Goal: Use online tool/utility: Utilize a website feature to perform a specific function

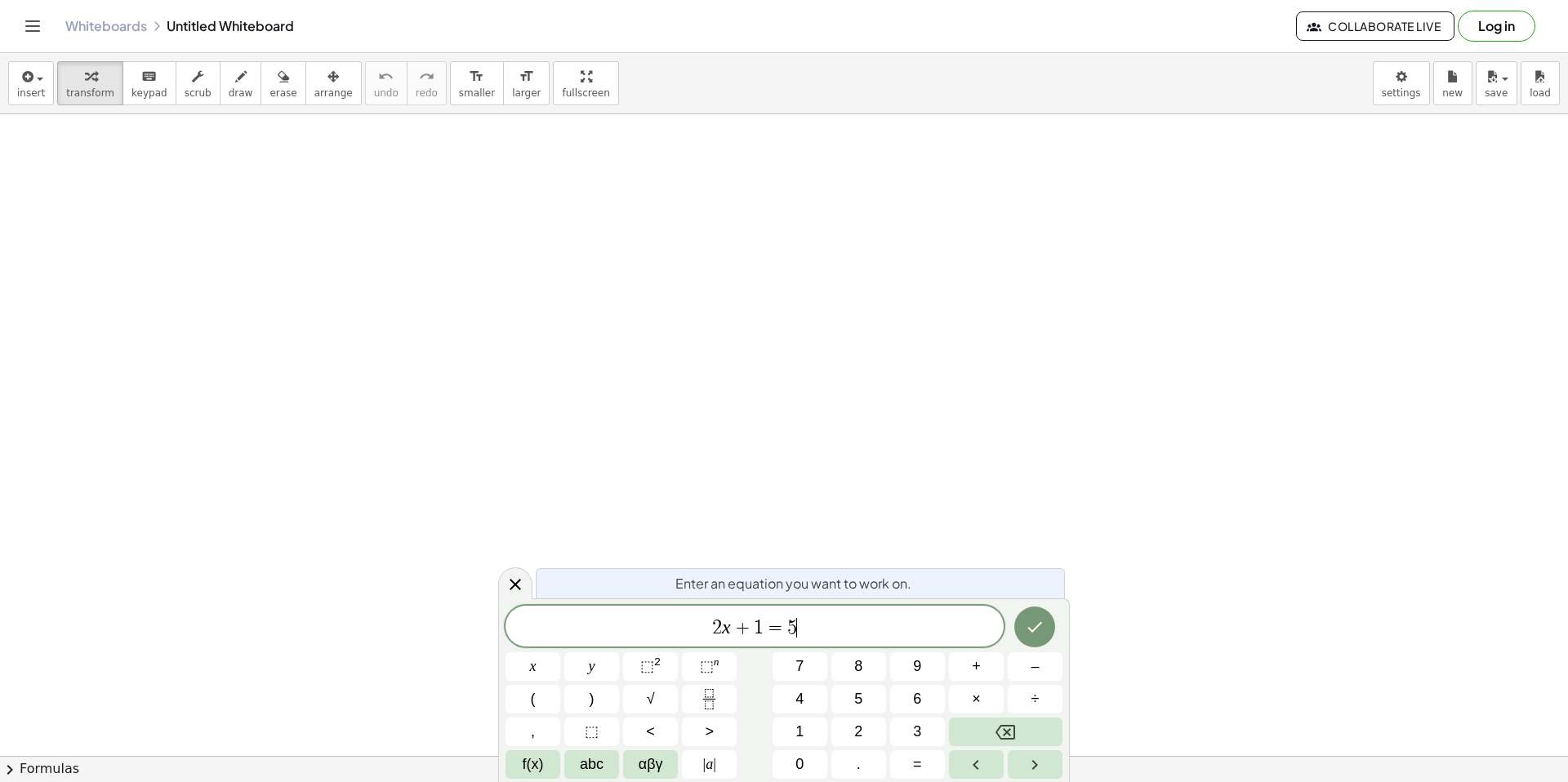
click at [804, 613] on div "2 x + 1 = 5 ​" at bounding box center [755, 627] width 498 height 41
drag, startPoint x: 814, startPoint y: 620, endPoint x: 681, endPoint y: 634, distance: 133.7
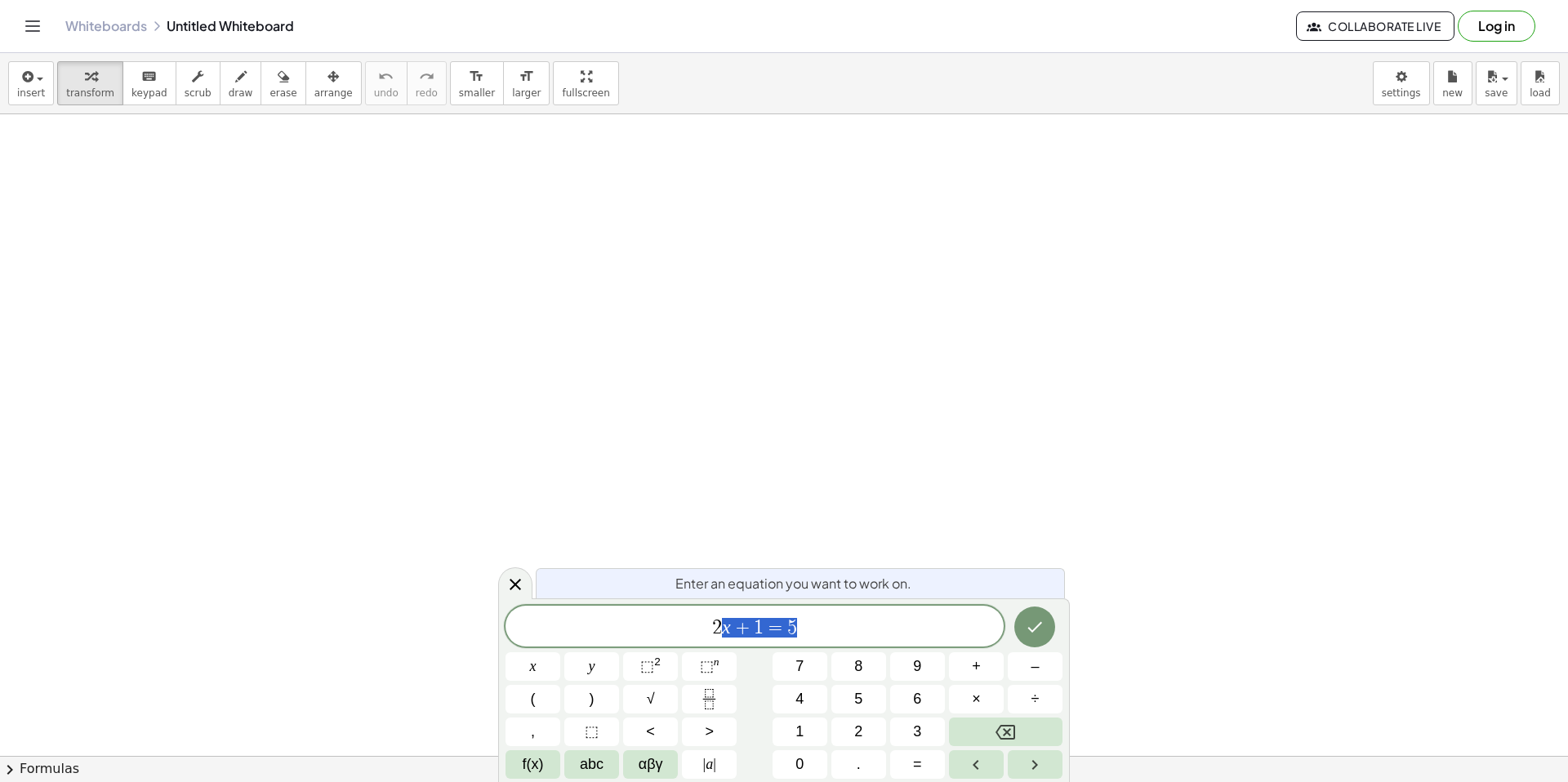
click at [681, 634] on span "2 x + 1 = 5" at bounding box center [755, 627] width 498 height 23
click at [1053, 632] on button "Done" at bounding box center [1034, 627] width 41 height 41
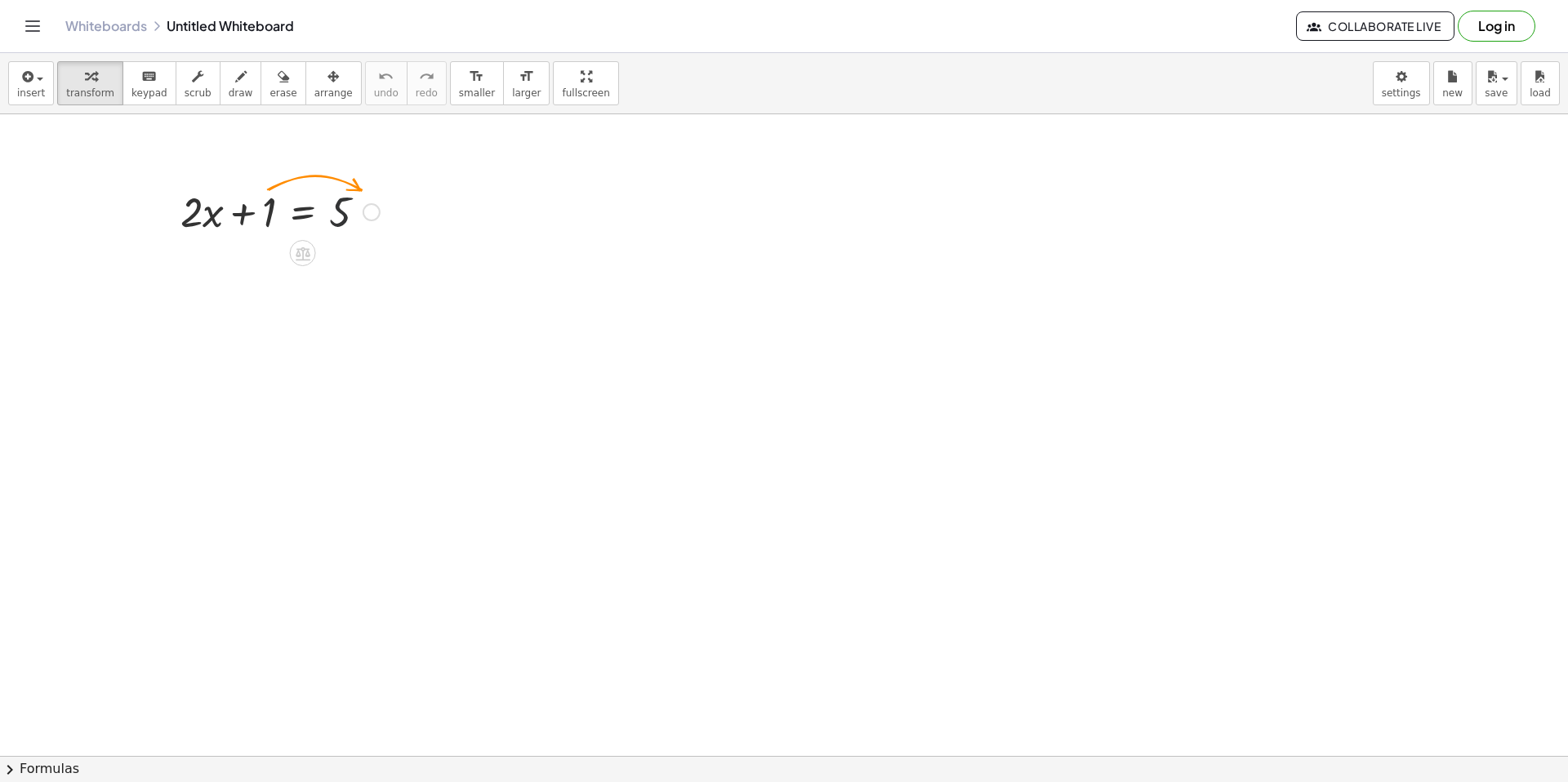
drag, startPoint x: 383, startPoint y: 193, endPoint x: 320, endPoint y: 204, distance: 64.0
click at [320, 204] on div at bounding box center [279, 211] width 215 height 56
click at [204, 274] on div at bounding box center [279, 266] width 335 height 56
drag, startPoint x: 206, startPoint y: 270, endPoint x: 451, endPoint y: 305, distance: 247.5
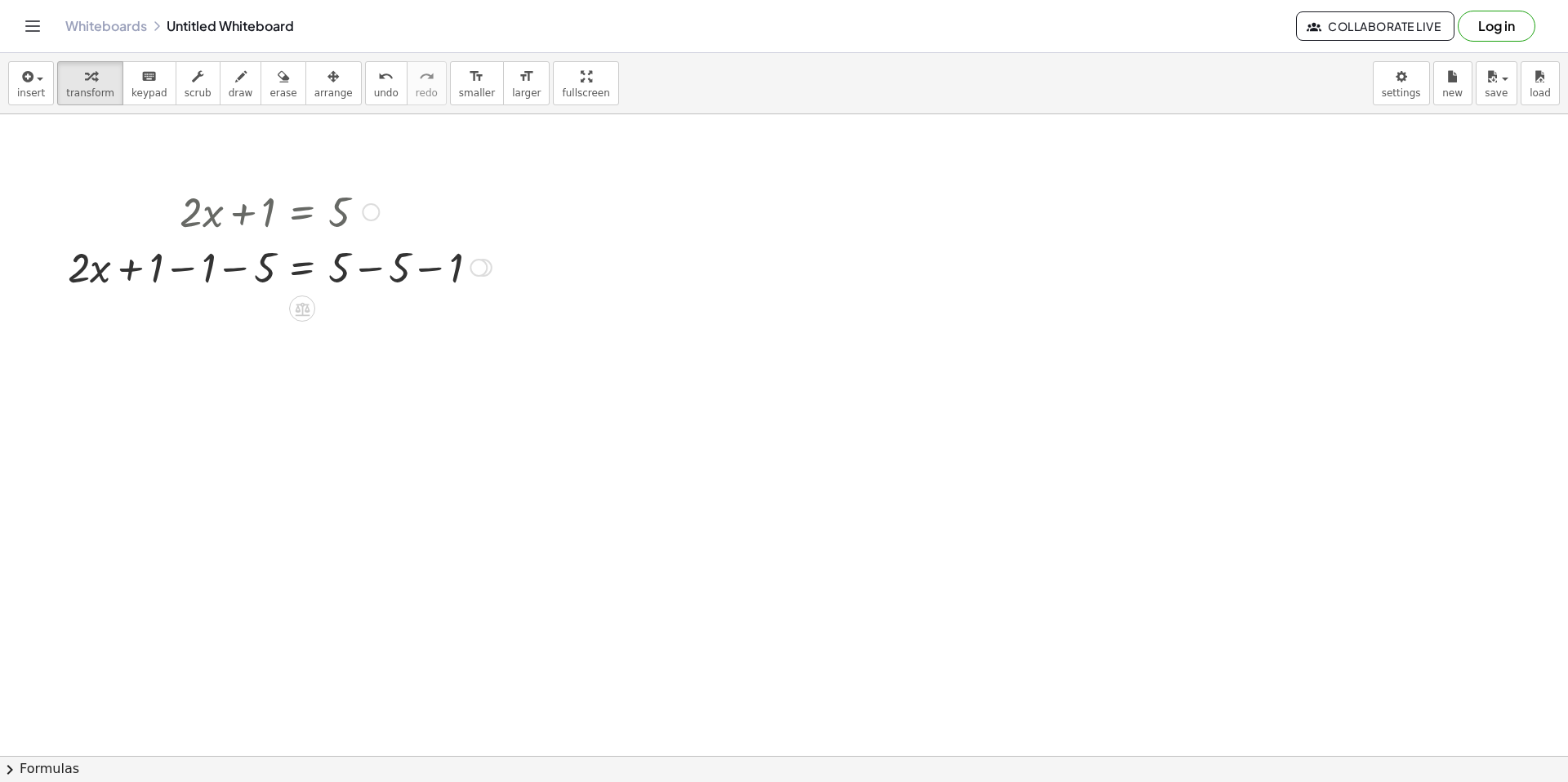
click at [311, 310] on div at bounding box center [301, 308] width 26 height 26
click at [310, 315] on div "×" at bounding box center [301, 308] width 26 height 26
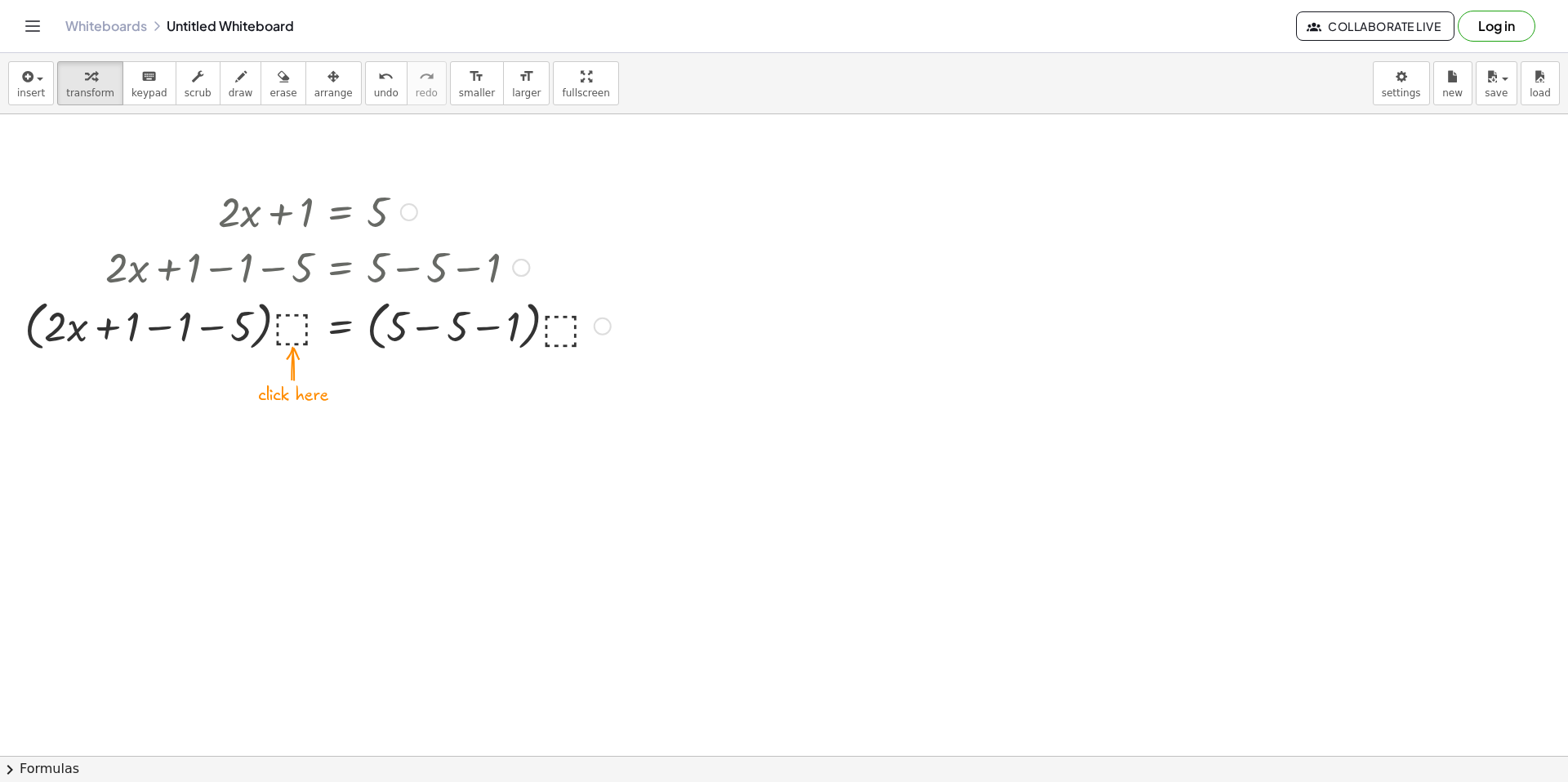
click at [285, 323] on div at bounding box center [317, 324] width 603 height 62
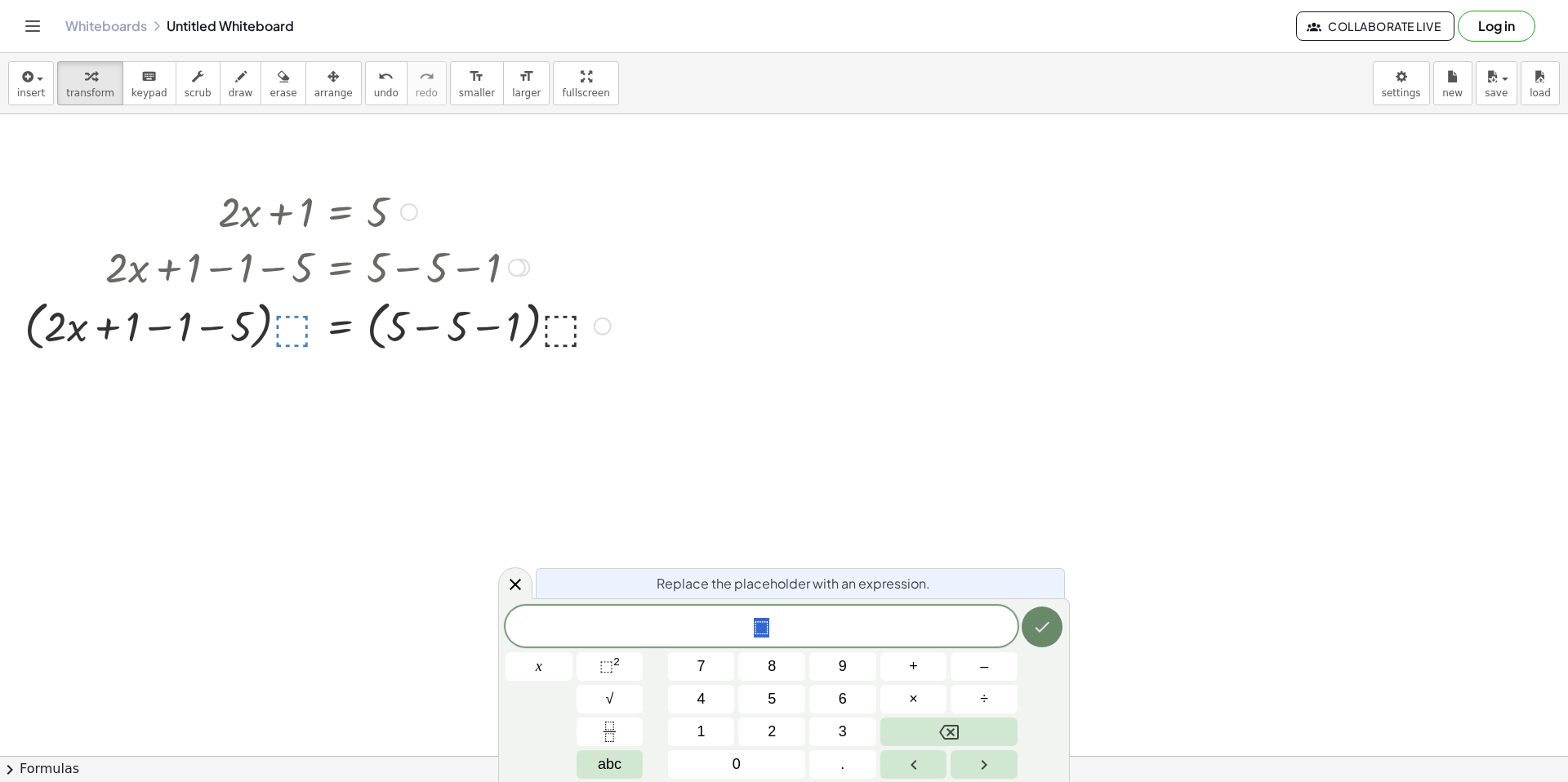
click at [1032, 628] on icon "Done" at bounding box center [1041, 627] width 19 height 19
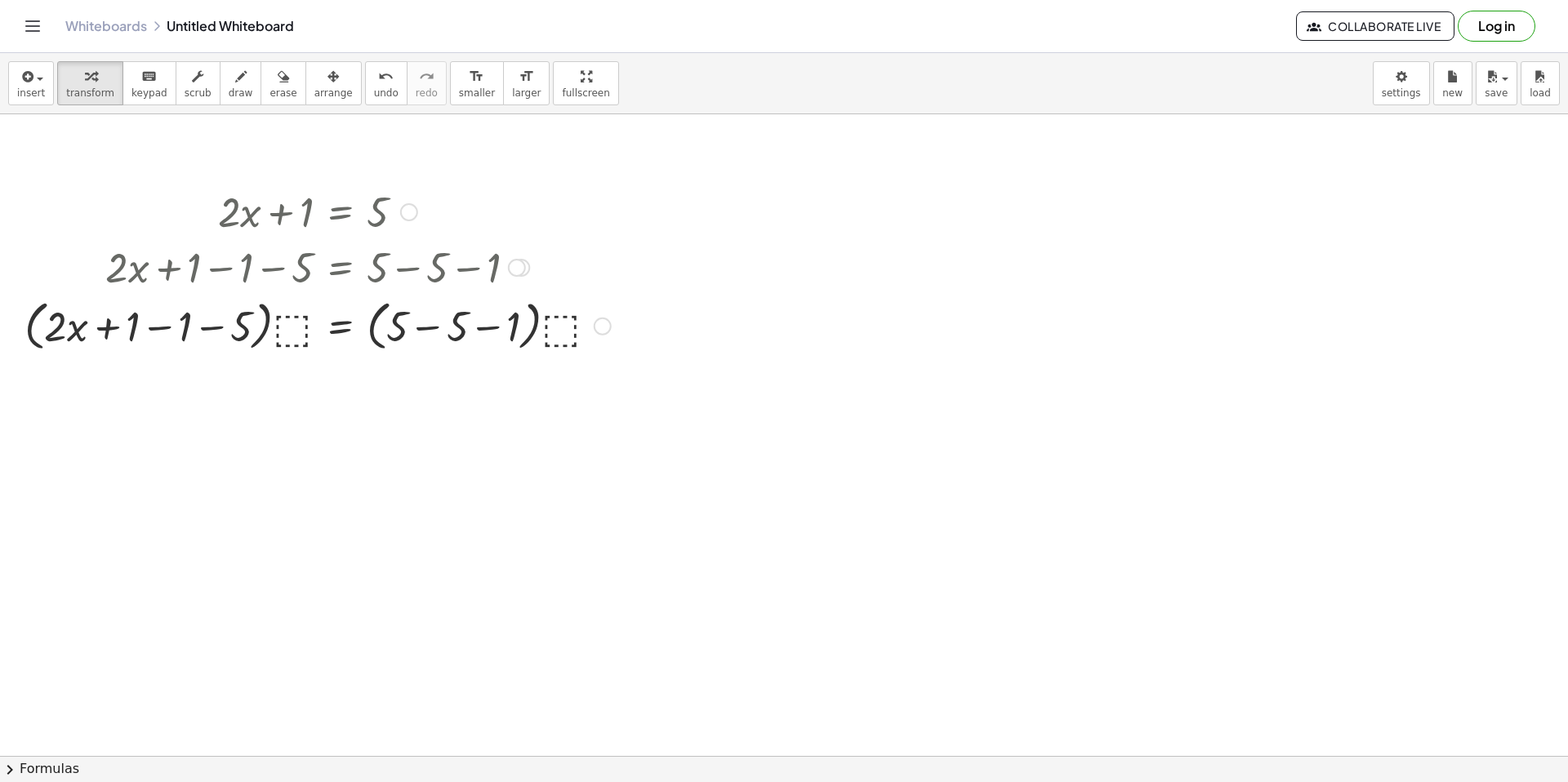
drag, startPoint x: 644, startPoint y: 402, endPoint x: 121, endPoint y: 187, distance: 565.5
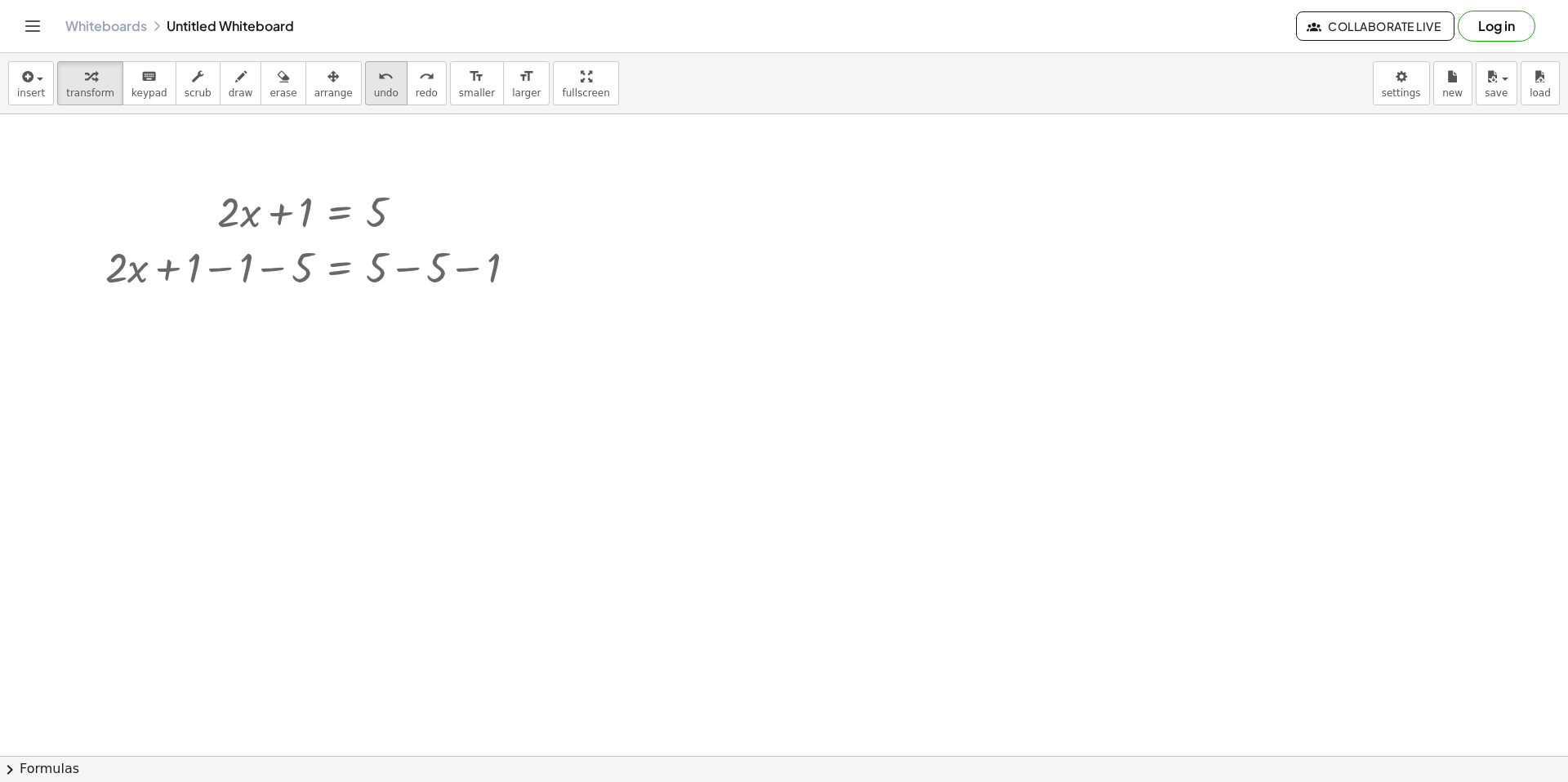
click at [374, 90] on span "undo" at bounding box center [386, 93] width 24 height 12
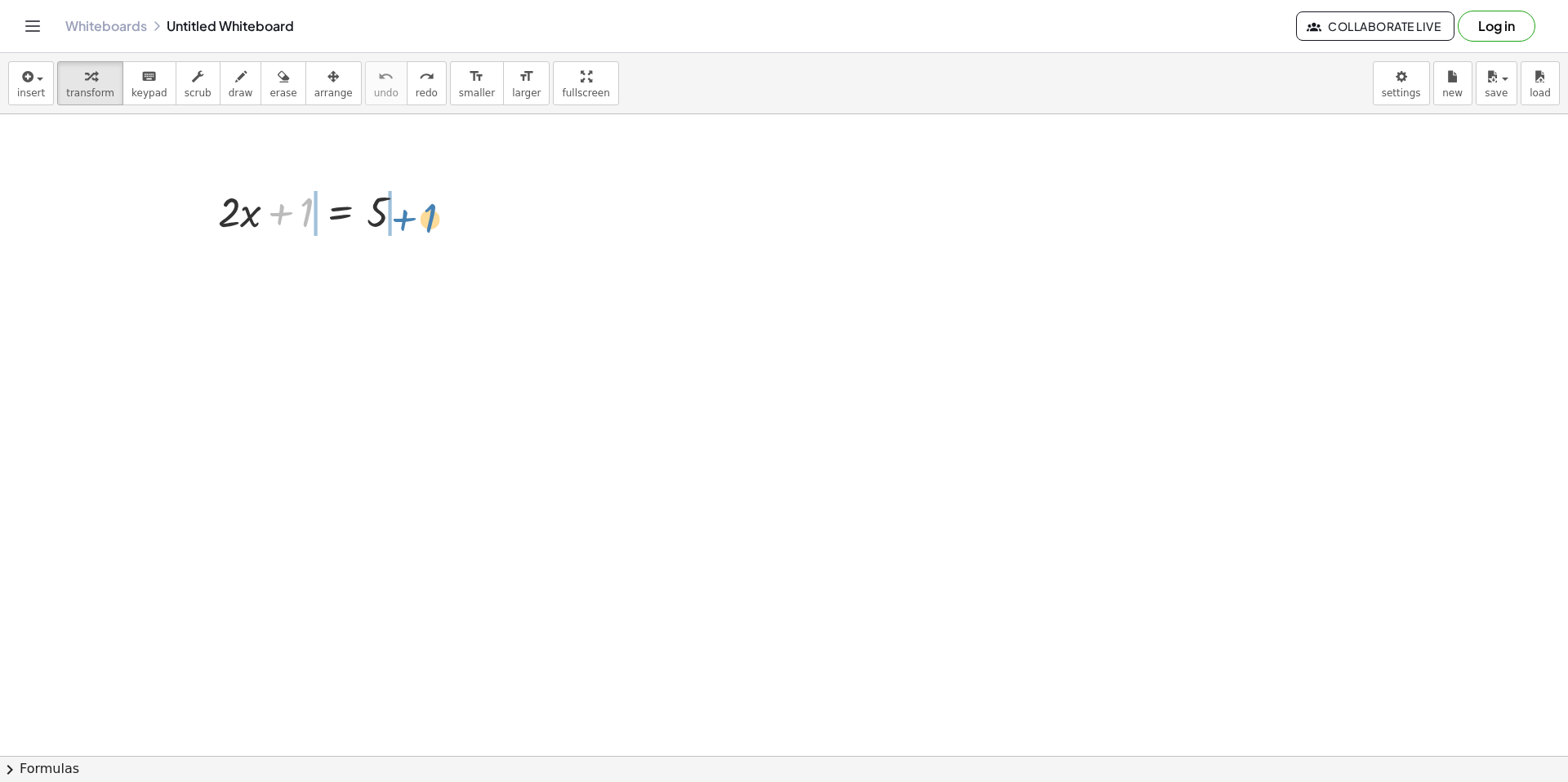
drag, startPoint x: 310, startPoint y: 220, endPoint x: 431, endPoint y: 219, distance: 121.0
click at [343, 306] on icon at bounding box center [340, 309] width 17 height 17
click at [393, 280] on div at bounding box center [317, 266] width 320 height 56
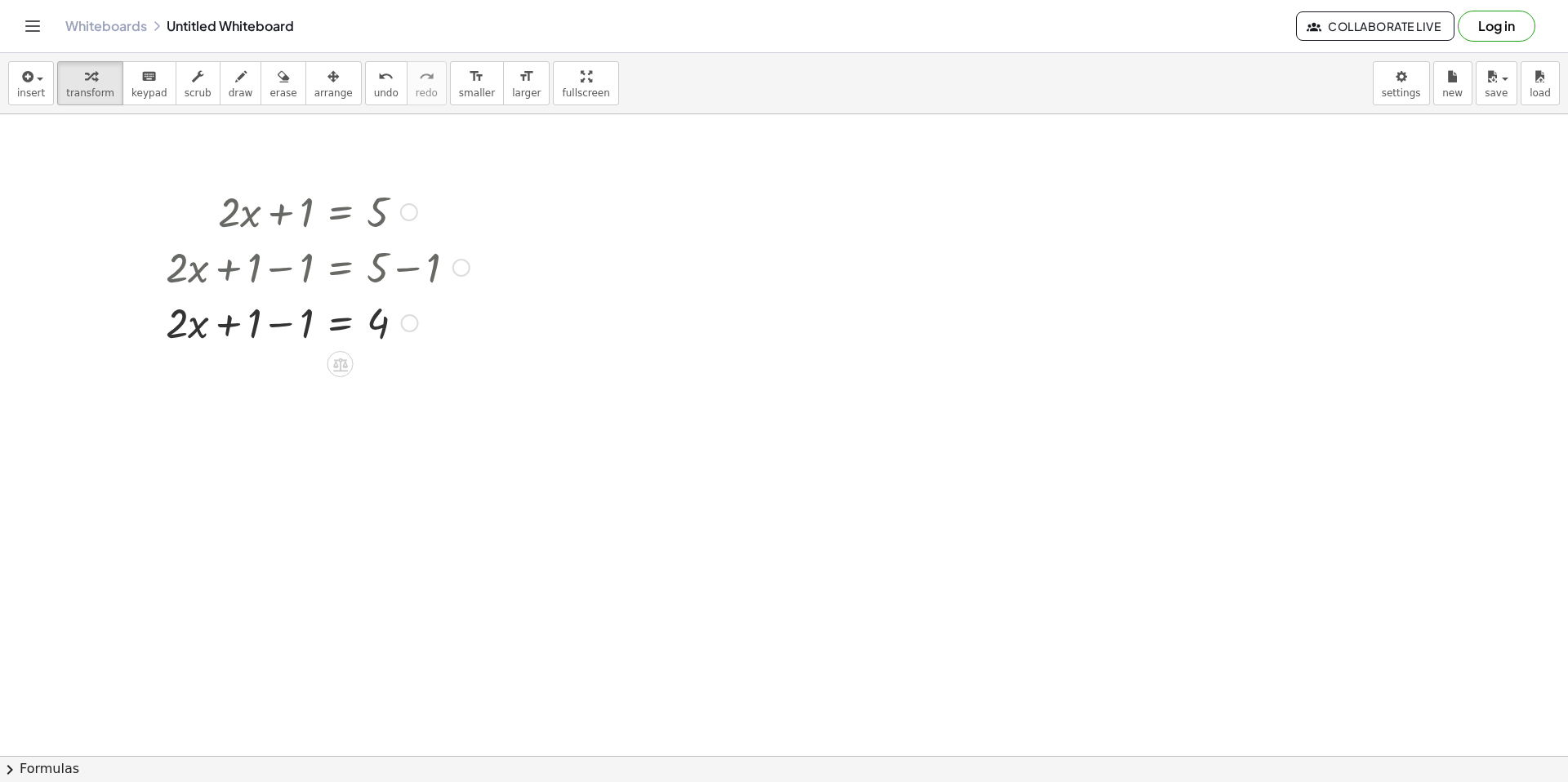
click at [310, 324] on div at bounding box center [317, 322] width 320 height 56
drag, startPoint x: 284, startPoint y: 326, endPoint x: 409, endPoint y: 361, distance: 129.8
click at [295, 392] on div at bounding box center [317, 390] width 320 height 82
click at [389, 470] on div at bounding box center [317, 472] width 320 height 82
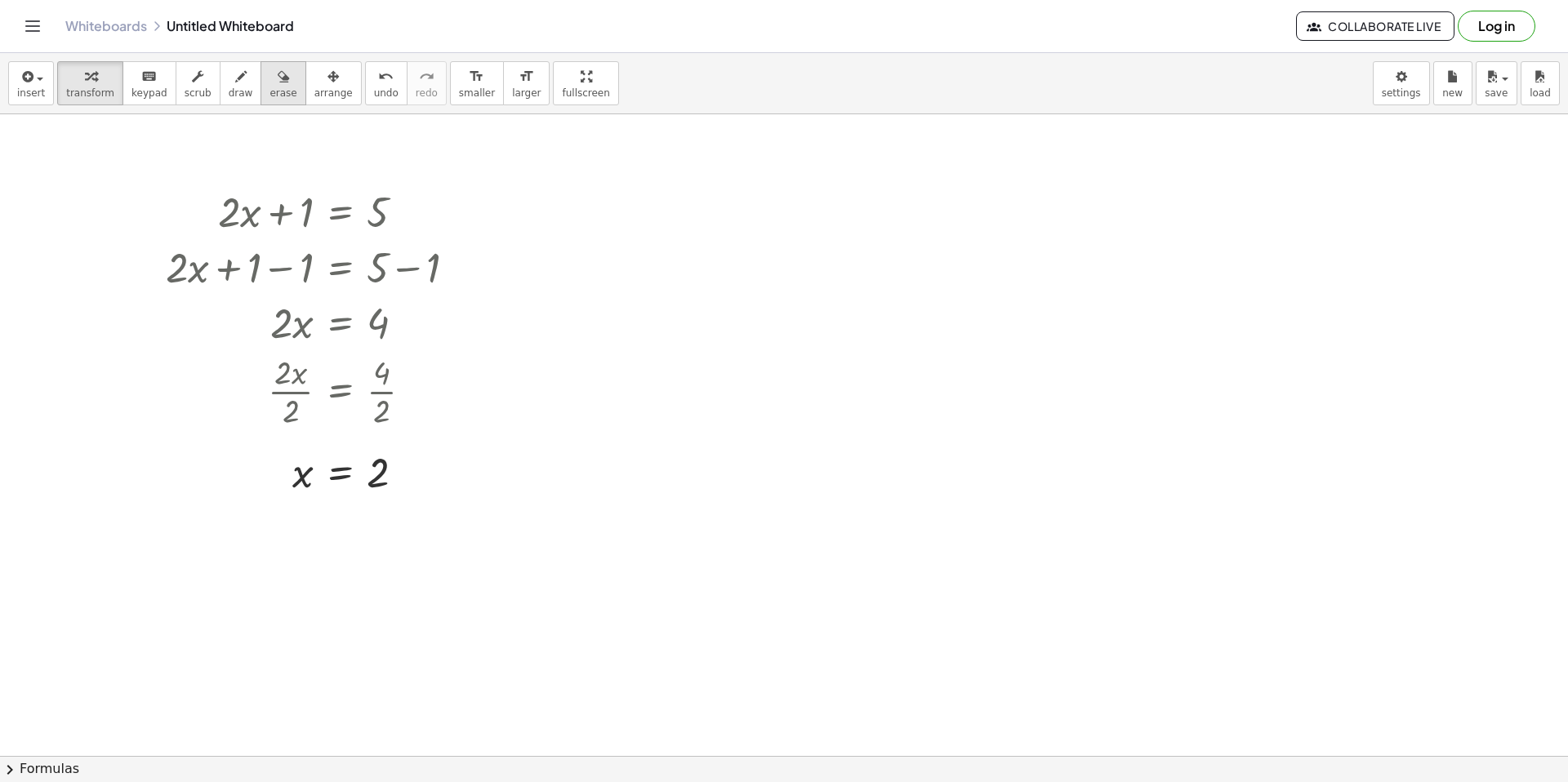
click at [289, 84] on button "erase" at bounding box center [282, 84] width 45 height 44
drag, startPoint x: 396, startPoint y: 470, endPoint x: 353, endPoint y: 461, distance: 43.9
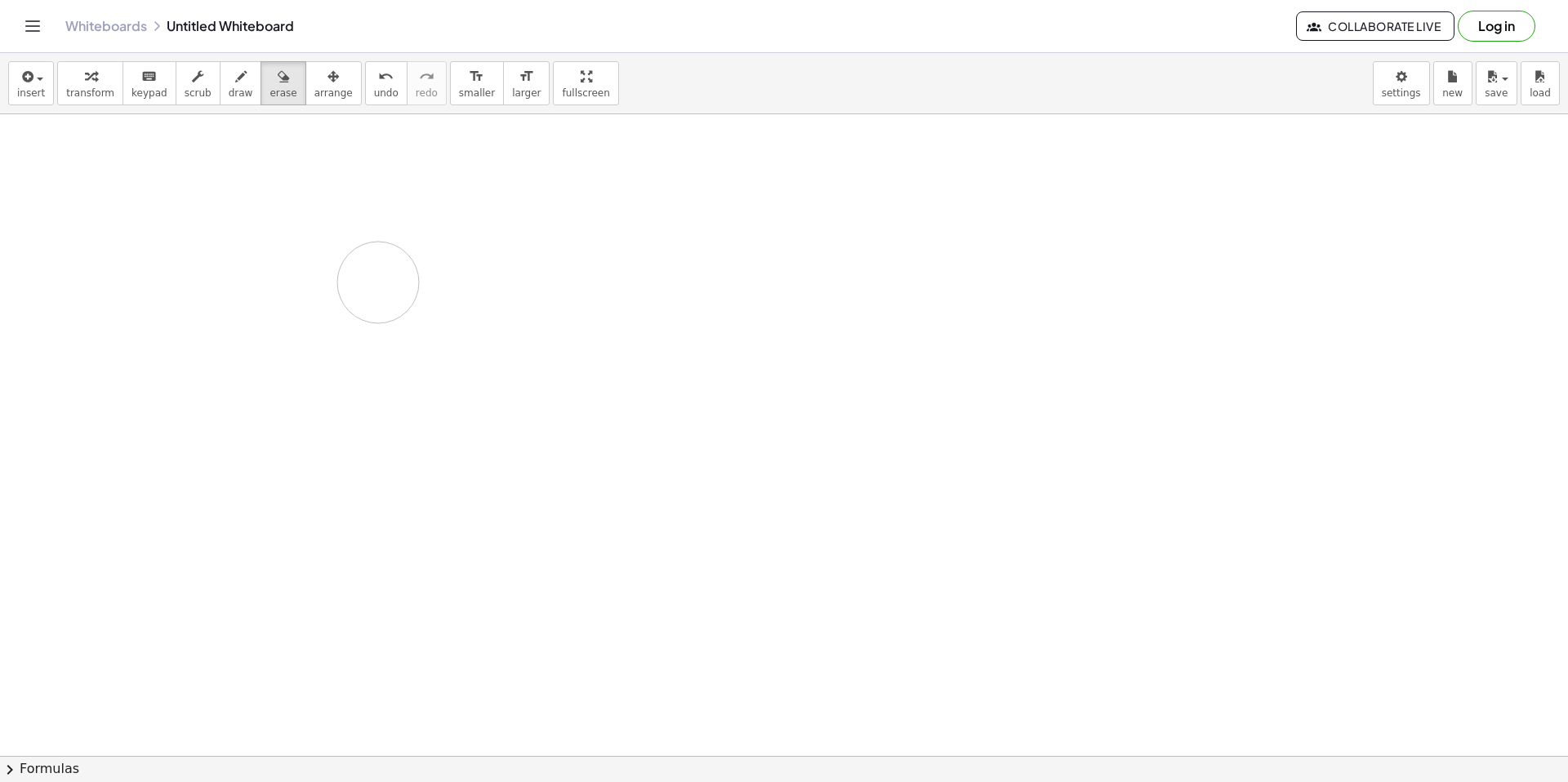
drag, startPoint x: 383, startPoint y: 475, endPoint x: 413, endPoint y: 480, distance: 30.4
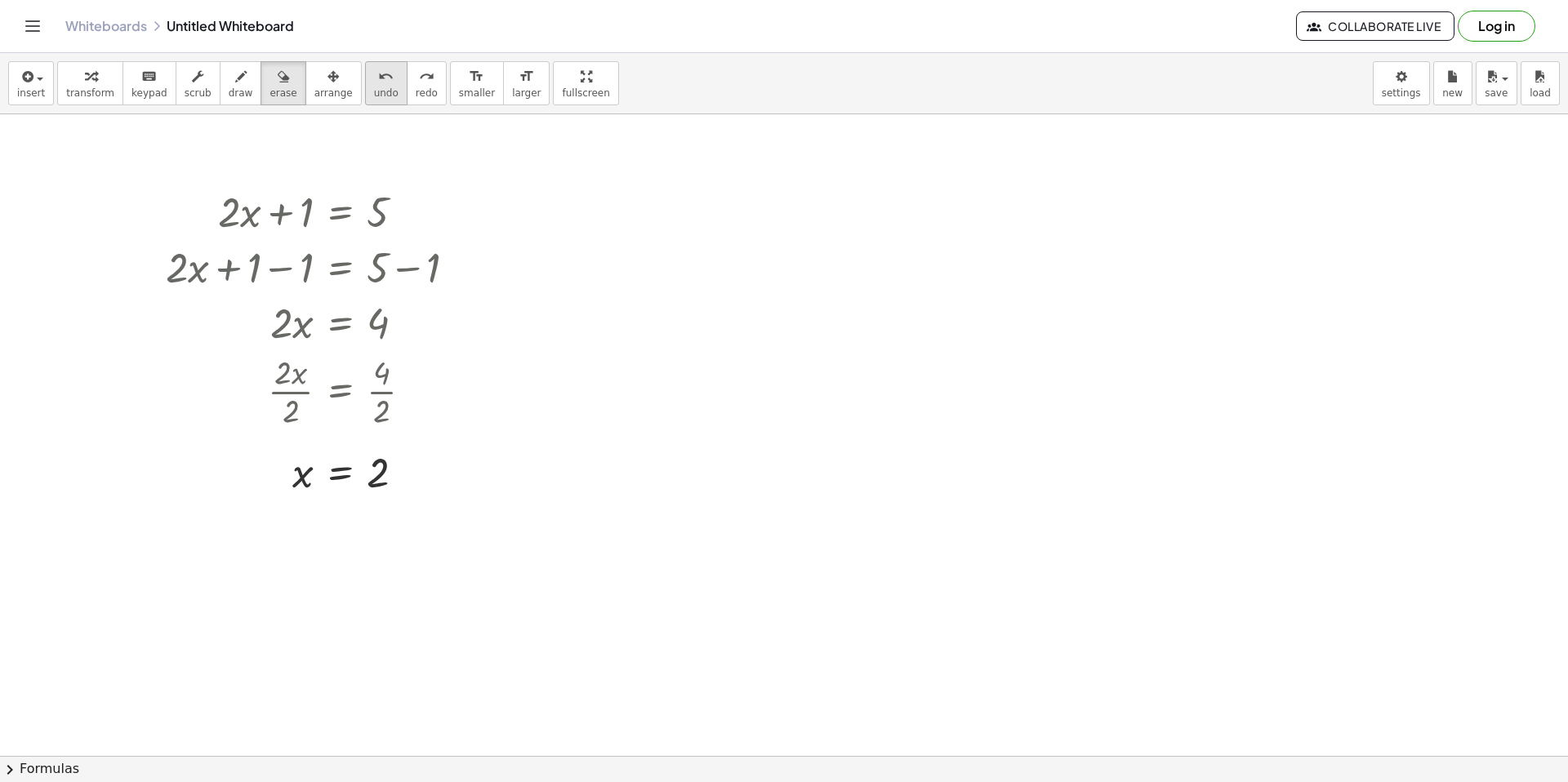
click at [378, 84] on icon "undo" at bounding box center [386, 76] width 15 height 19
drag, startPoint x: 136, startPoint y: 169, endPoint x: 164, endPoint y: 203, distance: 44.0
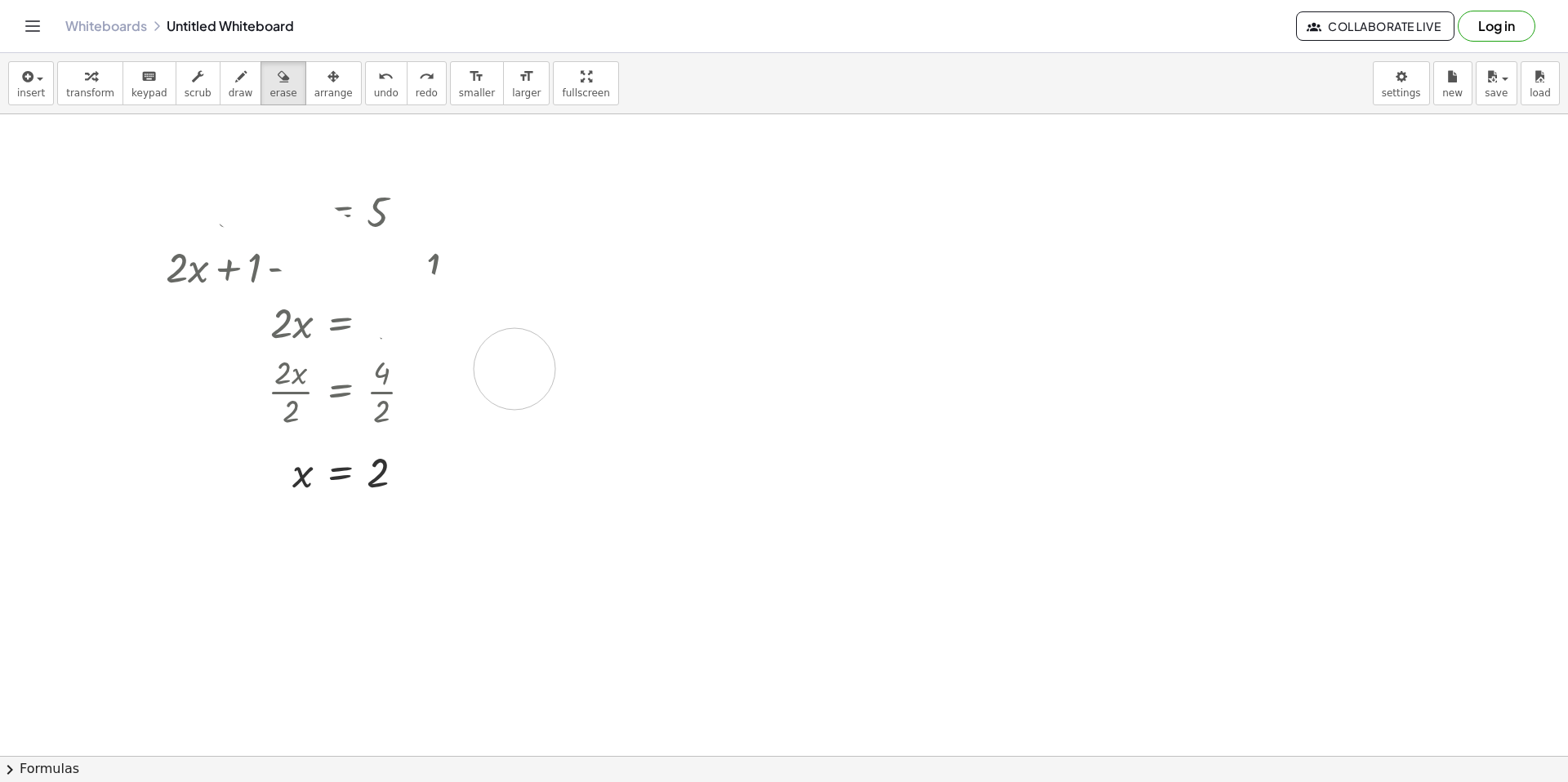
drag, startPoint x: 186, startPoint y: 134, endPoint x: 394, endPoint y: 330, distance: 285.8
click at [278, 85] on icon "button" at bounding box center [284, 76] width 12 height 19
click at [269, 66] on div "button" at bounding box center [283, 75] width 27 height 19
drag, startPoint x: 289, startPoint y: 473, endPoint x: 364, endPoint y: 494, distance: 77.9
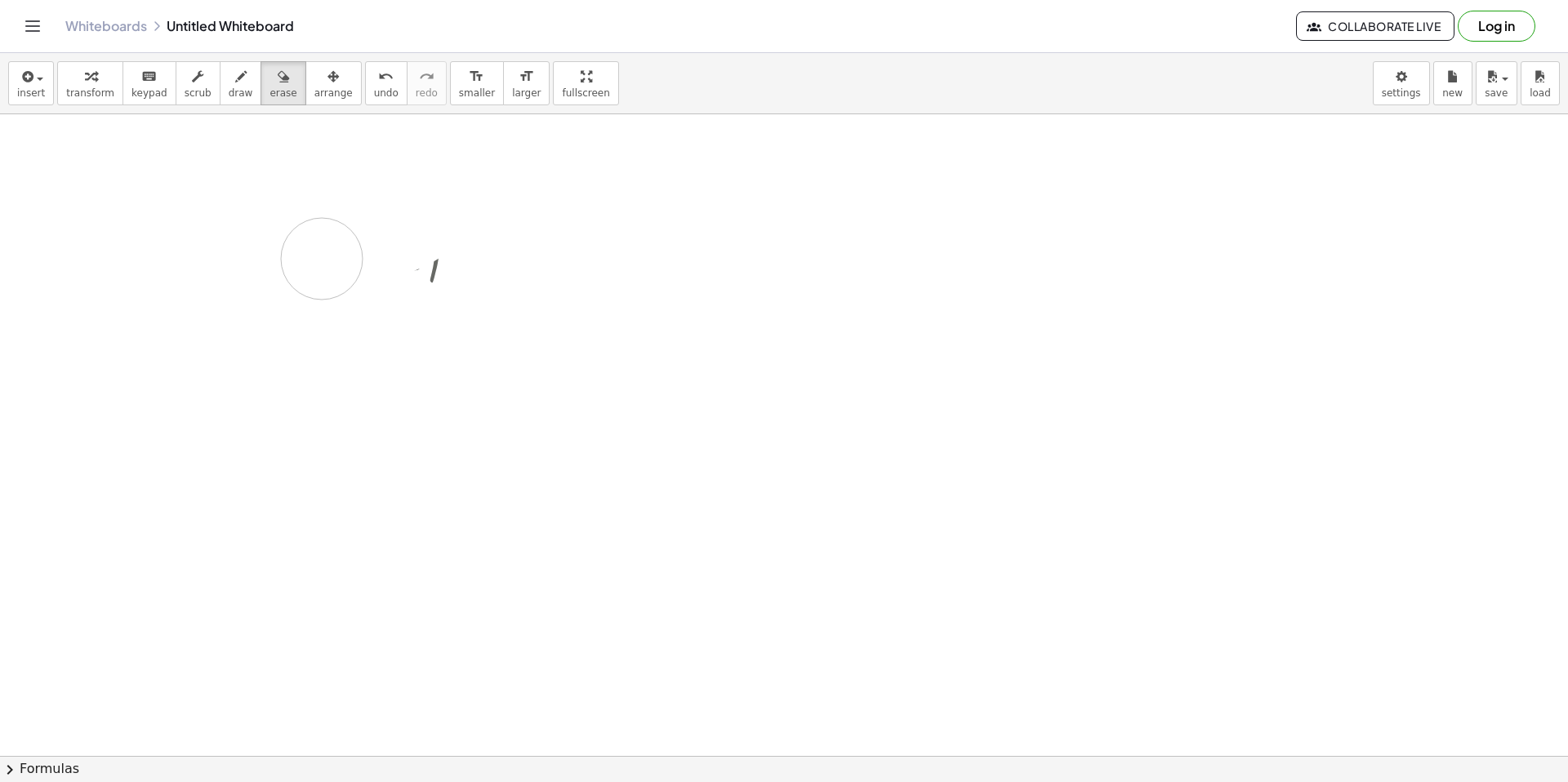
drag, startPoint x: 292, startPoint y: 480, endPoint x: 570, endPoint y: 270, distance: 348.4
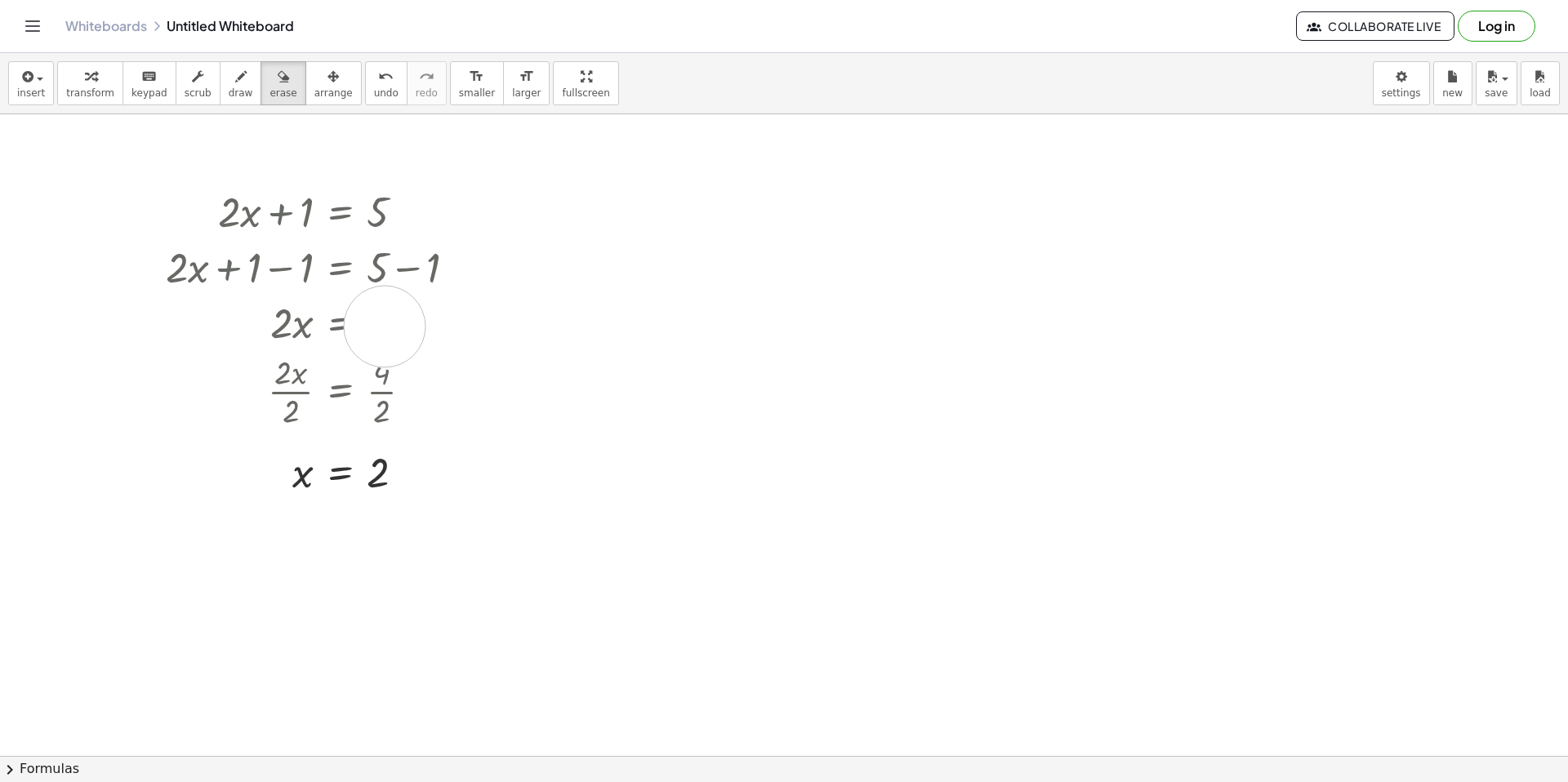
drag, startPoint x: 534, startPoint y: 349, endPoint x: 378, endPoint y: 325, distance: 157.8
drag, startPoint x: 530, startPoint y: 395, endPoint x: 257, endPoint y: 311, distance: 285.6
click at [149, 99] on button "keyboard keypad" at bounding box center [149, 84] width 54 height 44
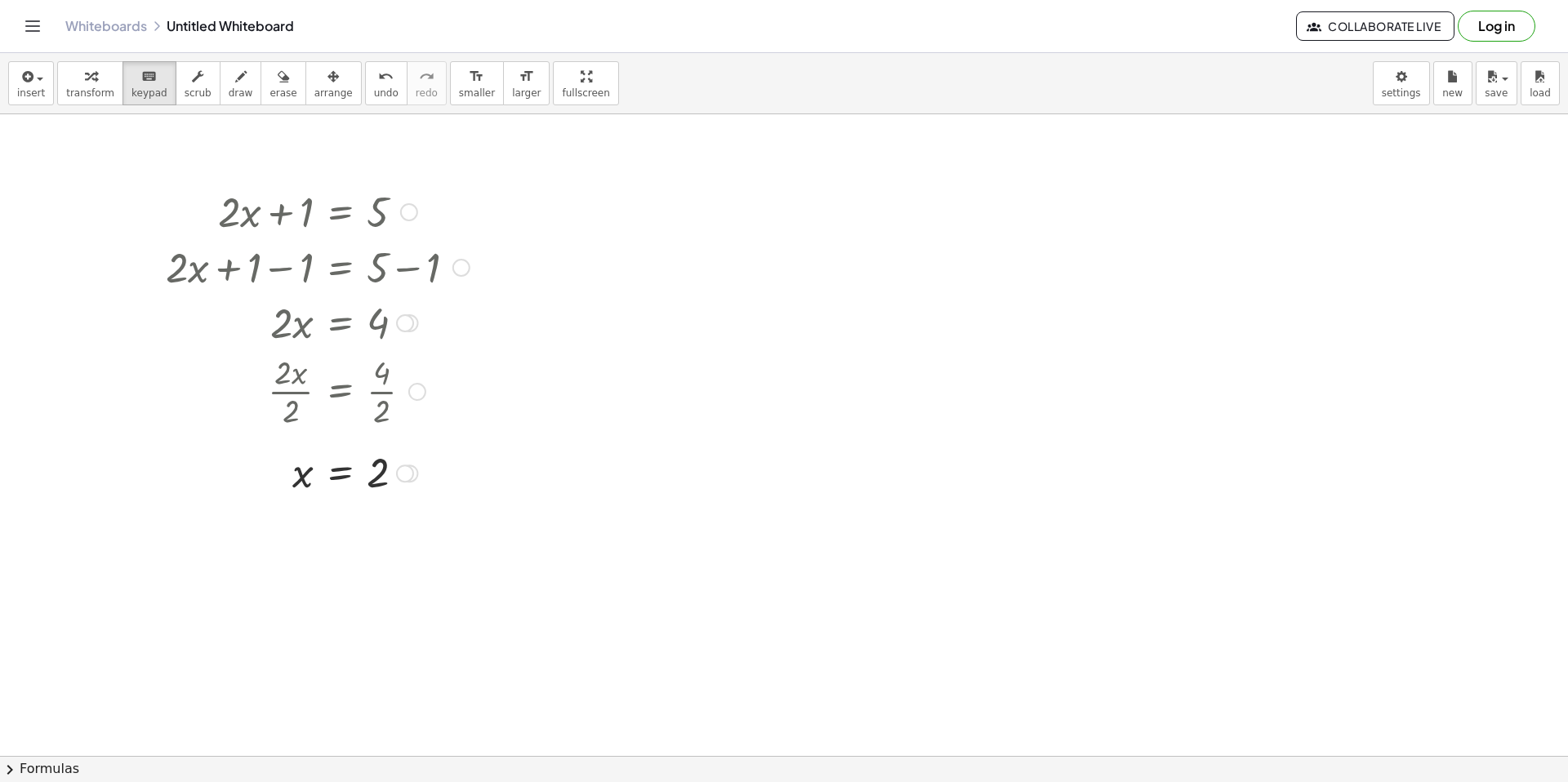
drag, startPoint x: 497, startPoint y: 356, endPoint x: 393, endPoint y: 350, distance: 104.2
drag, startPoint x: 518, startPoint y: 401, endPoint x: 453, endPoint y: 405, distance: 65.1
click at [425, 389] on div at bounding box center [417, 392] width 18 height 18
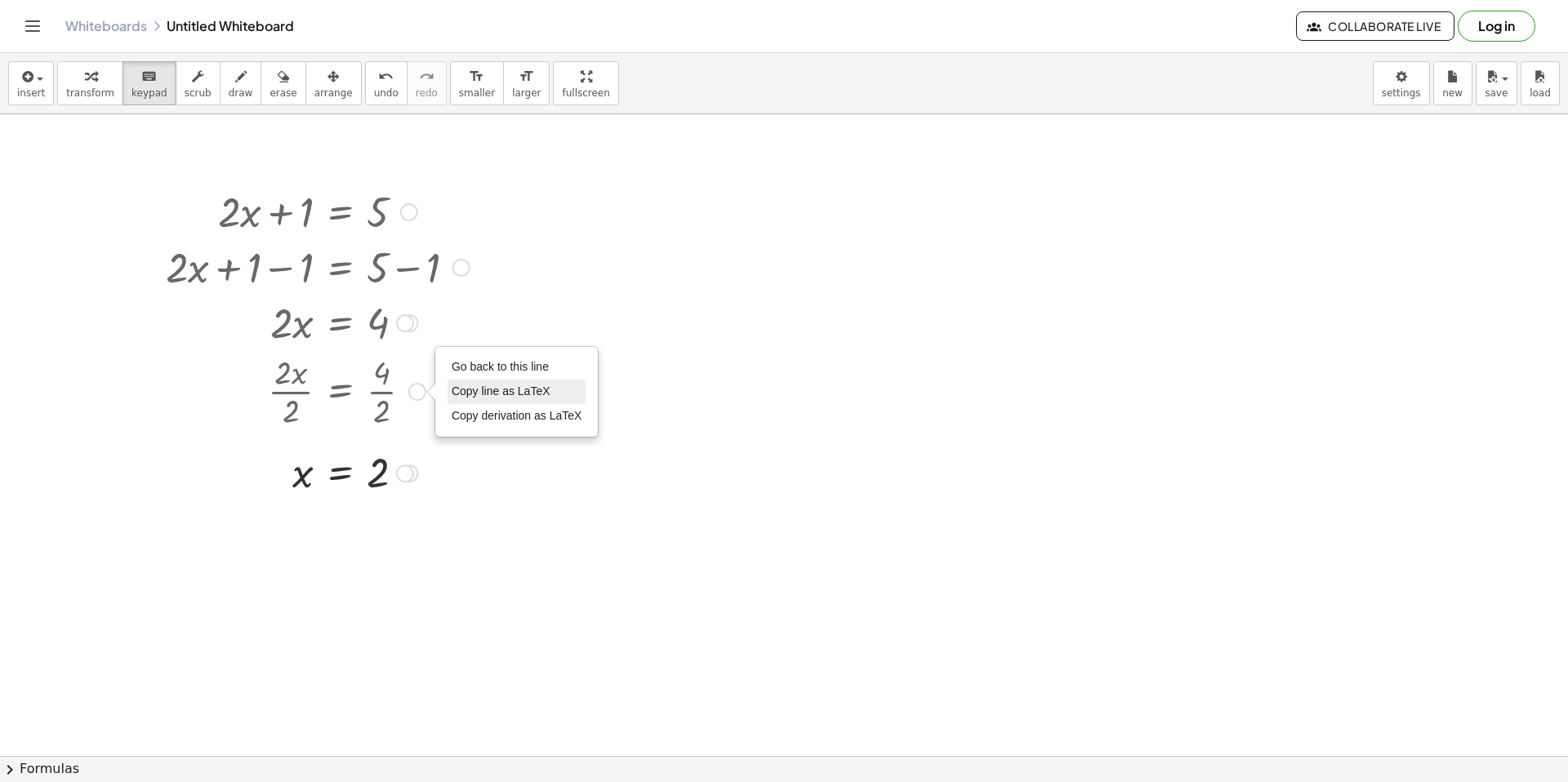
click at [469, 380] on li "Copy line as LaTeX" at bounding box center [517, 392] width 138 height 24
click at [422, 388] on div "Copied done" at bounding box center [417, 392] width 18 height 18
click at [496, 367] on span "Go back to this line" at bounding box center [500, 366] width 97 height 13
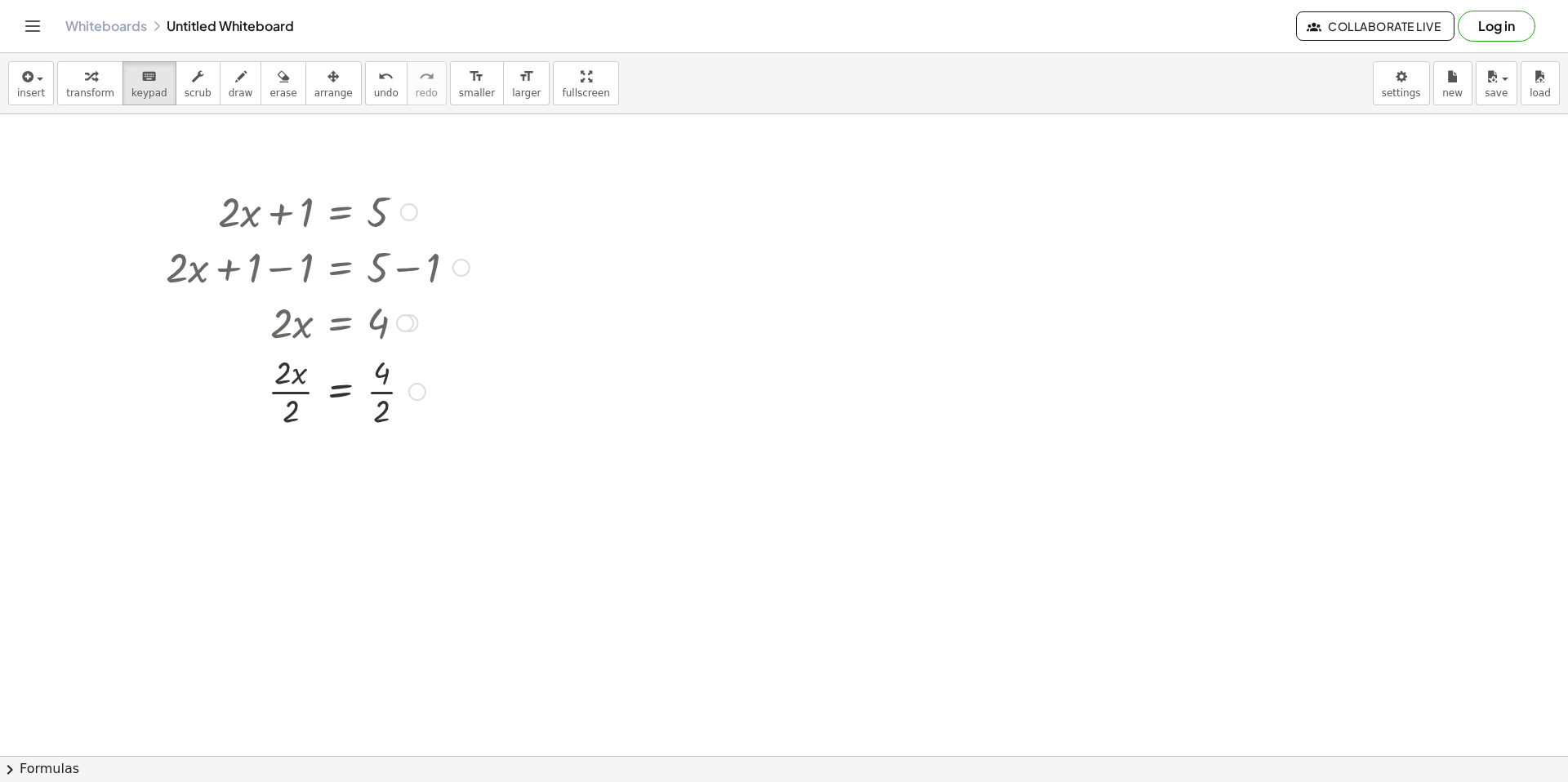
click at [411, 205] on div at bounding box center [409, 212] width 18 height 18
click at [458, 189] on span "Go back to this line" at bounding box center [491, 187] width 97 height 13
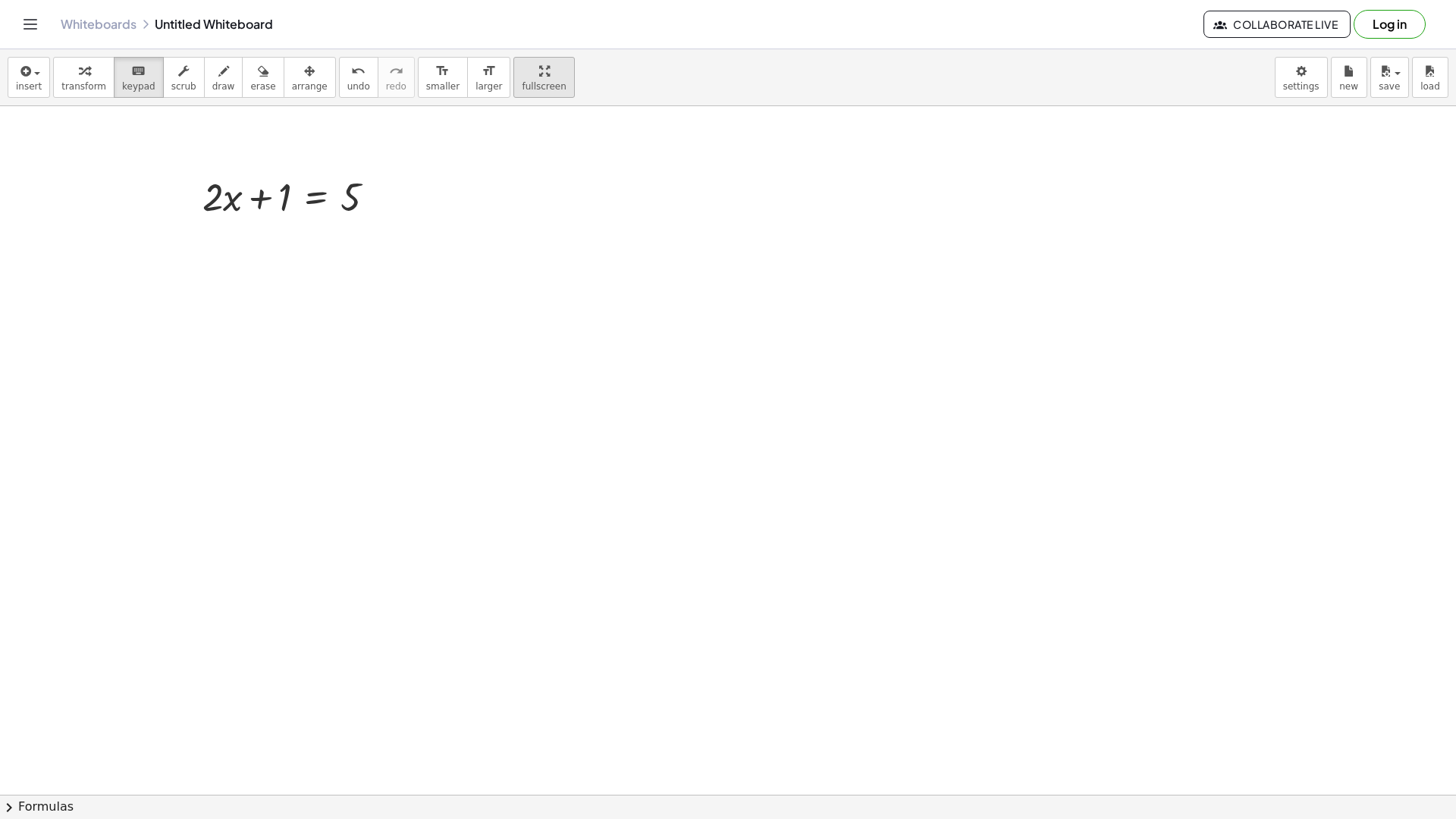
click at [541, 175] on div "insert select one: Math Expression Function Text Youtube Video Graphing Geometr…" at bounding box center [728, 435] width 1456 height 770
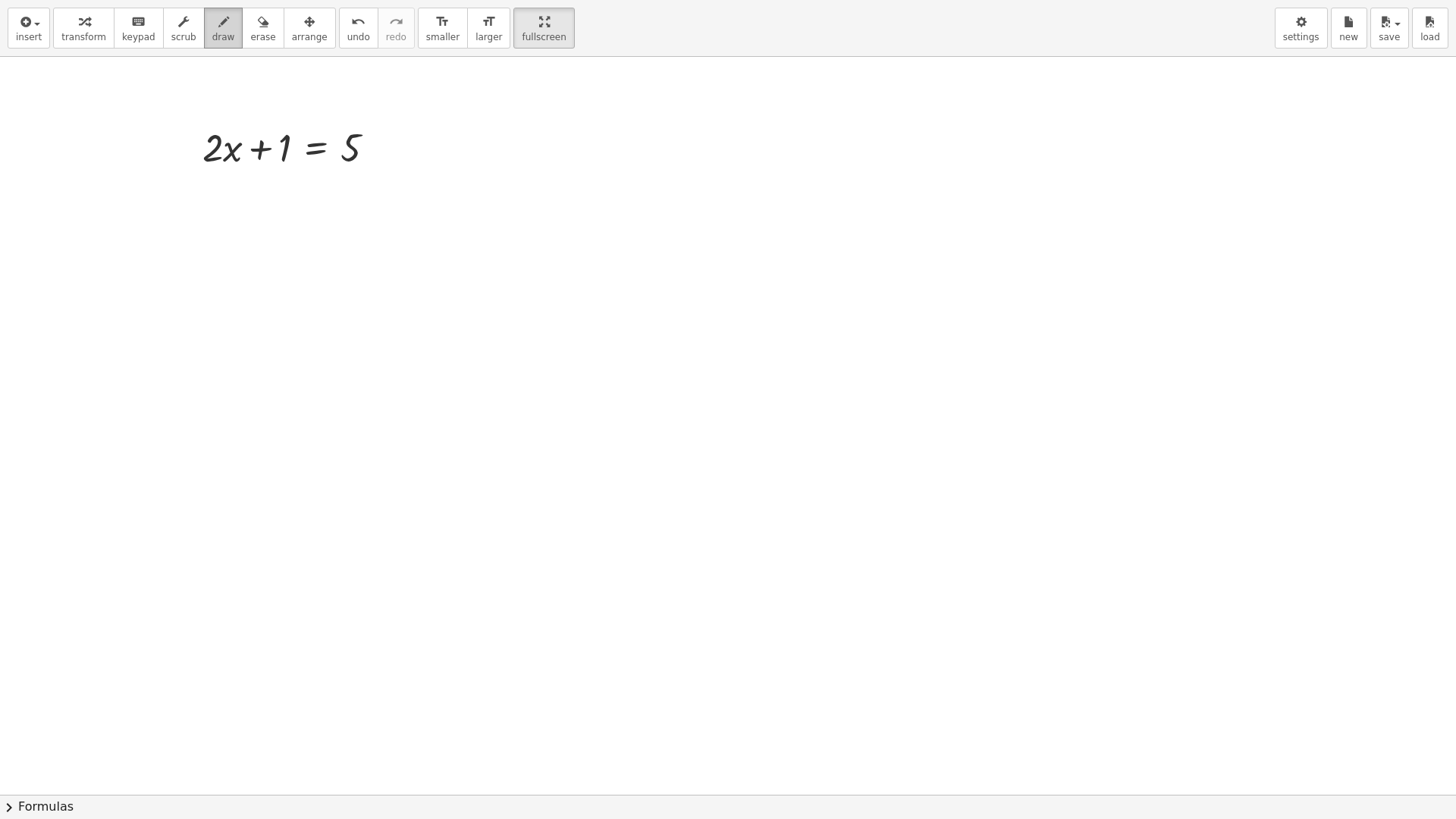
click at [223, 31] on button "draw" at bounding box center [223, 28] width 39 height 41
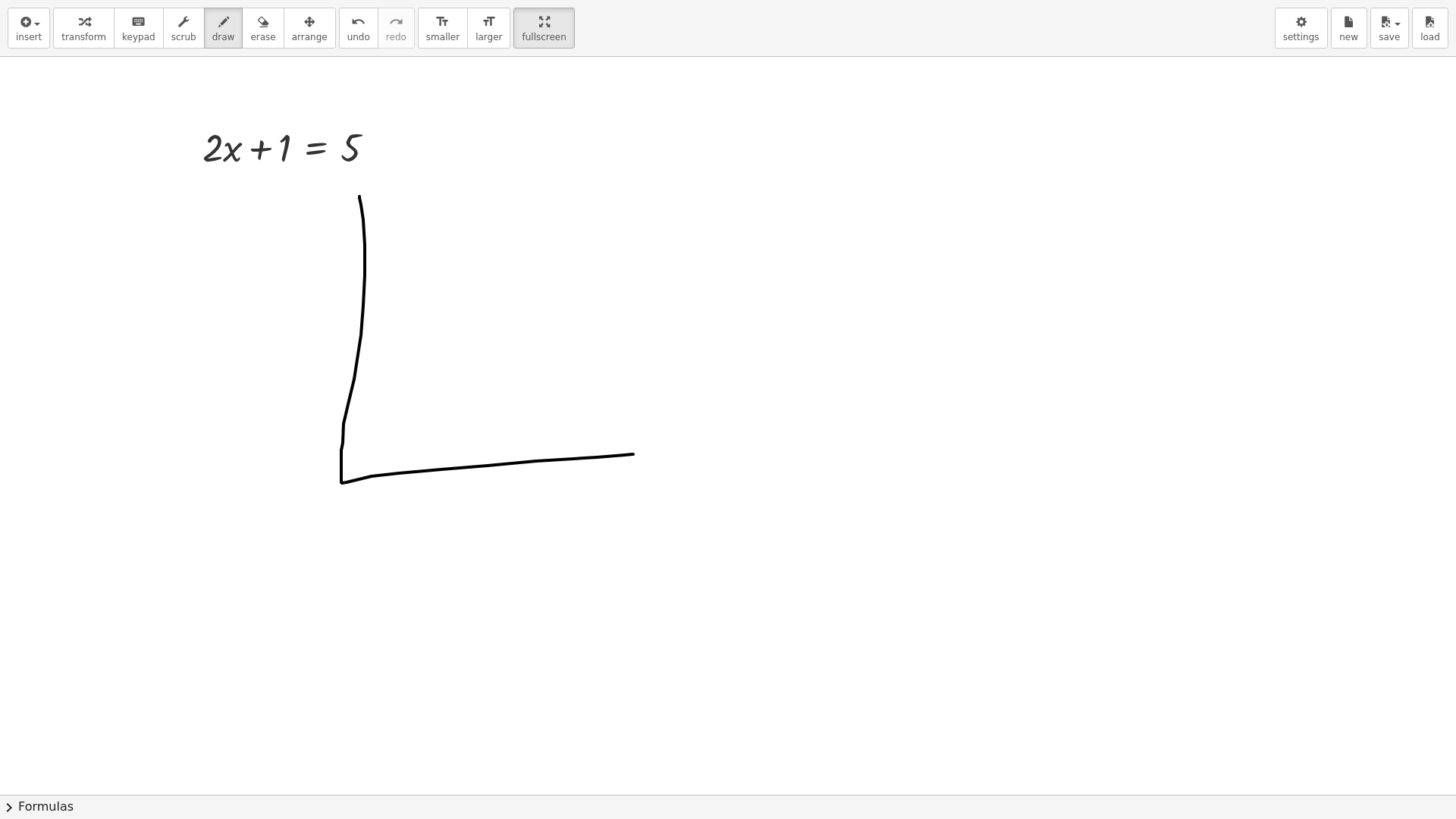
drag, startPoint x: 359, startPoint y: 196, endPoint x: 633, endPoint y: 454, distance: 376.4
click at [633, 454] on div at bounding box center [728, 795] width 1456 height 1476
click at [178, 35] on span "scrub" at bounding box center [184, 38] width 25 height 11
click at [282, 169] on div "▼" at bounding box center [285, 169] width 10 height 13
click at [287, 194] on div "+ · 2 ▲ ▼ · x − 1 ▲ ▼ = 5 ▲ ▼ Go back to this line Copy line as LaTeX Copy deri…" at bounding box center [728, 795] width 1456 height 1476
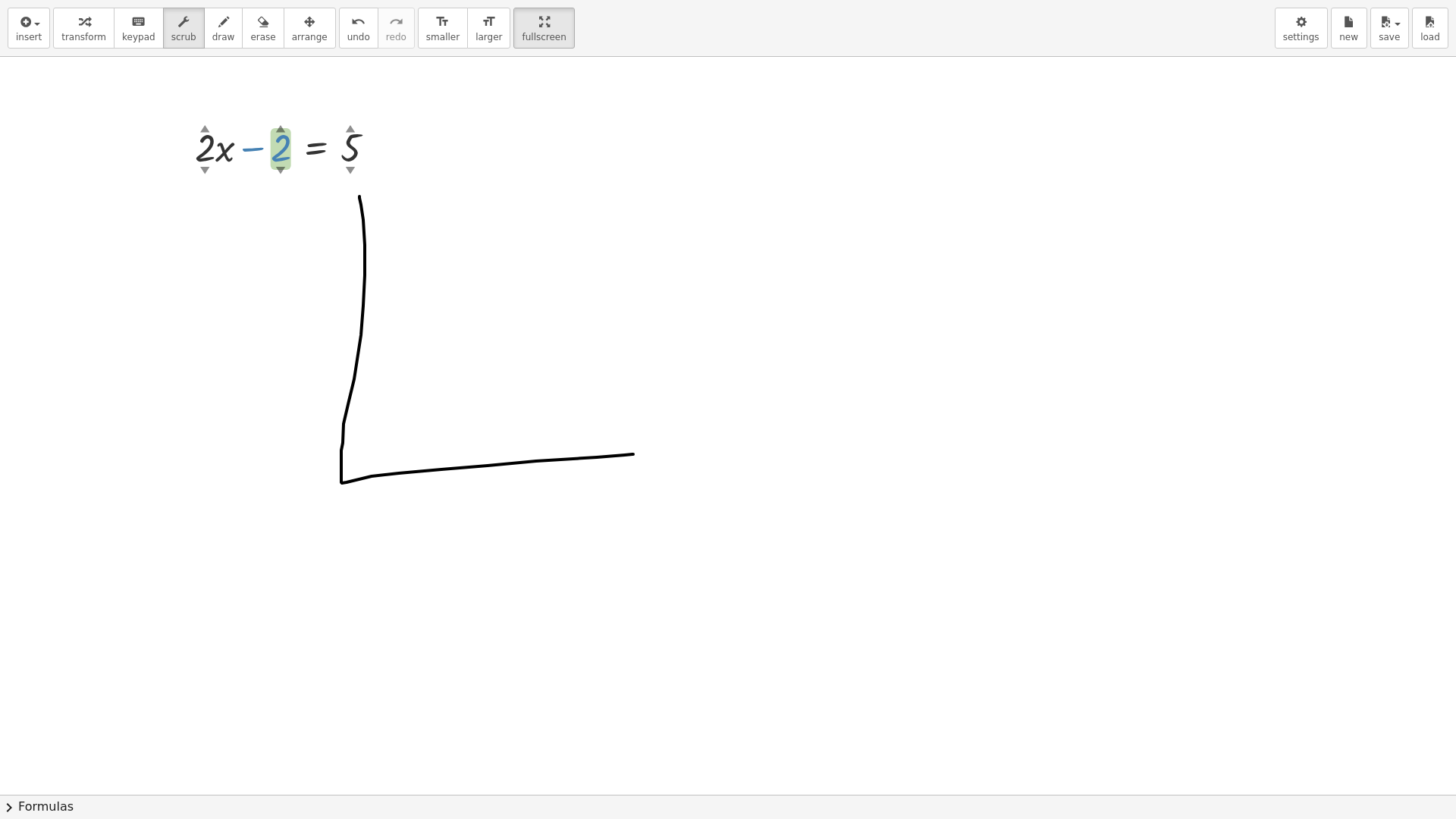
drag, startPoint x: 286, startPoint y: 163, endPoint x: 285, endPoint y: 174, distance: 11.0
click at [285, 174] on div "+ · 2 ▲ ▼ · x − 2 ▲ ▼ = 5 ▲ ▼ Go back to this line Copy line as LaTeX Copy deri…" at bounding box center [289, 146] width 219 height 59
drag, startPoint x: 283, startPoint y: 150, endPoint x: 285, endPoint y: 166, distance: 16.1
click at [316, 148] on div "+ · 2 ▲ ▼ · x − 3 ▲ ▼ = 5 ▲ ▼" at bounding box center [316, 148] width 0 height 0
click at [283, 130] on div "▲" at bounding box center [280, 128] width 10 height 13
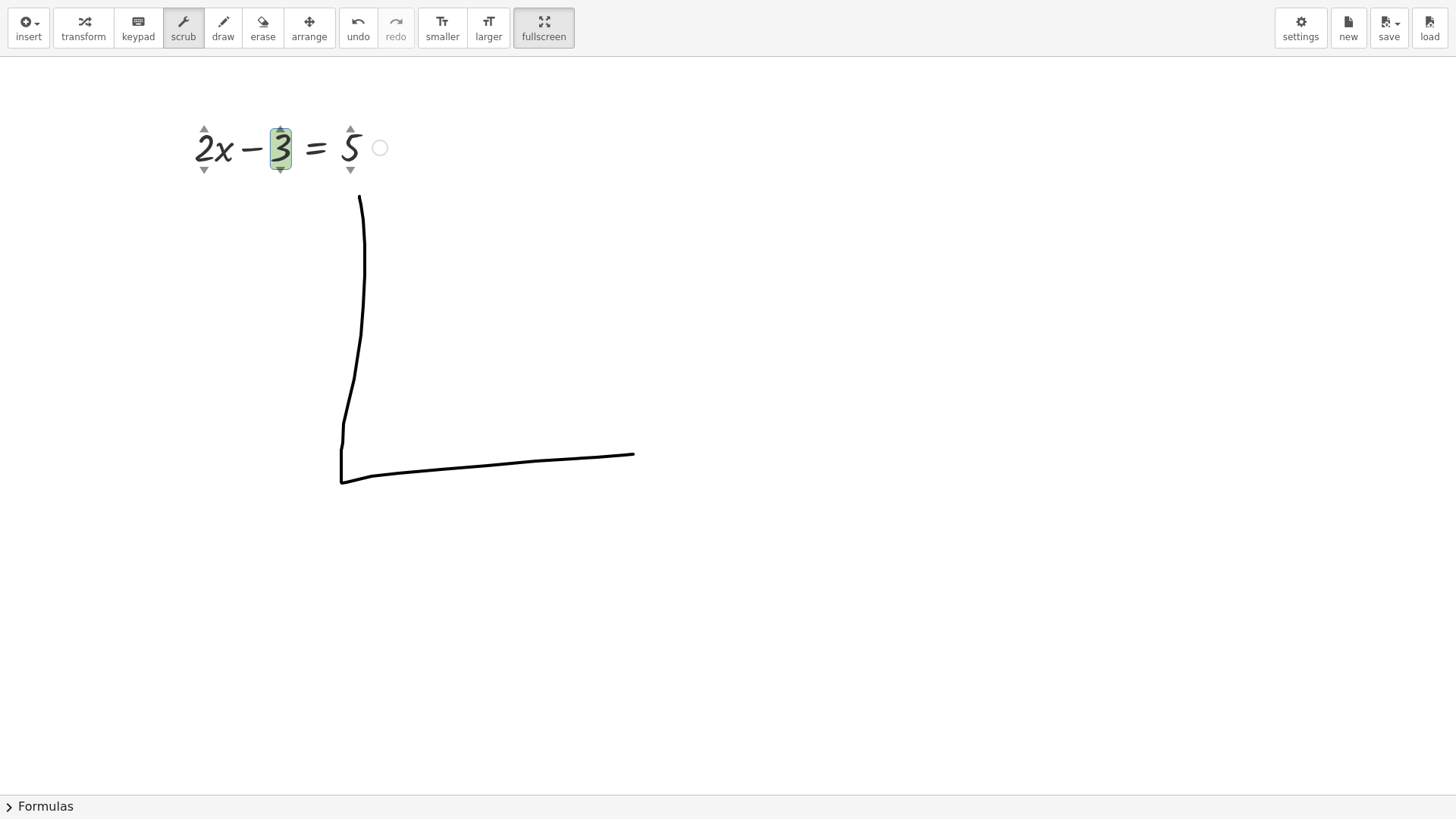
click at [283, 130] on div "▲" at bounding box center [280, 128] width 10 height 13
click at [280, 126] on div "▲" at bounding box center [280, 128] width 10 height 13
click at [281, 132] on div "▲" at bounding box center [280, 128] width 10 height 13
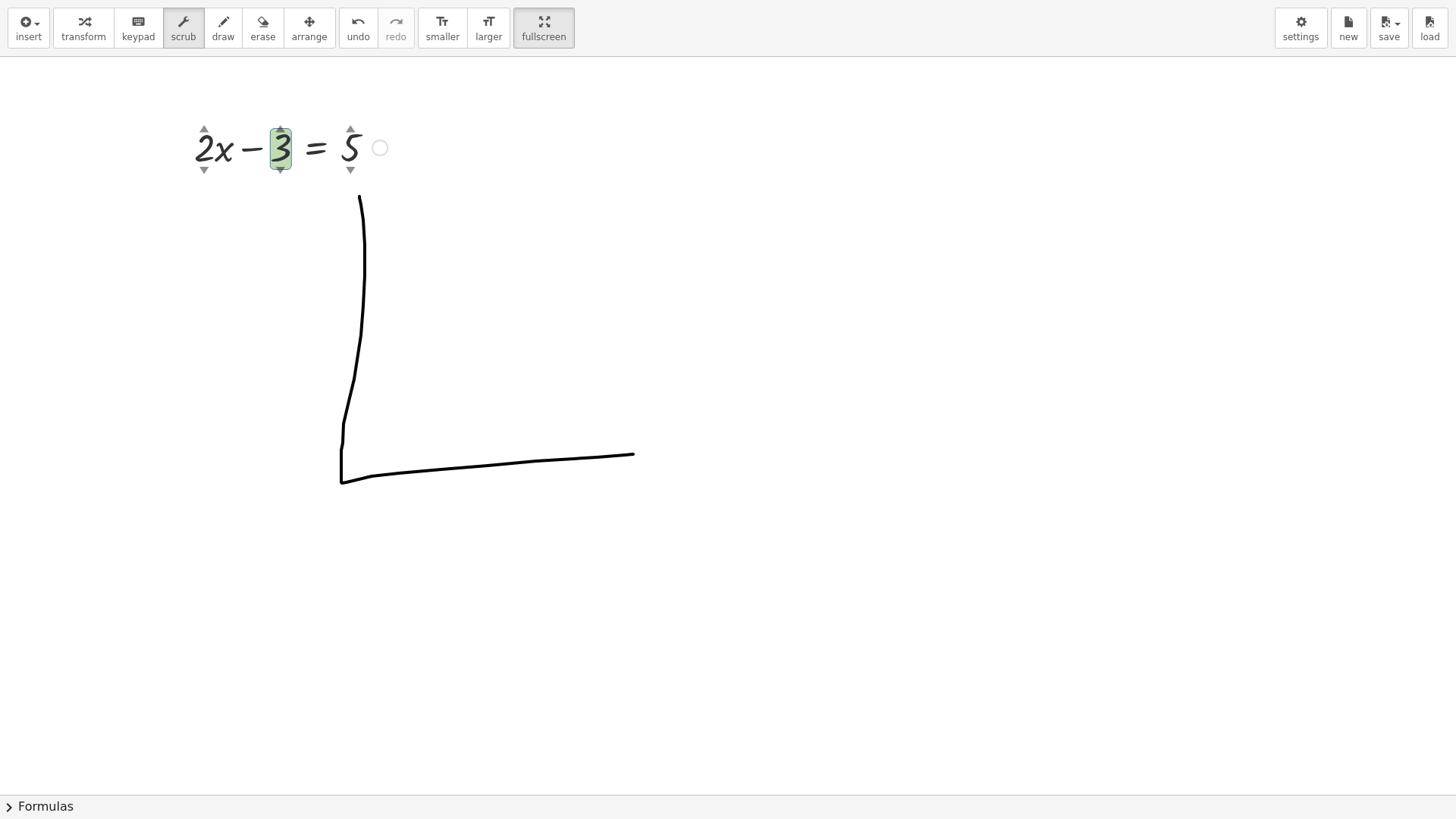
drag, startPoint x: 281, startPoint y: 166, endPoint x: 281, endPoint y: 140, distance: 26.0
click at [316, 148] on div "+ · 2 ▲ ▼ · x − 3 ▲ ▼ = 5 ▲ ▼" at bounding box center [316, 148] width 0 height 0
drag, startPoint x: 282, startPoint y: 155, endPoint x: 284, endPoint y: 133, distance: 22.1
click at [315, 148] on div "+ · 2 ▲ ▼ · x − 0 ▲ ▼ = 5 ▲ ▼" at bounding box center [315, 148] width 0 height 0
drag, startPoint x: 284, startPoint y: 158, endPoint x: 284, endPoint y: 148, distance: 10.0
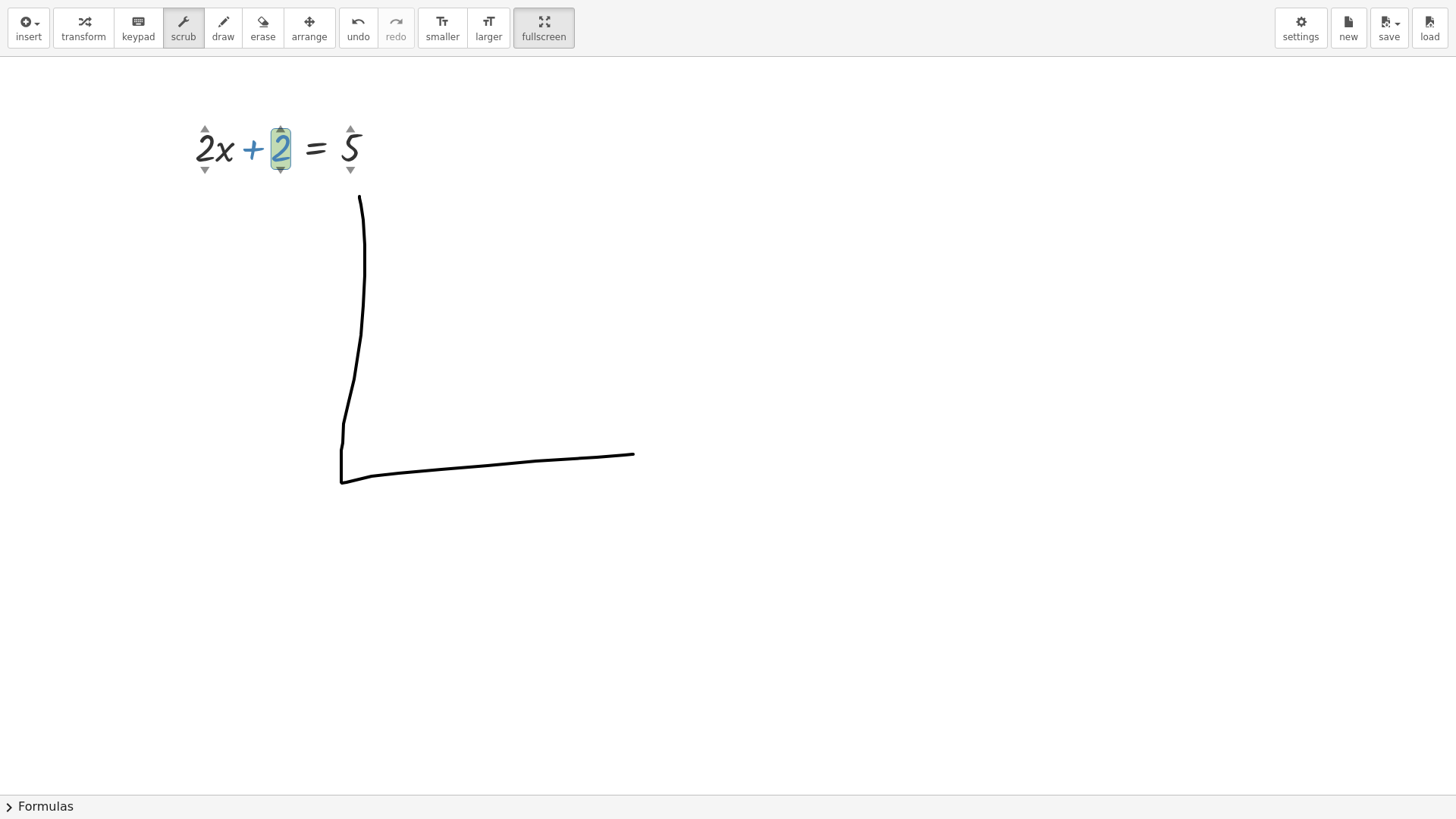
click at [284, 148] on div at bounding box center [291, 147] width 208 height 52
drag, startPoint x: 282, startPoint y: 166, endPoint x: 264, endPoint y: 198, distance: 36.7
click at [264, 198] on div "+ · 2 ▲ ▼ · x − 1 ▲ ▼ = 5 ▲ ▼ Go back to this line Copy line as LaTeX Copy deri…" at bounding box center [728, 795] width 1456 height 1476
click at [265, 279] on div at bounding box center [728, 795] width 1456 height 1476
drag, startPoint x: 307, startPoint y: 173, endPoint x: 408, endPoint y: 156, distance: 102.4
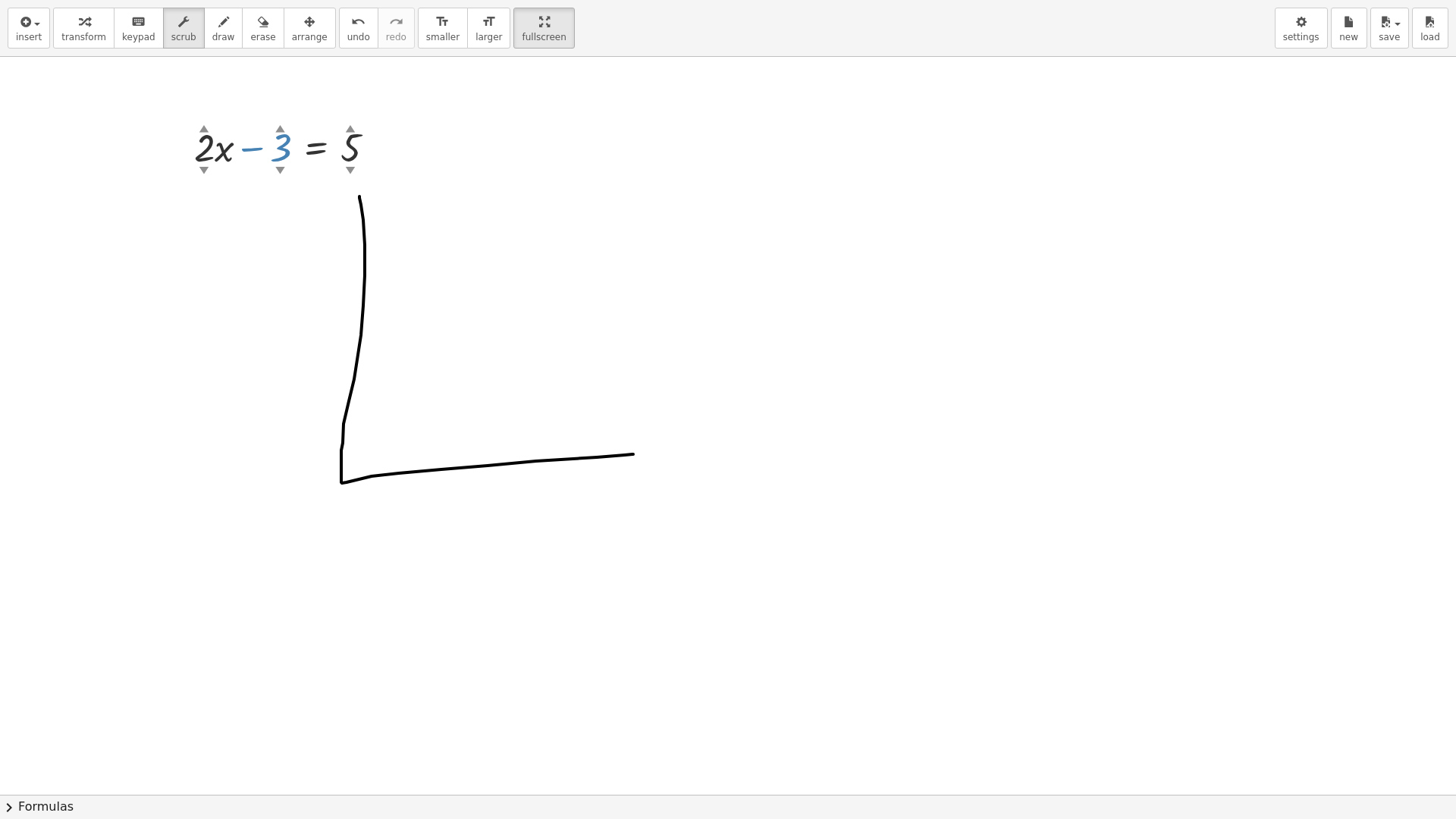
click at [408, 156] on div "+ · 2 ▲ ▼ · x − 3 ▲ ▼ = 5 ▲ ▼ Go back to this line Copy line as LaTeX Copy deri…" at bounding box center [728, 795] width 1456 height 1476
drag, startPoint x: 257, startPoint y: 321, endPoint x: 271, endPoint y: 206, distance: 115.8
click at [257, 318] on div at bounding box center [728, 795] width 1456 height 1476
click at [285, 148] on div at bounding box center [295, 147] width 200 height 52
click at [382, 152] on div "Go back to this line Copy line as LaTeX Copy derivation as LaTeX" at bounding box center [379, 147] width 16 height 16
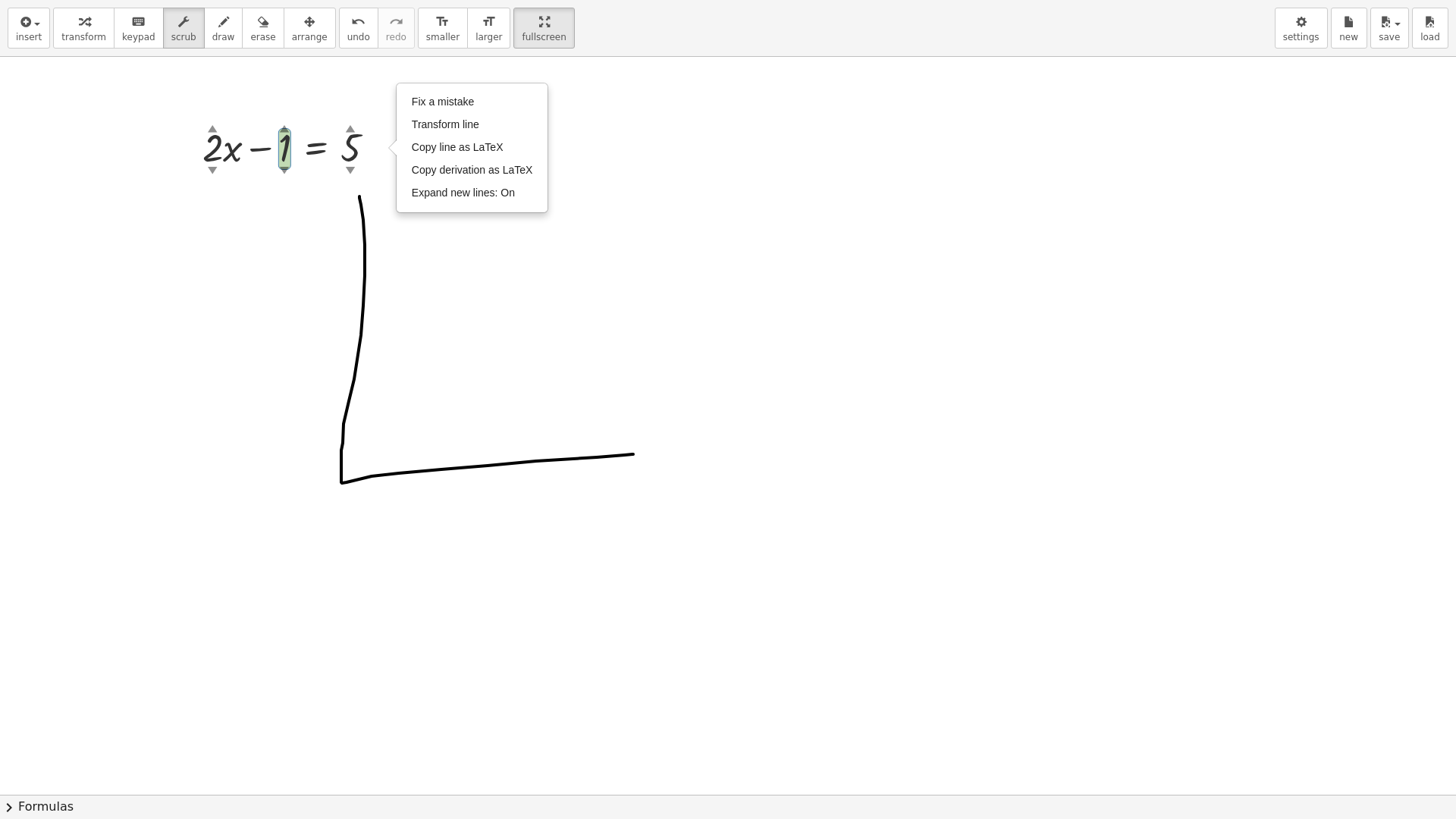
click at [314, 294] on div at bounding box center [728, 795] width 1456 height 1476
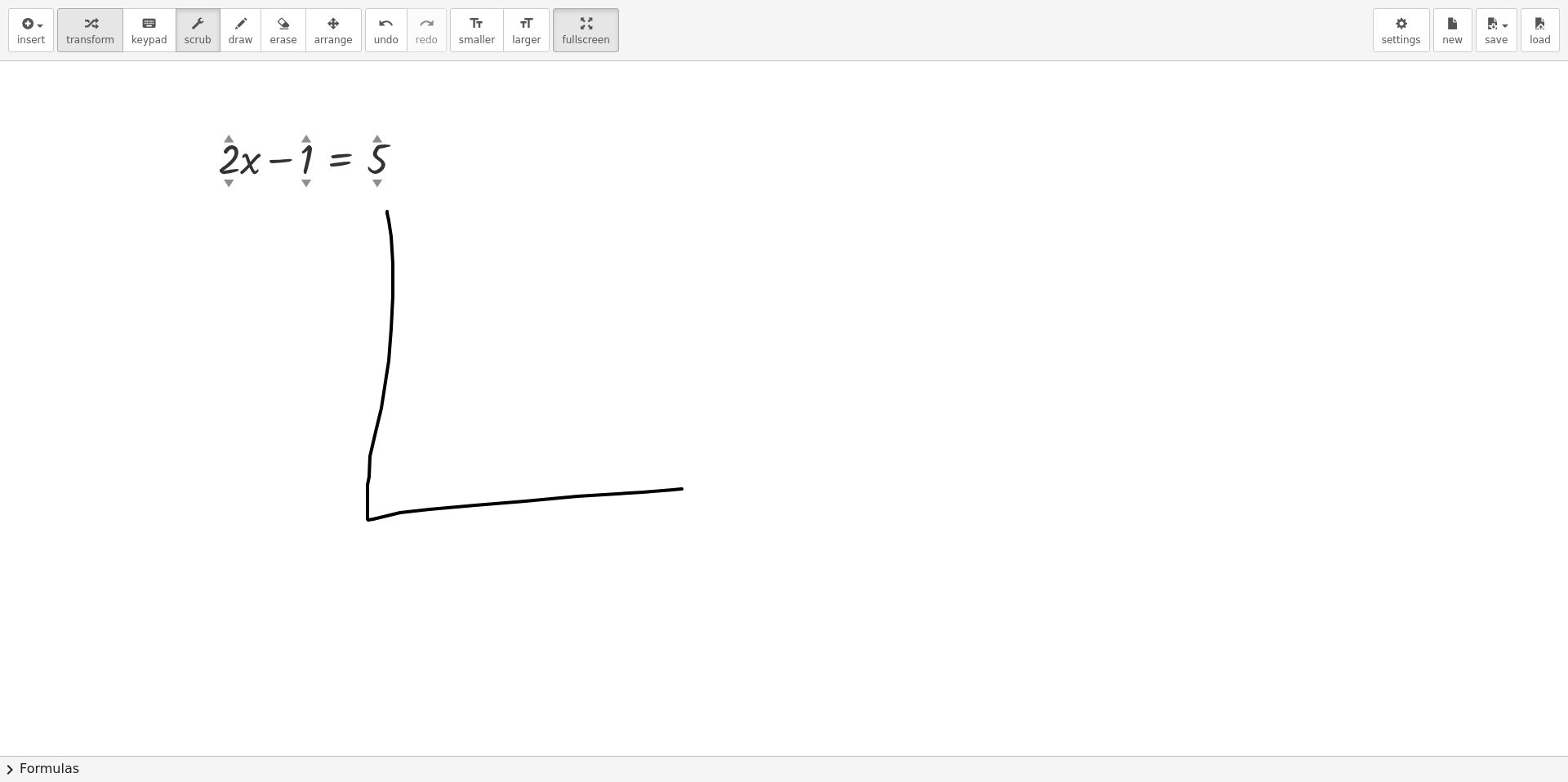
click at [101, 46] on span "transform" at bounding box center [90, 41] width 48 height 12
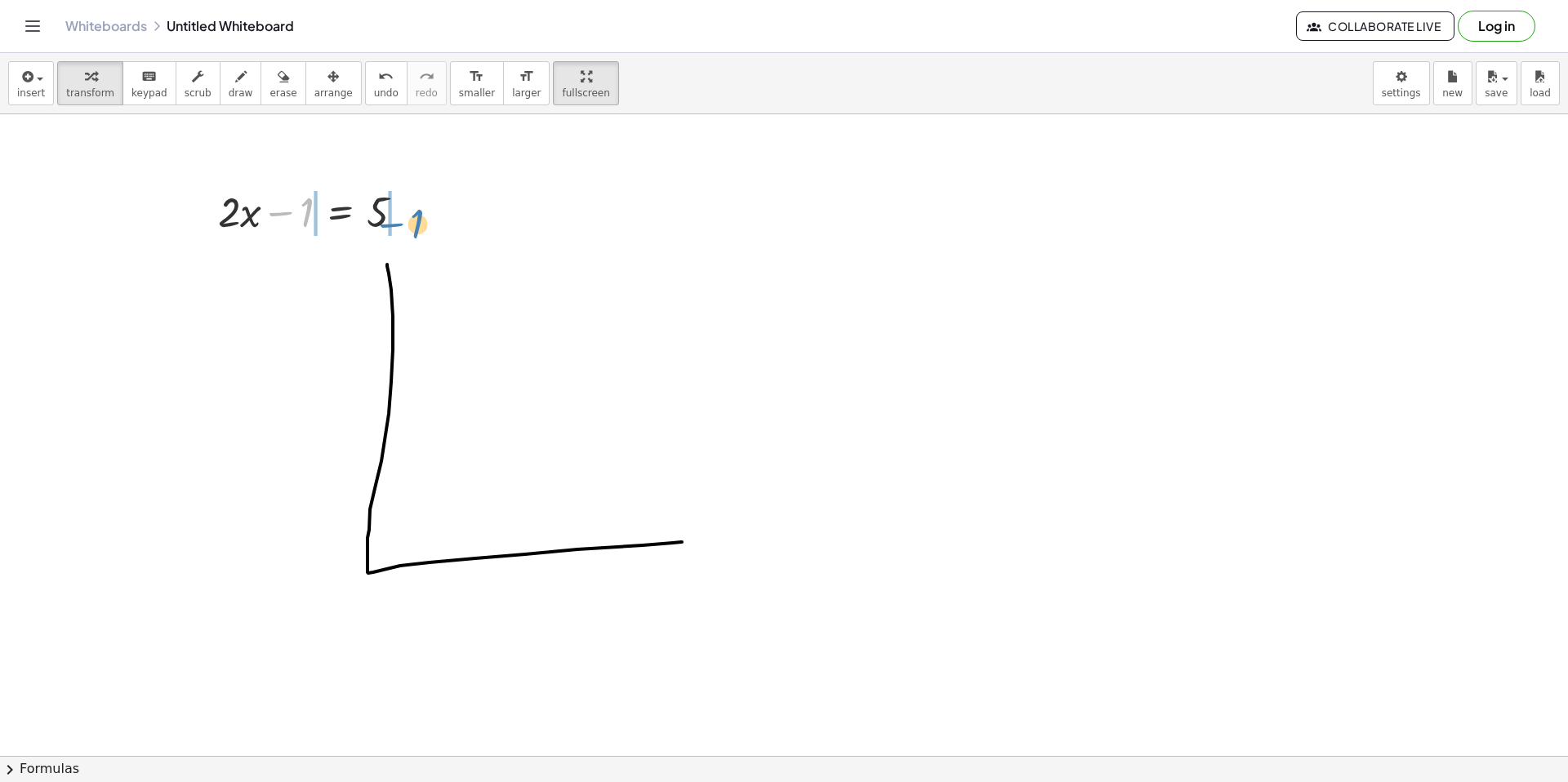
drag, startPoint x: 307, startPoint y: 215, endPoint x: 418, endPoint y: 227, distance: 111.6
click at [418, 227] on div at bounding box center [317, 211] width 215 height 56
click at [278, 85] on icon "button" at bounding box center [284, 76] width 12 height 19
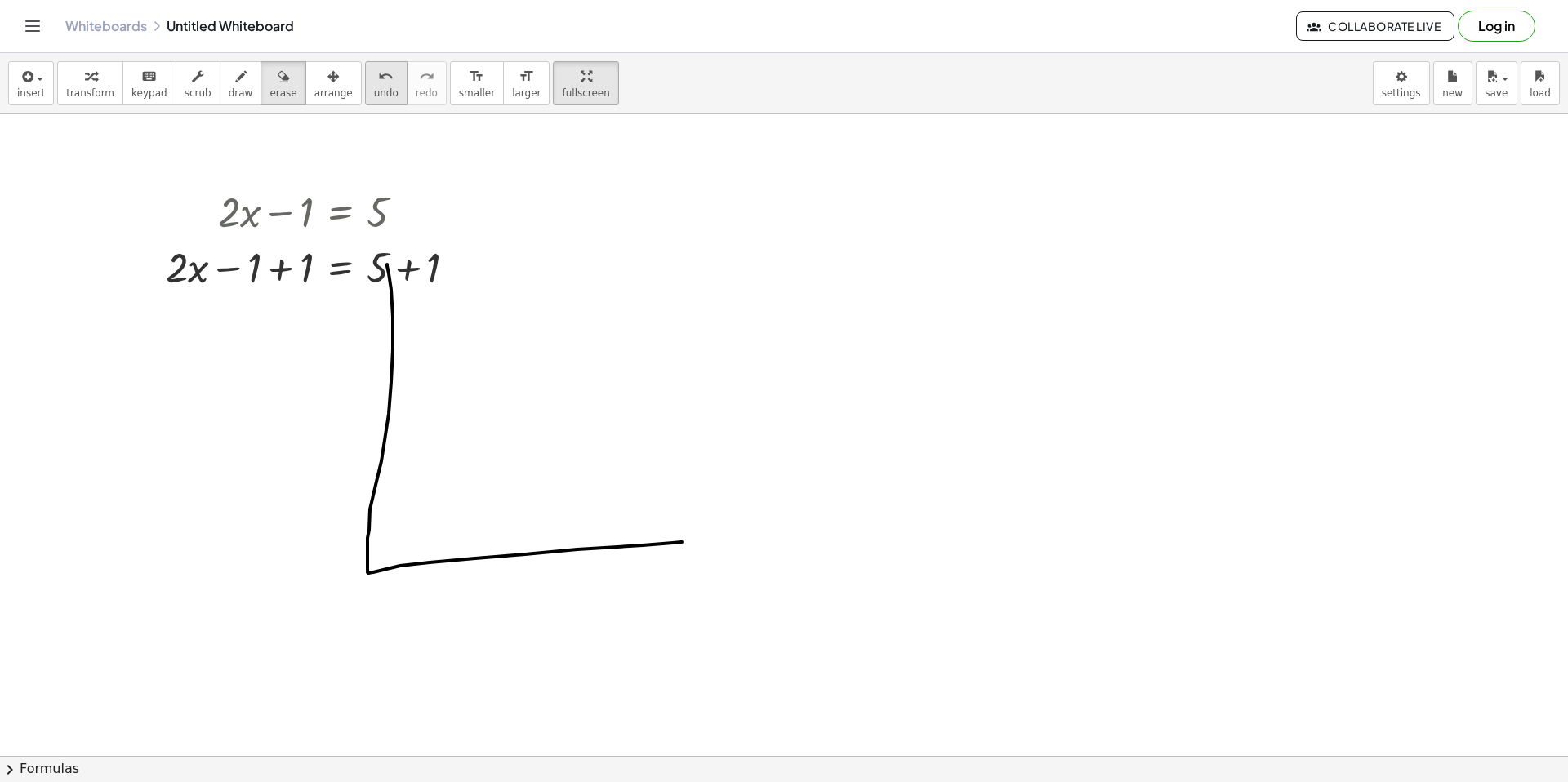
click at [378, 76] on icon "undo" at bounding box center [386, 76] width 15 height 19
click at [378, 84] on icon "undo" at bounding box center [386, 76] width 15 height 19
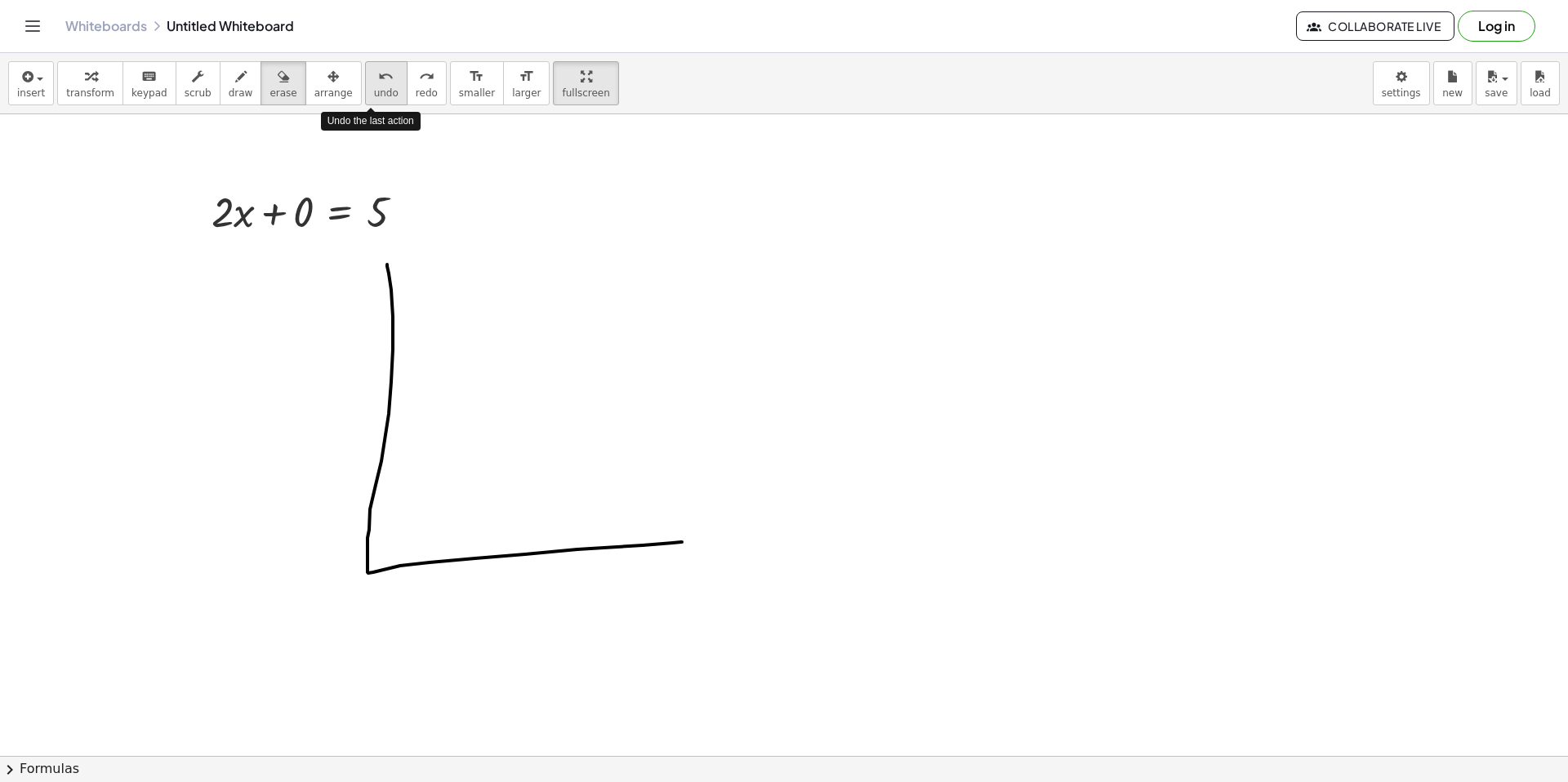
click at [378, 84] on icon "undo" at bounding box center [386, 76] width 15 height 19
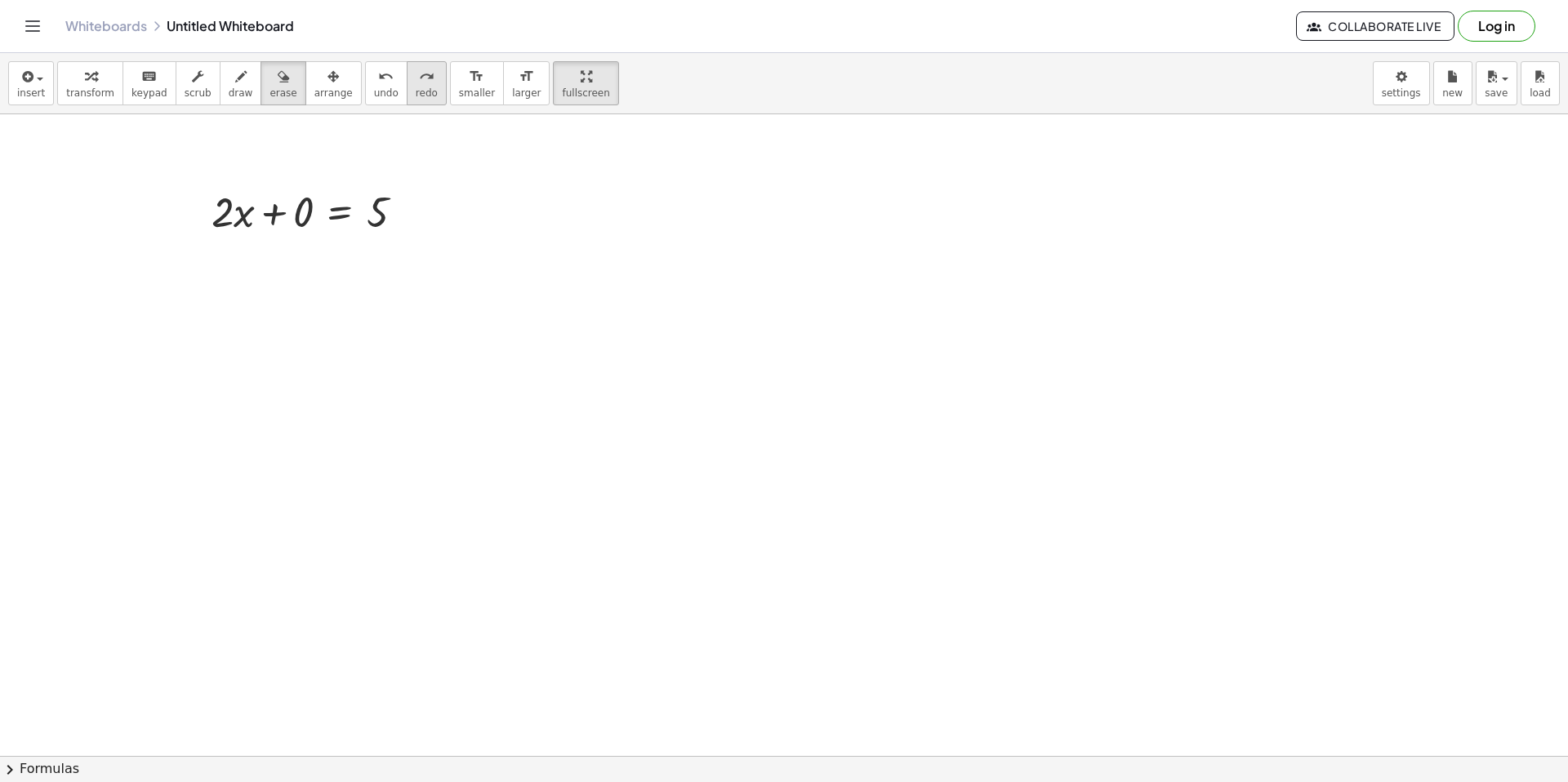
click at [415, 90] on span "redo" at bounding box center [426, 93] width 22 height 12
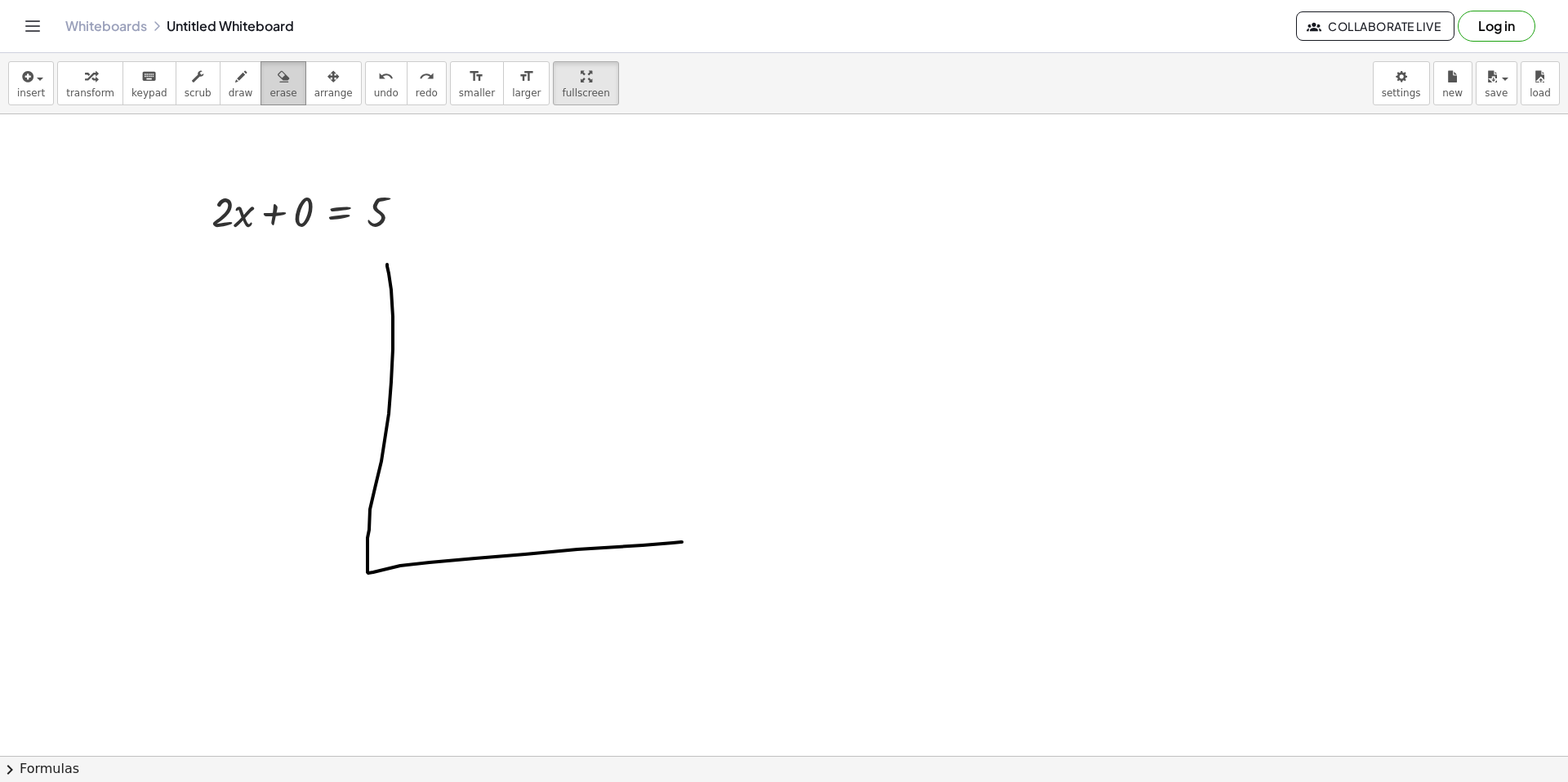
click at [278, 85] on icon "button" at bounding box center [284, 76] width 12 height 19
drag, startPoint x: 385, startPoint y: 232, endPoint x: 397, endPoint y: 374, distance: 142.5
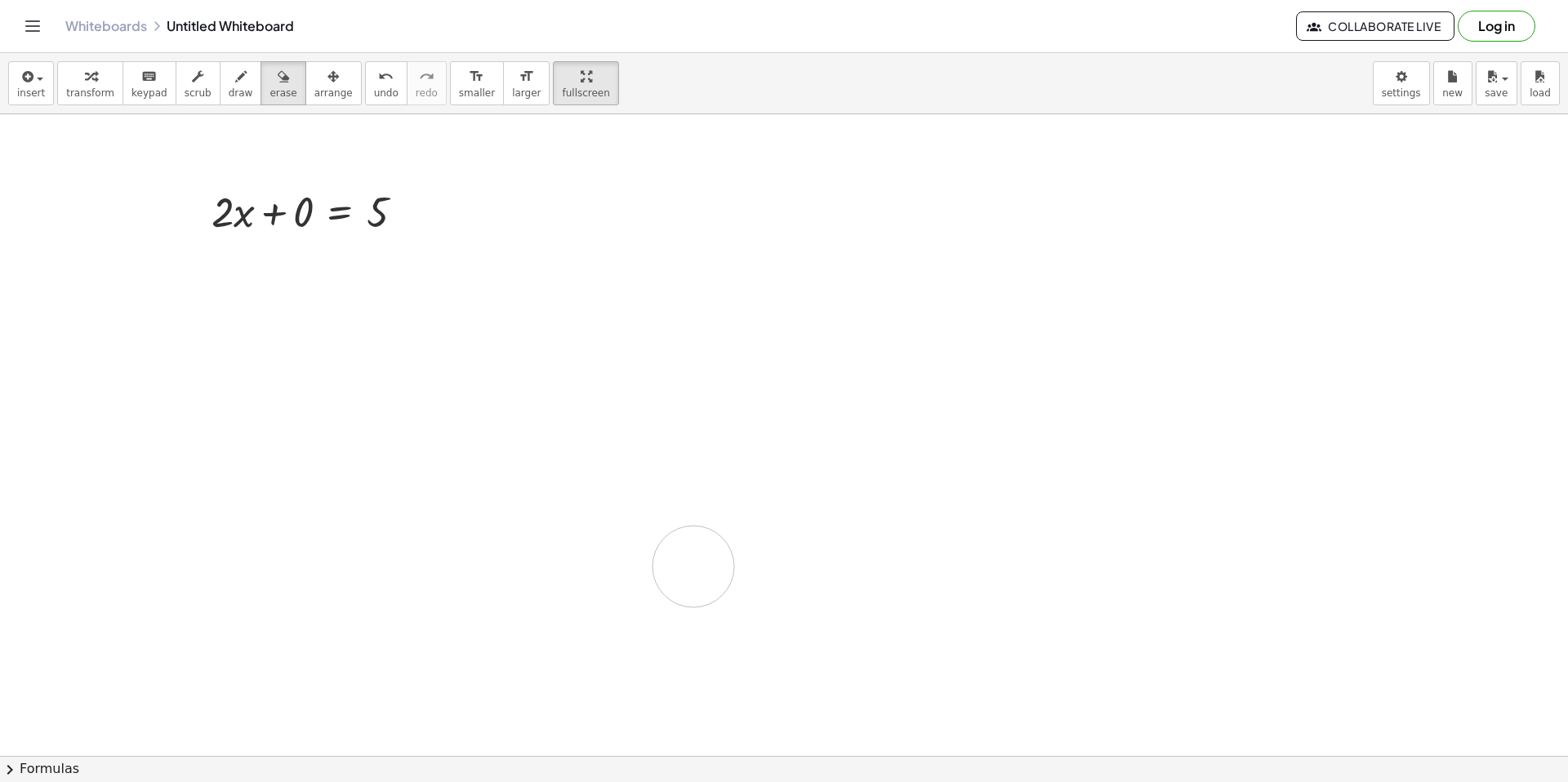
drag, startPoint x: 412, startPoint y: 284, endPoint x: 686, endPoint y: 573, distance: 398.2
click at [90, 87] on span "transform" at bounding box center [90, 93] width 48 height 12
drag, startPoint x: 301, startPoint y: 260, endPoint x: 204, endPoint y: 296, distance: 103.5
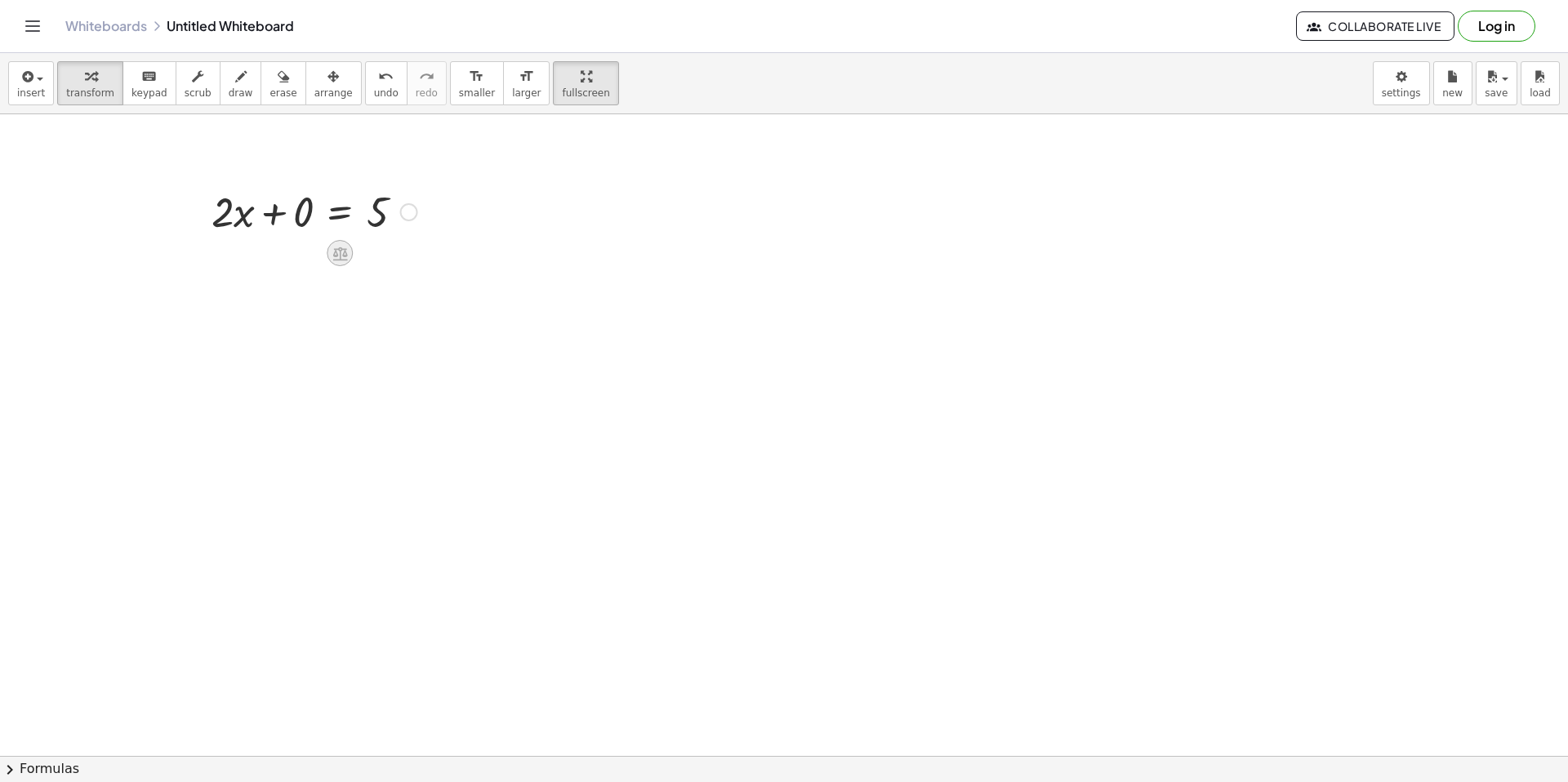
click at [344, 248] on icon at bounding box center [340, 253] width 17 height 17
click at [342, 258] on span "×" at bounding box center [339, 253] width 10 height 24
click at [299, 281] on div at bounding box center [294, 269] width 344 height 62
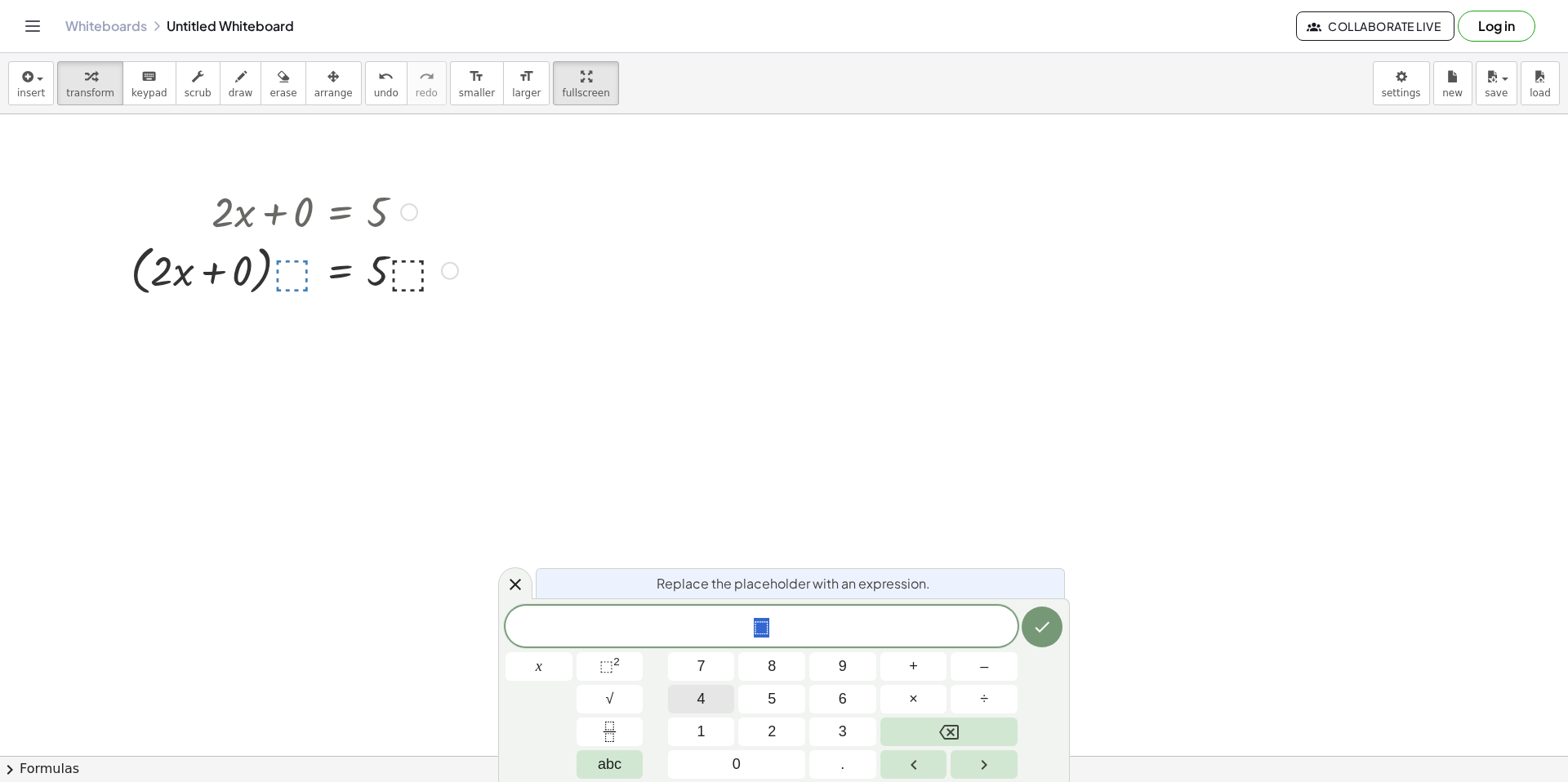
click at [718, 695] on button "4" at bounding box center [701, 699] width 67 height 29
click at [699, 689] on span "4" at bounding box center [702, 699] width 8 height 22
click at [1016, 628] on span "4 4 ​" at bounding box center [762, 627] width 512 height 23
click at [1025, 629] on button "Done" at bounding box center [1042, 627] width 41 height 41
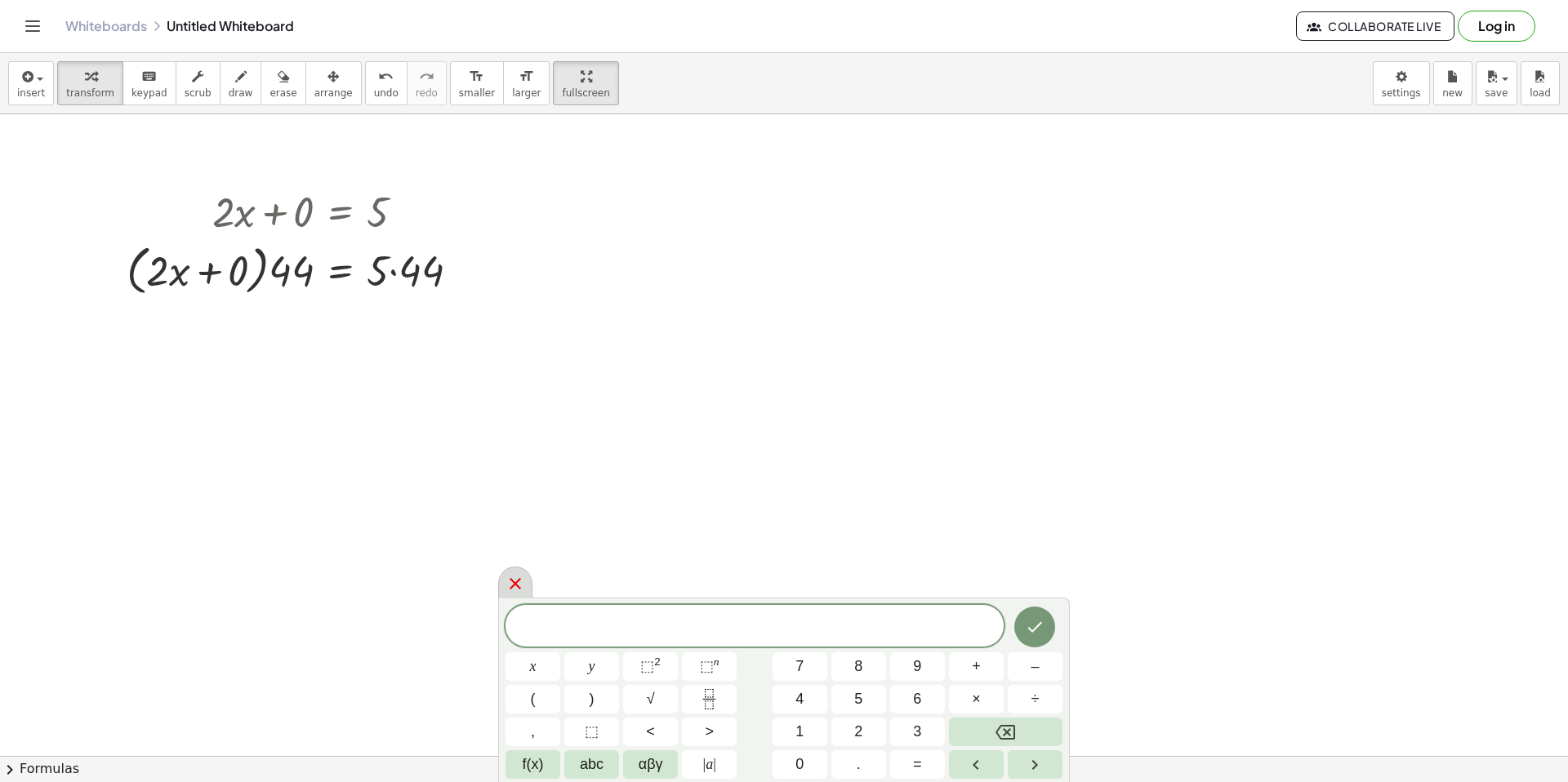
click at [502, 589] on div at bounding box center [515, 583] width 35 height 32
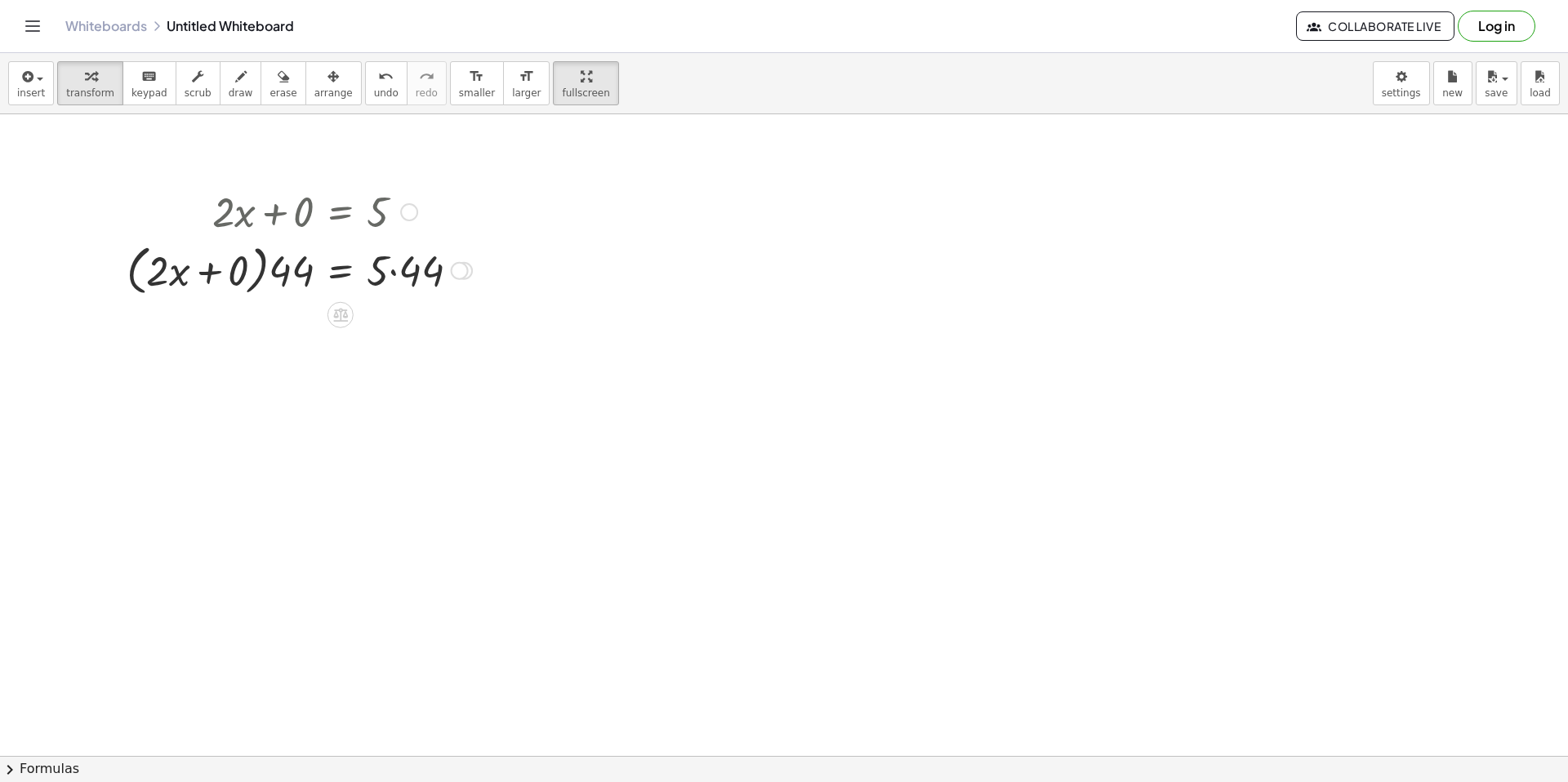
drag, startPoint x: 379, startPoint y: 280, endPoint x: 129, endPoint y: 209, distance: 259.9
click at [340, 212] on div "+ · 2 · x + 0 = 5 · ( + · 2 · x + 0 ) · ⬚ = · 5 · ⬚ + · 2 · x + 0 = 5 · ( ) · ·…" at bounding box center [340, 212] width 0 height 0
drag, startPoint x: 152, startPoint y: 149, endPoint x: 410, endPoint y: 300, distance: 298.9
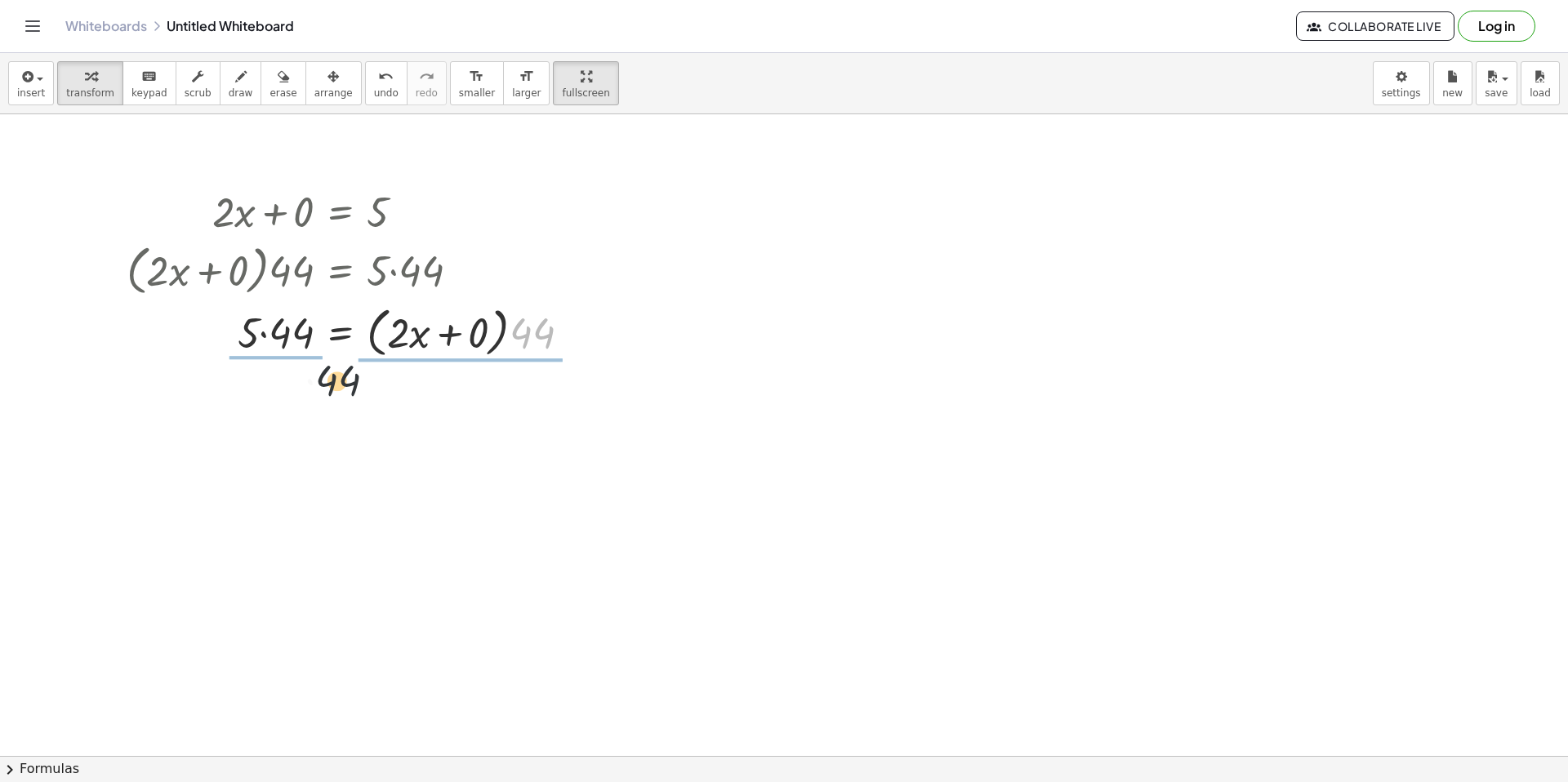
drag, startPoint x: 524, startPoint y: 334, endPoint x: 279, endPoint y: 385, distance: 250.3
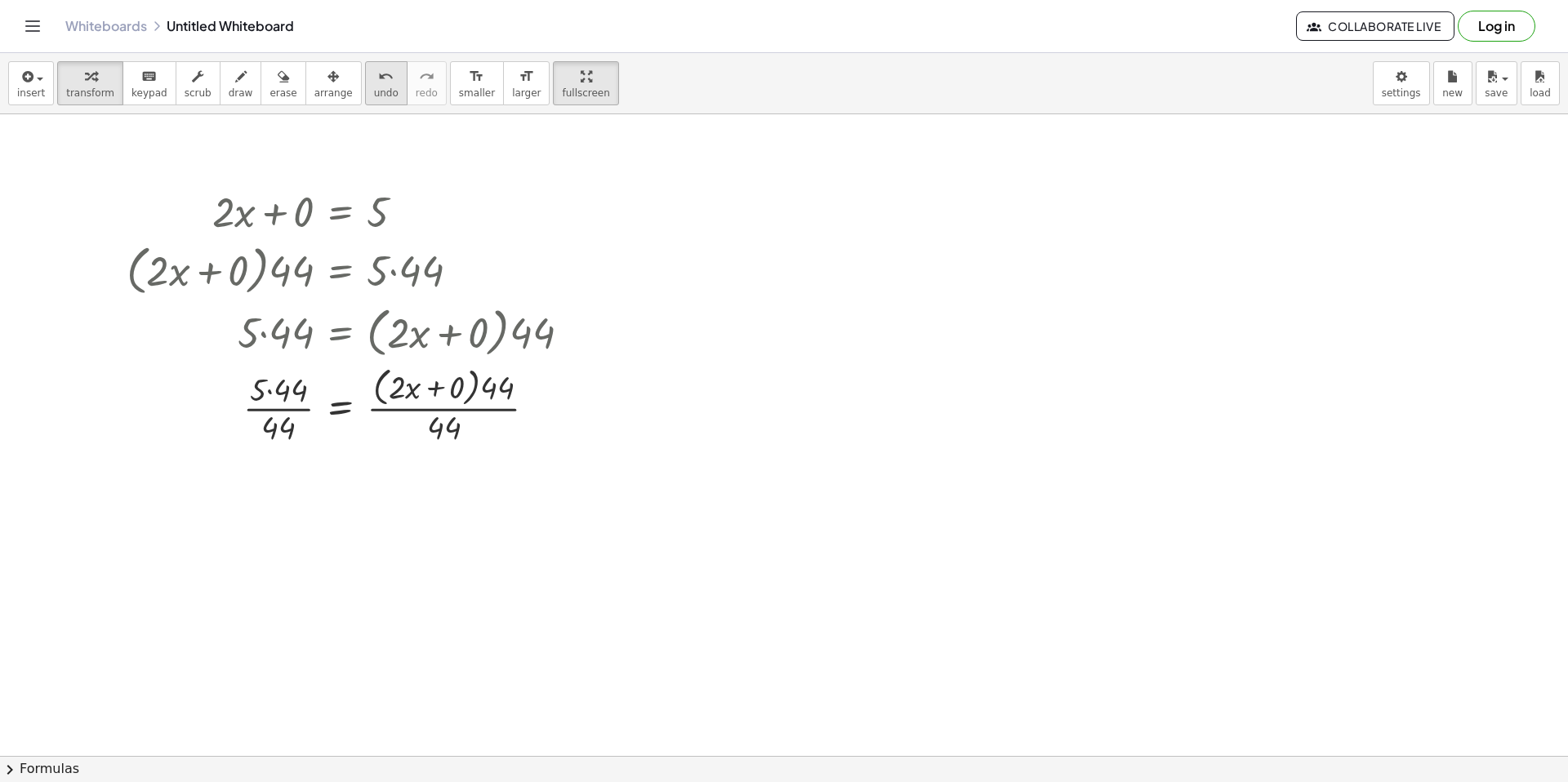
click at [384, 73] on button "undo undo" at bounding box center [386, 84] width 42 height 44
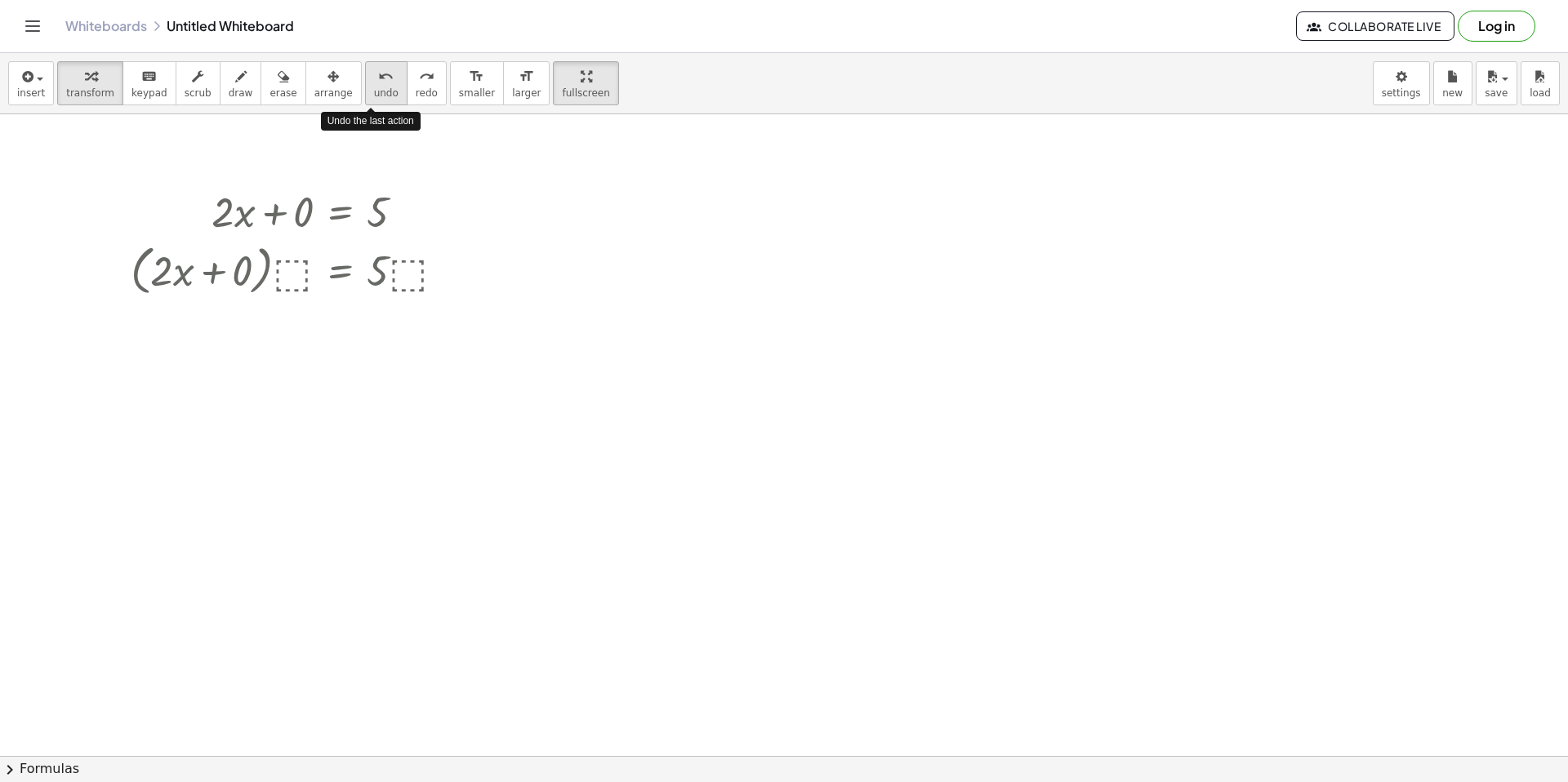
click at [384, 73] on button "undo undo" at bounding box center [386, 84] width 42 height 44
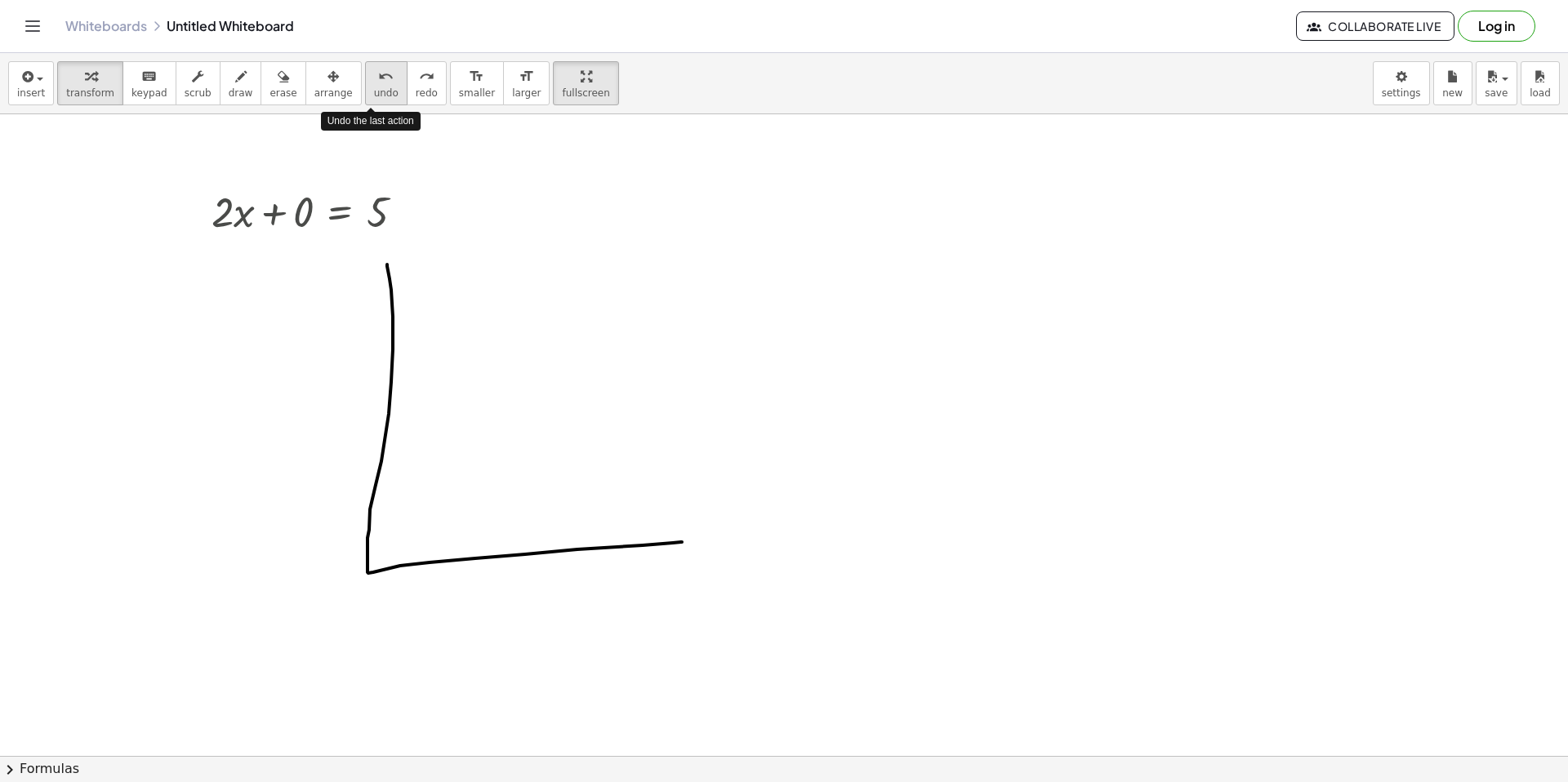
click at [384, 73] on button "undo undo" at bounding box center [386, 84] width 42 height 44
click at [382, 69] on div "undo" at bounding box center [386, 75] width 24 height 19
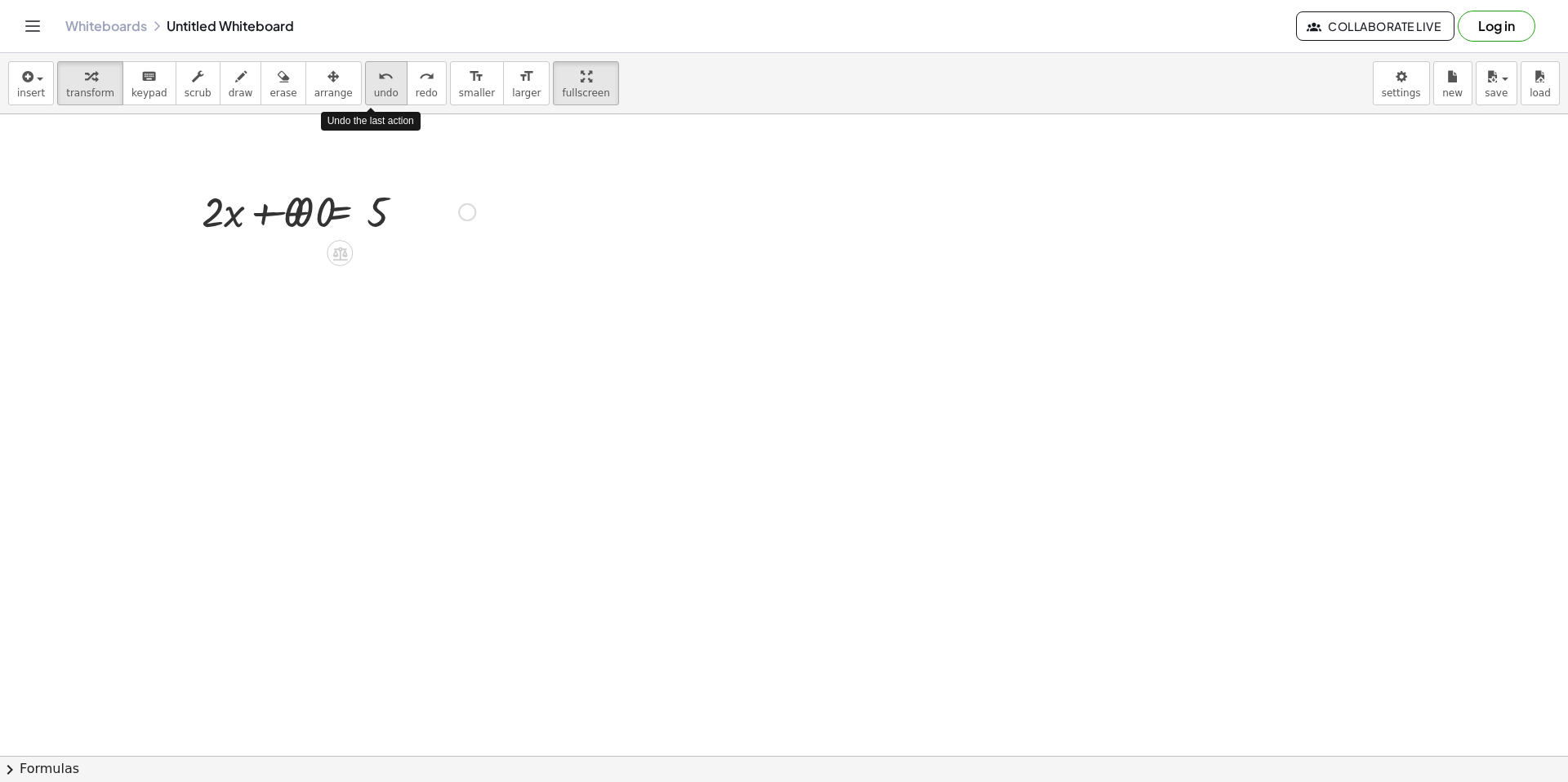
click at [382, 69] on div "undo" at bounding box center [386, 75] width 24 height 19
click at [407, 79] on button "redo redo" at bounding box center [426, 84] width 40 height 44
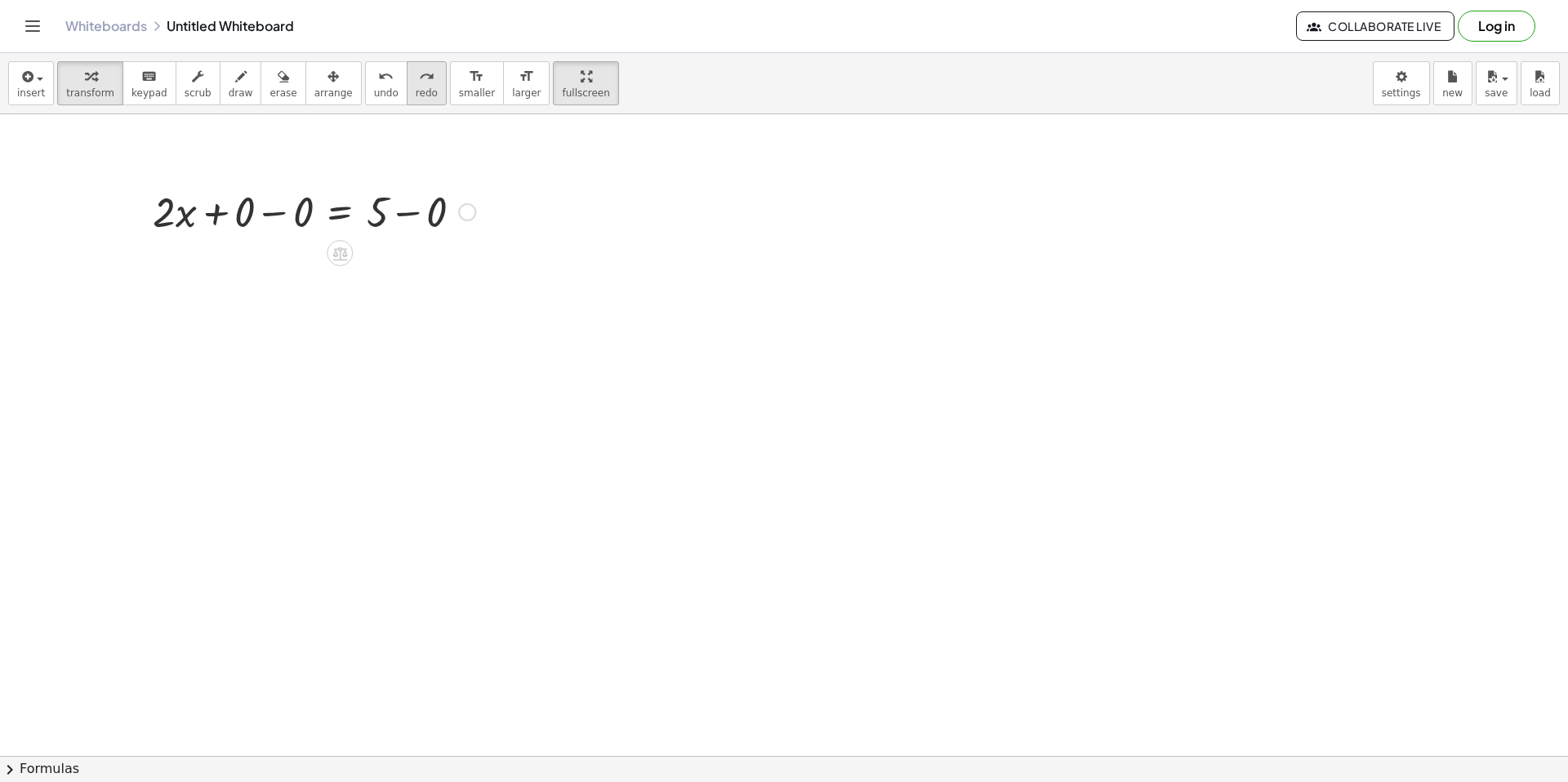
click at [407, 79] on button "redo redo" at bounding box center [426, 84] width 40 height 44
click at [14, 75] on button "insert" at bounding box center [31, 84] width 46 height 44
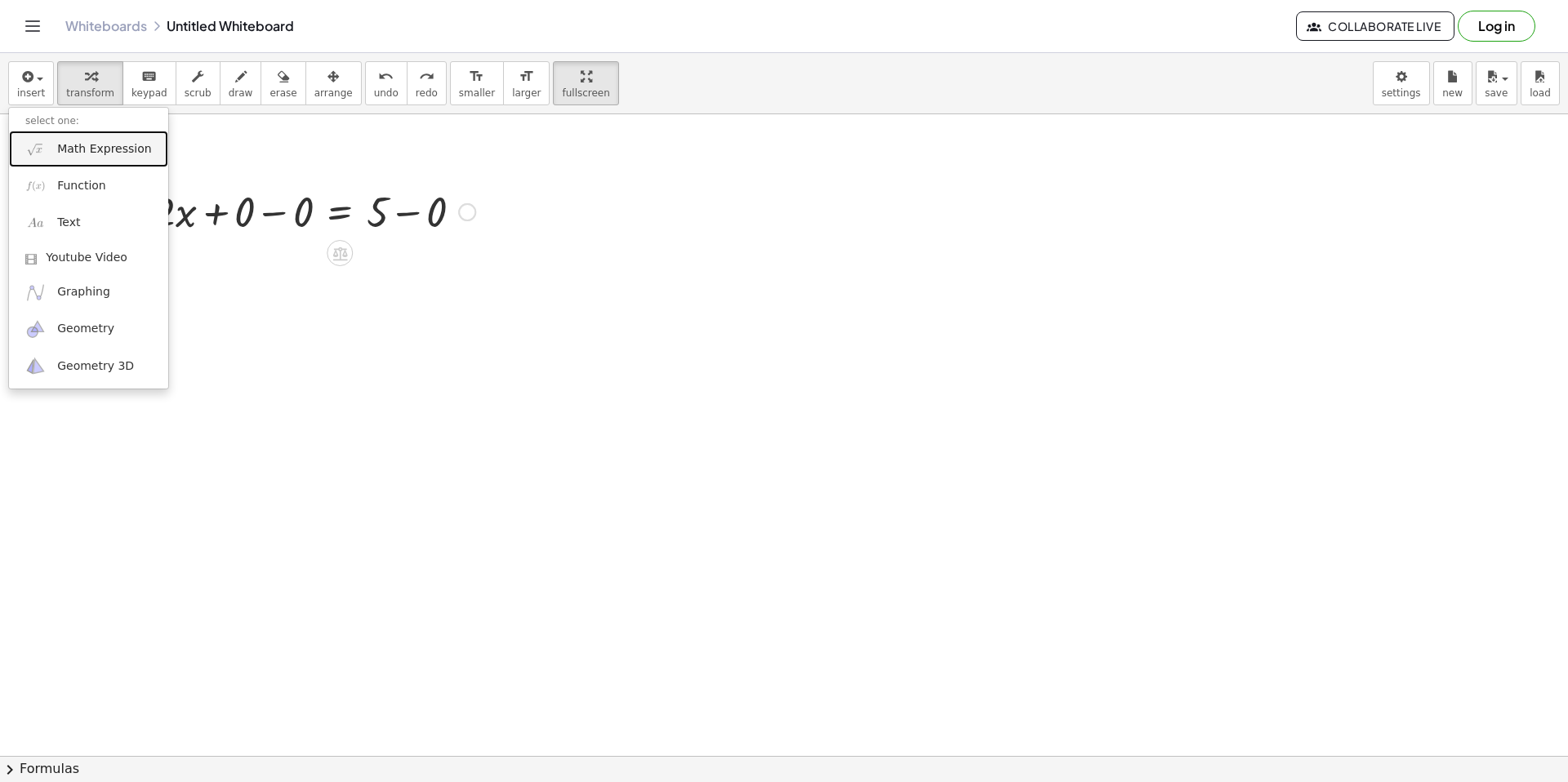
click at [87, 149] on span "Math Expression" at bounding box center [104, 149] width 94 height 16
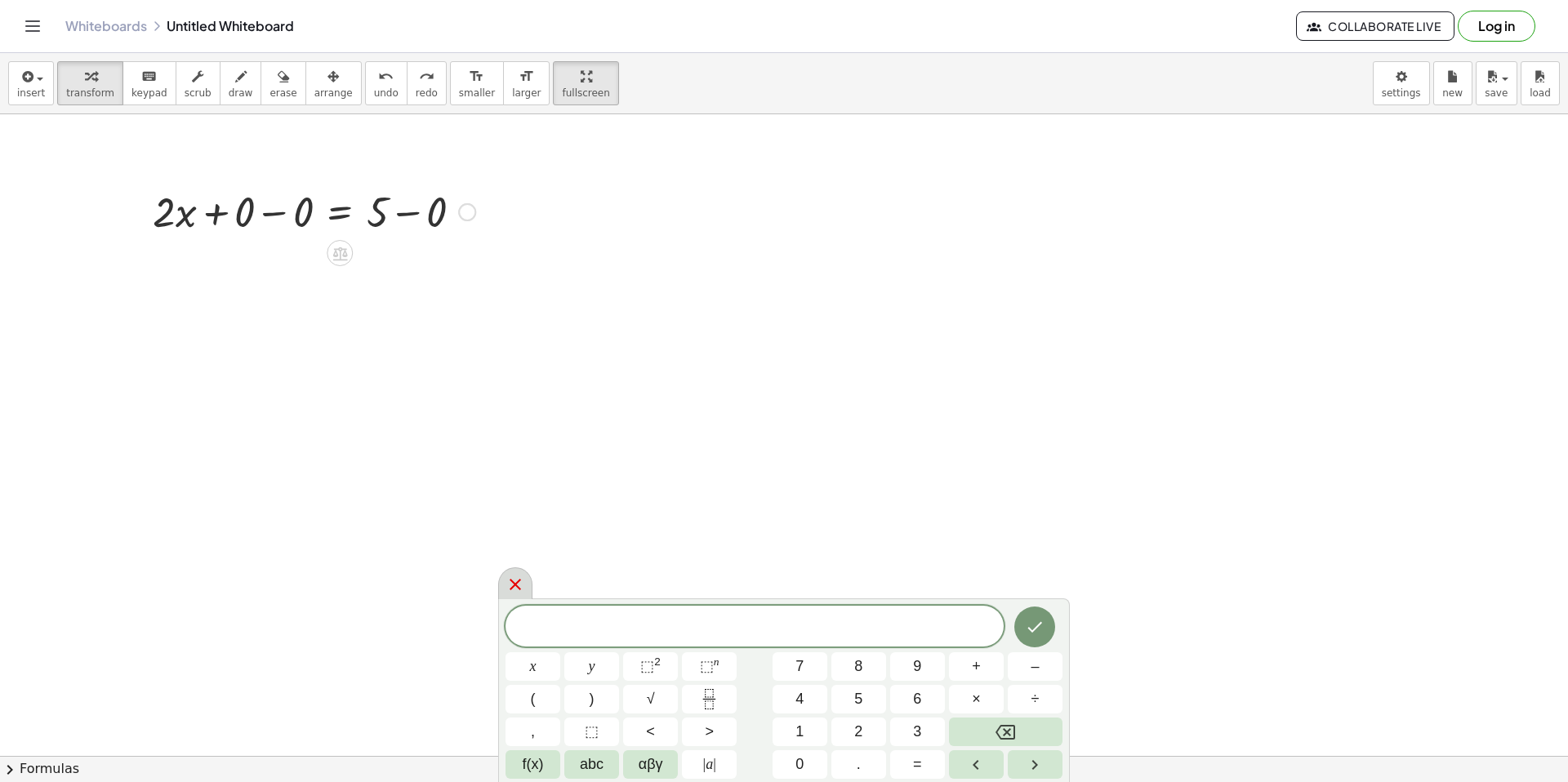
click at [514, 587] on icon at bounding box center [515, 584] width 19 height 19
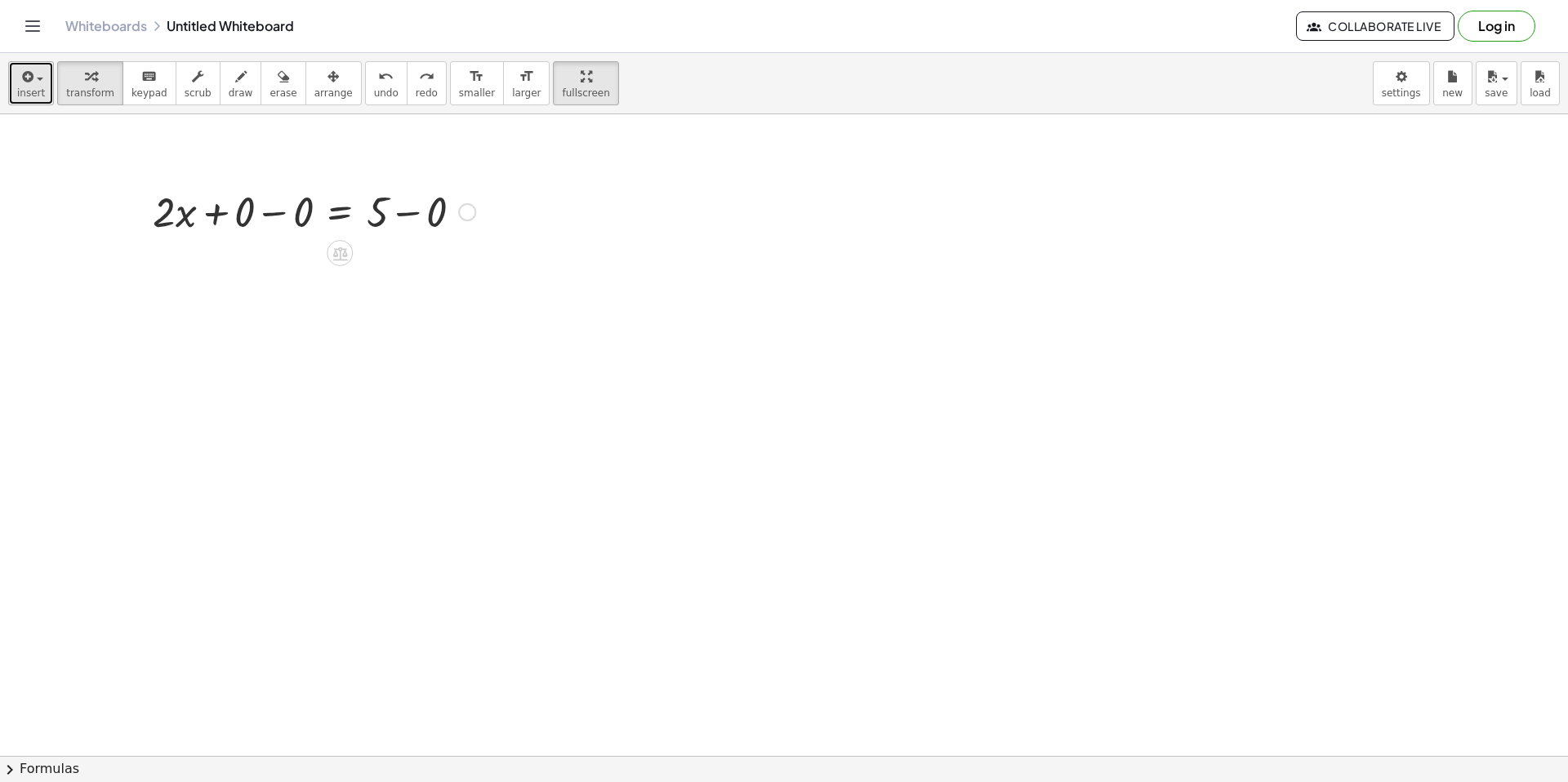
click at [37, 79] on span "button" at bounding box center [41, 79] width 7 height 3
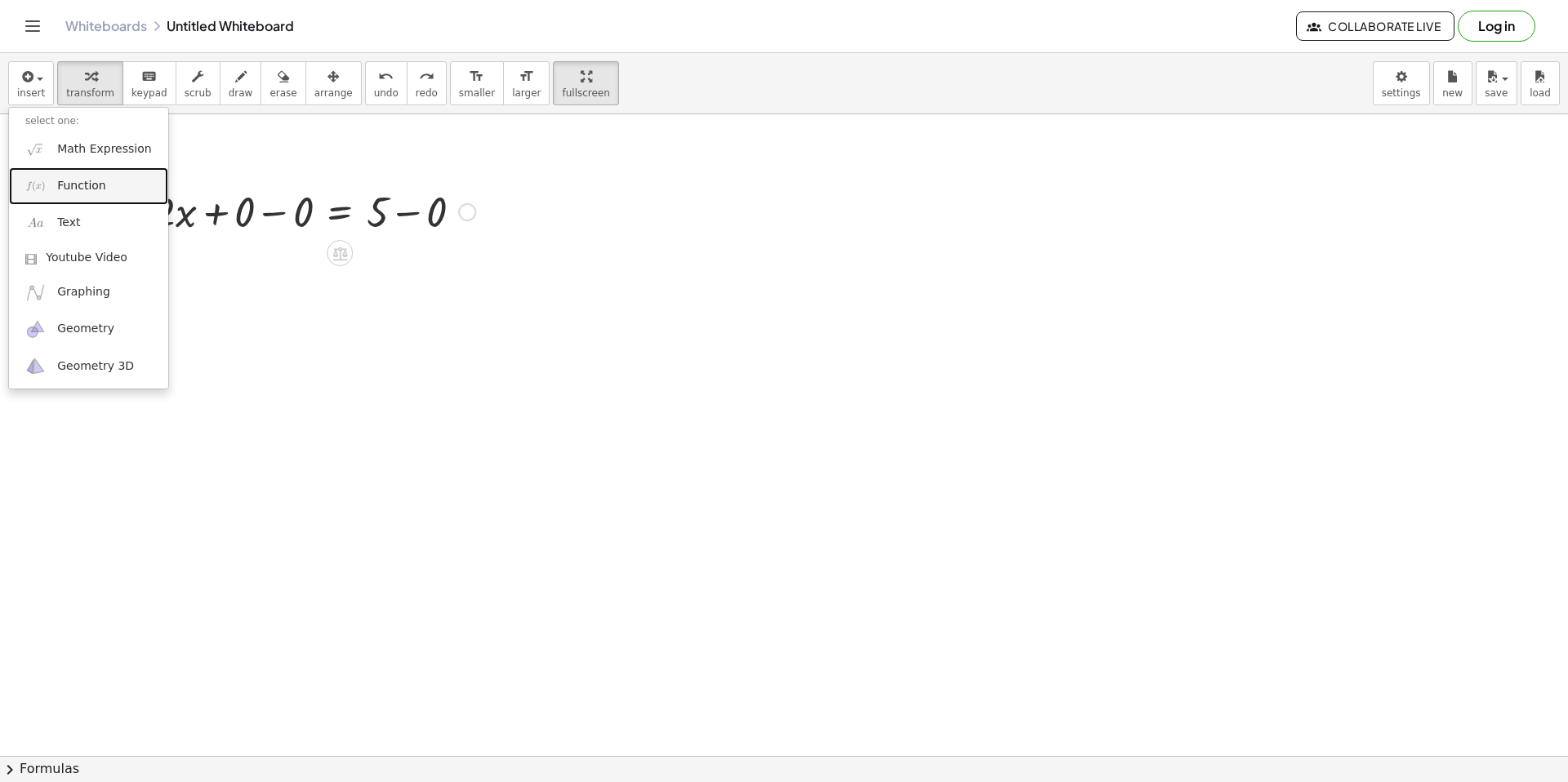
click at [95, 198] on link "Function" at bounding box center [89, 186] width 160 height 37
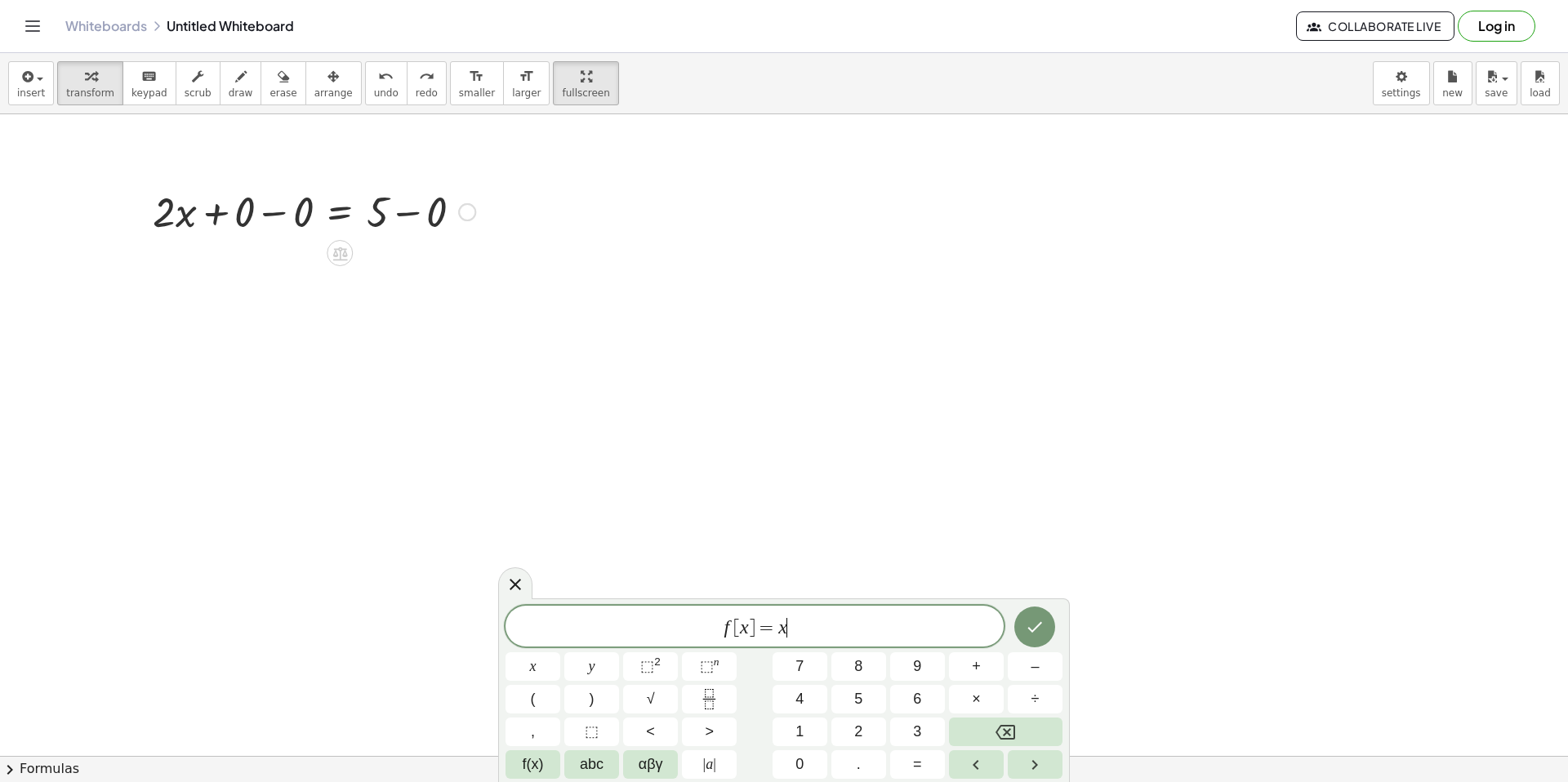
click at [795, 627] on span "f [ x ] = x ​" at bounding box center [755, 627] width 498 height 23
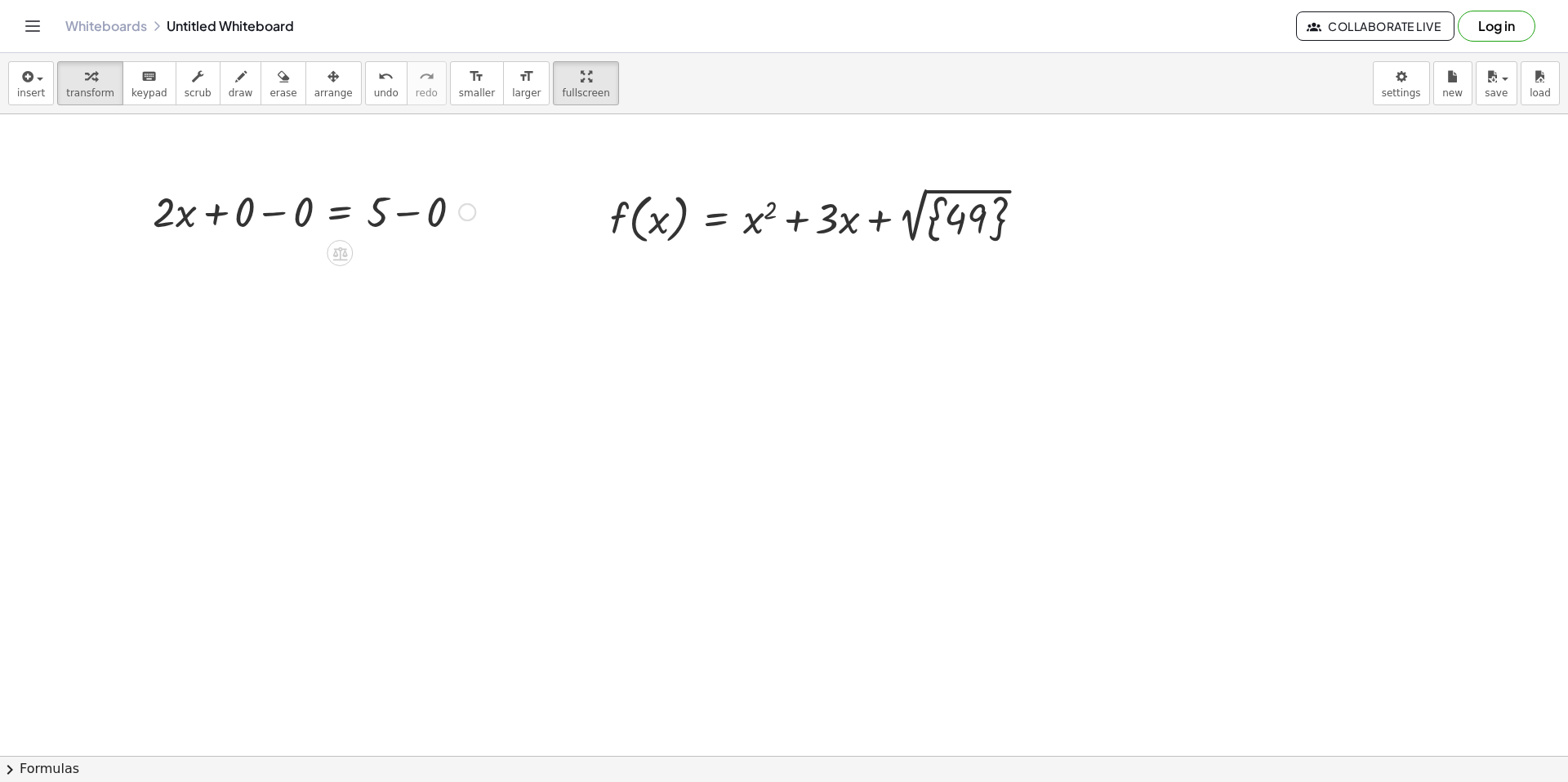
click at [986, 214] on div at bounding box center [823, 215] width 443 height 65
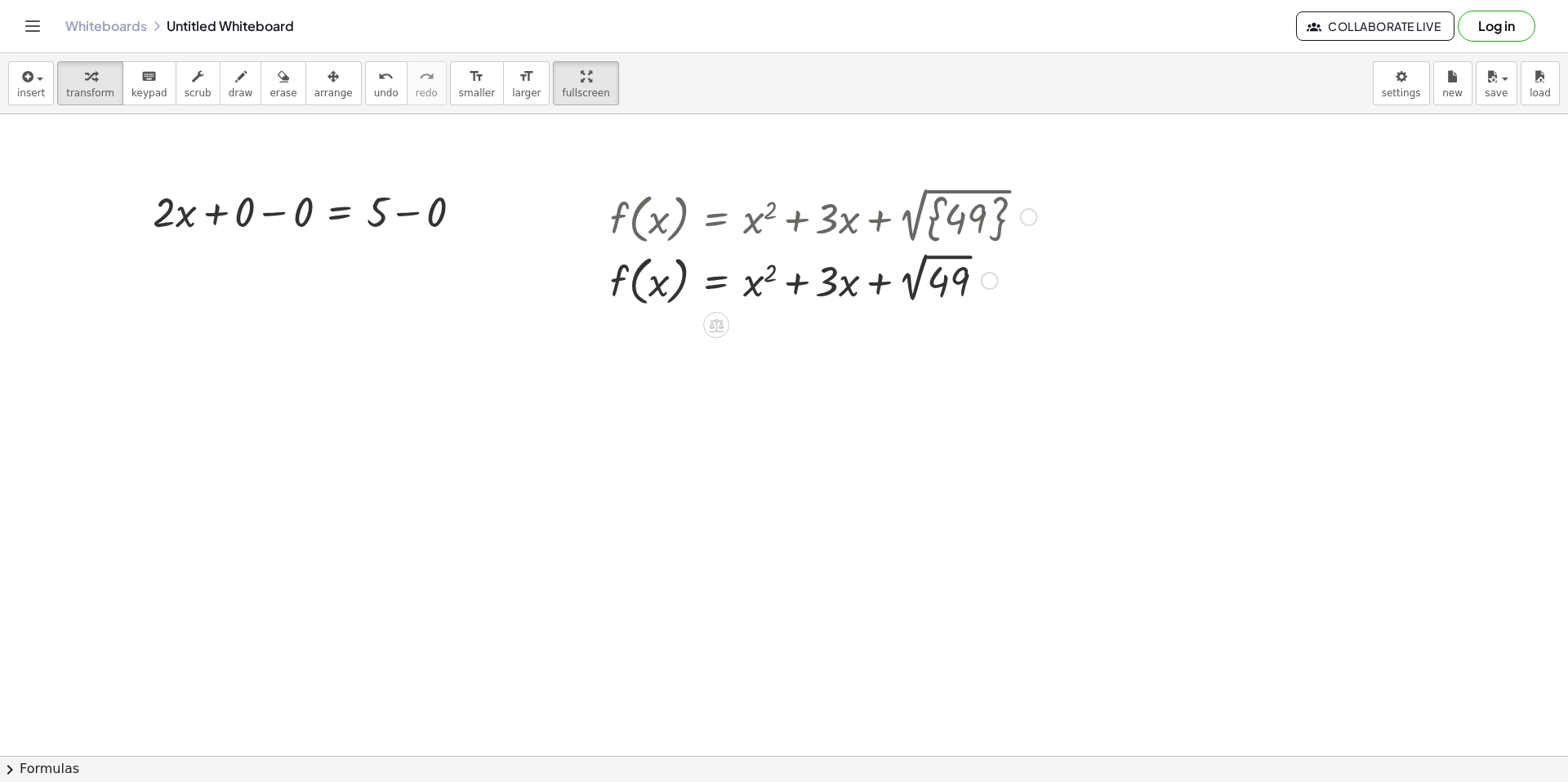
click at [951, 275] on div at bounding box center [823, 279] width 443 height 62
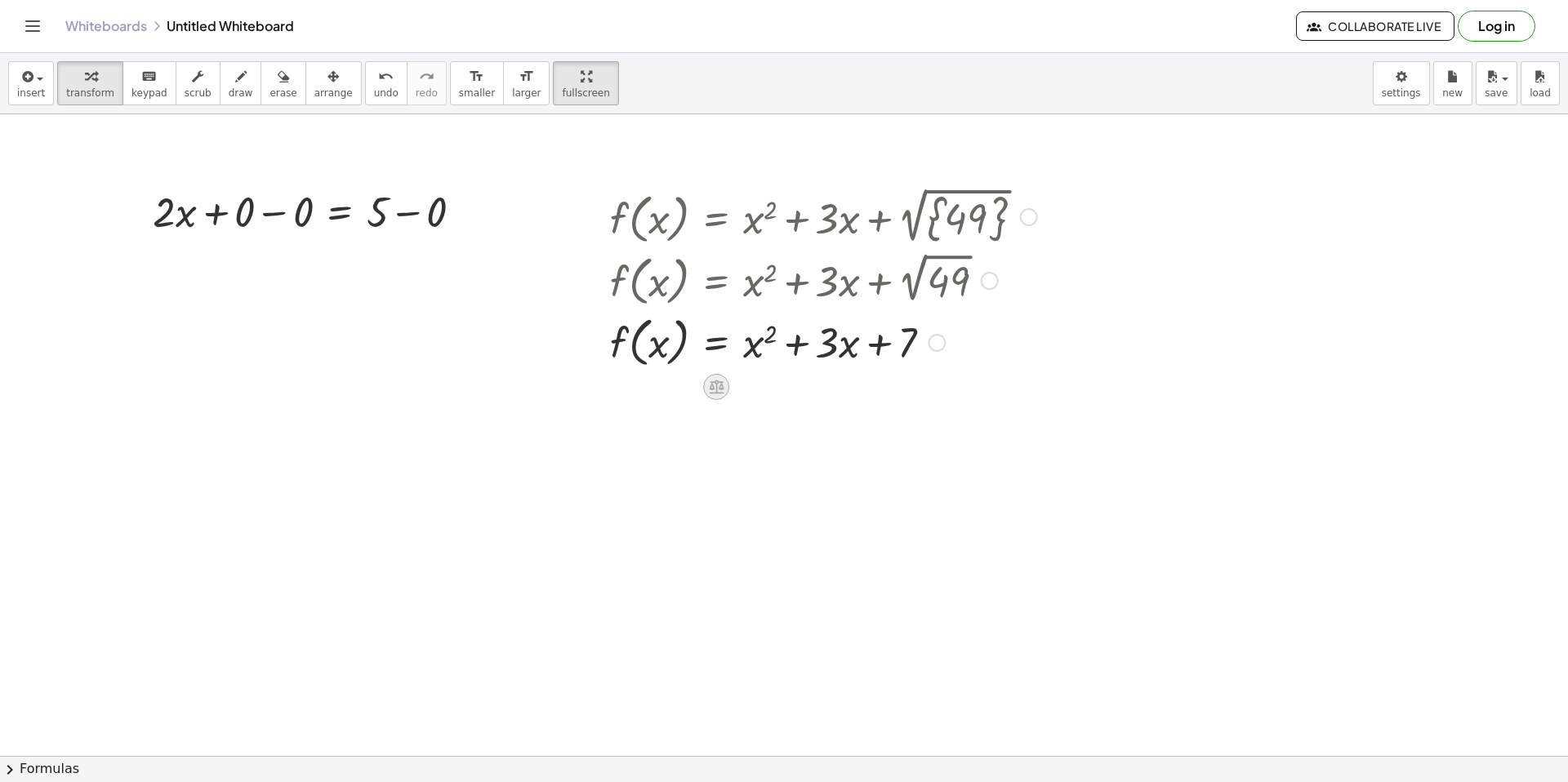
click at [708, 392] on icon at bounding box center [716, 387] width 17 height 17
drag, startPoint x: 913, startPoint y: 342, endPoint x: 692, endPoint y: 357, distance: 221.5
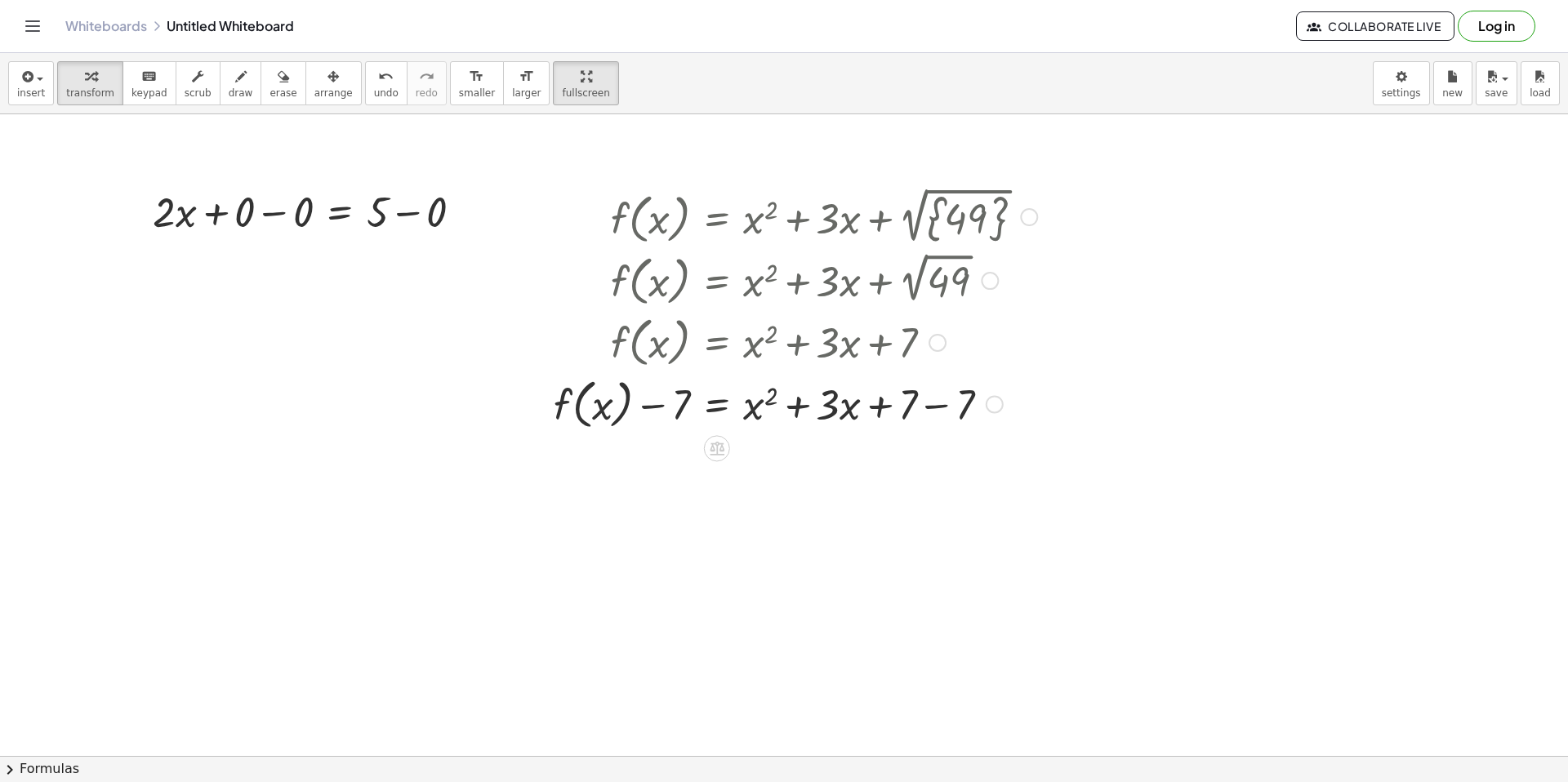
click at [681, 407] on div at bounding box center [795, 403] width 500 height 62
click at [965, 399] on div at bounding box center [795, 403] width 500 height 62
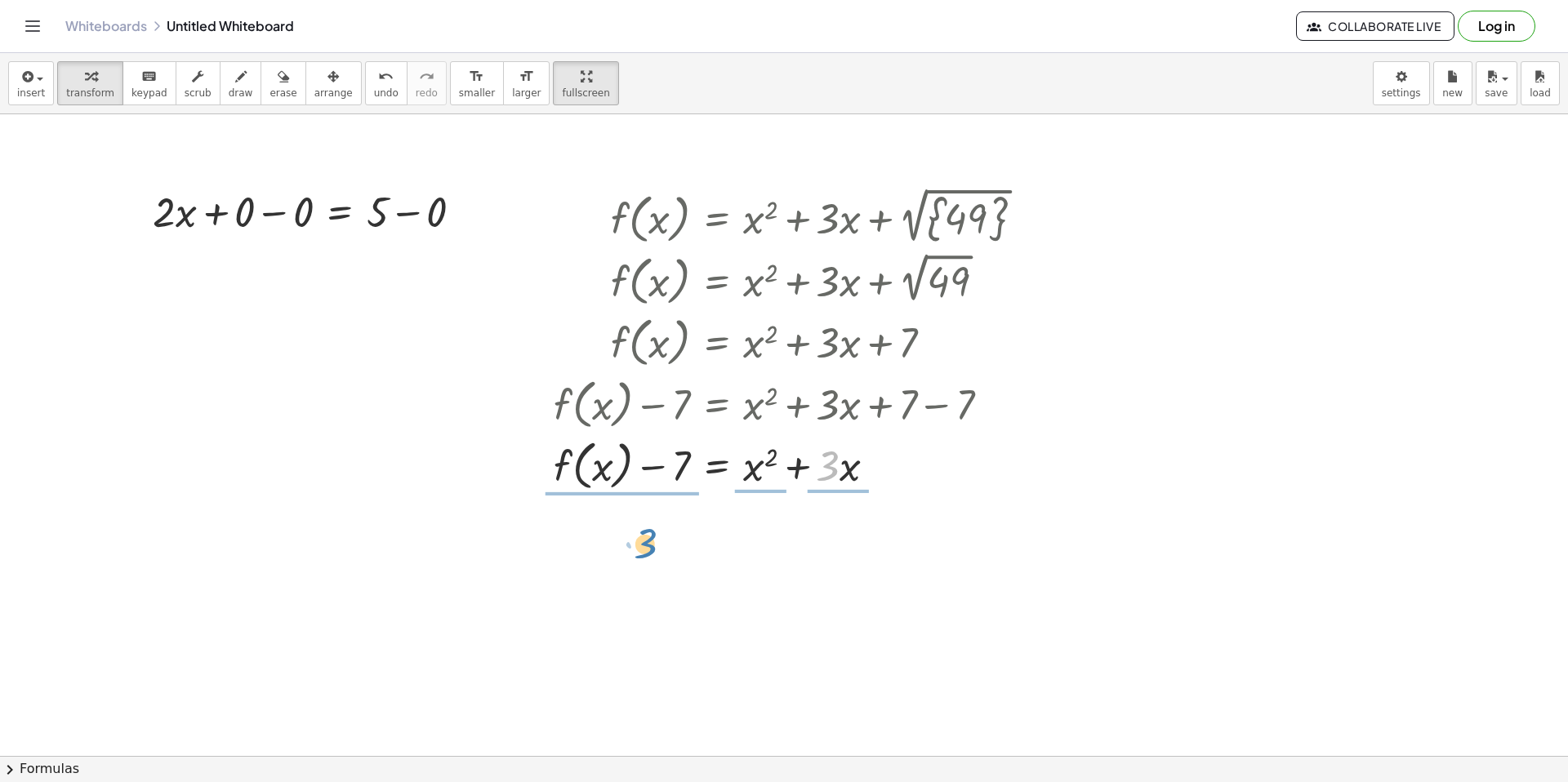
drag, startPoint x: 833, startPoint y: 469, endPoint x: 650, endPoint y: 546, distance: 198.5
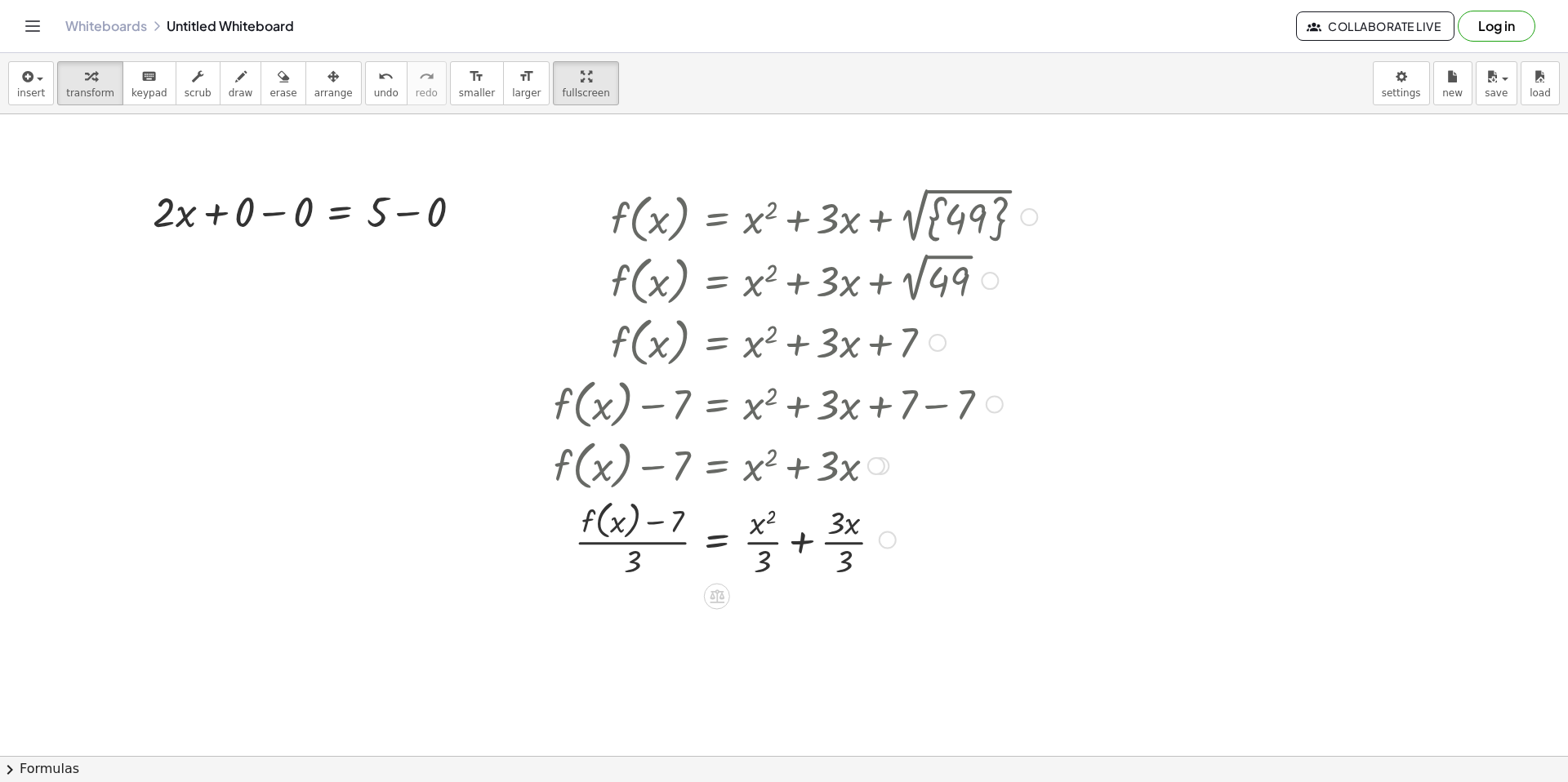
click at [842, 539] on div at bounding box center [795, 539] width 500 height 87
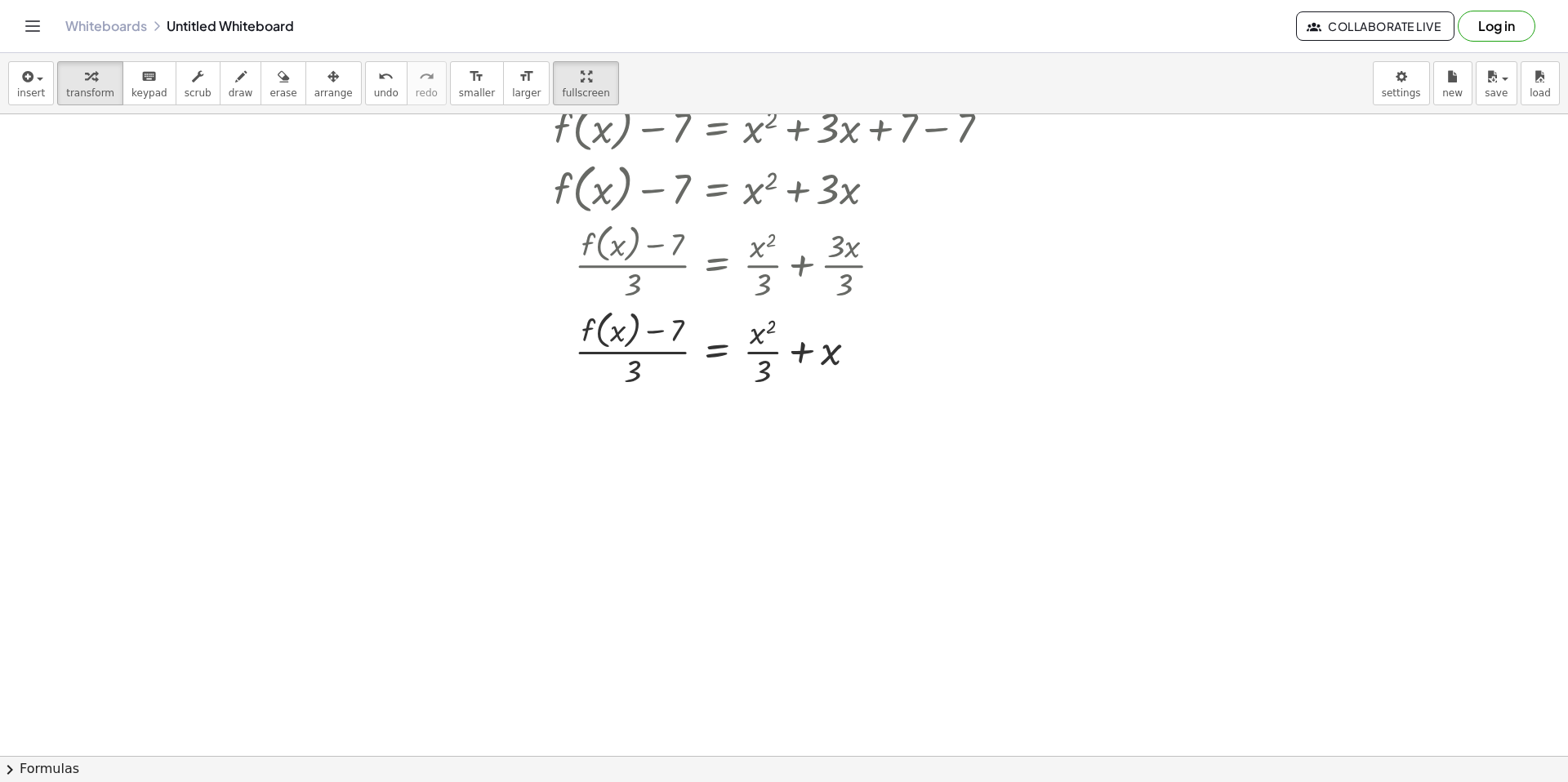
scroll to position [264, 0]
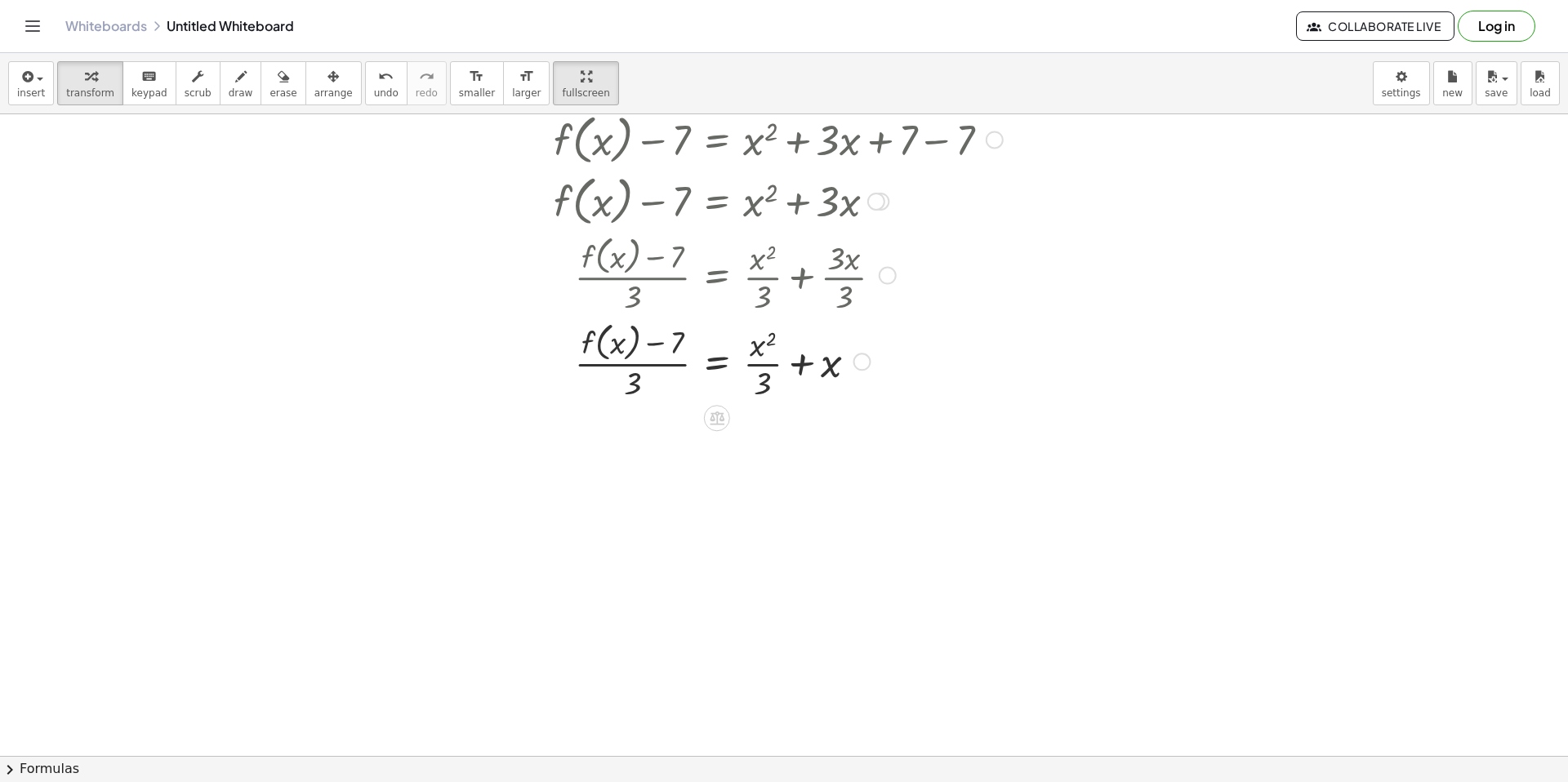
click at [837, 372] on div at bounding box center [795, 360] width 500 height 87
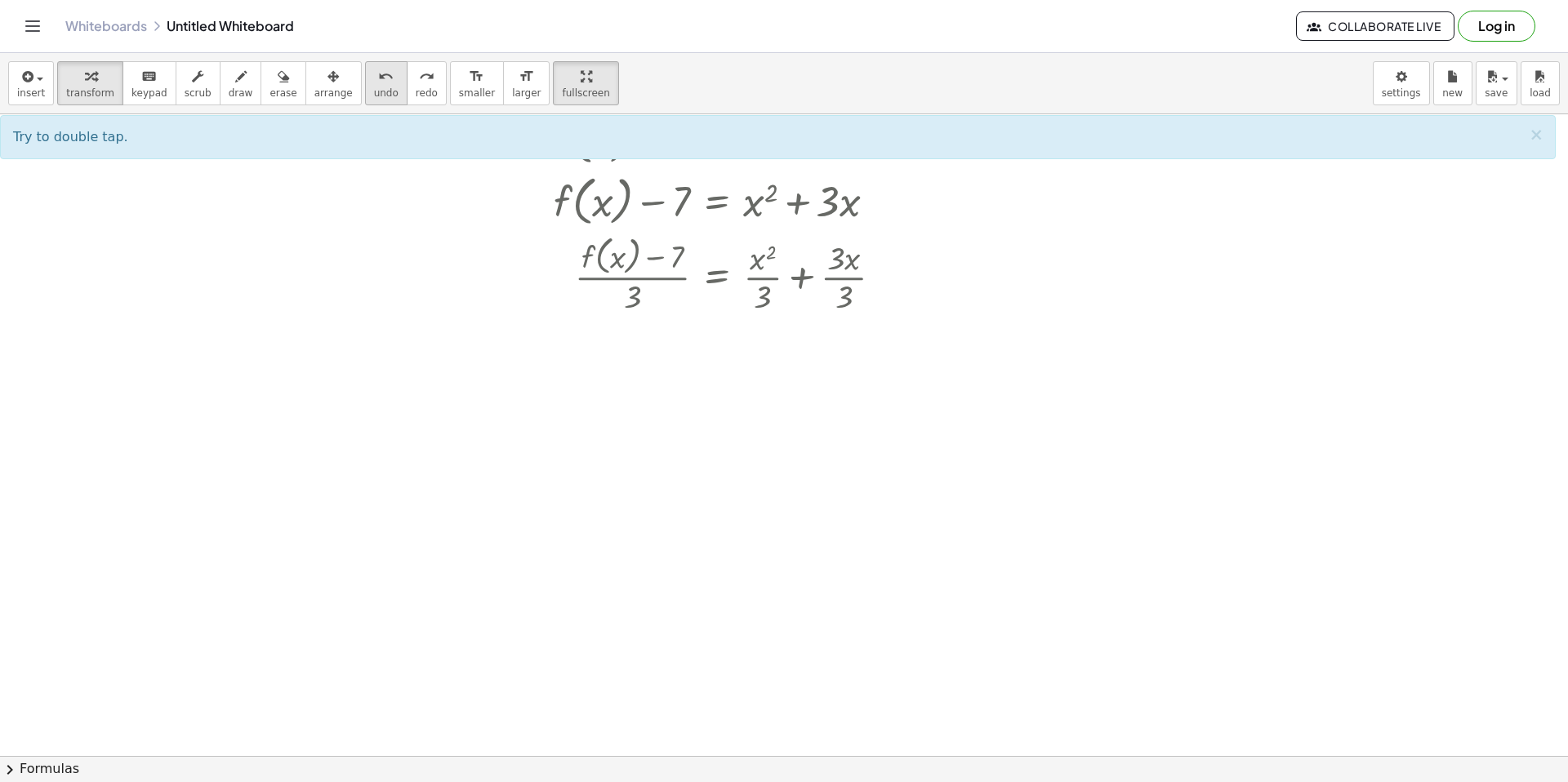
click at [383, 89] on button "undo undo" at bounding box center [386, 84] width 42 height 44
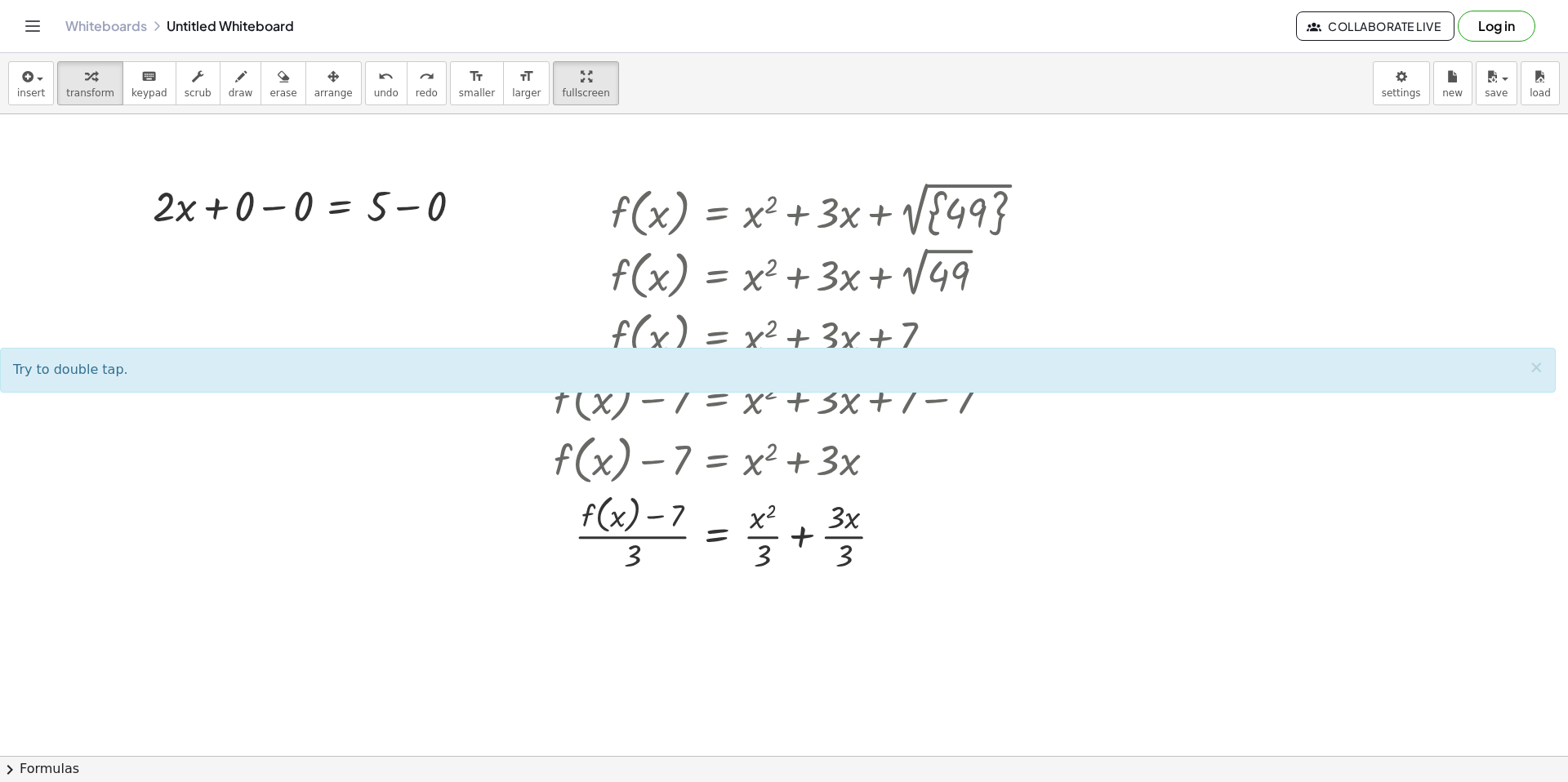
scroll to position [0, 0]
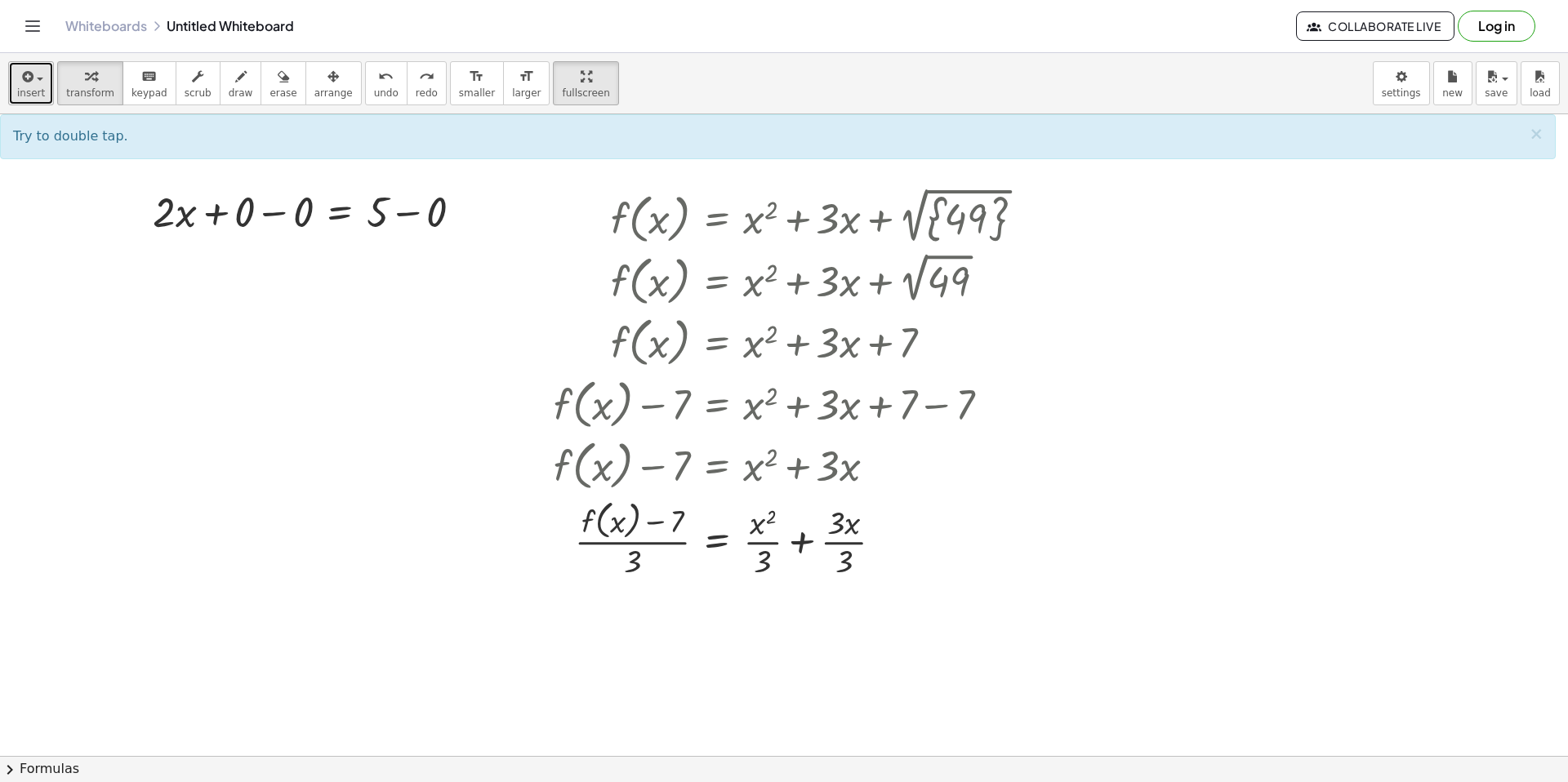
click at [22, 76] on icon "button" at bounding box center [25, 76] width 14 height 19
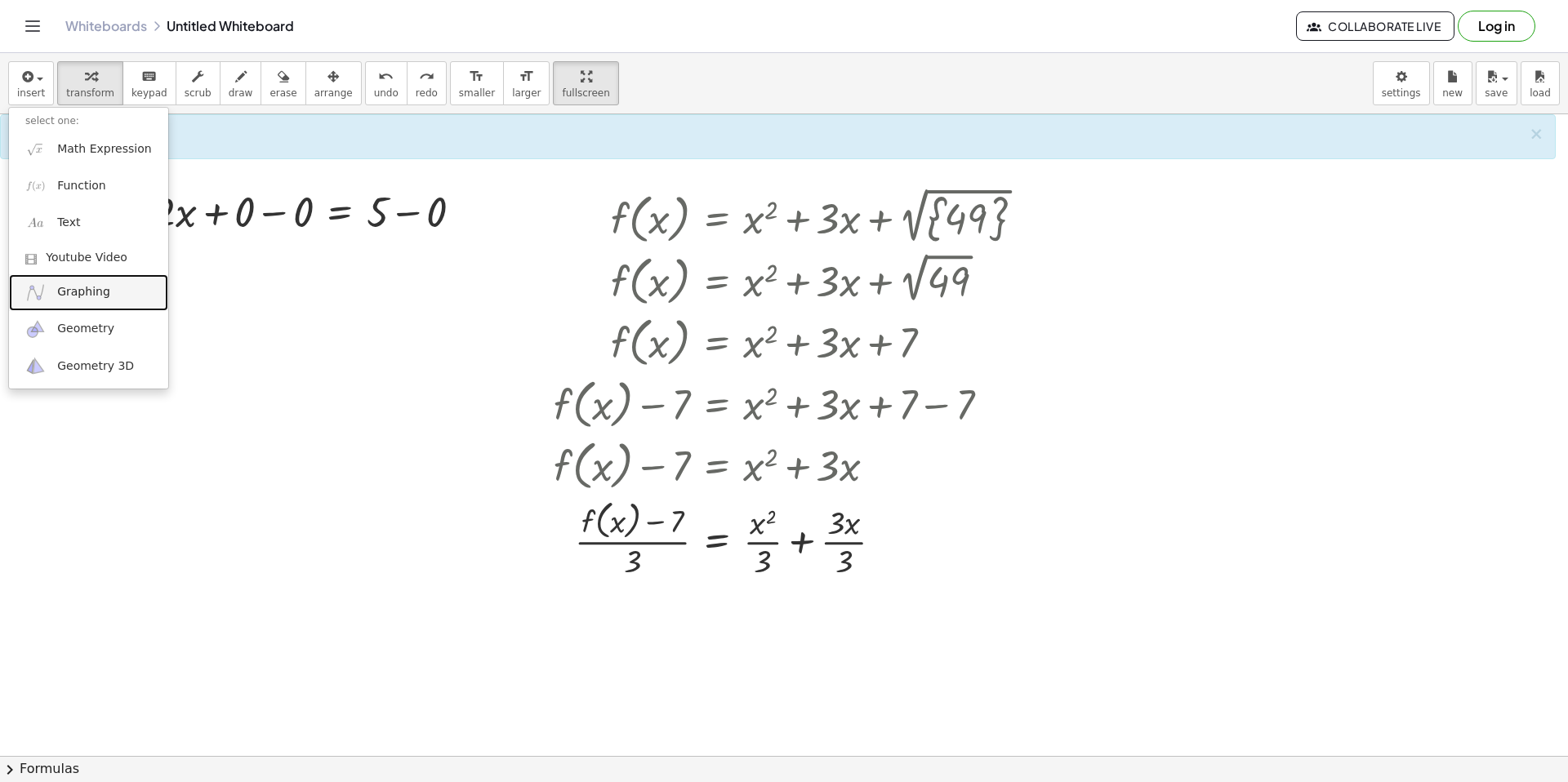
click at [95, 288] on span "Graphing" at bounding box center [84, 292] width 53 height 16
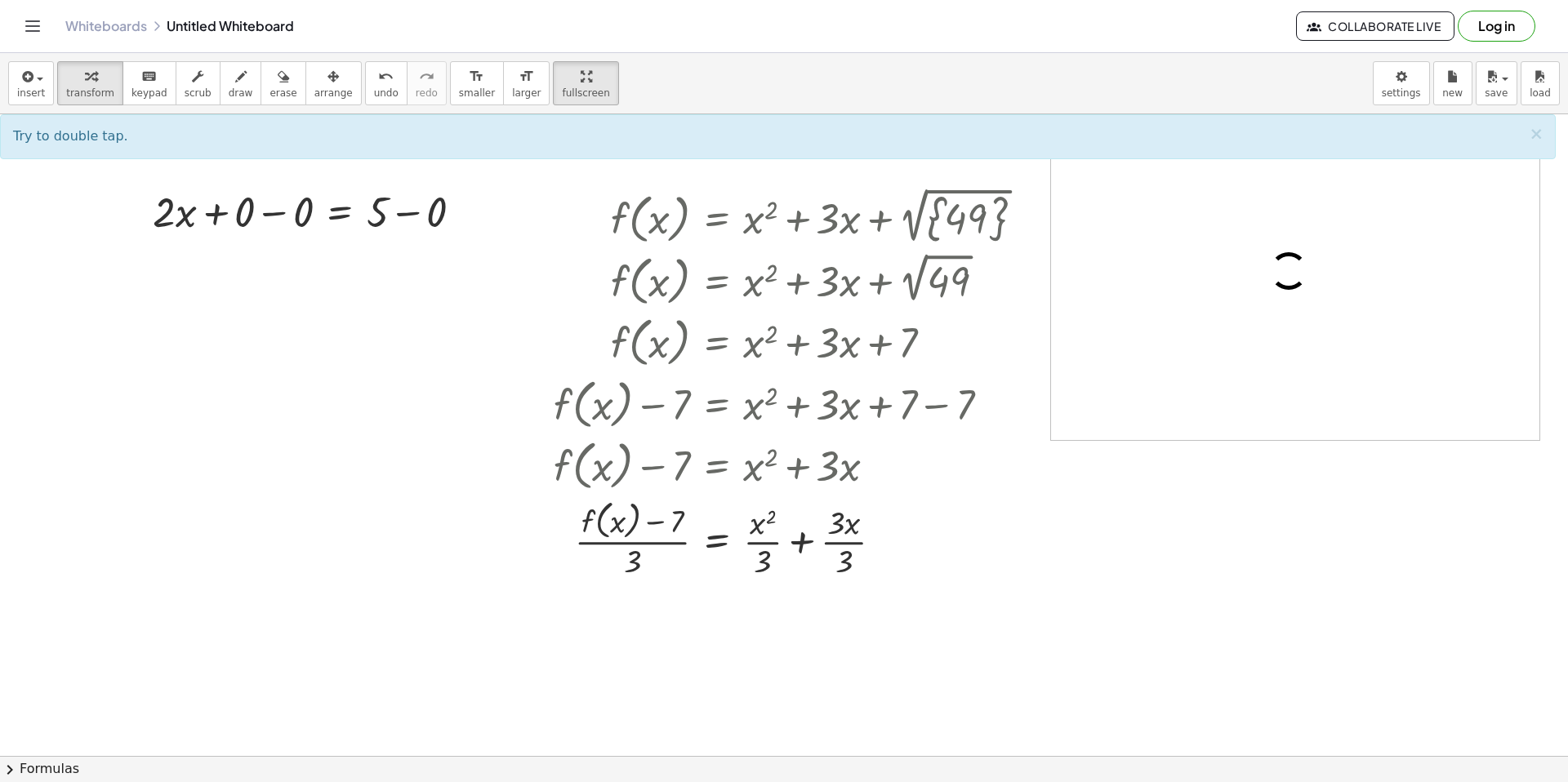
drag, startPoint x: 122, startPoint y: 326, endPoint x: 234, endPoint y: 421, distance: 146.9
click at [234, 421] on div at bounding box center [784, 756] width 1568 height 1284
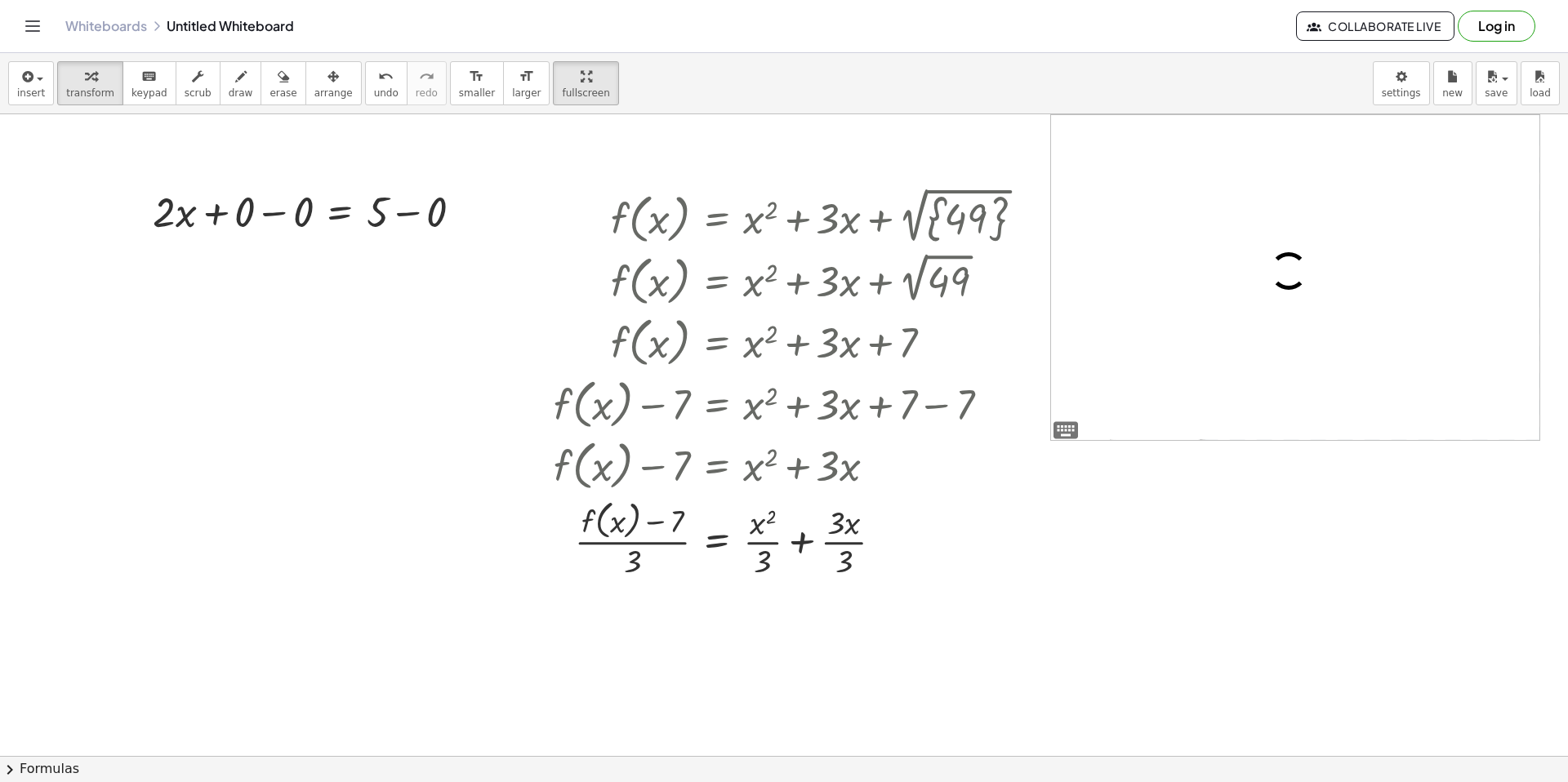
click at [220, 410] on div at bounding box center [784, 756] width 1568 height 1284
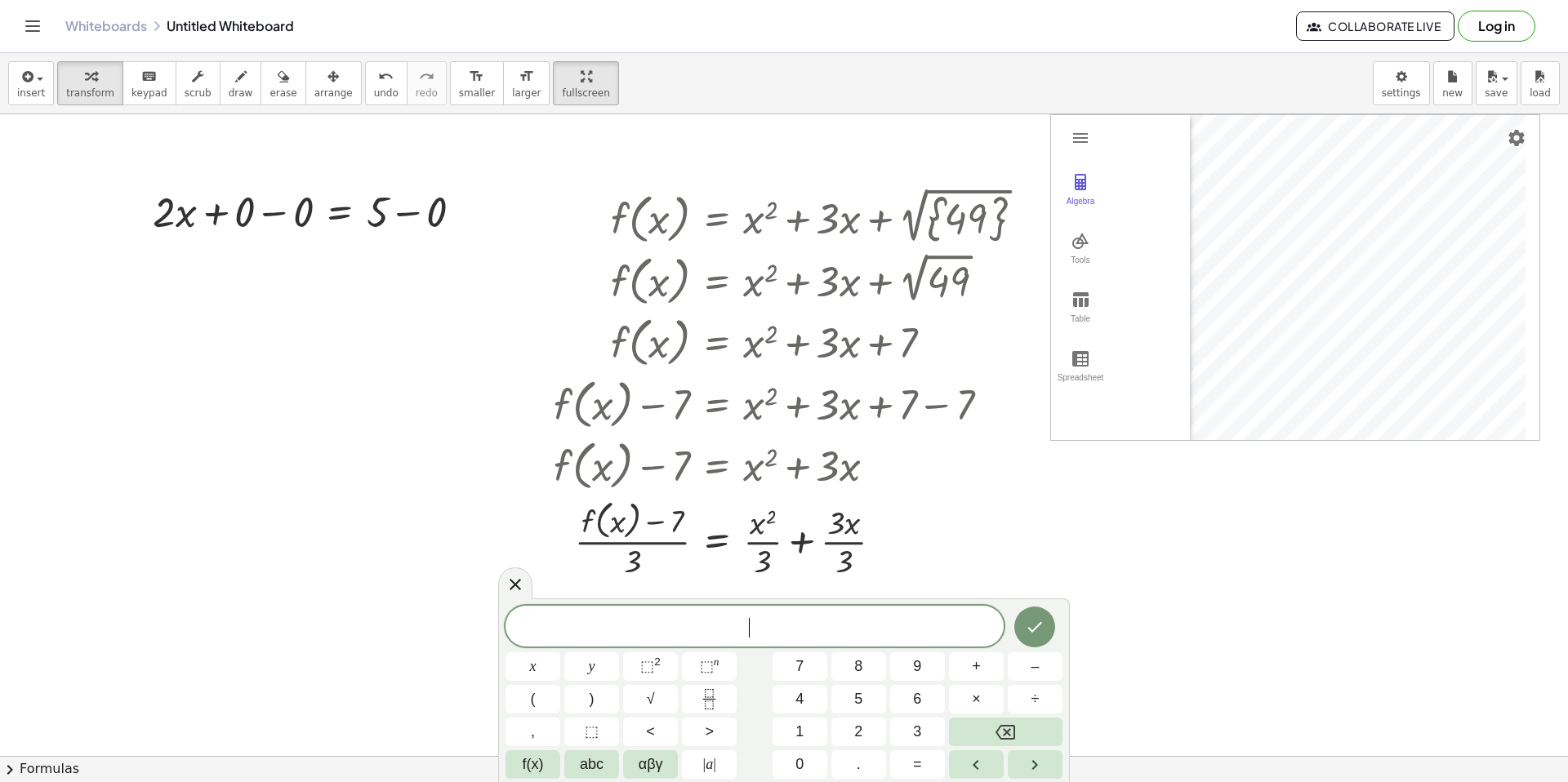
click at [220, 410] on div at bounding box center [784, 756] width 1568 height 1284
drag, startPoint x: 1191, startPoint y: 552, endPoint x: 1164, endPoint y: 574, distance: 34.8
click at [1184, 566] on div at bounding box center [784, 756] width 1568 height 1284
click at [619, 659] on div "​ x y ⬚ 2 ⬚ n 7 8 9 + – ( ) √ 4 5 6 × ÷ , ⬚ < > 1 2 3 f(x) abc αβγ | a | 0 . =" at bounding box center [784, 692] width 557 height 173
click at [681, 584] on div "f ( , x ) = + x 2 + · 3 · x + 2 √ { 49 } f ( , x ) = + x 2 + · 3 · x + 2 √ 49 f…" at bounding box center [789, 383] width 520 height 407
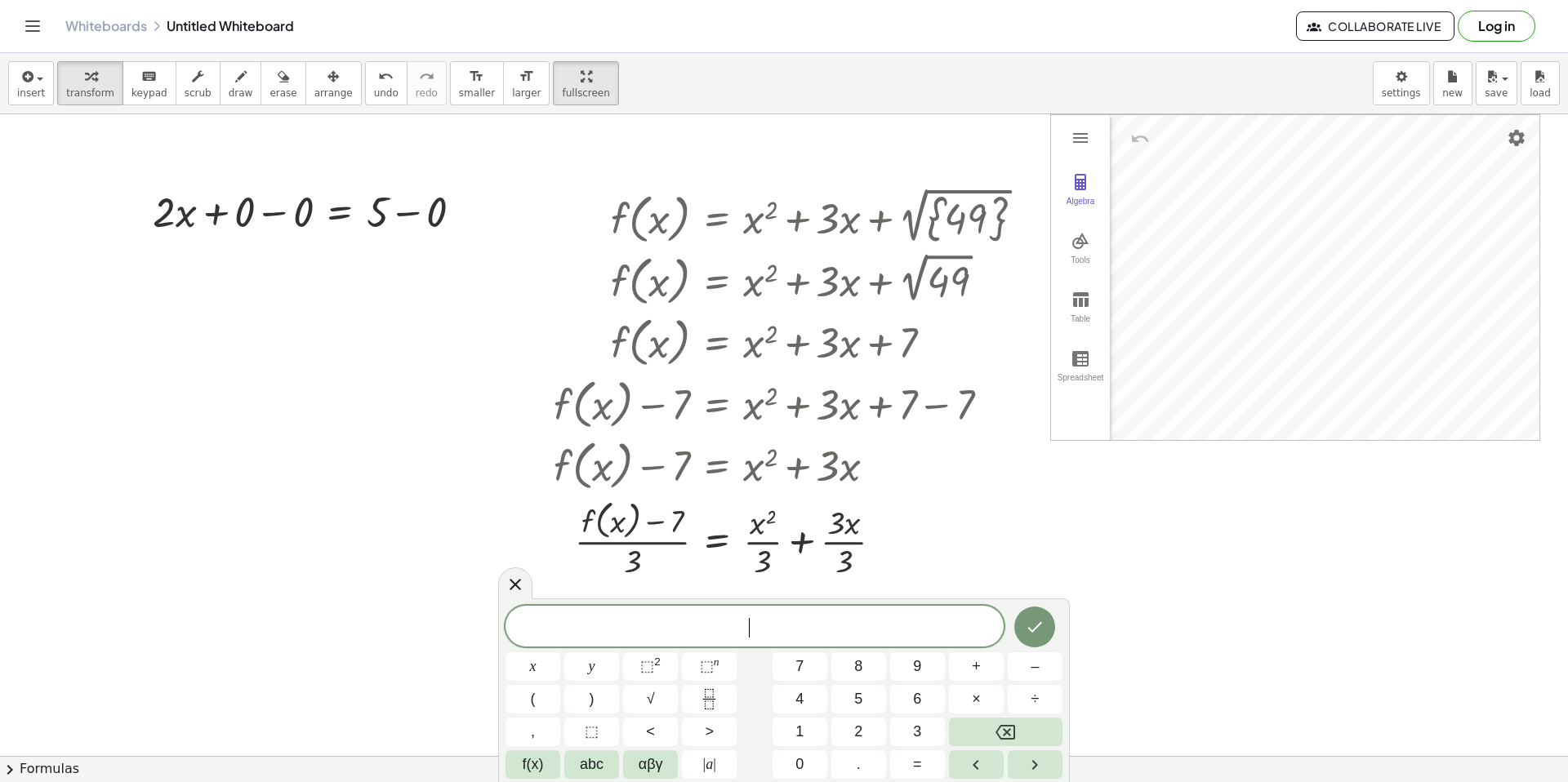
click at [692, 606] on div "​" at bounding box center [755, 627] width 498 height 41
click at [1023, 629] on button "Done" at bounding box center [1034, 624] width 41 height 41
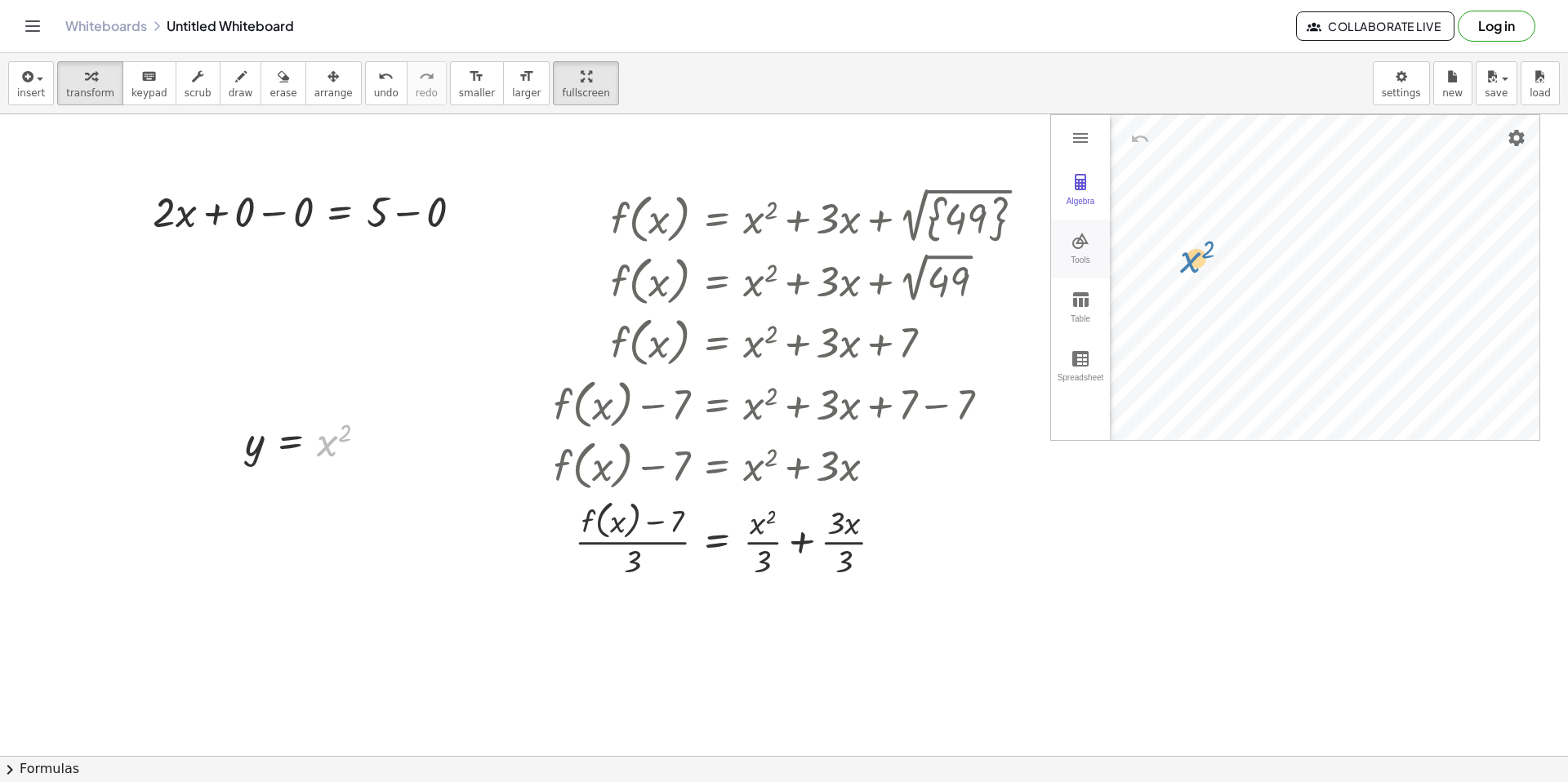
drag, startPoint x: 332, startPoint y: 436, endPoint x: 1093, endPoint y: 277, distance: 777.4
click at [1051, 439] on div "Algebra Tools Table Spreadsheet" at bounding box center [1081, 277] width 59 height 325
click at [1515, 135] on img "Settings" at bounding box center [1516, 138] width 19 height 19
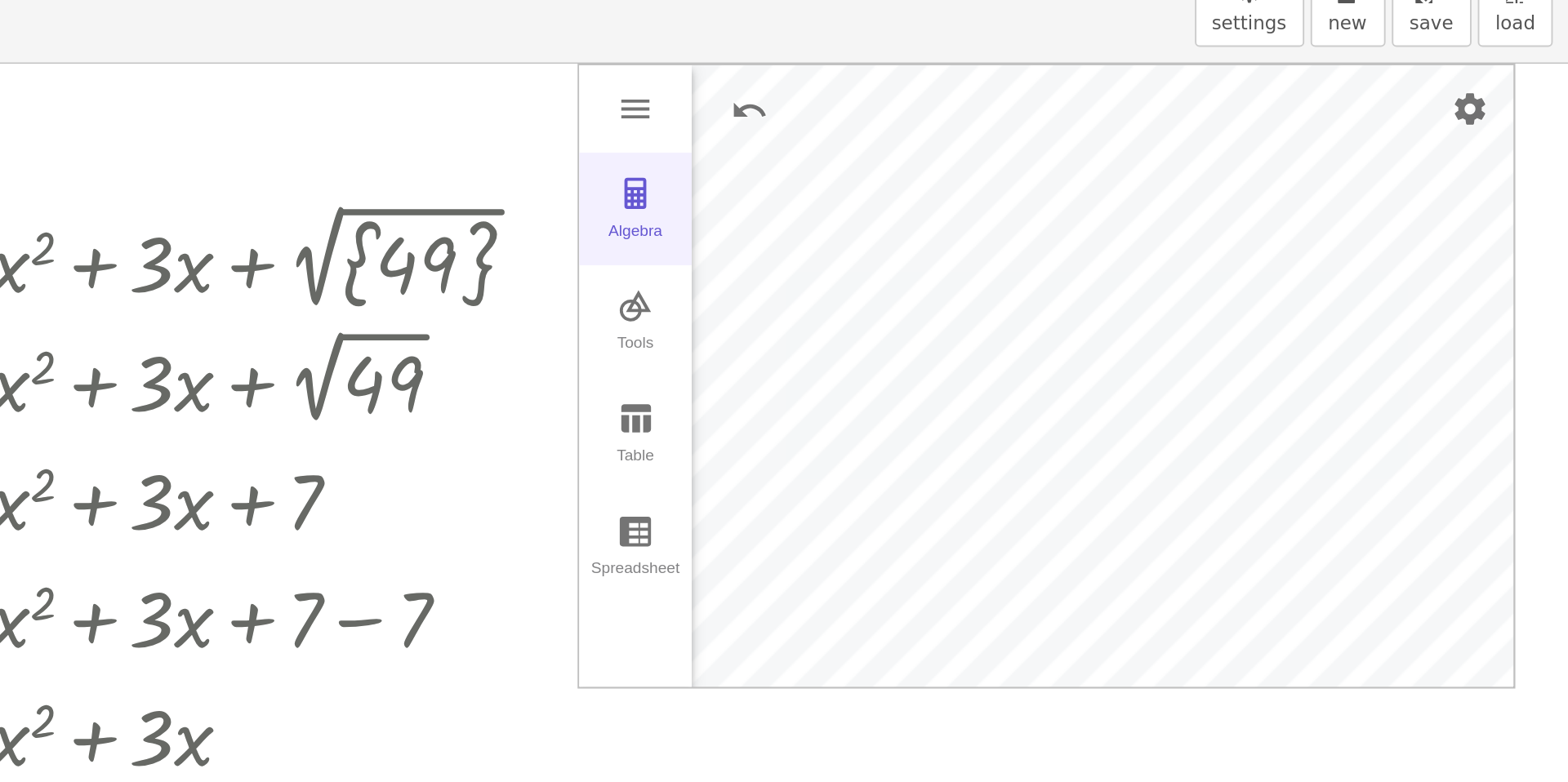
click at [1088, 193] on button "Algebra" at bounding box center [1081, 191] width 59 height 59
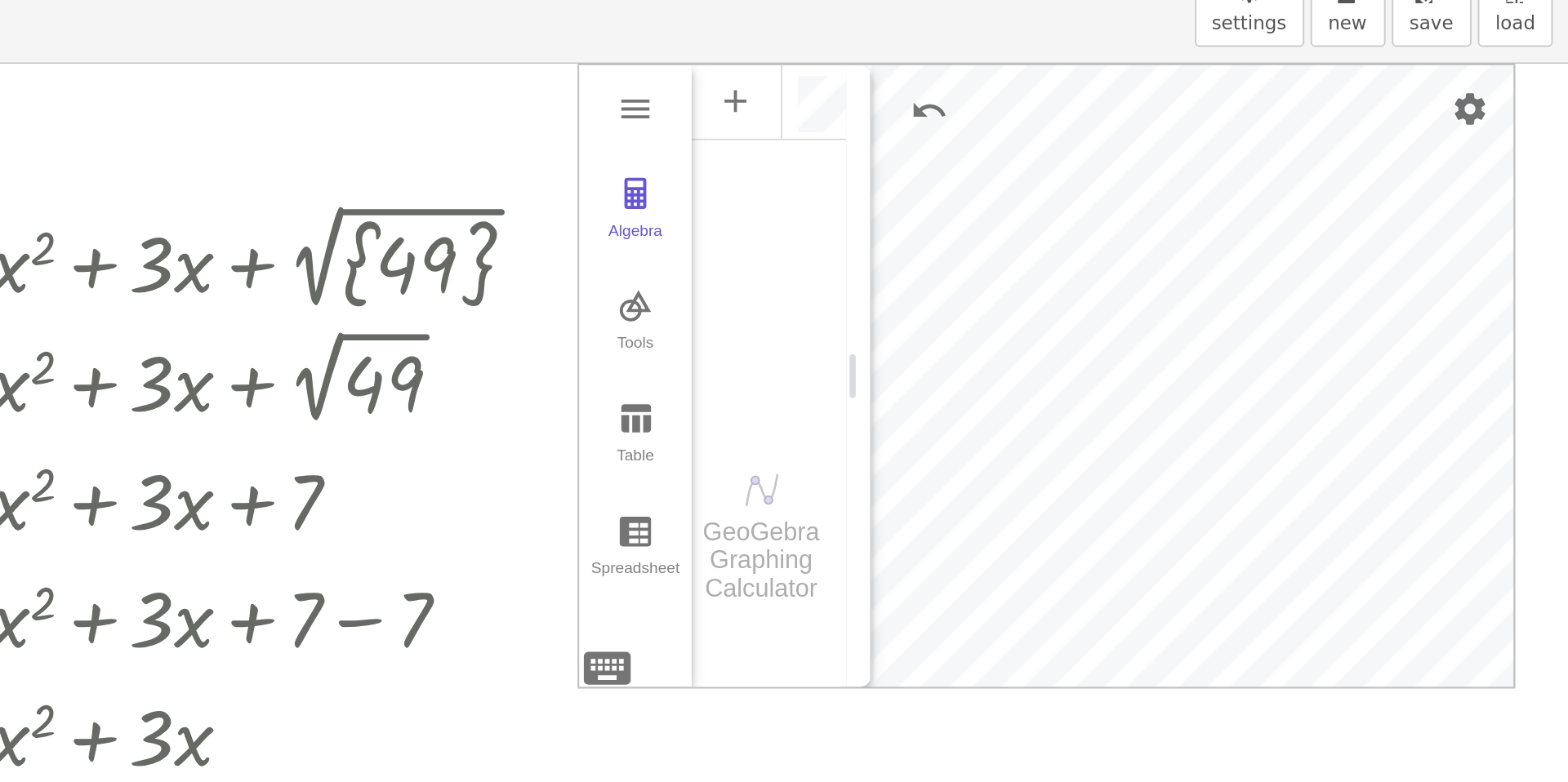
click at [1151, 346] on img "Graphing Calculator" at bounding box center [1146, 337] width 19 height 19
click at [1199, 144] on li "Expression" at bounding box center [1205, 139] width 155 height 26
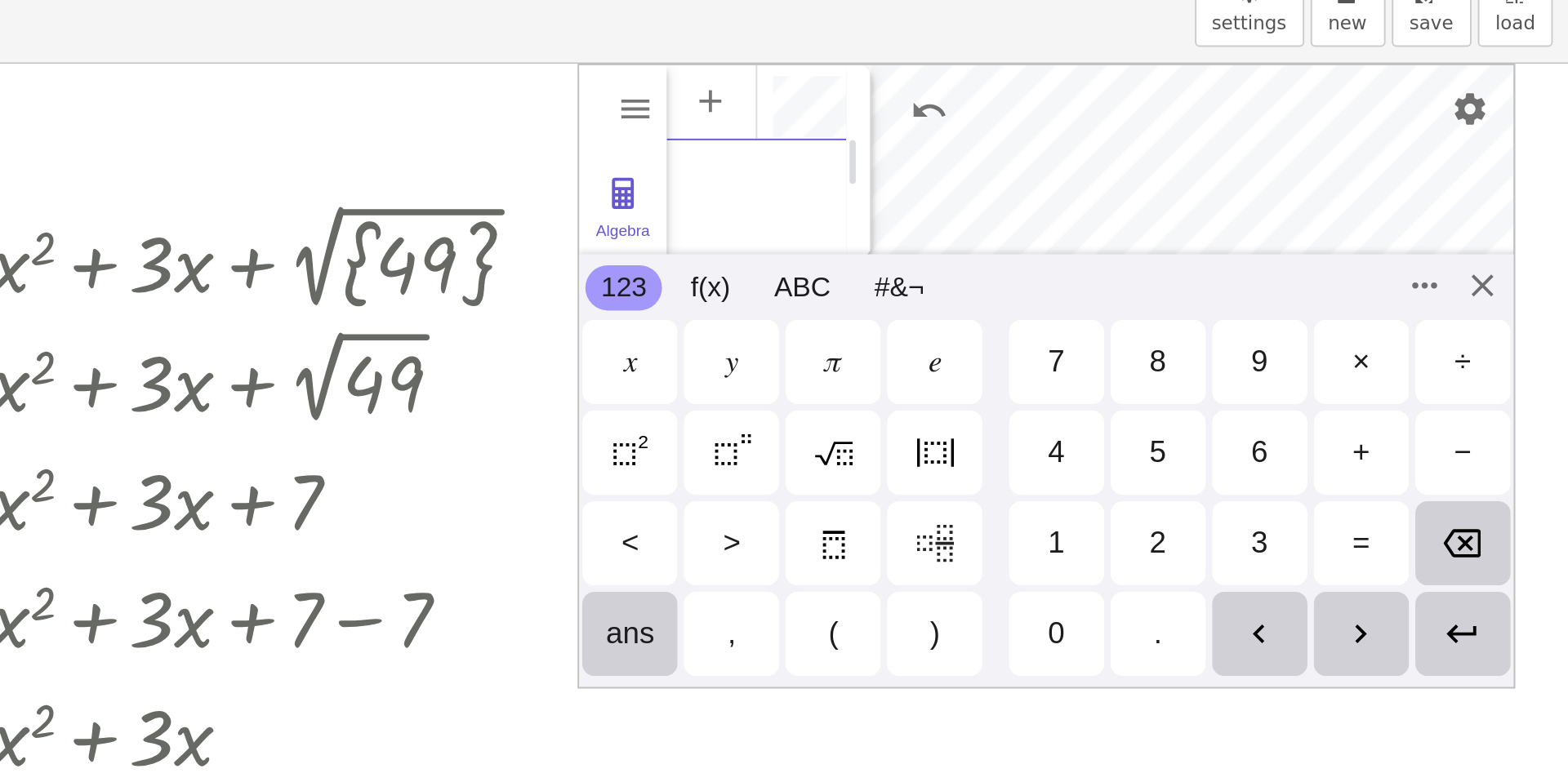
scroll to position [0, 35]
click at [1092, 415] on div "ans" at bounding box center [1077, 412] width 50 height 44
click at [1190, 167] on div "GeoGebra Graphing Calculator" at bounding box center [1143, 165] width 94 height 100
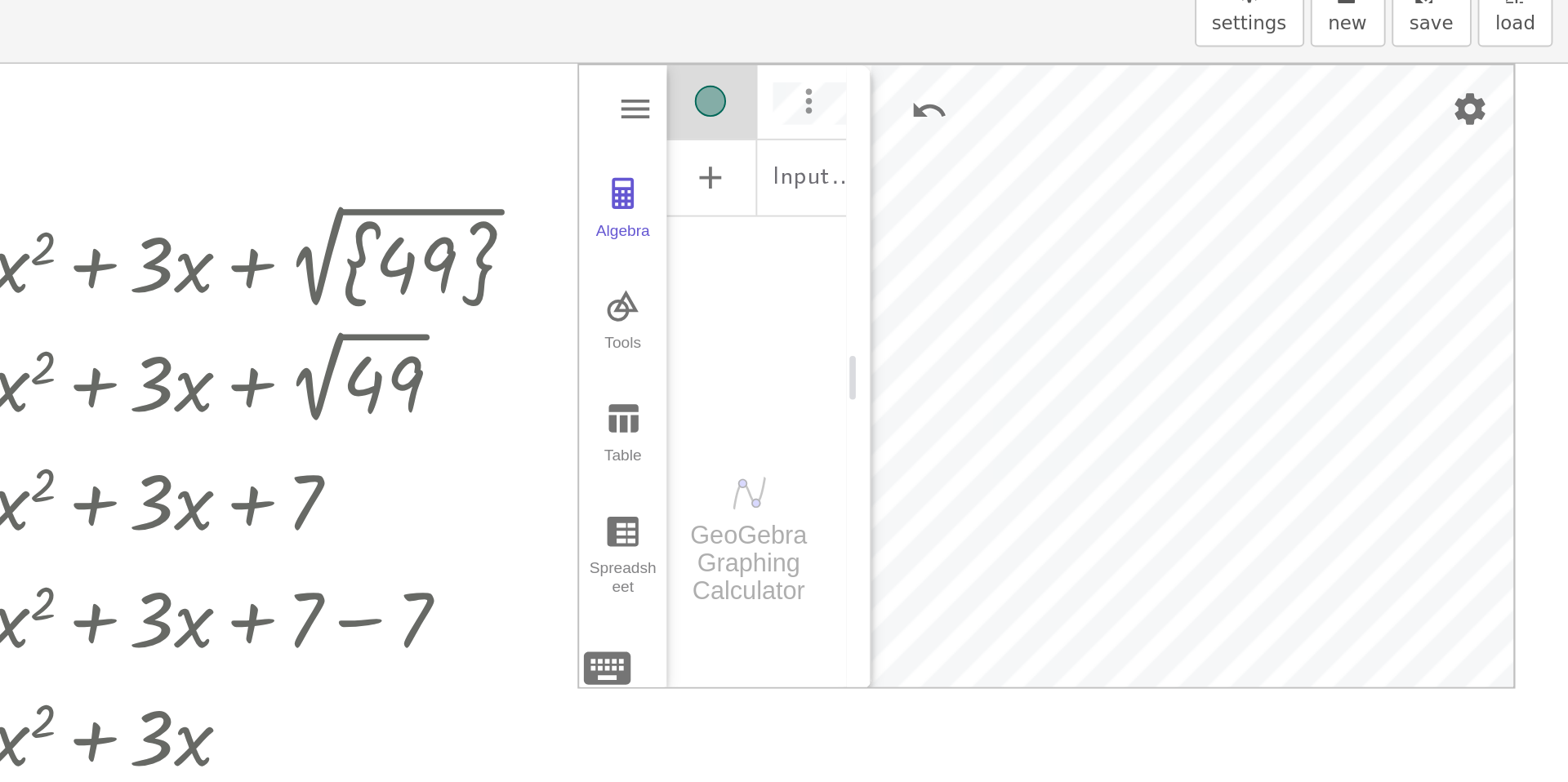
click at [1164, 139] on img "Options" at bounding box center [1170, 133] width 19 height 19
click at [1126, 225] on div "Input…" at bounding box center [1143, 209] width 94 height 192
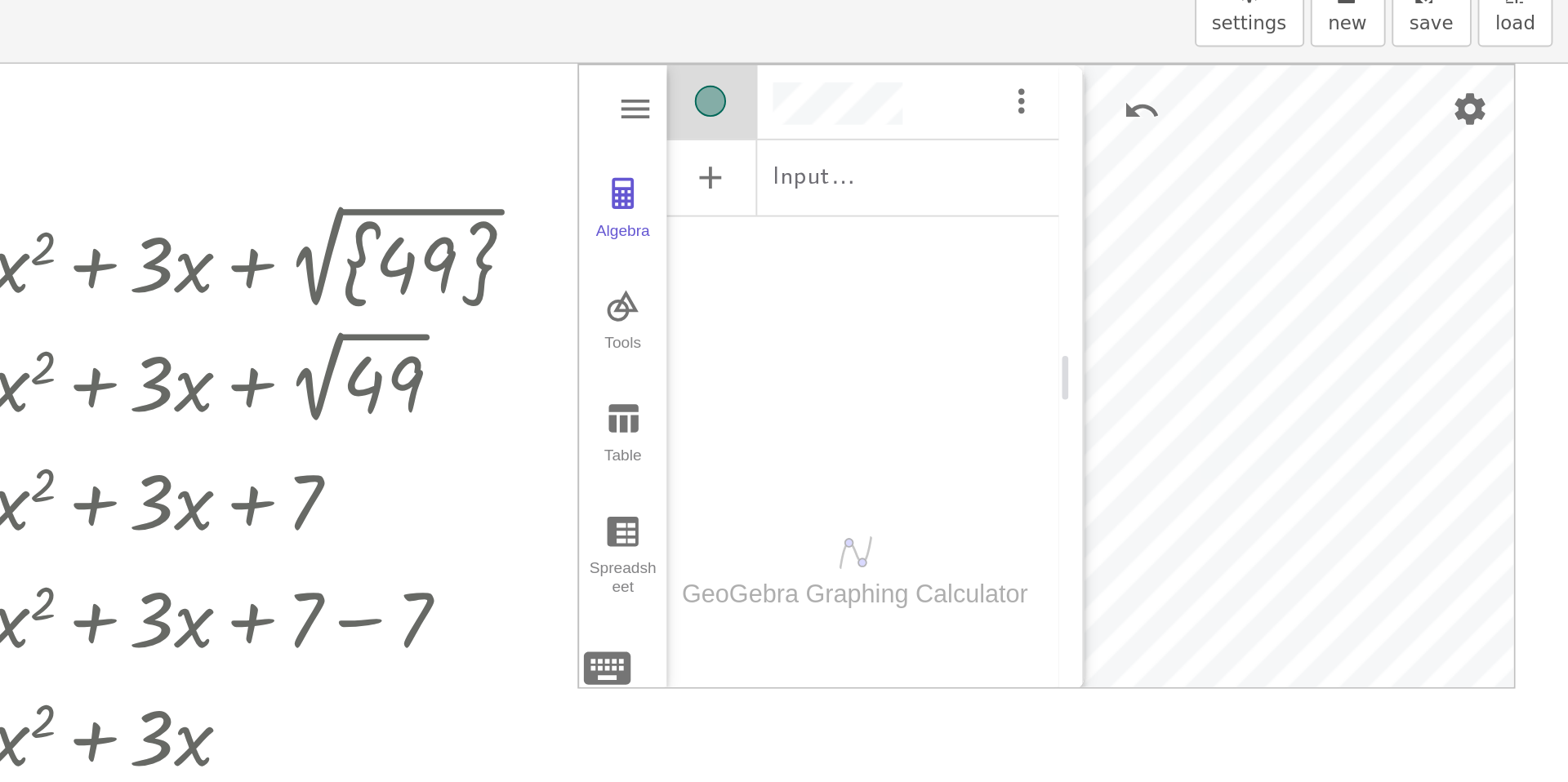
drag, startPoint x: 1197, startPoint y: 280, endPoint x: 1278, endPoint y: 287, distance: 81.3
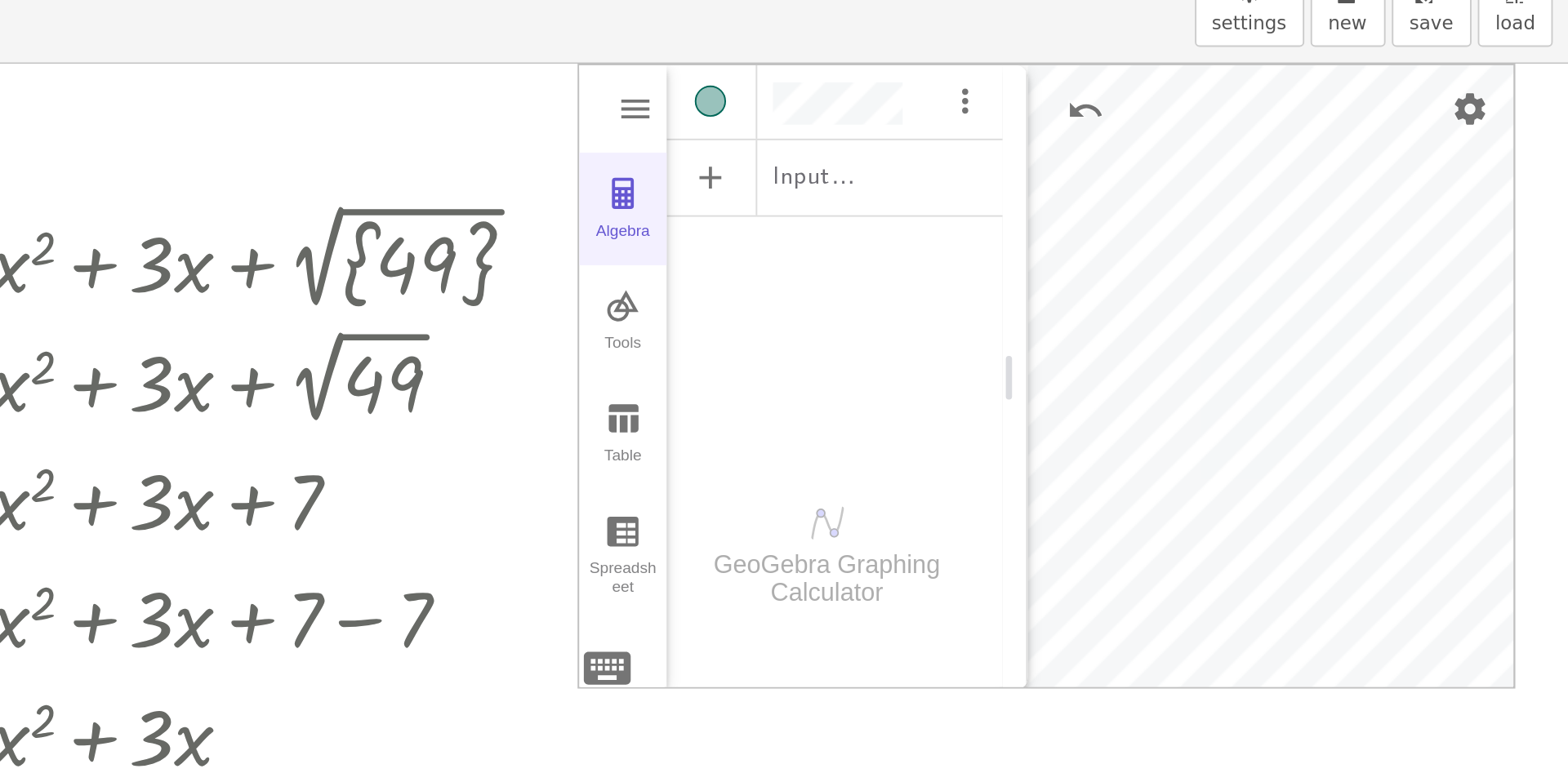
click at [1074, 182] on img "Graphing Calculator" at bounding box center [1073, 182] width 19 height 19
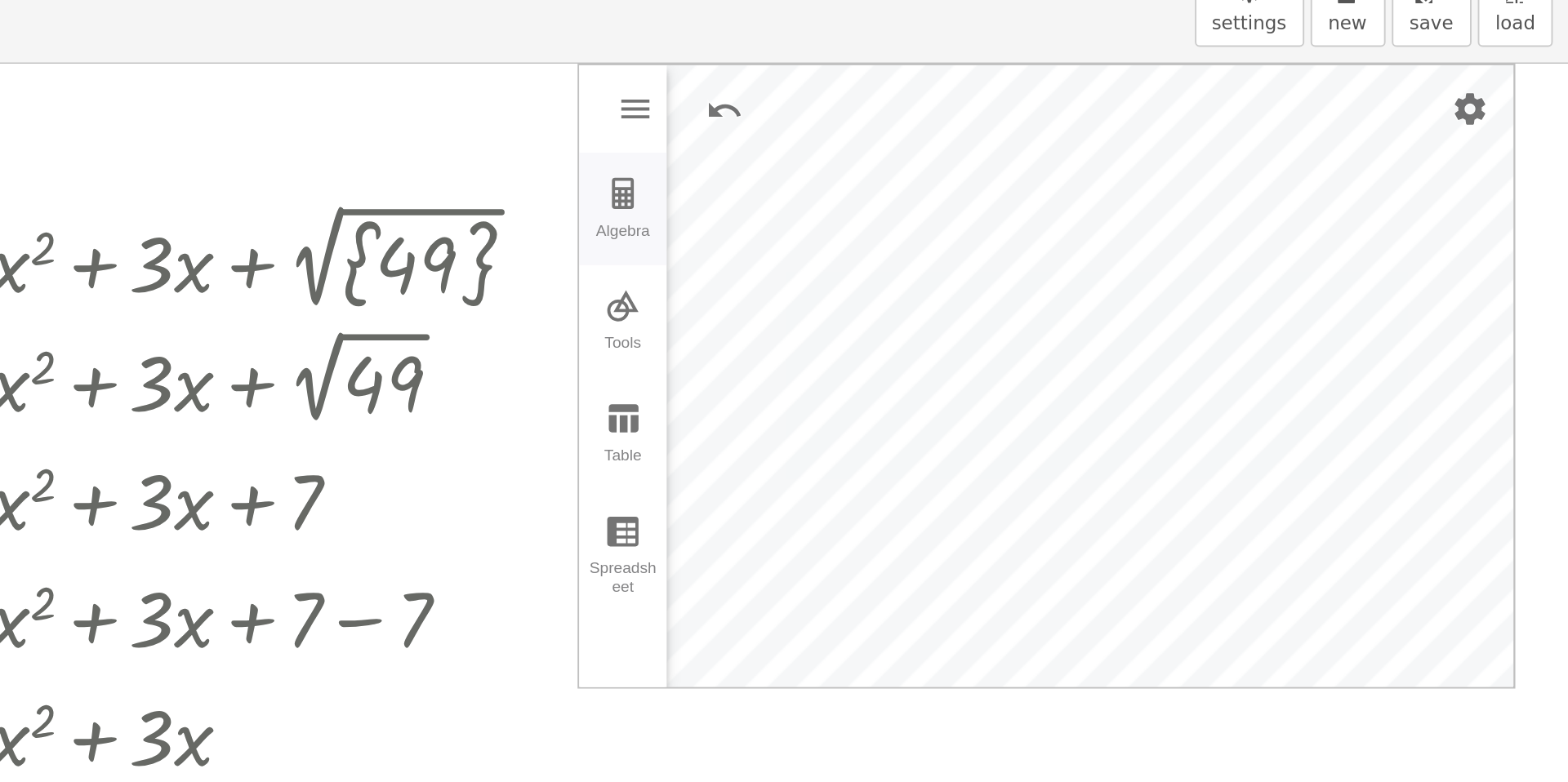
click at [1077, 183] on img "Graphing Calculator" at bounding box center [1073, 182] width 19 height 19
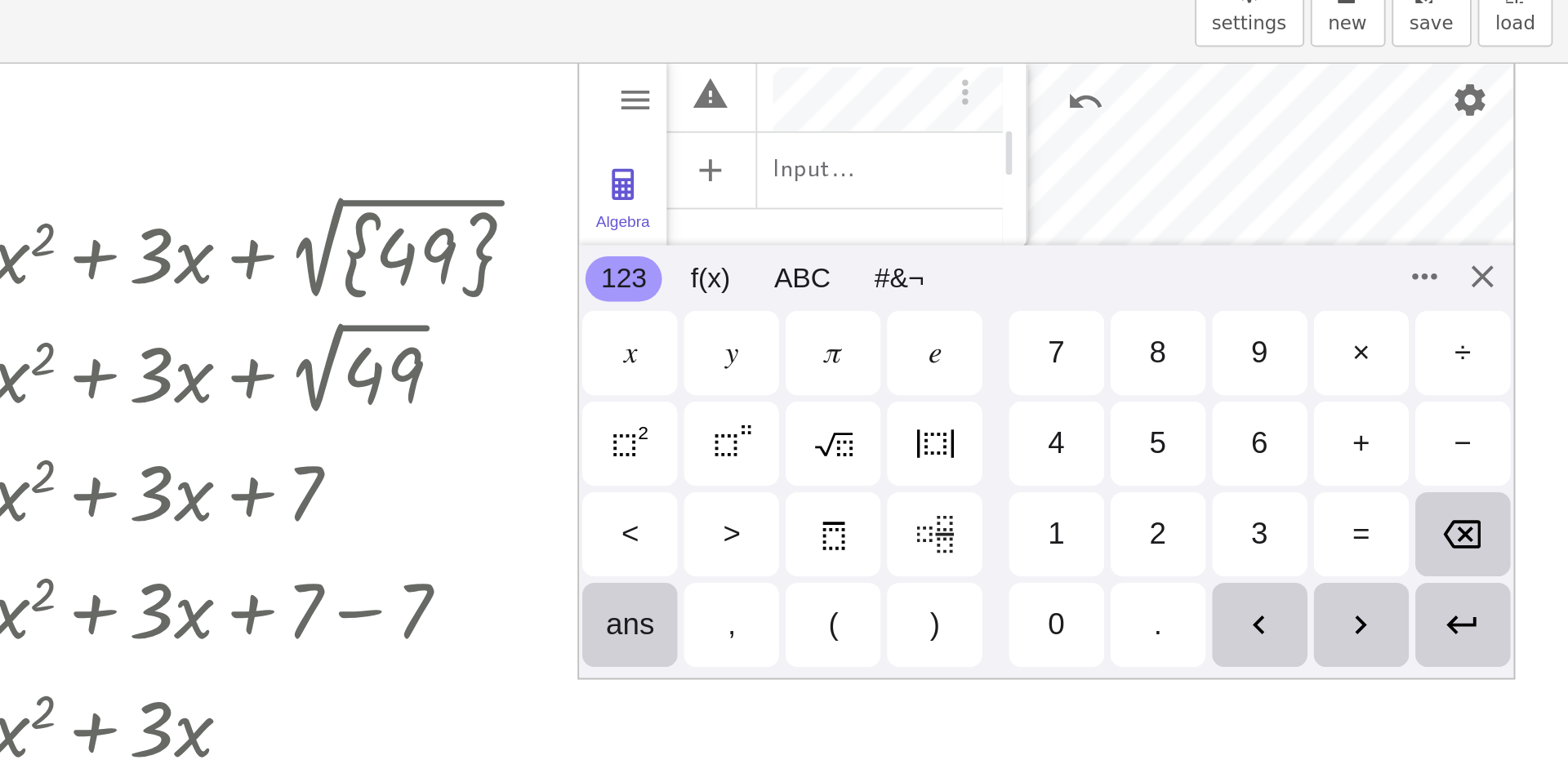
scroll to position [0, 0]
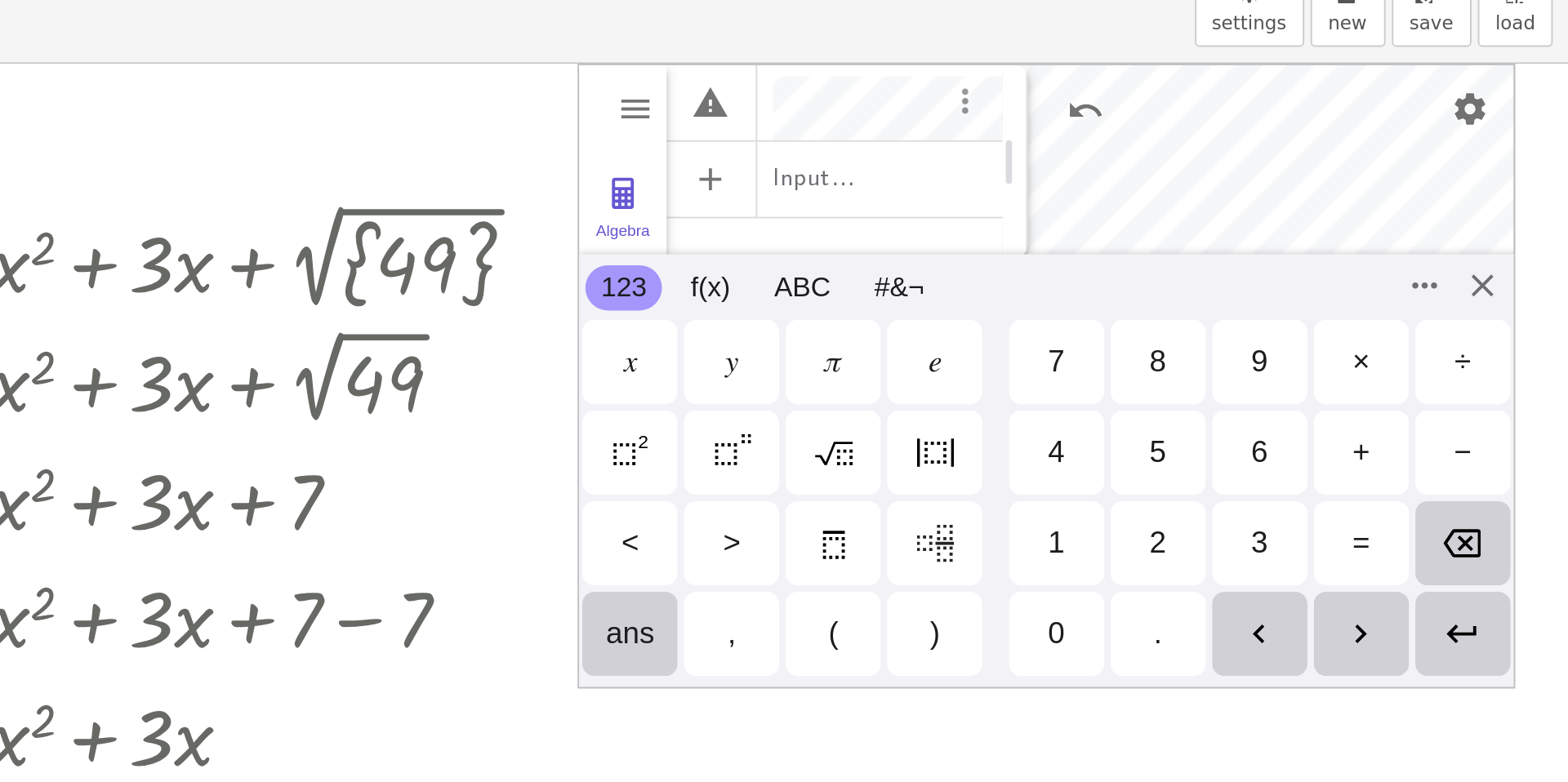
click at [1245, 133] on img "Options" at bounding box center [1252, 133] width 19 height 19
click at [1509, 263] on div "÷" at bounding box center [1512, 269] width 9 height 19
click at [1208, 169] on div "Algebra" at bounding box center [1185, 172] width 176 height 36
click at [1227, 126] on div "Algebra" at bounding box center [1185, 132] width 176 height 36
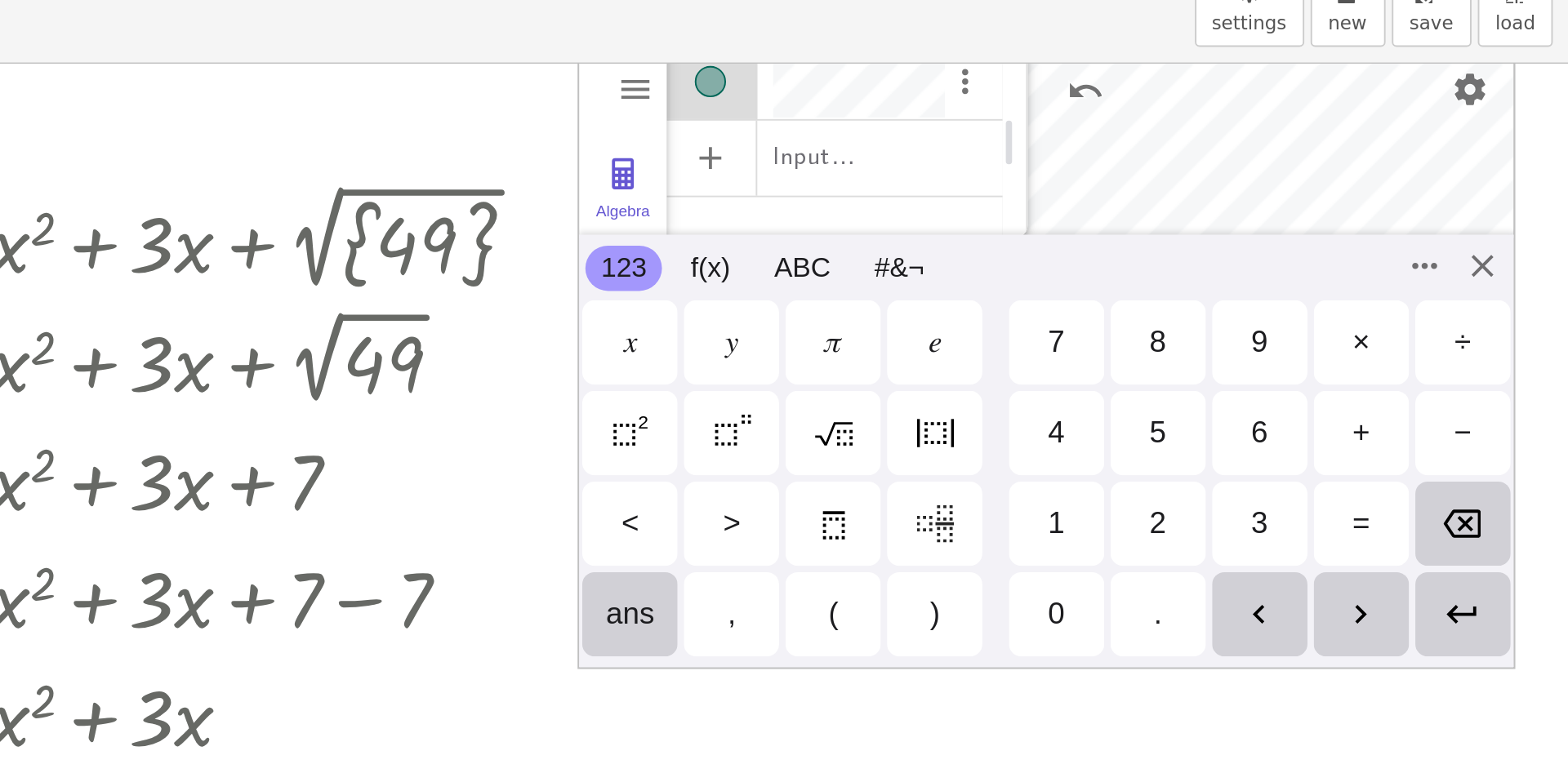
scroll to position [16, 0]
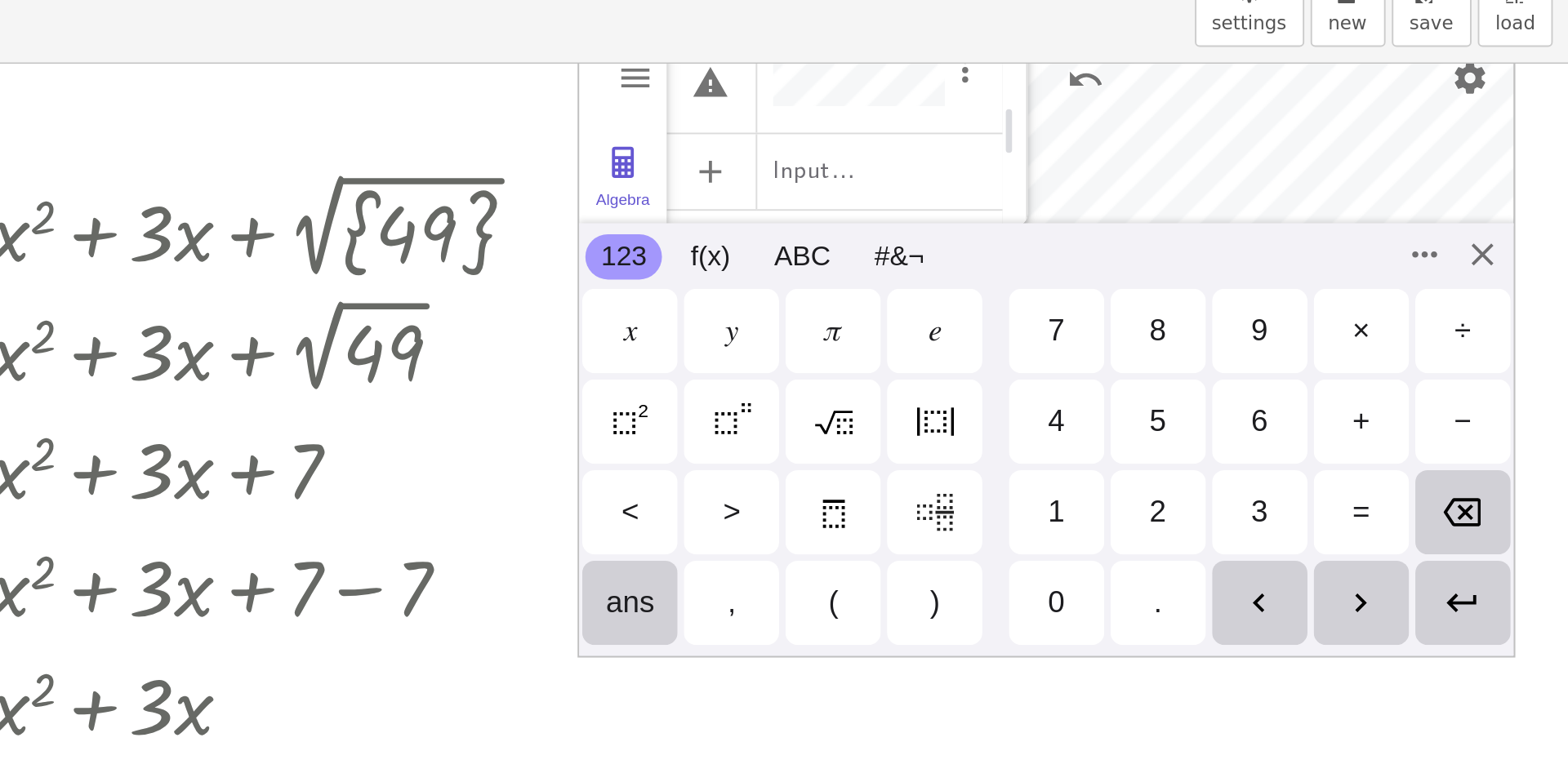
drag, startPoint x: 1507, startPoint y: 254, endPoint x: 1493, endPoint y: 258, distance: 14.6
click at [1507, 254] on div "÷" at bounding box center [1512, 254] width 50 height 44
click at [1369, 352] on div "2" at bounding box center [1353, 349] width 50 height 44
click at [1505, 388] on img "Enter" at bounding box center [1511, 395] width 19 height 19
click at [1517, 210] on div "Algebra Tools Table Spreadsheet Input… GeoGebra Graphing Calculator Basic Tools…" at bounding box center [1295, 261] width 490 height 327
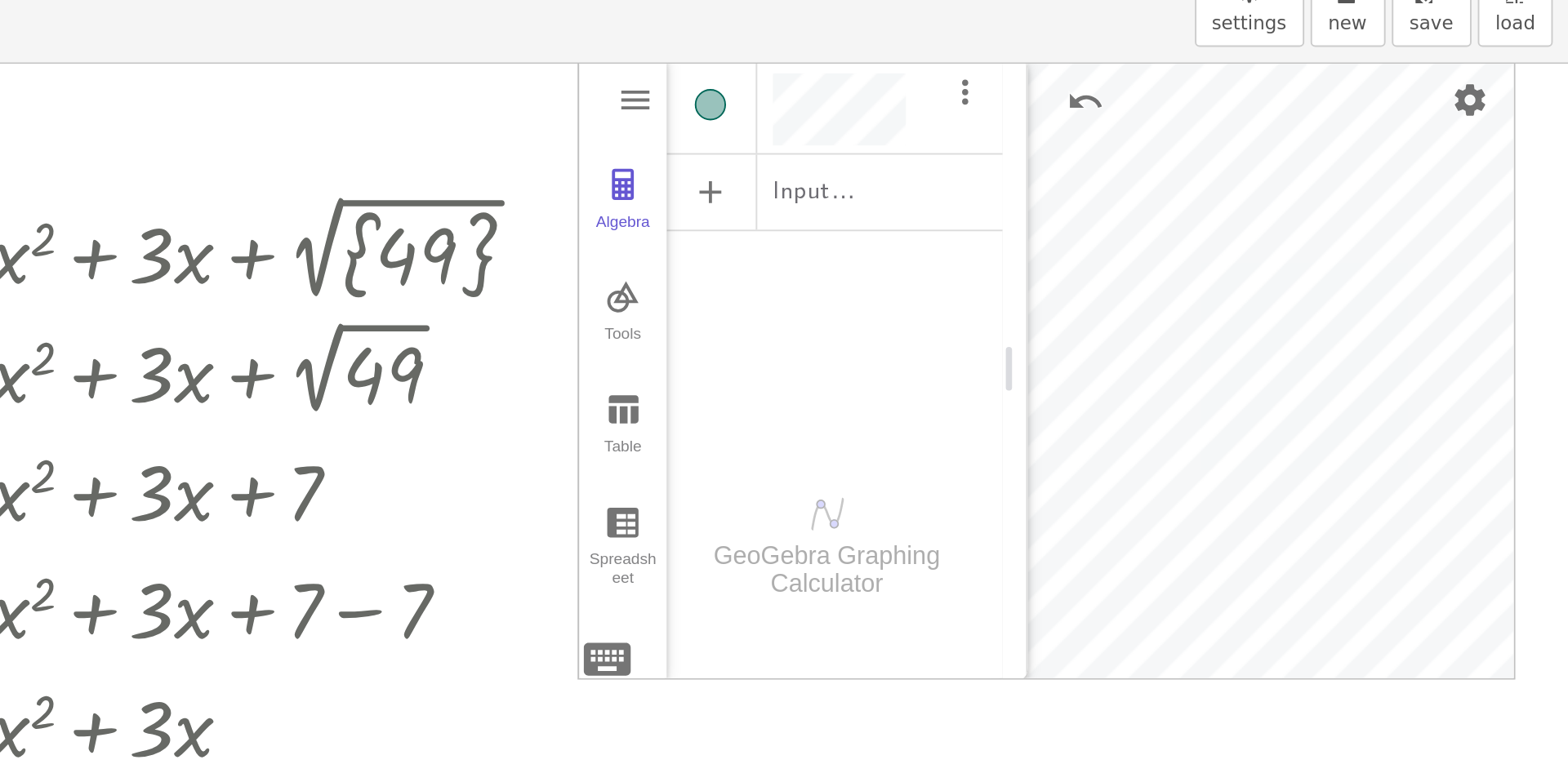
scroll to position [0, 0]
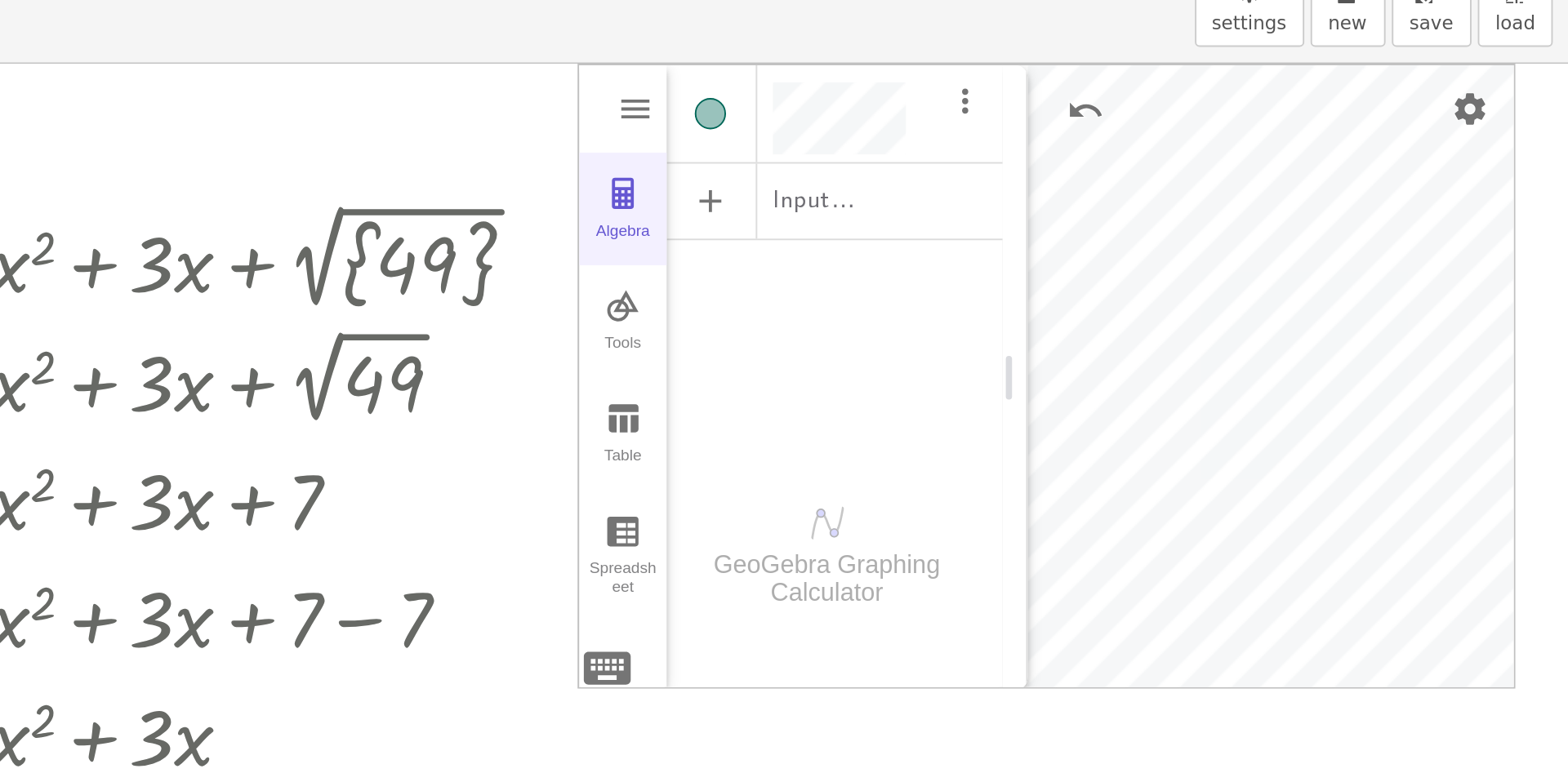
click at [1068, 167] on button "Algebra" at bounding box center [1074, 191] width 46 height 59
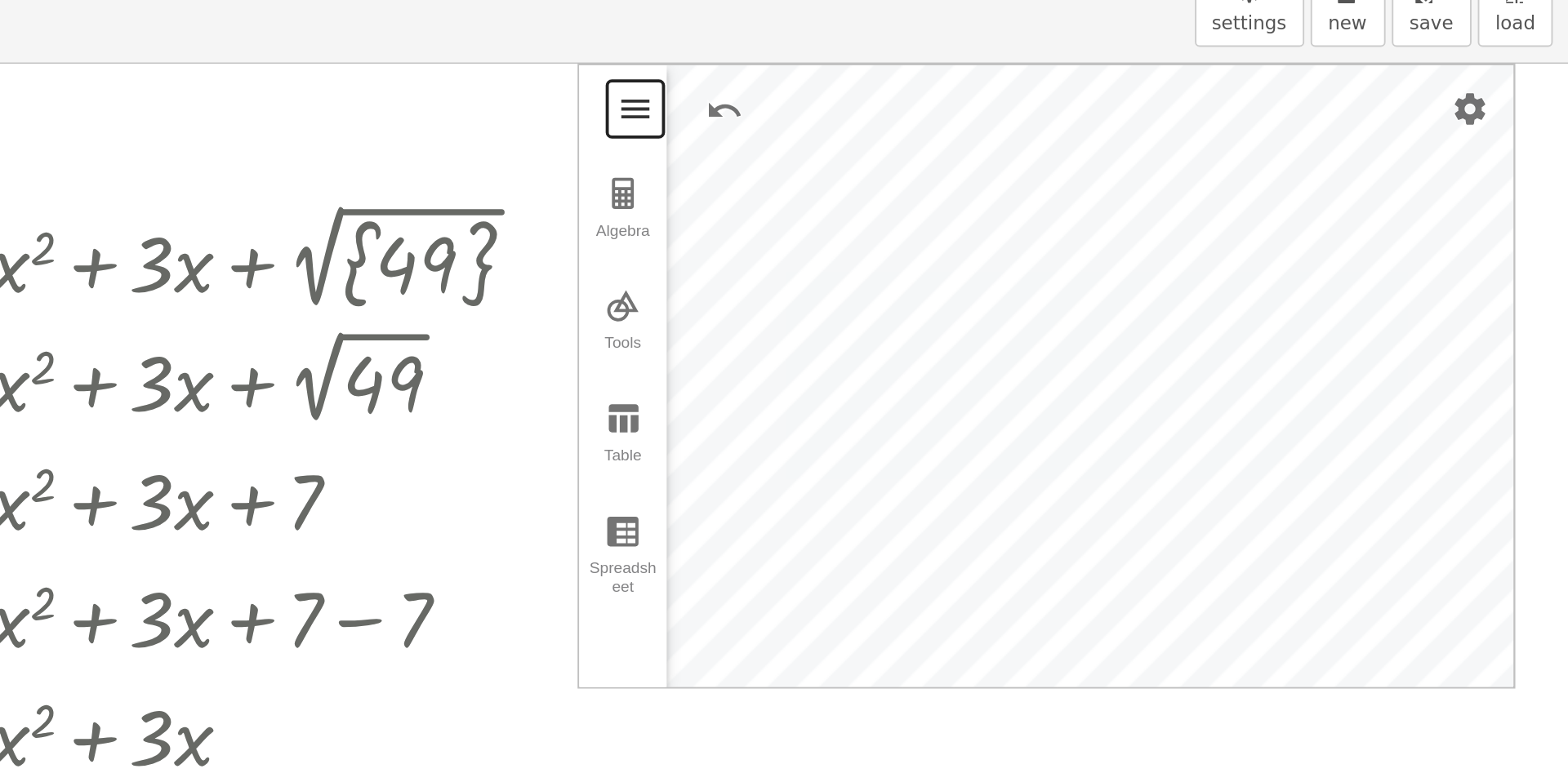
click at [1093, 139] on button "Graphing Calculator" at bounding box center [1080, 138] width 30 height 30
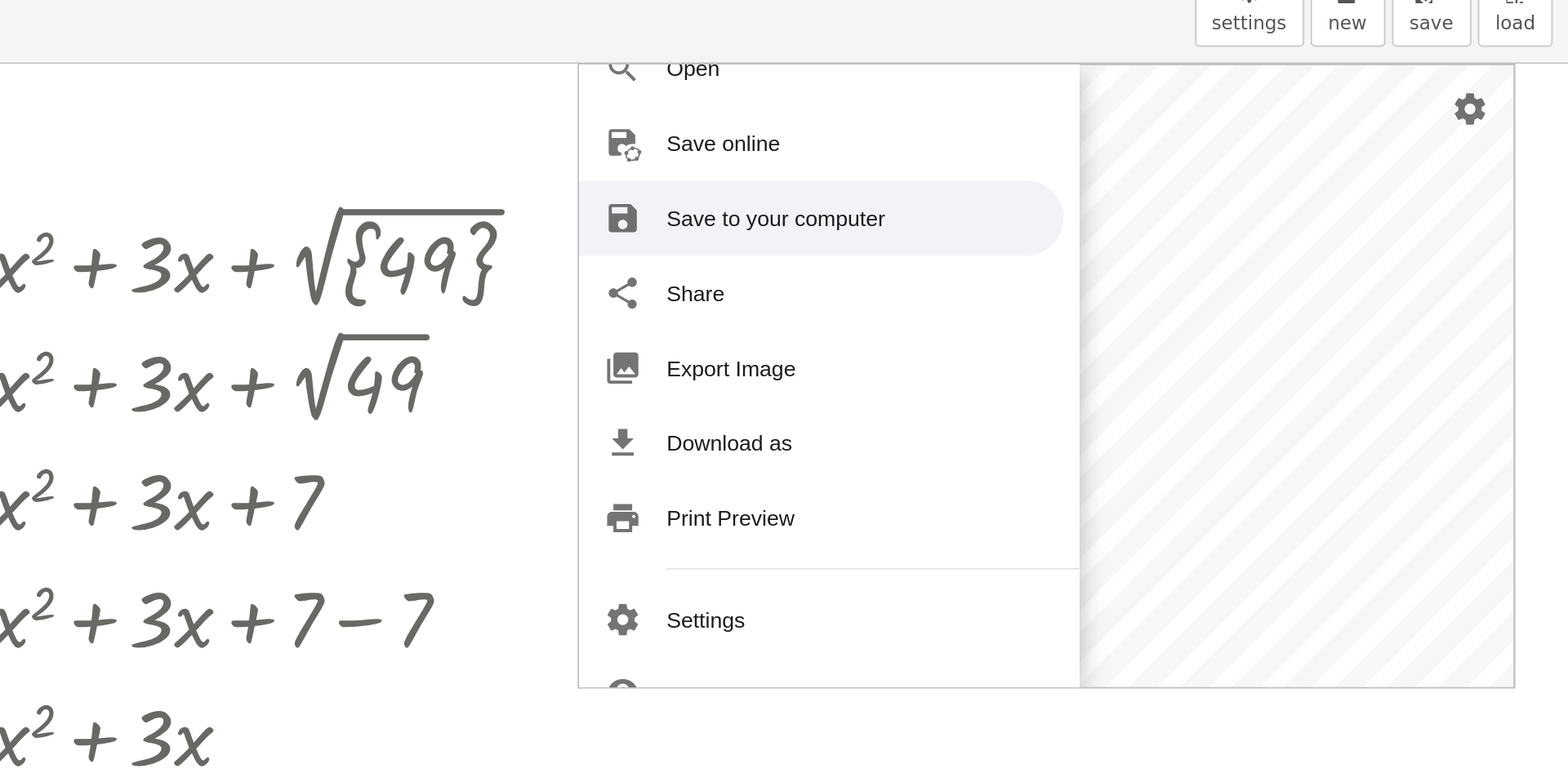
scroll to position [39, 0]
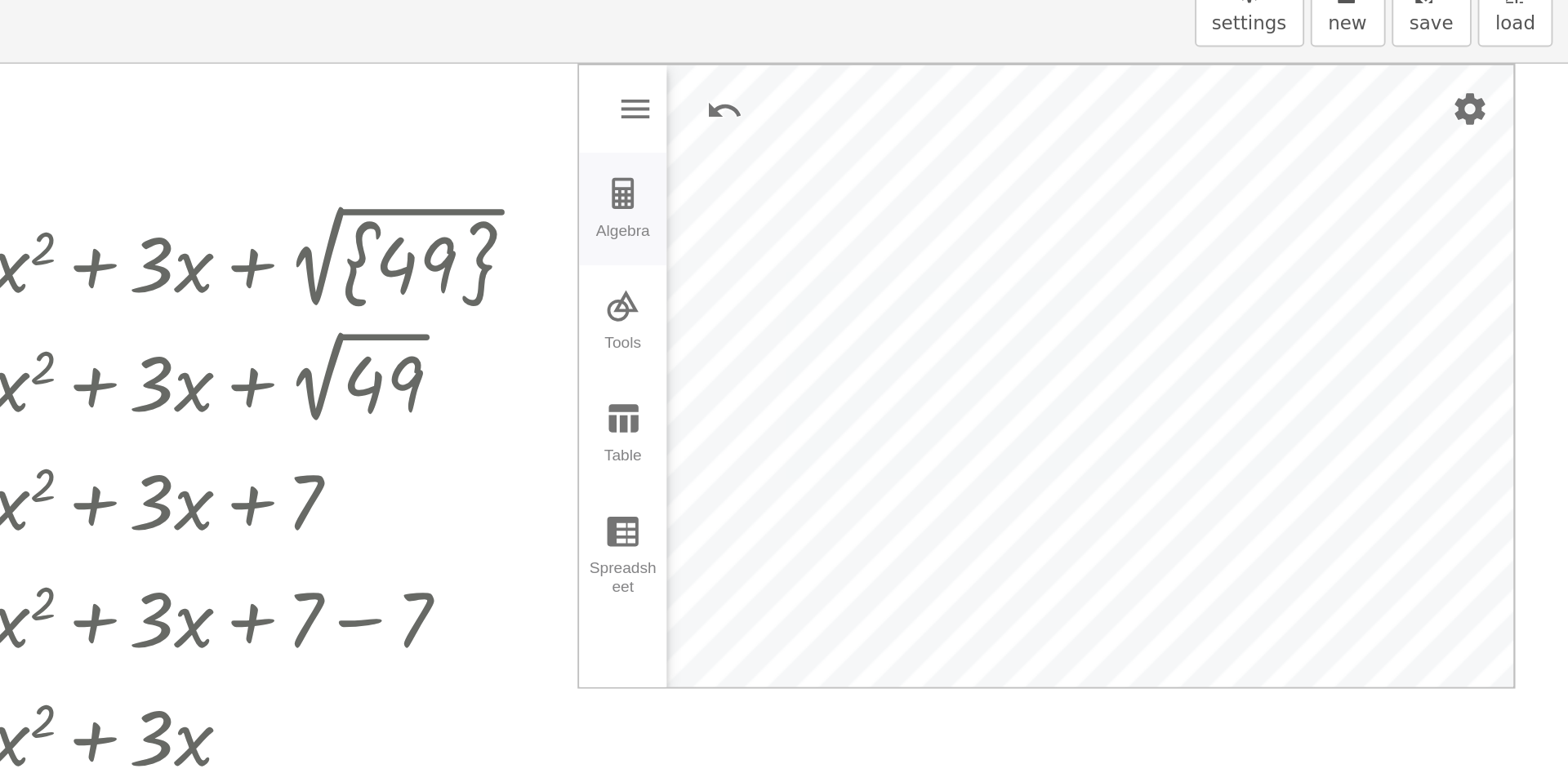
click at [1085, 199] on div "Algebra" at bounding box center [1073, 208] width 39 height 23
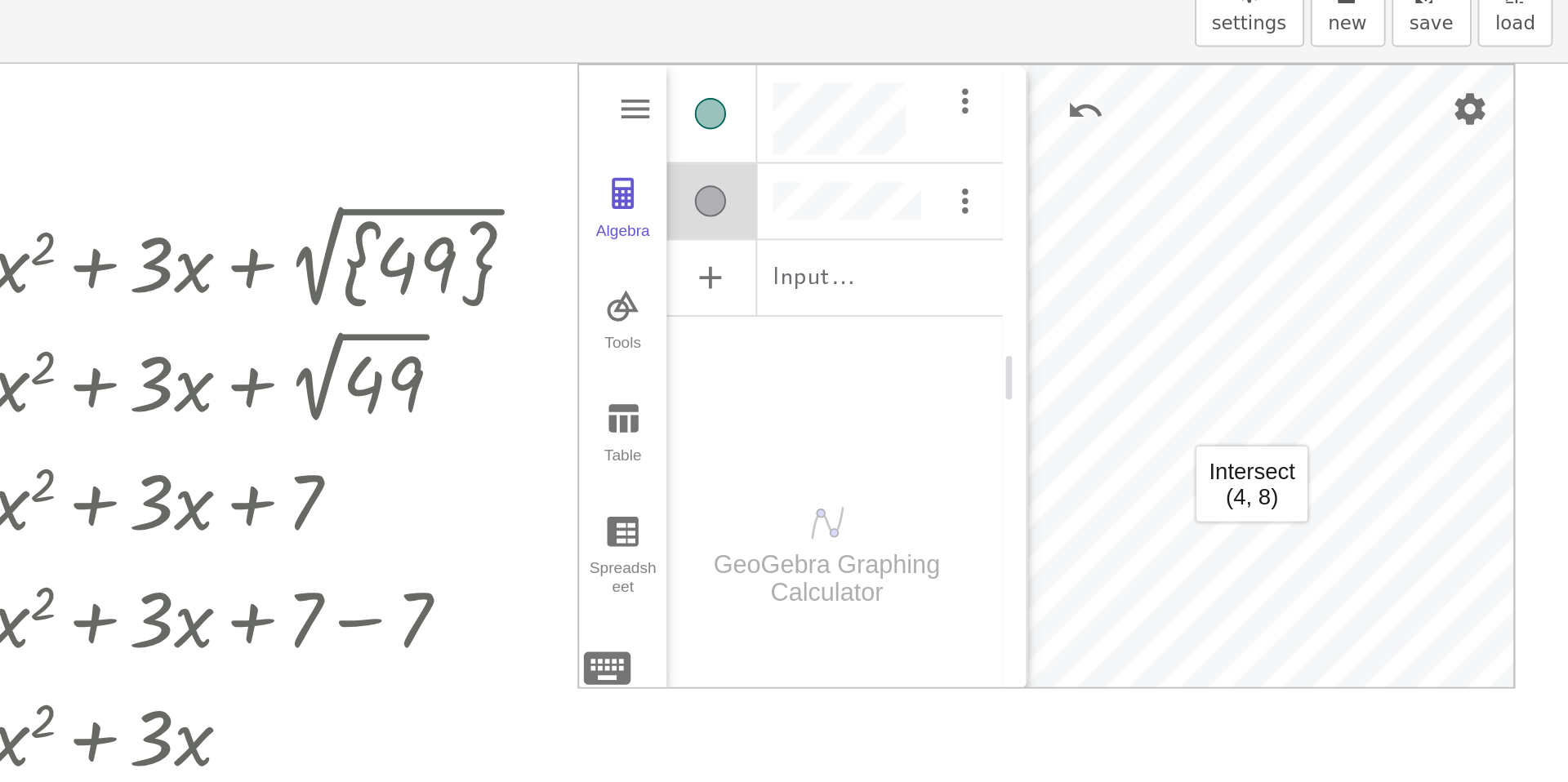
scroll to position [9, 0]
click at [1200, 225] on div "Input…" at bounding box center [1185, 225] width 176 height 37
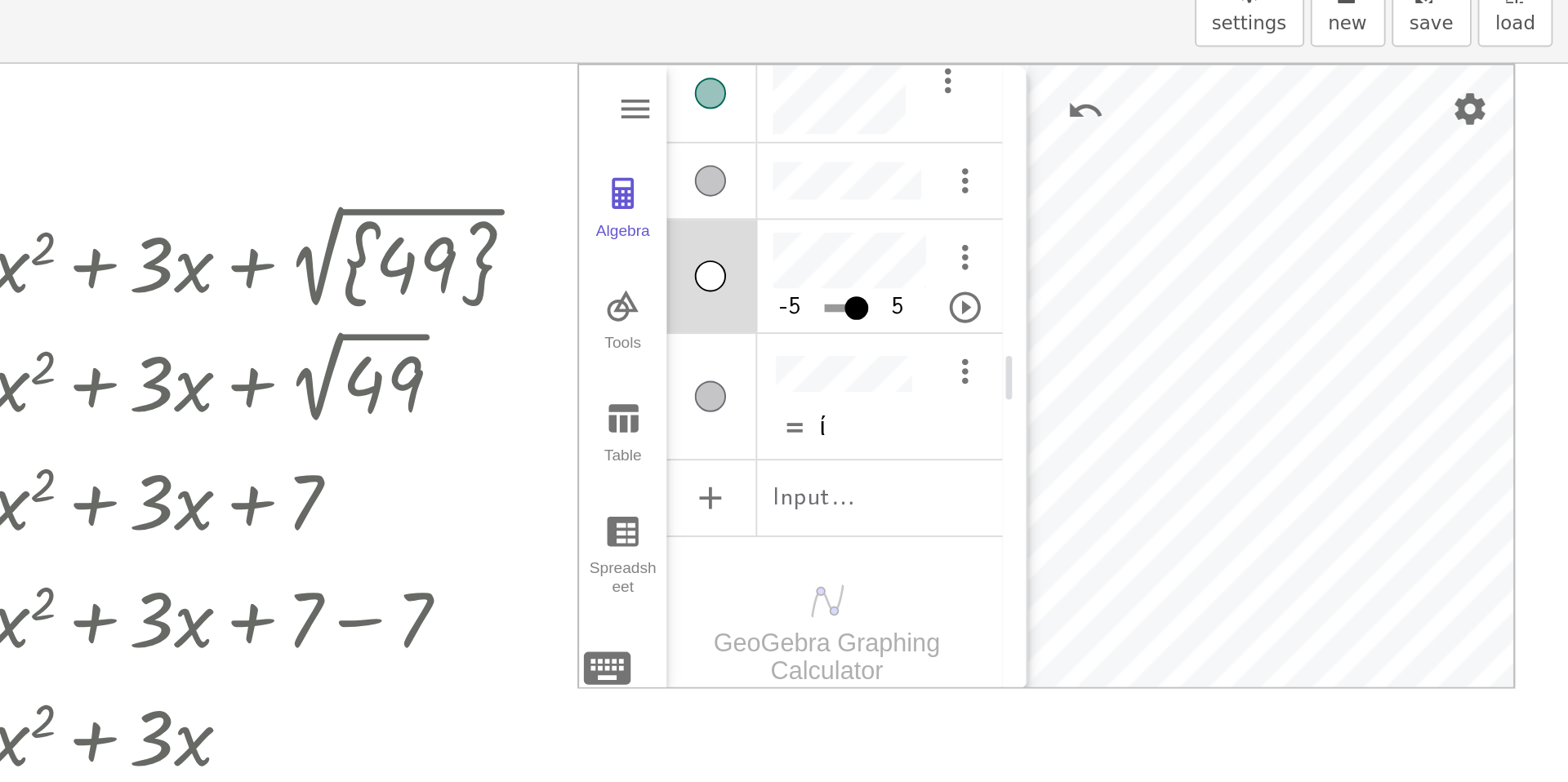
click at [1122, 280] on div "Algebra" at bounding box center [1119, 288] width 16 height 16
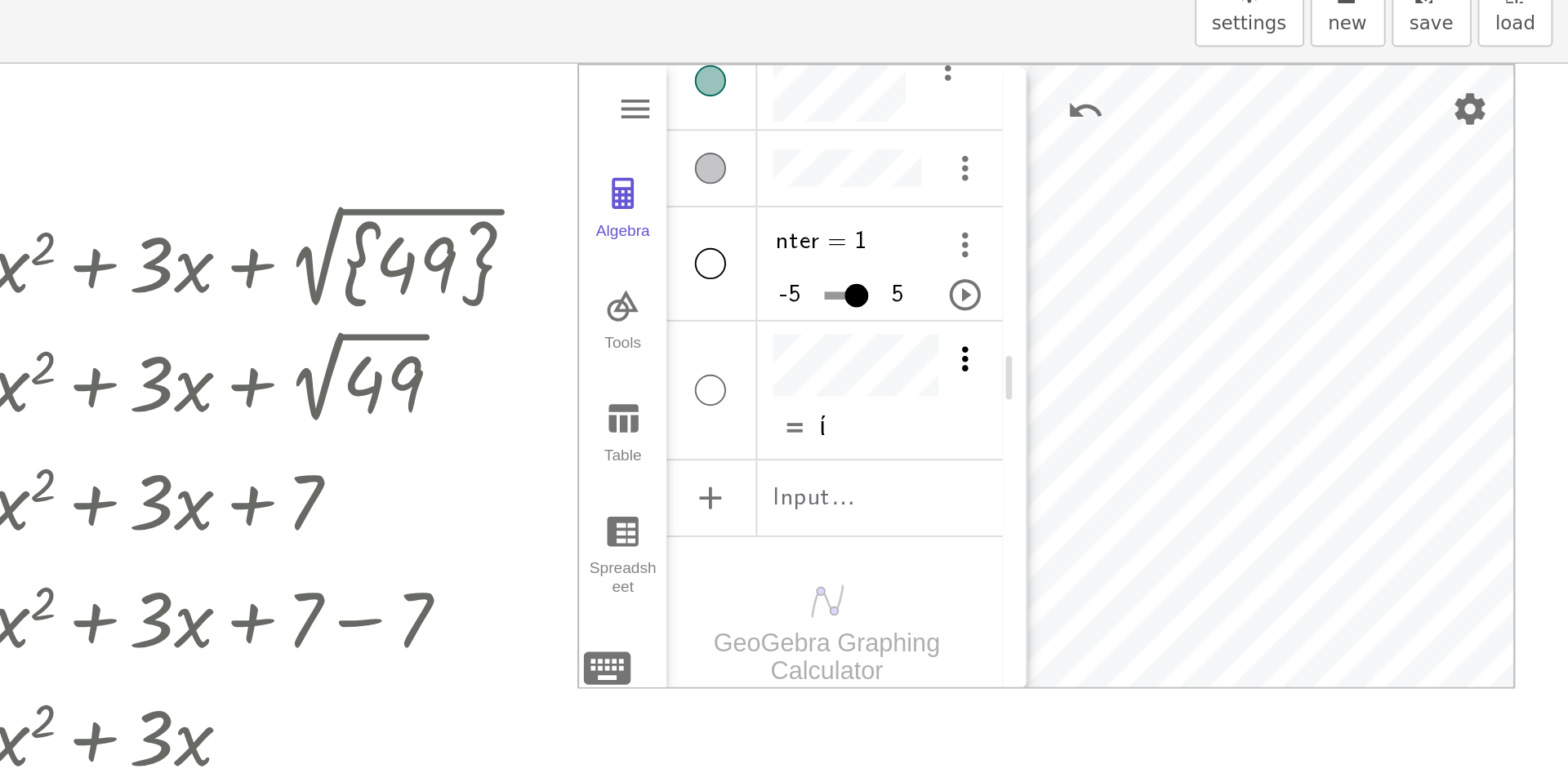
click at [1250, 259] on img "Options" at bounding box center [1252, 269] width 19 height 19
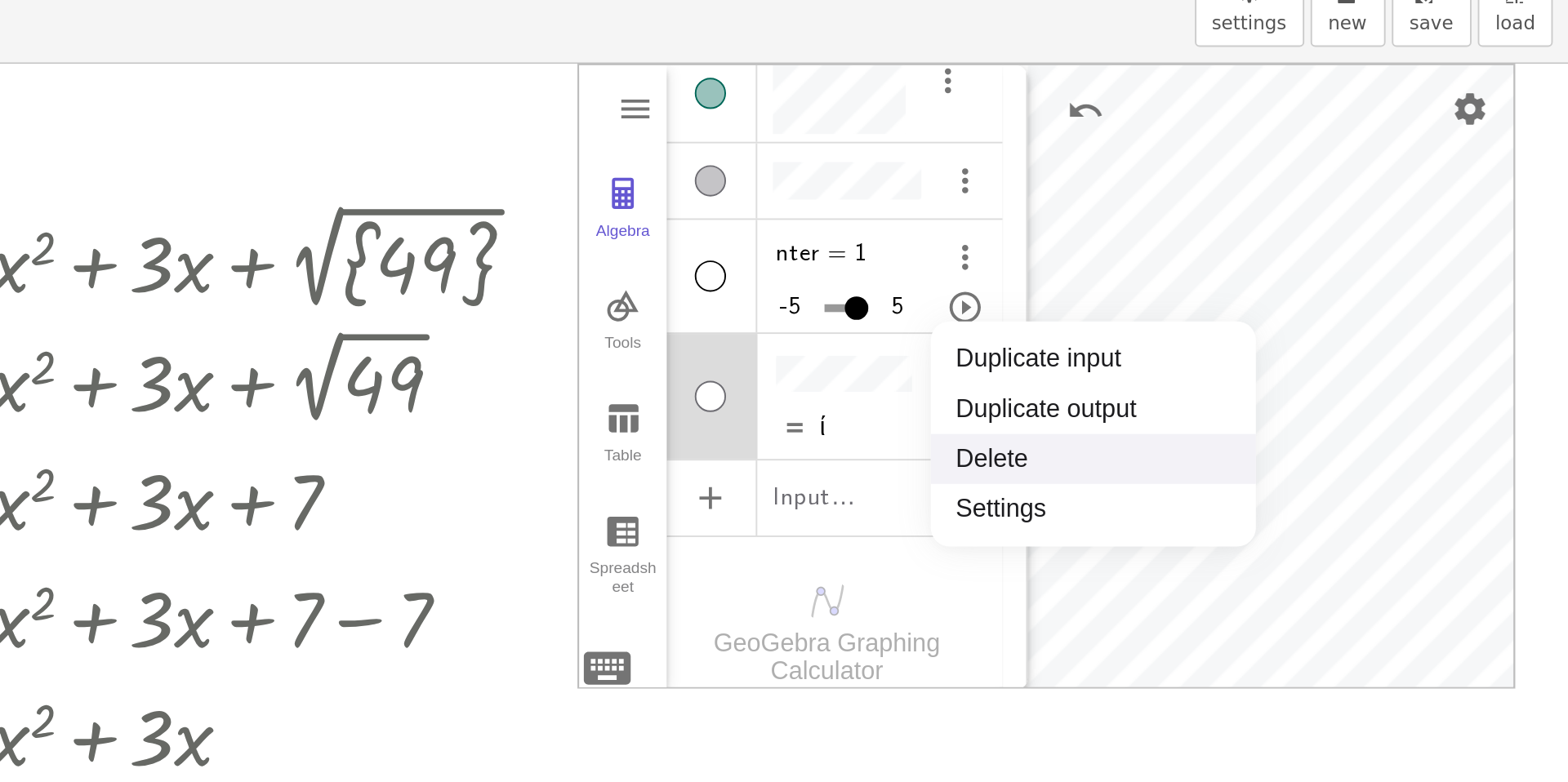
click at [1262, 312] on li "Delete" at bounding box center [1319, 321] width 170 height 26
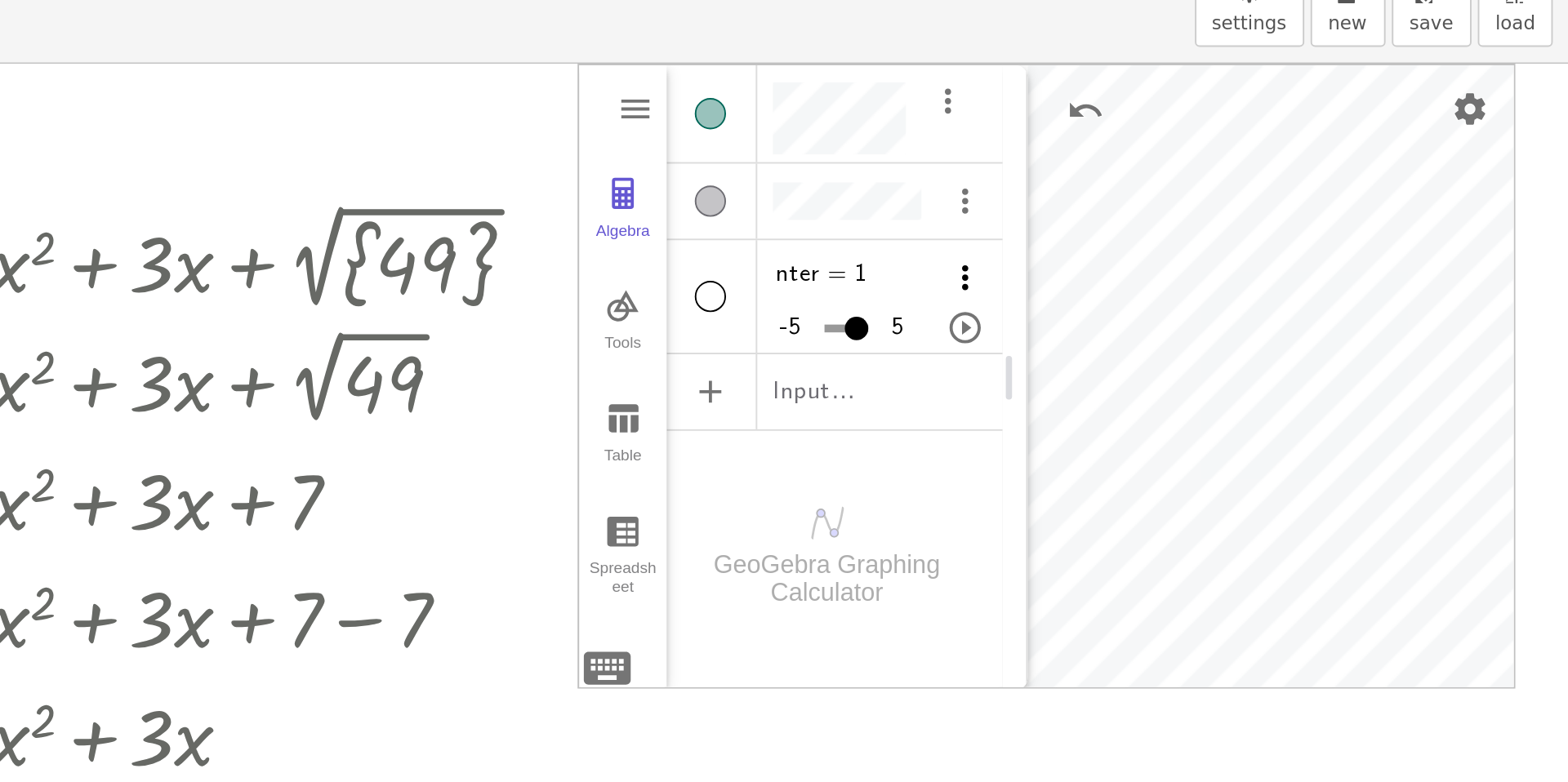
click at [1247, 226] on img "Options" at bounding box center [1252, 225] width 19 height 19
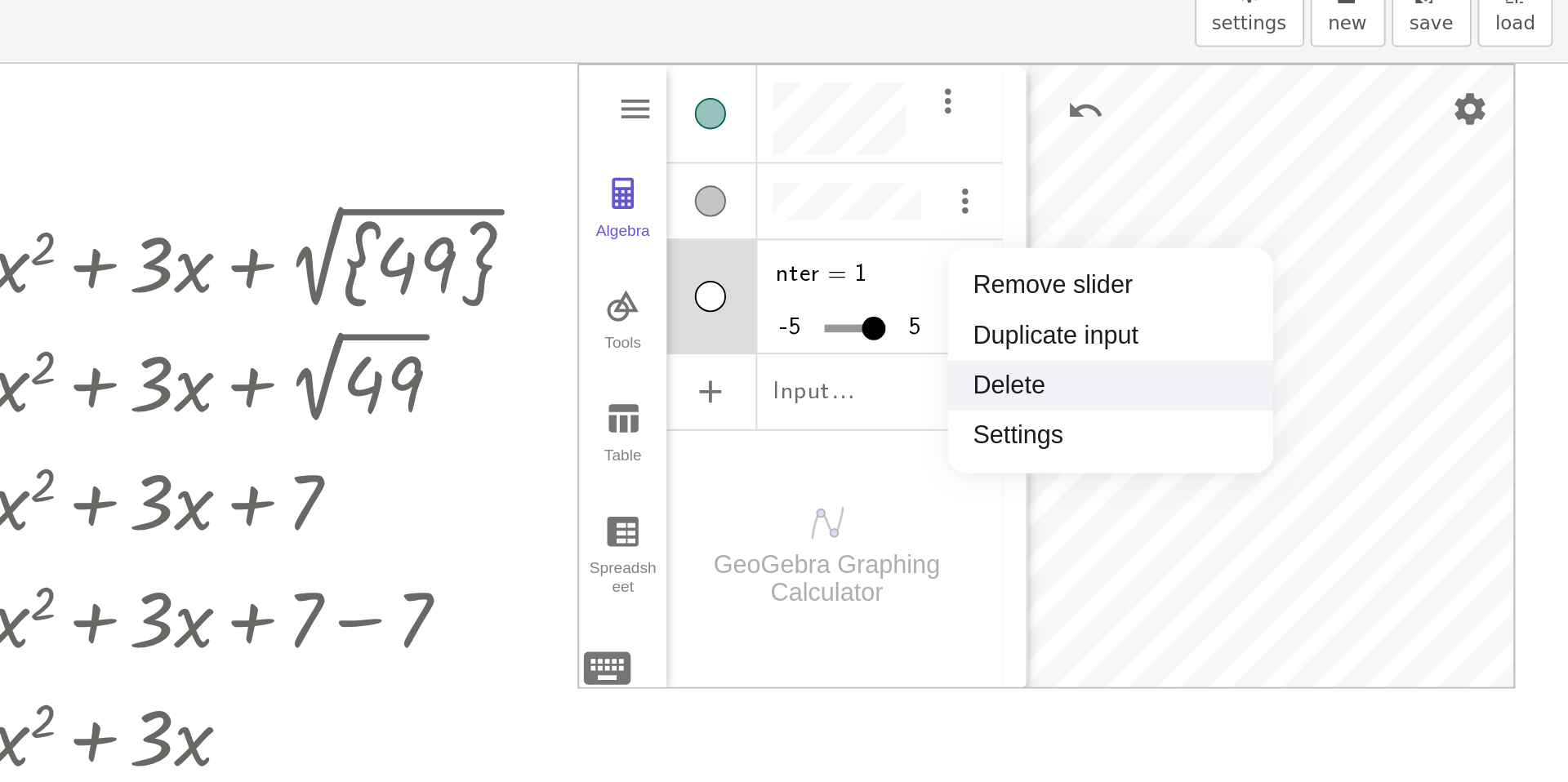
click at [1268, 280] on li "Delete" at bounding box center [1328, 282] width 170 height 26
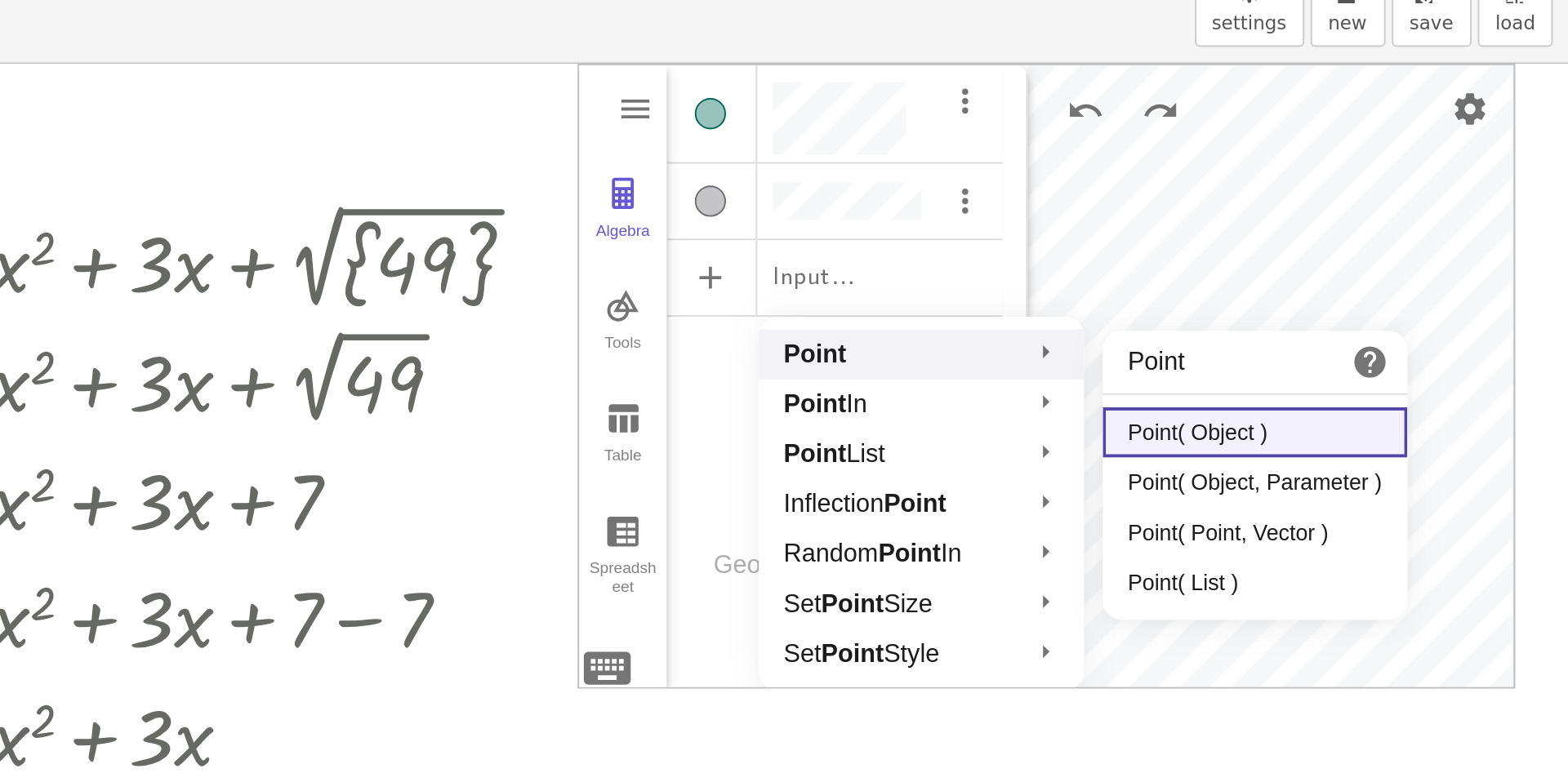
click at [1175, 266] on strong "Point" at bounding box center [1174, 266] width 33 height 14
click at [1202, 266] on li "Point" at bounding box center [1229, 266] width 170 height 26
click at [1370, 312] on li "Point( Object )" at bounding box center [1404, 307] width 160 height 26
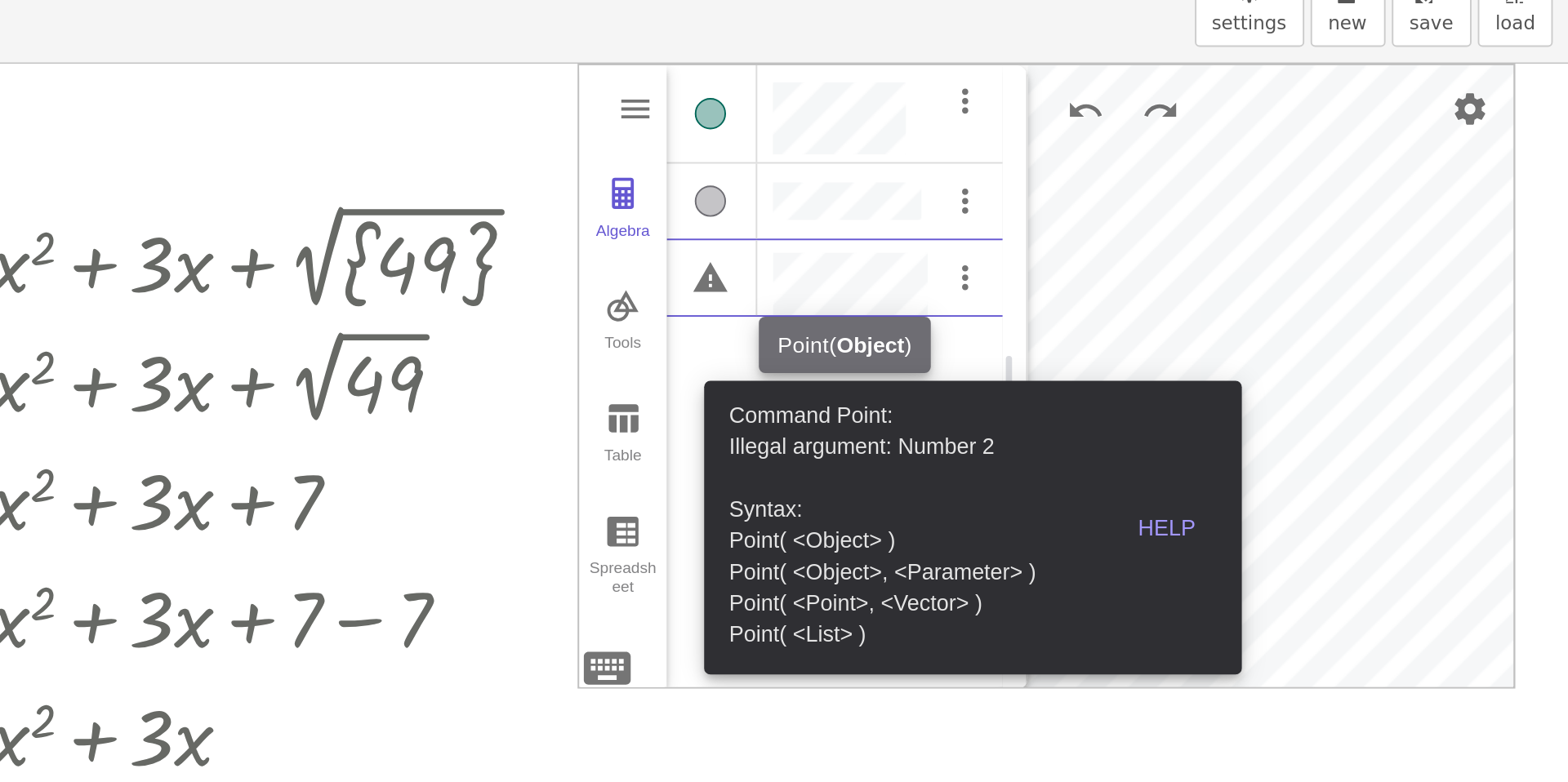
click at [1359, 361] on div "Help" at bounding box center [1358, 356] width 52 height 13
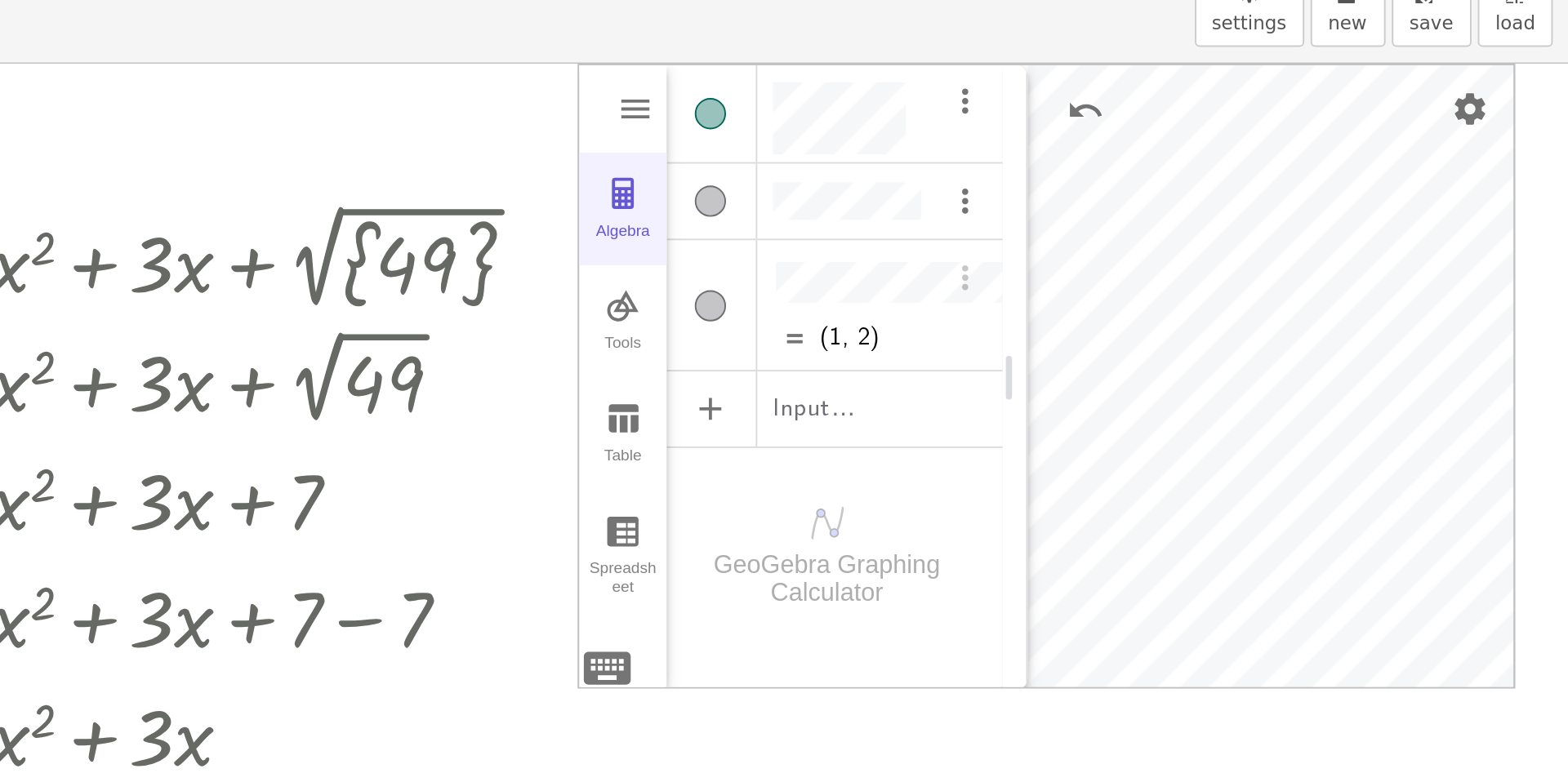
click at [1067, 188] on img "Graphing Calculator" at bounding box center [1073, 182] width 19 height 19
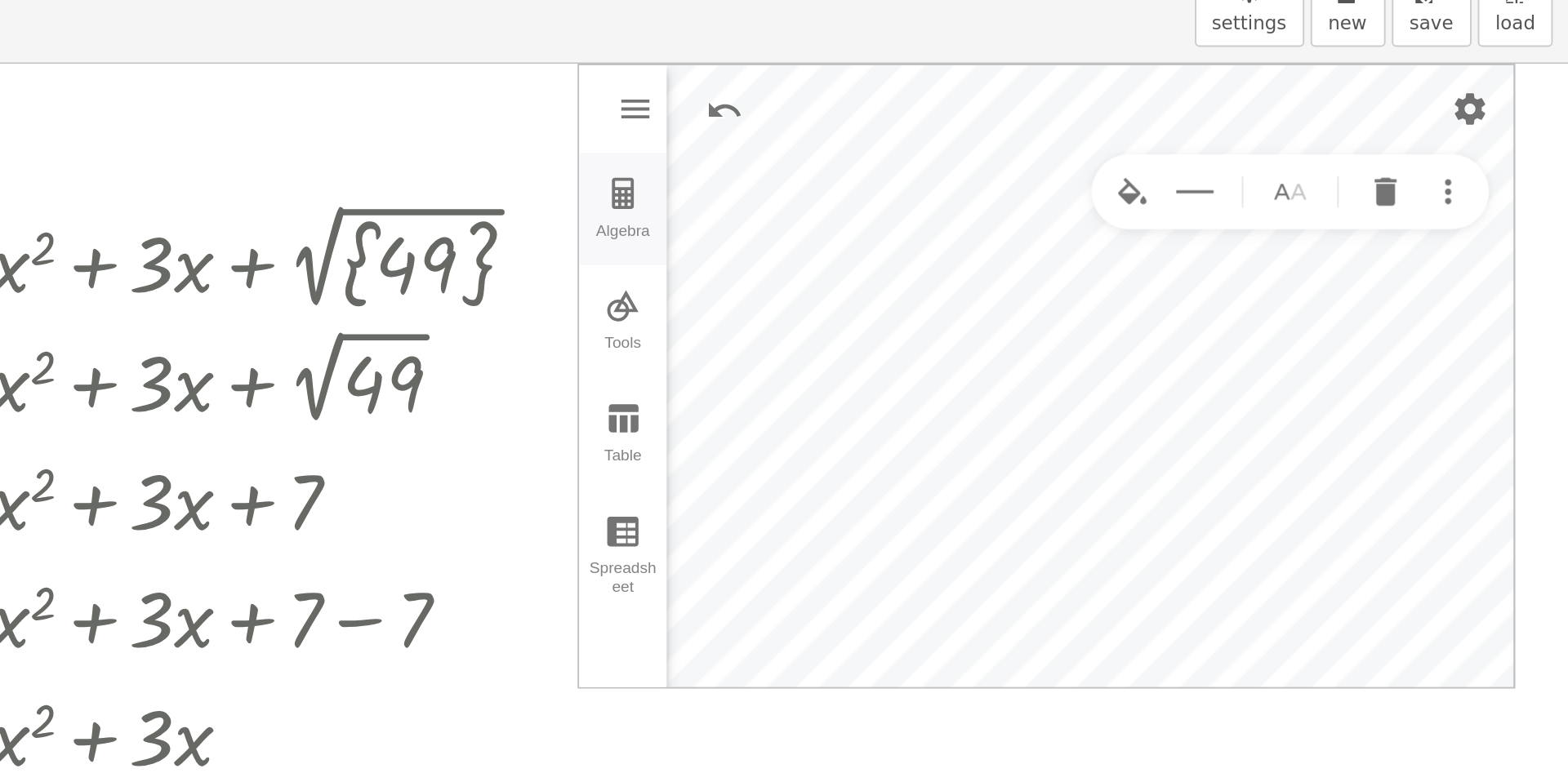
click at [1069, 191] on button "Algebra" at bounding box center [1074, 191] width 46 height 59
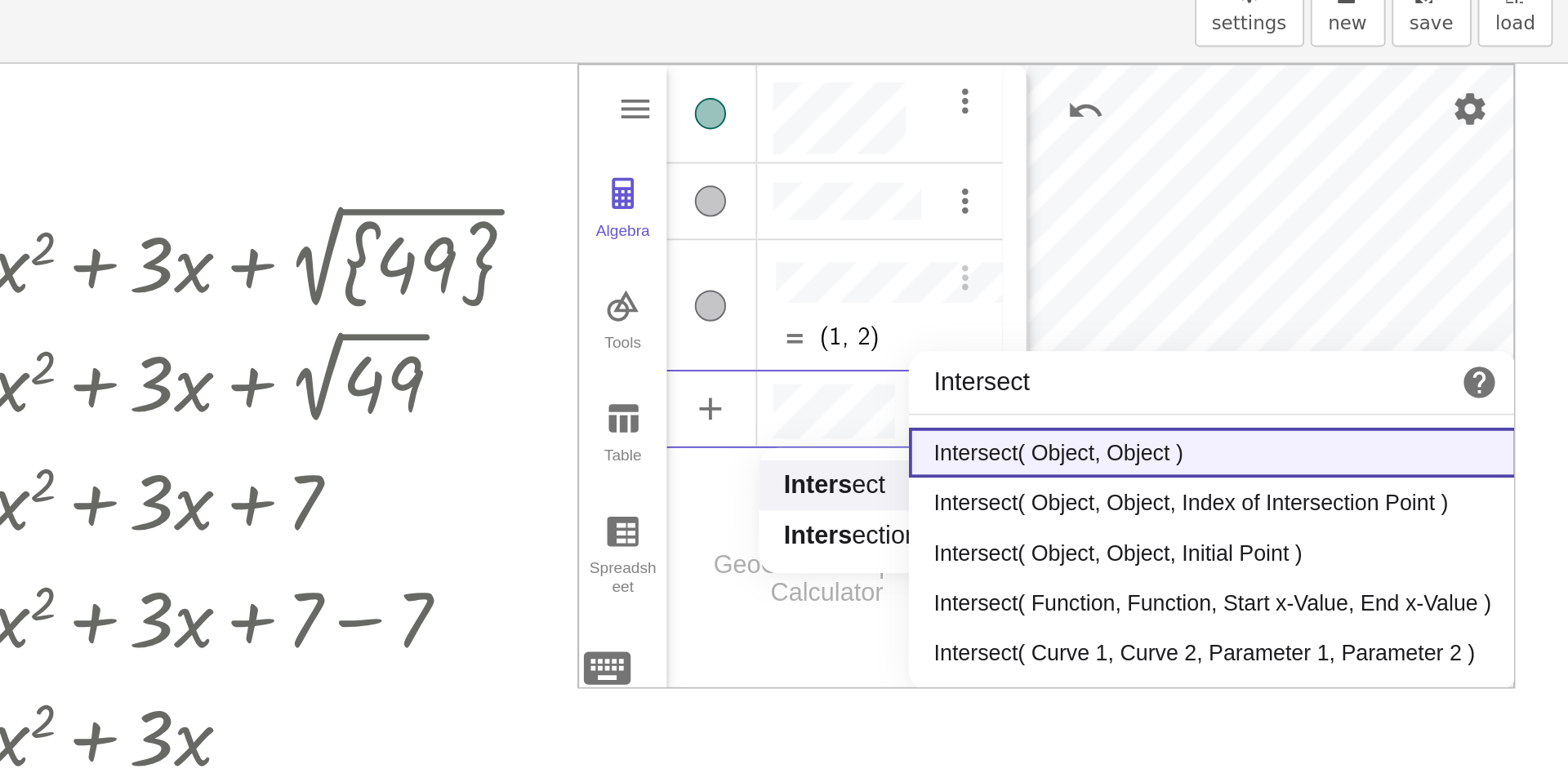
click at [1292, 318] on li "Intersect( Object, Object )" at bounding box center [1382, 318] width 317 height 26
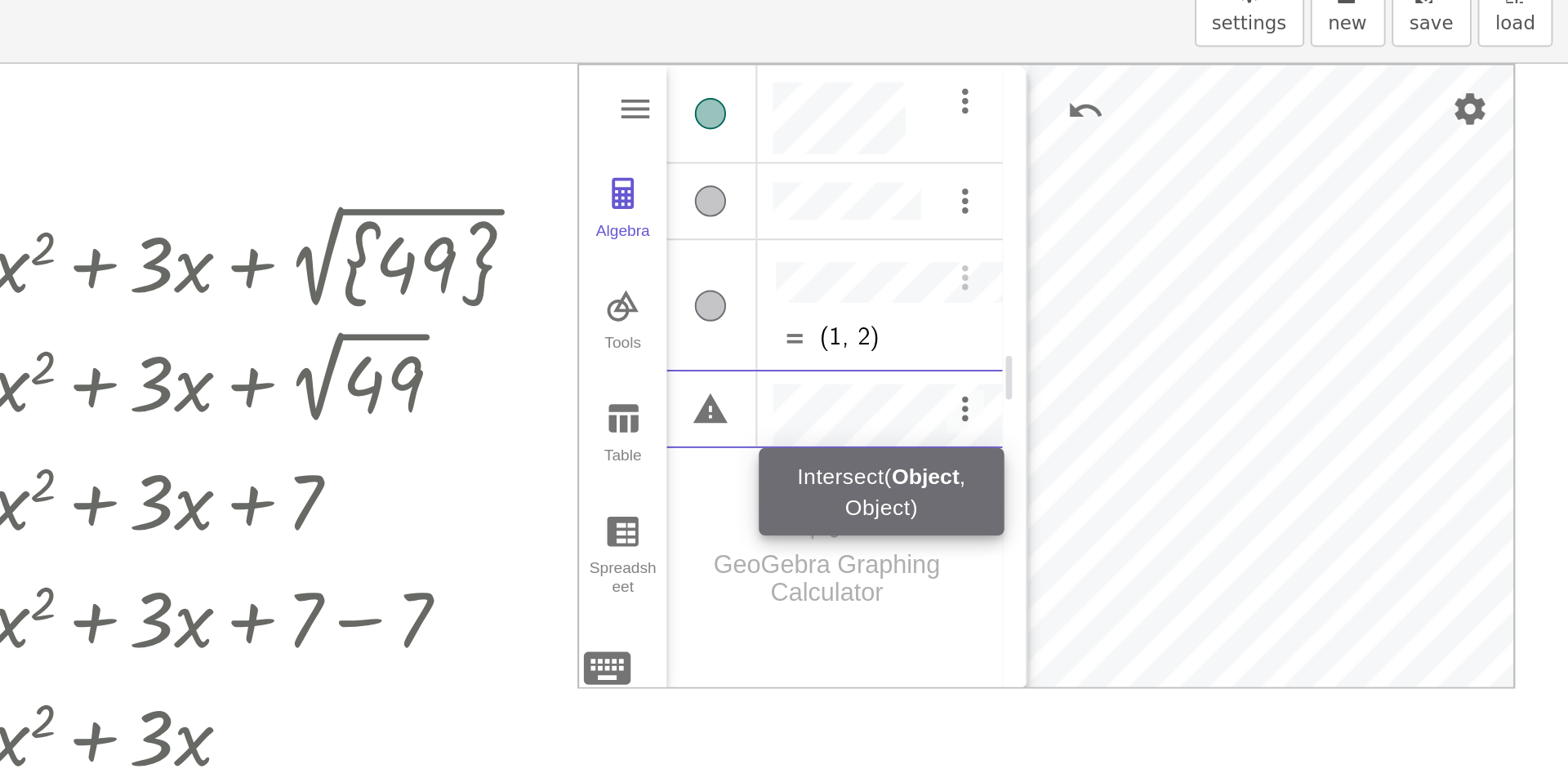
click at [1117, 141] on div "Show / Hide Object" at bounding box center [1119, 140] width 16 height 16
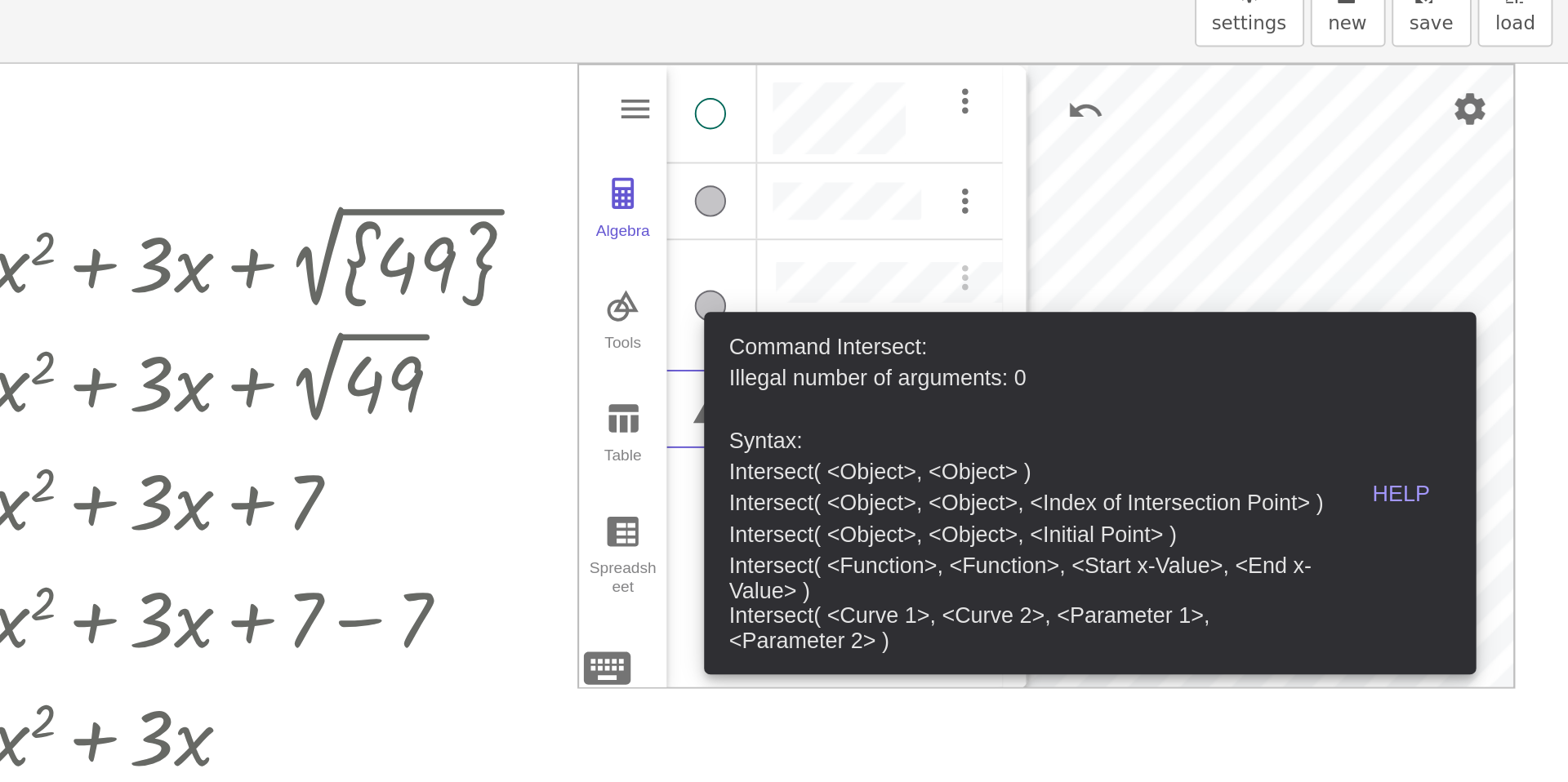
click at [1477, 333] on div "Help" at bounding box center [1480, 339] width 52 height 13
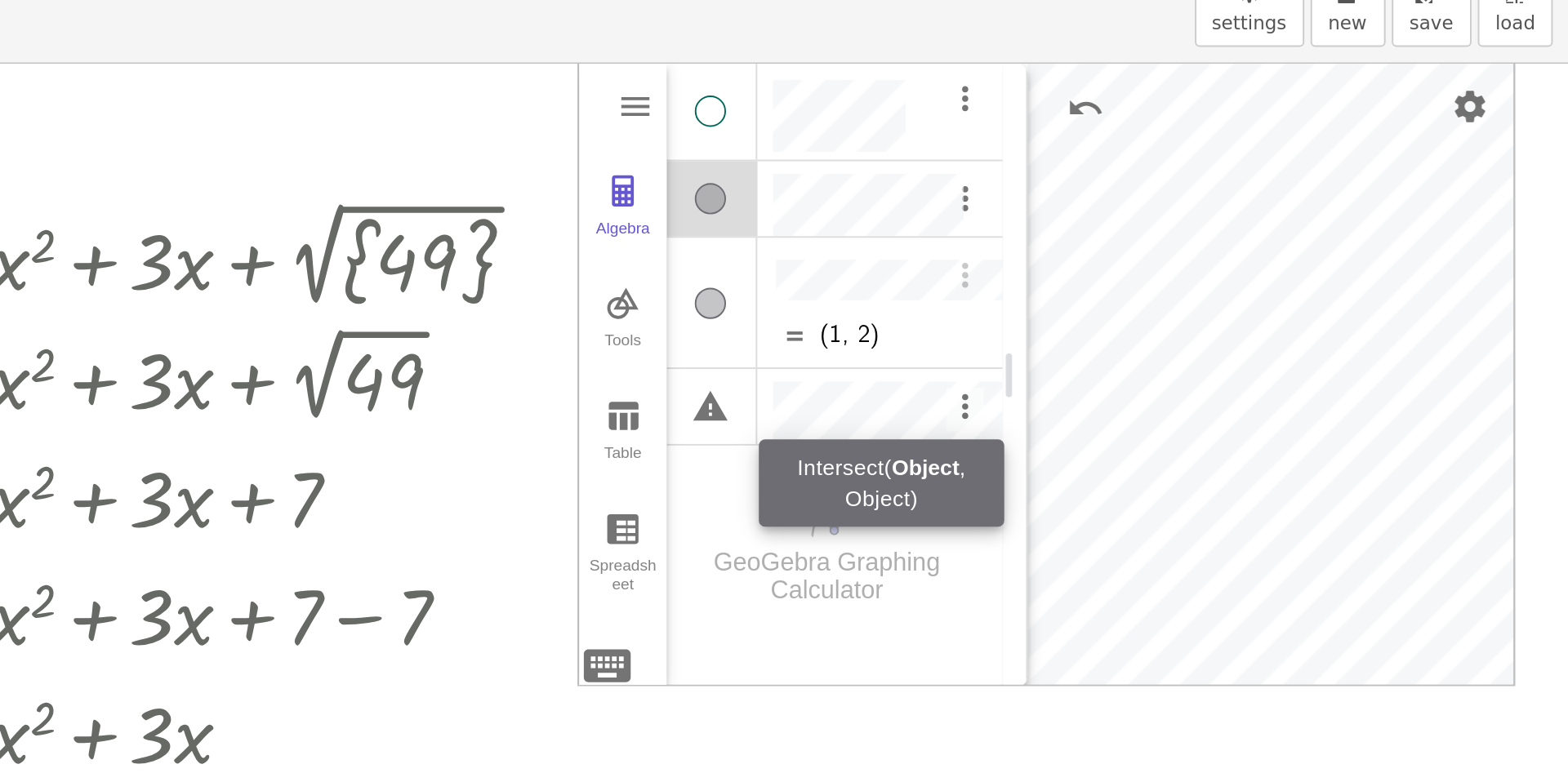
click at [1122, 140] on div "Show / Hide Object" at bounding box center [1119, 138] width 16 height 16
click at [1125, 180] on div "Show / Hide Object" at bounding box center [1119, 184] width 16 height 16
click at [1125, 187] on div "Show / Hide Object" at bounding box center [1119, 184] width 16 height 16
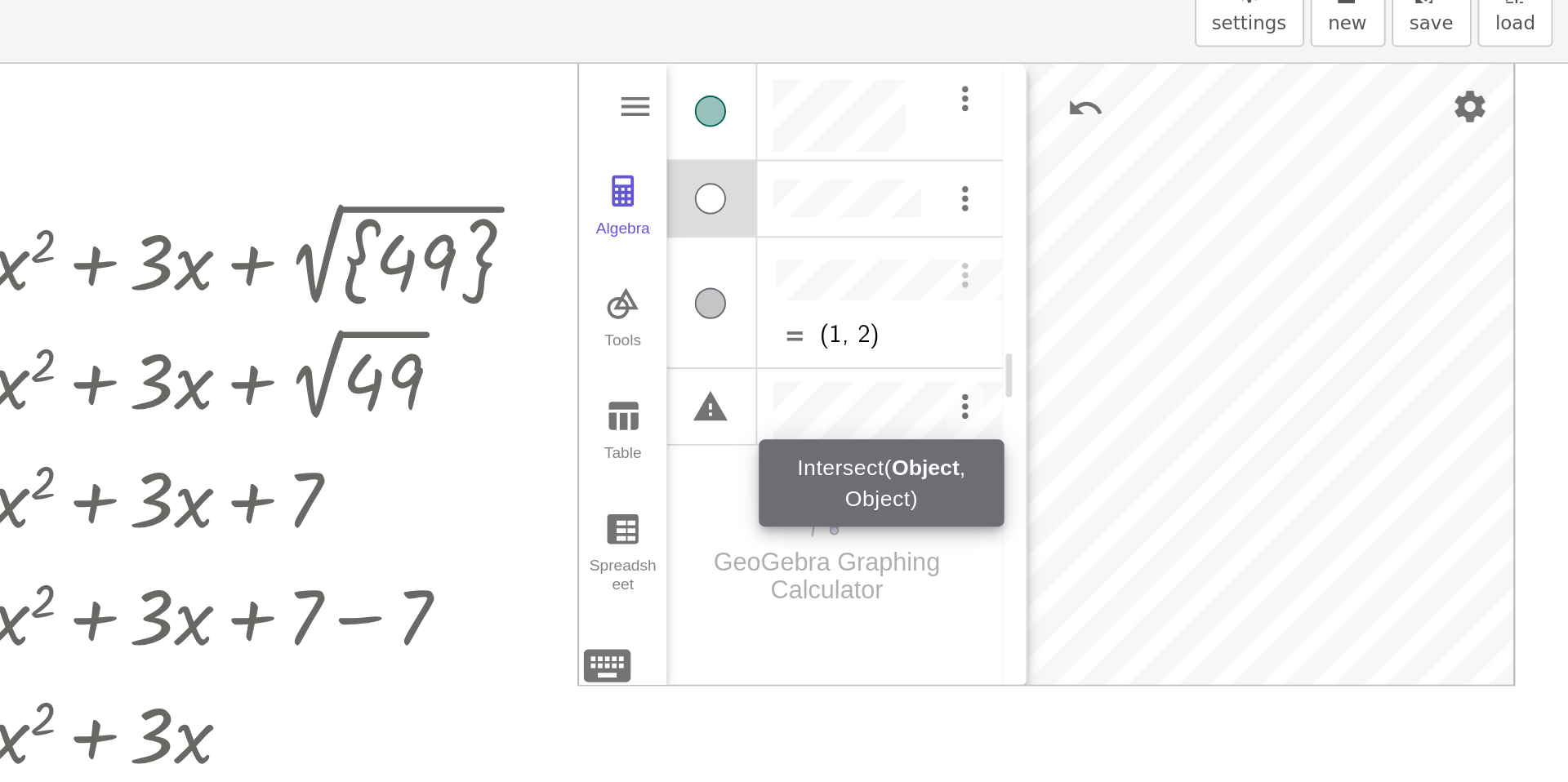
click at [1125, 187] on div "Show / Hide Object" at bounding box center [1119, 184] width 16 height 16
click at [1114, 186] on div "Algebra" at bounding box center [1119, 184] width 16 height 16
click at [1115, 187] on div "Algebra" at bounding box center [1119, 184] width 16 height 16
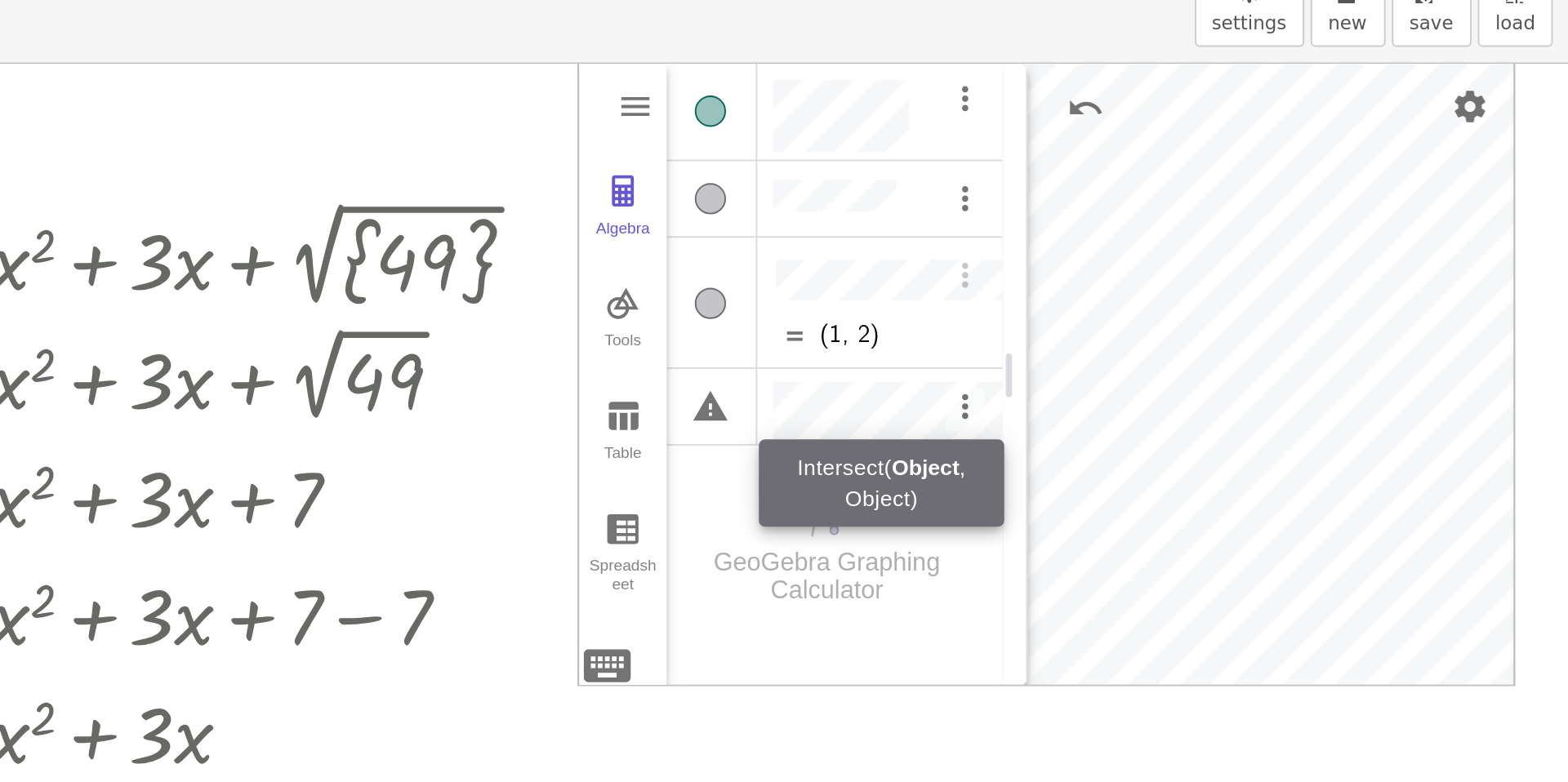
click at [1115, 187] on div "Algebra" at bounding box center [1119, 184] width 16 height 16
click at [1261, 189] on img "Options" at bounding box center [1252, 184] width 19 height 19
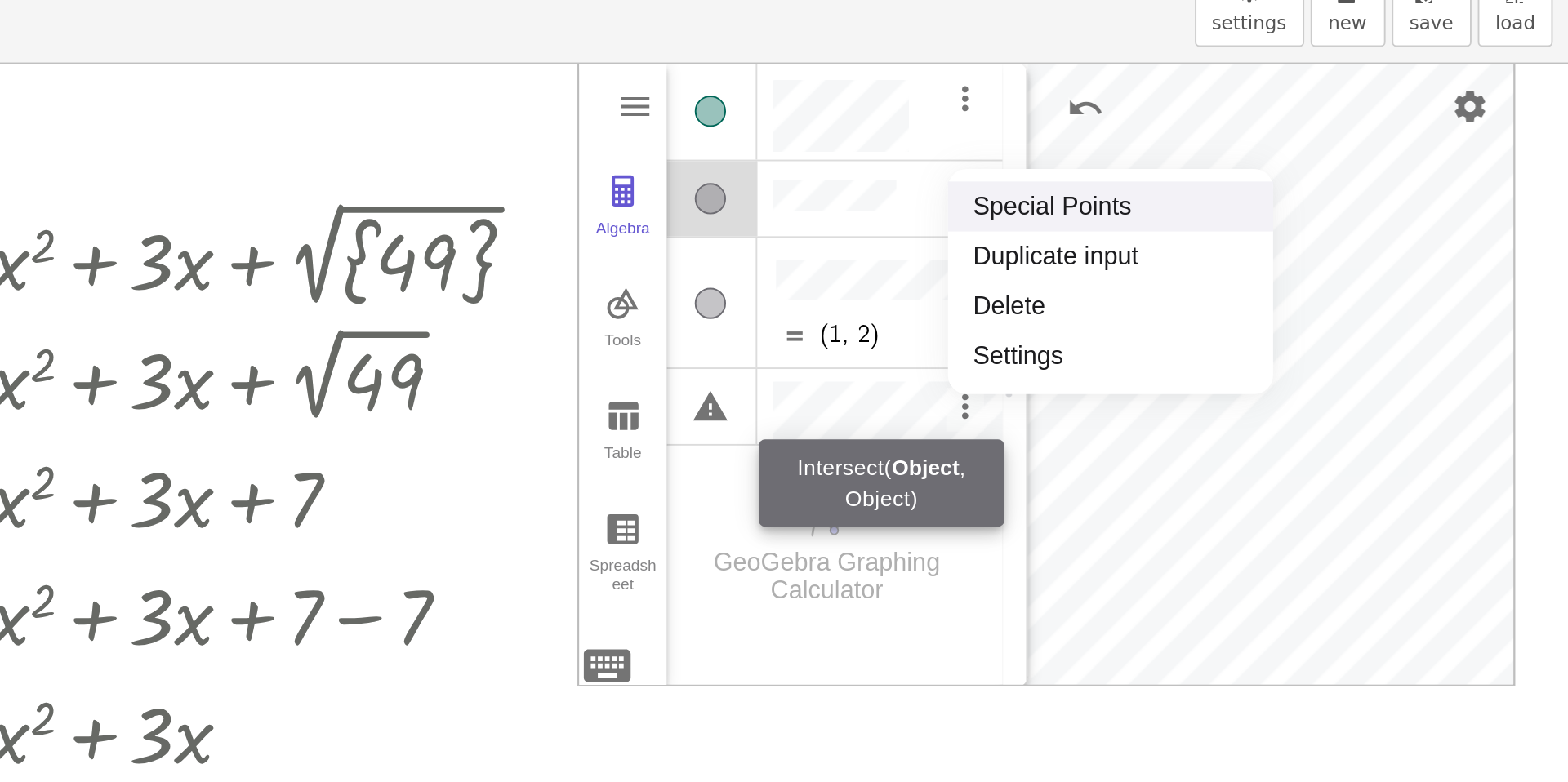
click at [1244, 177] on li "Special Points" at bounding box center [1328, 188] width 170 height 26
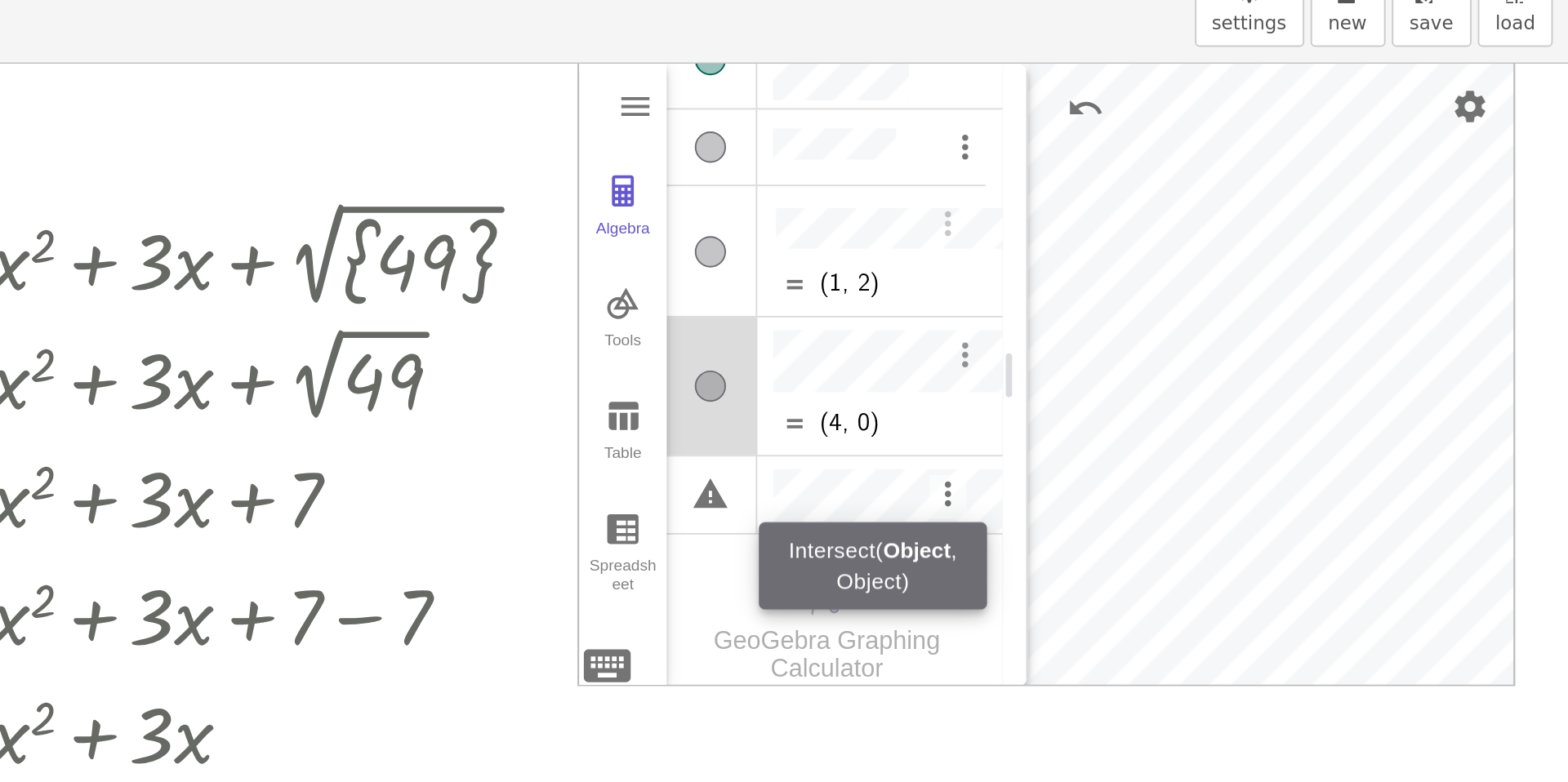
click at [1243, 267] on img "Options" at bounding box center [1252, 266] width 19 height 19
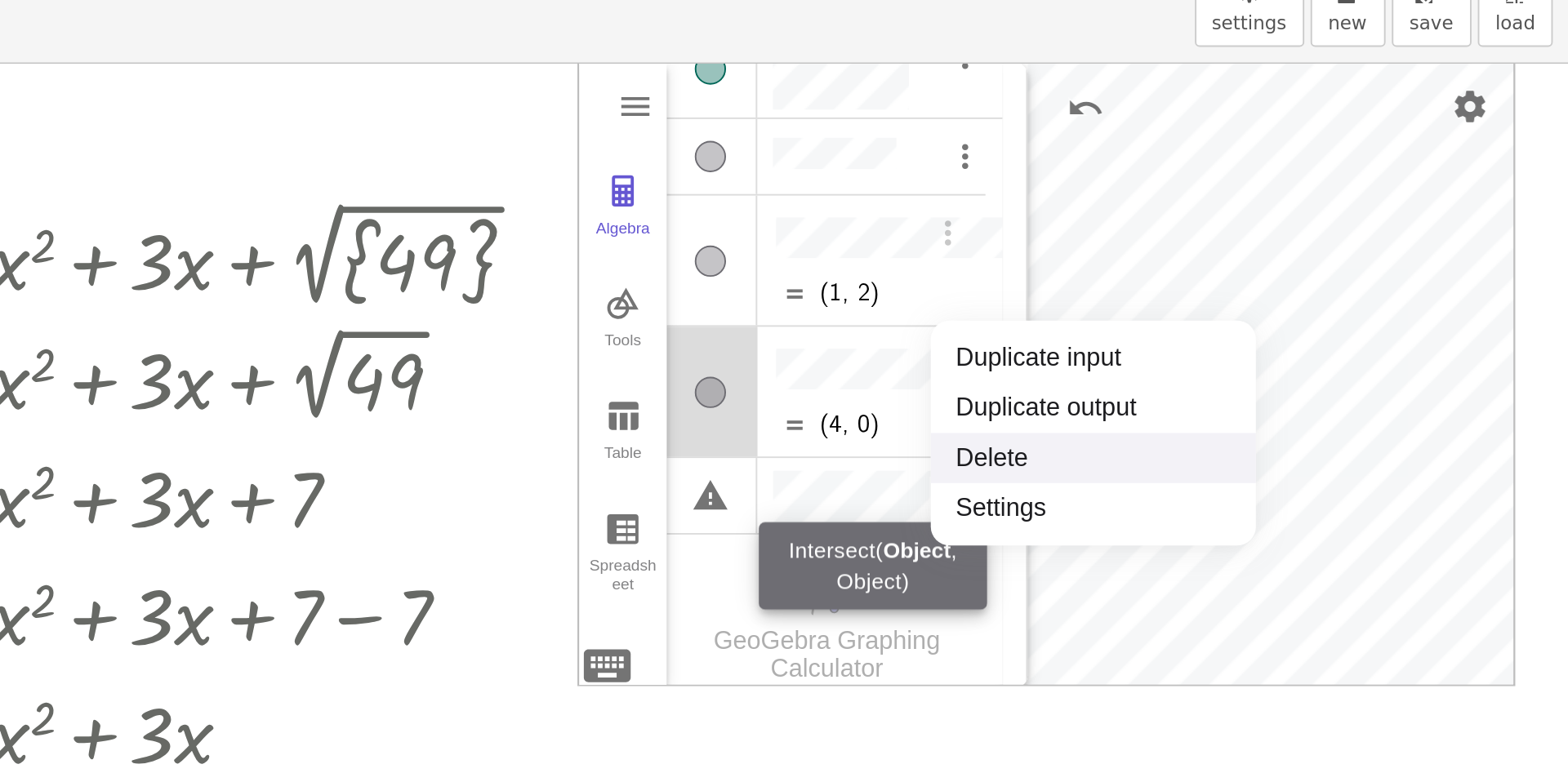
click at [1258, 316] on li "Delete" at bounding box center [1319, 320] width 170 height 26
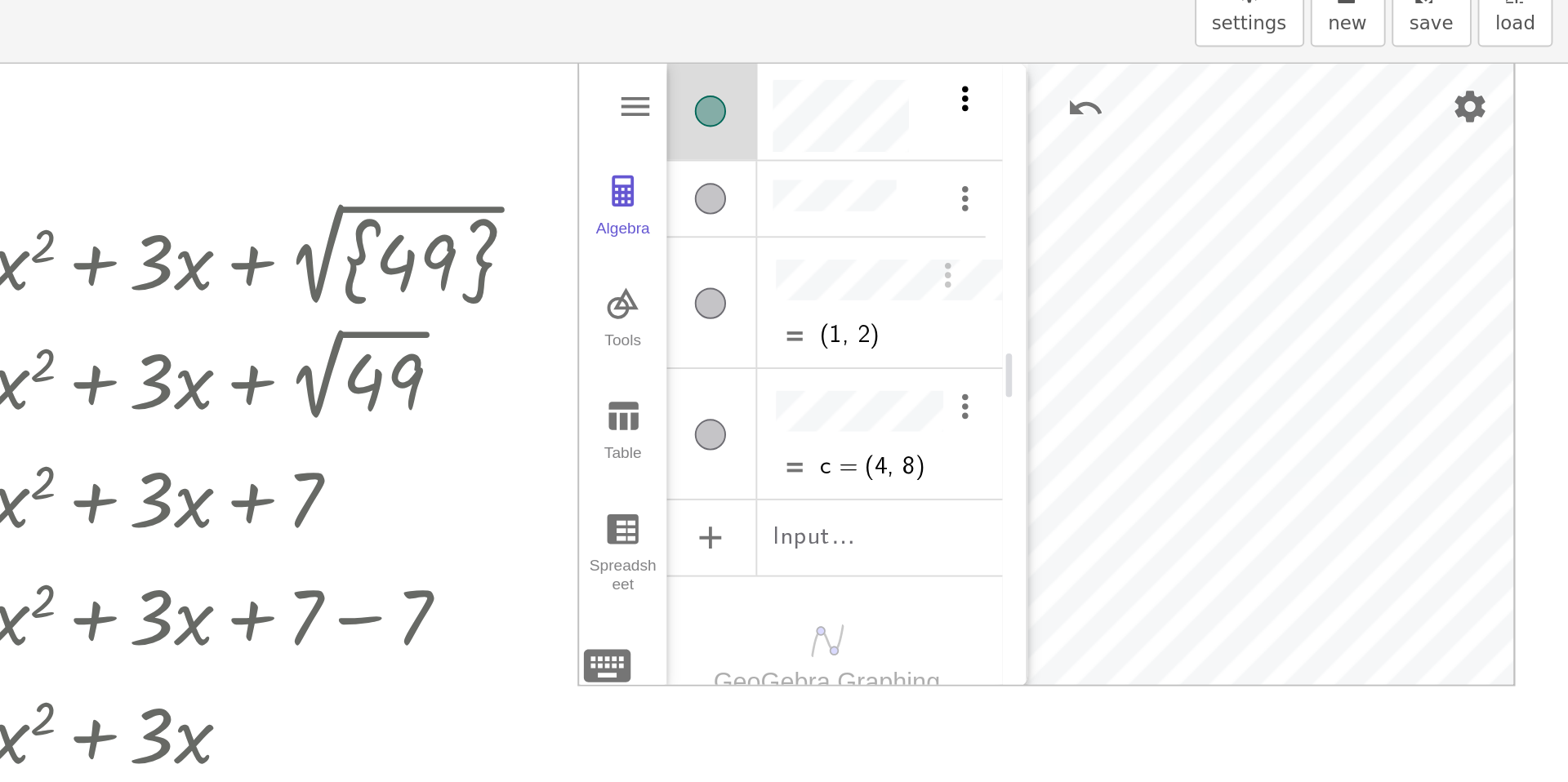
click at [1243, 136] on img "Options" at bounding box center [1252, 132] width 19 height 19
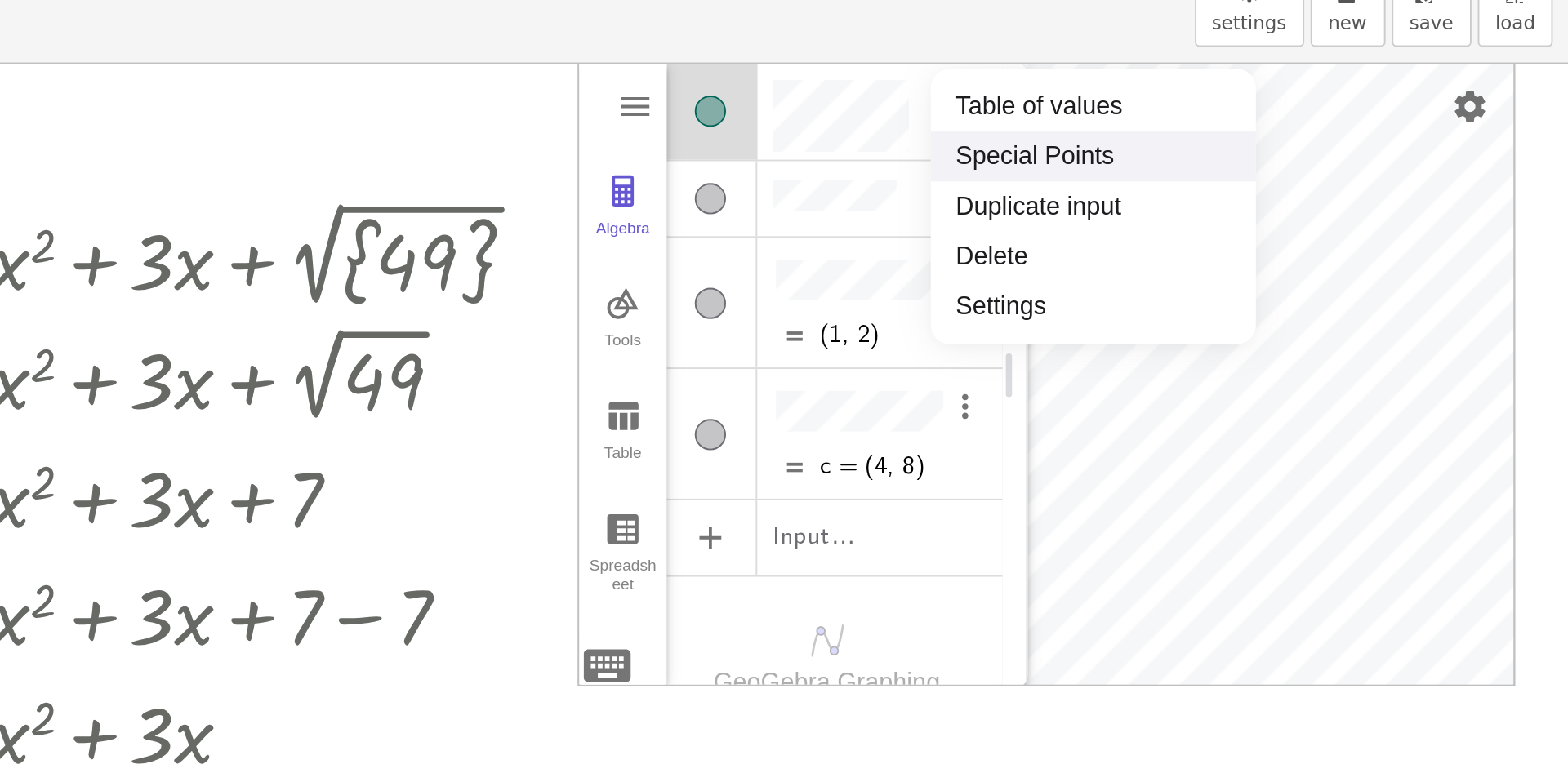
click at [1266, 169] on li "Special Points" at bounding box center [1319, 162] width 170 height 26
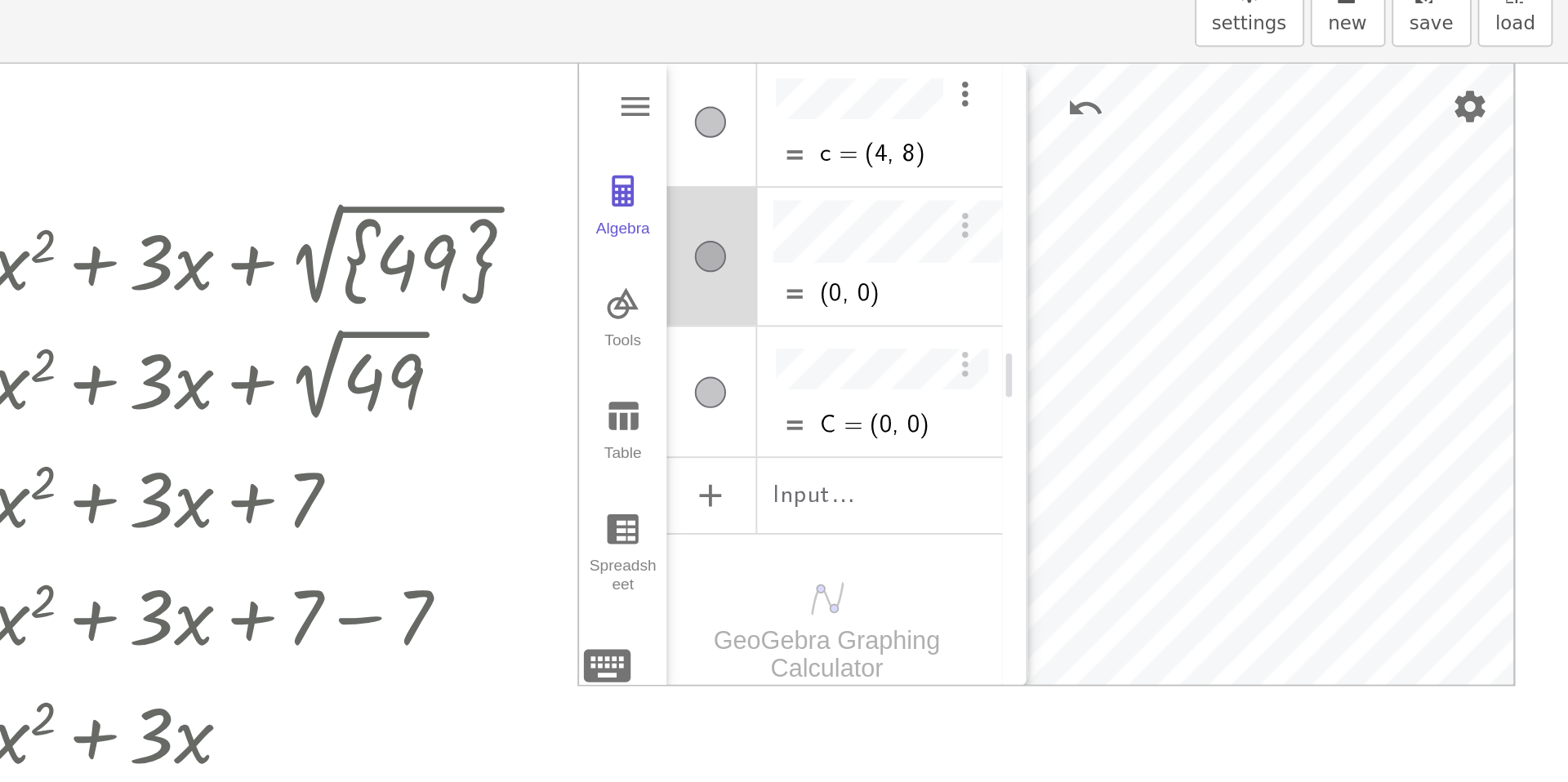
scroll to position [9, 0]
click at [1187, 220] on div "(0, 0)" at bounding box center [1212, 234] width 117 height 30
click at [1333, 138] on div "Graphing Calculator" at bounding box center [1310, 137] width 49 height 39
click at [1244, 193] on img "Options" at bounding box center [1252, 202] width 19 height 19
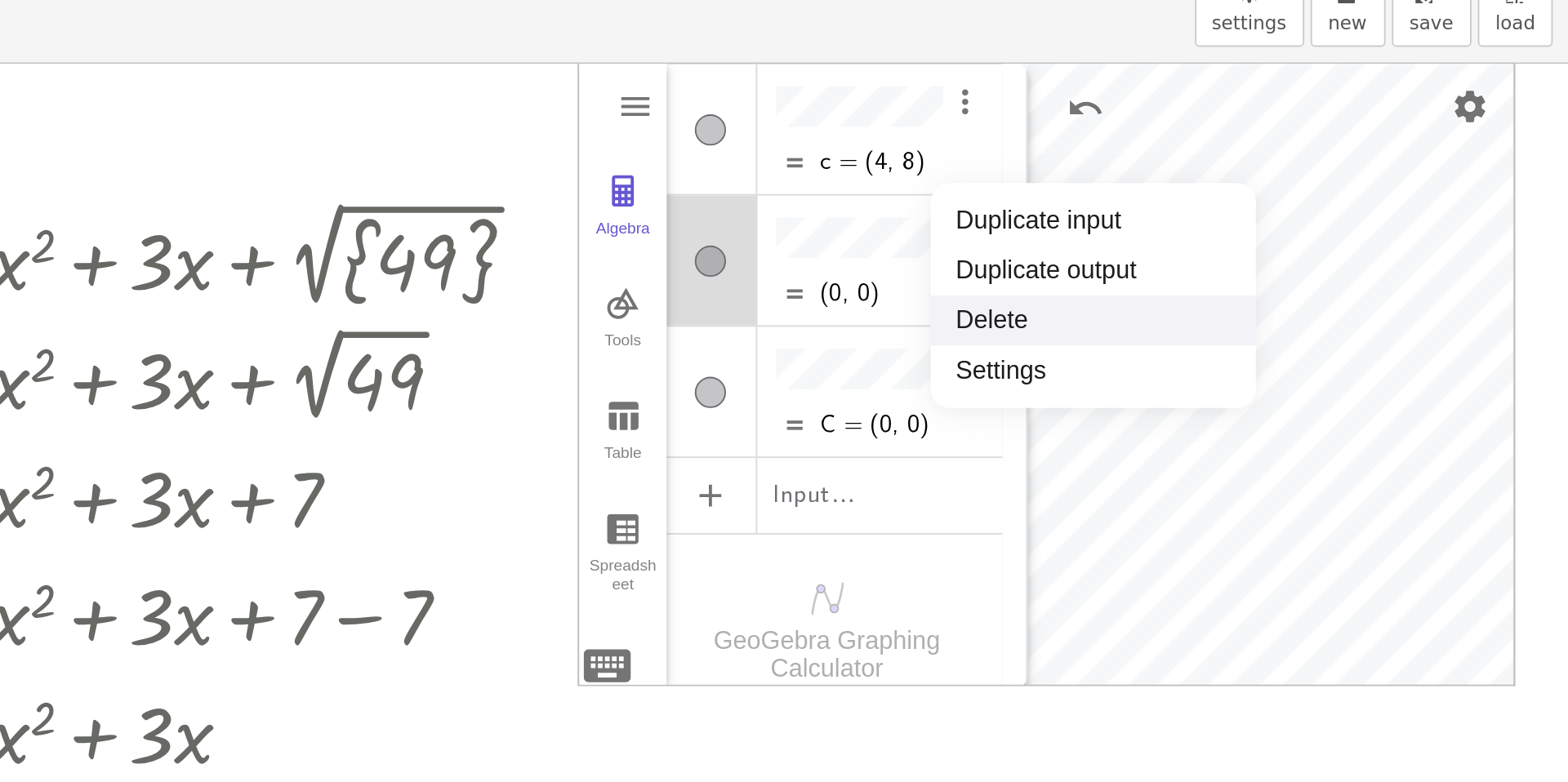
click at [1259, 249] on li "Delete" at bounding box center [1319, 248] width 170 height 26
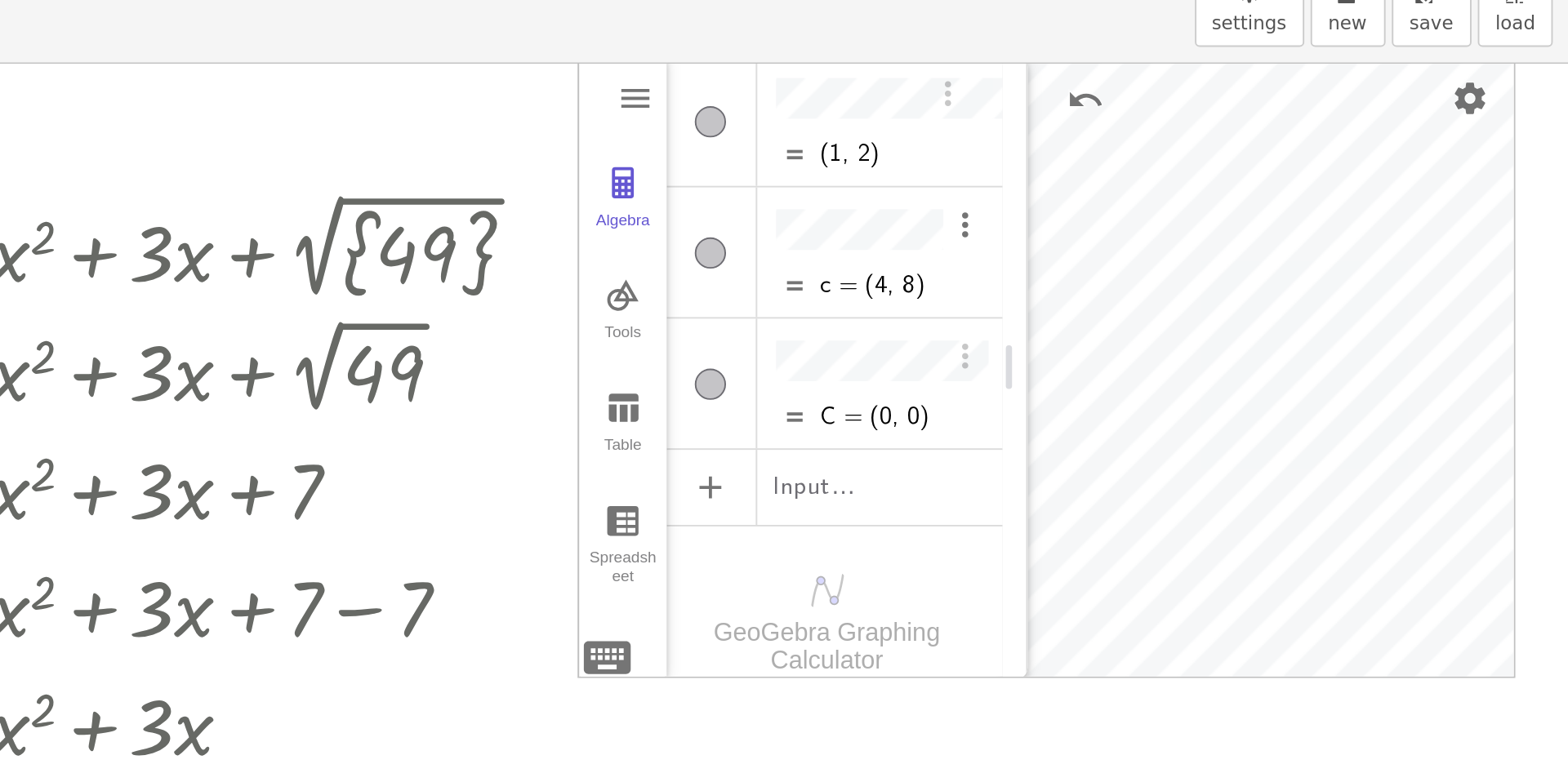
scroll to position [0, 0]
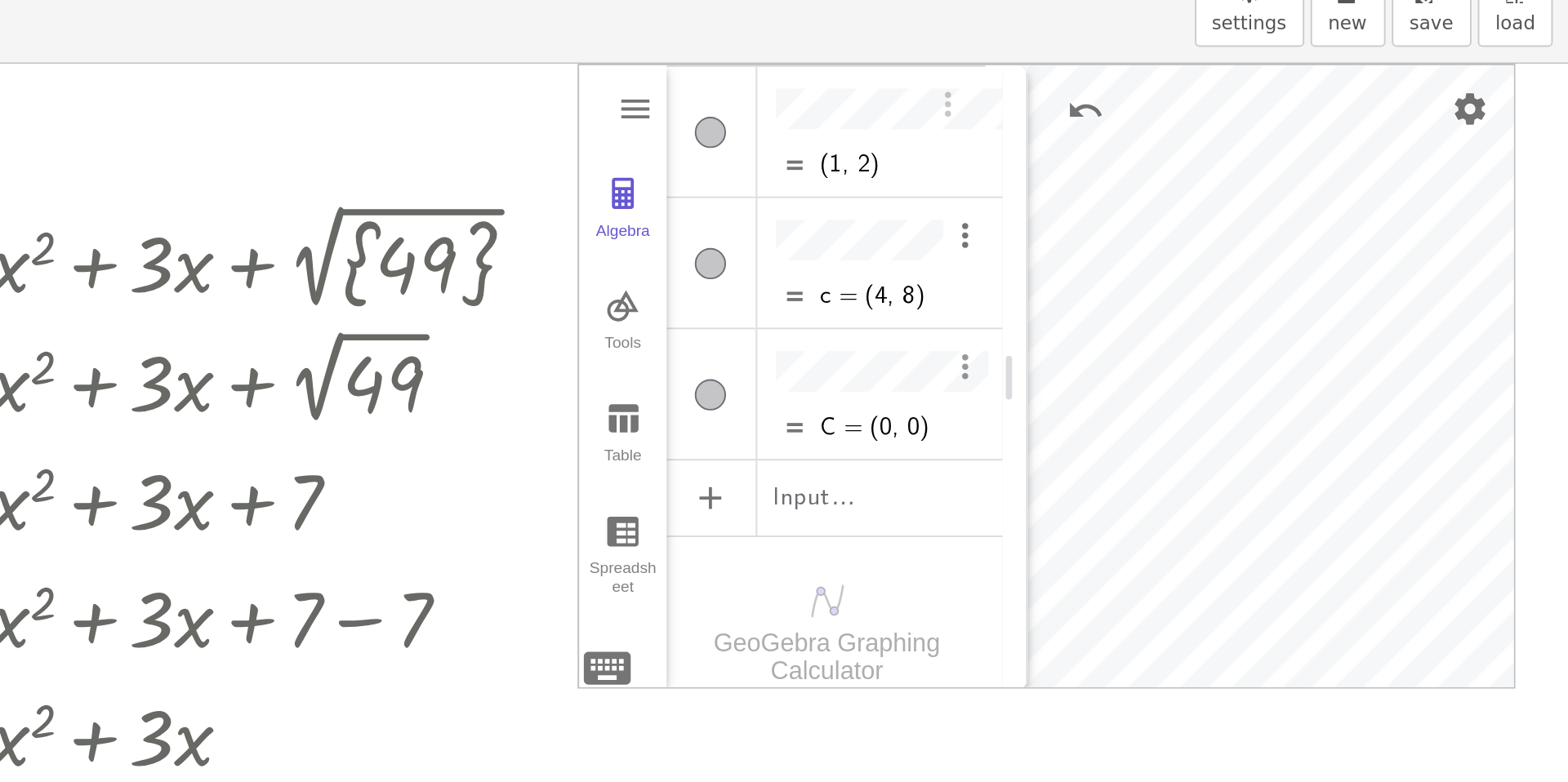
click at [1244, 263] on img "Options" at bounding box center [1252, 272] width 19 height 19
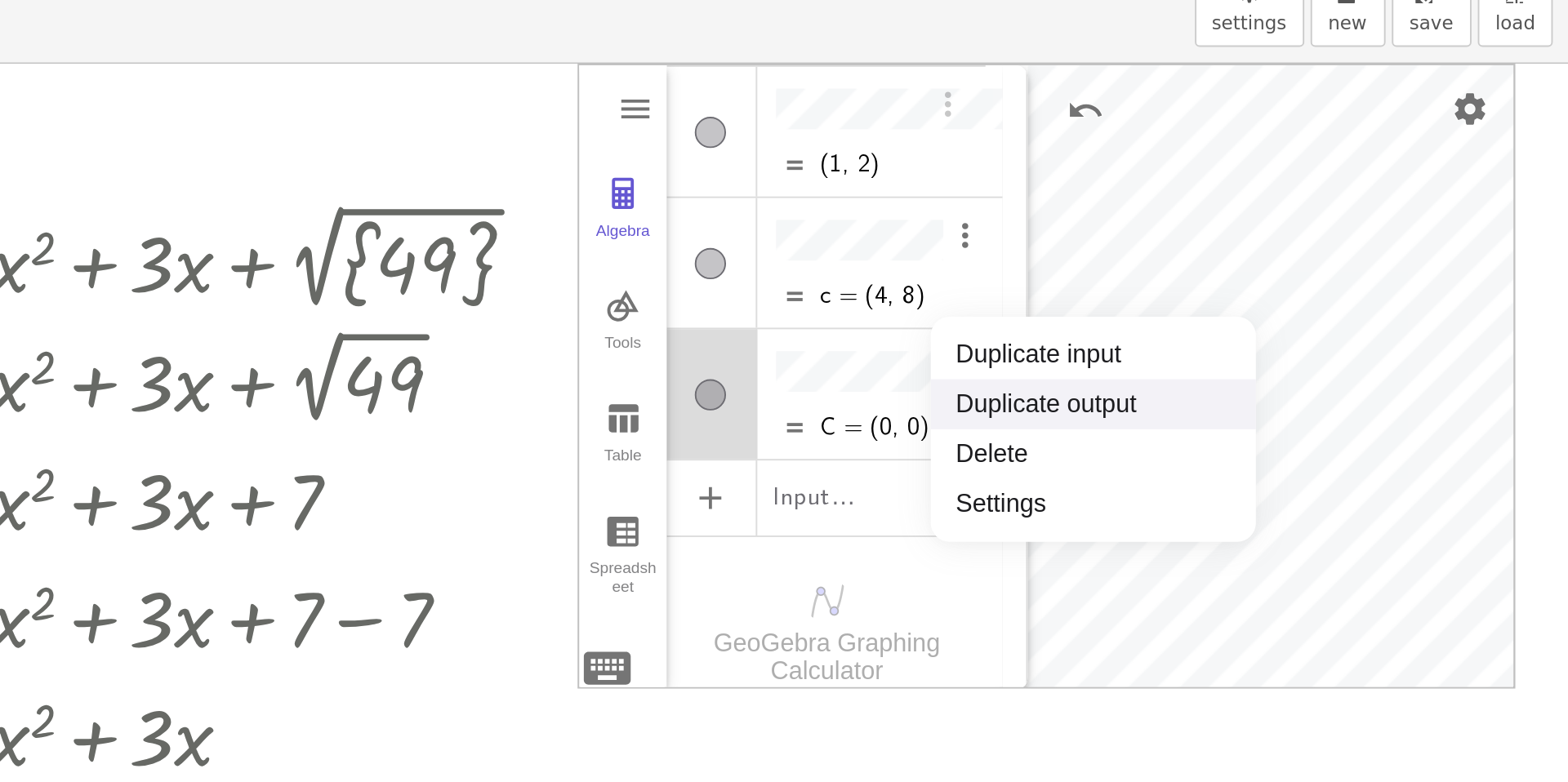
click at [1254, 306] on li "Delete" at bounding box center [1319, 318] width 170 height 26
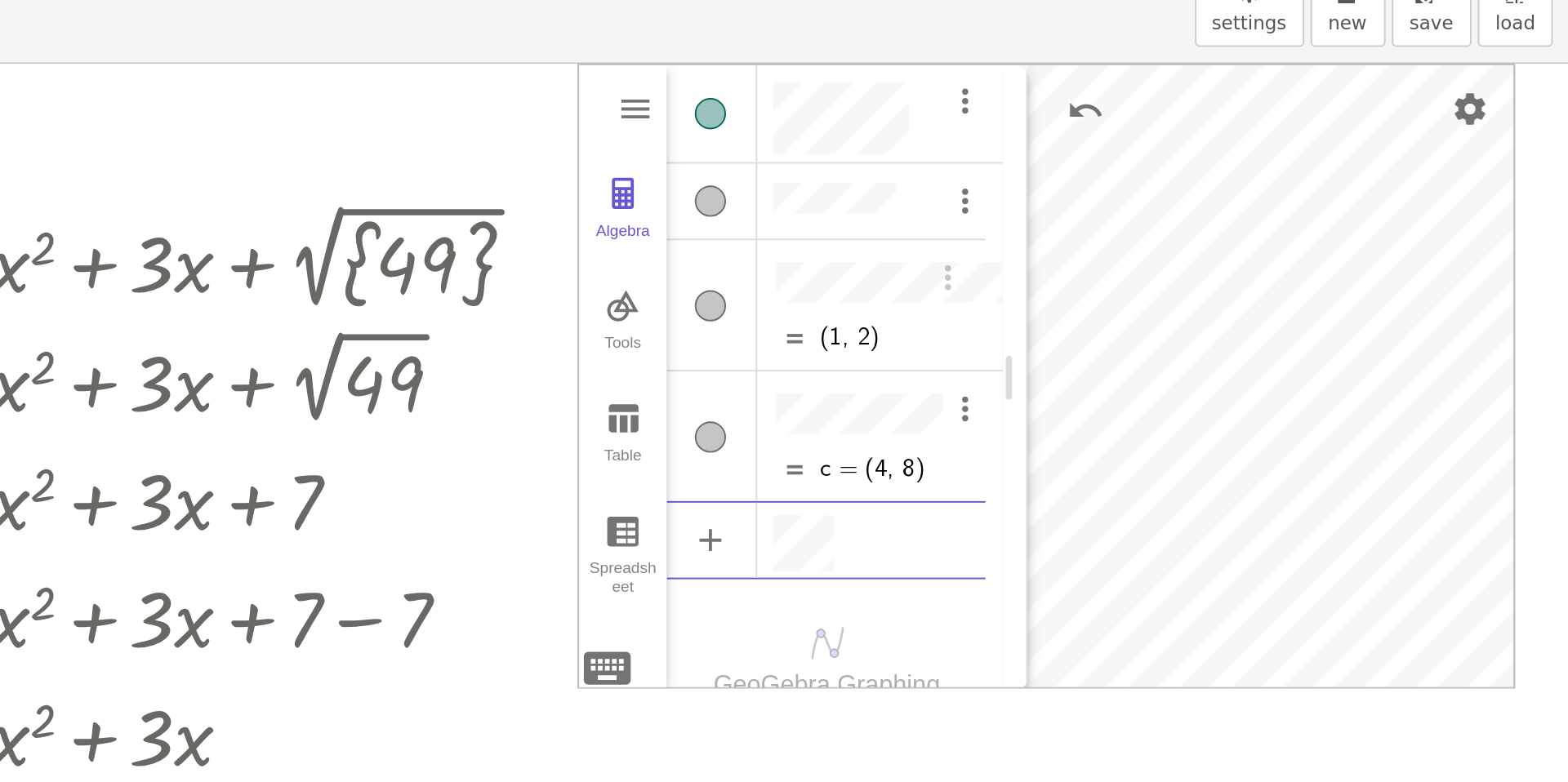
scroll to position [9, 0]
click at [1202, 365] on div "Algebra" at bounding box center [1180, 361] width 166 height 36
click at [1149, 427] on div "(1, 2) c = (4, 8) Input… GeoGebra Graphing Calculator" at bounding box center [1185, 289] width 176 height 349
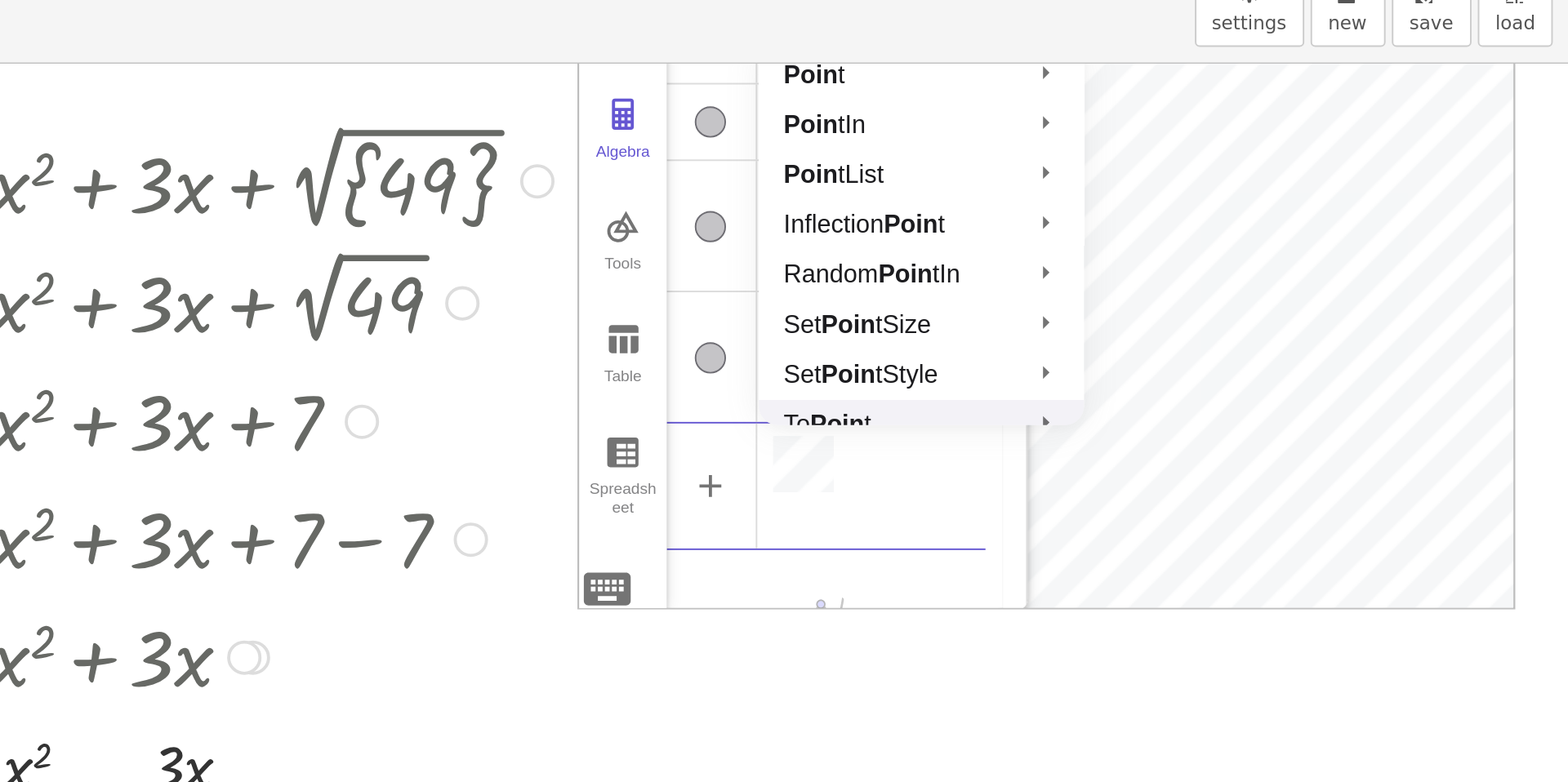
click at [932, 288] on div at bounding box center [795, 299] width 501 height 62
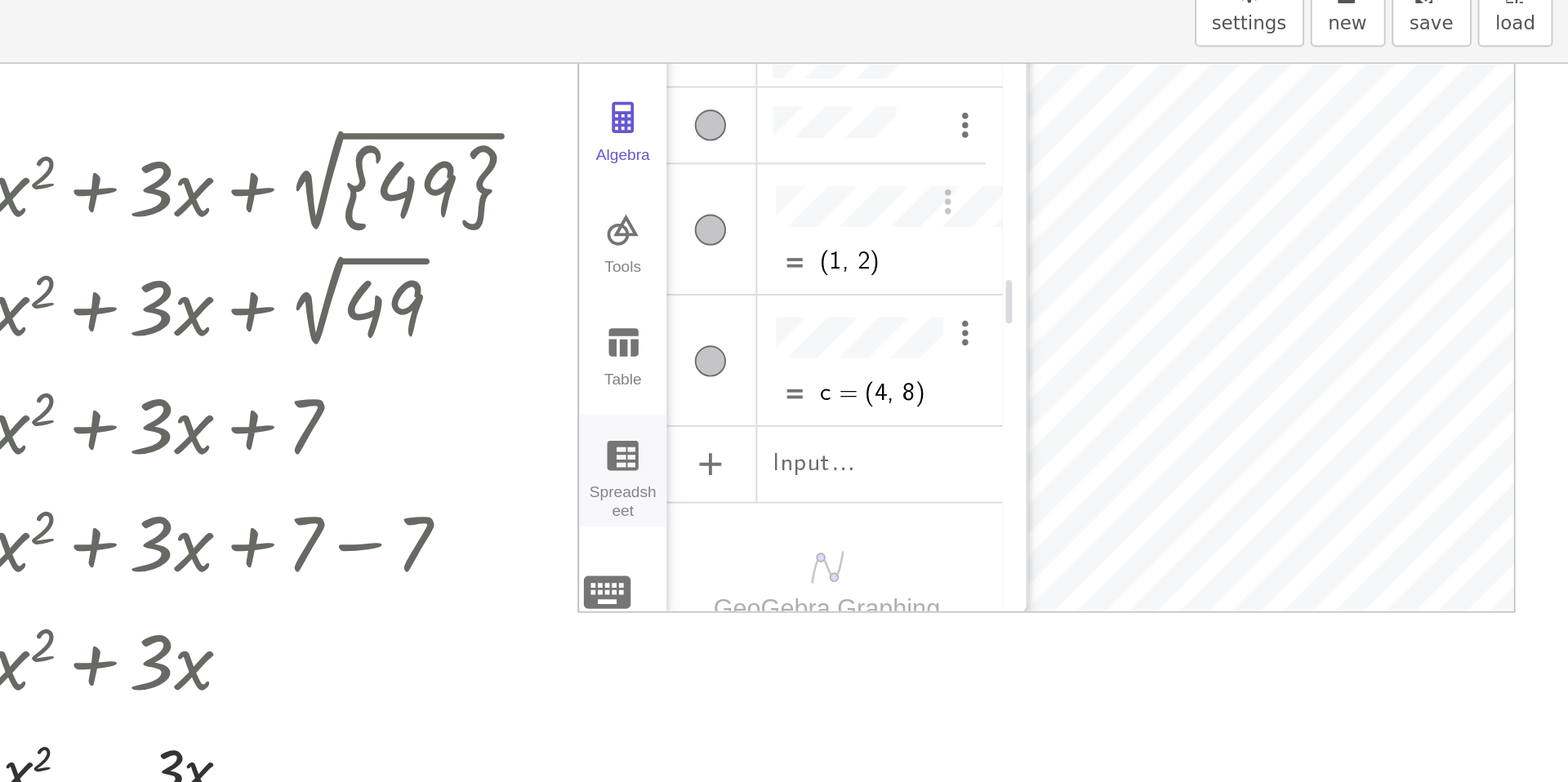
scroll to position [0, 0]
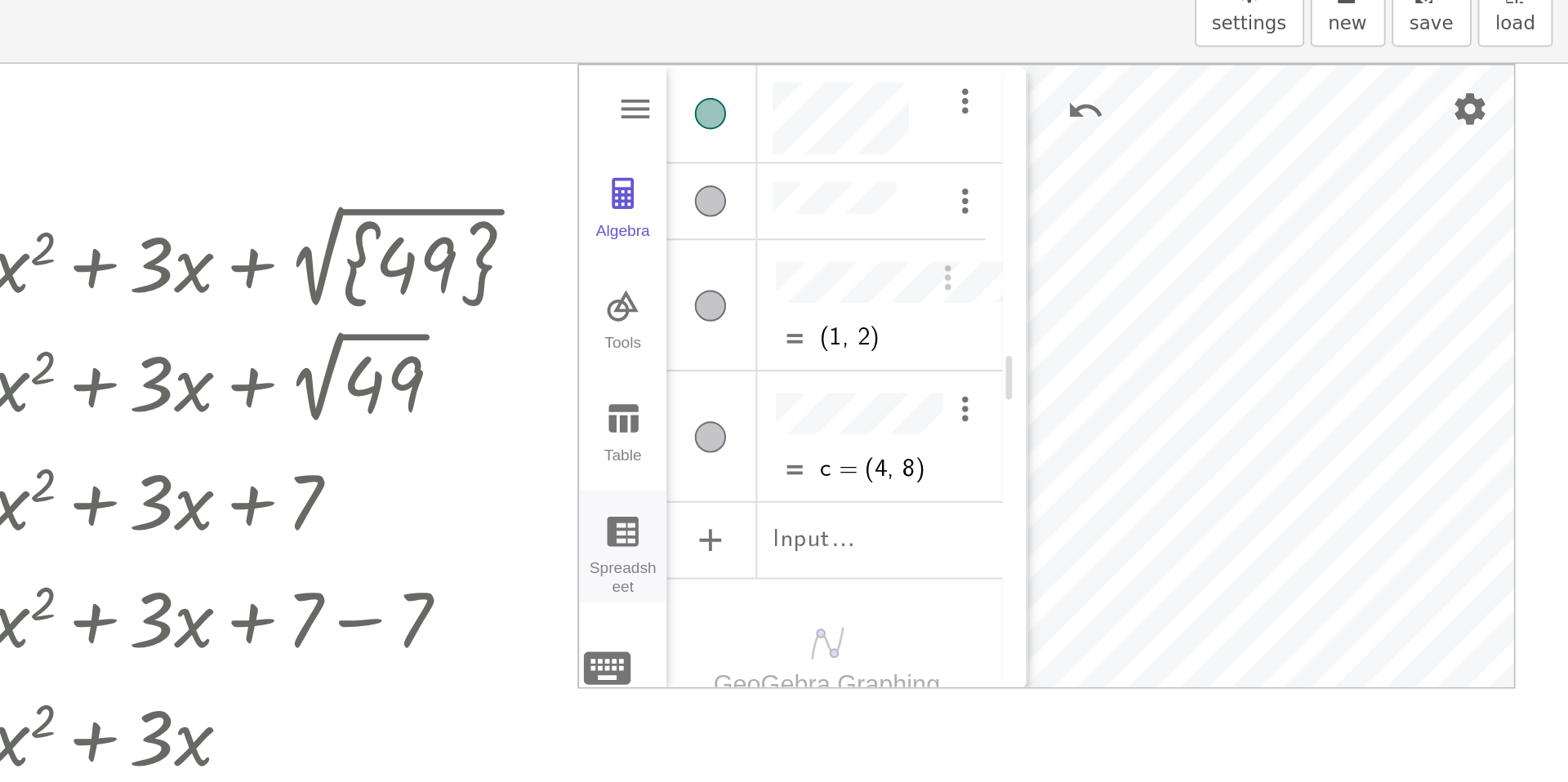
click at [1067, 308] on img "Graphing Calculator" at bounding box center [1073, 299] width 19 height 19
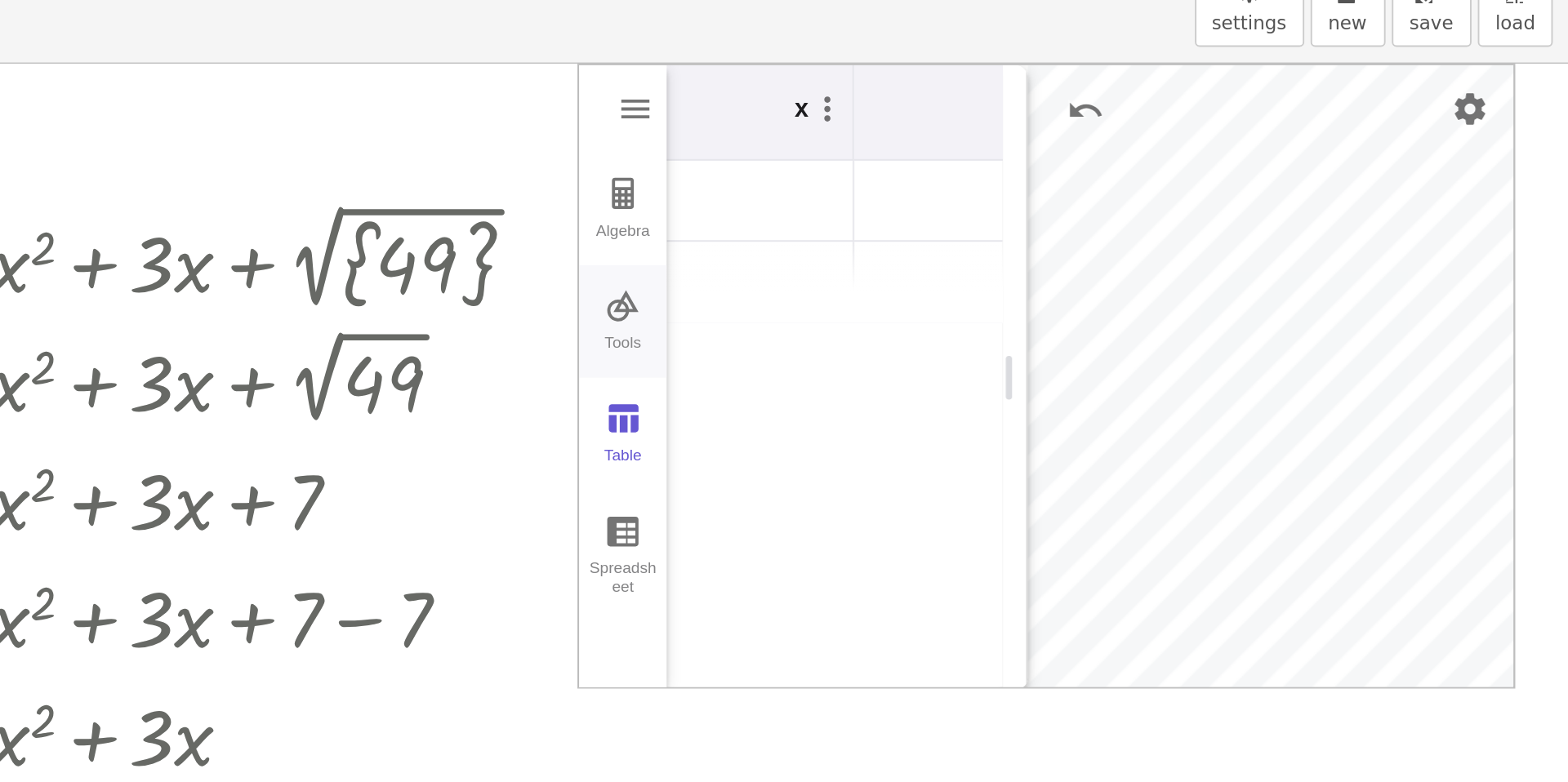
click at [1065, 263] on div "Tools" at bounding box center [1073, 267] width 39 height 23
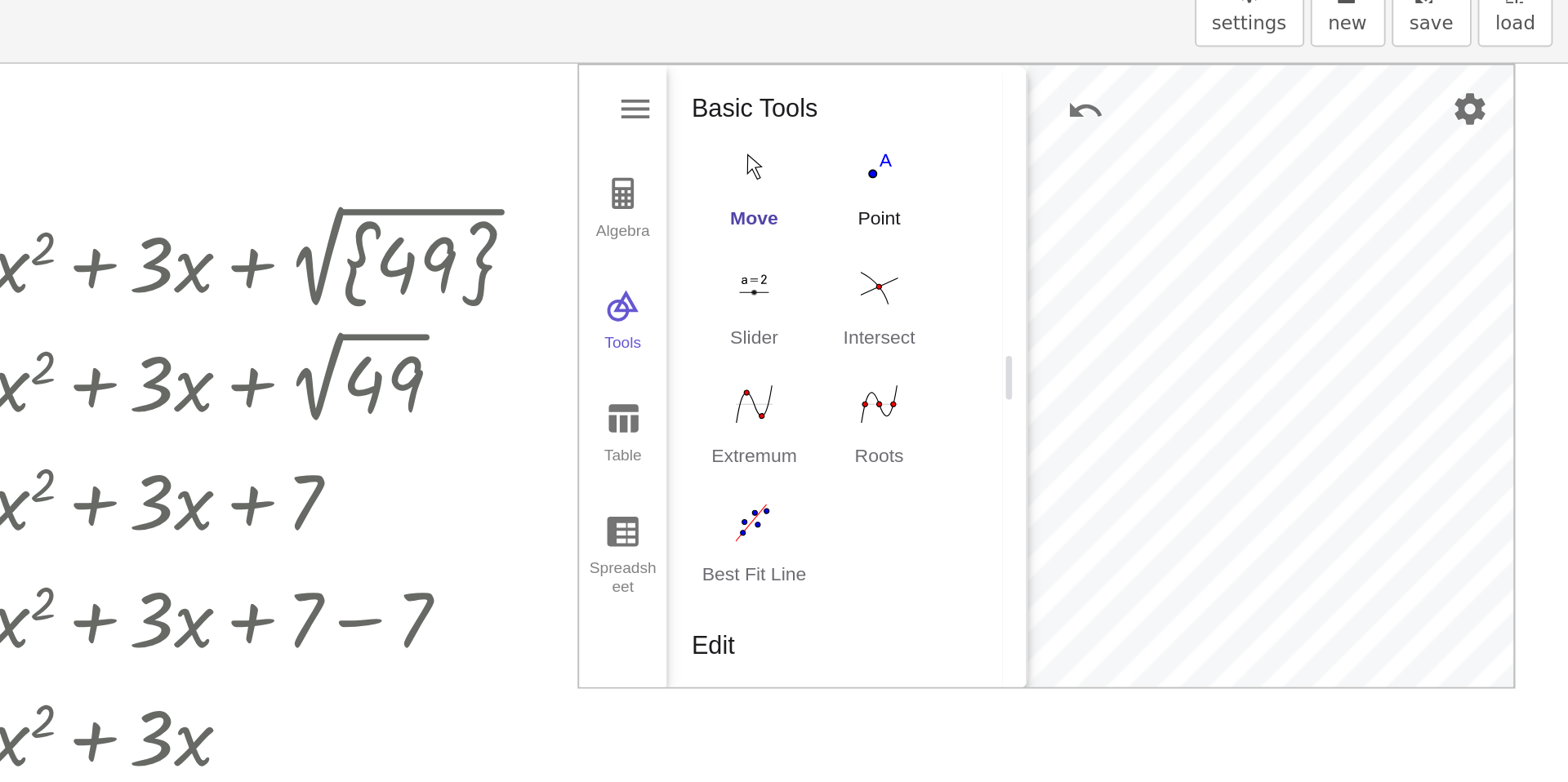
click at [1202, 184] on button "Point" at bounding box center [1207, 184] width 65 height 59
click at [1393, 215] on div "Algebra Tools Table Spreadsheet (1, 2) c = (4, 8) Input… GeoGebra Graphing Calc…" at bounding box center [1295, 278] width 488 height 327
click at [1238, 409] on img "Move. Drag or select object" at bounding box center [1243, 412] width 39 height 39
click at [1203, 170] on img "Point. Select position or line, function, or curve" at bounding box center [1207, 168] width 65 height 26
click at [1204, 176] on img "Point. Select position or line, function, or curve" at bounding box center [1207, 168] width 65 height 26
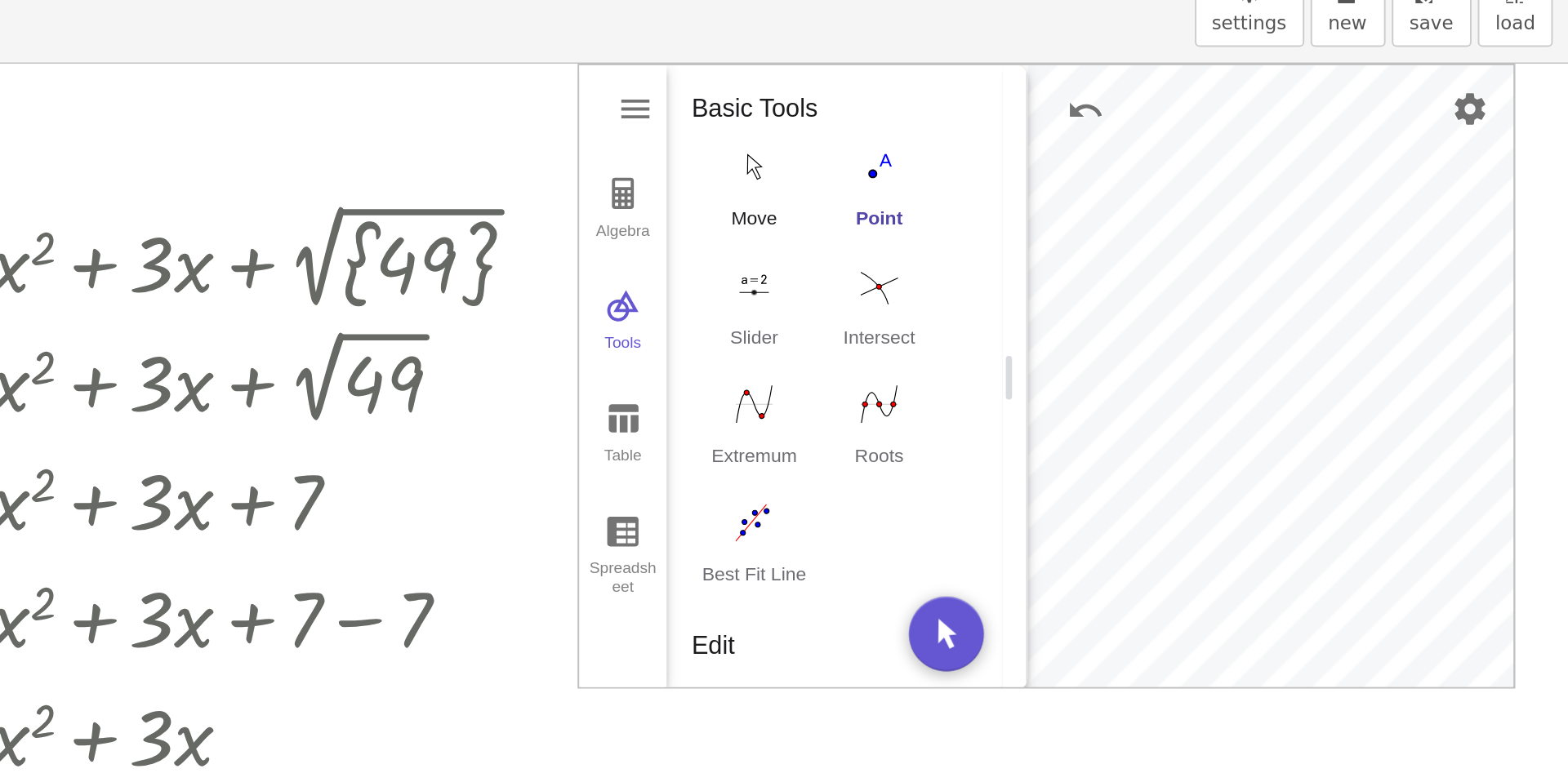
click at [1145, 189] on div "Move" at bounding box center [1142, 200] width 65 height 23
click at [1150, 241] on img "Slider. Select position" at bounding box center [1142, 230] width 65 height 26
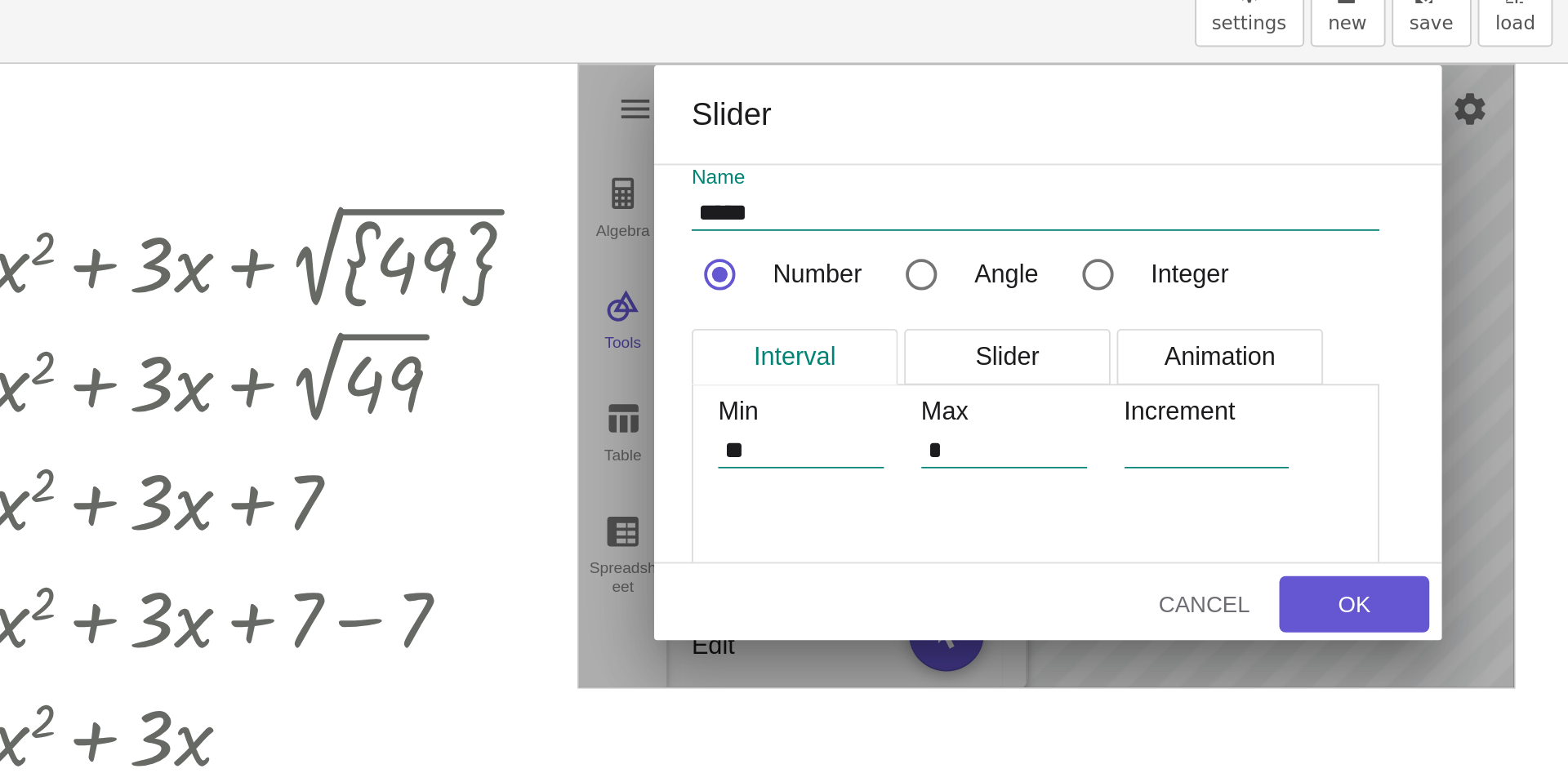
click at [1372, 246] on tbody "**********" at bounding box center [1295, 291] width 372 height 249
click at [1393, 398] on div "Cancel" at bounding box center [1377, 396] width 52 height 13
click at [1426, 384] on button "OK" at bounding box center [1456, 397] width 79 height 30
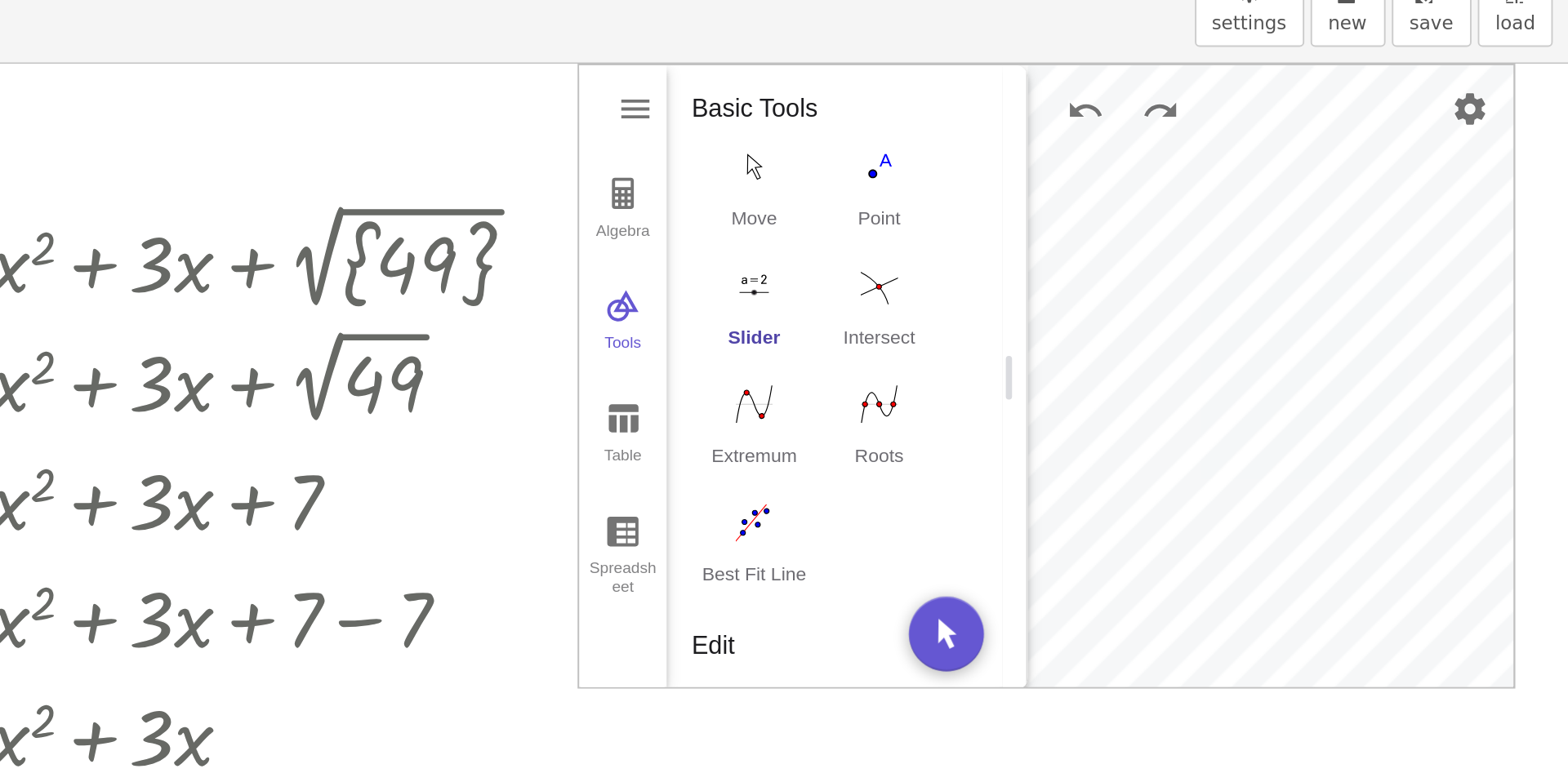
click at [1147, 238] on img "Slider. Select position" at bounding box center [1142, 230] width 65 height 26
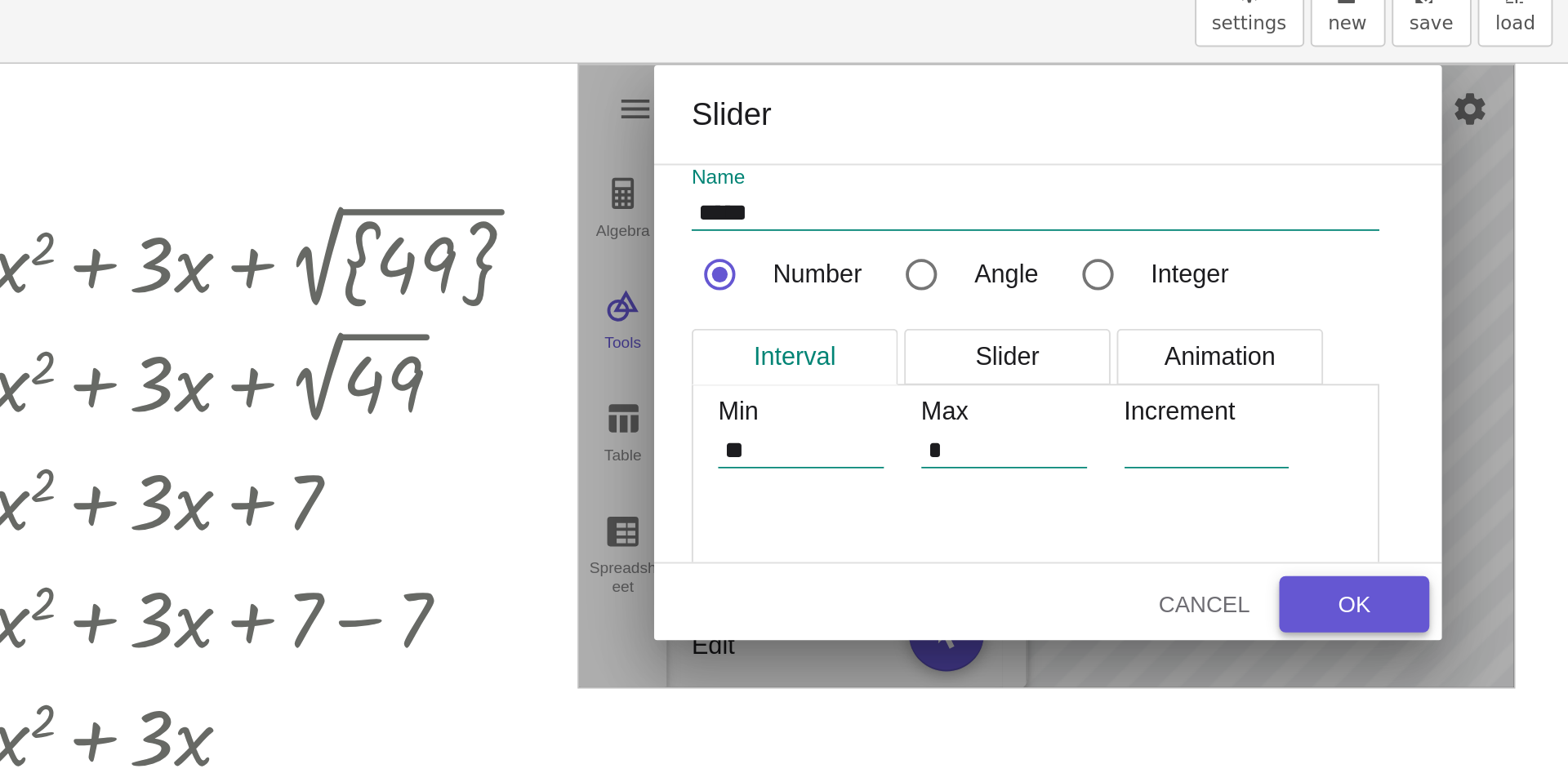
click at [1446, 386] on button "OK" at bounding box center [1456, 397] width 79 height 30
click at [1454, 388] on button "OK" at bounding box center [1456, 397] width 79 height 30
click at [1455, 391] on div "OK" at bounding box center [1456, 396] width 52 height 13
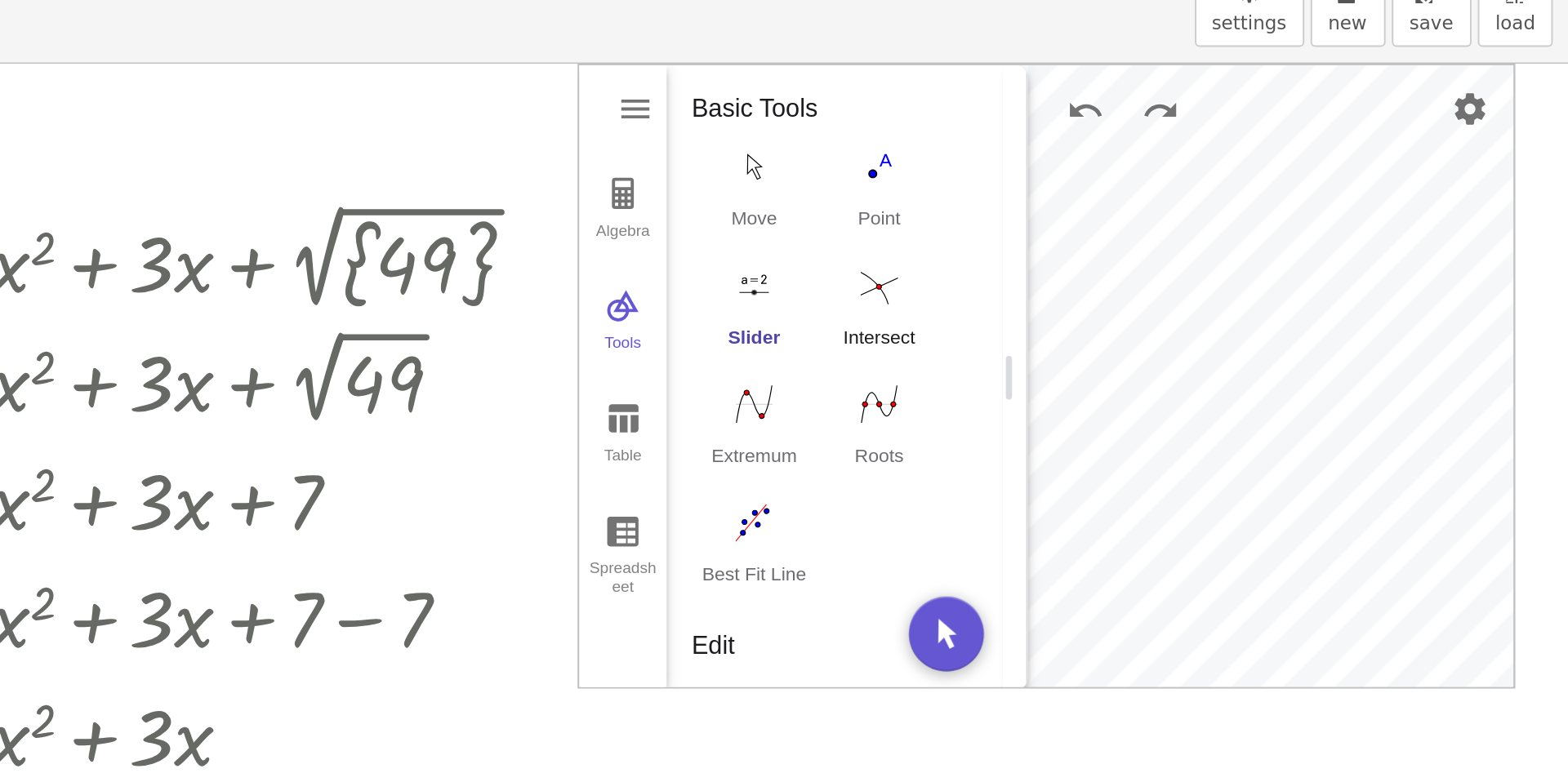
click at [1205, 240] on img "Intersect. Select intersection or two objects successively" at bounding box center [1207, 230] width 65 height 26
click at [1142, 312] on button "Extremum" at bounding box center [1142, 308] width 65 height 59
click at [1203, 300] on img "Roots. Select a function" at bounding box center [1207, 292] width 65 height 26
click at [1137, 364] on img "Best Fit Line. Select several points or list of points" at bounding box center [1142, 354] width 65 height 26
click at [1147, 356] on img "Best Fit Line. Select several points or list of points" at bounding box center [1142, 354] width 65 height 26
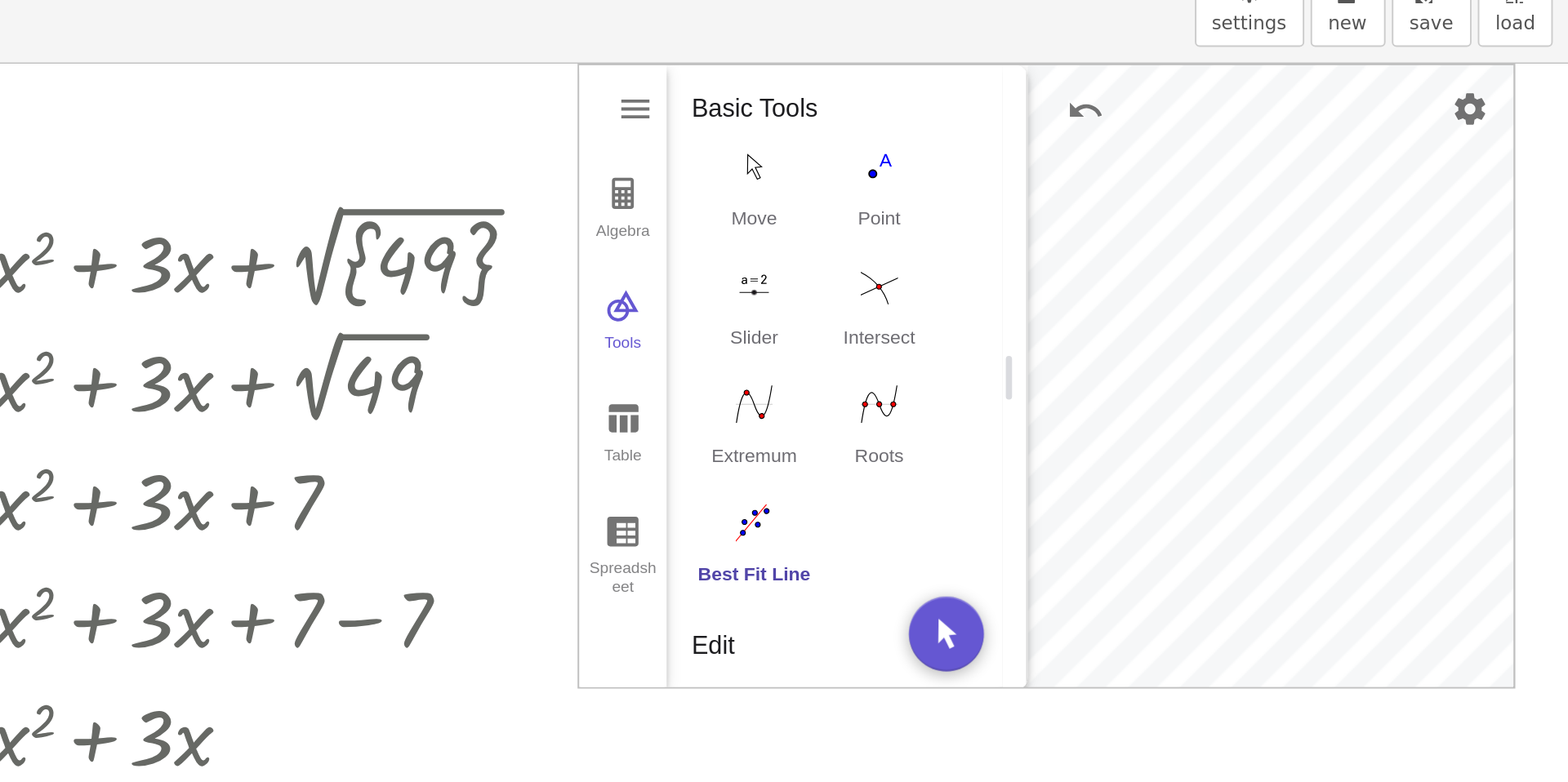
click at [1139, 359] on img "Best Fit Line. Select several points or list of points" at bounding box center [1142, 354] width 65 height 26
click at [1142, 350] on img "Best Fit Line. Select several points or list of points" at bounding box center [1142, 354] width 65 height 26
click at [1072, 182] on img "Graphing Calculator" at bounding box center [1073, 182] width 19 height 19
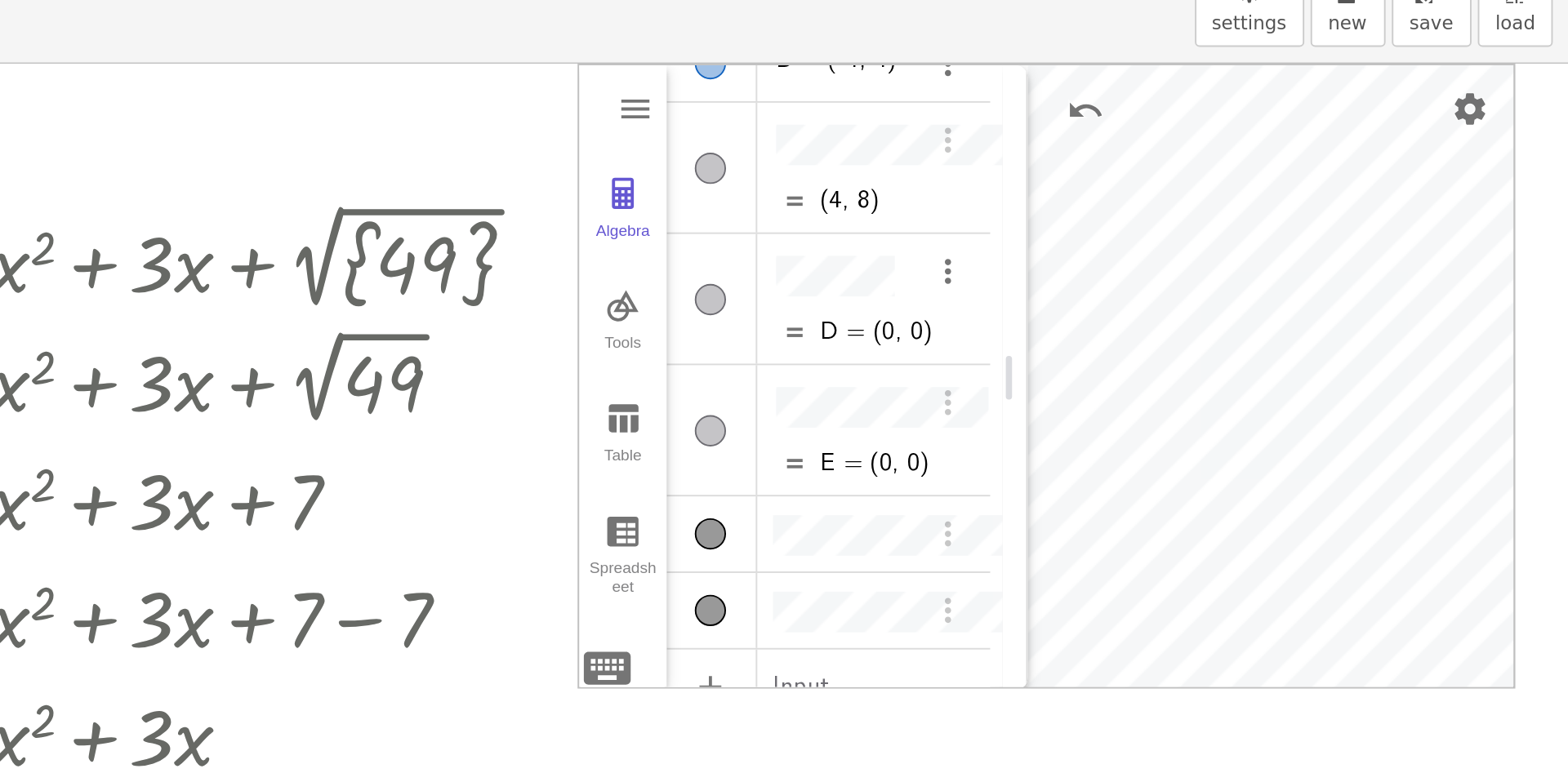
scroll to position [359, 0]
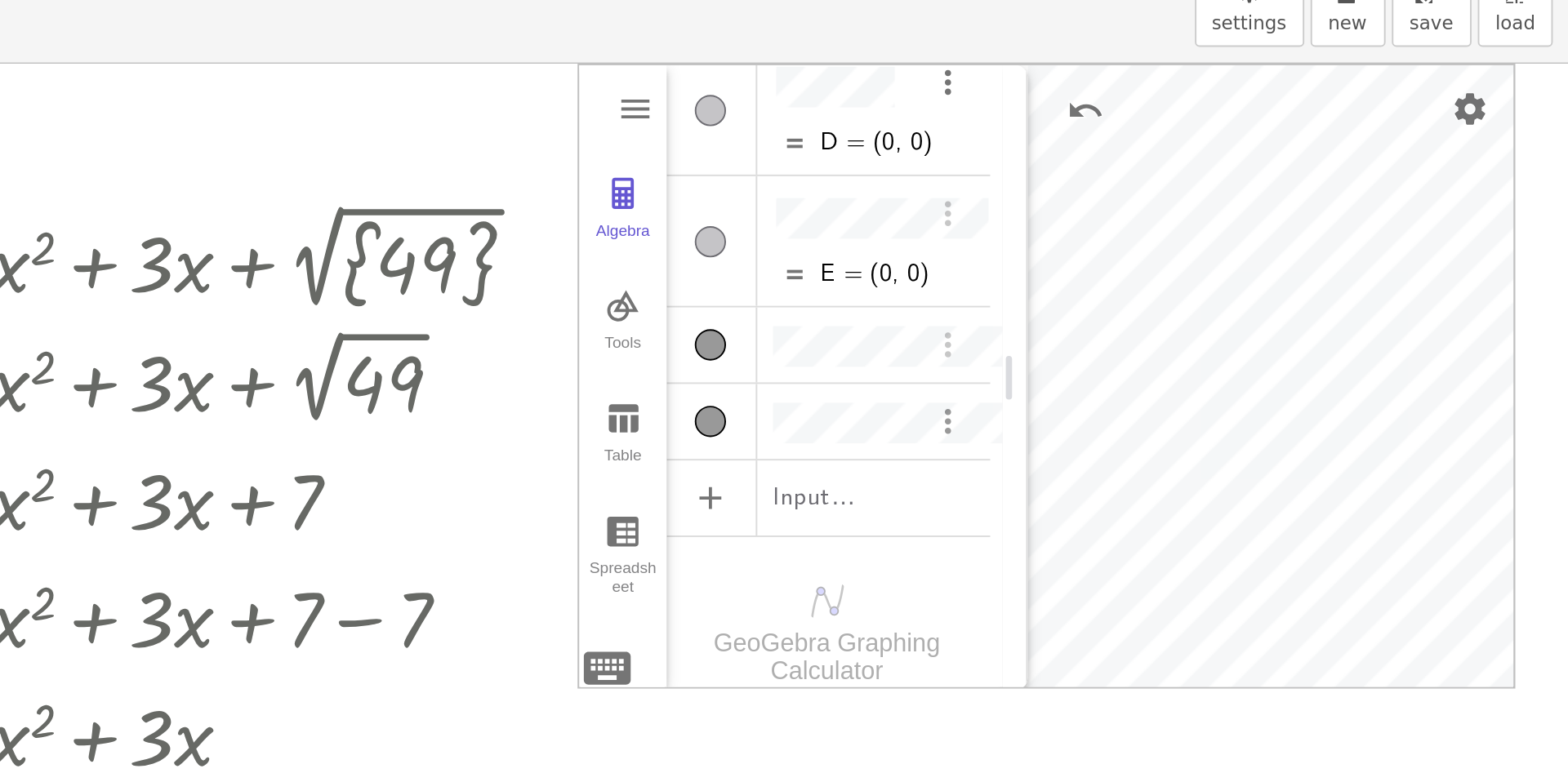
click at [1240, 291] on img "Options" at bounding box center [1243, 301] width 19 height 19
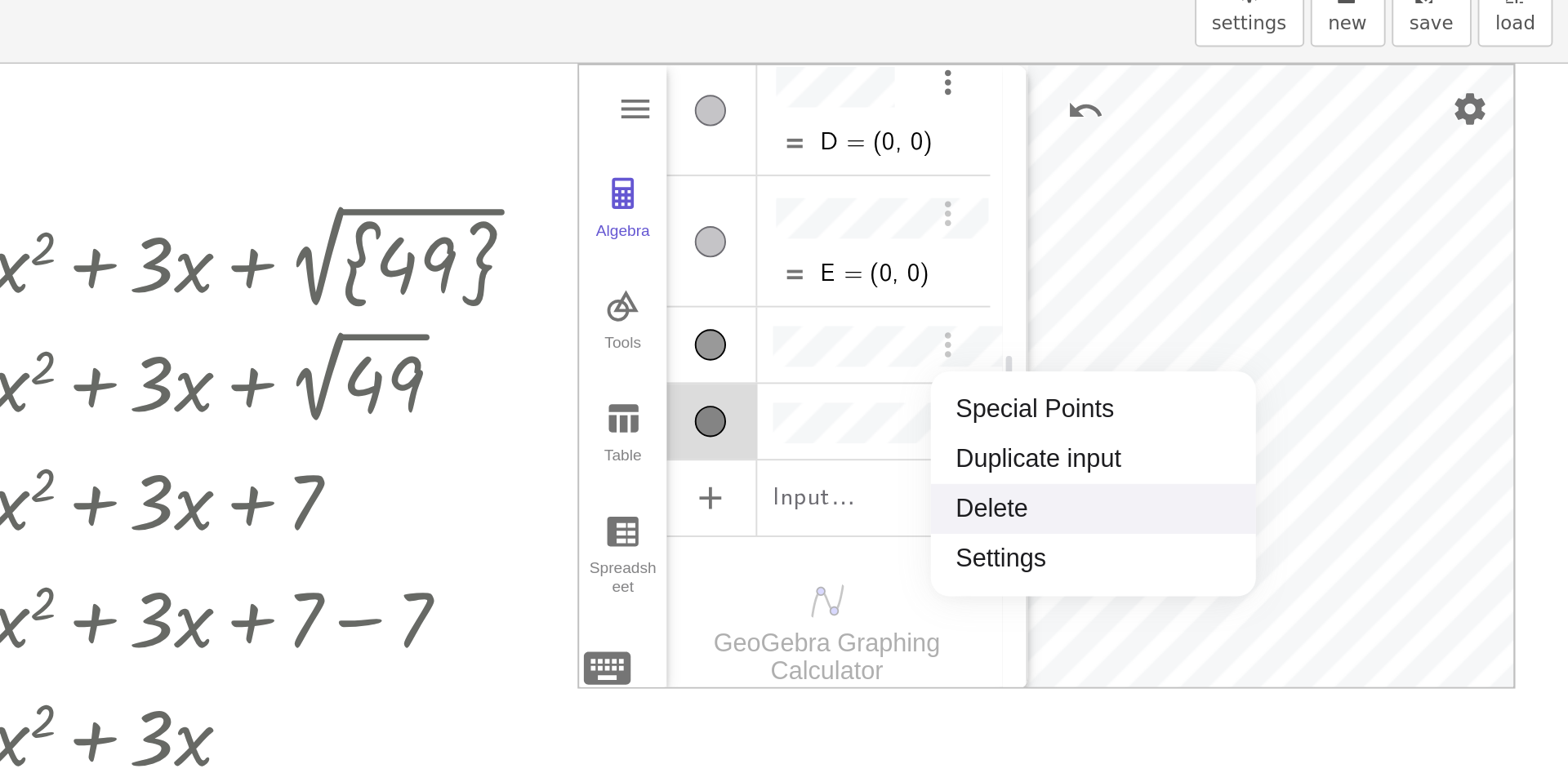
click at [1256, 354] on li "Delete" at bounding box center [1319, 347] width 170 height 26
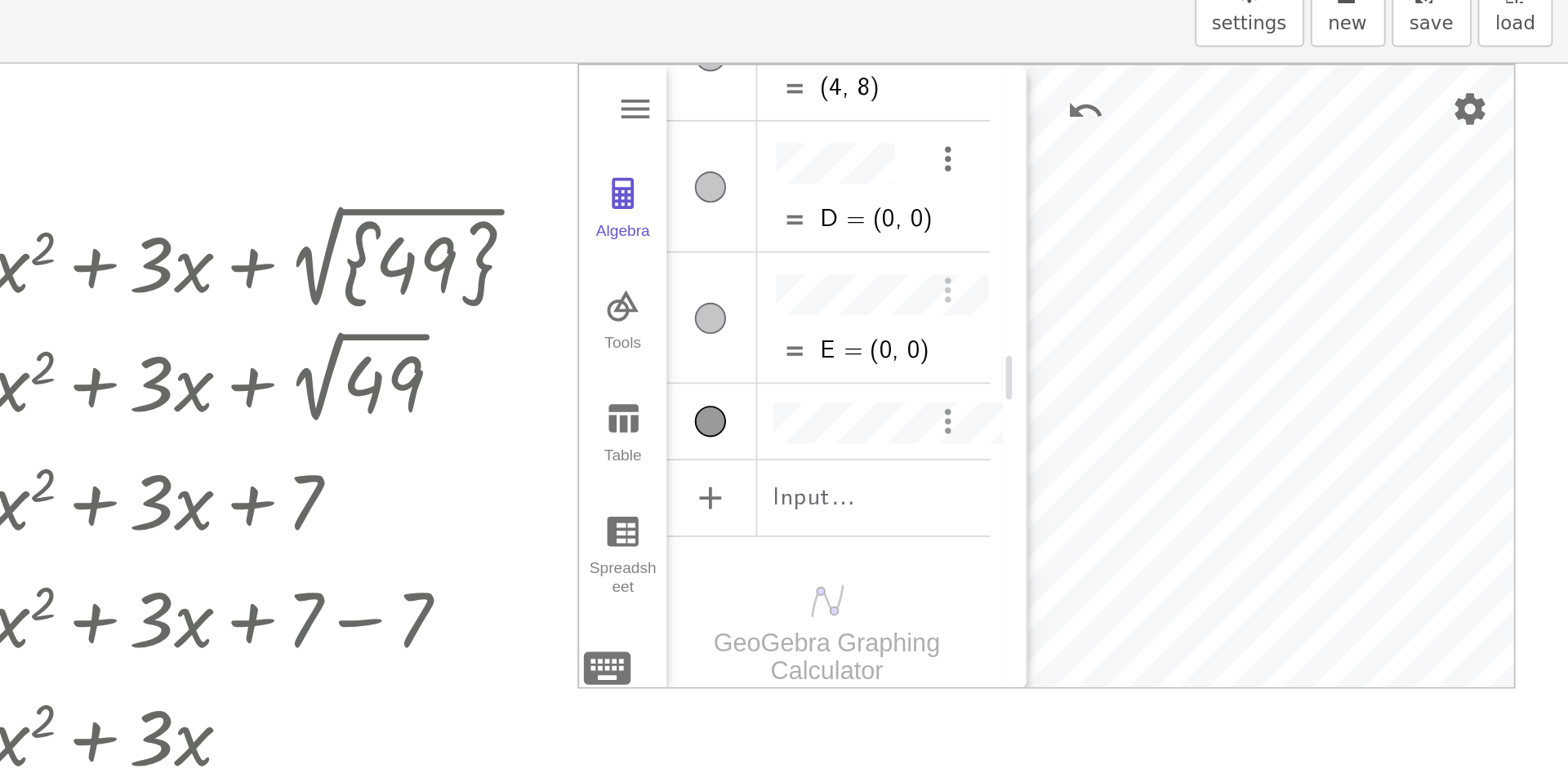
click at [1242, 291] on img "Options" at bounding box center [1243, 301] width 19 height 19
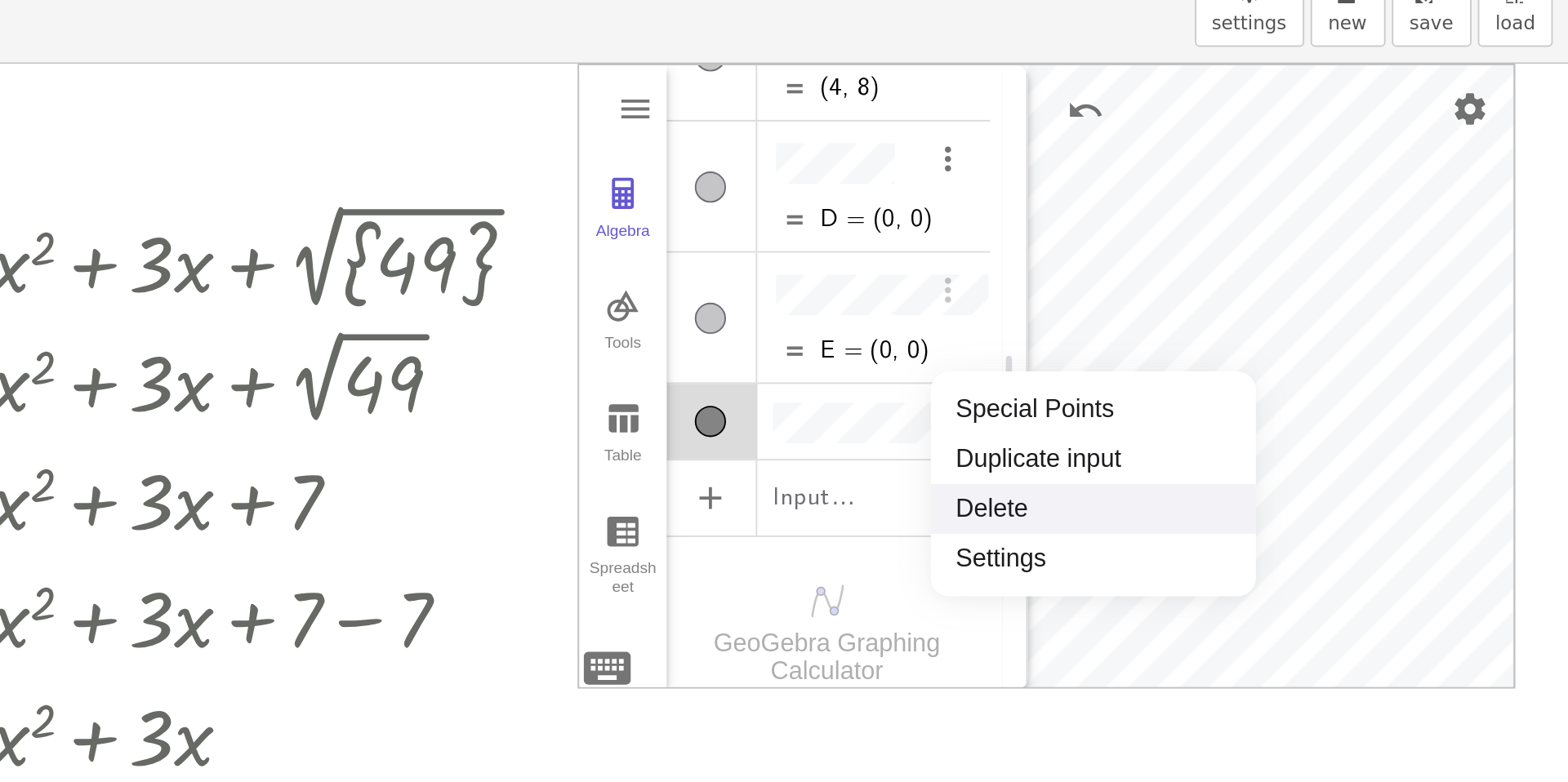
click at [1257, 345] on li "Delete" at bounding box center [1319, 347] width 170 height 26
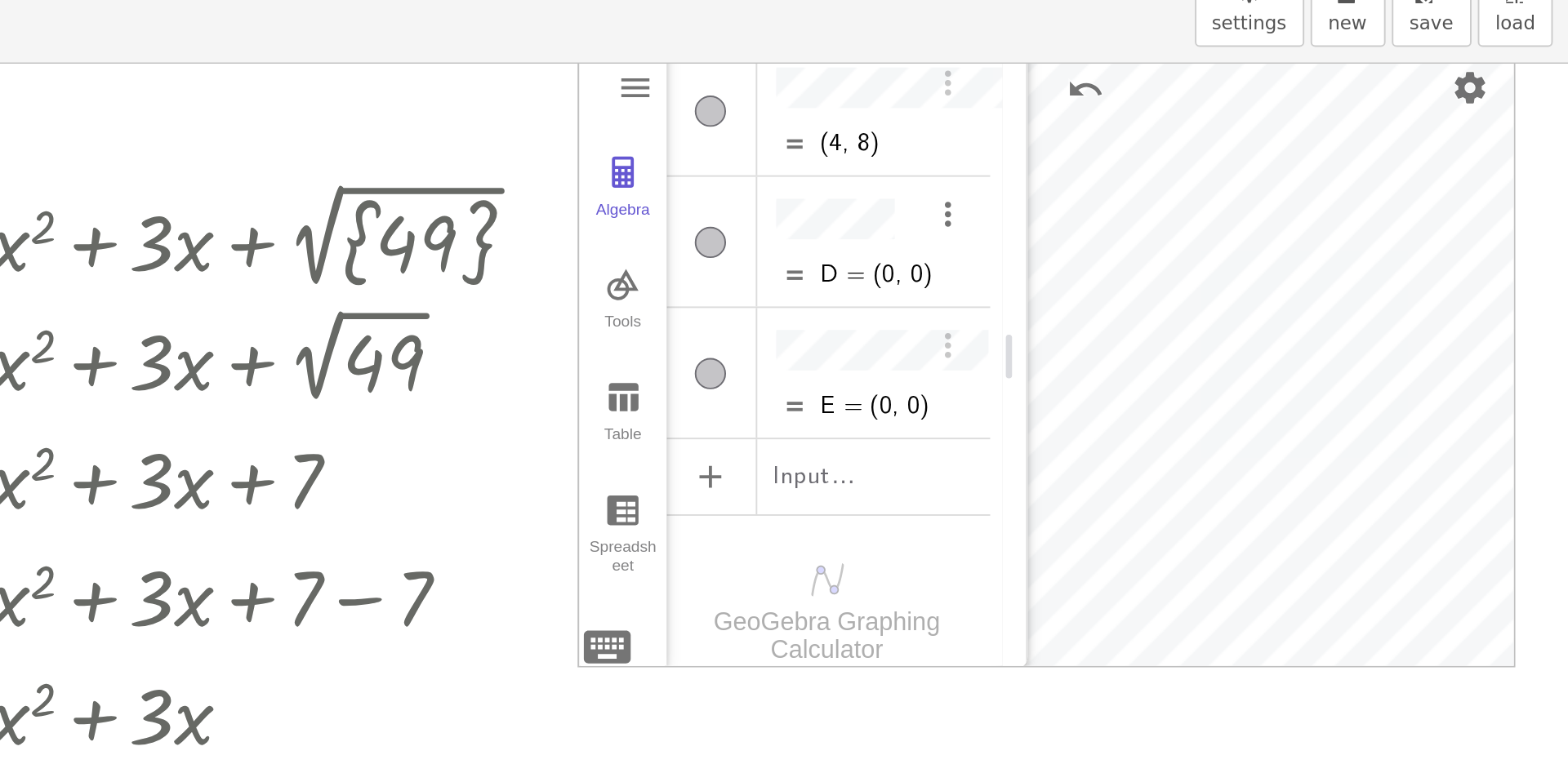
scroll to position [0, 0]
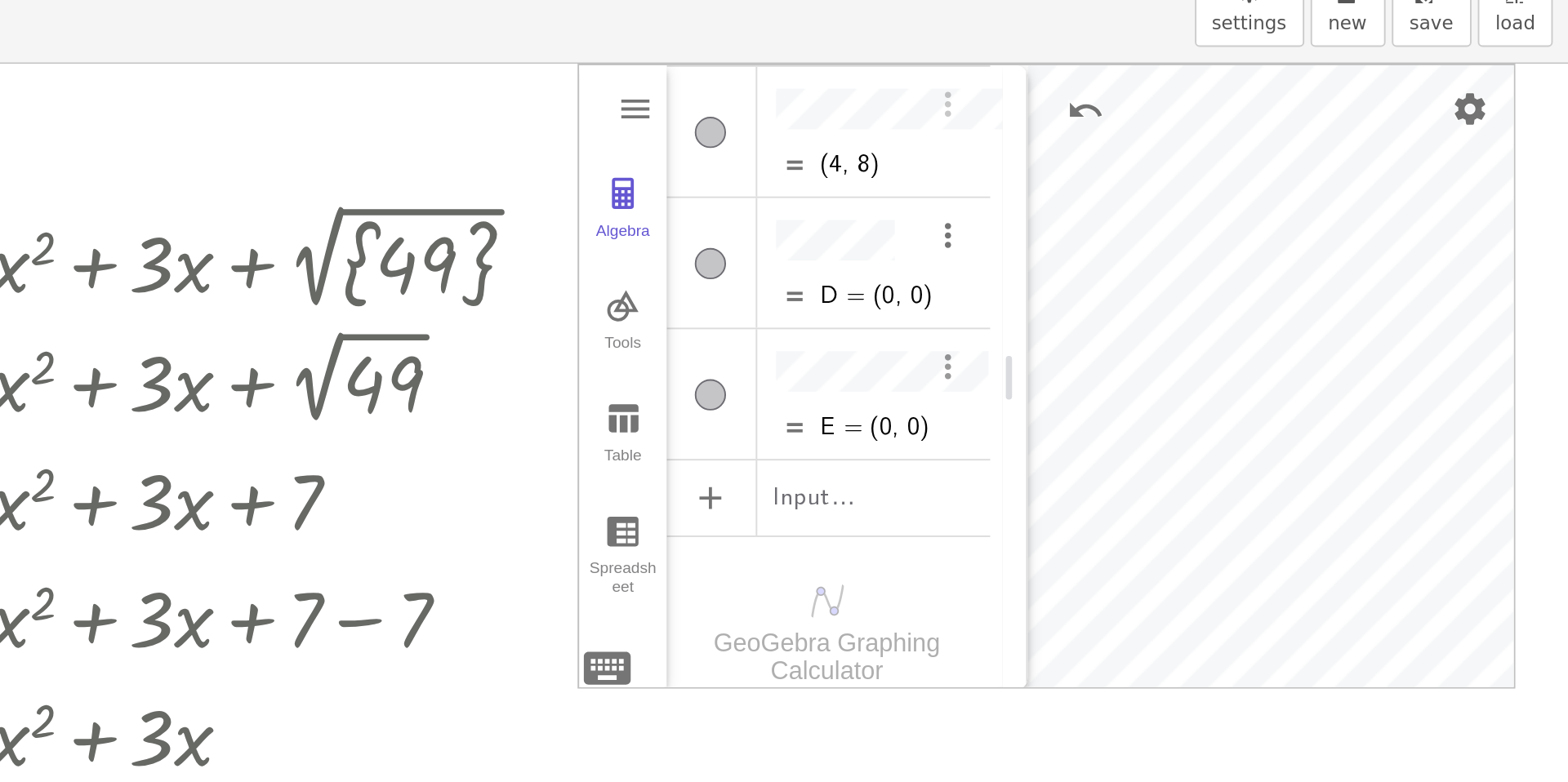
click at [1245, 263] on img "Options" at bounding box center [1243, 272] width 19 height 19
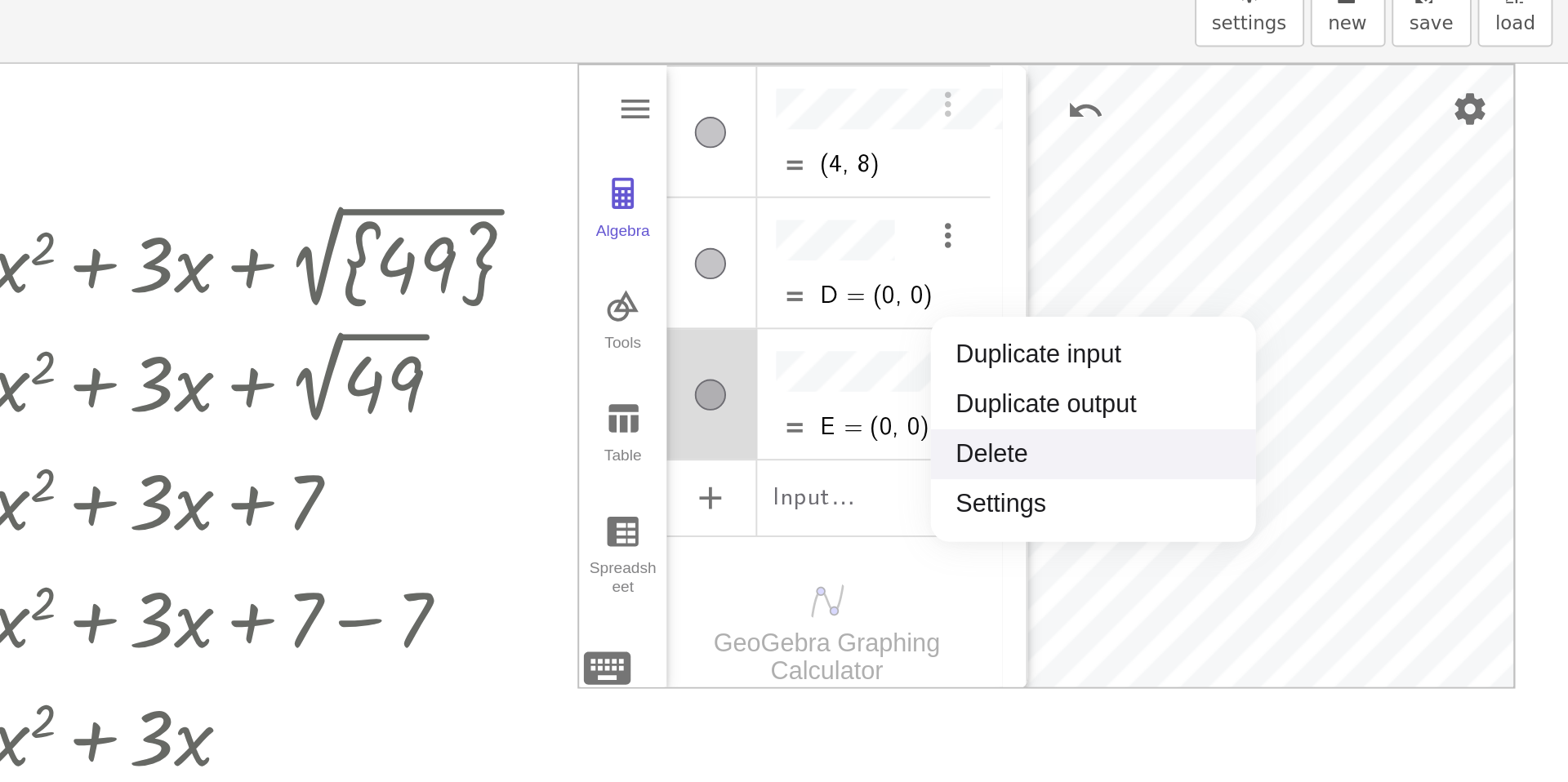
click at [1267, 312] on li "Delete" at bounding box center [1319, 318] width 170 height 26
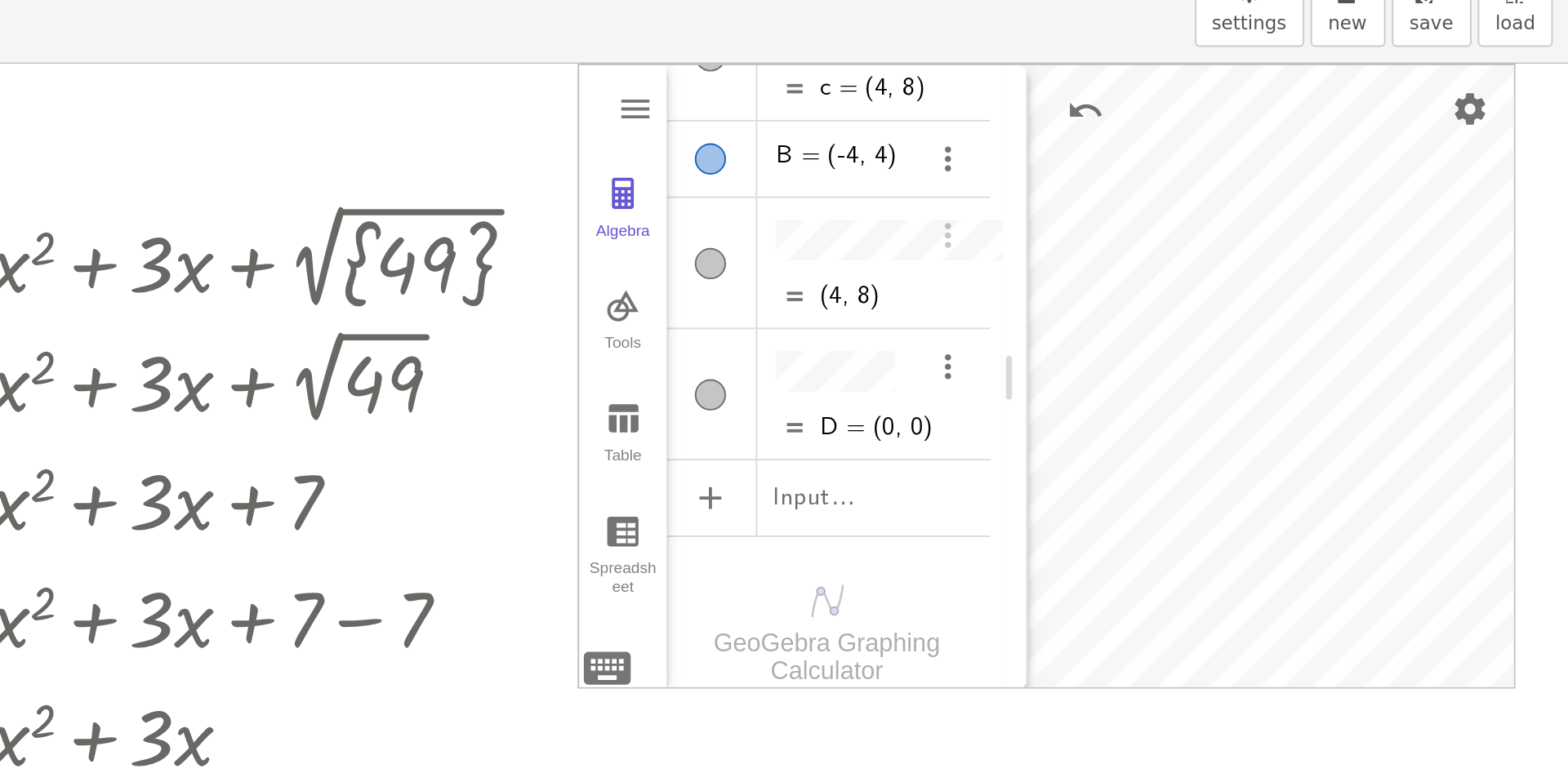
scroll to position [210, 0]
click at [1248, 264] on img "Options" at bounding box center [1243, 272] width 19 height 19
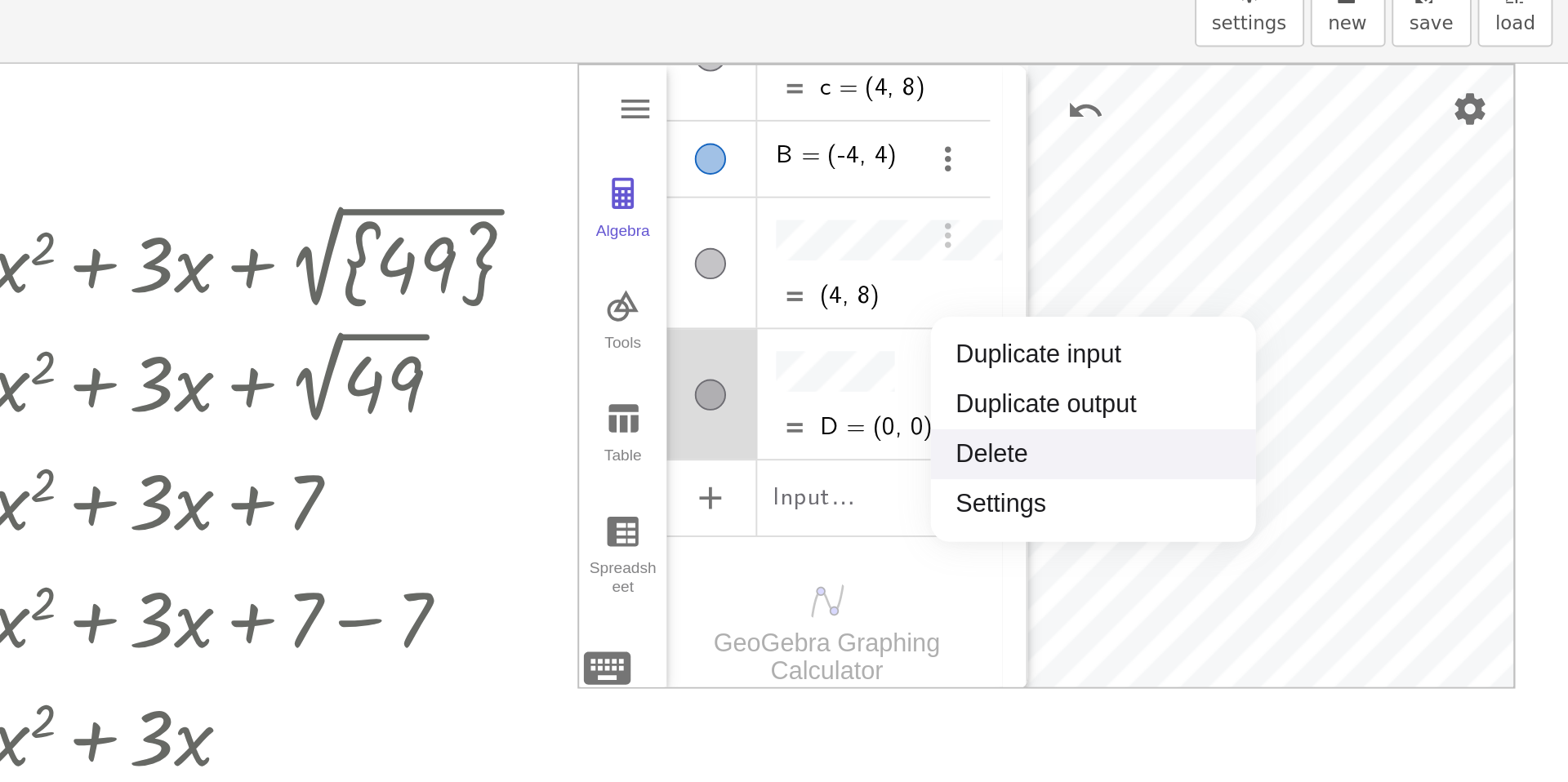
click at [1256, 313] on li "Delete" at bounding box center [1319, 318] width 170 height 26
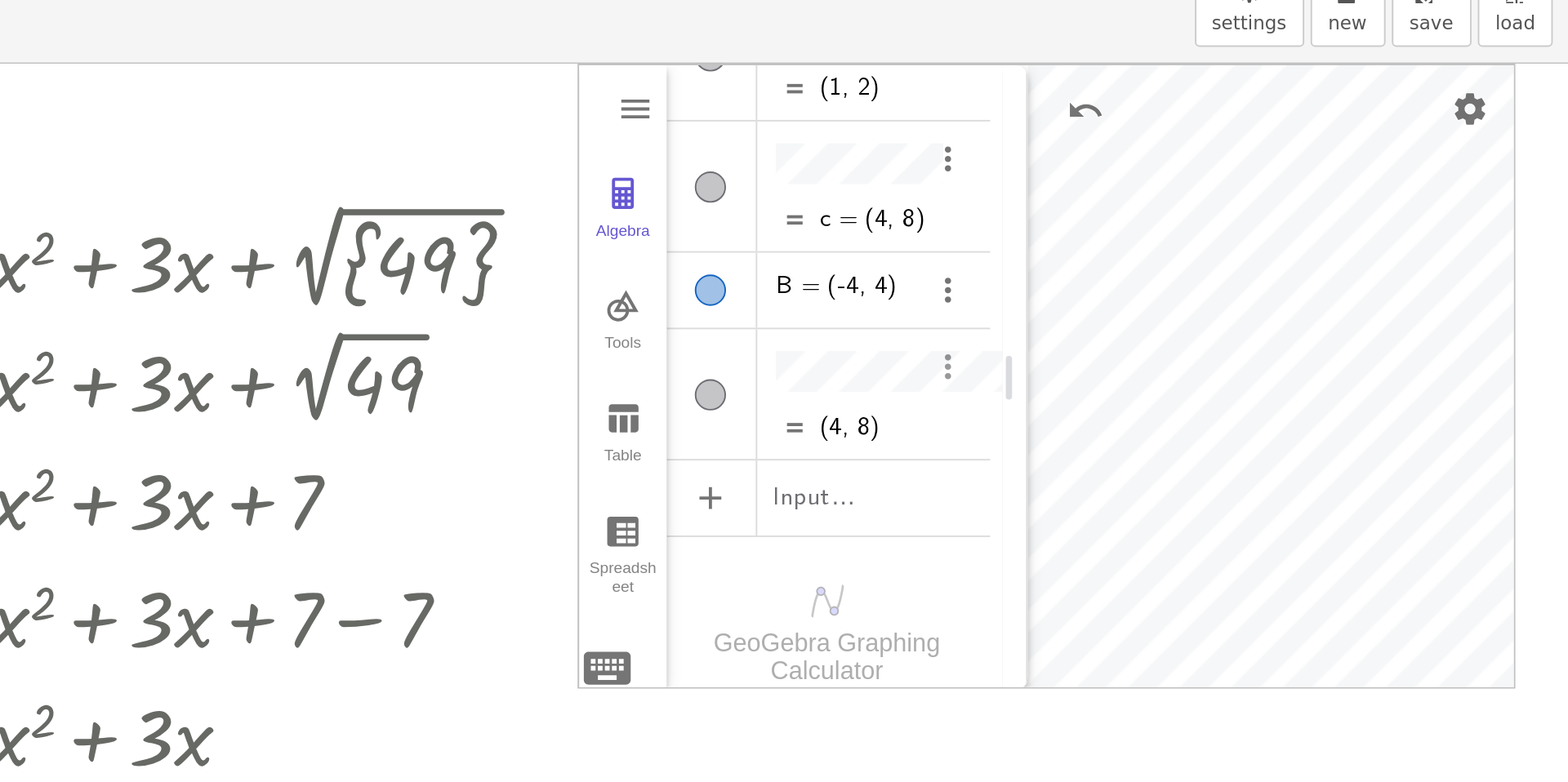
click at [1248, 263] on img "Options" at bounding box center [1243, 272] width 19 height 19
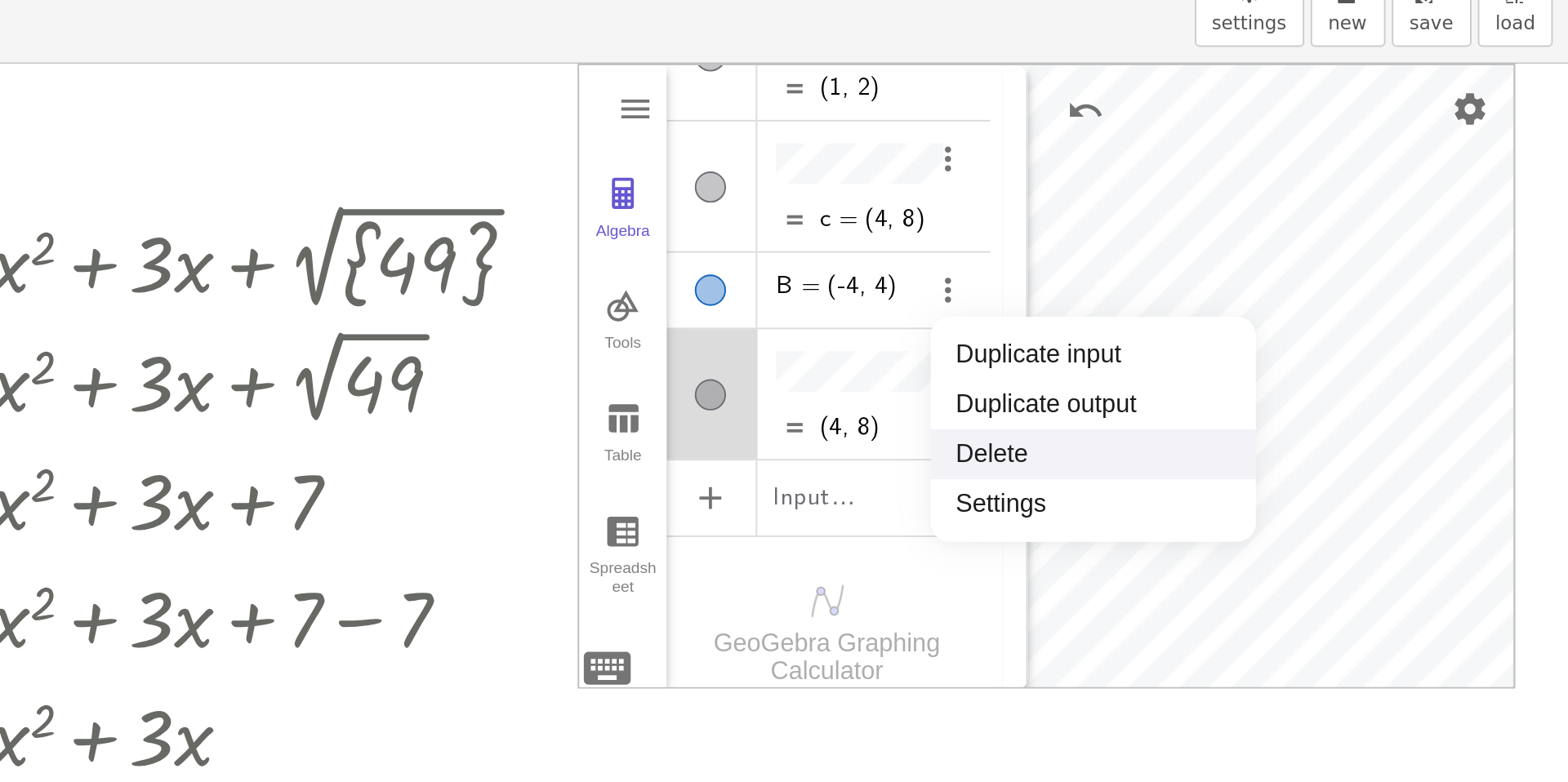
click at [1255, 309] on li "Delete" at bounding box center [1319, 318] width 170 height 26
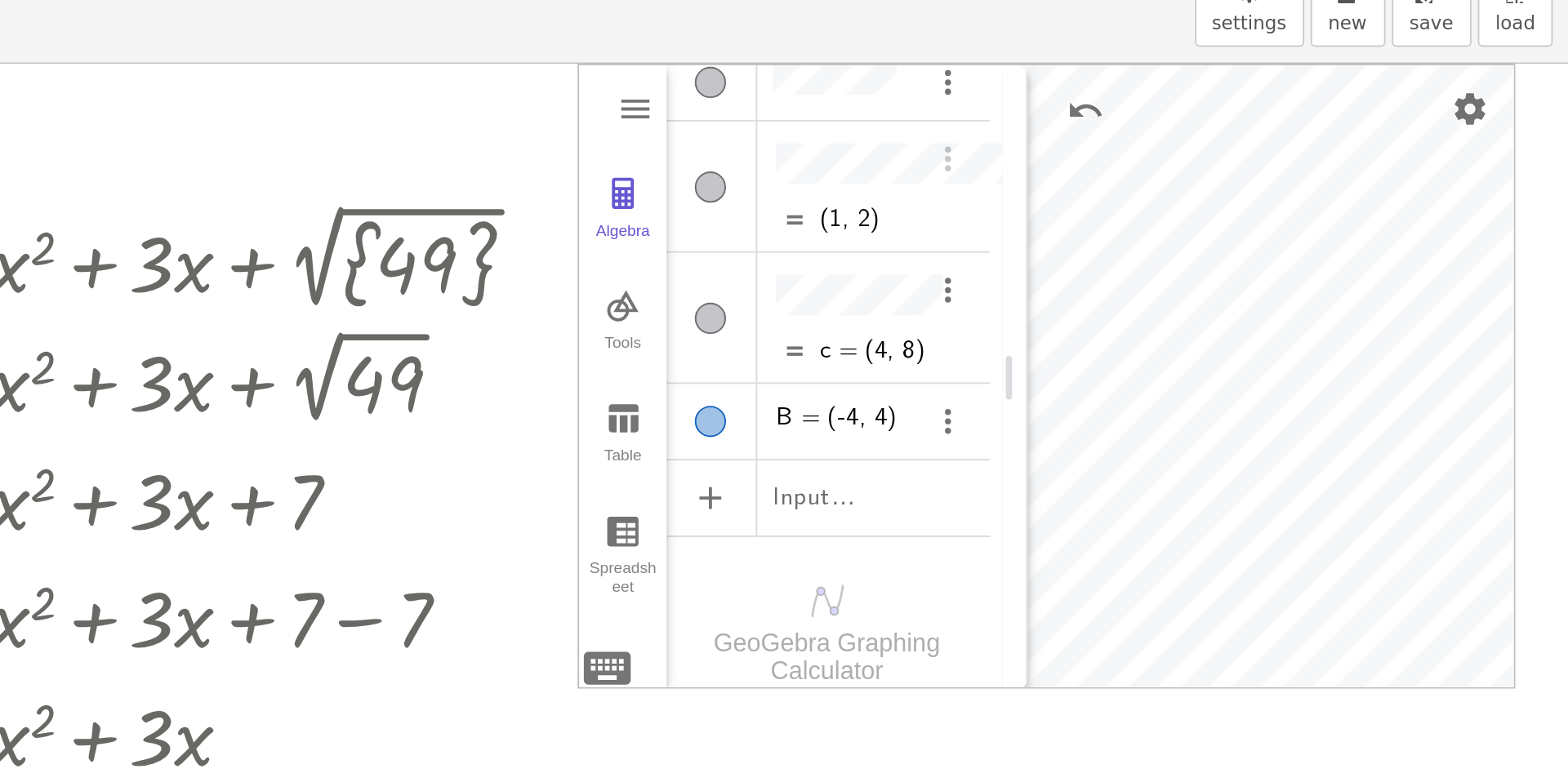
scroll to position [0, 0]
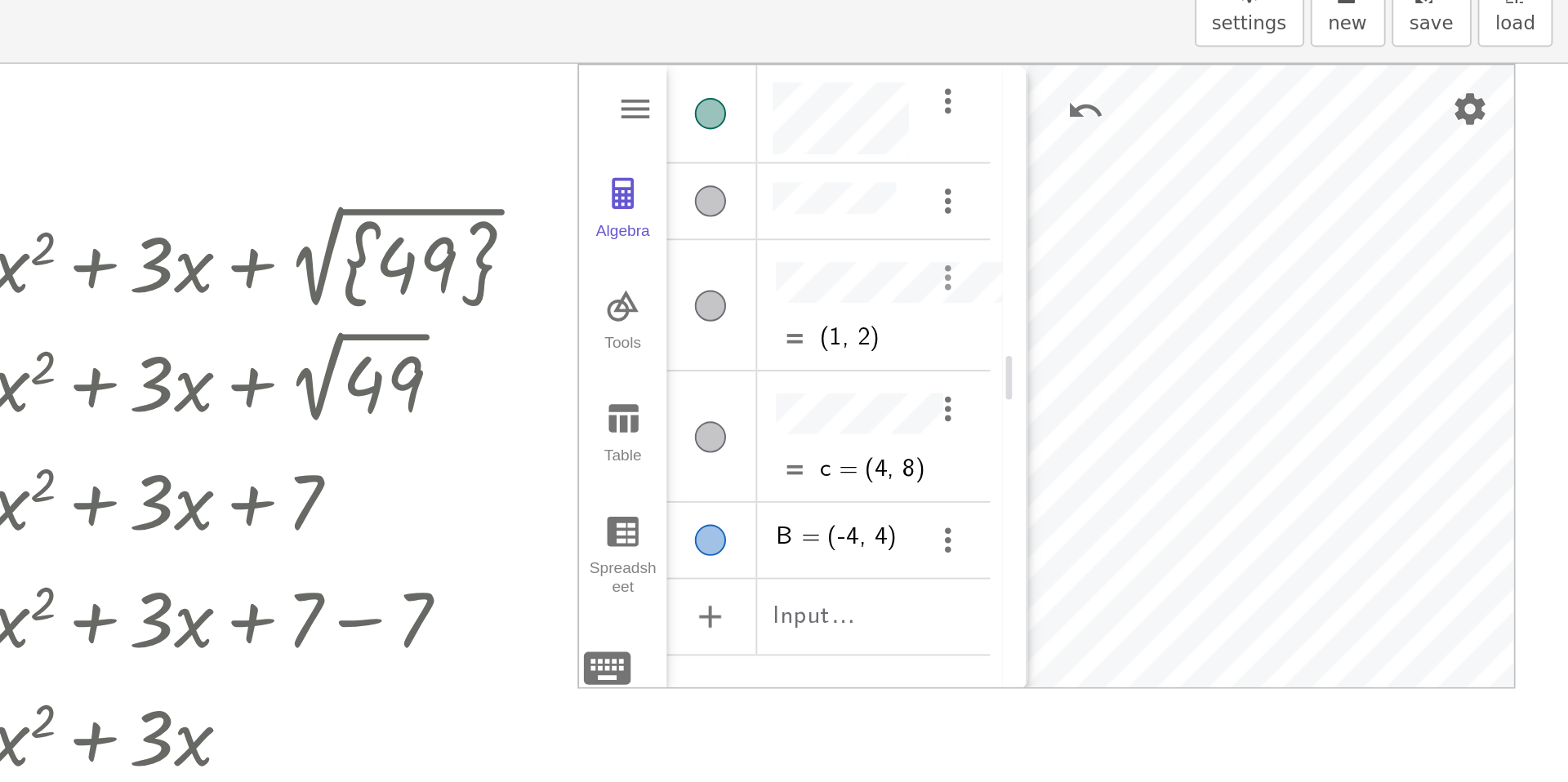
click at [1245, 225] on img "Options" at bounding box center [1243, 225] width 19 height 19
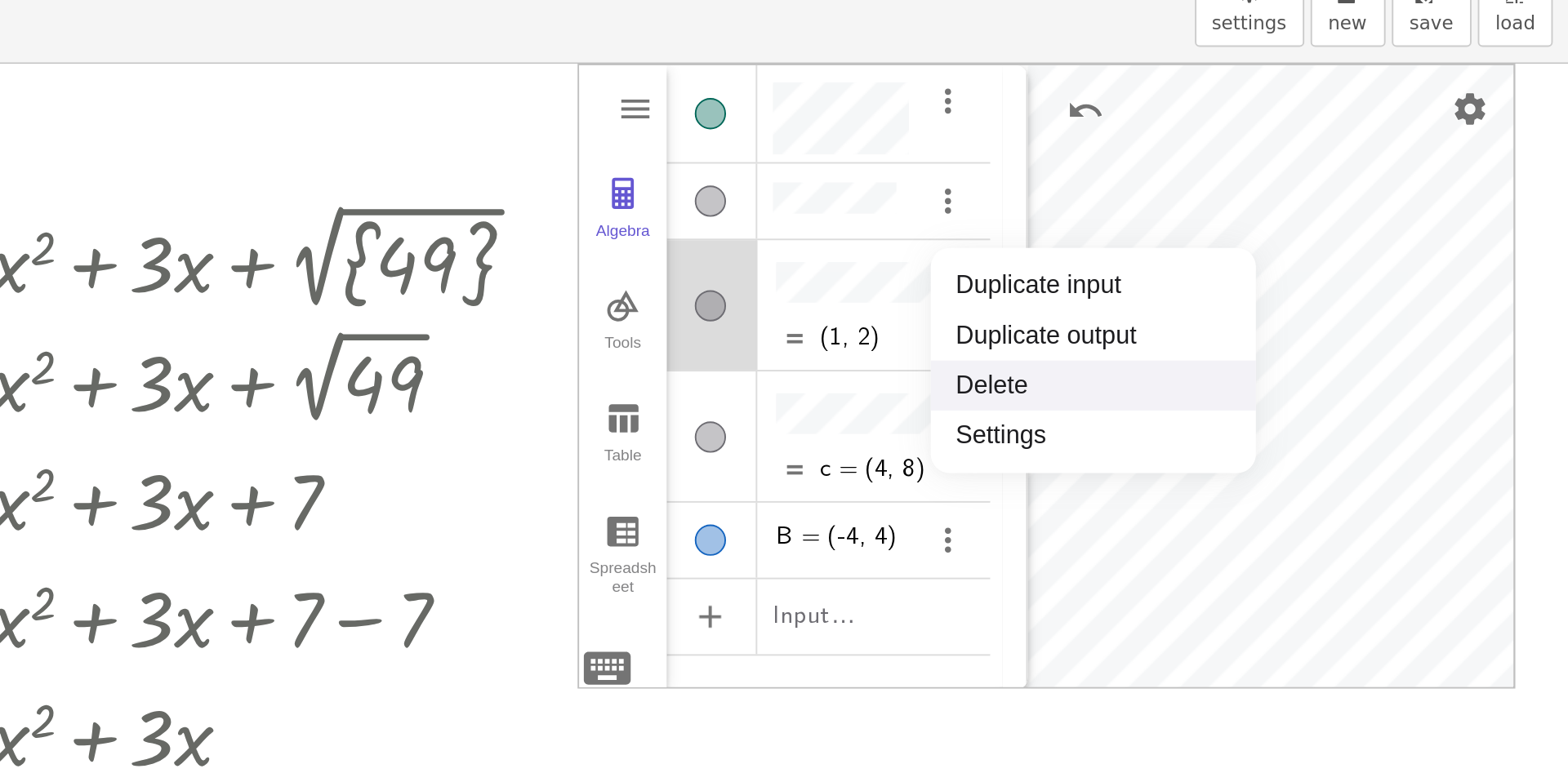
click at [1251, 282] on li "Delete" at bounding box center [1319, 282] width 170 height 26
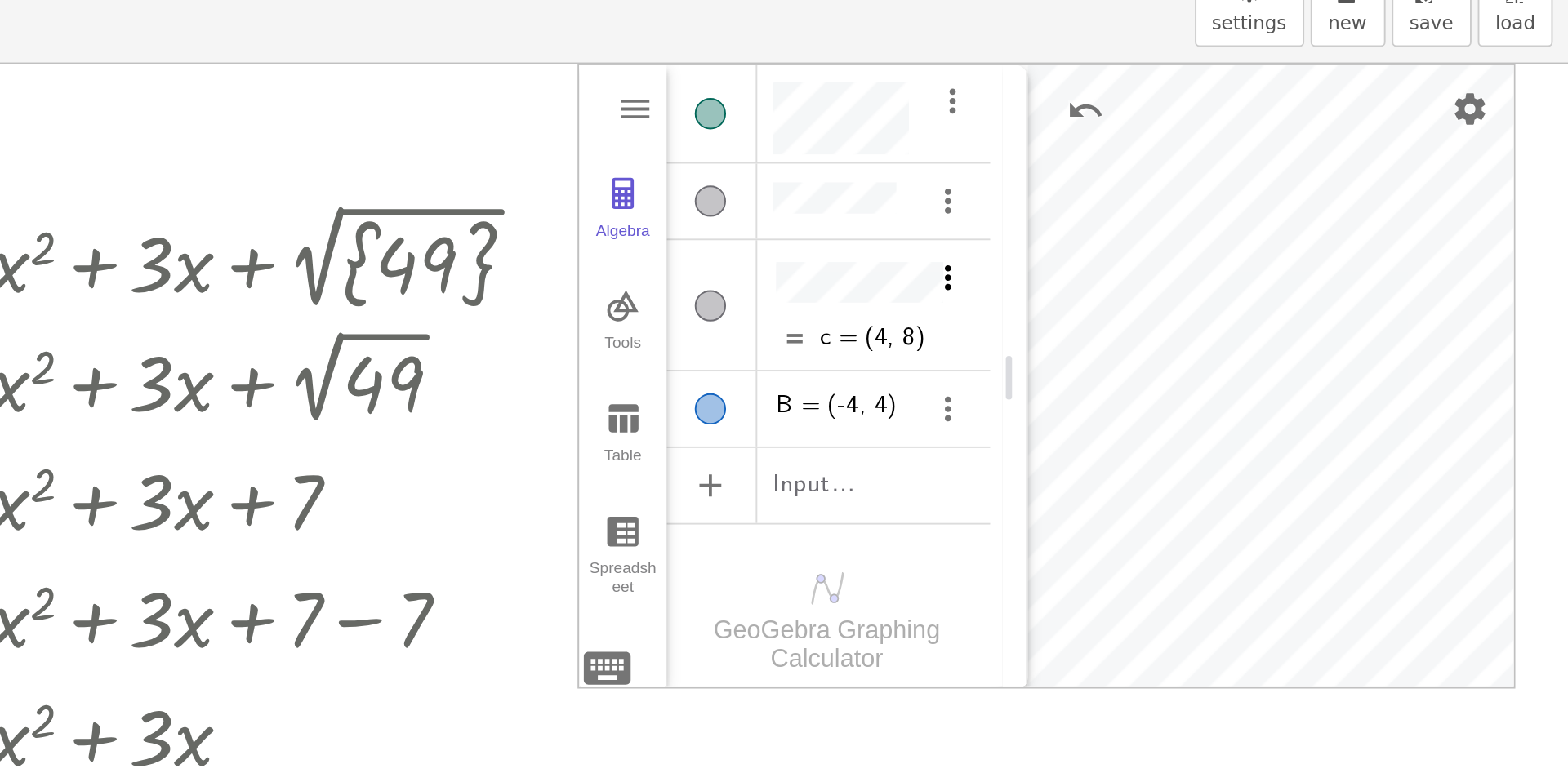
click at [1241, 216] on img "Options" at bounding box center [1243, 225] width 19 height 19
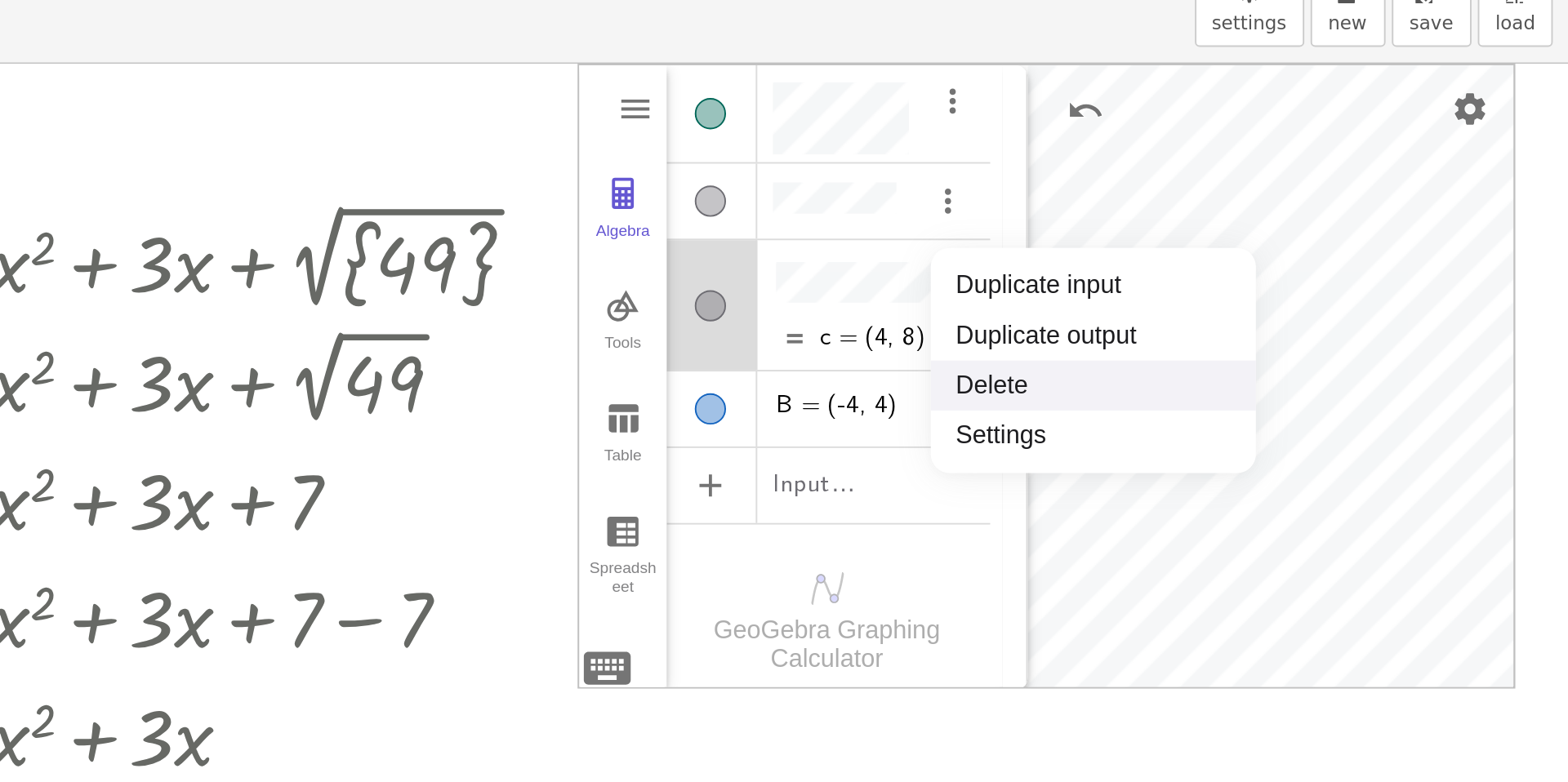
click at [1256, 280] on li "Delete" at bounding box center [1319, 282] width 170 height 26
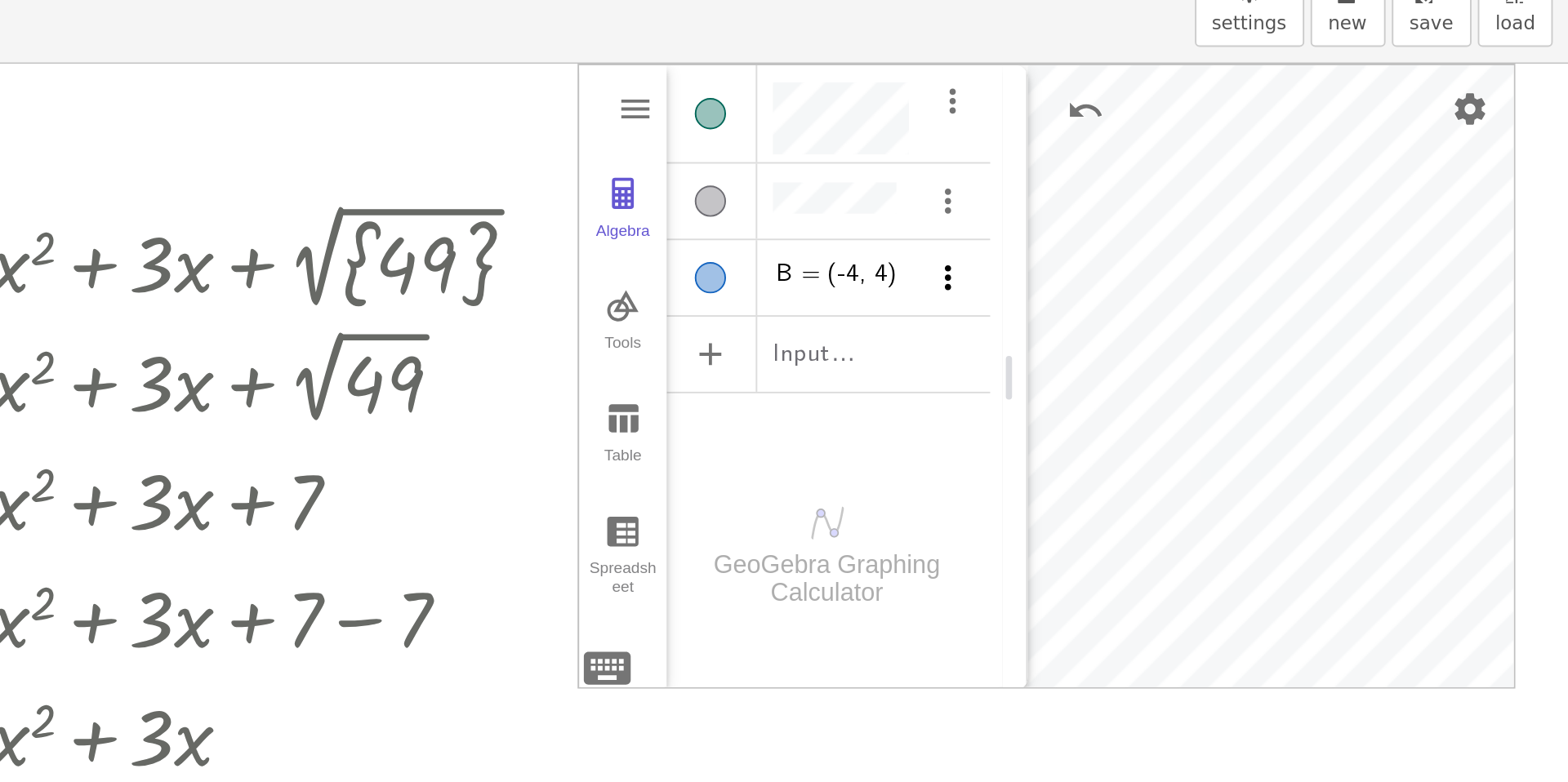
click at [1241, 222] on img "Options" at bounding box center [1243, 225] width 19 height 19
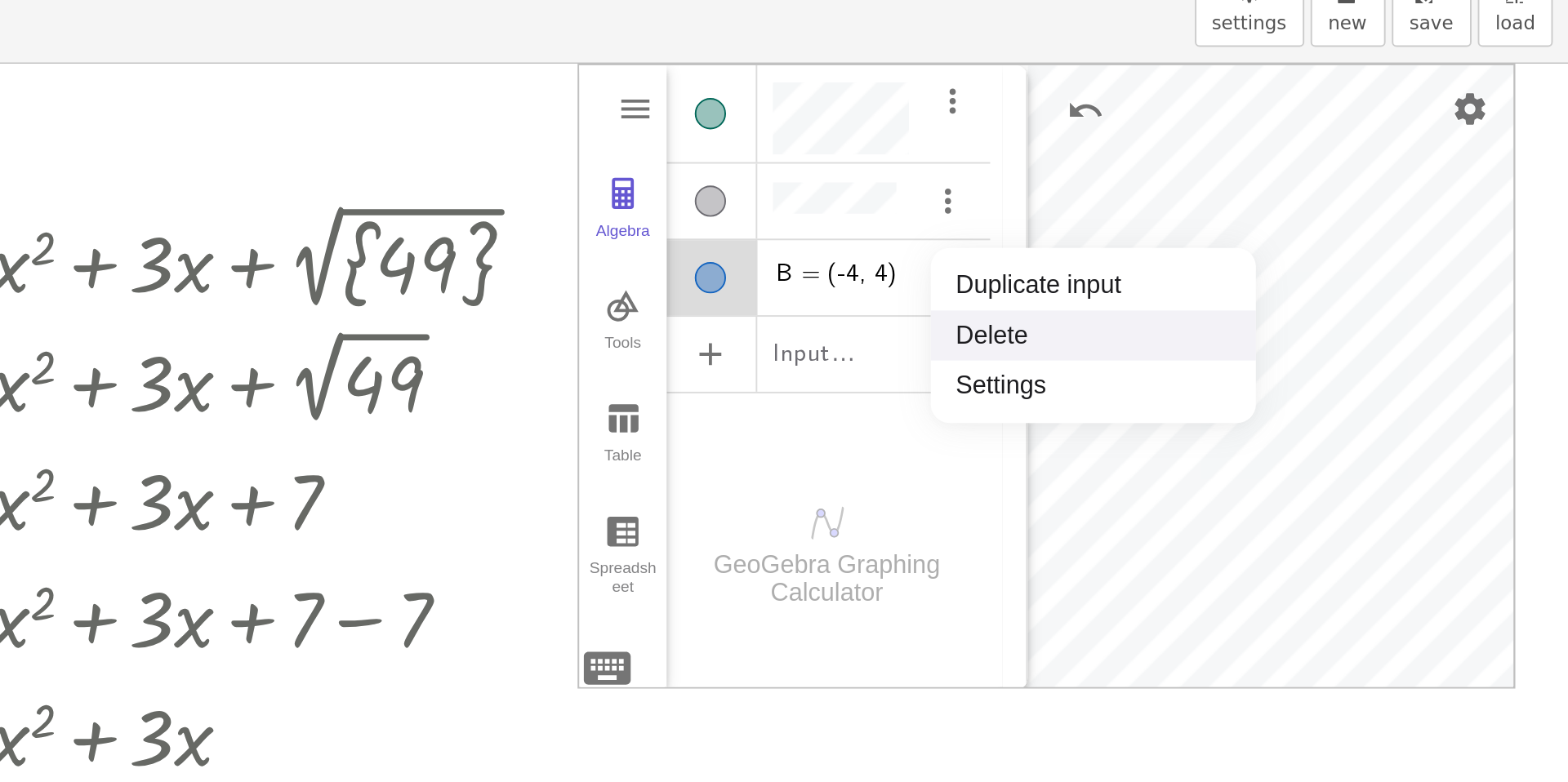
click at [1249, 262] on li "Delete" at bounding box center [1319, 256] width 170 height 26
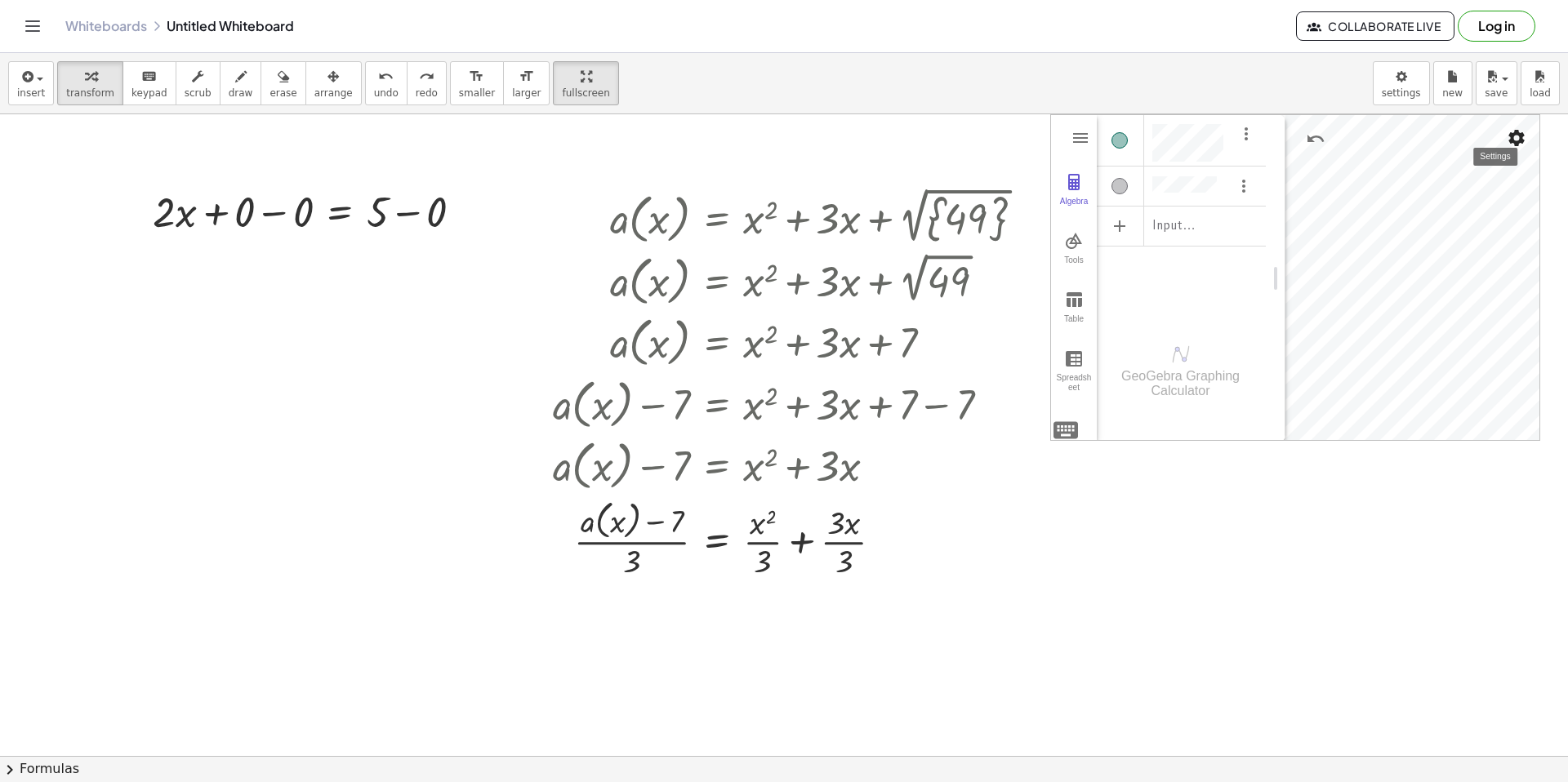
click at [1508, 136] on img "Settings" at bounding box center [1516, 138] width 19 height 19
click at [1435, 259] on li "Zoom to fit" at bounding box center [1420, 252] width 209 height 26
click at [1077, 200] on div "Algebra" at bounding box center [1073, 208] width 39 height 23
click at [1511, 133] on img "Settings" at bounding box center [1516, 138] width 19 height 19
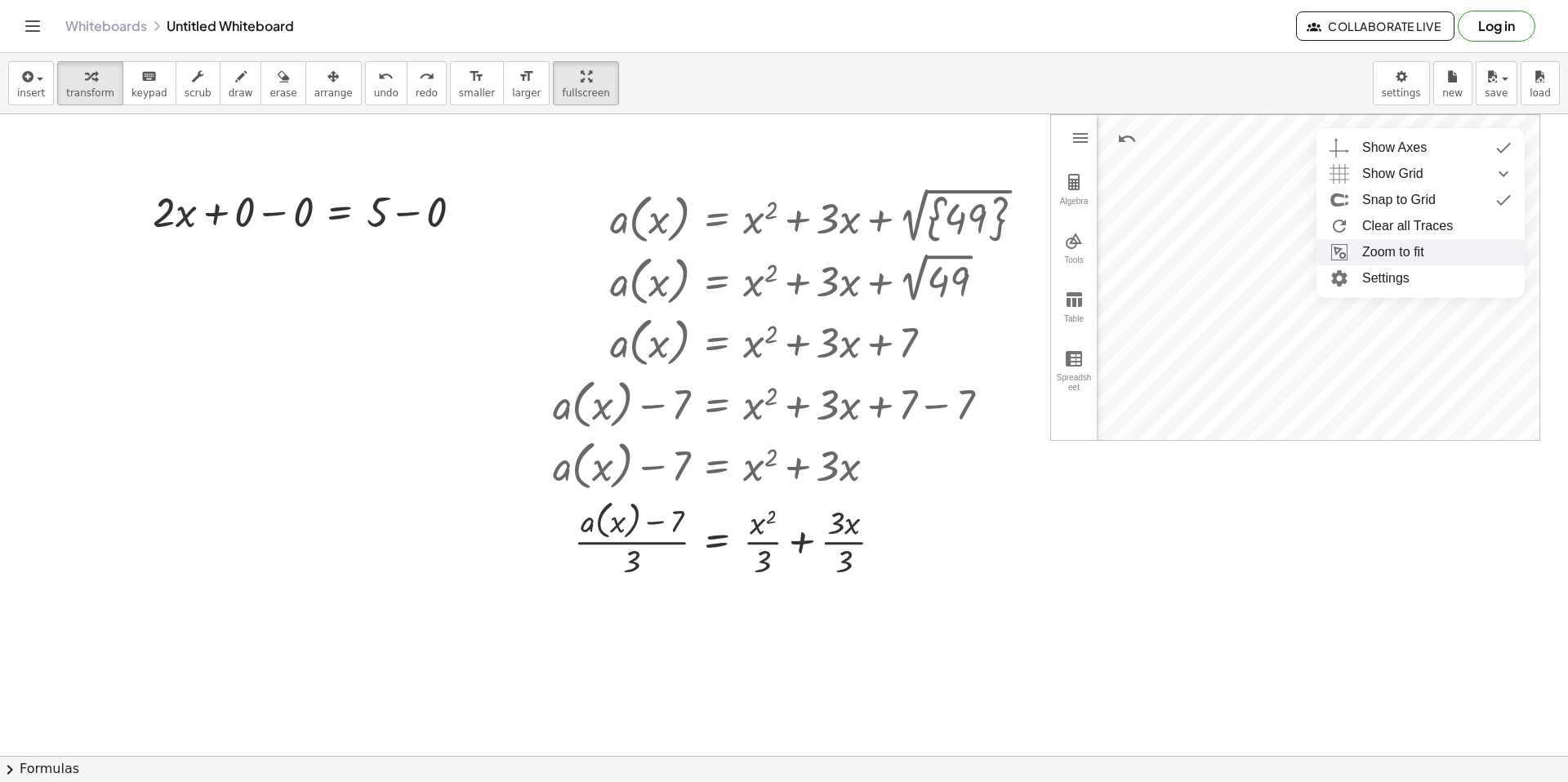
click at [1437, 242] on li "Zoom to fit" at bounding box center [1420, 252] width 209 height 26
click at [1127, 148] on img "Undo" at bounding box center [1126, 138] width 19 height 19
click at [1126, 142] on img "Undo" at bounding box center [1126, 138] width 19 height 19
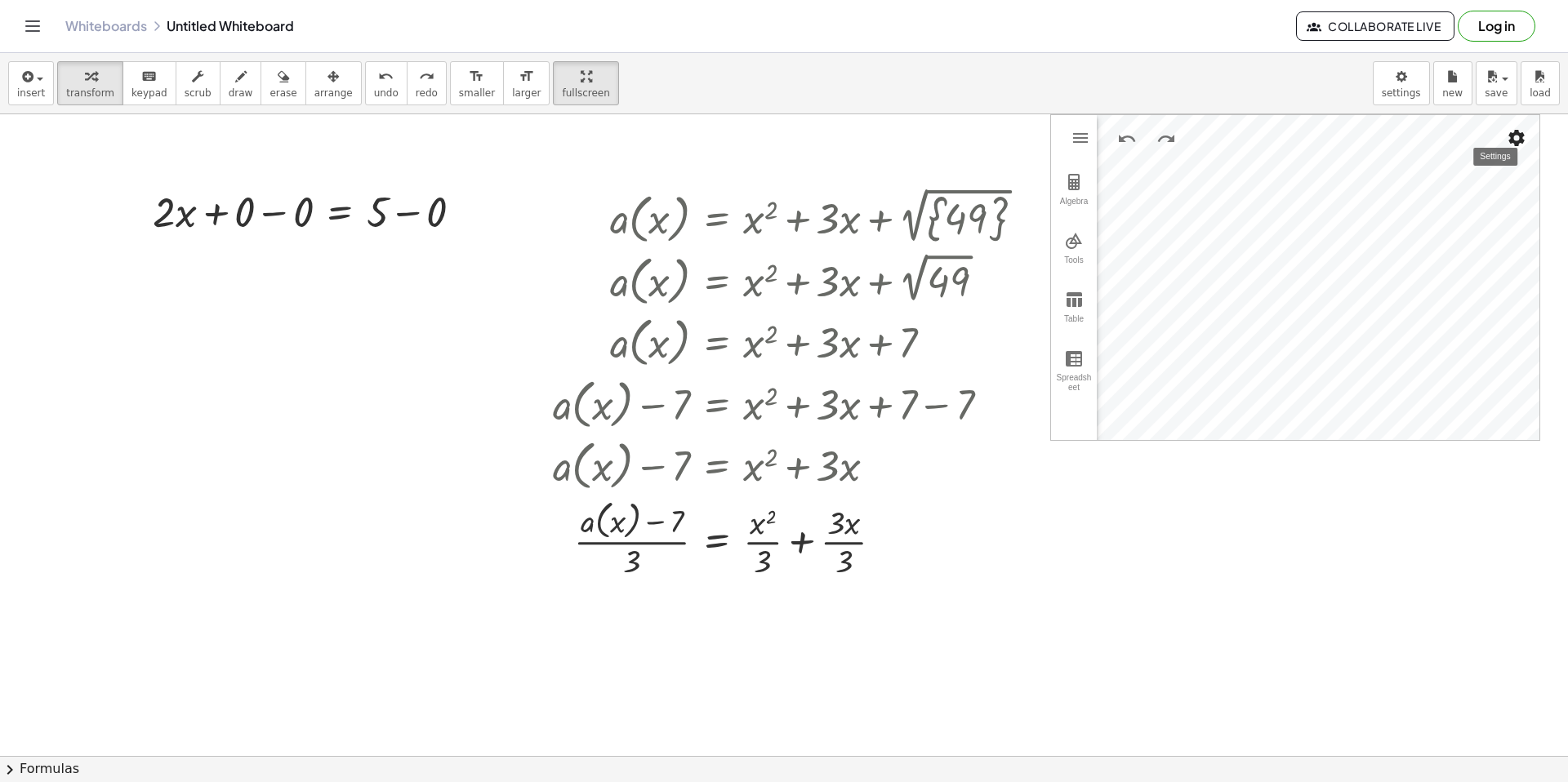
click at [1518, 131] on img "Settings" at bounding box center [1516, 138] width 19 height 19
click at [1424, 233] on li "Clear all Traces" at bounding box center [1420, 225] width 209 height 26
click at [1504, 142] on button "Settings" at bounding box center [1516, 138] width 30 height 30
click at [1477, 150] on div "Show Axes" at bounding box center [1436, 148] width 149 height 26
click at [1510, 137] on img "Settings" at bounding box center [1516, 138] width 19 height 19
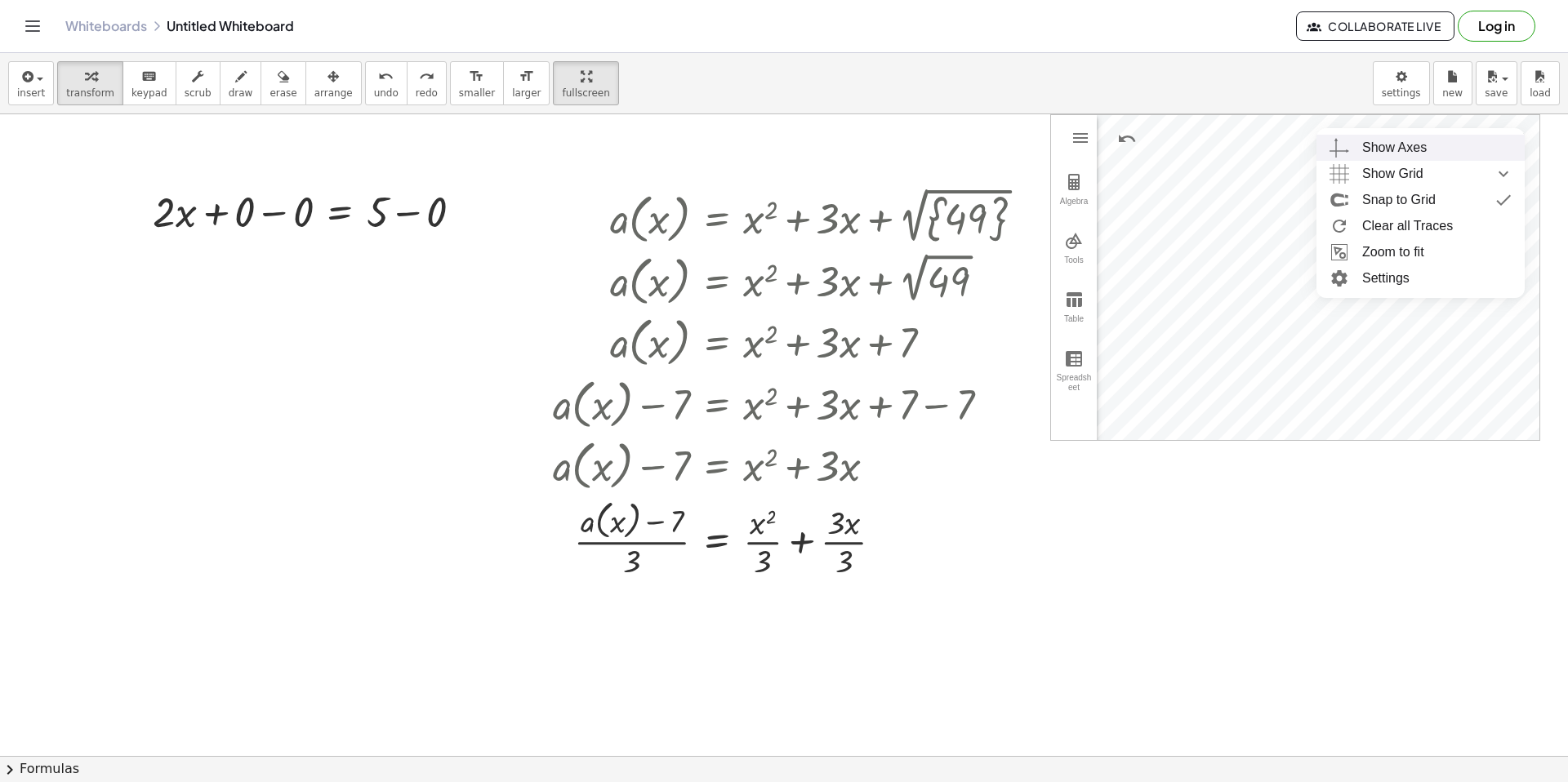
click at [1475, 145] on div "Show Axes" at bounding box center [1436, 148] width 149 height 26
click at [1525, 135] on img "Settings" at bounding box center [1516, 138] width 19 height 19
click at [1480, 166] on div "Show Grid" at bounding box center [1436, 174] width 149 height 26
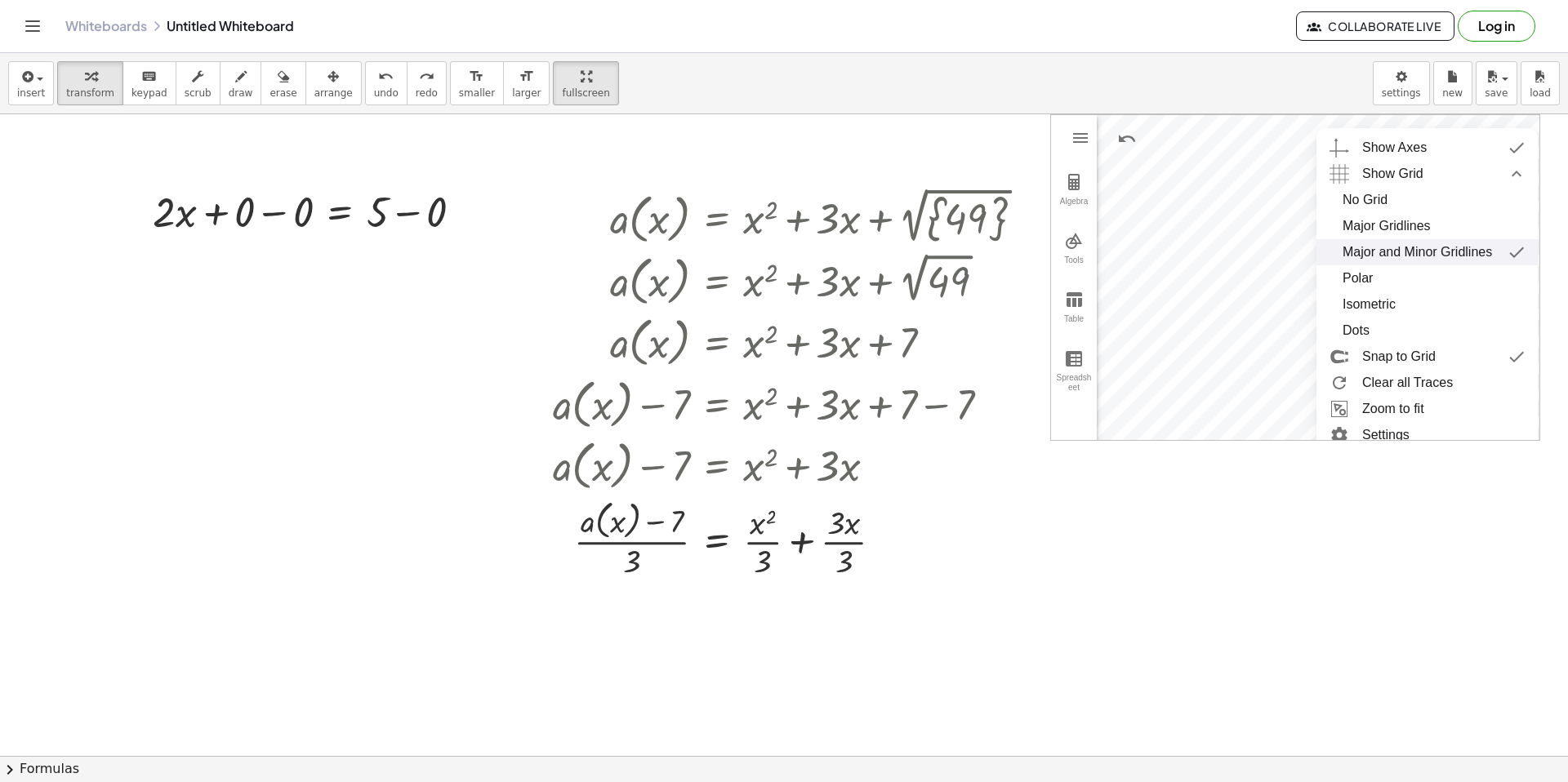
click at [1478, 249] on div "Major and Minor Gridlines" at bounding box center [1417, 252] width 149 height 26
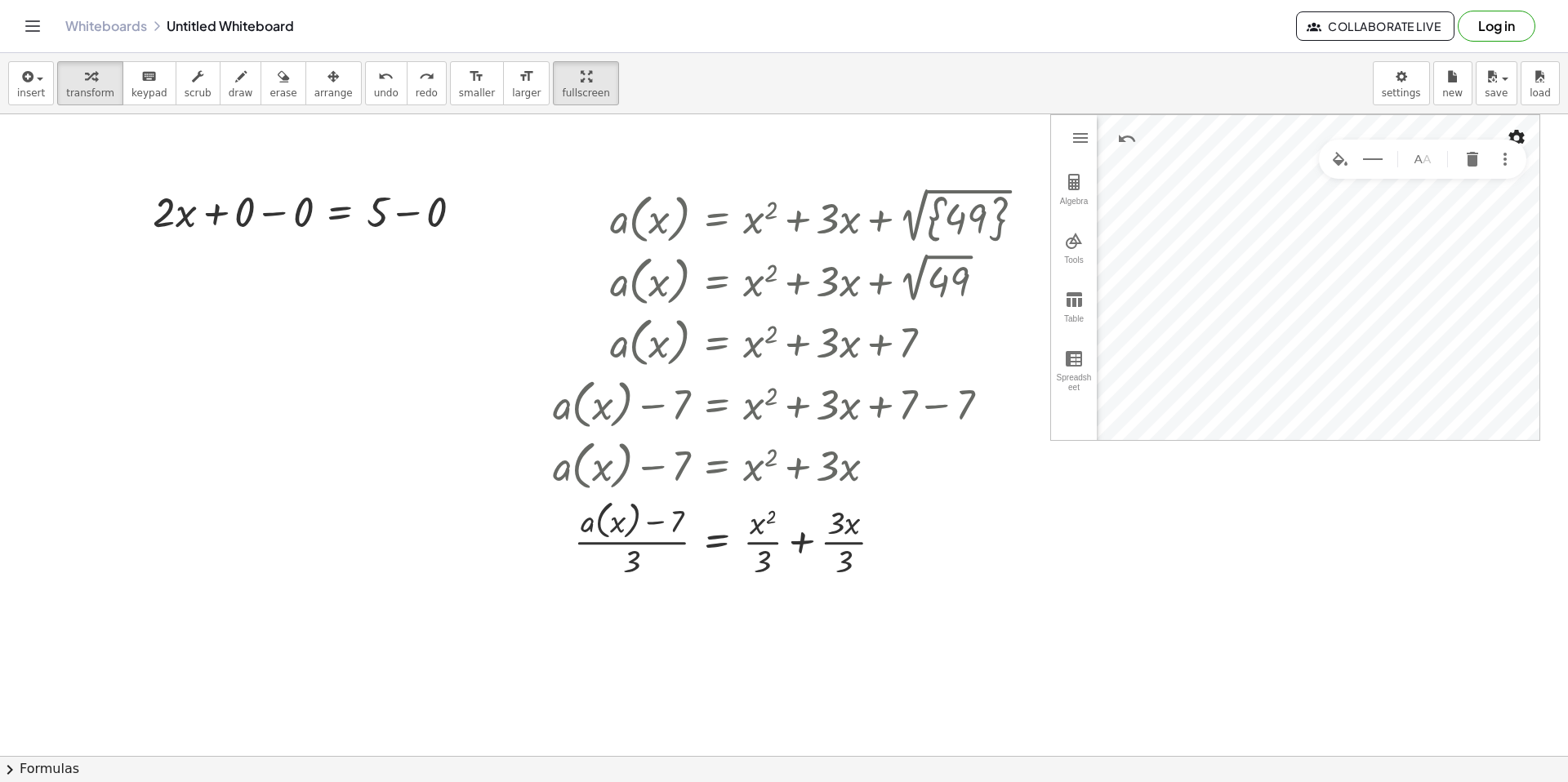
click at [1524, 136] on img "Settings" at bounding box center [1516, 138] width 19 height 19
click at [1469, 171] on div "Show Grid" at bounding box center [1436, 174] width 149 height 26
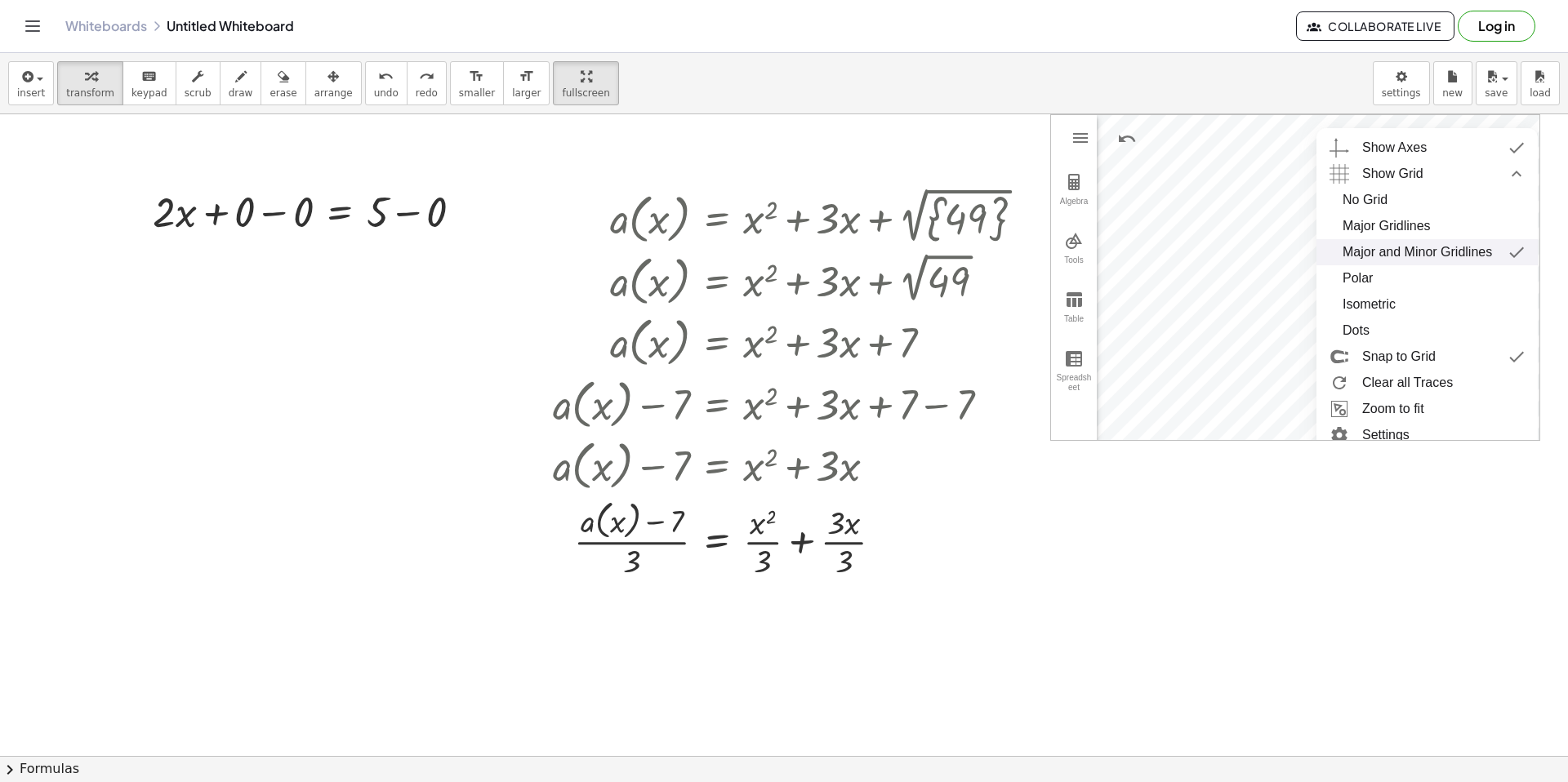
click at [1513, 254] on img "Graphing Calculator" at bounding box center [1516, 252] width 30 height 26
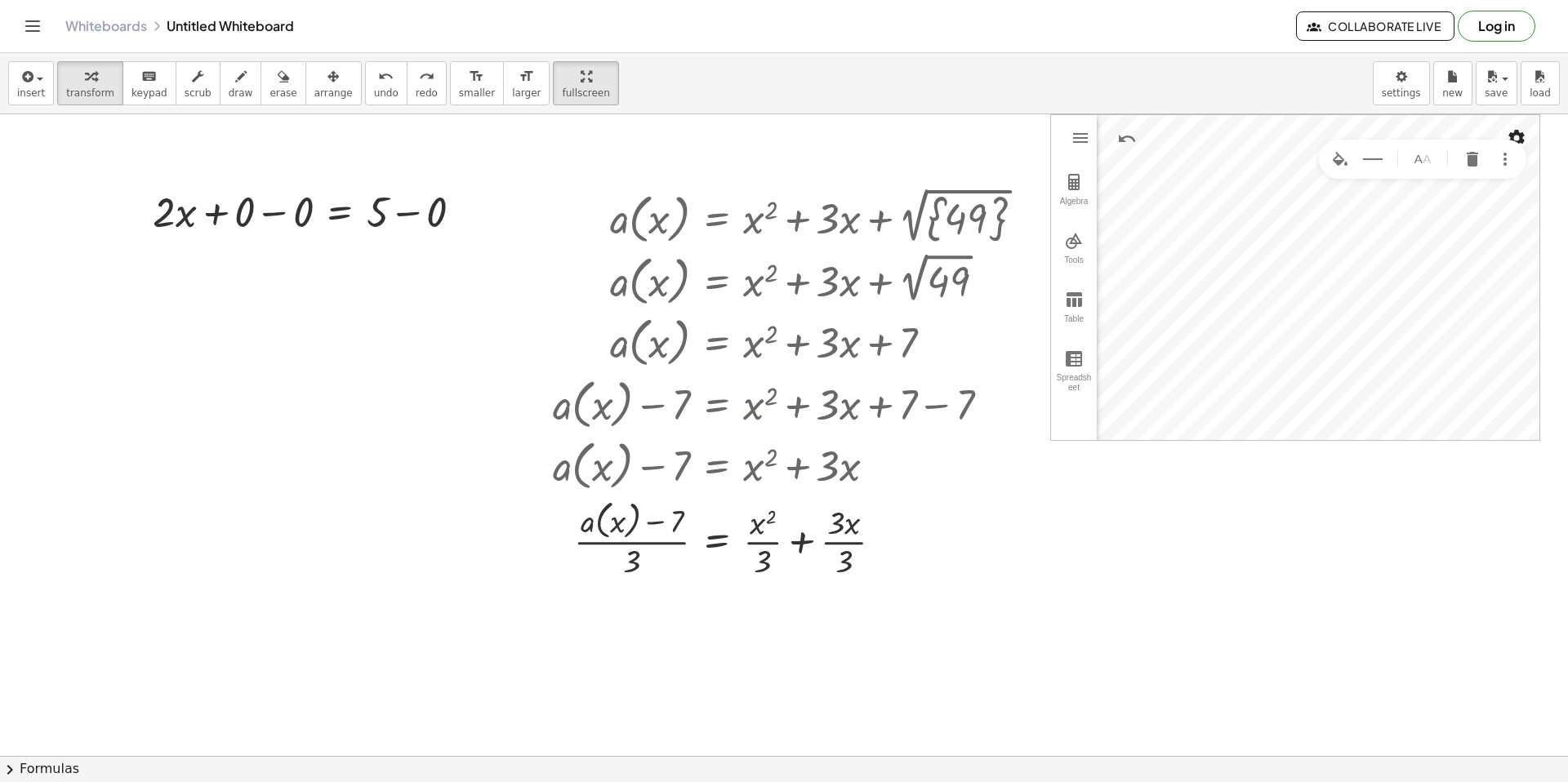
click at [1524, 134] on img "Settings" at bounding box center [1516, 138] width 19 height 19
click at [1506, 174] on img "Show Grid collapsed" at bounding box center [1503, 174] width 30 height 26
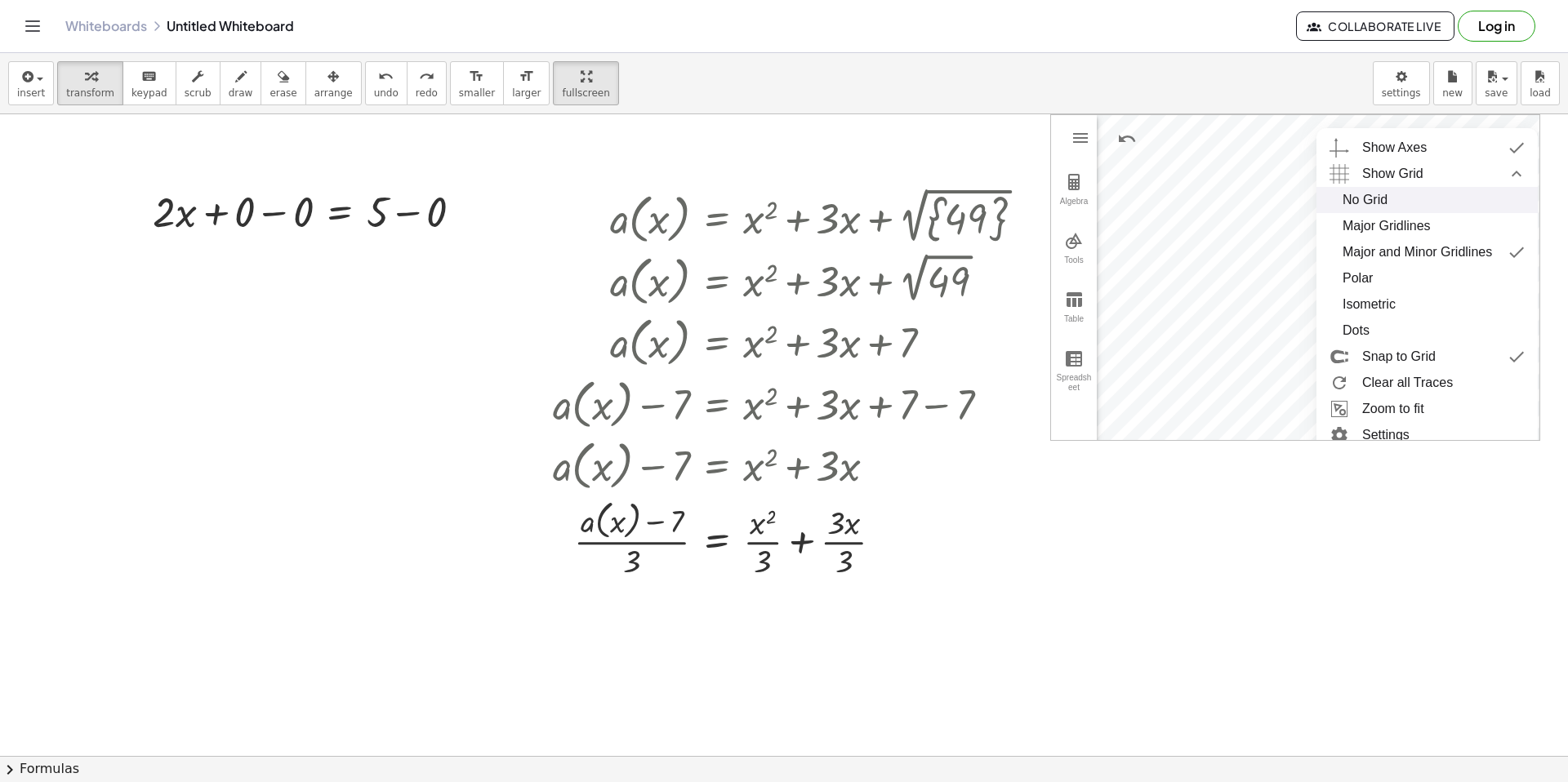
click at [1500, 206] on div "No Grid" at bounding box center [1427, 199] width 169 height 26
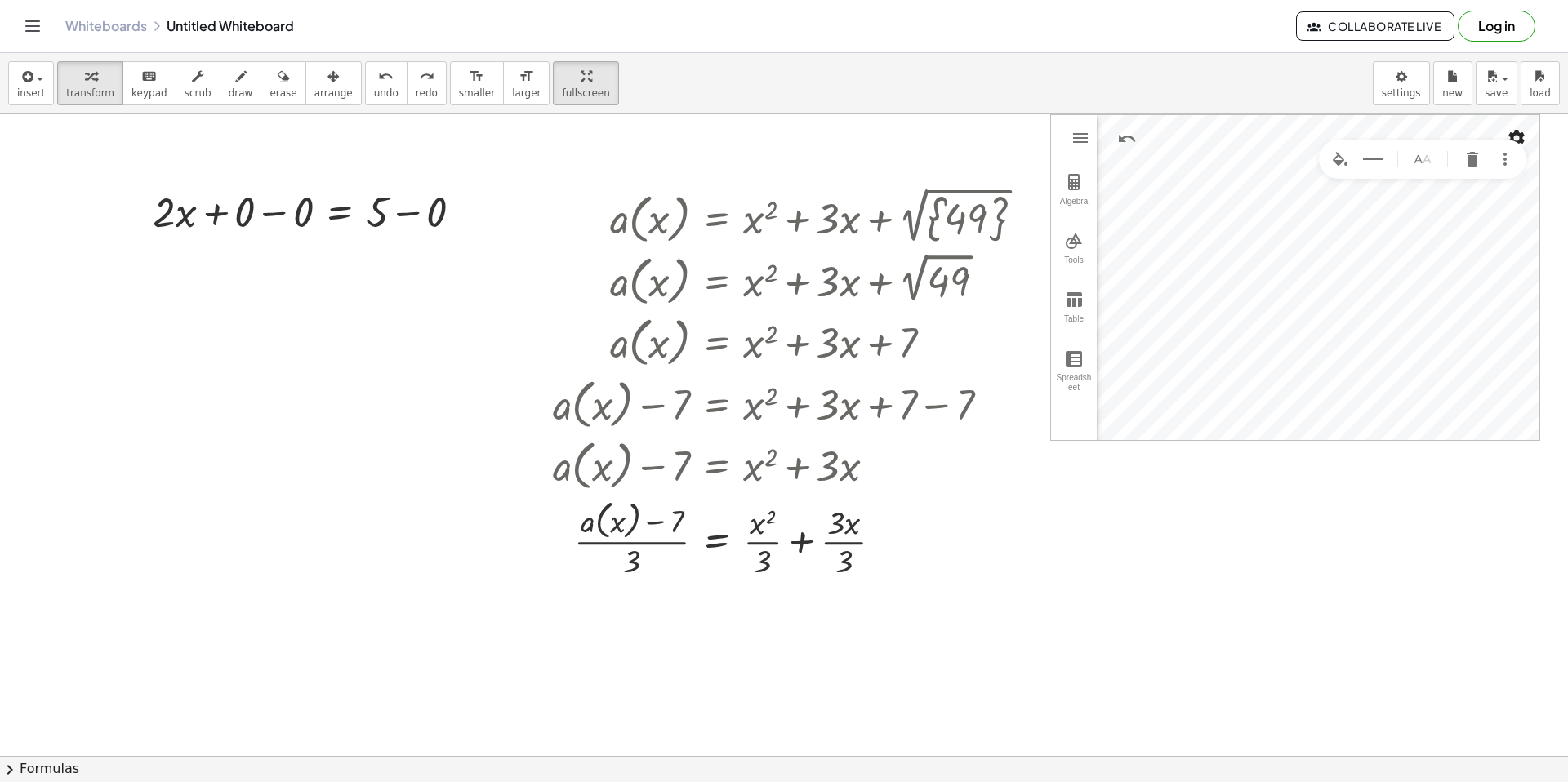
click at [1527, 136] on button "Settings" at bounding box center [1516, 138] width 30 height 30
click at [1500, 176] on img "Show Grid collapsed" at bounding box center [1503, 174] width 30 height 26
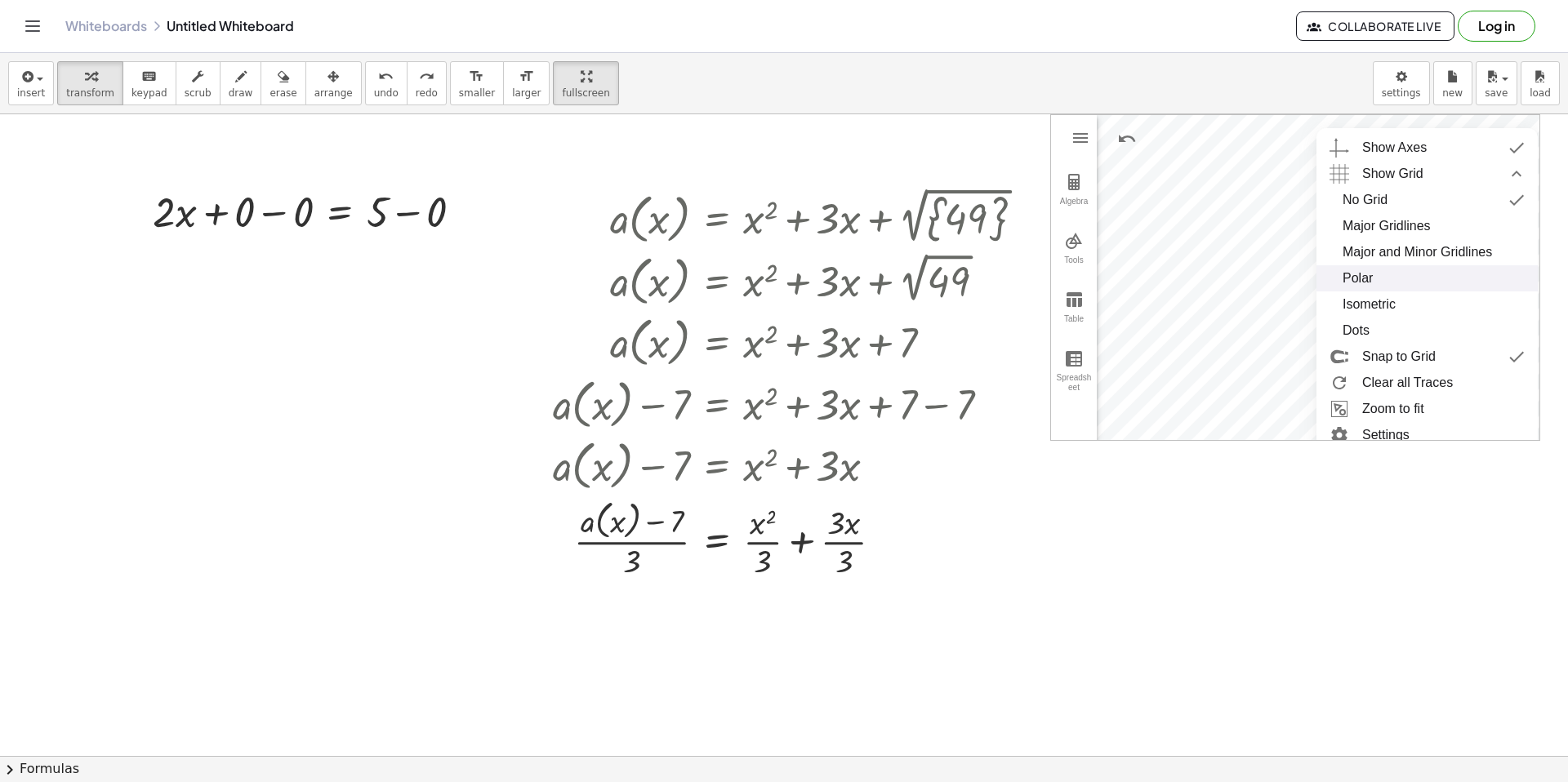
click at [1418, 283] on div "Polar" at bounding box center [1427, 278] width 169 height 26
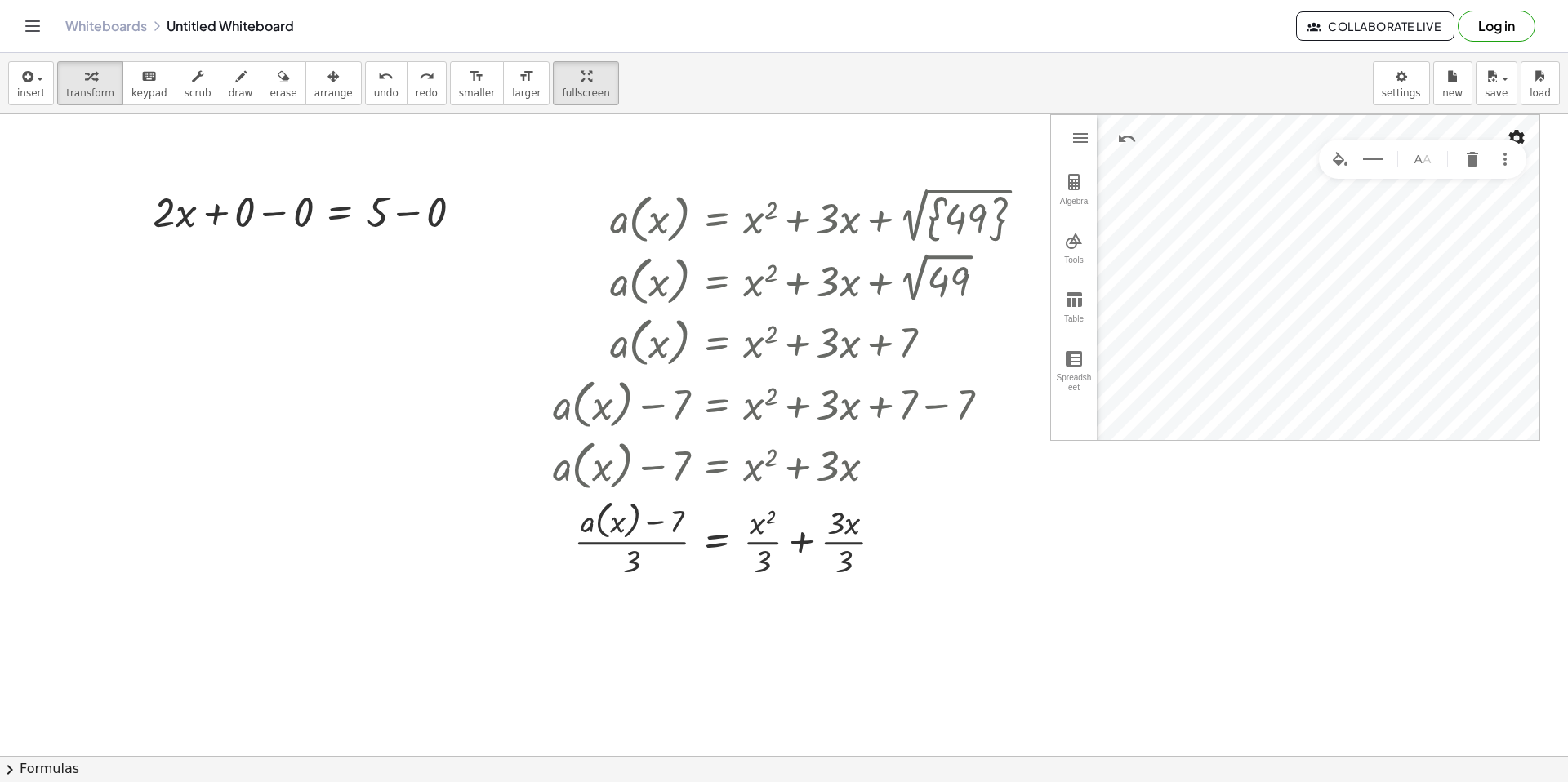
click at [1513, 129] on img "Settings" at bounding box center [1516, 138] width 19 height 19
click at [1474, 172] on div "Show Grid" at bounding box center [1436, 174] width 149 height 26
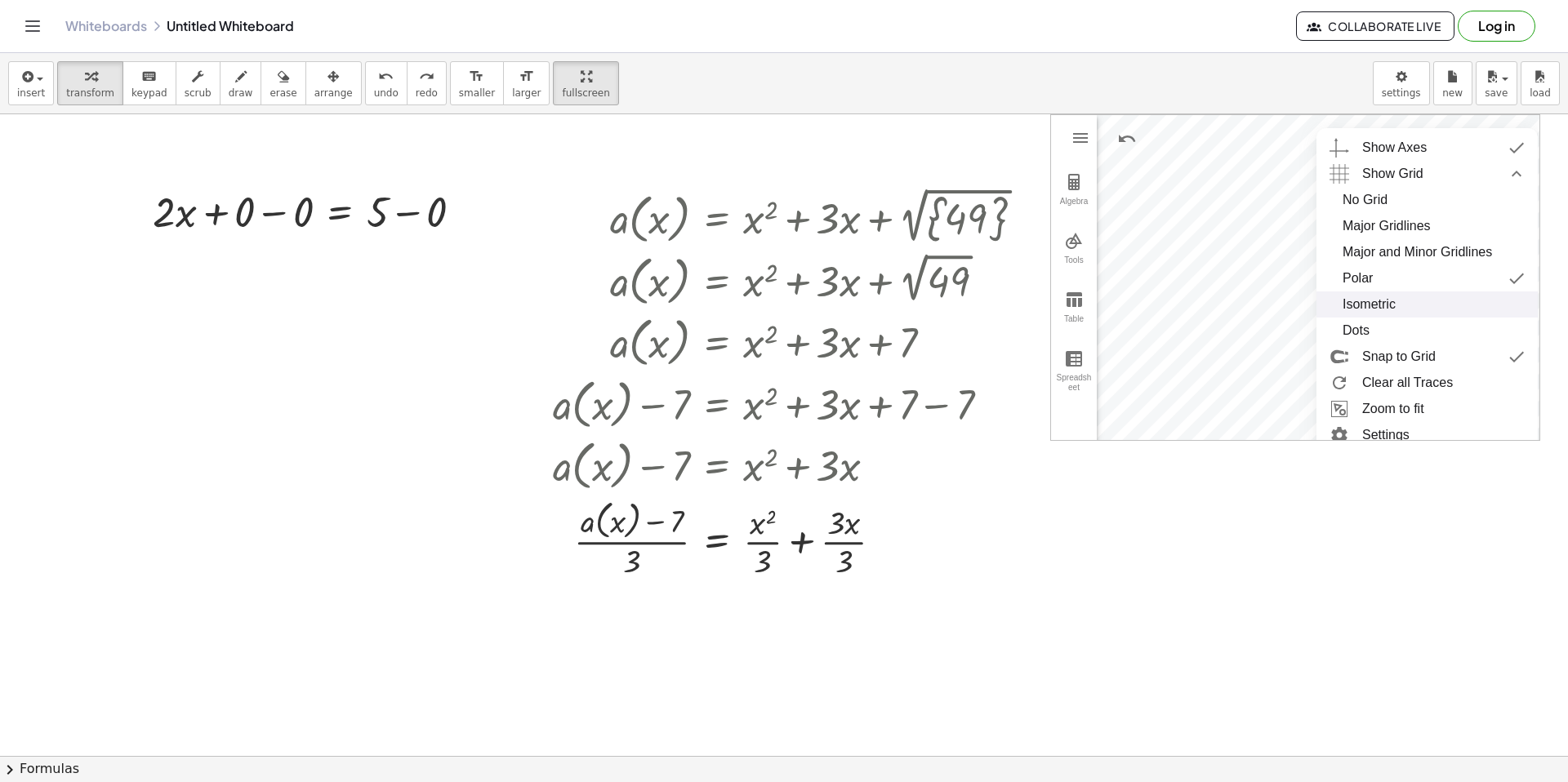
click at [1456, 297] on div "Isometric" at bounding box center [1427, 304] width 169 height 26
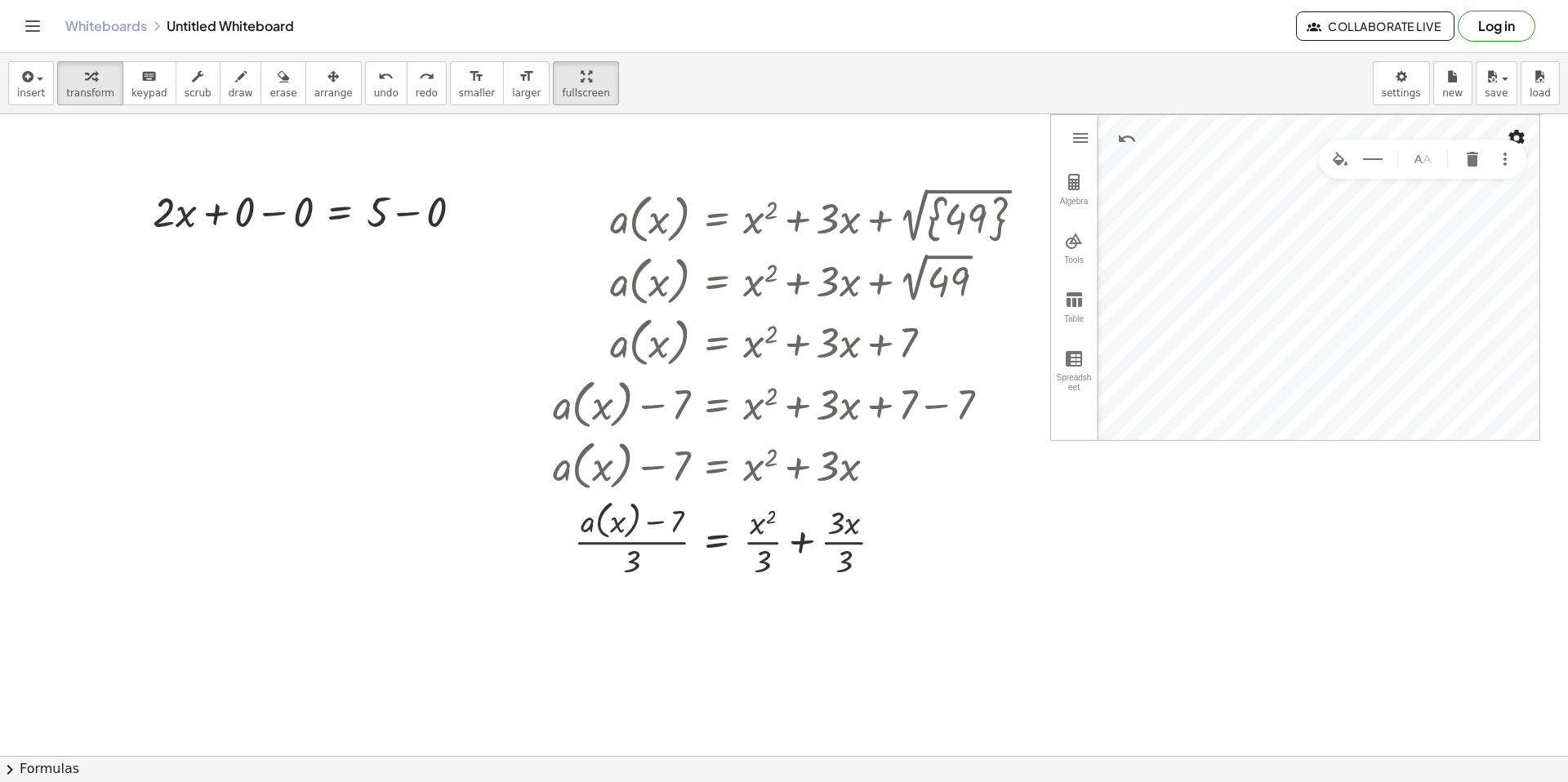
click at [1516, 133] on img "Settings" at bounding box center [1516, 138] width 19 height 19
click at [1492, 167] on img "Show Grid collapsed" at bounding box center [1503, 174] width 30 height 26
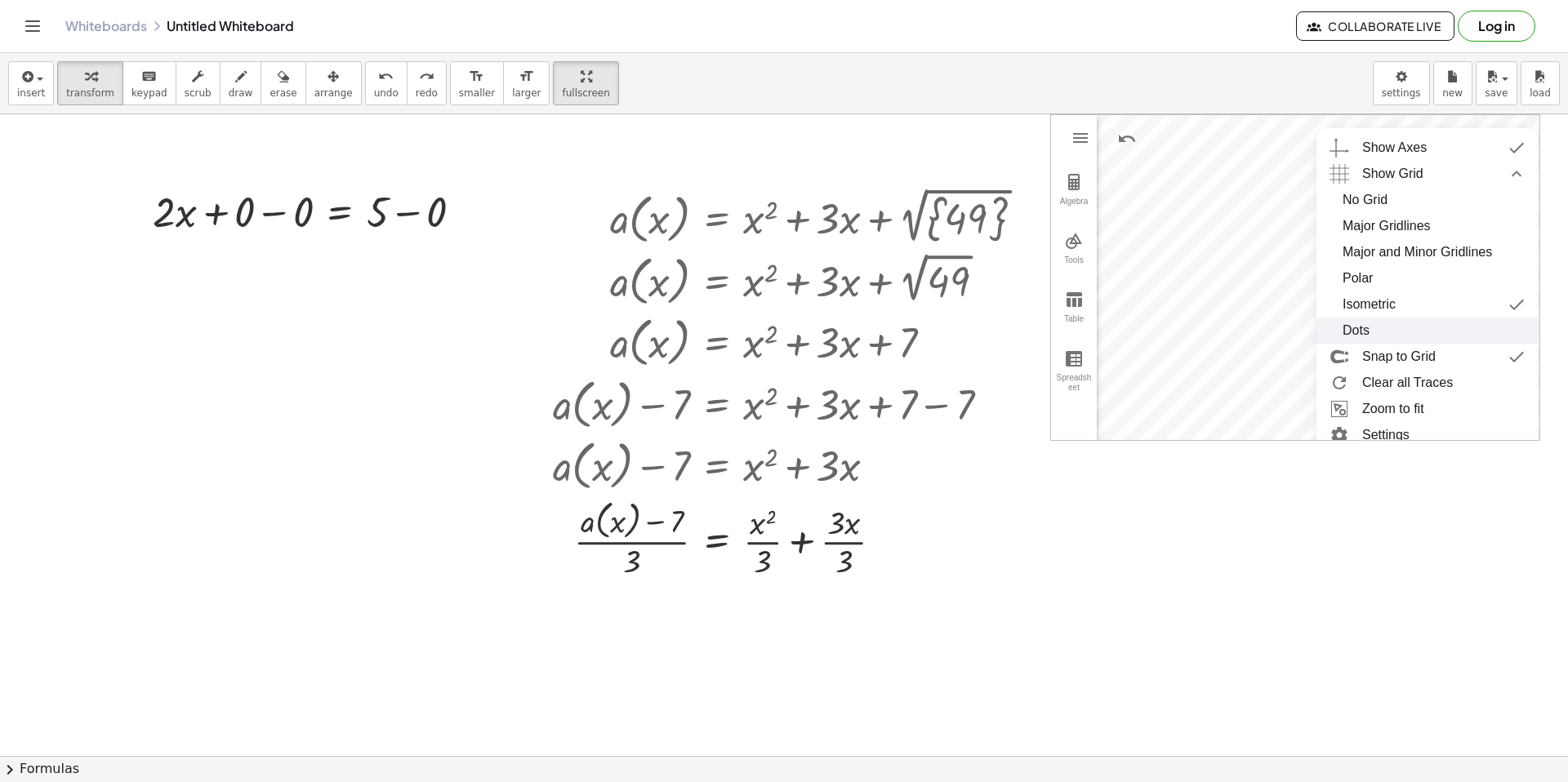
click at [1456, 331] on div "Dots" at bounding box center [1427, 330] width 169 height 26
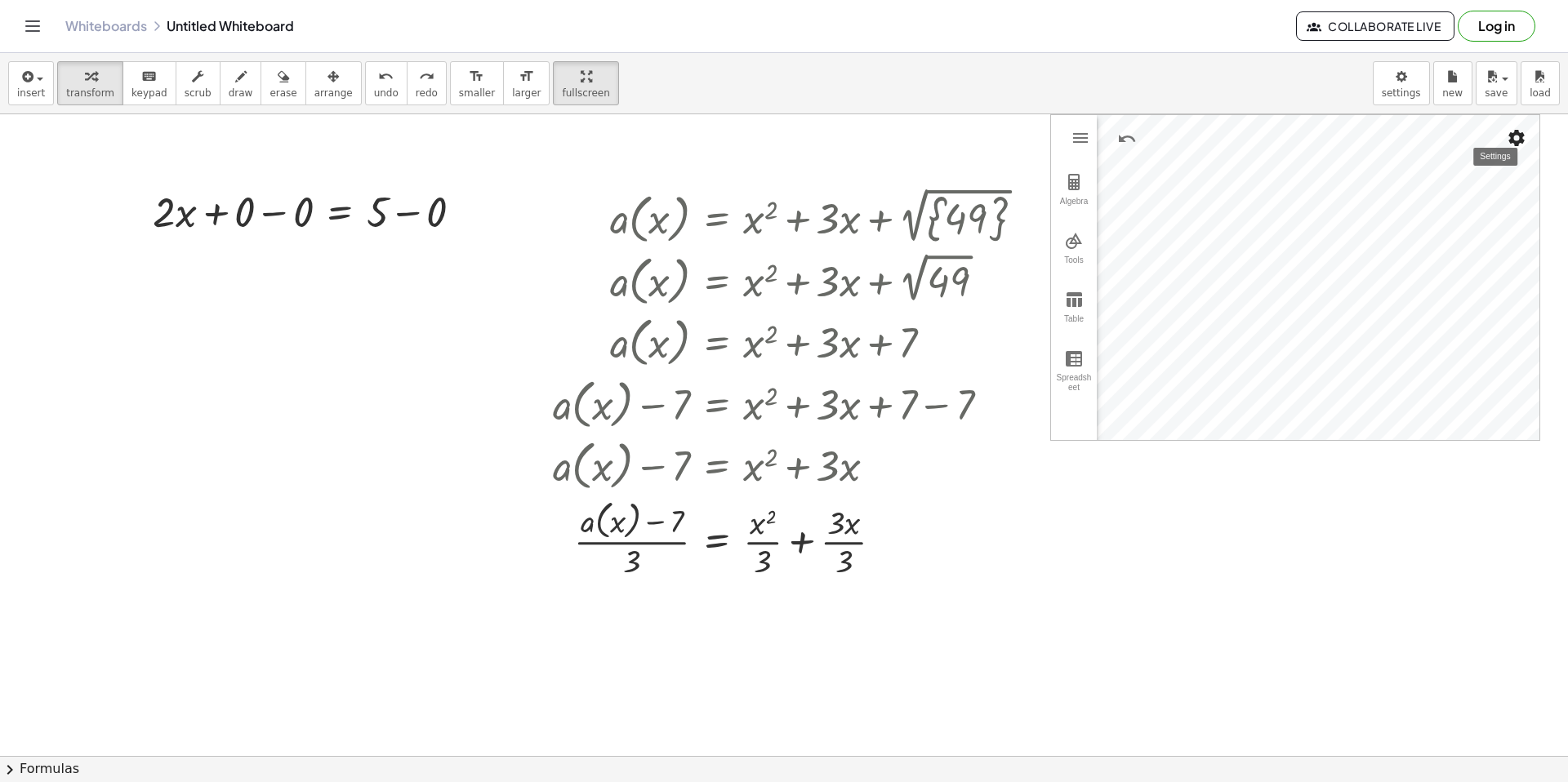
click at [1522, 136] on img "Settings" at bounding box center [1516, 138] width 19 height 19
click at [1467, 182] on div "Show Grid" at bounding box center [1436, 174] width 149 height 26
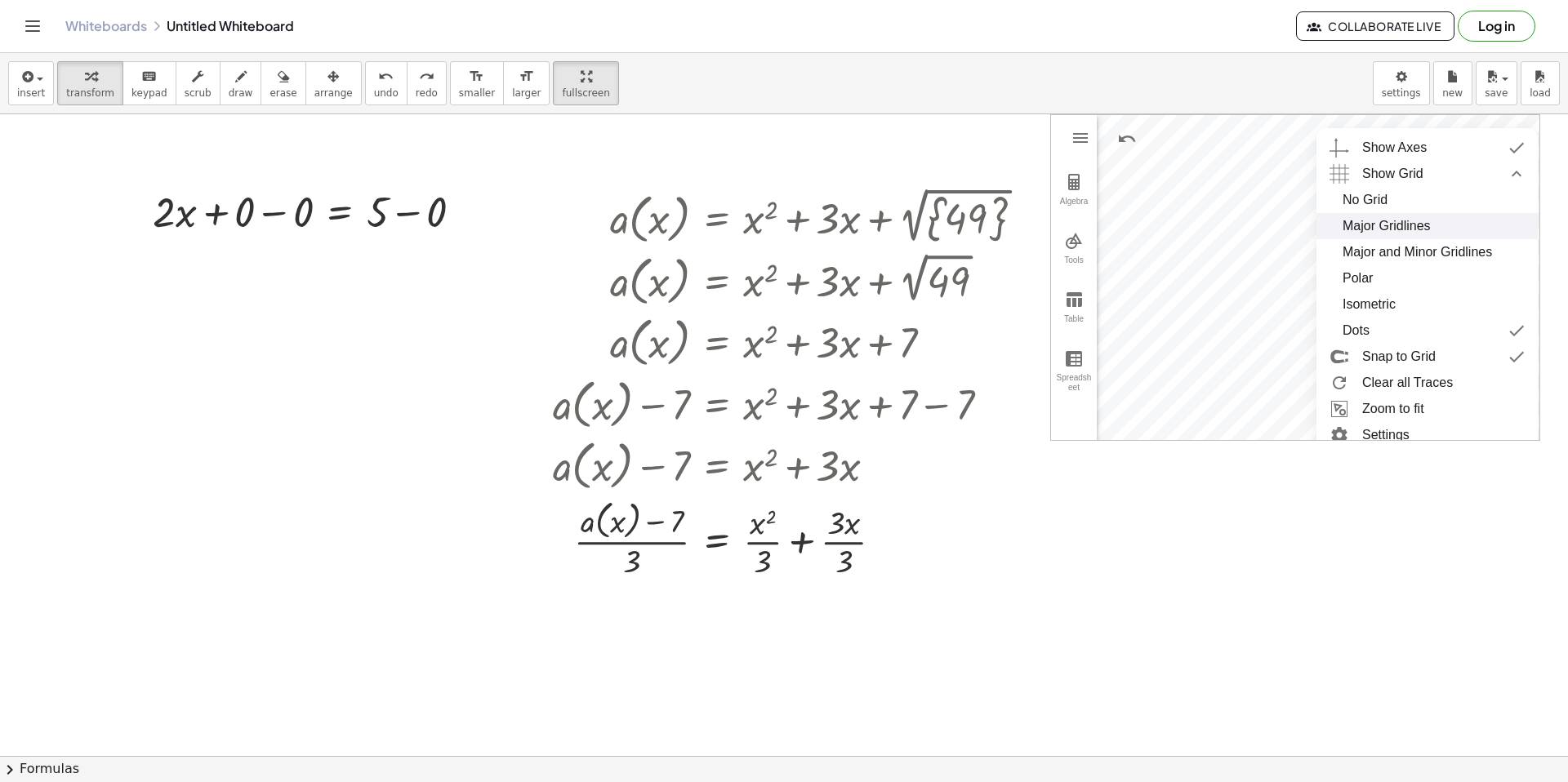
click at [1451, 224] on div "Major Gridlines" at bounding box center [1427, 225] width 169 height 26
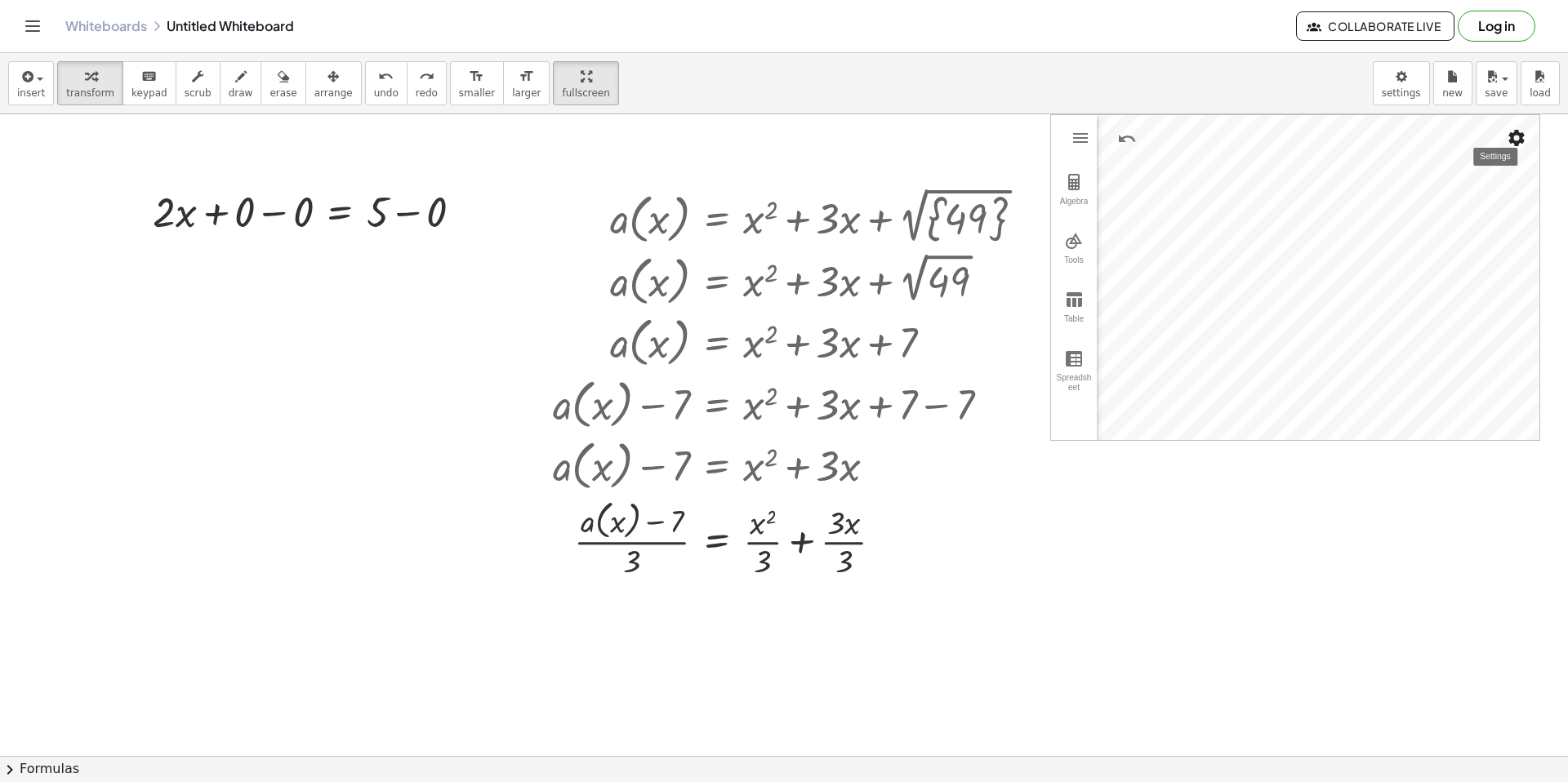
click at [1512, 135] on img "Settings" at bounding box center [1516, 138] width 19 height 19
click at [1457, 274] on li "Settings" at bounding box center [1420, 278] width 209 height 26
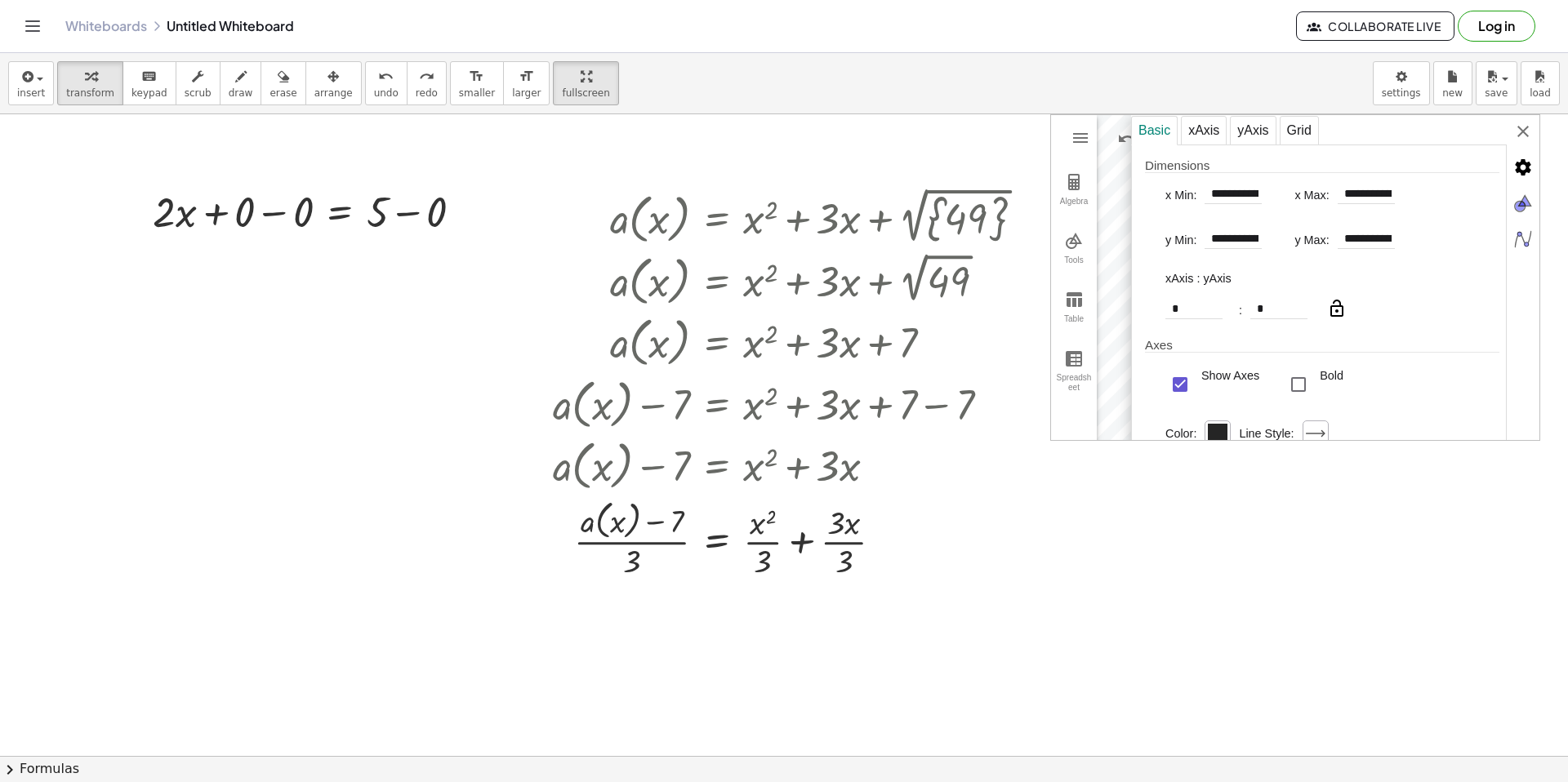
click at [1337, 318] on img "Graphing Calculator" at bounding box center [1336, 308] width 19 height 19
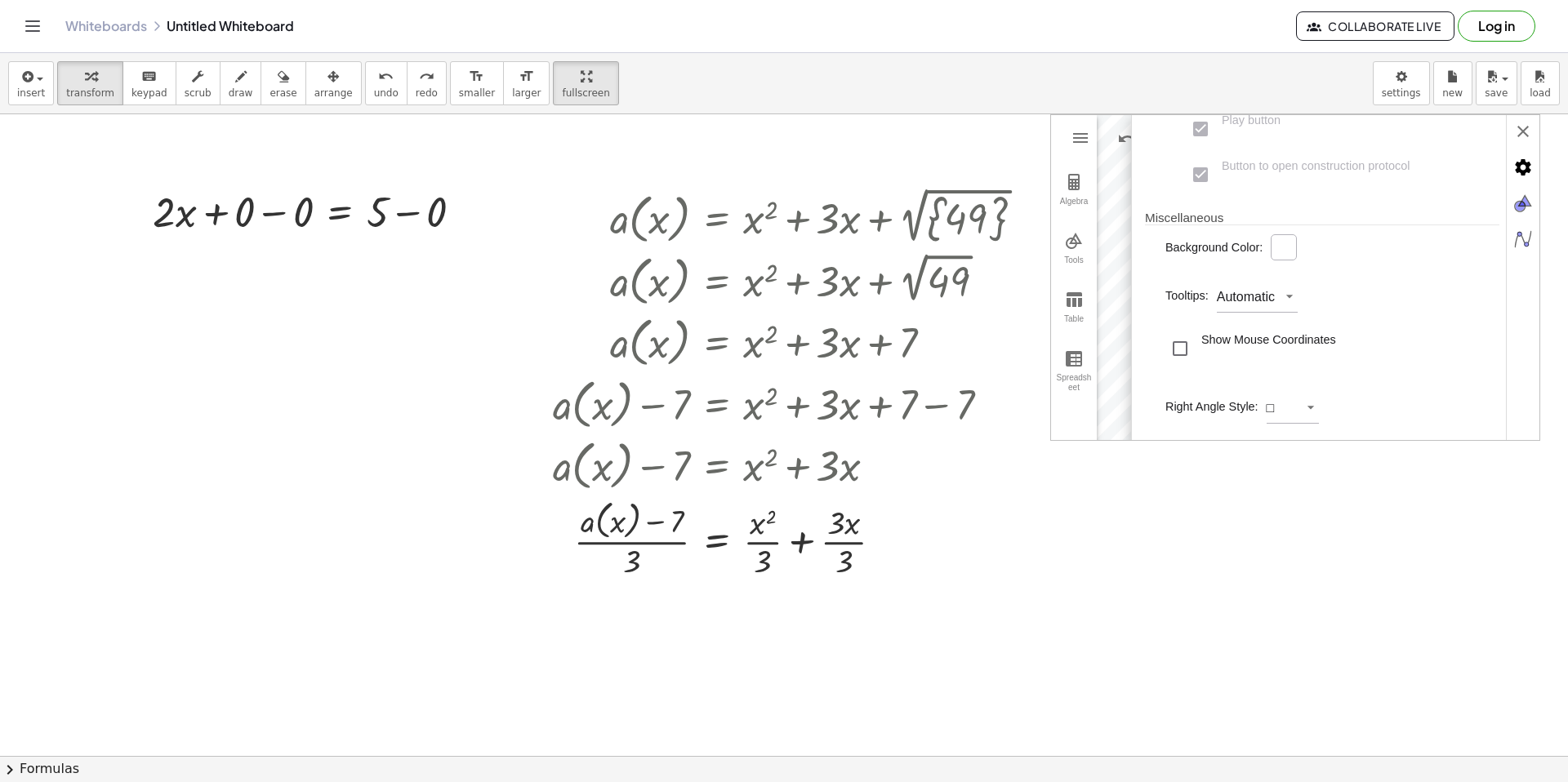
scroll to position [540, 0]
click at [1310, 405] on div "**********" at bounding box center [1295, 277] width 490 height 327
click at [1305, 410] on li "□" at bounding box center [1295, 413] width 57 height 26
click at [1274, 349] on div "Show Mouse Coordinates" at bounding box center [1269, 349] width 135 height 33
click at [1245, 306] on div "**********" at bounding box center [1295, 277] width 490 height 327
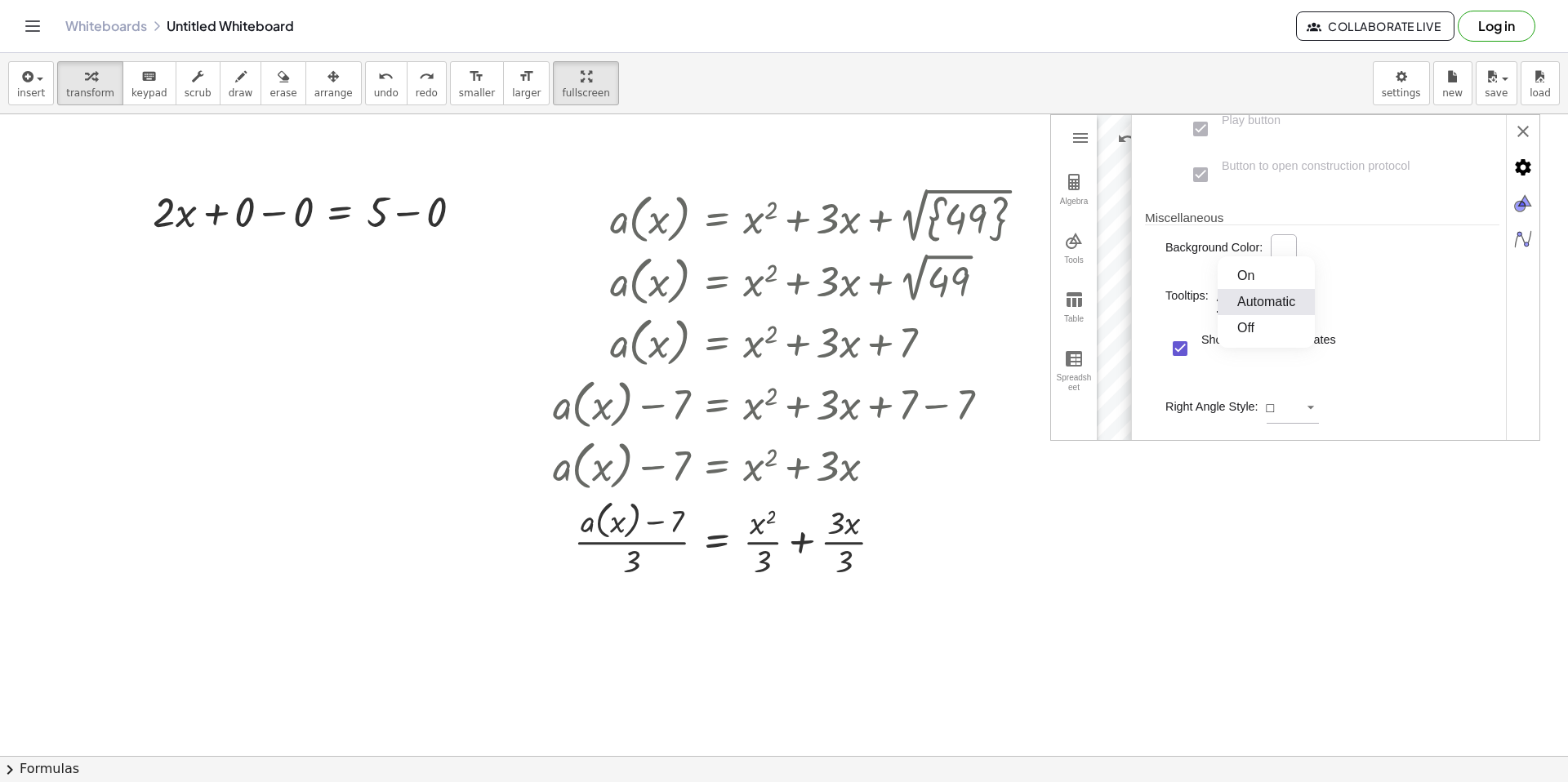
click at [1245, 306] on li "Automatic" at bounding box center [1266, 301] width 97 height 26
click at [1289, 244] on div "Graphing Calculator" at bounding box center [1283, 247] width 19 height 19
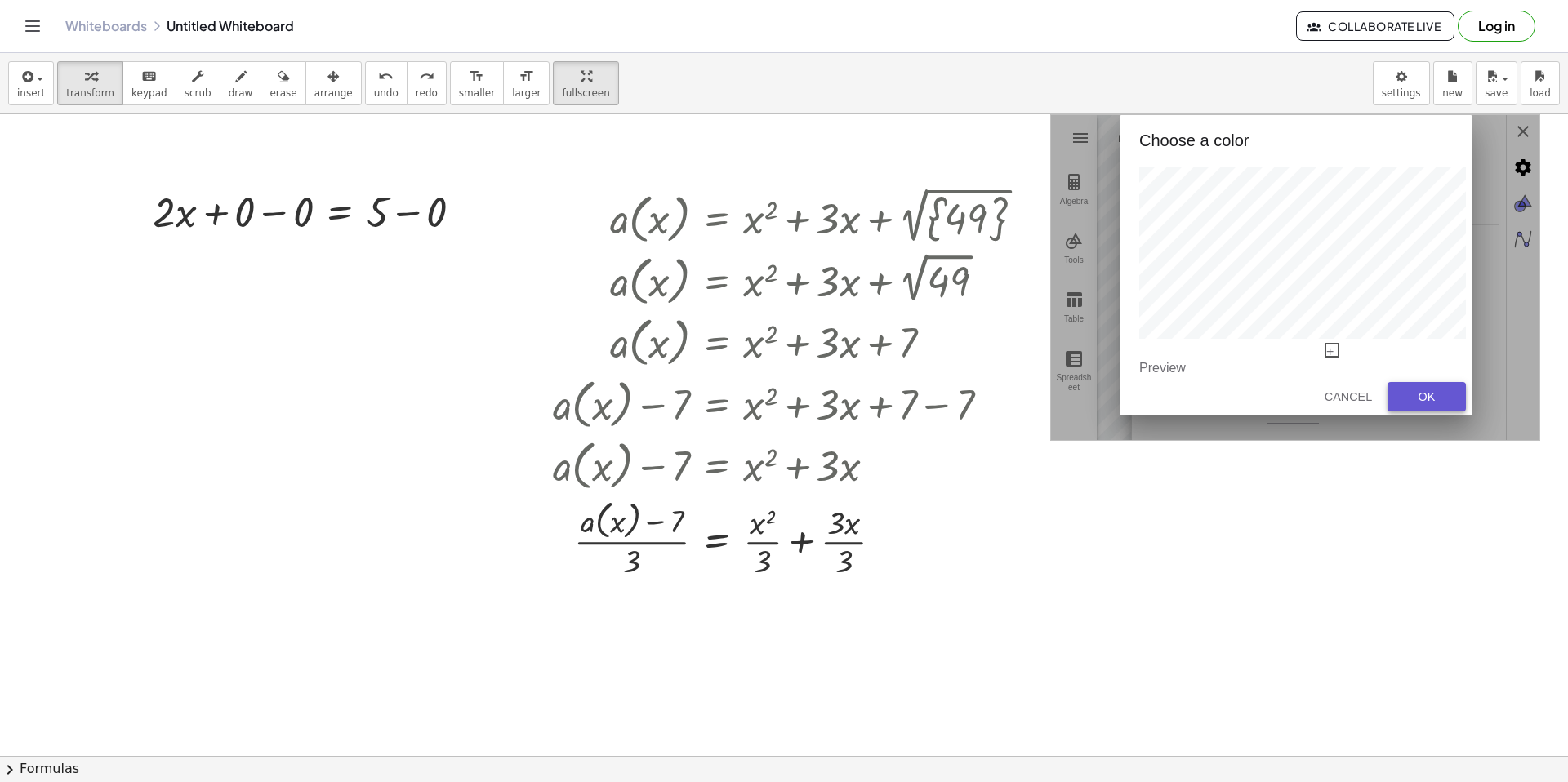
click at [1391, 389] on button "OK" at bounding box center [1426, 397] width 79 height 30
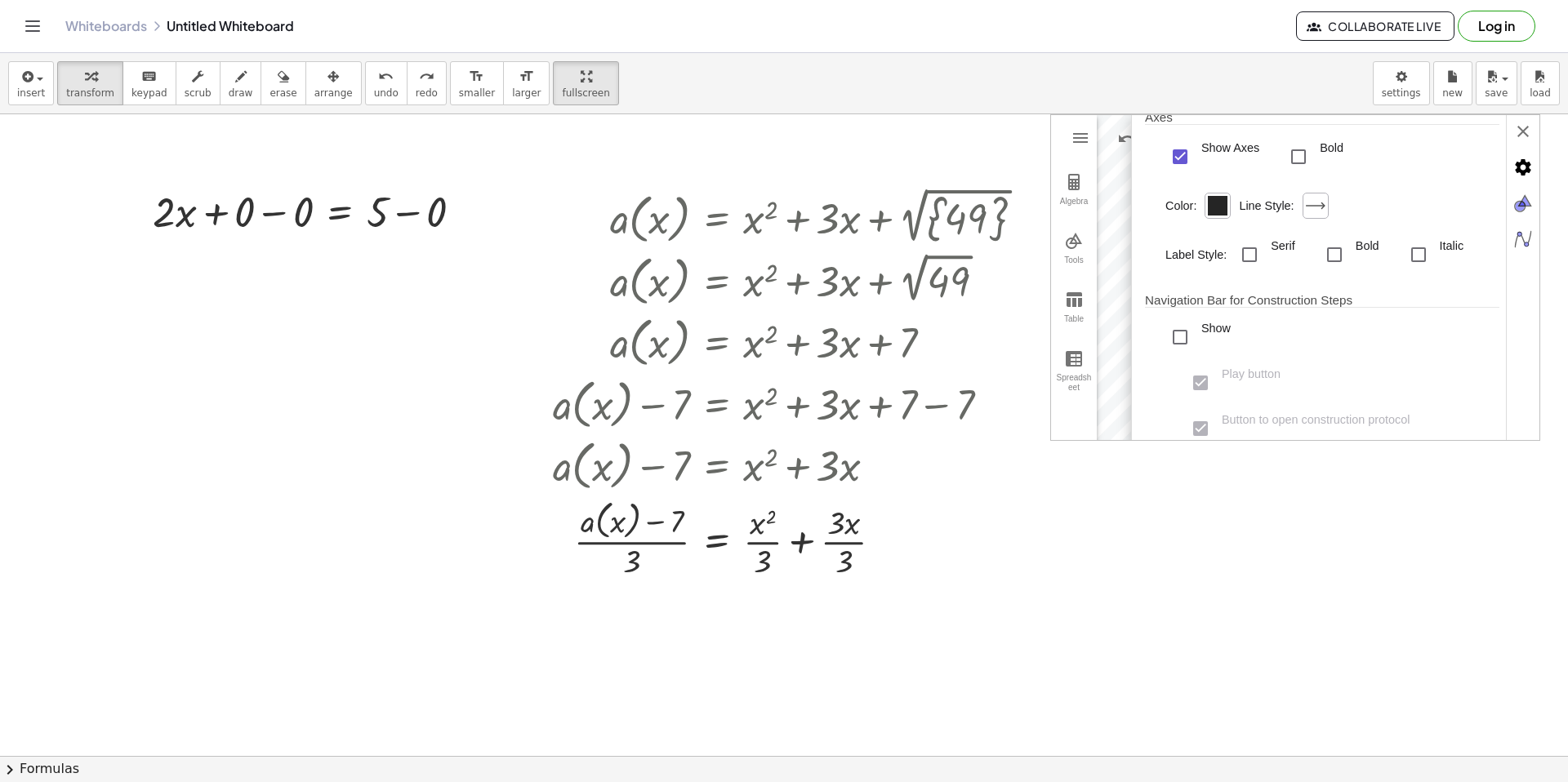
scroll to position [230, 0]
click at [1511, 128] on div "**********" at bounding box center [1335, 278] width 409 height 327
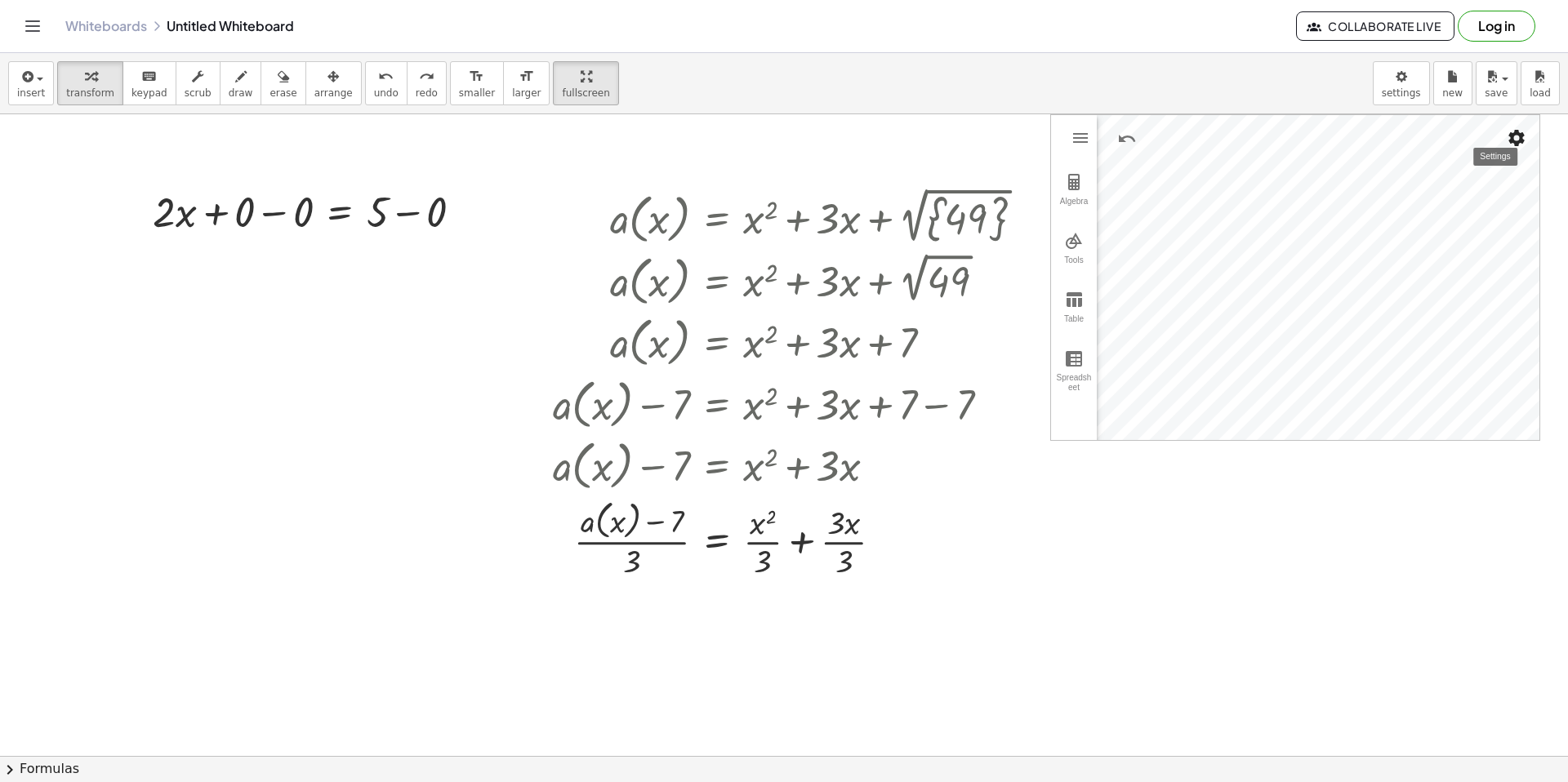
click at [1511, 139] on img "Settings" at bounding box center [1516, 138] width 19 height 19
click at [1424, 275] on li "Settings" at bounding box center [1420, 278] width 209 height 26
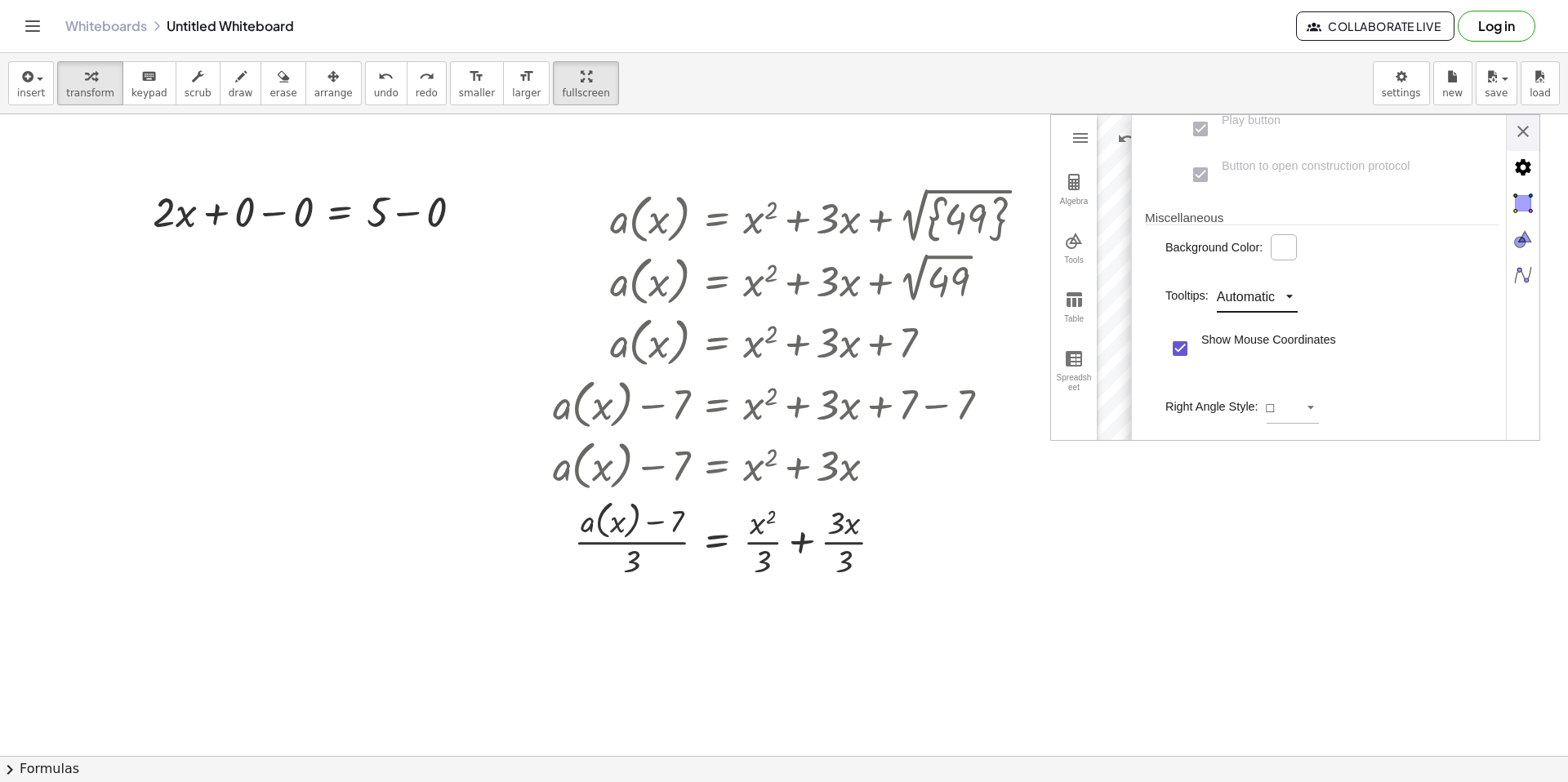
scroll to position [544, 0]
click at [1186, 345] on div "Show Mouse Coordinates" at bounding box center [1180, 349] width 30 height 30
click at [1506, 138] on div "**********" at bounding box center [1335, 278] width 409 height 327
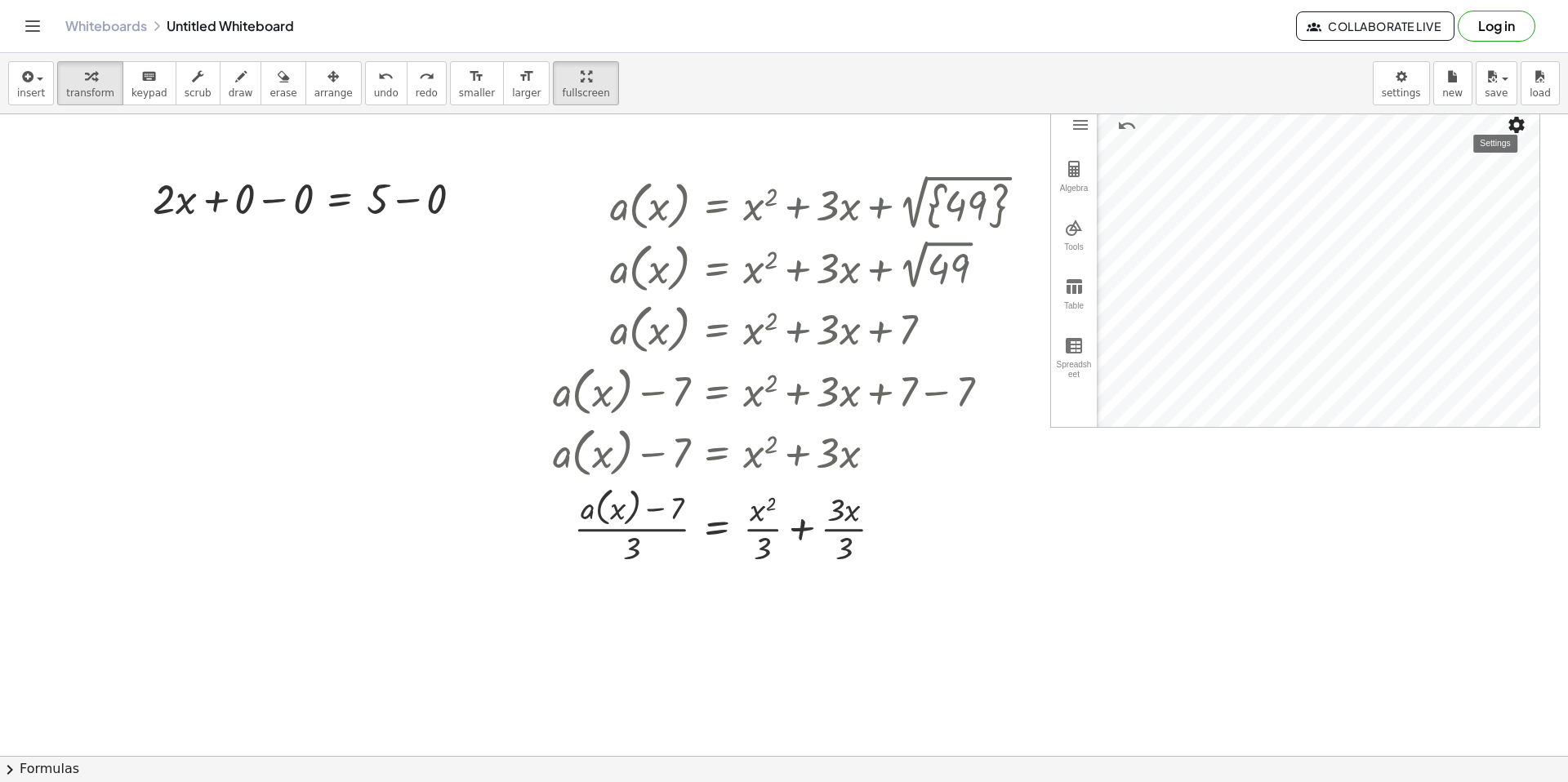
scroll to position [0, 0]
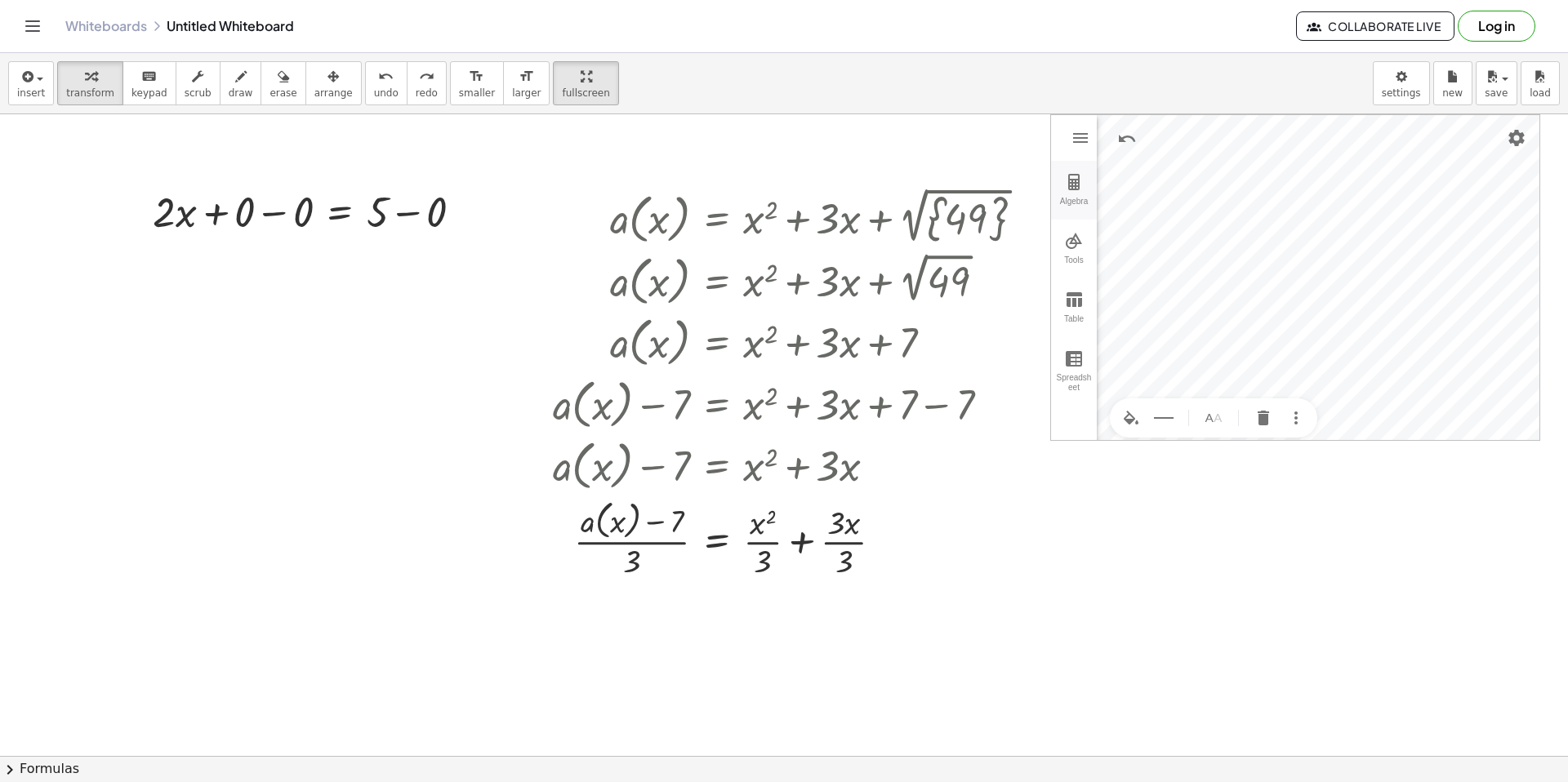
click at [1072, 181] on img "Graphing Calculator" at bounding box center [1073, 182] width 19 height 19
click at [1182, 209] on div "Input…" at bounding box center [1185, 225] width 176 height 37
click at [1397, 339] on div "(4, 8)" at bounding box center [1396, 345] width 45 height 13
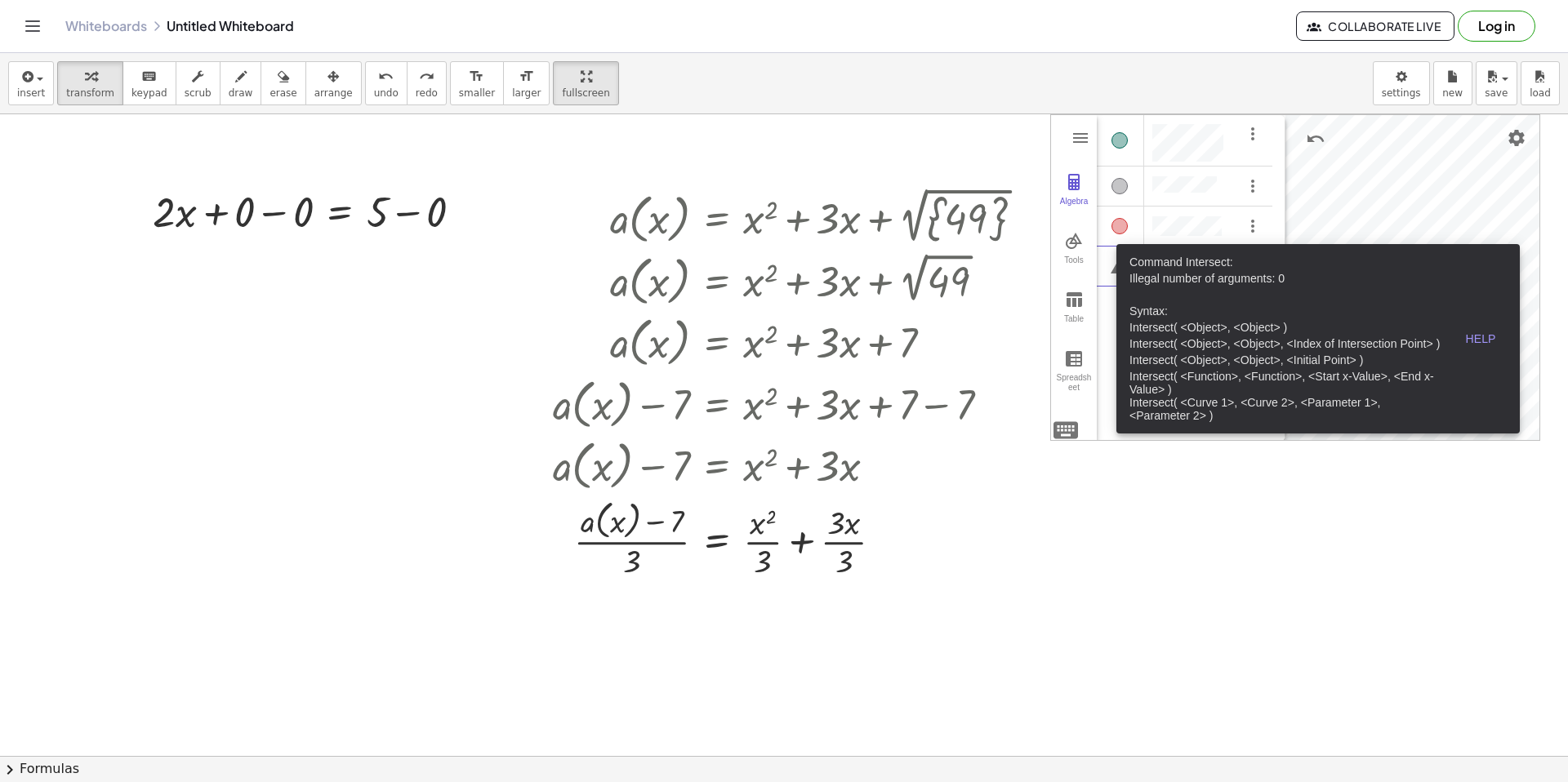
click at [1114, 315] on div "Algebra" at bounding box center [1185, 217] width 176 height 208
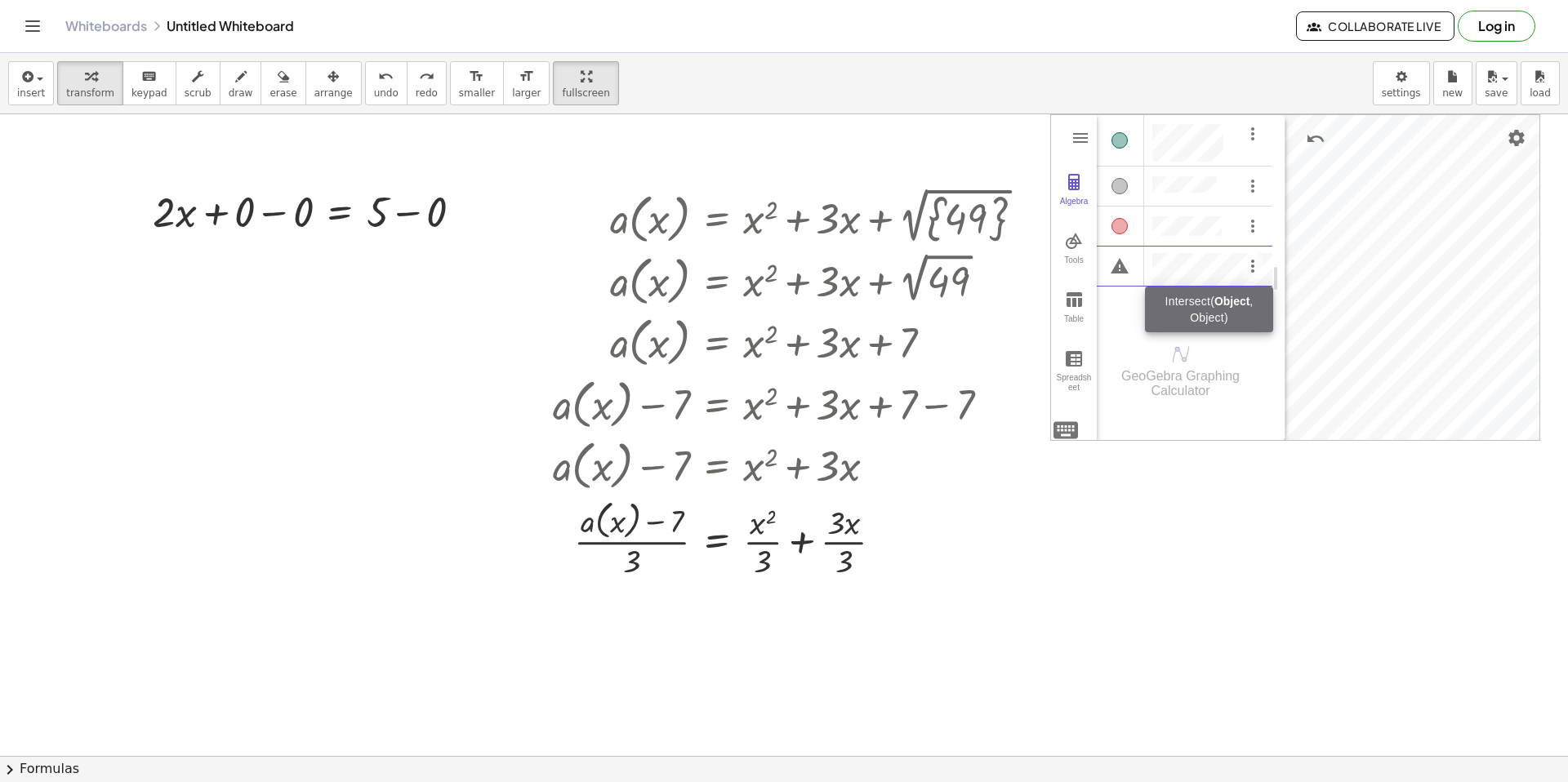
click at [1218, 272] on div "Command Intersect:" at bounding box center [1292, 278] width 250 height 13
click at [1223, 272] on div "Command Intersect:" at bounding box center [1292, 278] width 250 height 13
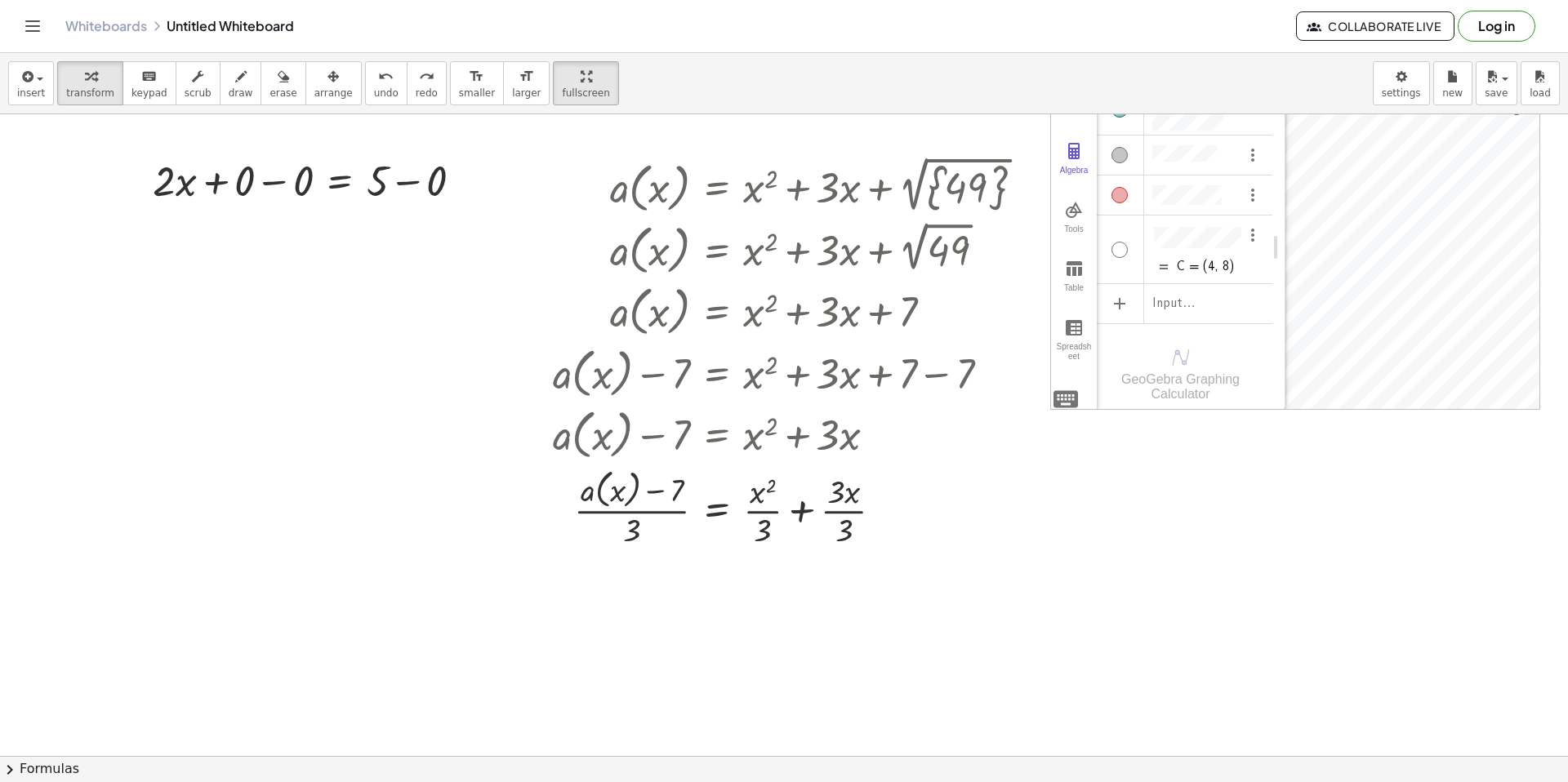
click at [1123, 246] on div "Algebra" at bounding box center [1119, 249] width 16 height 16
click at [1122, 251] on div "Algebra" at bounding box center [1119, 249] width 16 height 16
click at [1254, 240] on img "Options" at bounding box center [1252, 235] width 19 height 19
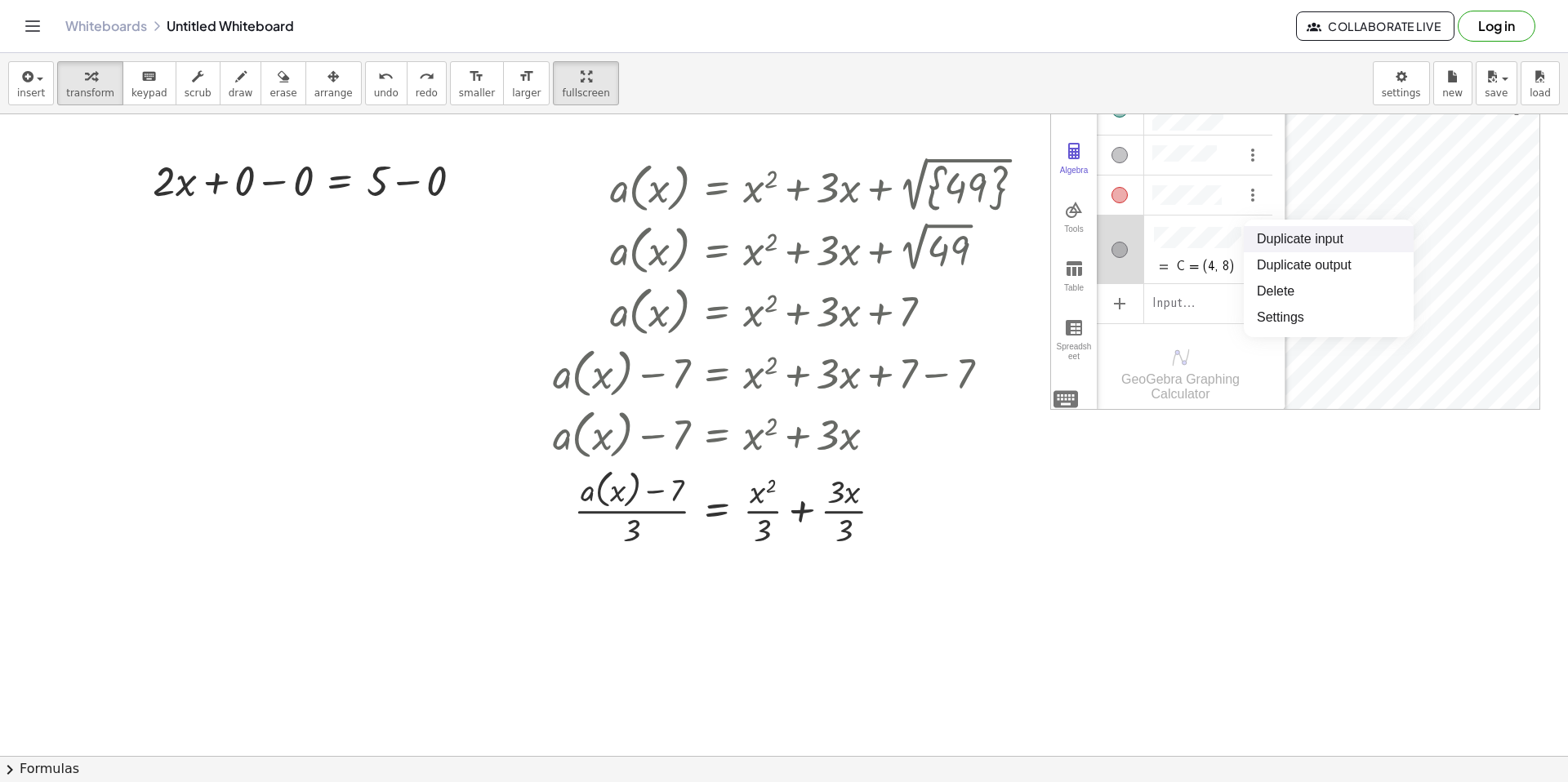
click at [1251, 234] on li "Duplicate input" at bounding box center [1328, 239] width 170 height 26
click at [1361, 418] on div "+ · 2 · x = 5 + 0 − 0 + − 0 + · 2 · x + 0 = 5 a ( , x ) = + x 2 + · 3 · x + 2 √…" at bounding box center [784, 725] width 1568 height 1284
click at [1119, 195] on div "Algebra" at bounding box center [1119, 194] width 16 height 16
click at [1120, 194] on div "Algebra" at bounding box center [1119, 194] width 16 height 16
click at [1077, 140] on button "Algebra" at bounding box center [1074, 160] width 46 height 59
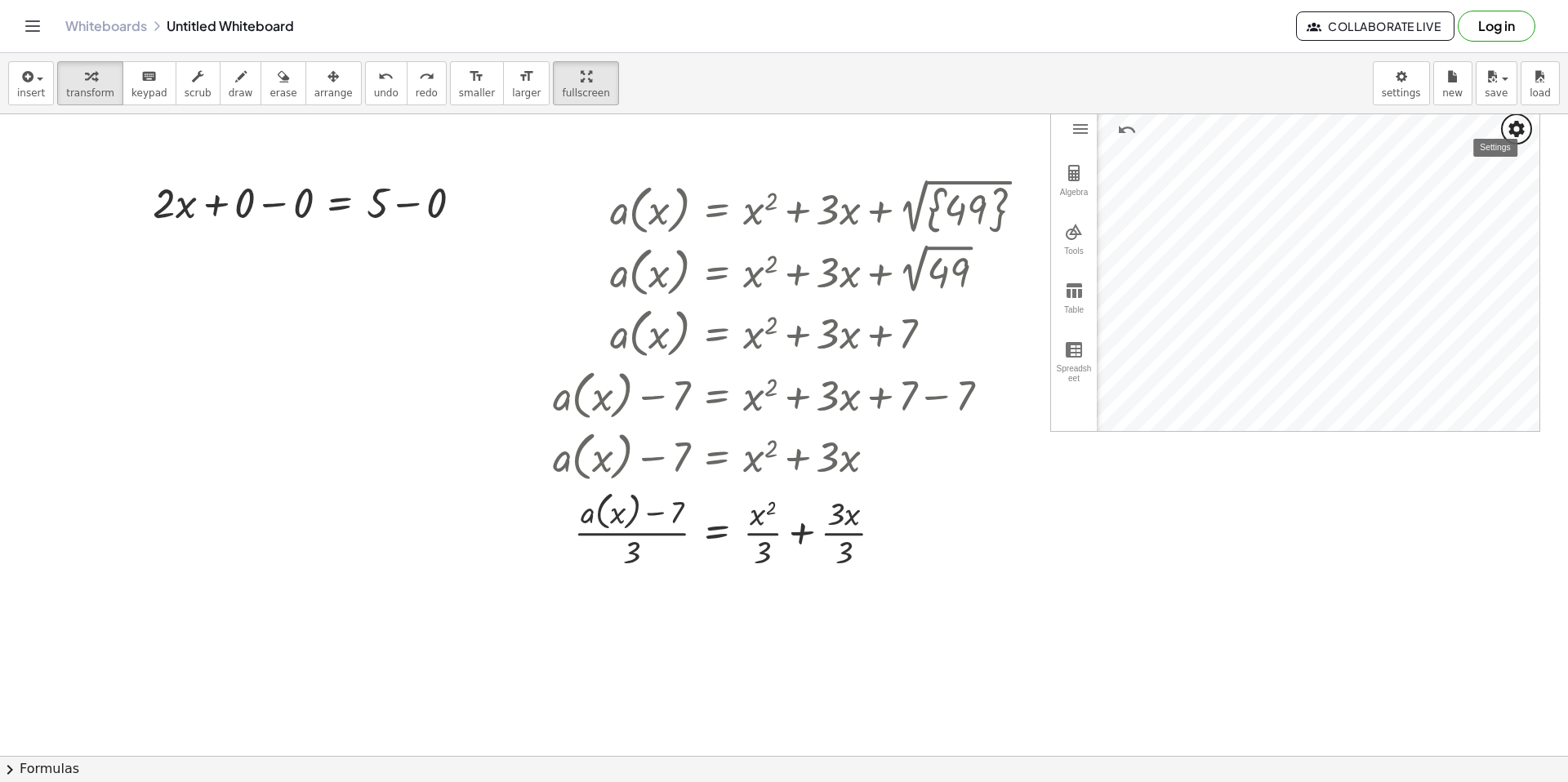
click at [1505, 126] on button "Settings" at bounding box center [1516, 128] width 30 height 30
click at [1256, 492] on div at bounding box center [784, 747] width 1568 height 1284
click at [73, 94] on span "transform" at bounding box center [90, 93] width 48 height 12
click at [36, 93] on span "insert" at bounding box center [30, 93] width 28 height 12
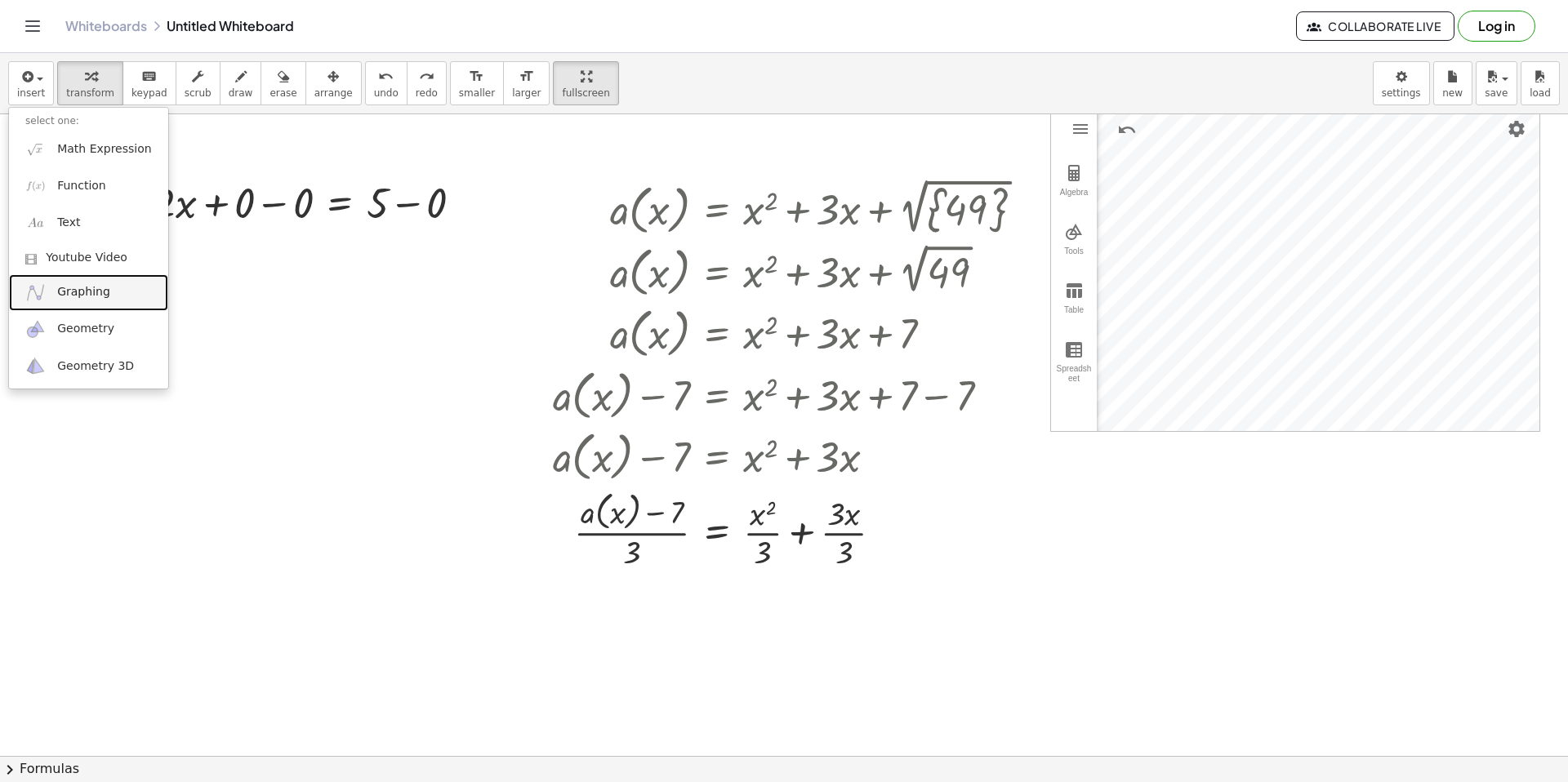
click at [86, 287] on span "Graphing" at bounding box center [84, 292] width 53 height 16
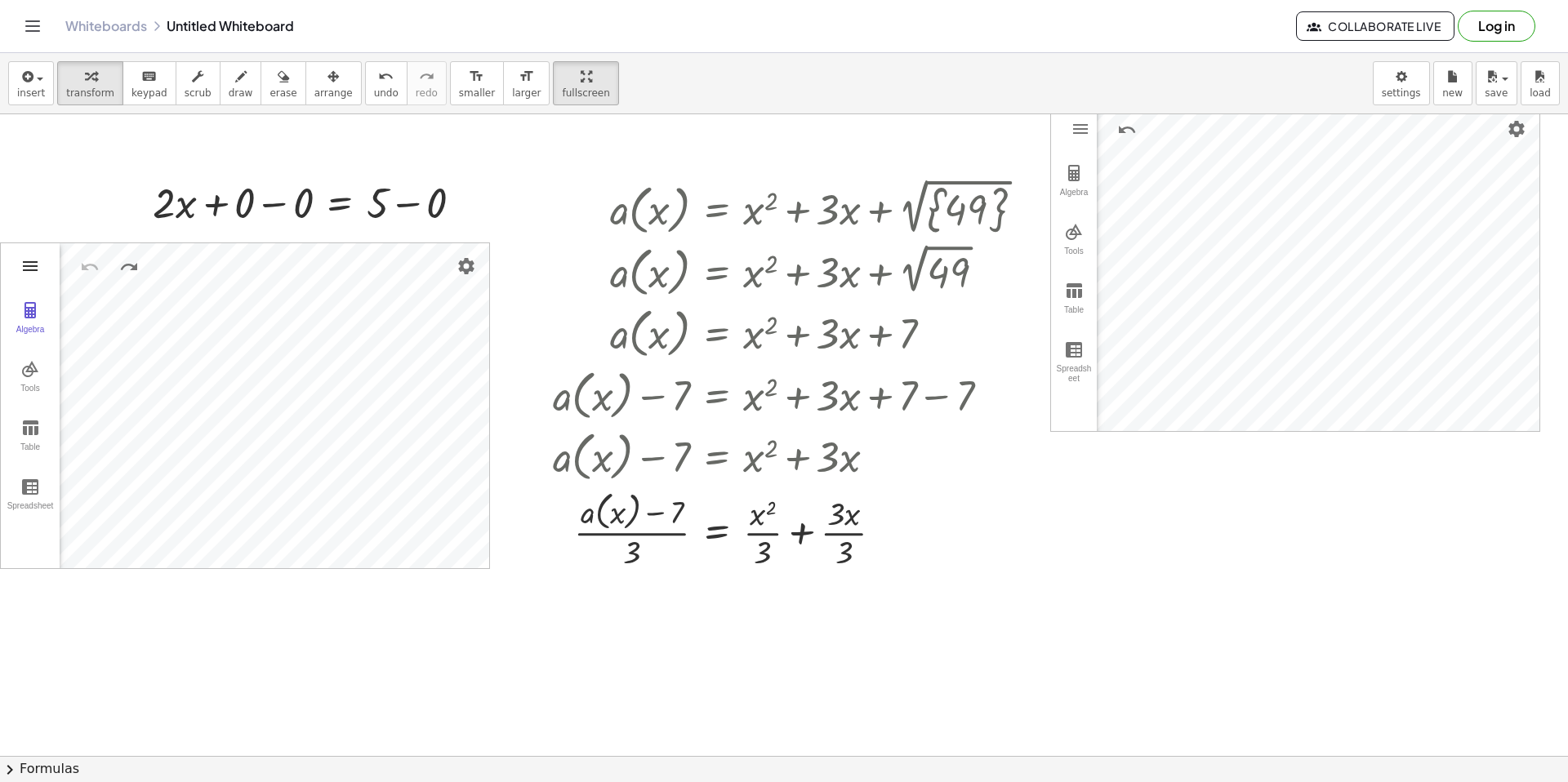
click at [27, 269] on img "Graphing Calculator" at bounding box center [30, 266] width 19 height 19
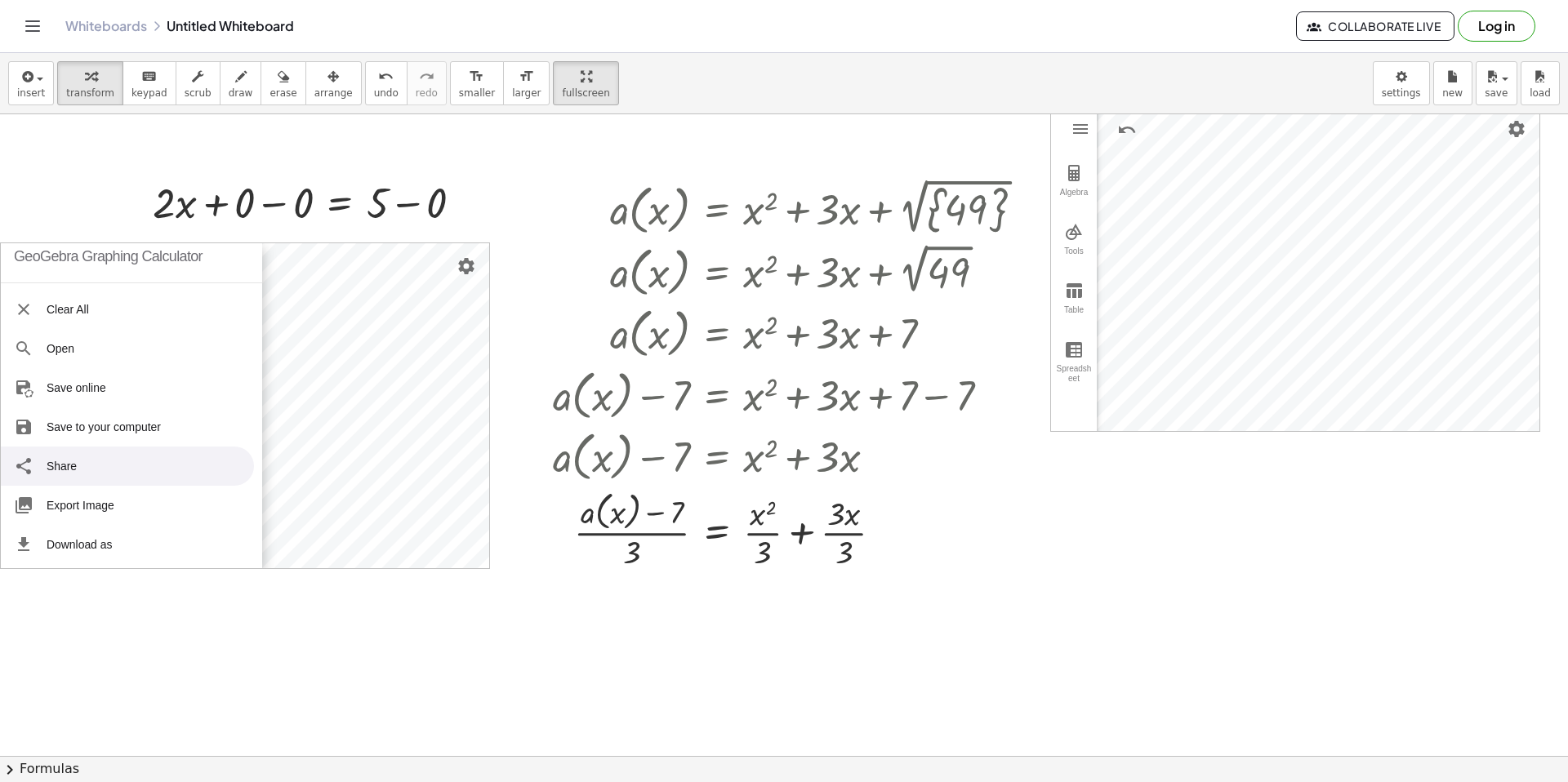
scroll to position [0, 0]
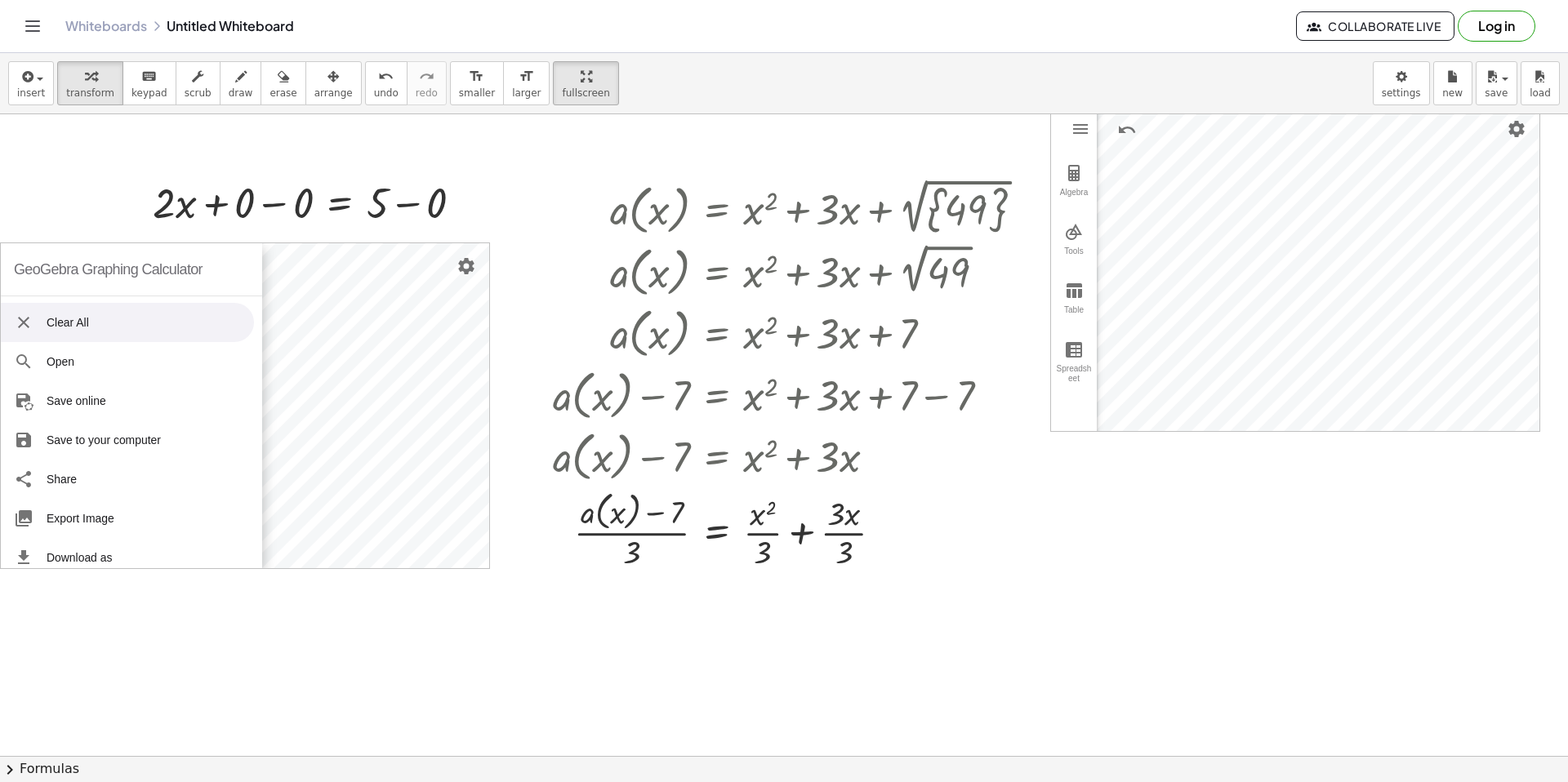
click at [93, 309] on li "Clear All" at bounding box center [128, 323] width 253 height 39
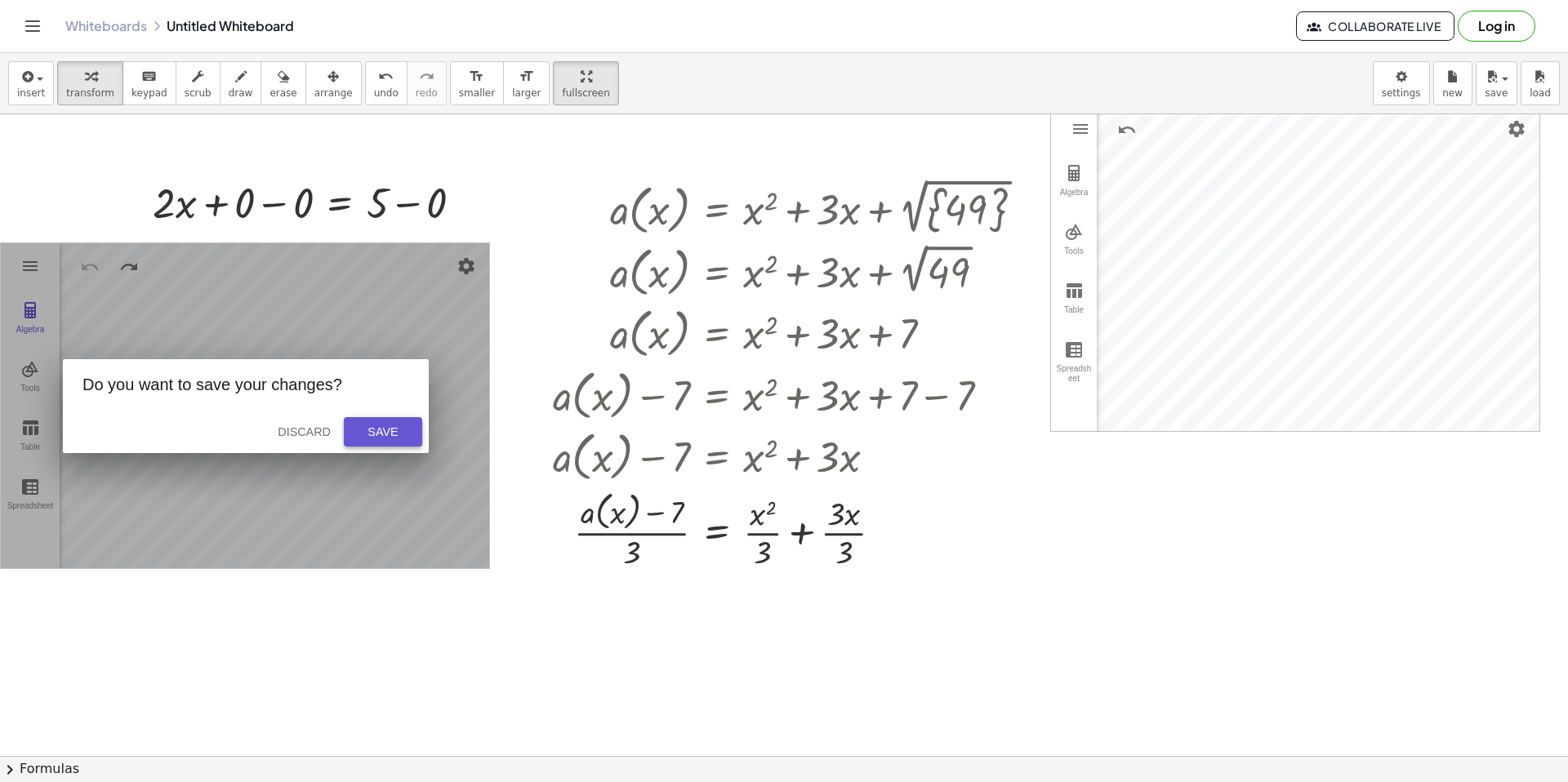
click at [383, 425] on button "Save" at bounding box center [383, 432] width 79 height 30
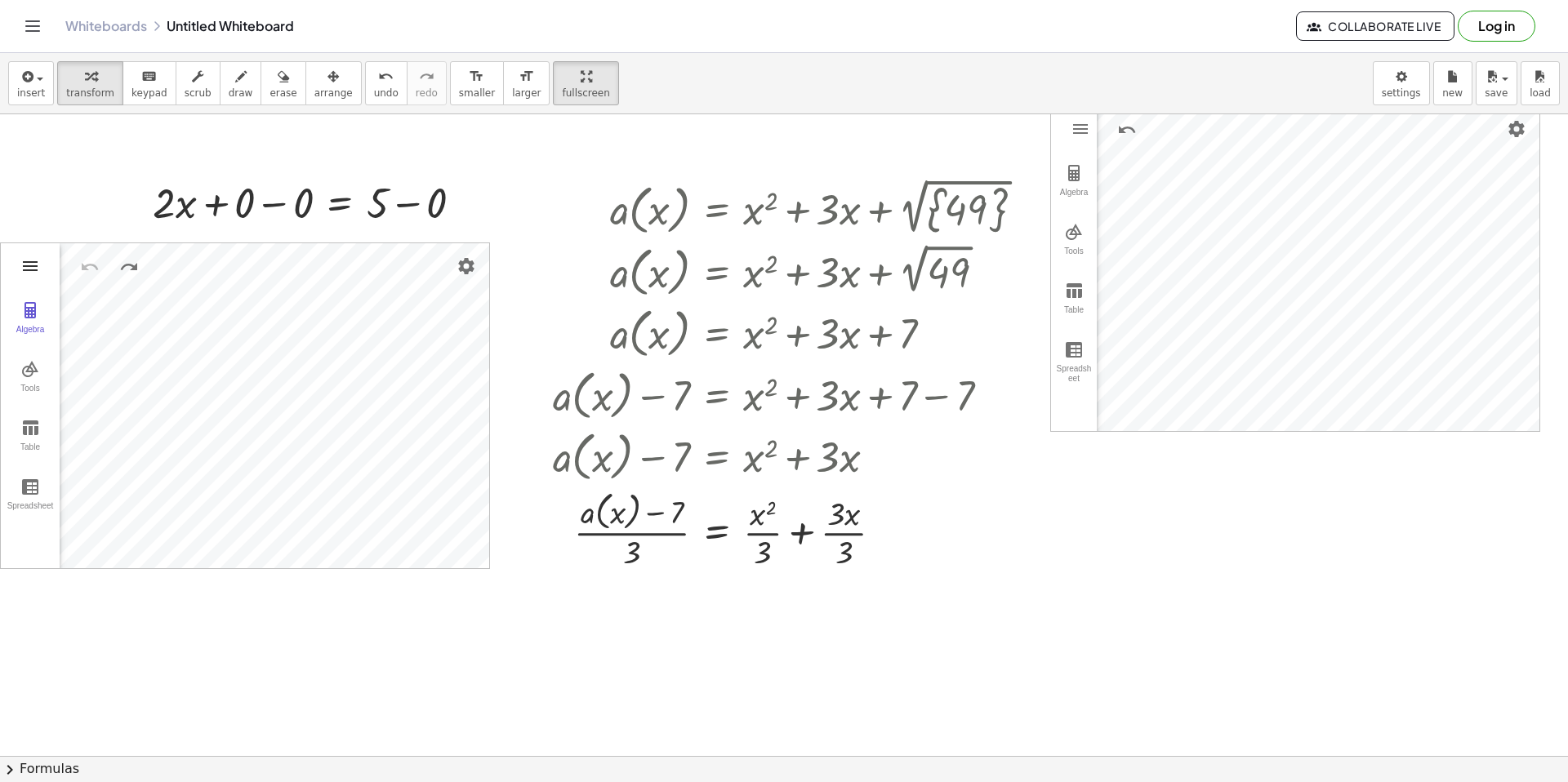
click at [39, 262] on img "Graphing Calculator" at bounding box center [30, 266] width 19 height 19
click at [79, 335] on li "Clear All" at bounding box center [128, 323] width 253 height 39
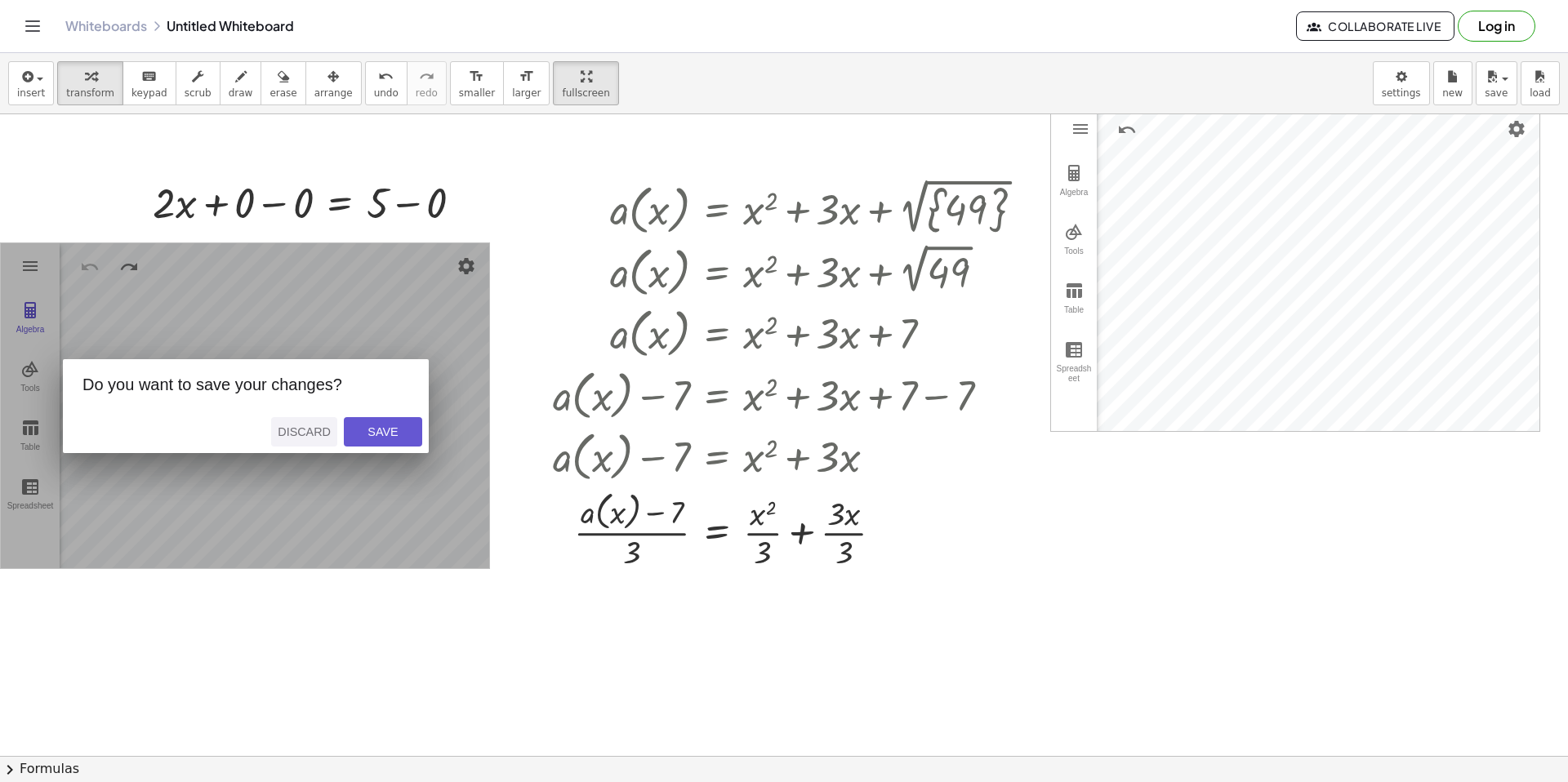
click at [310, 426] on div "Discard" at bounding box center [304, 432] width 53 height 13
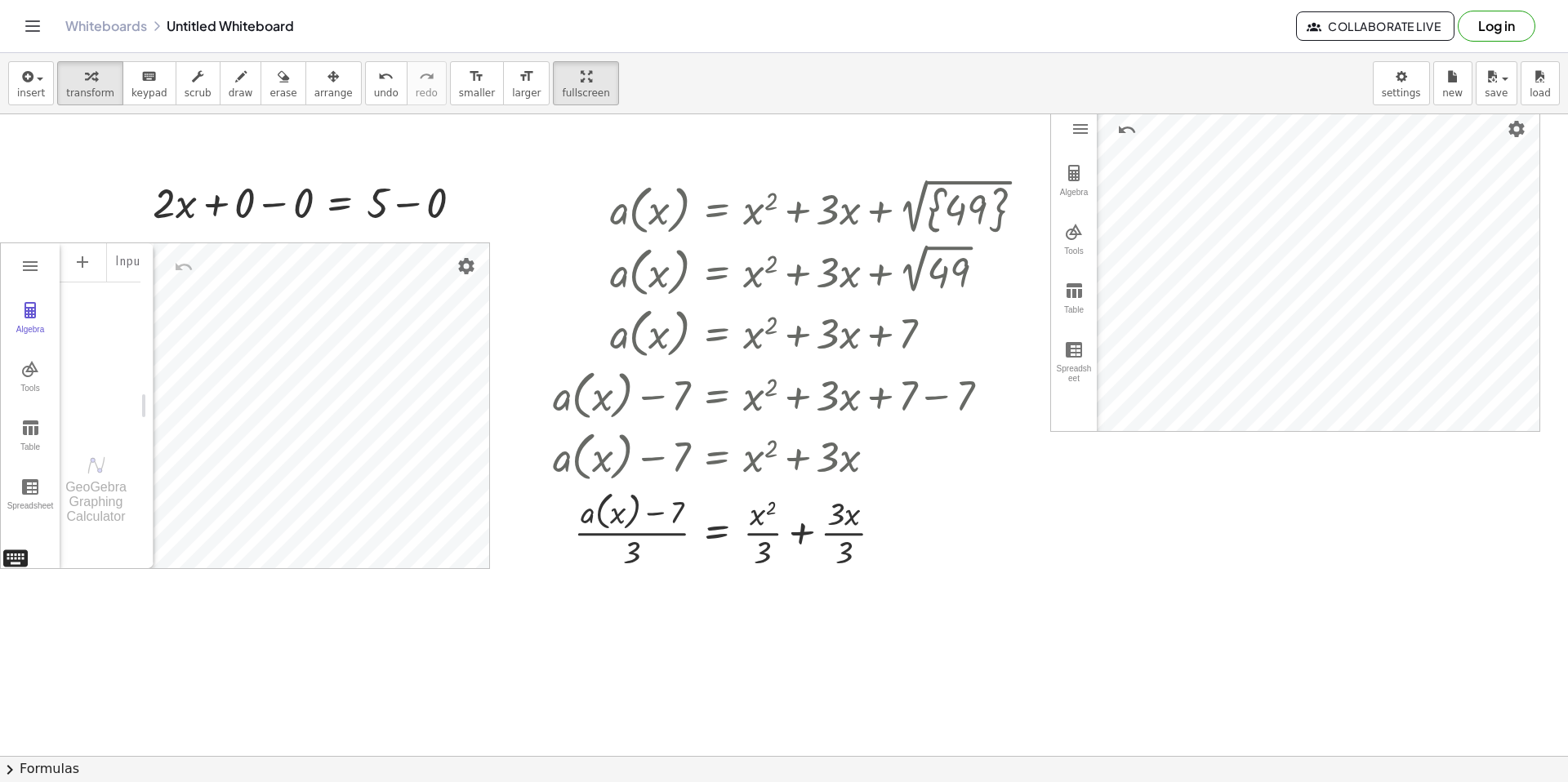
click at [25, 557] on div "GeoGebra Graphing Calculator Clear All Open Save online Save to your computer S…" at bounding box center [245, 405] width 490 height 327
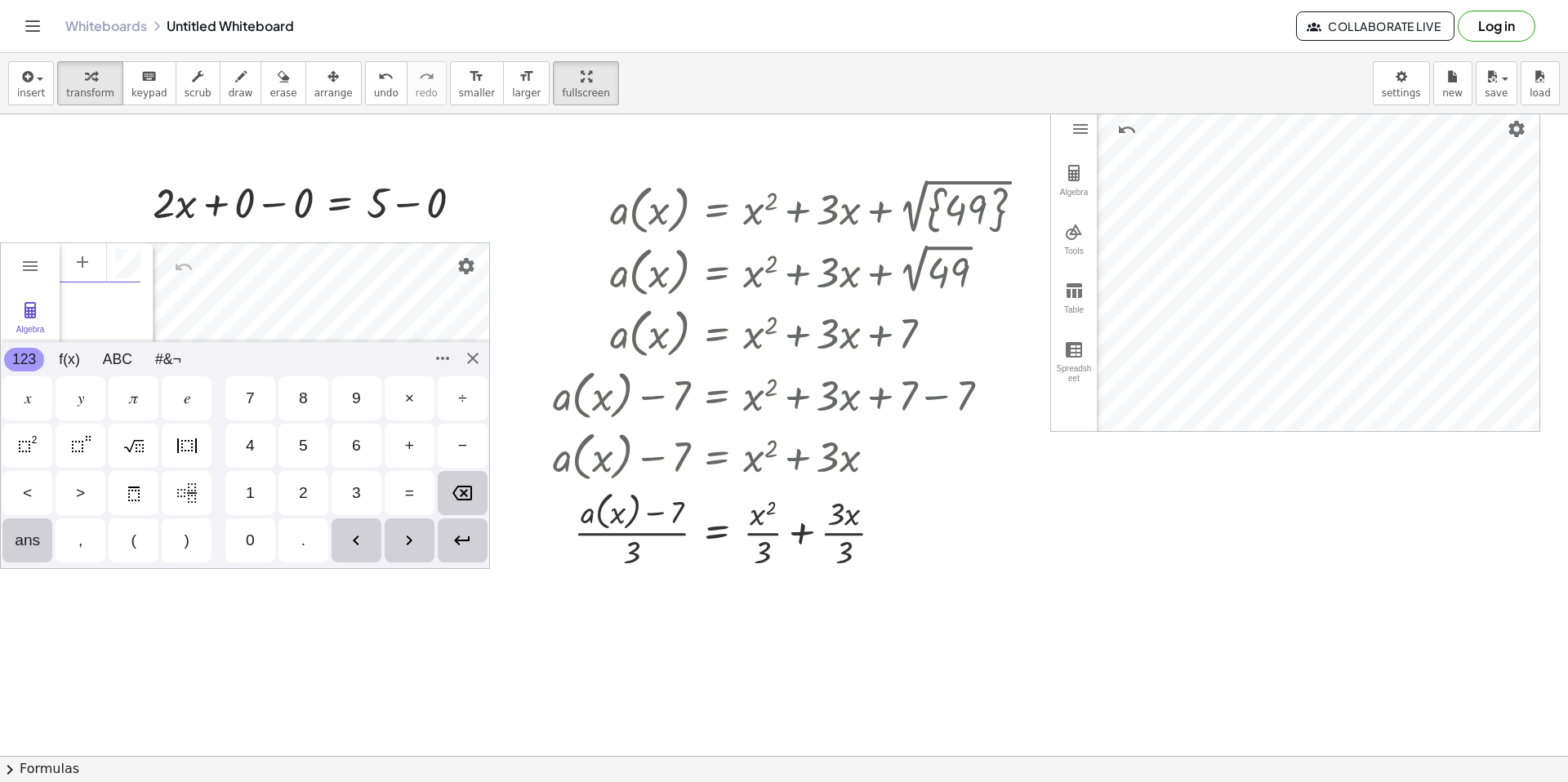
scroll to position [9, 0]
click at [475, 358] on div "GeoGebra Graphing Calculator Clear All Open Save online Save to your computer S…" at bounding box center [245, 405] width 490 height 327
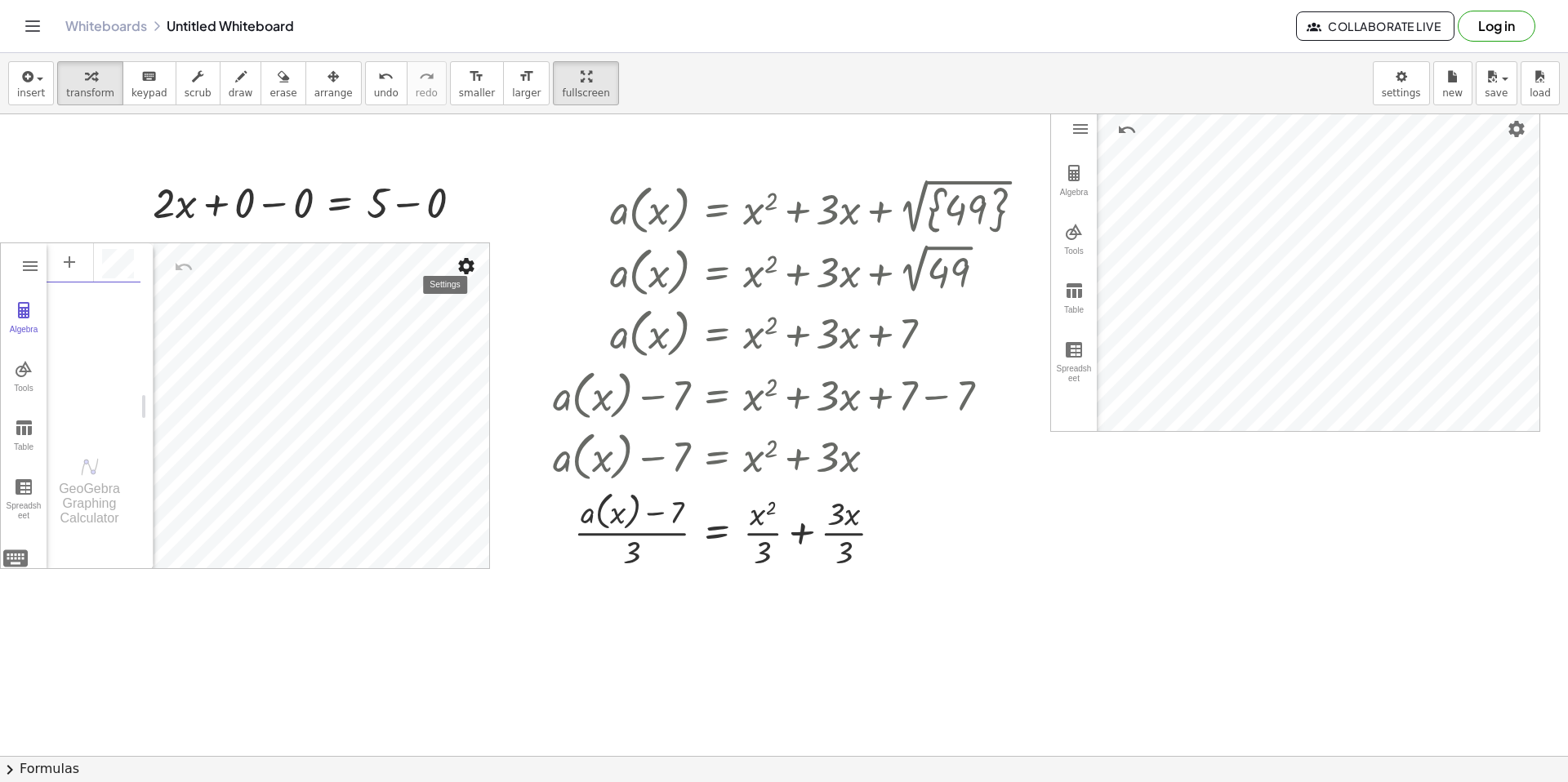
click at [470, 271] on img "Settings" at bounding box center [466, 266] width 19 height 19
click at [357, 422] on div "Show Axes Show Grid No Grid Major Gridlines Major and Minor Gridlines Polar Iso…" at bounding box center [370, 341] width 209 height 170
click at [356, 413] on li "Settings" at bounding box center [370, 406] width 209 height 26
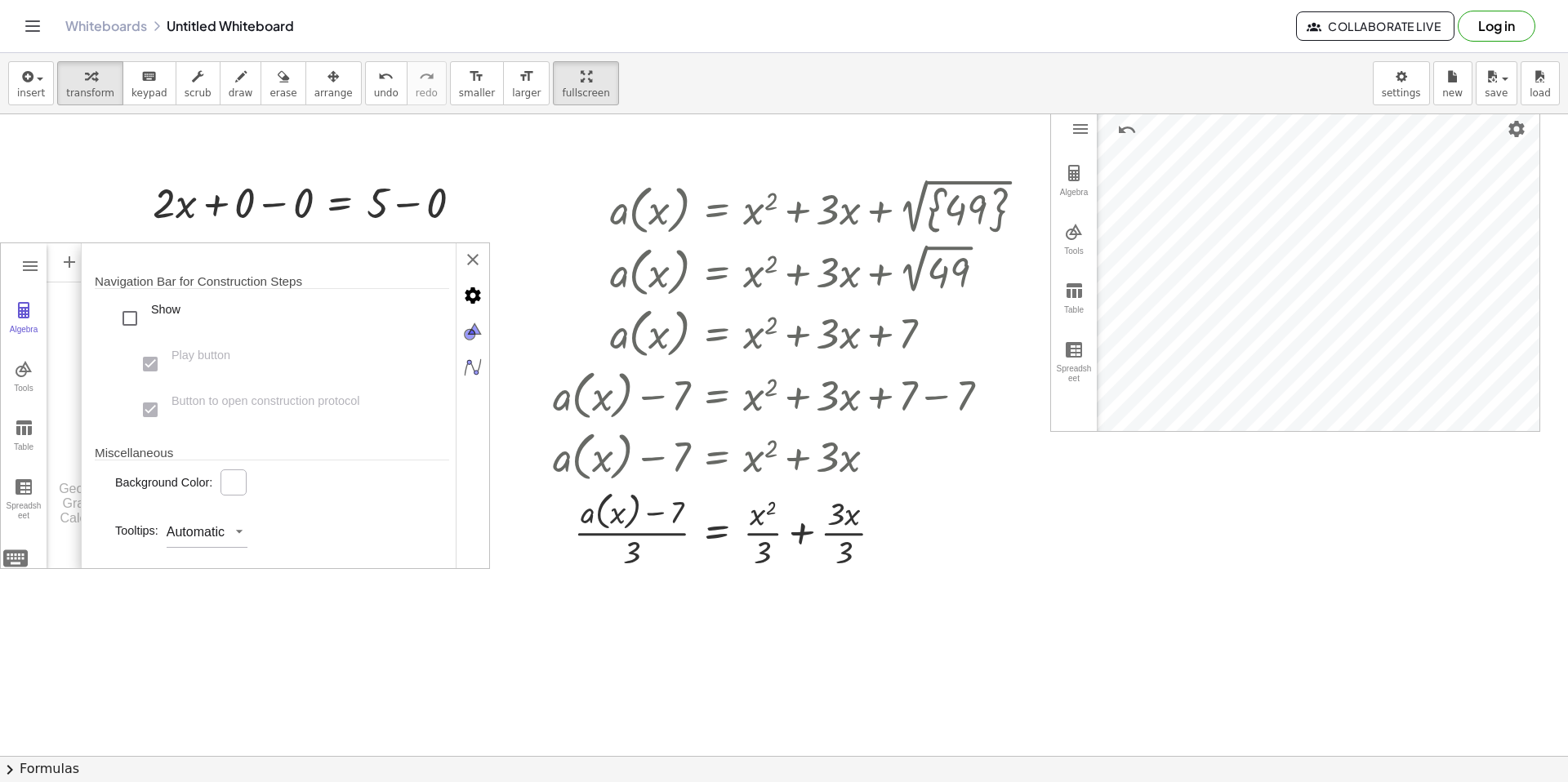
scroll to position [544, 0]
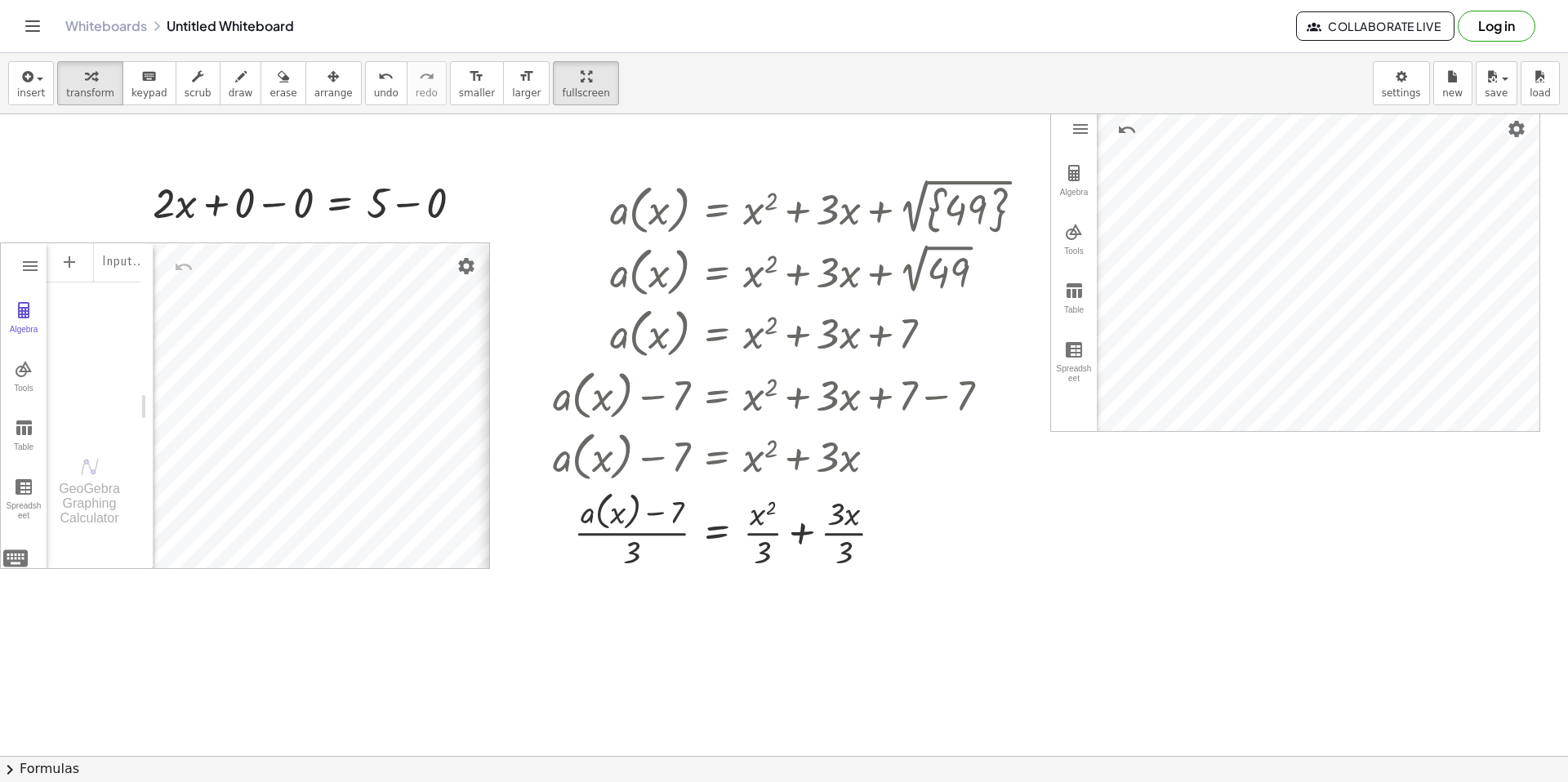
click at [489, 270] on div "Basic xAxis yAxis Grid Dimensions x Min: ***** x Max: **** y Min: ** y Max: * x…" at bounding box center [693, 406] width 409 height 327
click at [75, 383] on div "Input…" at bounding box center [93, 337] width 94 height 192
click at [39, 269] on img "Graphing Calculator" at bounding box center [30, 266] width 19 height 19
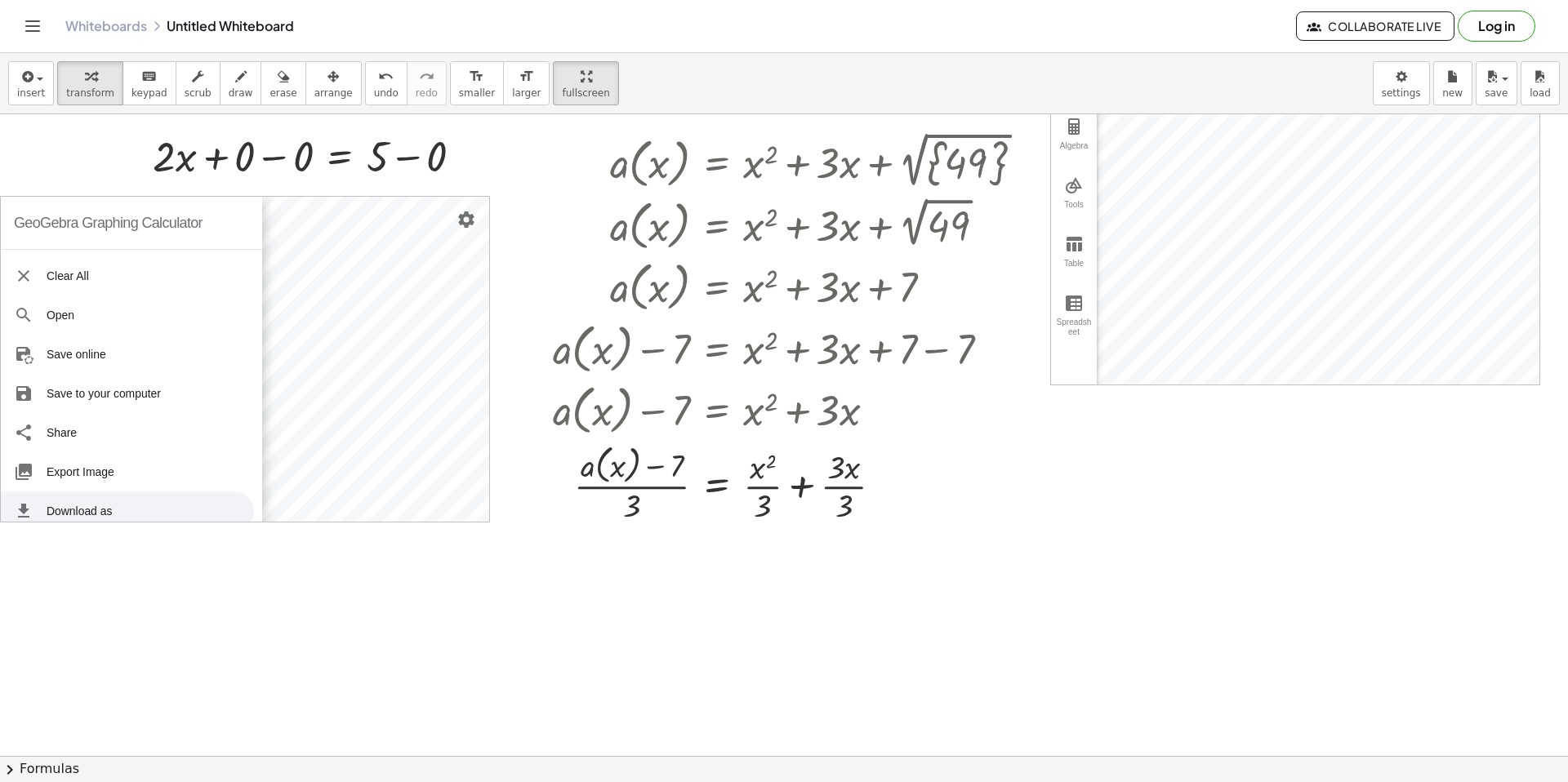
scroll to position [216, 0]
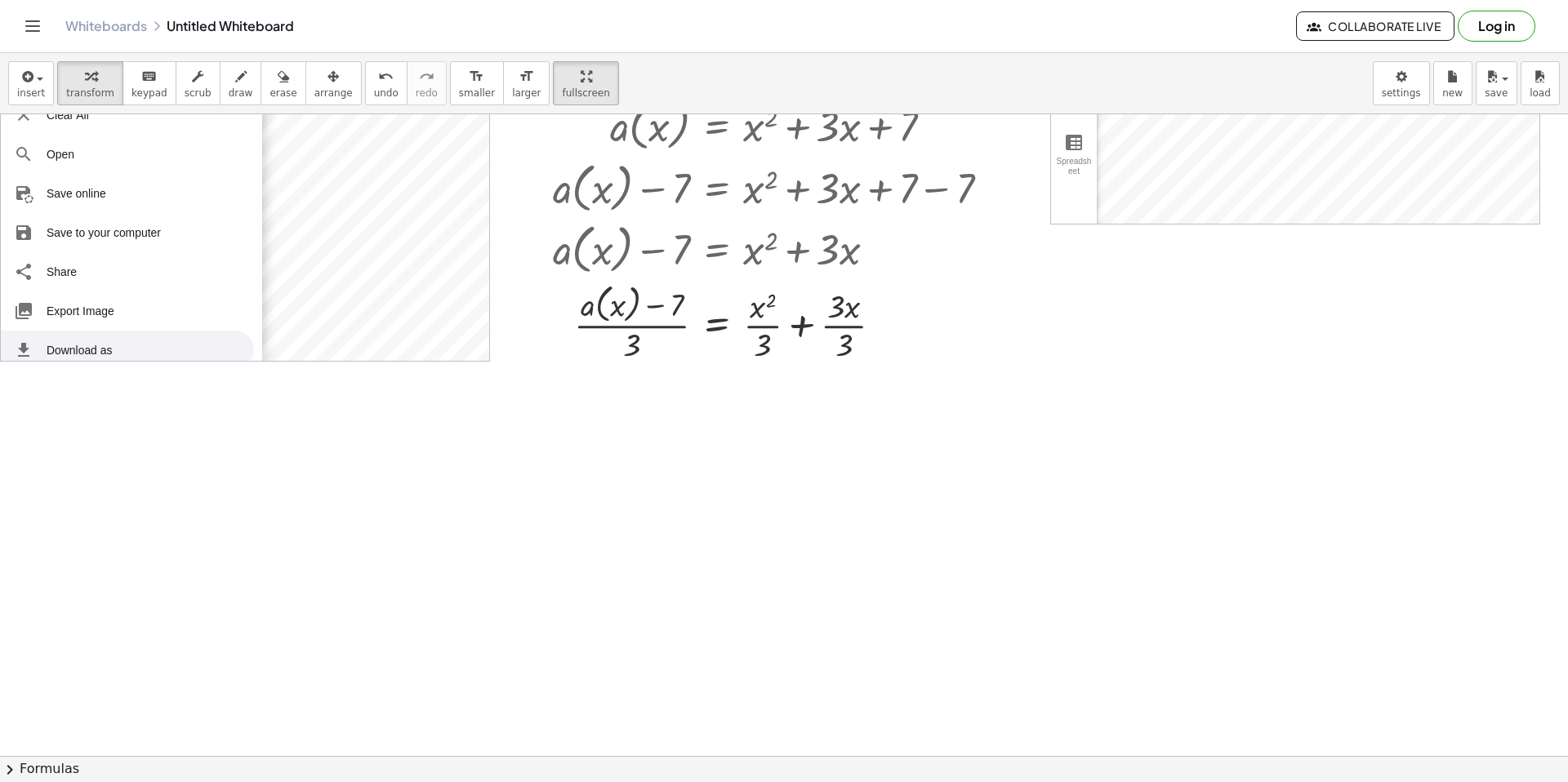
click at [99, 595] on div at bounding box center [784, 540] width 1568 height 1284
click at [317, 418] on div at bounding box center [784, 540] width 1568 height 1284
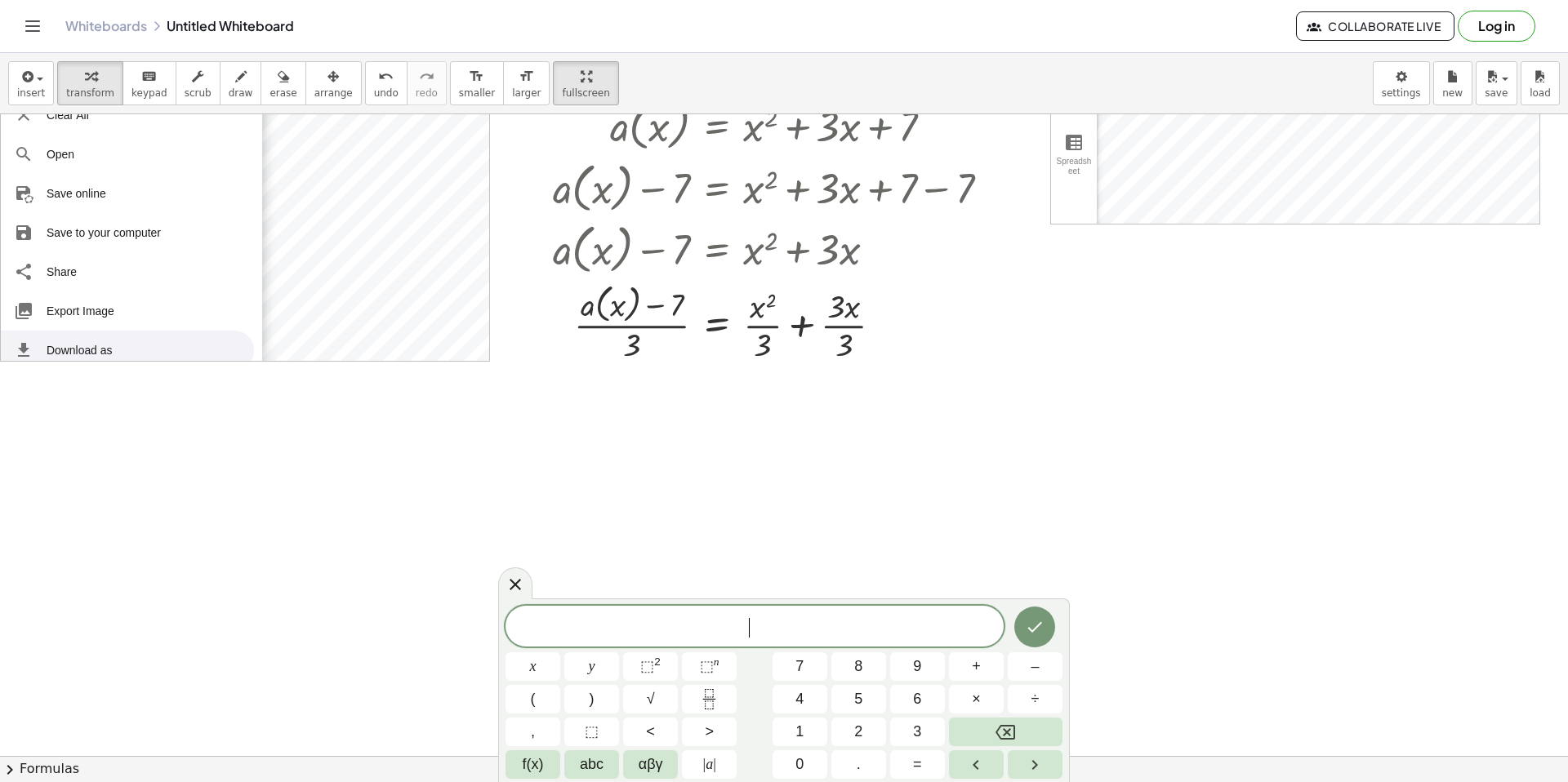
scroll to position [0, 0]
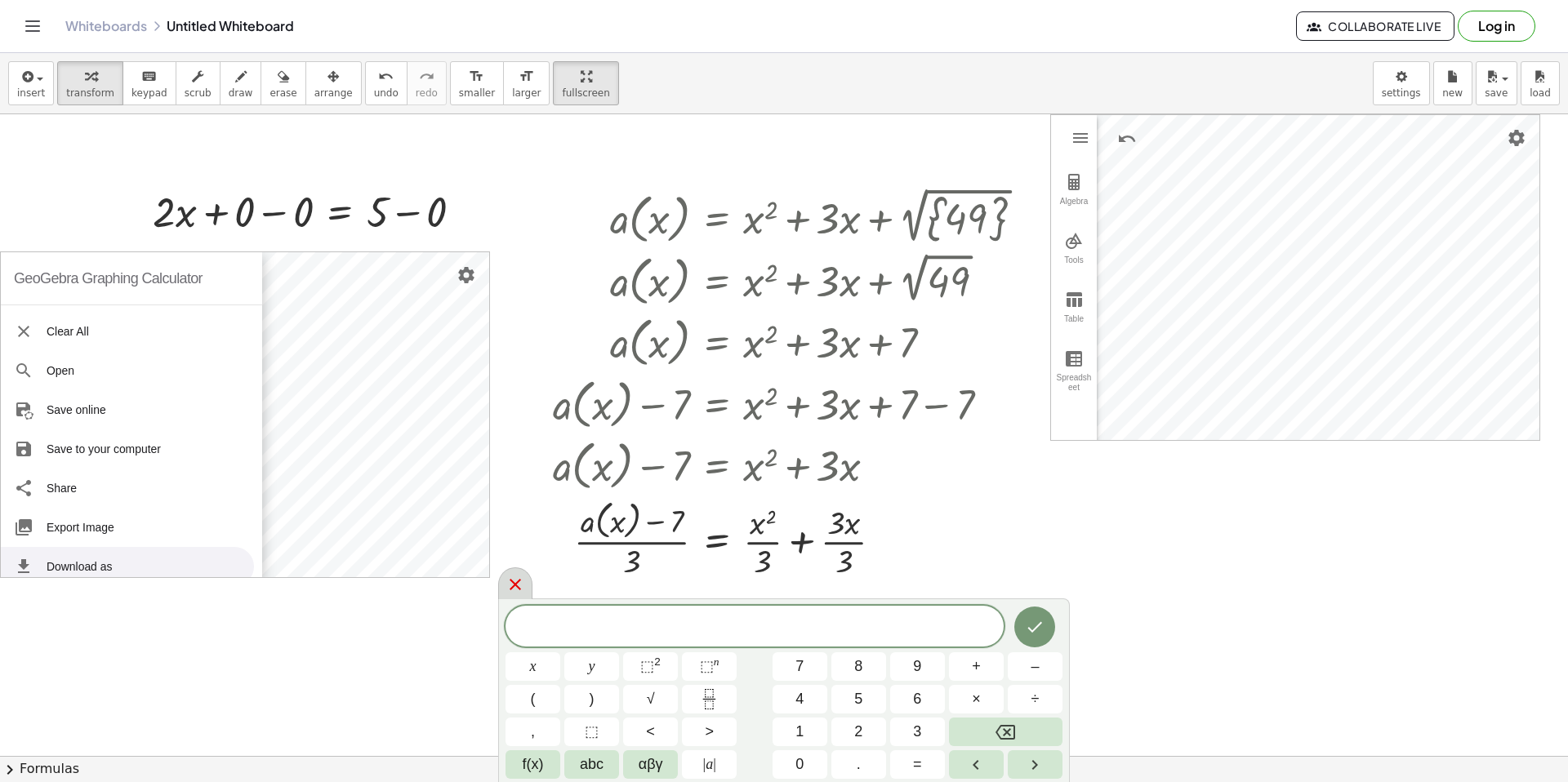
click at [508, 583] on icon at bounding box center [515, 584] width 19 height 19
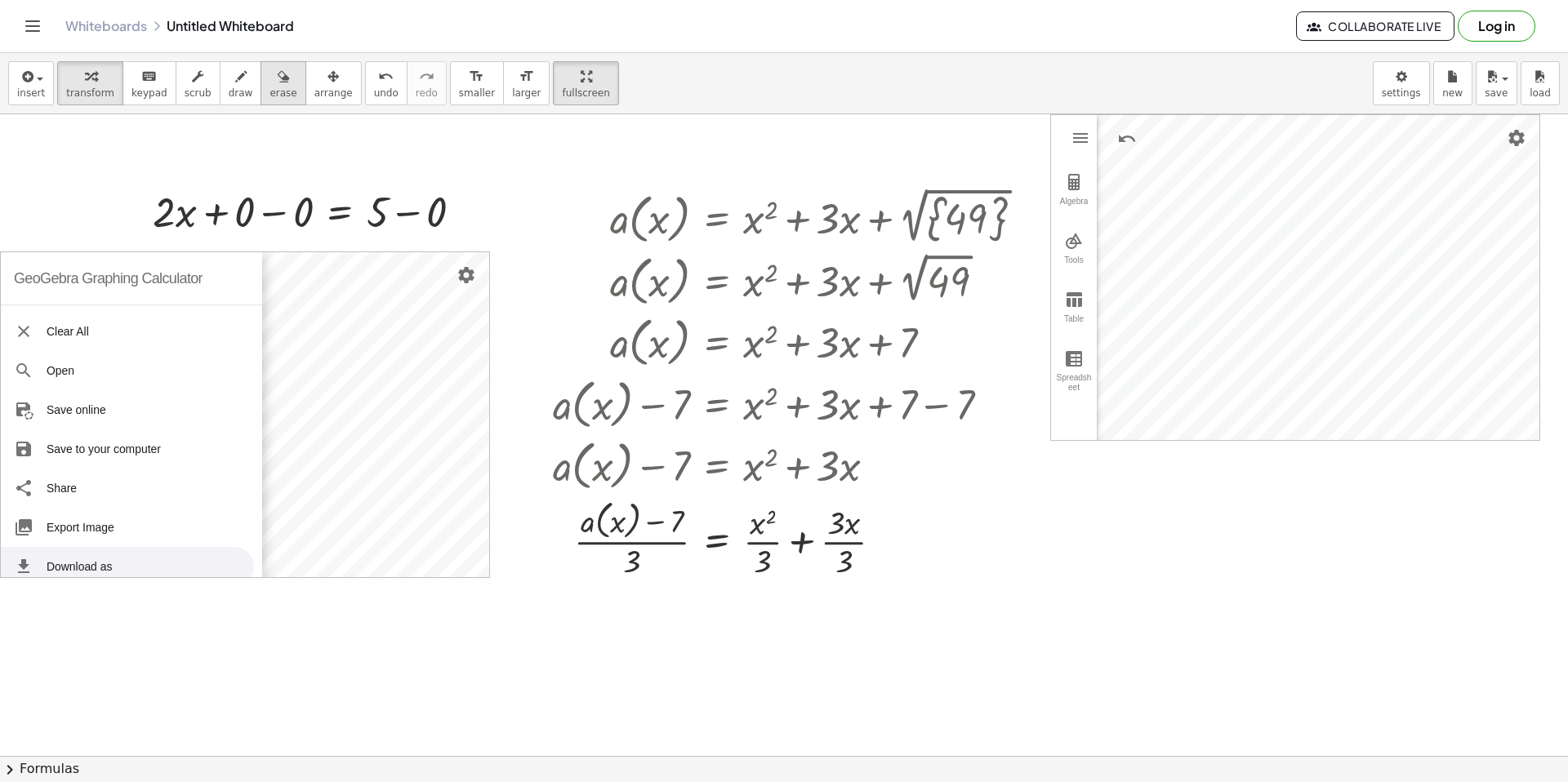
click at [281, 102] on button "erase" at bounding box center [282, 84] width 45 height 44
drag, startPoint x: 209, startPoint y: 143, endPoint x: 327, endPoint y: 352, distance: 240.0
click at [327, 352] on div at bounding box center [784, 756] width 1568 height 1284
drag, startPoint x: 291, startPoint y: 319, endPoint x: 342, endPoint y: 295, distance: 56.4
click at [215, 275] on div at bounding box center [784, 756] width 1568 height 1284
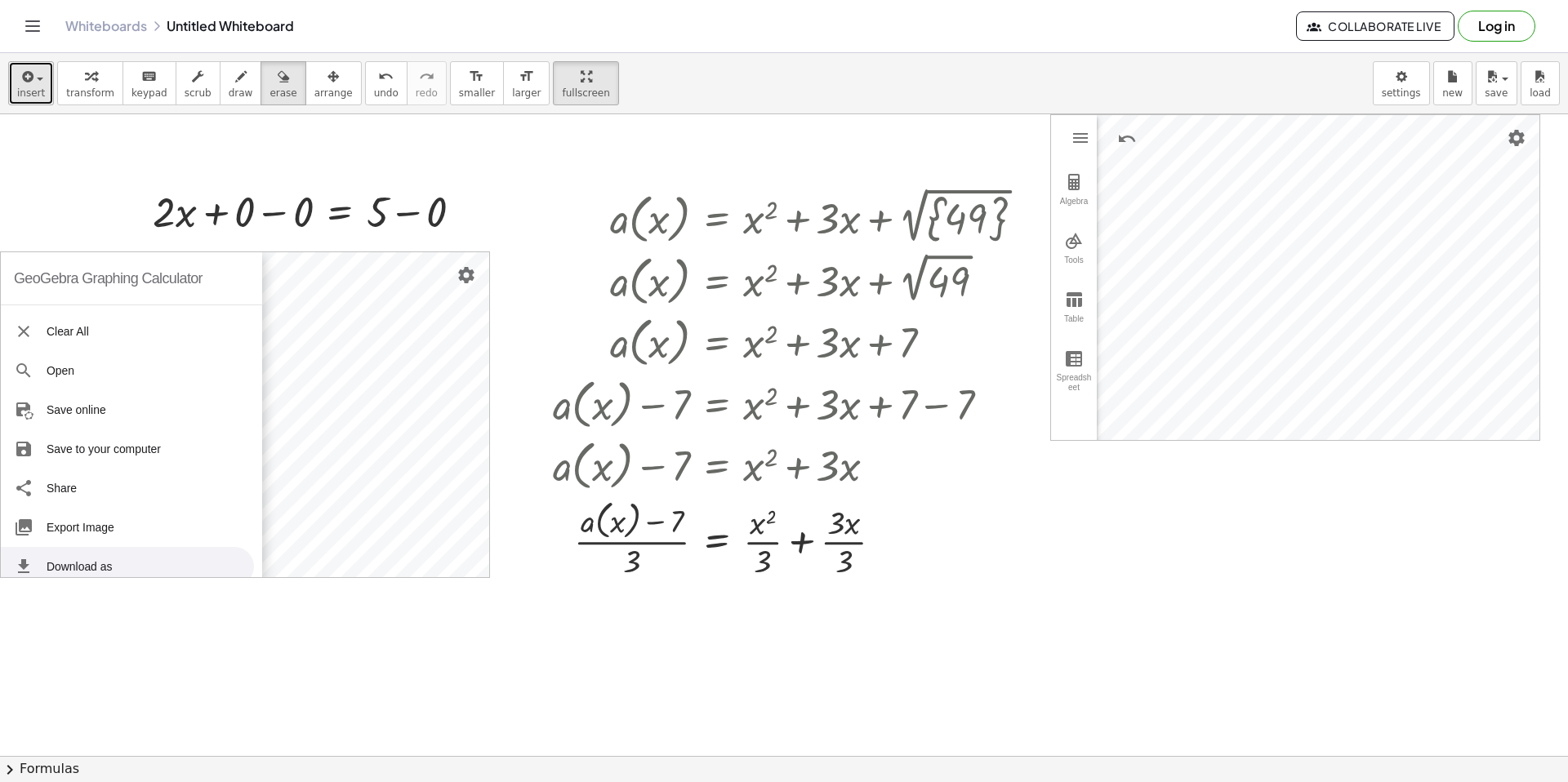
click at [37, 84] on div "button" at bounding box center [30, 75] width 28 height 19
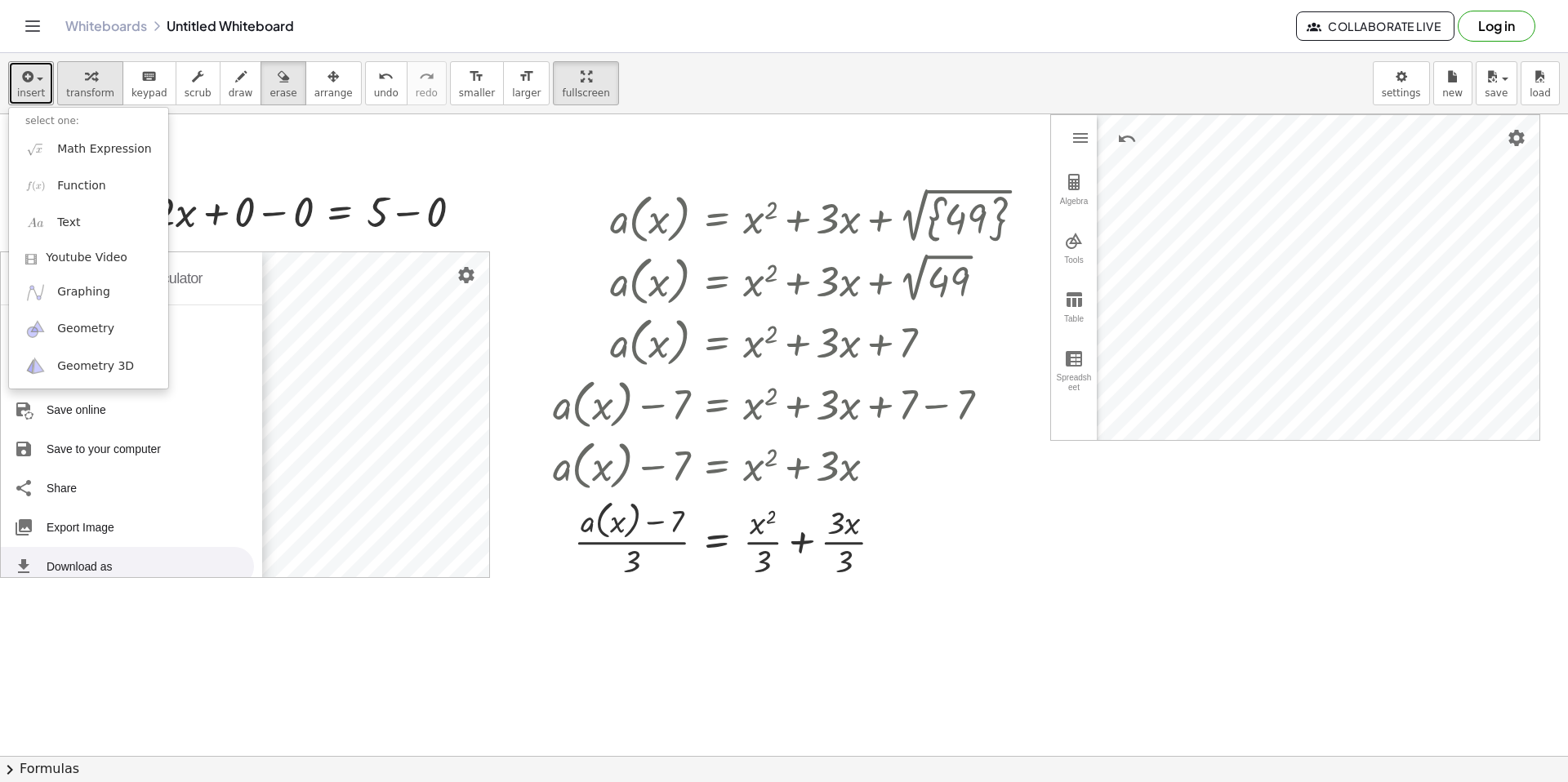
click at [89, 81] on icon "button" at bounding box center [91, 76] width 12 height 19
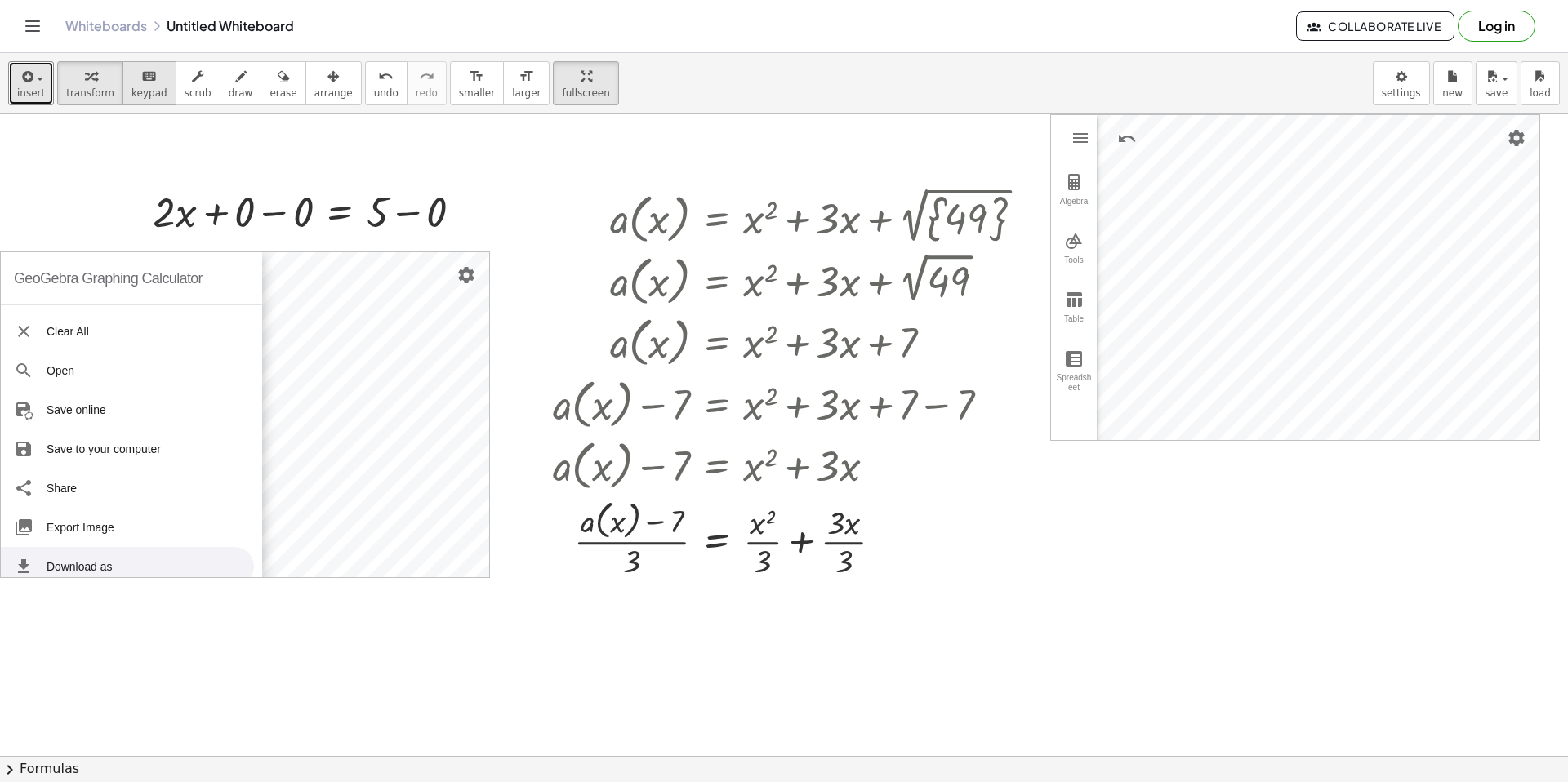
click at [143, 84] on icon "keyboard" at bounding box center [149, 76] width 15 height 19
click at [209, 84] on button "scrub" at bounding box center [198, 84] width 45 height 44
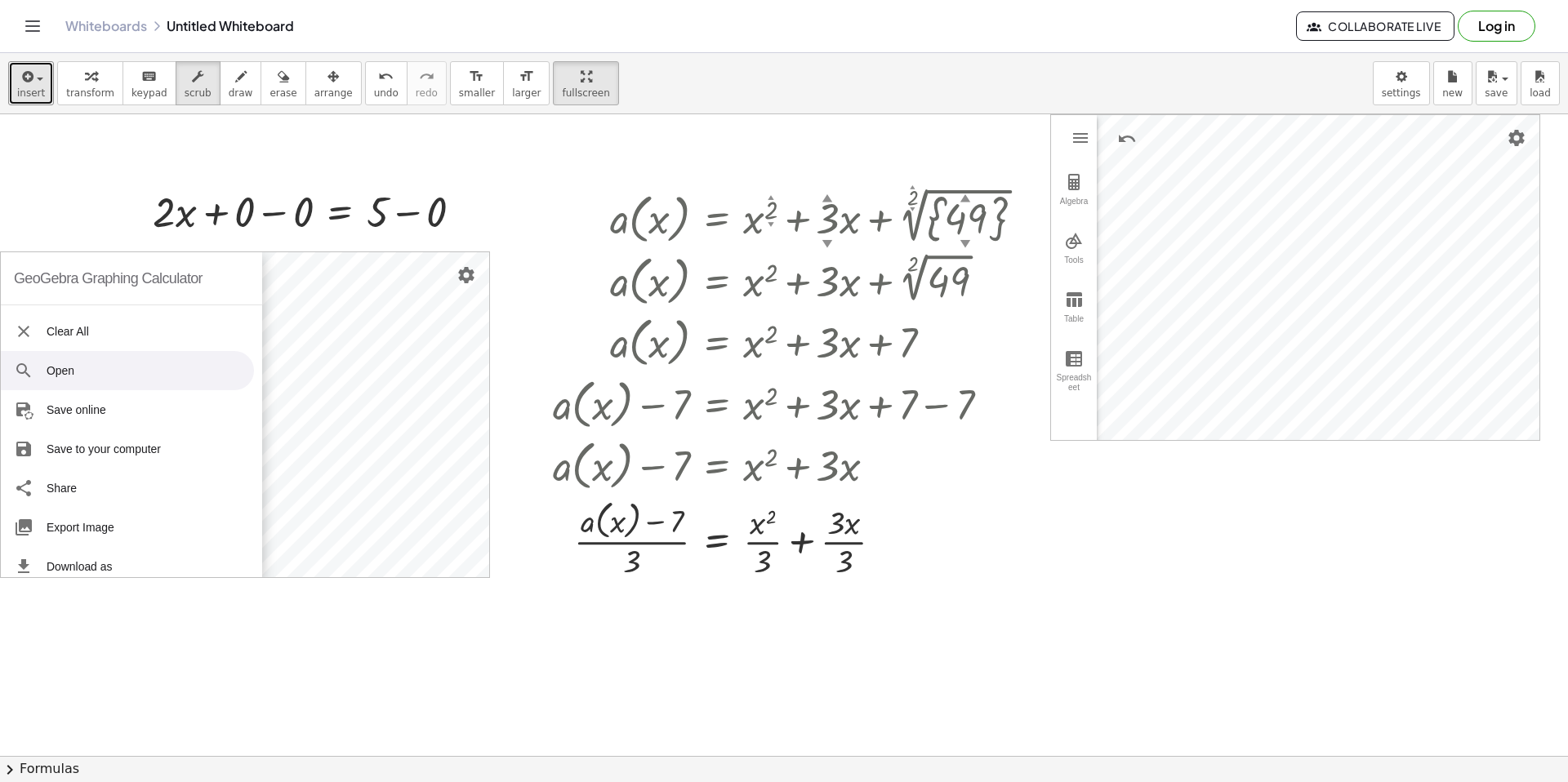
drag, startPoint x: 117, startPoint y: 278, endPoint x: 216, endPoint y: 388, distance: 148.0
click at [216, 388] on div "+ · 2 · x + 0 = 5 + · 2 · x = 5 + 0 − 0 + − 0 a ( , x ) = + x 2 ▲ ▼ + · 3 ▲ ▼ ·…" at bounding box center [784, 756] width 1568 height 1284
click at [278, 404] on div "GeoGebra Graphing Calculator Clear All Open Save online Save to your computer S…" at bounding box center [245, 415] width 490 height 327
click at [420, 336] on div "+ · 2 · x + 0 = 5 + · 2 · x = 5 + 0 − 0 + − 0 a ( , x ) = + x 2 ▲ ▼ + · 3 ▲ ▼ ·…" at bounding box center [784, 756] width 1568 height 1284
drag, startPoint x: 476, startPoint y: 252, endPoint x: 570, endPoint y: 258, distance: 94.2
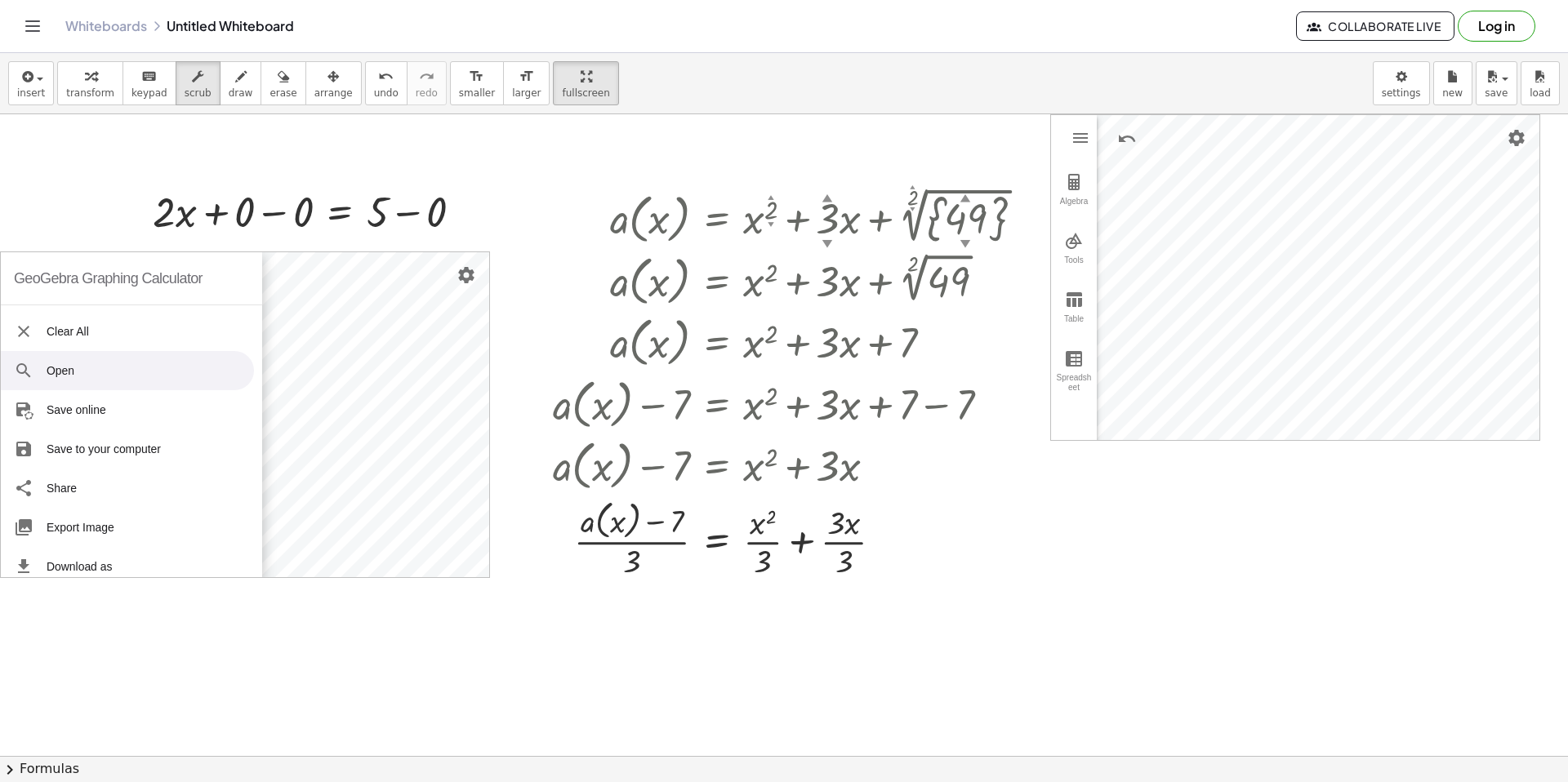
click at [570, 258] on div "+ · 2 · x + 0 = 5 + · 2 · x = 5 + 0 − 0 + − 0 a ( , x ) = + x 2 ▲ ▼ + · 3 ▲ ▼ ·…" at bounding box center [784, 756] width 1568 height 1284
click at [562, 91] on span "fullscreen" at bounding box center [585, 93] width 47 height 12
click at [388, 85] on button "undo undo" at bounding box center [386, 84] width 42 height 44
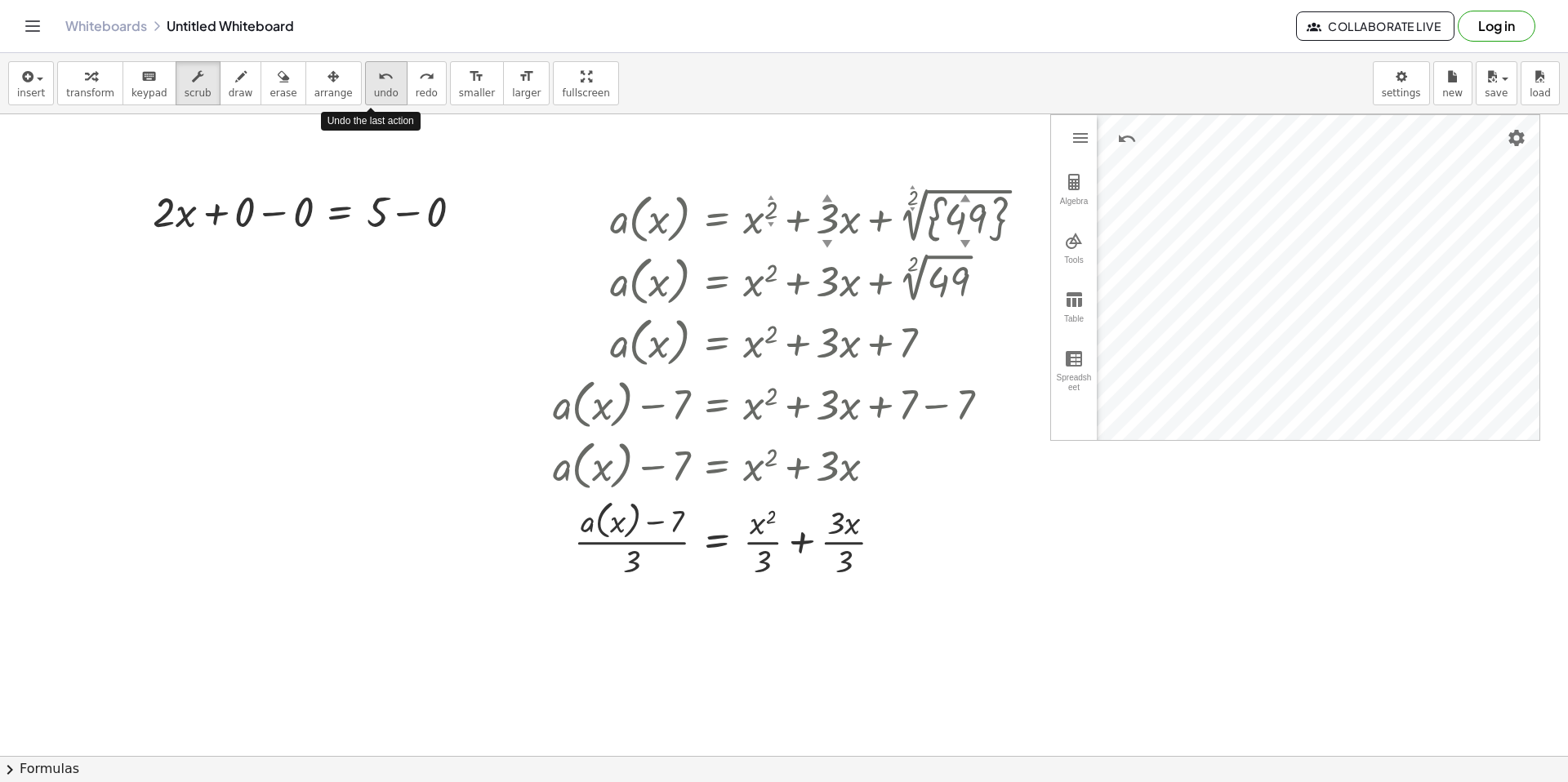
click at [388, 85] on button "undo undo" at bounding box center [386, 84] width 42 height 44
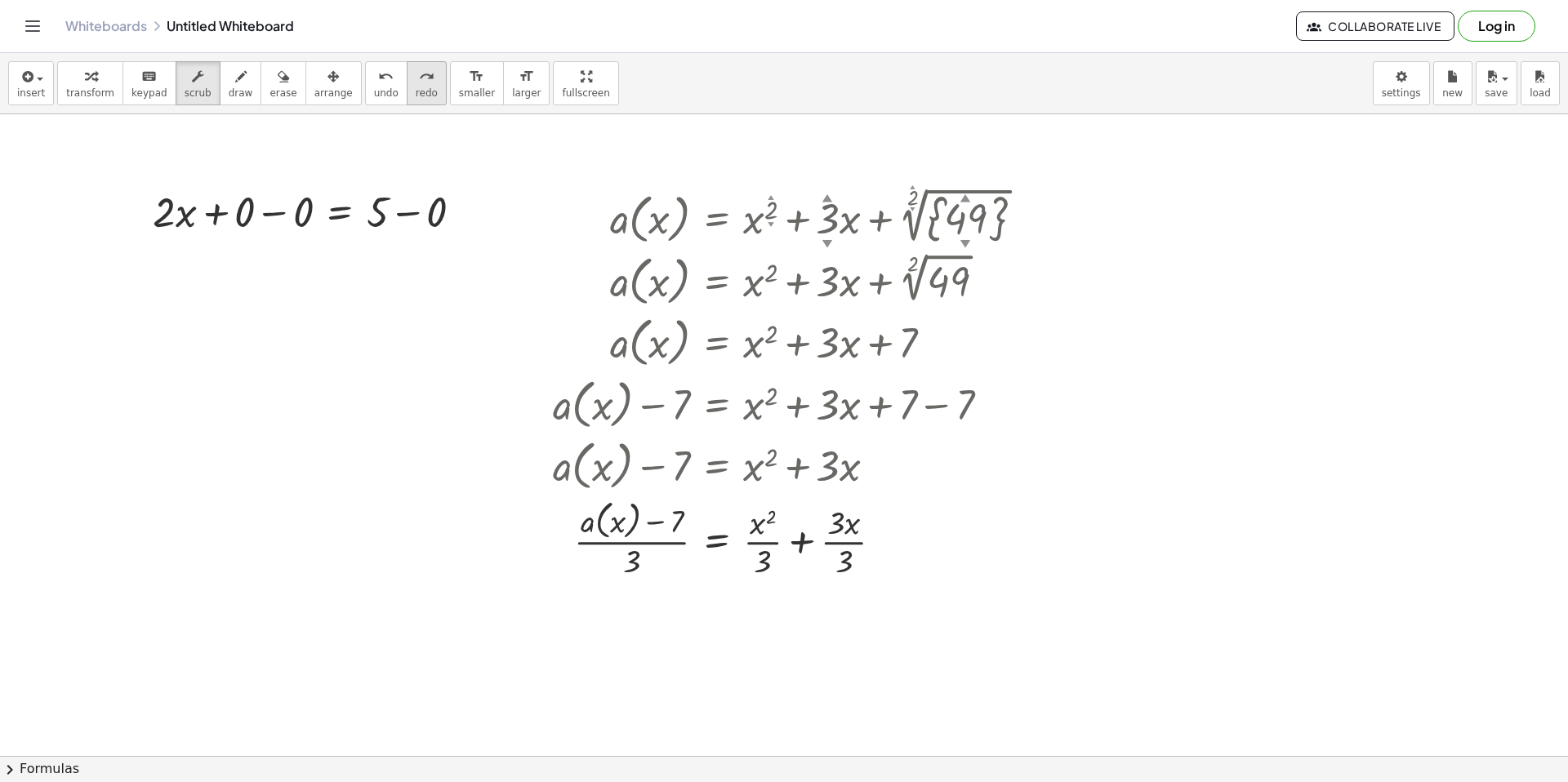
click at [415, 89] on span "redo" at bounding box center [426, 93] width 22 height 12
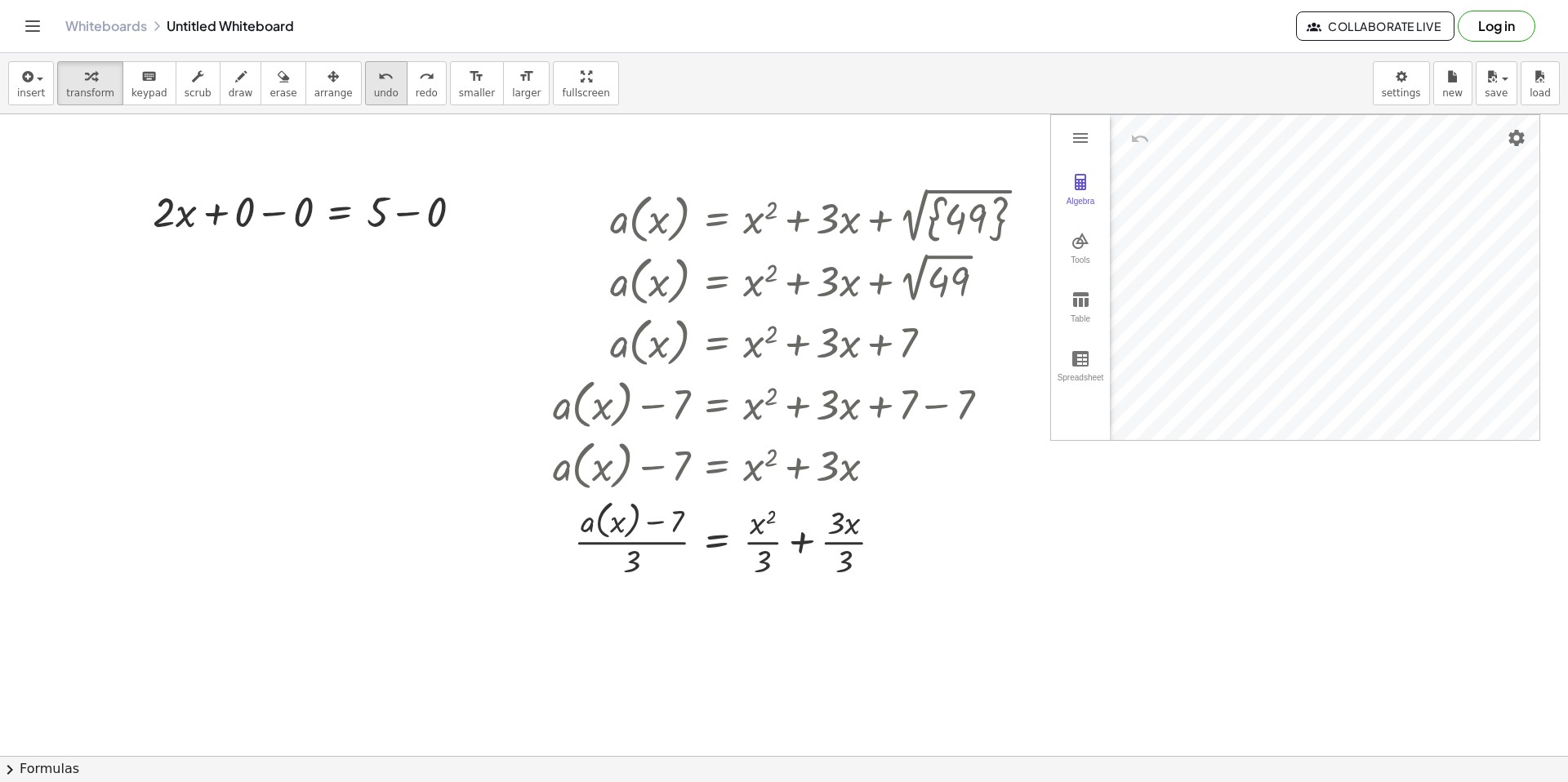
click at [383, 86] on button "undo undo" at bounding box center [386, 84] width 42 height 44
click at [365, 97] on button "undo undo" at bounding box center [386, 84] width 42 height 44
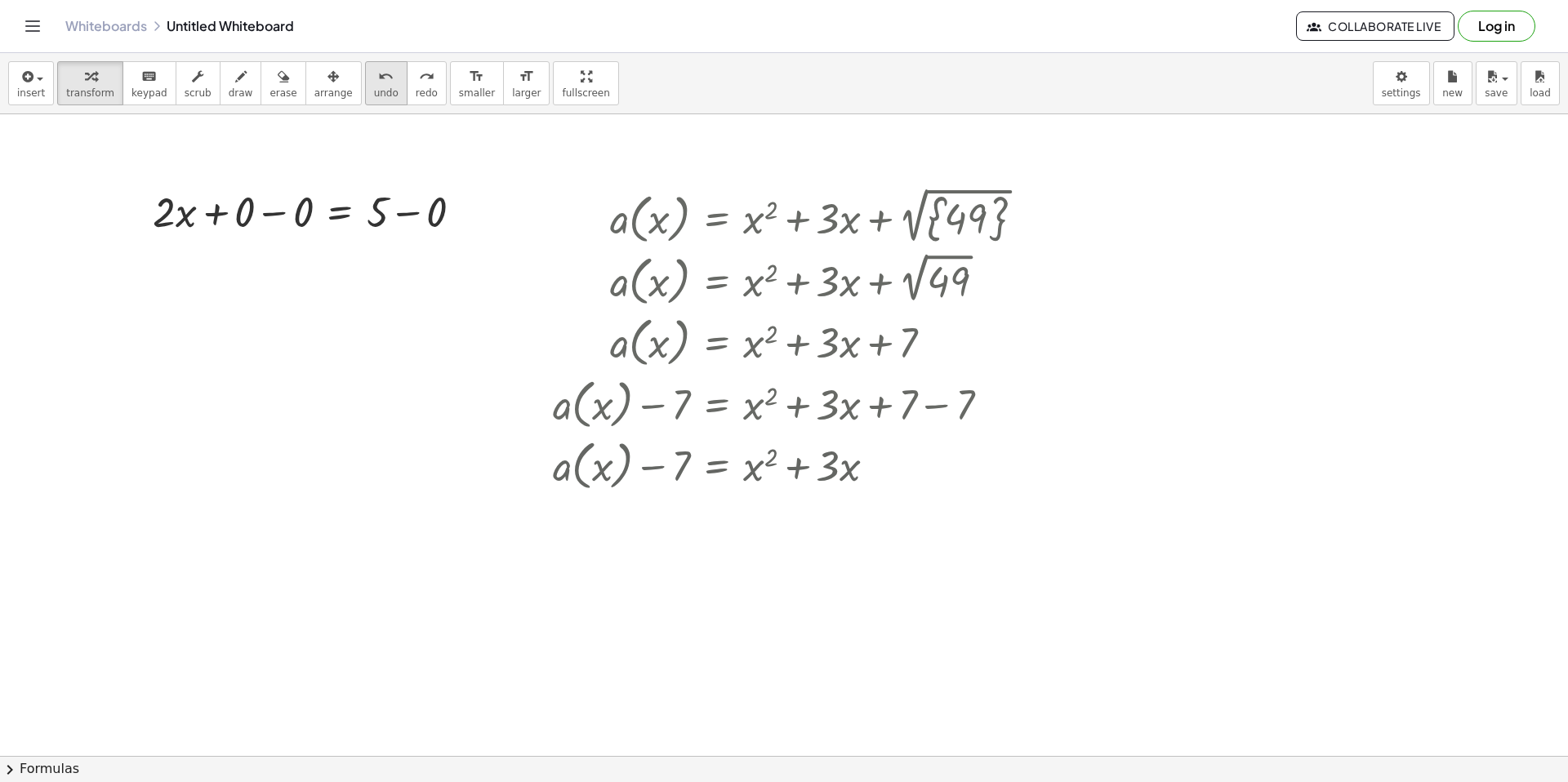
click at [365, 97] on button "undo undo" at bounding box center [386, 84] width 42 height 44
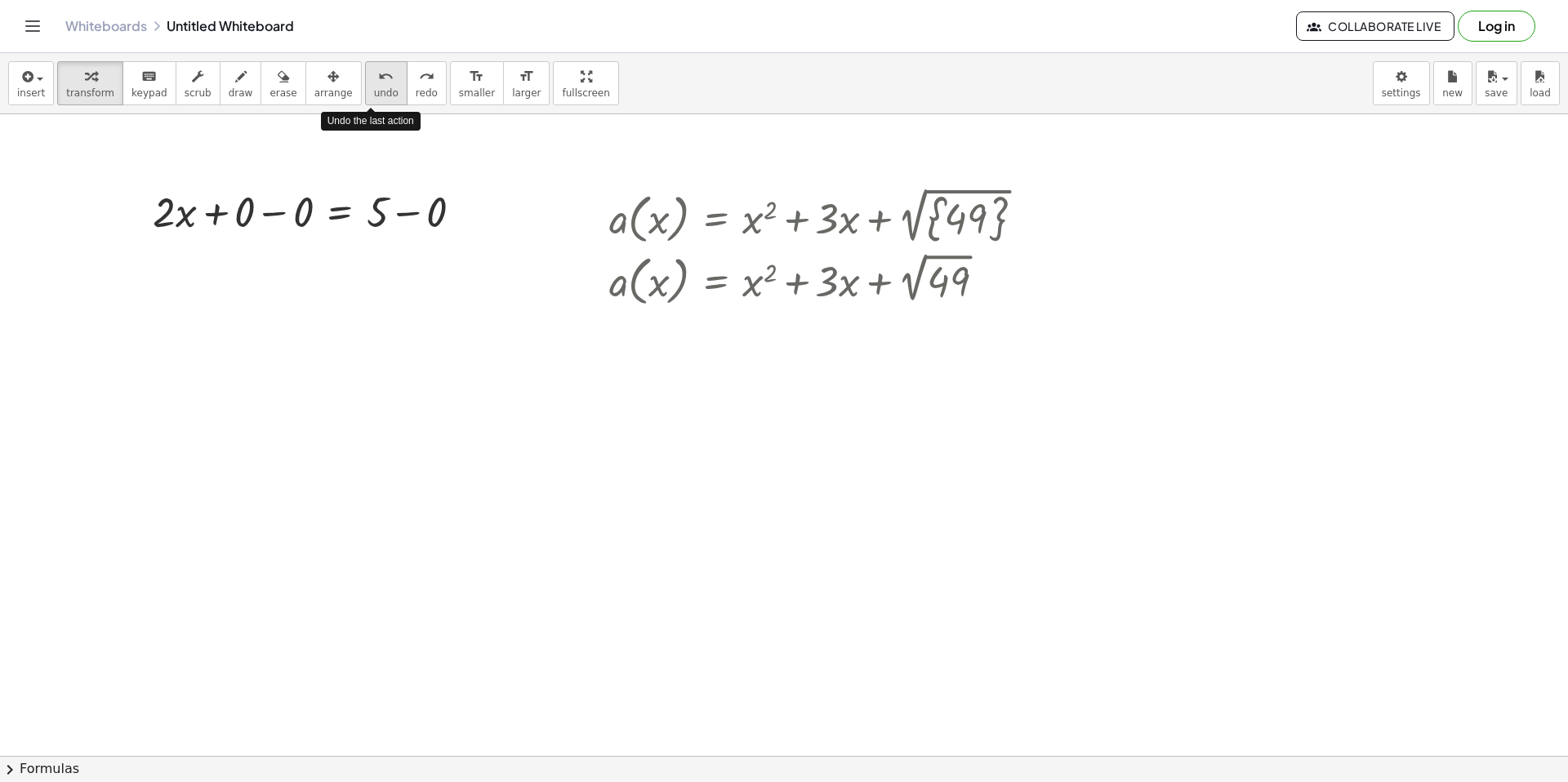
click at [365, 97] on button "undo undo" at bounding box center [386, 84] width 42 height 44
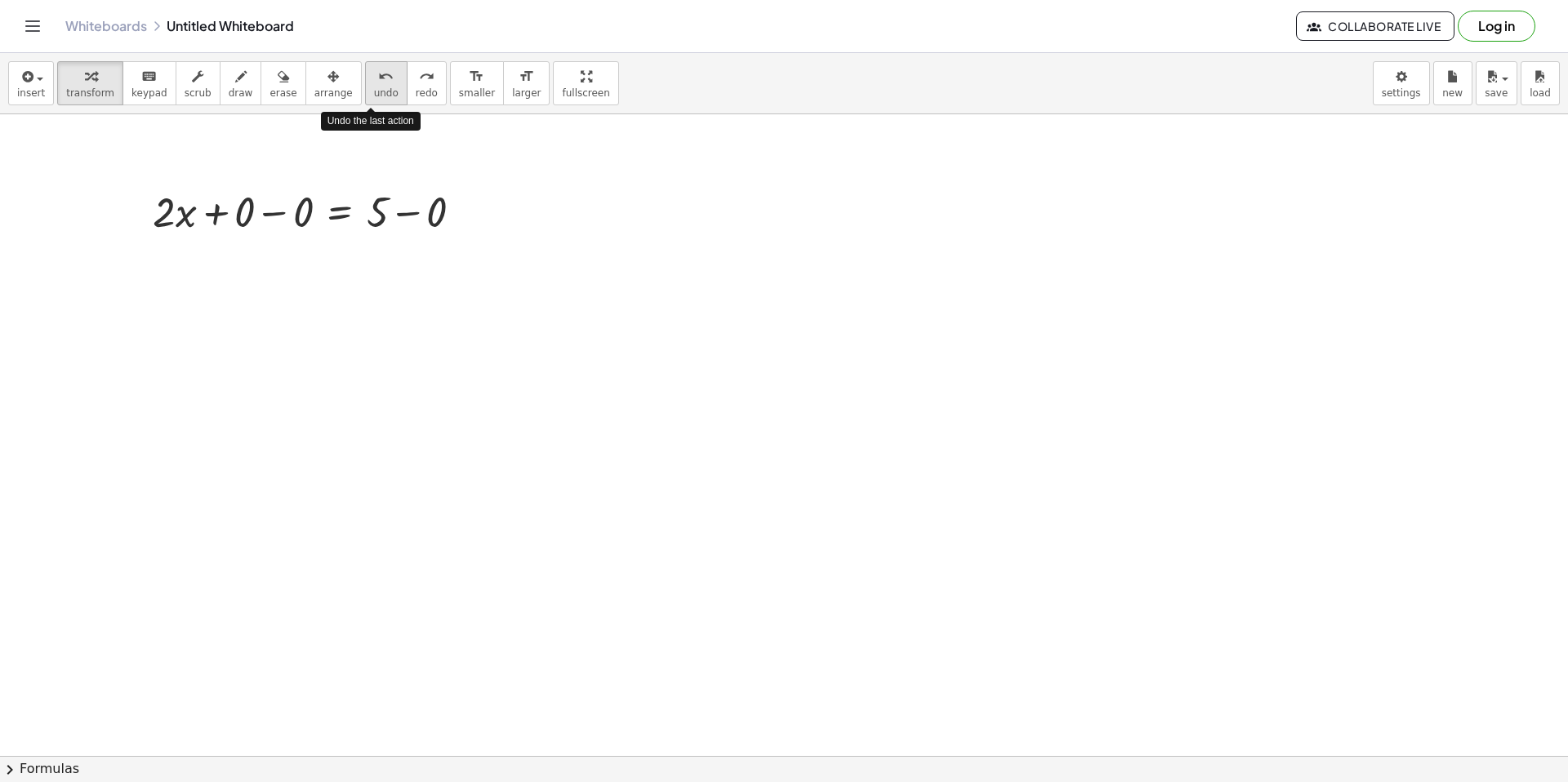
click at [365, 97] on button "undo undo" at bounding box center [386, 84] width 42 height 44
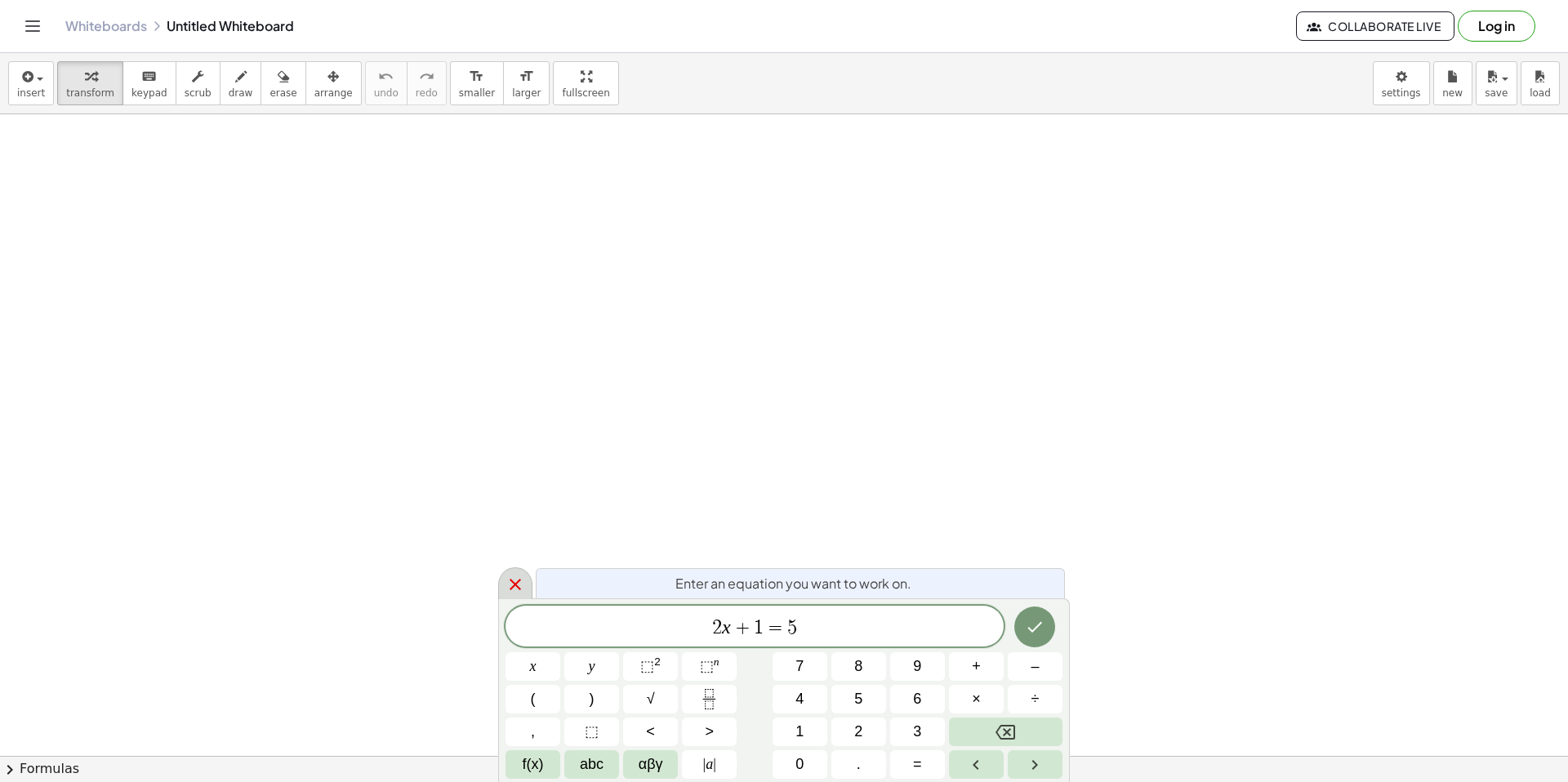
click at [499, 587] on div at bounding box center [515, 584] width 35 height 32
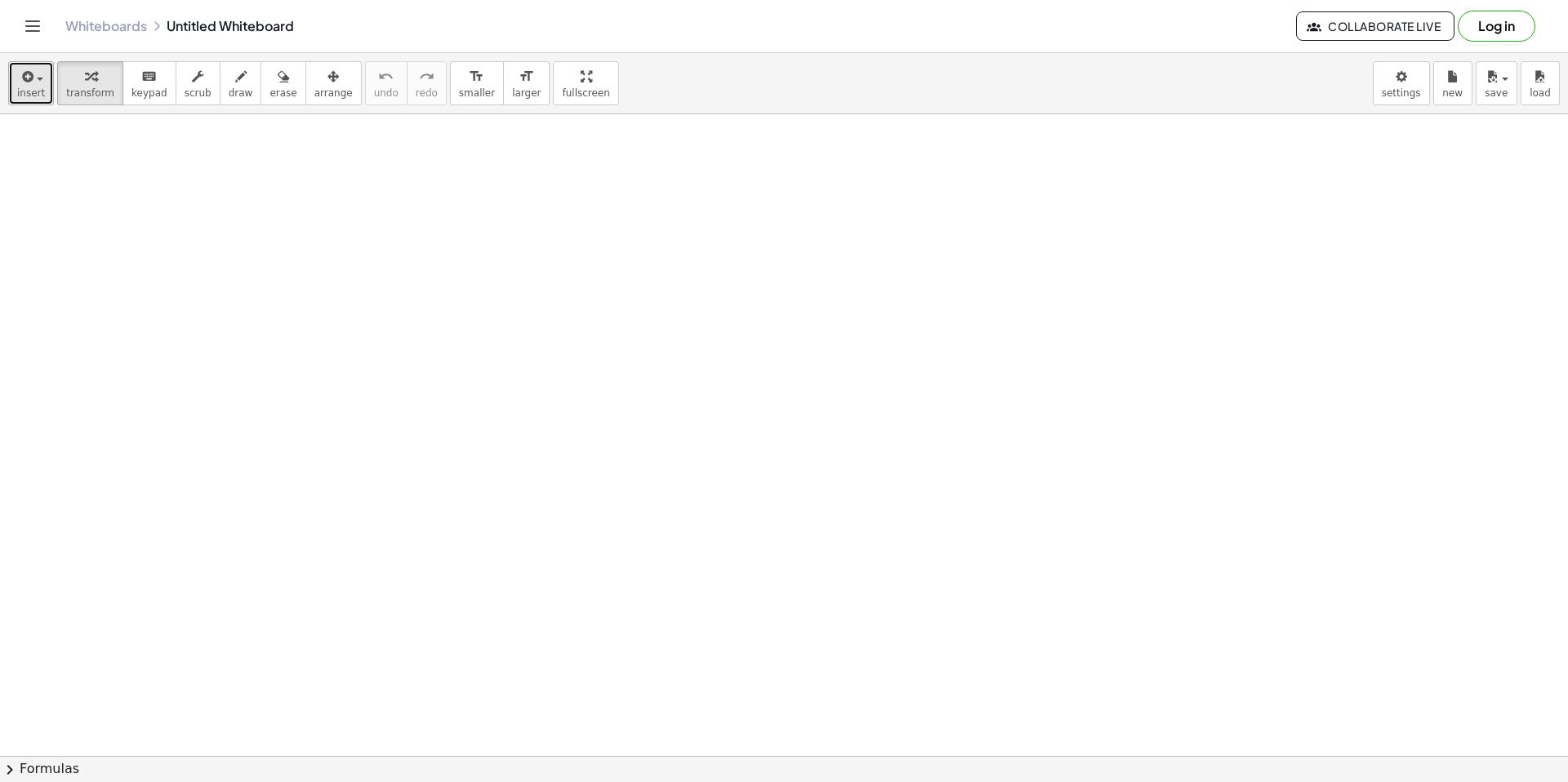
click at [44, 77] on button "insert" at bounding box center [31, 84] width 46 height 44
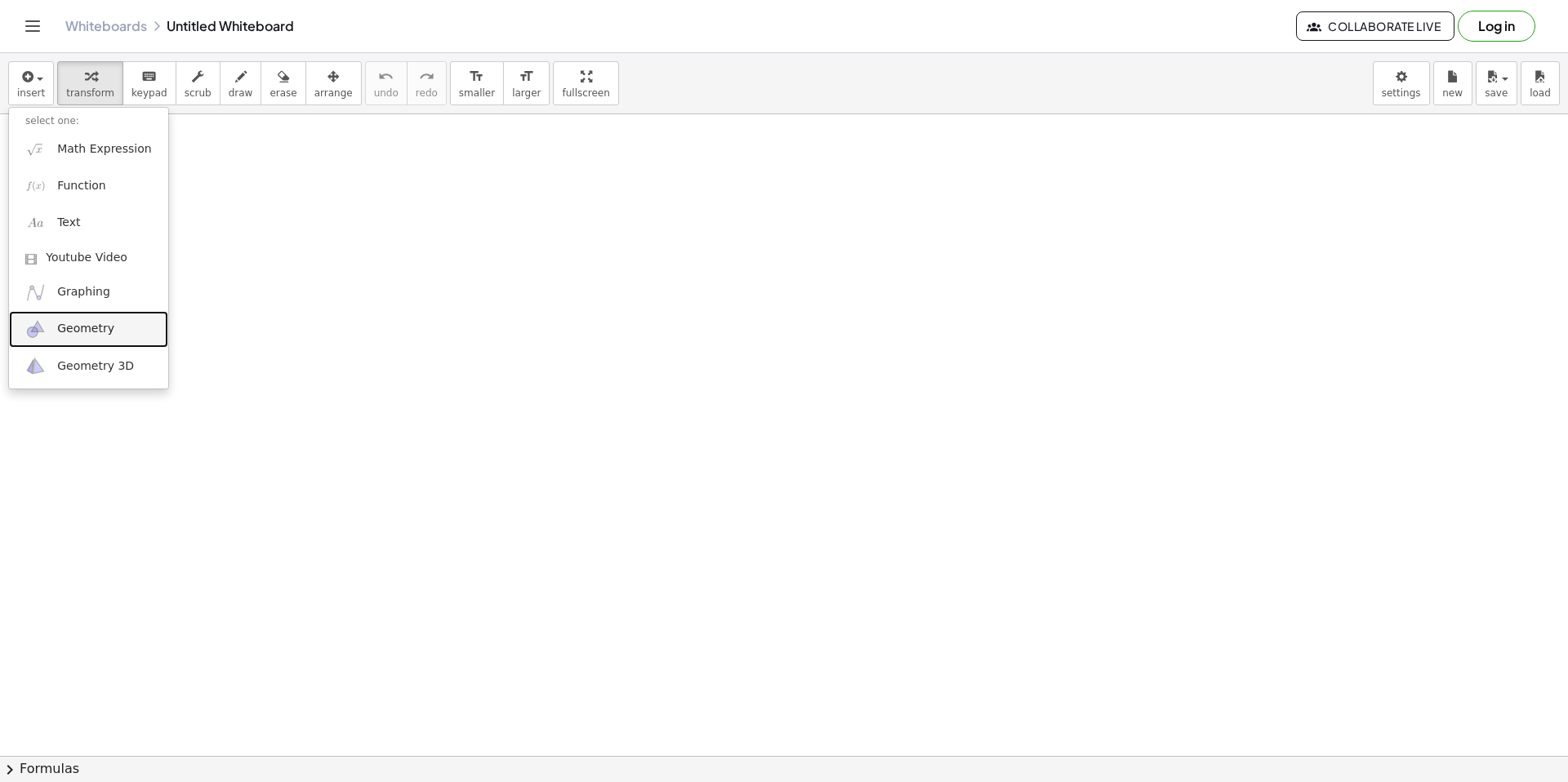
click at [90, 334] on span "Geometry" at bounding box center [86, 329] width 57 height 16
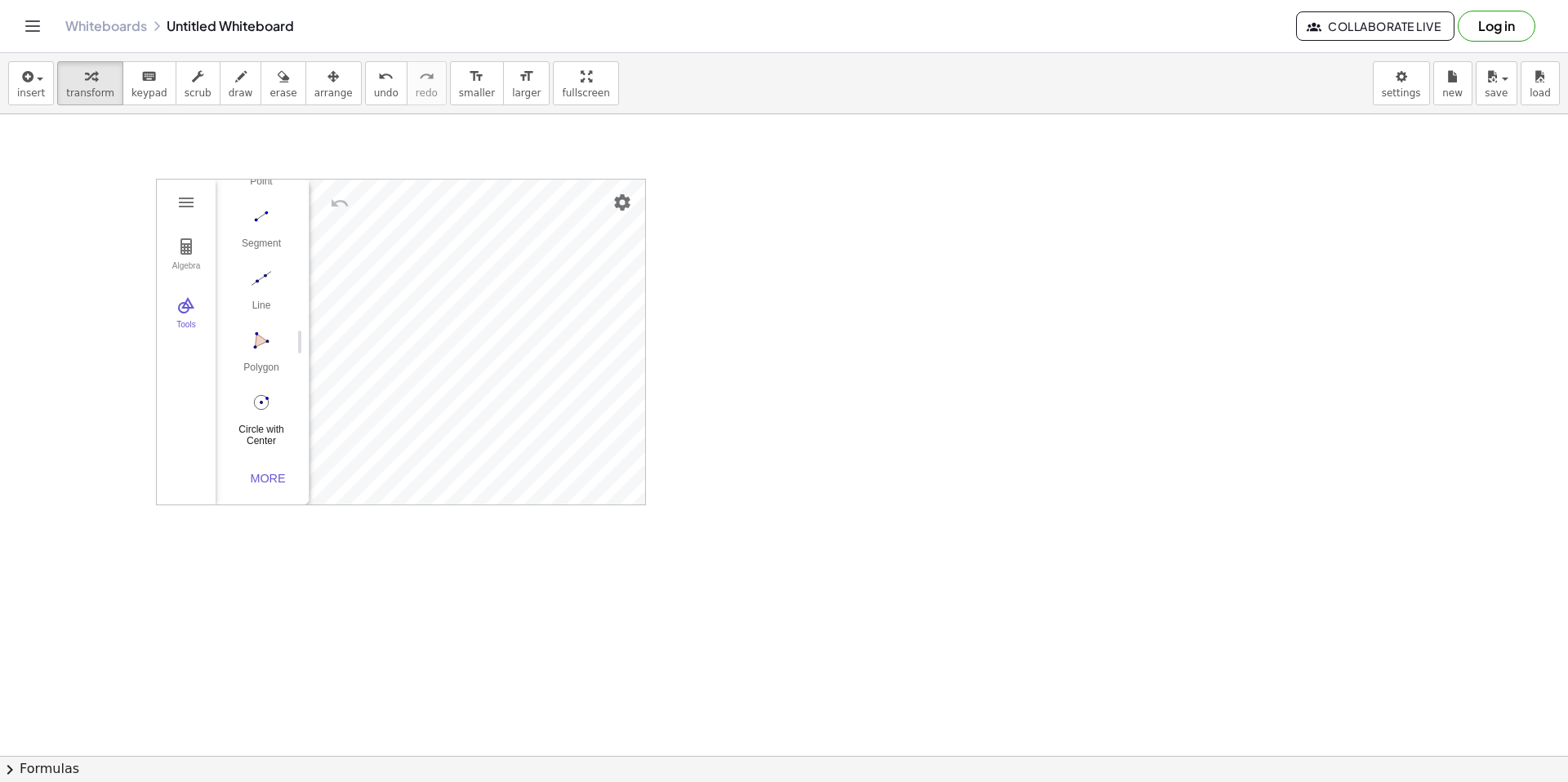
scroll to position [167, 0]
click at [269, 389] on img "Circle with Center through Point. Select center point, then point on circle" at bounding box center [261, 402] width 65 height 26
click at [274, 222] on button "Segment" at bounding box center [261, 232] width 65 height 59
click at [172, 252] on button "Algebra" at bounding box center [187, 255] width 59 height 59
click at [292, 202] on div "Algebra" at bounding box center [281, 198] width 30 height 39
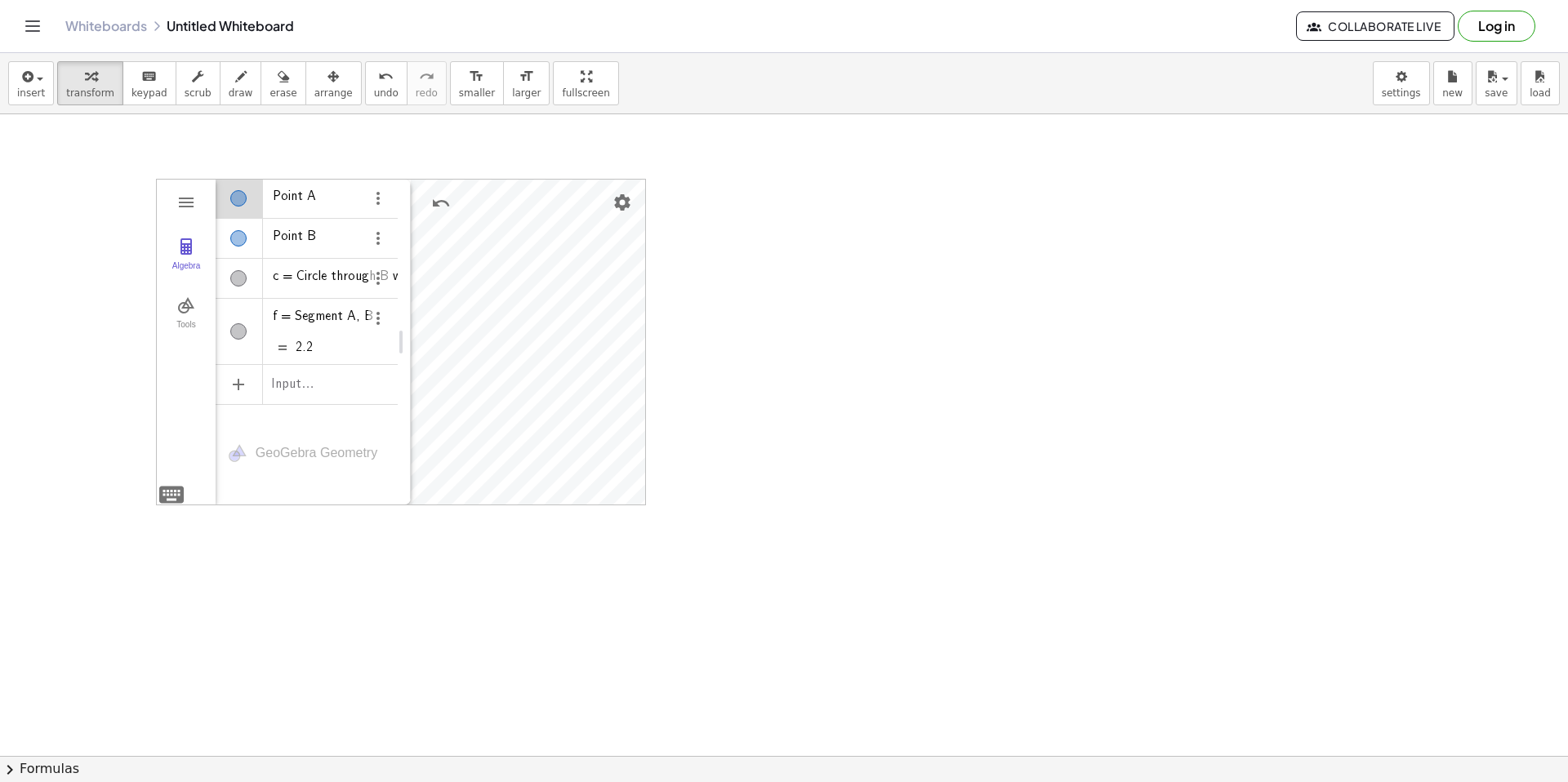
drag, startPoint x: 301, startPoint y: 341, endPoint x: 402, endPoint y: 354, distance: 101.8
click at [195, 307] on img "Geometry" at bounding box center [186, 305] width 19 height 19
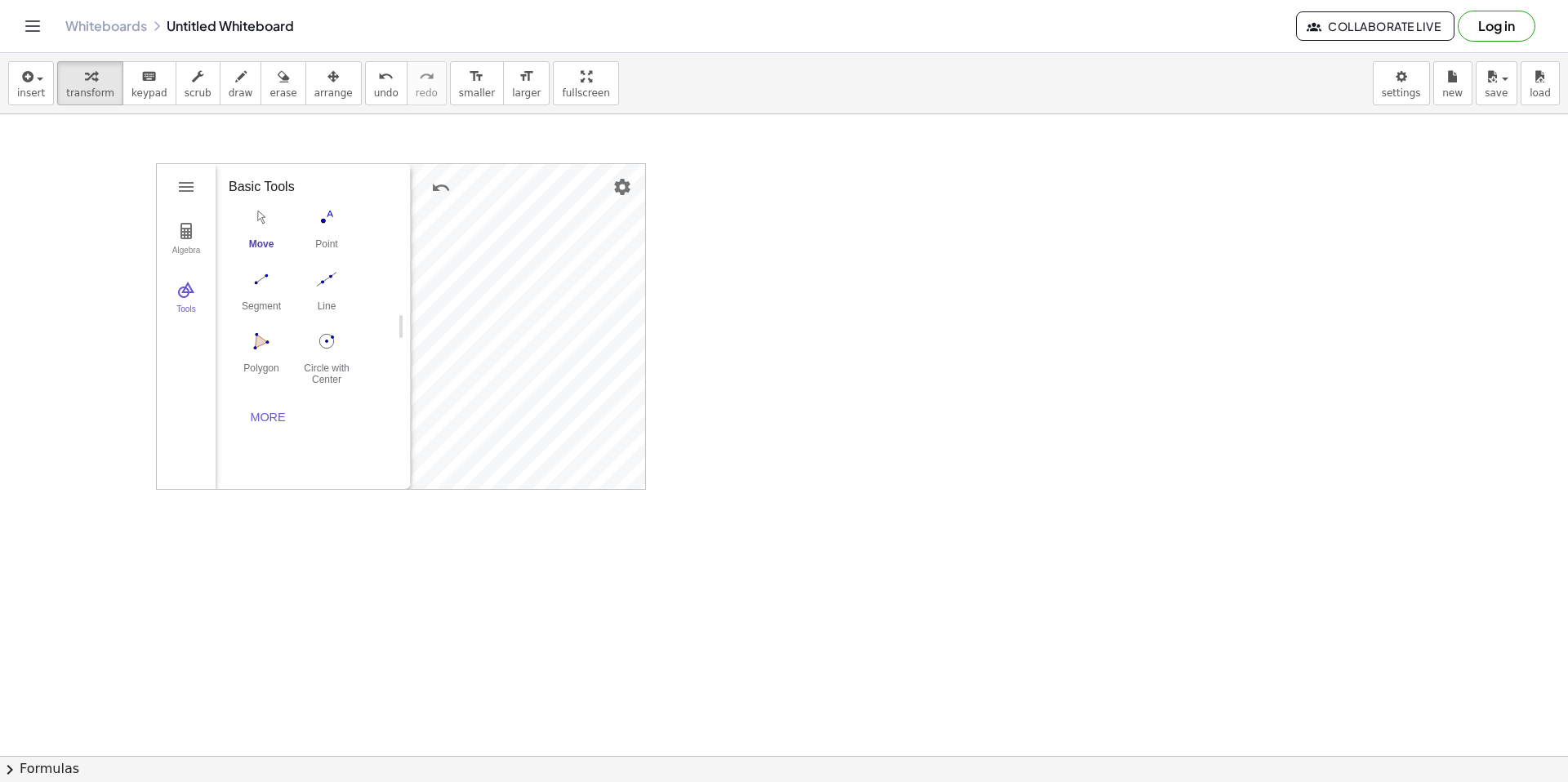
scroll to position [36, 0]
click at [274, 401] on div "More" at bounding box center [268, 396] width 52 height 13
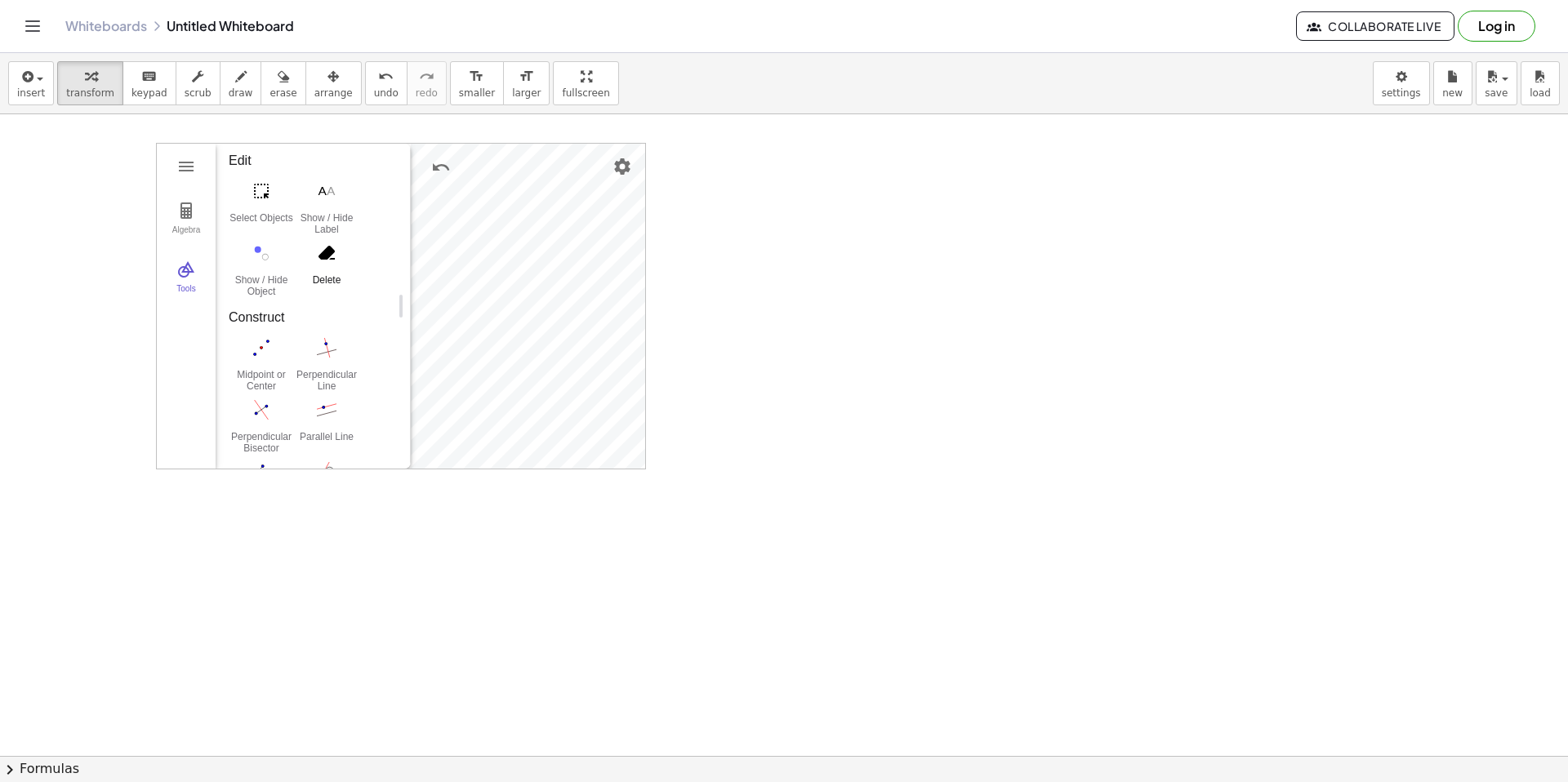
scroll to position [223, 0]
click at [335, 247] on img "Delete. Select object which should be deleted" at bounding box center [326, 254] width 65 height 26
click at [329, 274] on button "Delete" at bounding box center [326, 270] width 65 height 59
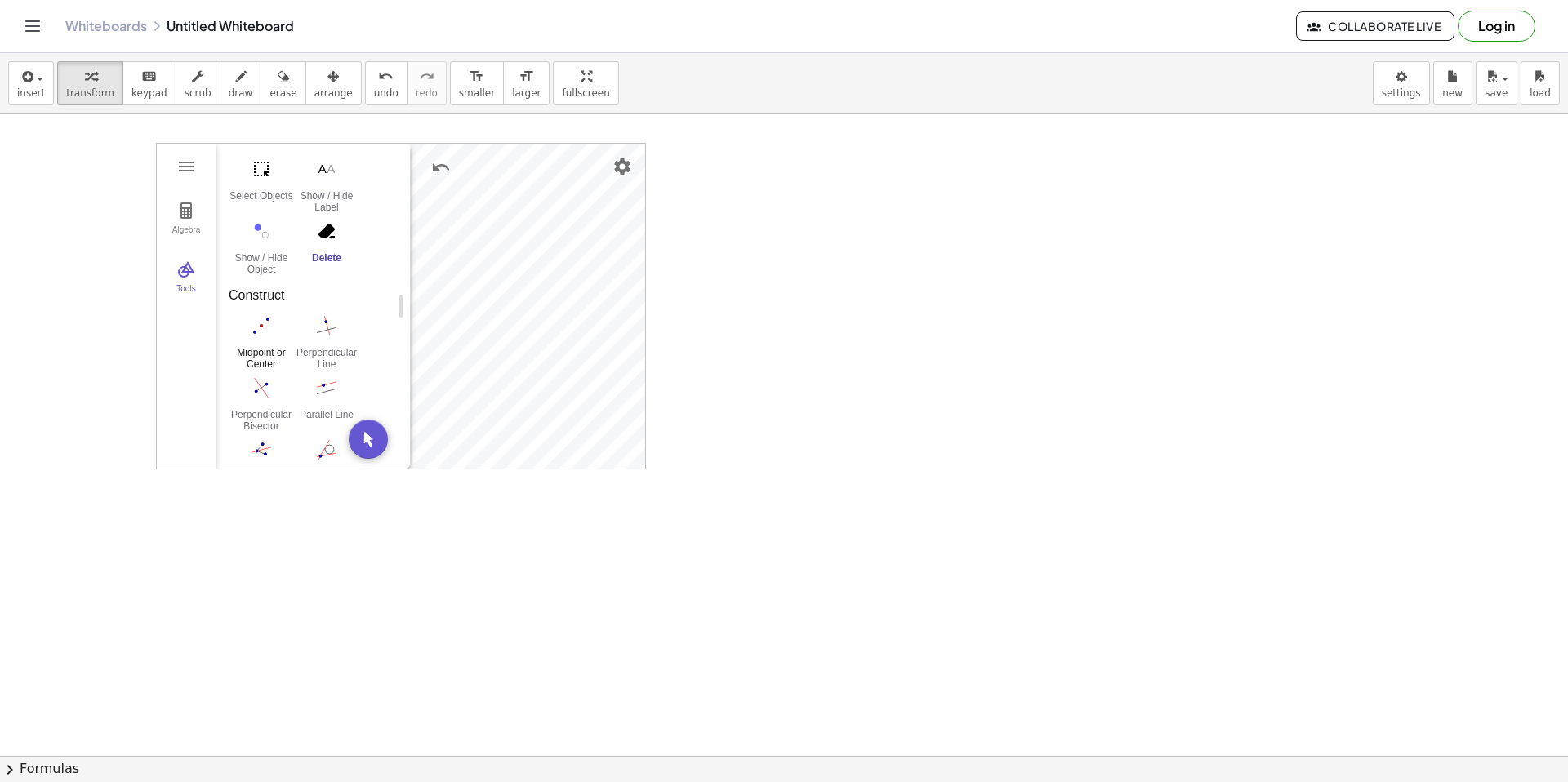
scroll to position [247, 0]
click at [342, 338] on button "Perpendicular Line" at bounding box center [326, 340] width 65 height 59
click at [272, 258] on img "Segment. Select two points or positions" at bounding box center [261, 258] width 65 height 26
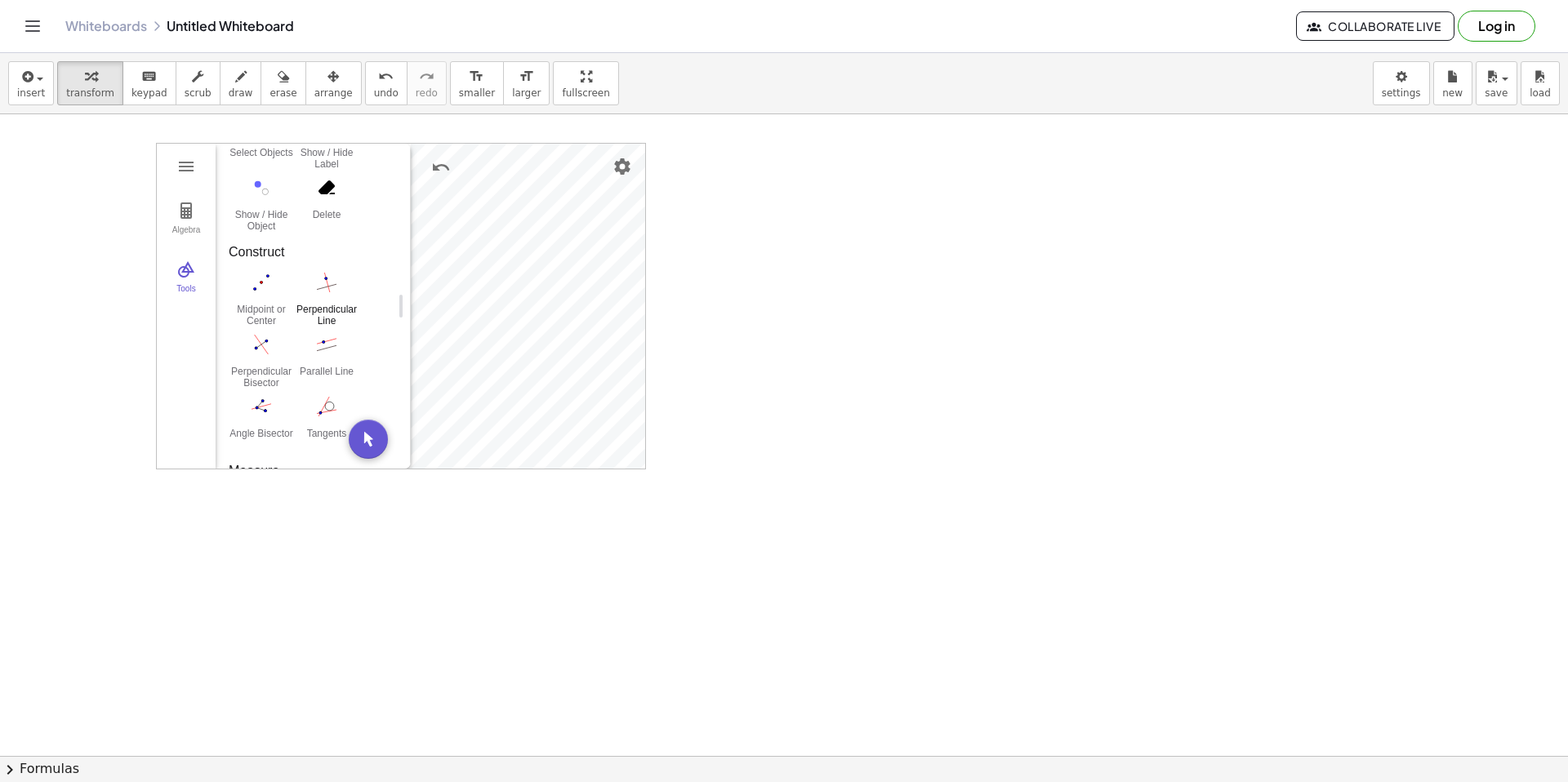
click at [331, 301] on button "Perpendicular Line" at bounding box center [326, 298] width 65 height 59
click at [260, 350] on img "Perpendicular Bisector. Select two points or one segment" at bounding box center [261, 345] width 65 height 26
click at [332, 347] on img "Parallel Line. Select parallel line and point" at bounding box center [326, 345] width 65 height 26
click at [265, 407] on img "Angle Bisector. Select three points or two lines" at bounding box center [261, 406] width 65 height 26
click at [328, 204] on button "Delete" at bounding box center [326, 204] width 65 height 59
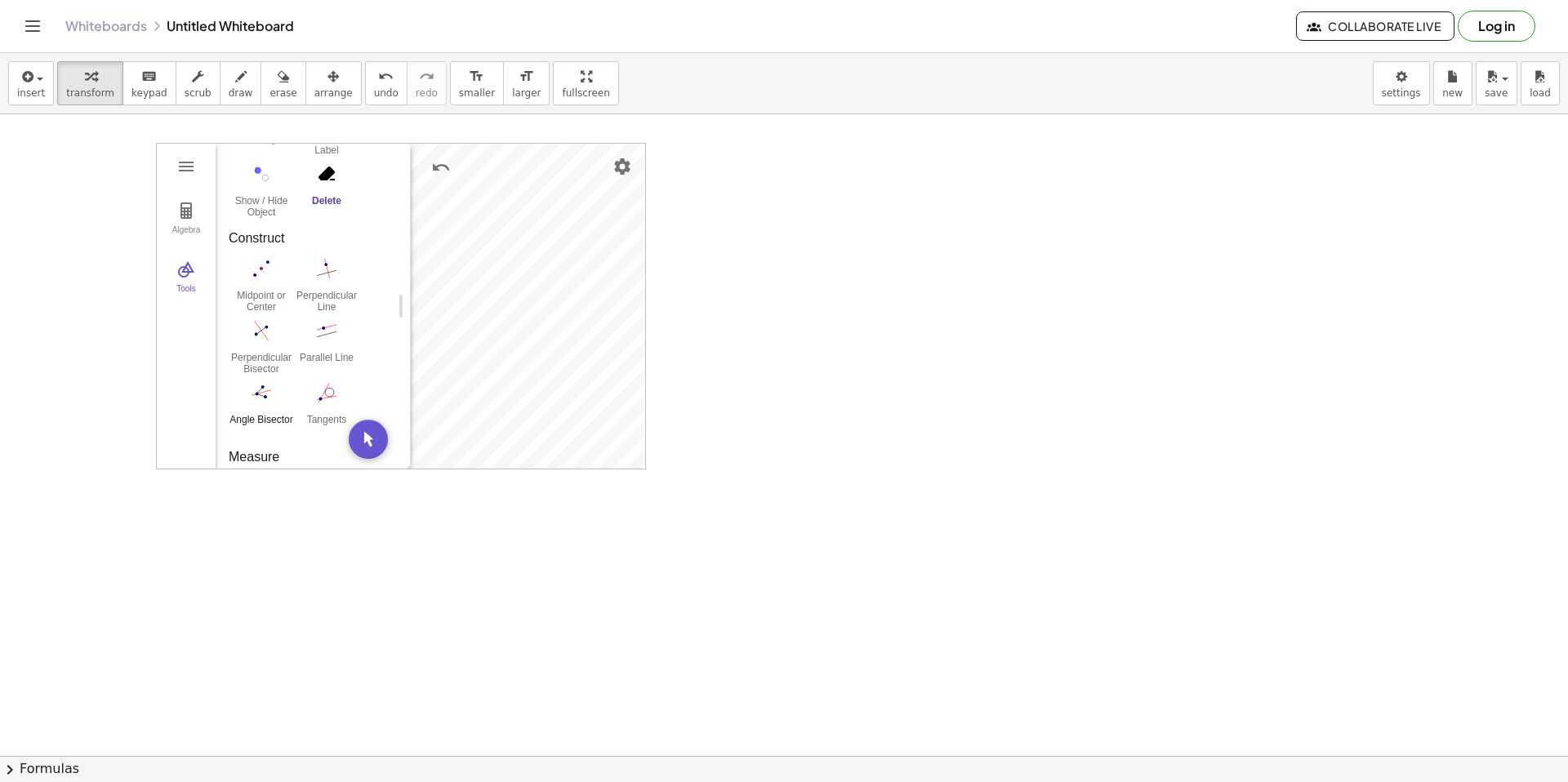
scroll to position [305, 0]
click at [271, 392] on img "Angle Bisector. Select three points or two lines" at bounding box center [261, 392] width 65 height 26
click at [265, 396] on img "Angle Bisector. Select three points or two lines" at bounding box center [261, 392] width 65 height 26
click at [311, 395] on img "Tangents. Select point or line, then circle, conic or function" at bounding box center [326, 392] width 65 height 26
click at [279, 404] on img "Angle Bisector. Select three points or two lines" at bounding box center [261, 392] width 65 height 26
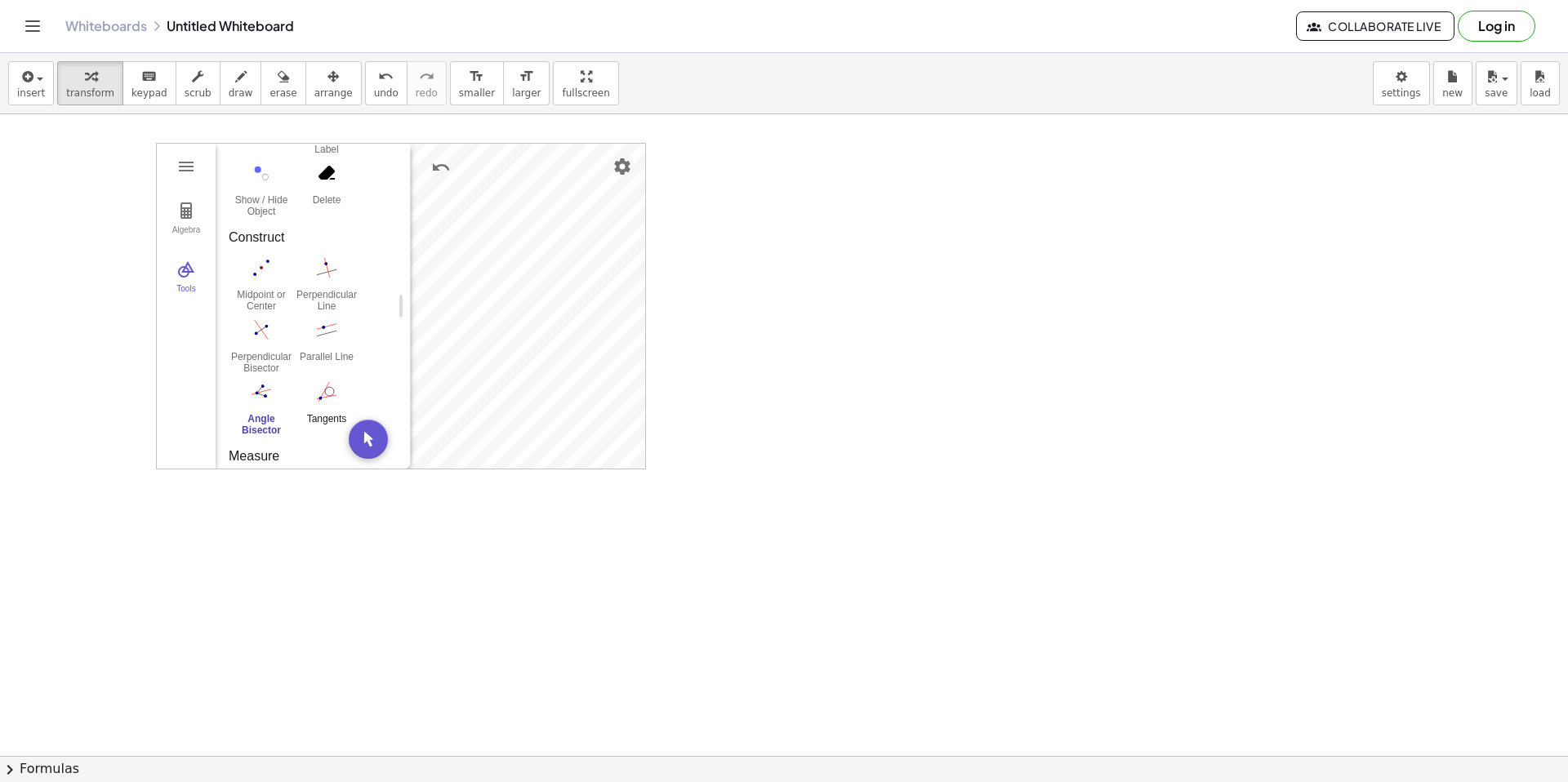
click at [341, 392] on img "Tangents. Select point or line, then circle, conic or function" at bounding box center [326, 392] width 65 height 26
click at [326, 315] on img "Circle with Center through Point. Select center point, then point on circle" at bounding box center [326, 320] width 65 height 26
click at [326, 387] on img "Tangents. Select point or line, then circle, conic or function" at bounding box center [326, 375] width 65 height 26
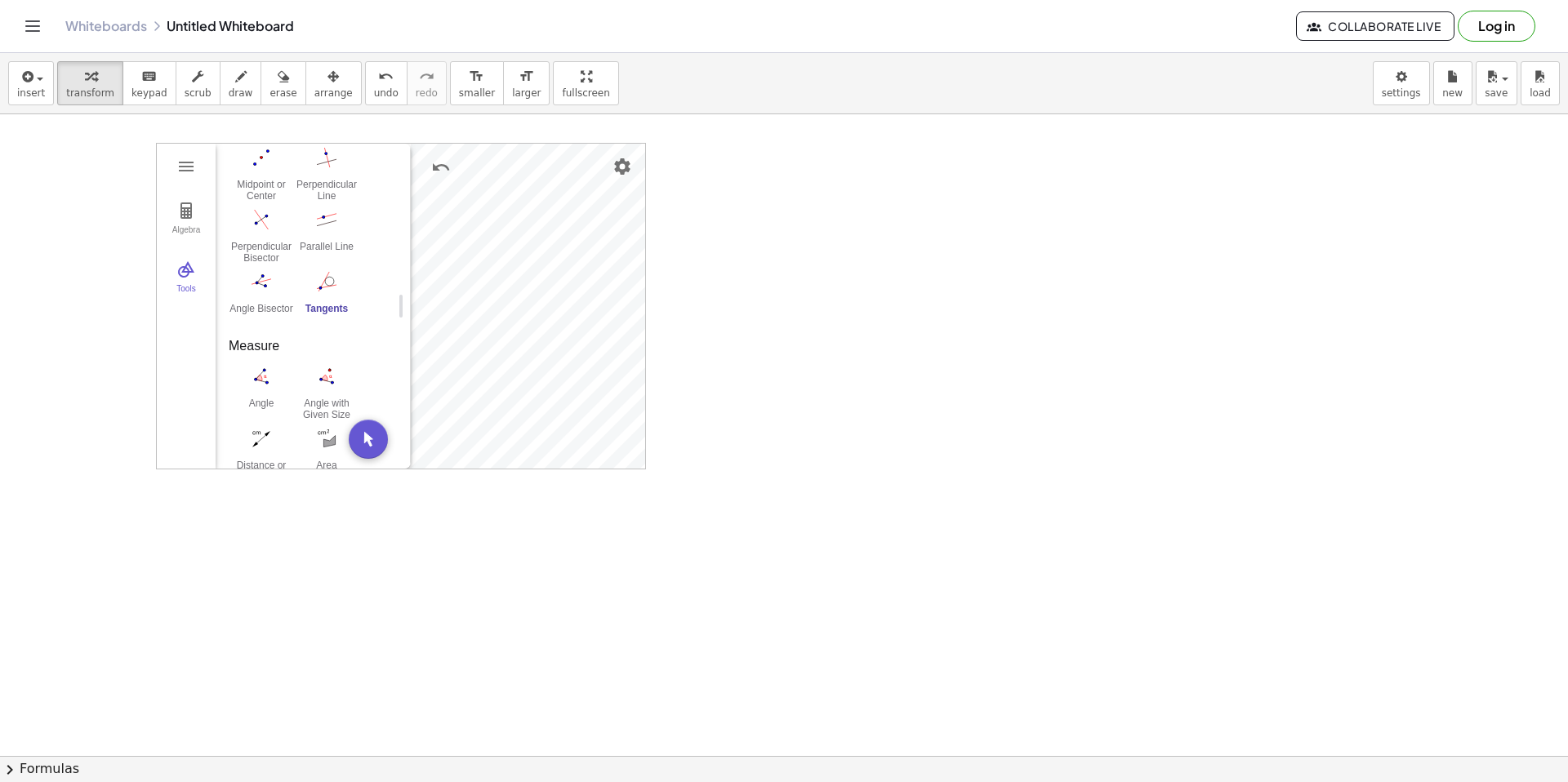
scroll to position [421, 0]
click at [268, 377] on img "Angle. Select three points or two lines" at bounding box center [261, 370] width 65 height 26
click at [328, 381] on img "Angle with Given Size. Select leg point, vertex, then enter size" at bounding box center [326, 370] width 65 height 26
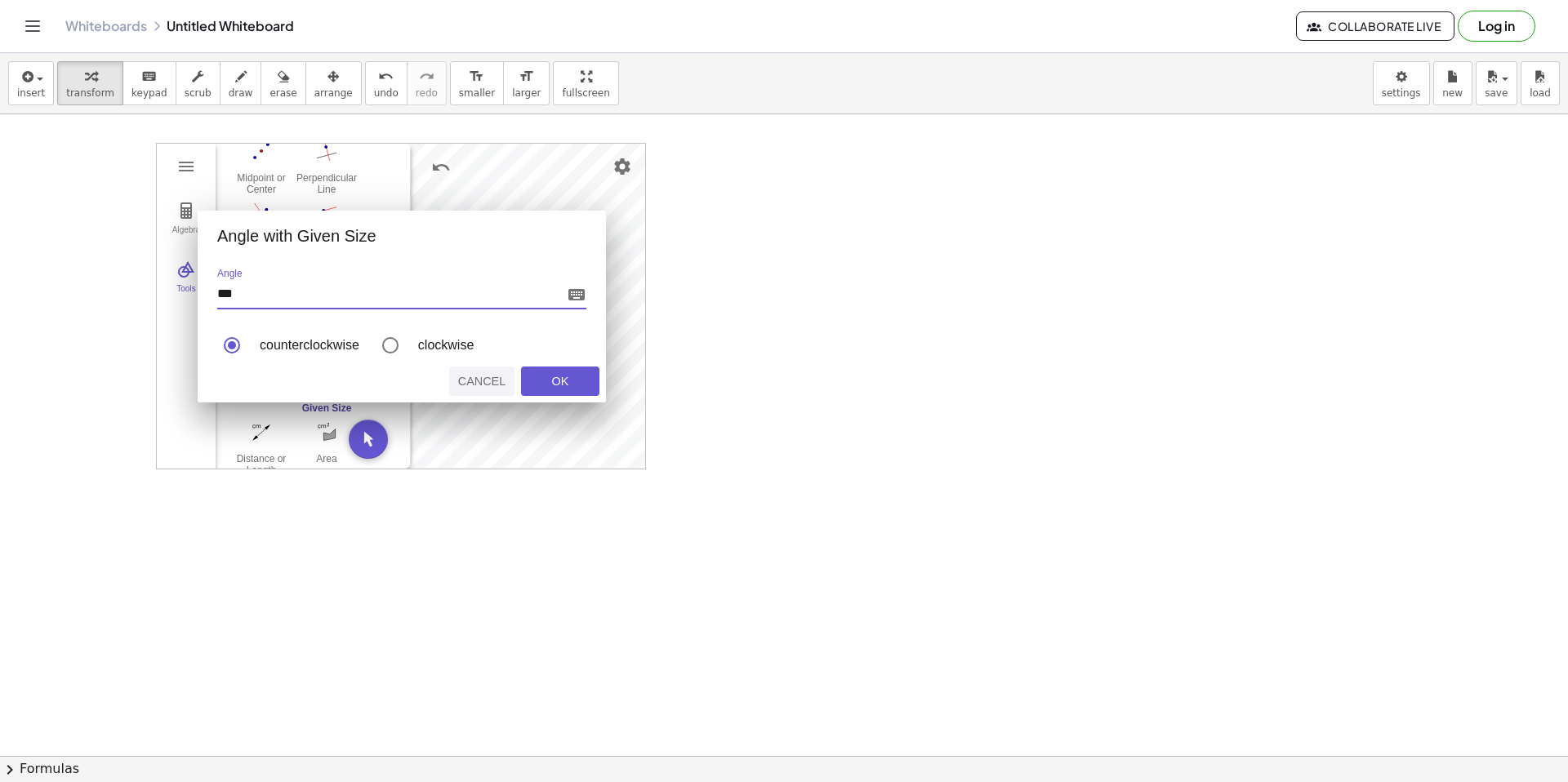
click at [500, 377] on div "Cancel" at bounding box center [482, 381] width 52 height 13
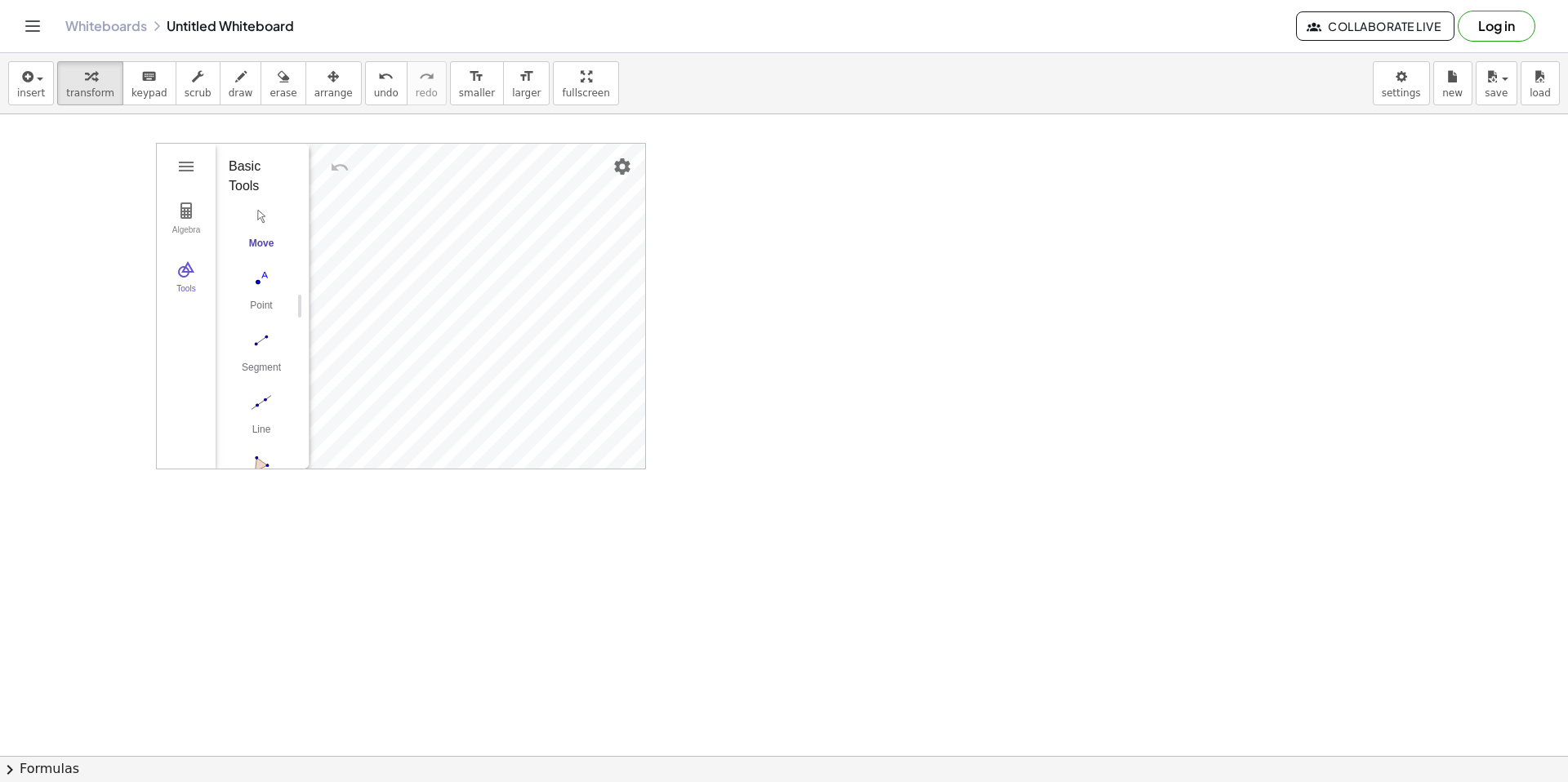
click at [258, 578] on div at bounding box center [784, 774] width 1568 height 1390
click at [265, 266] on img "Point. Select position or line, function, or curve" at bounding box center [261, 278] width 65 height 26
click at [386, 171] on img "Redo" at bounding box center [378, 167] width 19 height 19
click at [345, 170] on img "Undo" at bounding box center [339, 167] width 19 height 19
click at [50, 242] on div at bounding box center [784, 774] width 1568 height 1390
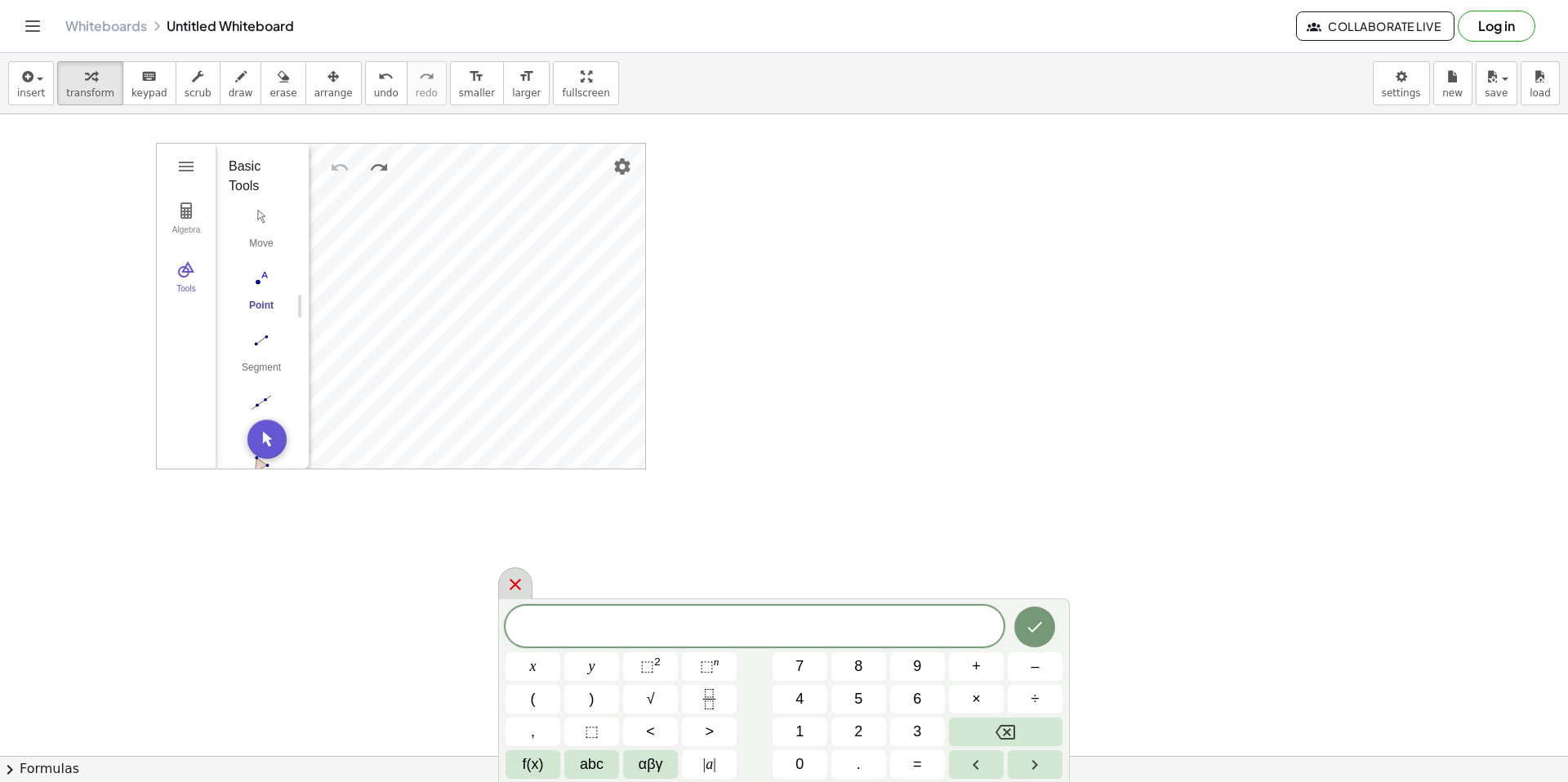
click at [523, 588] on icon at bounding box center [515, 584] width 19 height 19
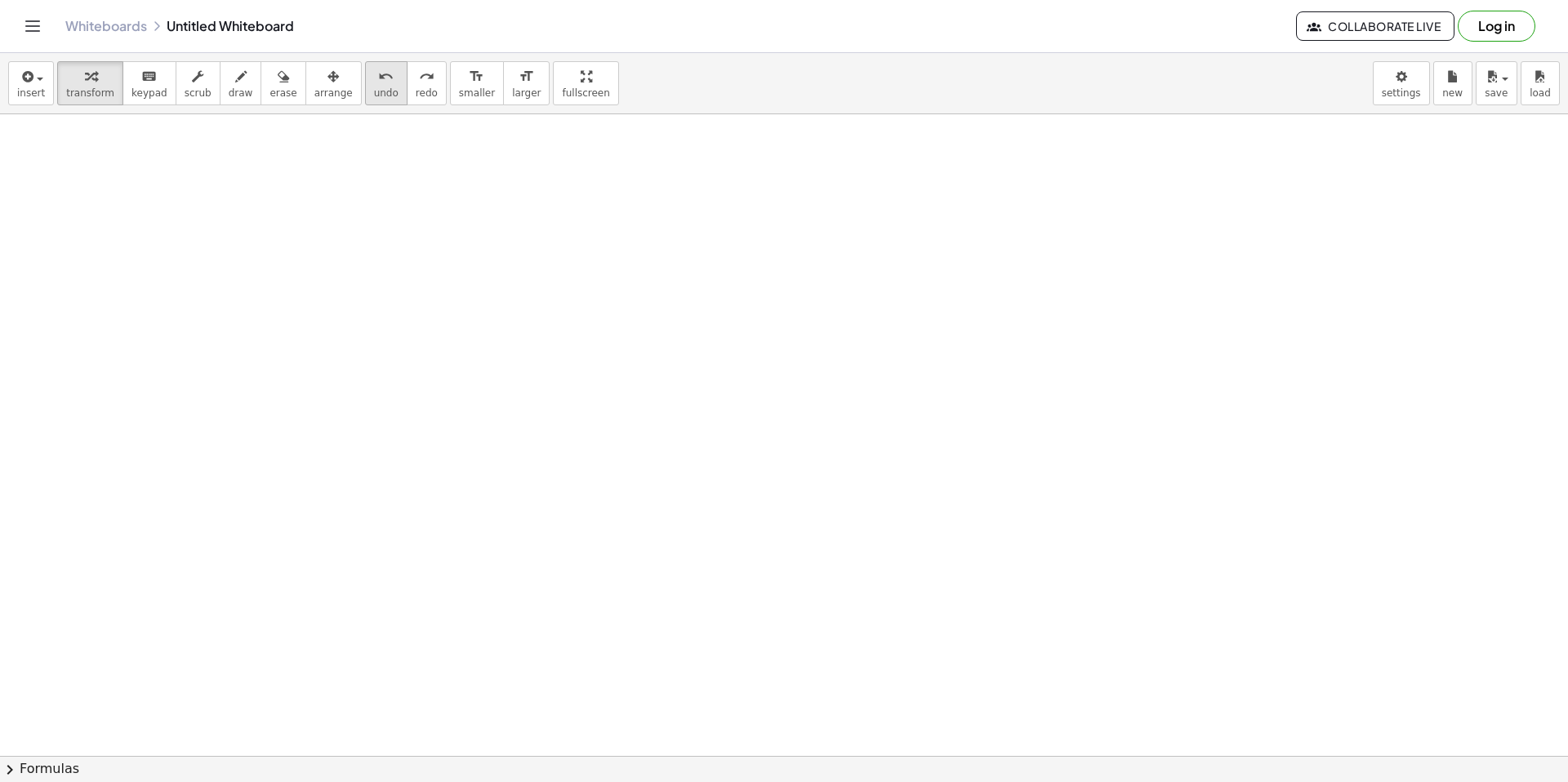
click at [365, 95] on button "undo undo" at bounding box center [386, 84] width 42 height 44
click at [469, 72] on icon "format_size" at bounding box center [476, 76] width 15 height 19
drag, startPoint x: 518, startPoint y: 79, endPoint x: 508, endPoint y: 149, distance: 70.7
click at [520, 81] on button "format_size larger" at bounding box center [526, 84] width 46 height 44
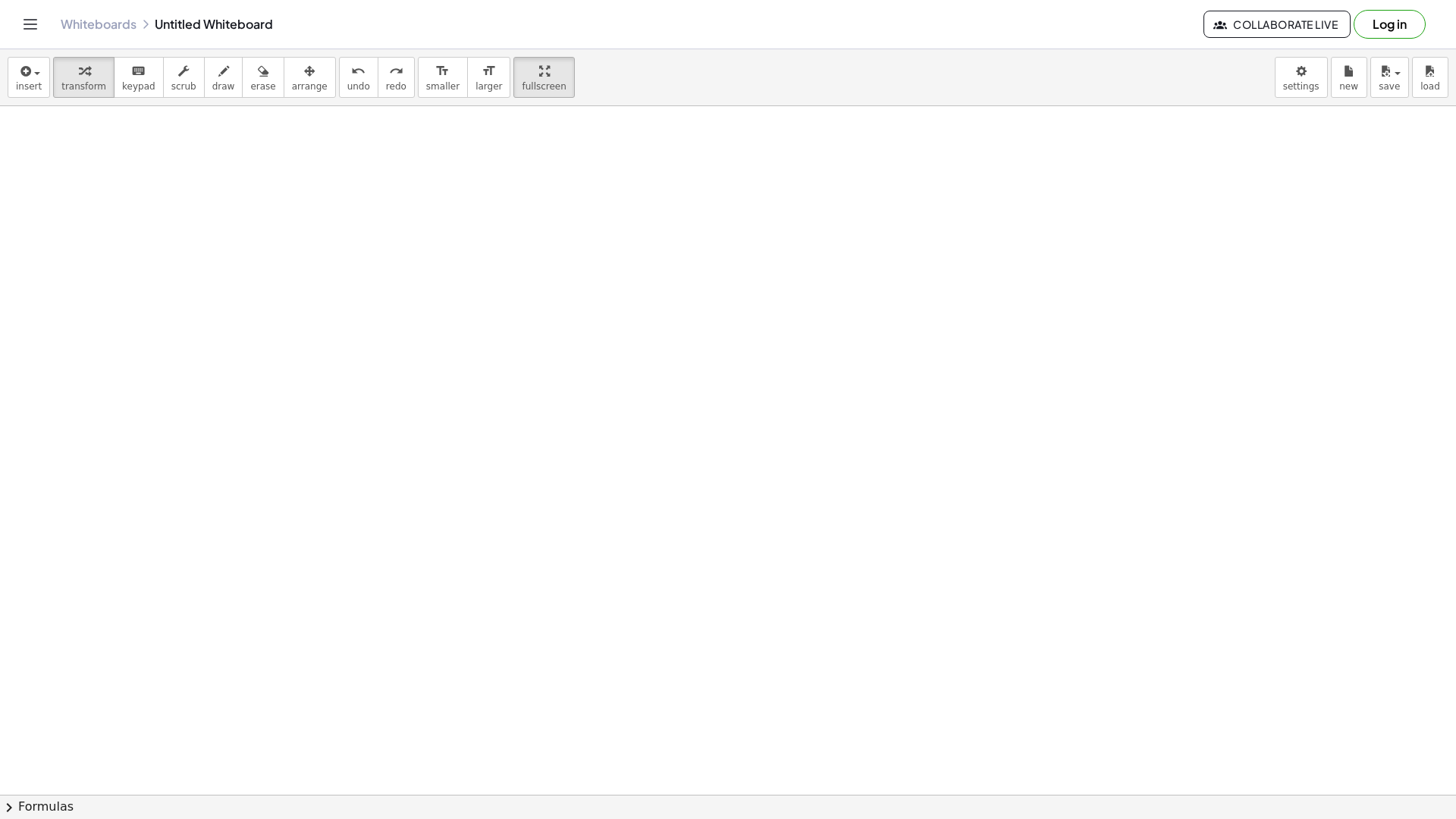
drag, startPoint x: 545, startPoint y: 78, endPoint x: 540, endPoint y: 209, distance: 131.1
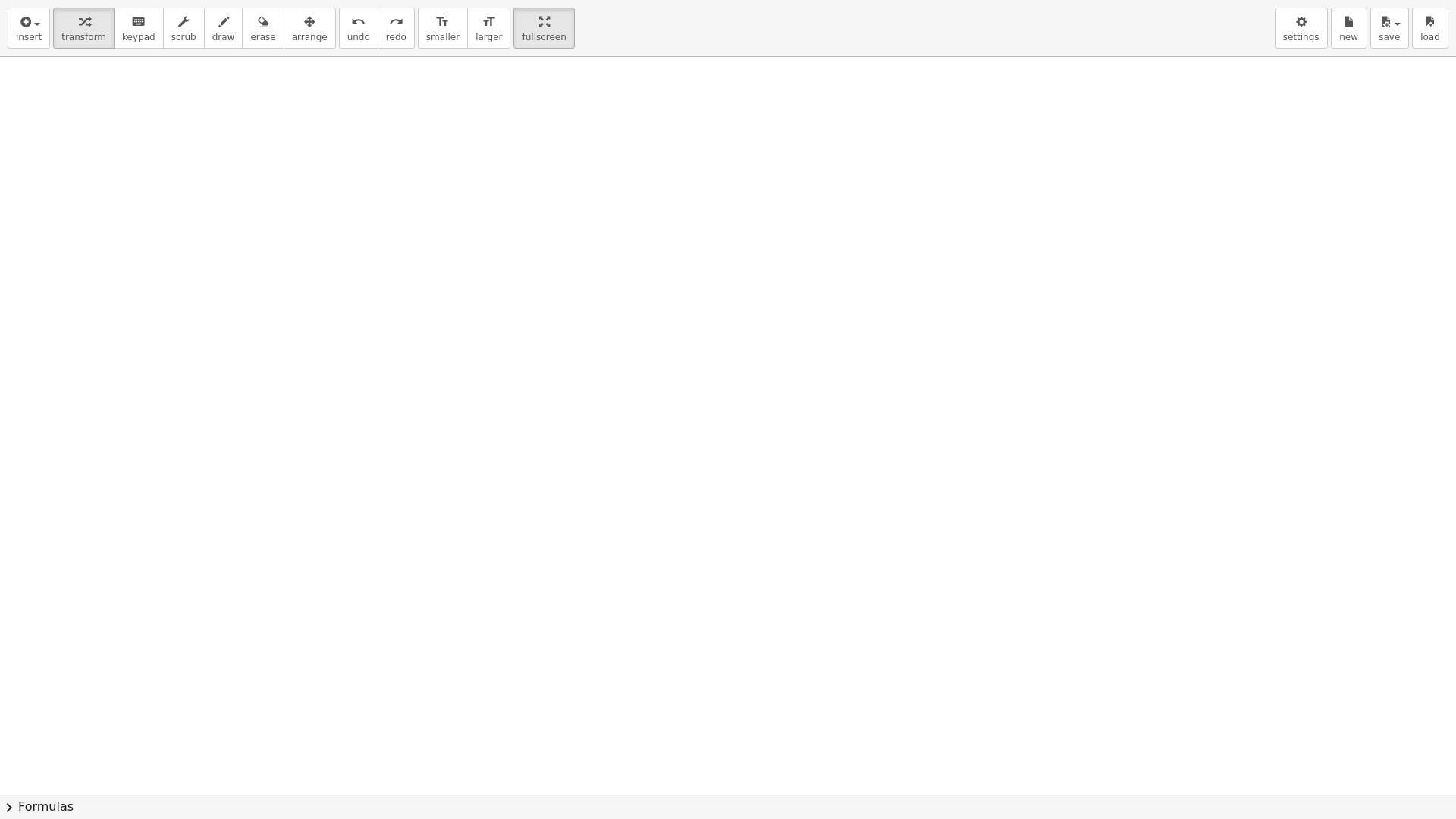
click at [545, 172] on div "insert select one: Math Expression Function Text Youtube Video Graphing Geometr…" at bounding box center [728, 410] width 1456 height 819
click at [514, 67] on div at bounding box center [728, 762] width 1456 height 1476
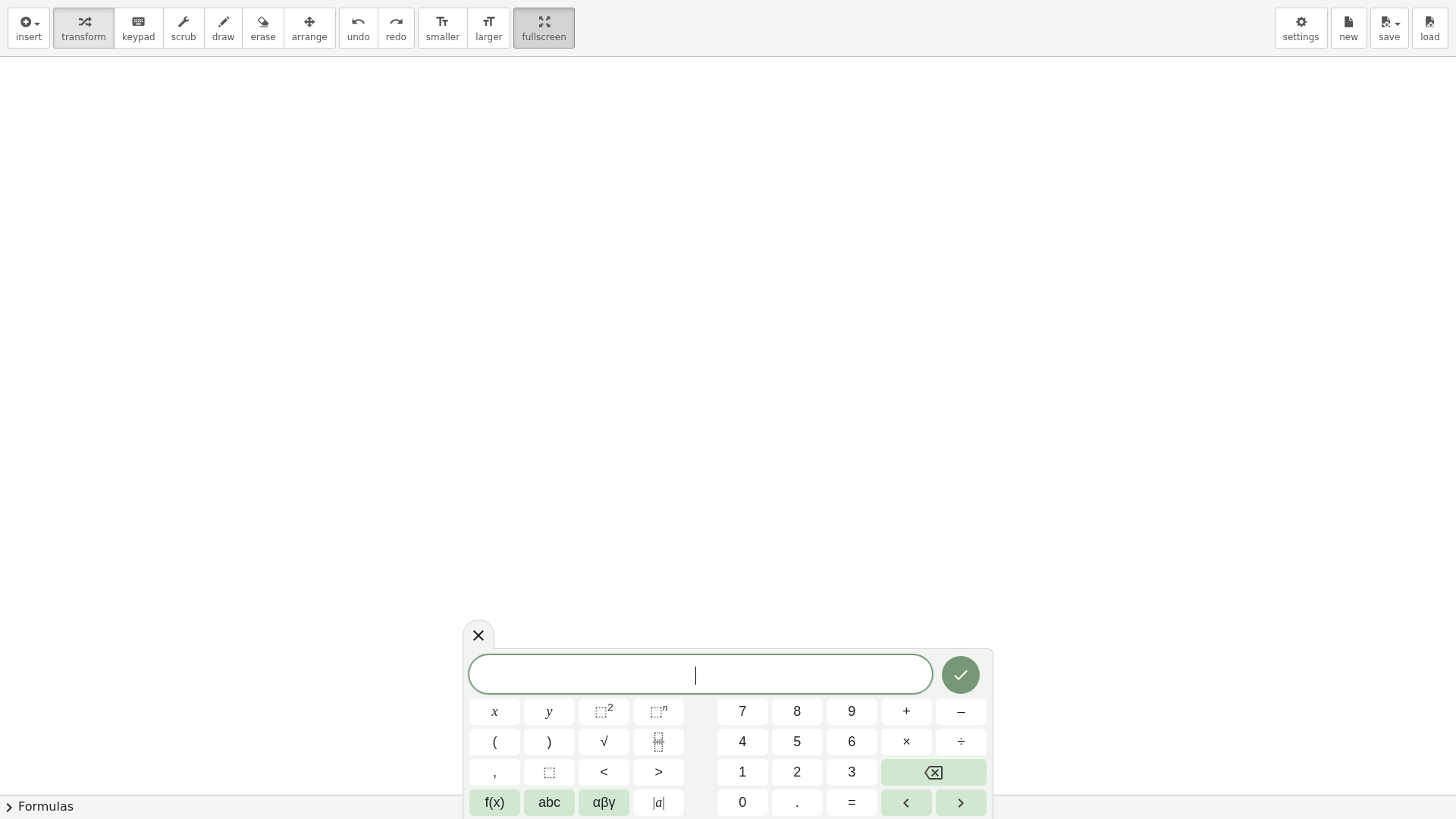
click at [517, 0] on html "Graspable Math Activities Get Started Activity Bank Assigned Work Classes White…" at bounding box center [728, 410] width 1456 height 819
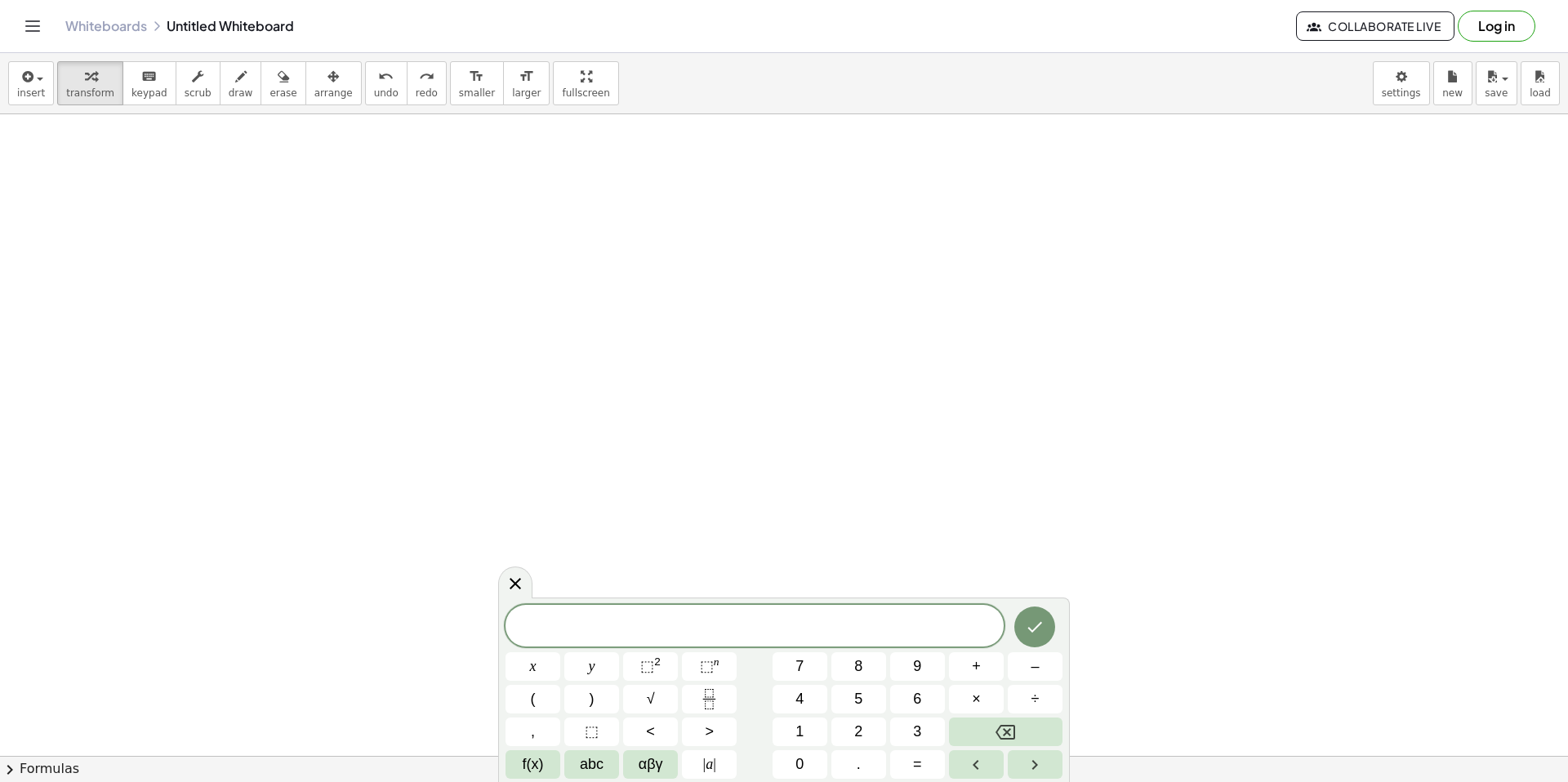
click at [500, 578] on body "Graspable Math Activities Get Started Activity Bank Assigned Work Classes White…" at bounding box center [784, 391] width 1568 height 782
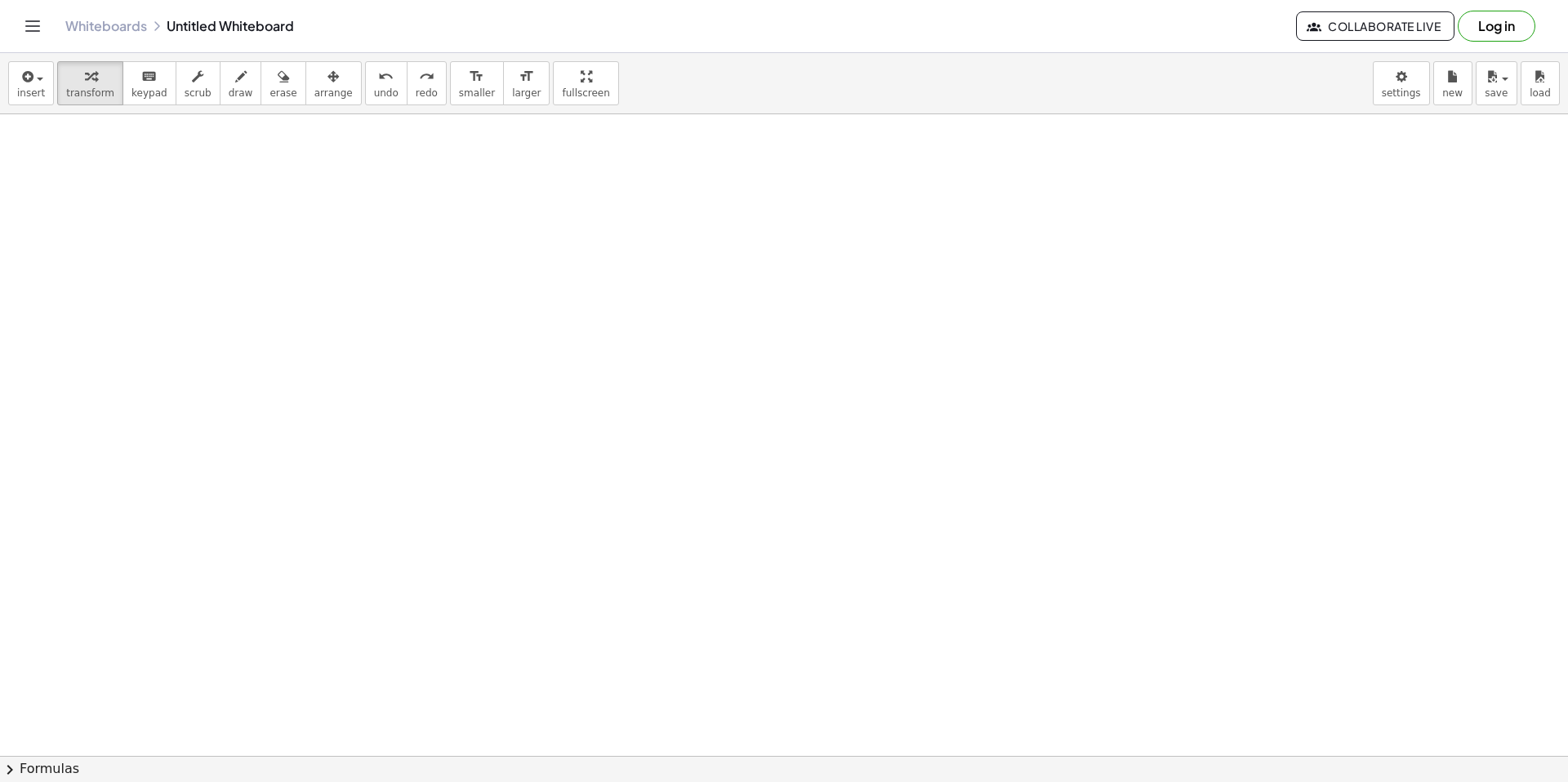
click at [505, 581] on div at bounding box center [784, 774] width 1568 height 1390
click at [361, 276] on div at bounding box center [784, 774] width 1568 height 1390
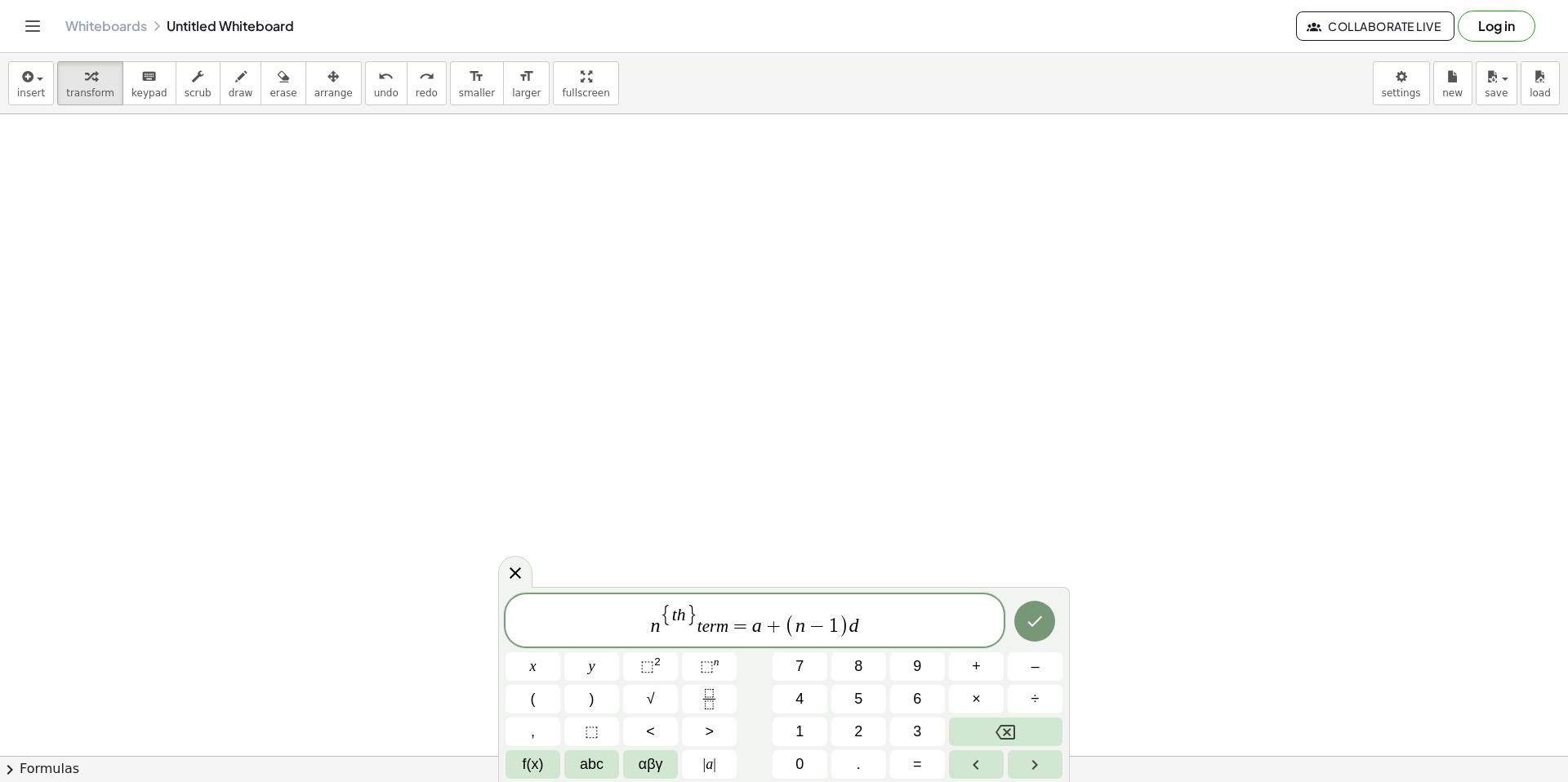
click at [681, 621] on var "h" at bounding box center [681, 615] width 9 height 19
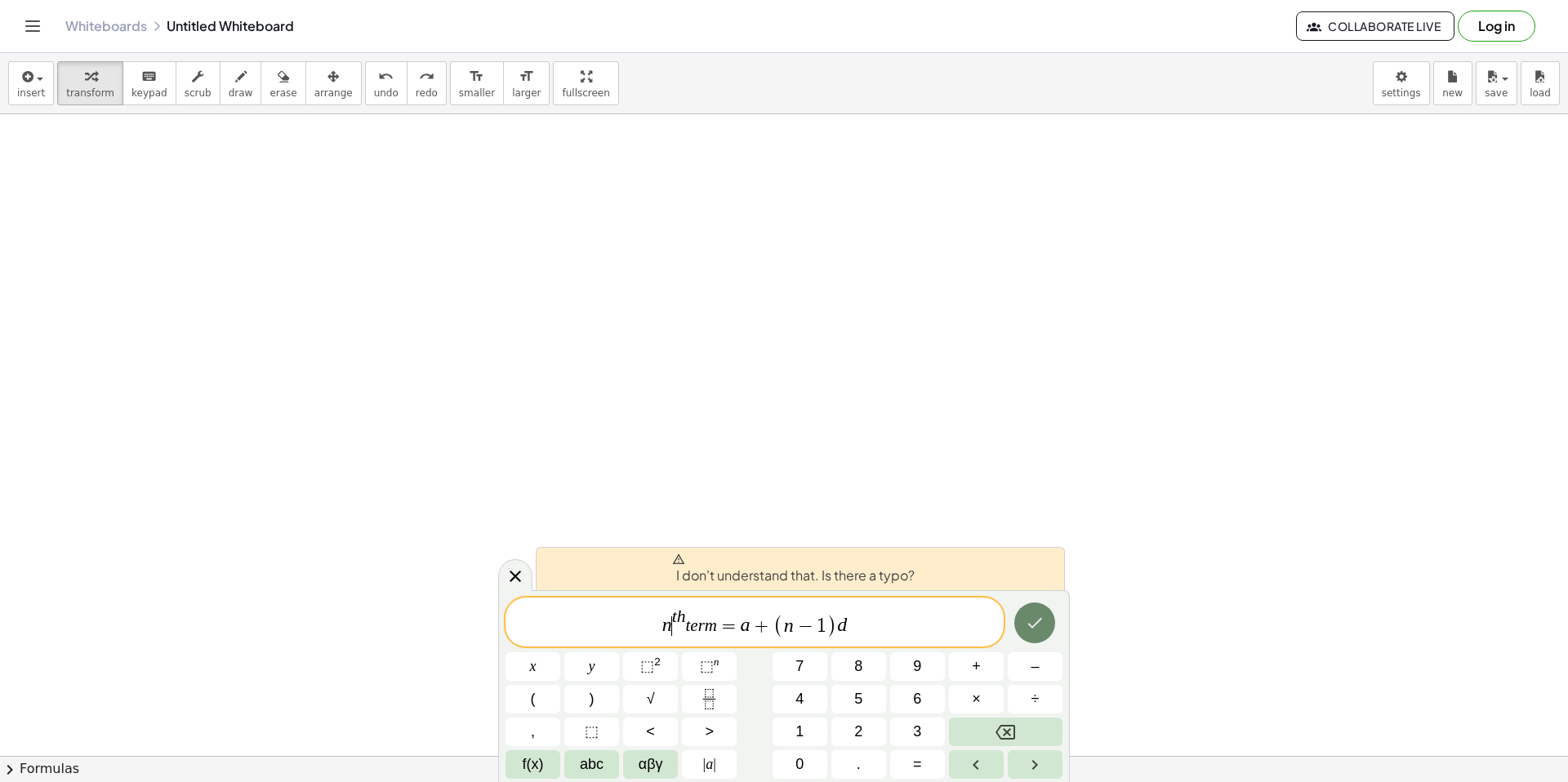
click at [1028, 621] on icon "Done" at bounding box center [1034, 622] width 19 height 19
click at [713, 629] on var "m" at bounding box center [711, 626] width 13 height 19
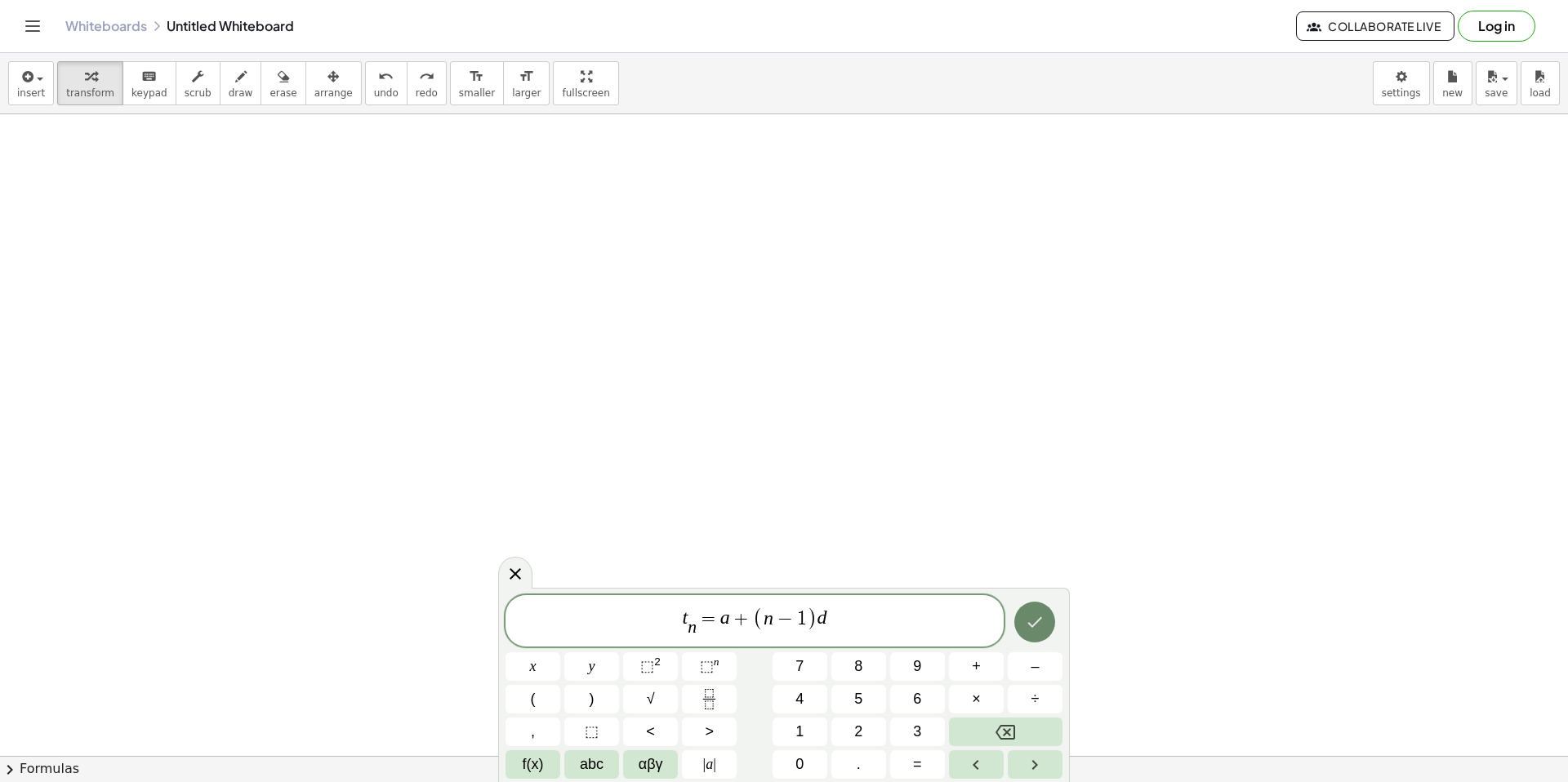
click at [1018, 629] on button "Done" at bounding box center [1034, 622] width 41 height 41
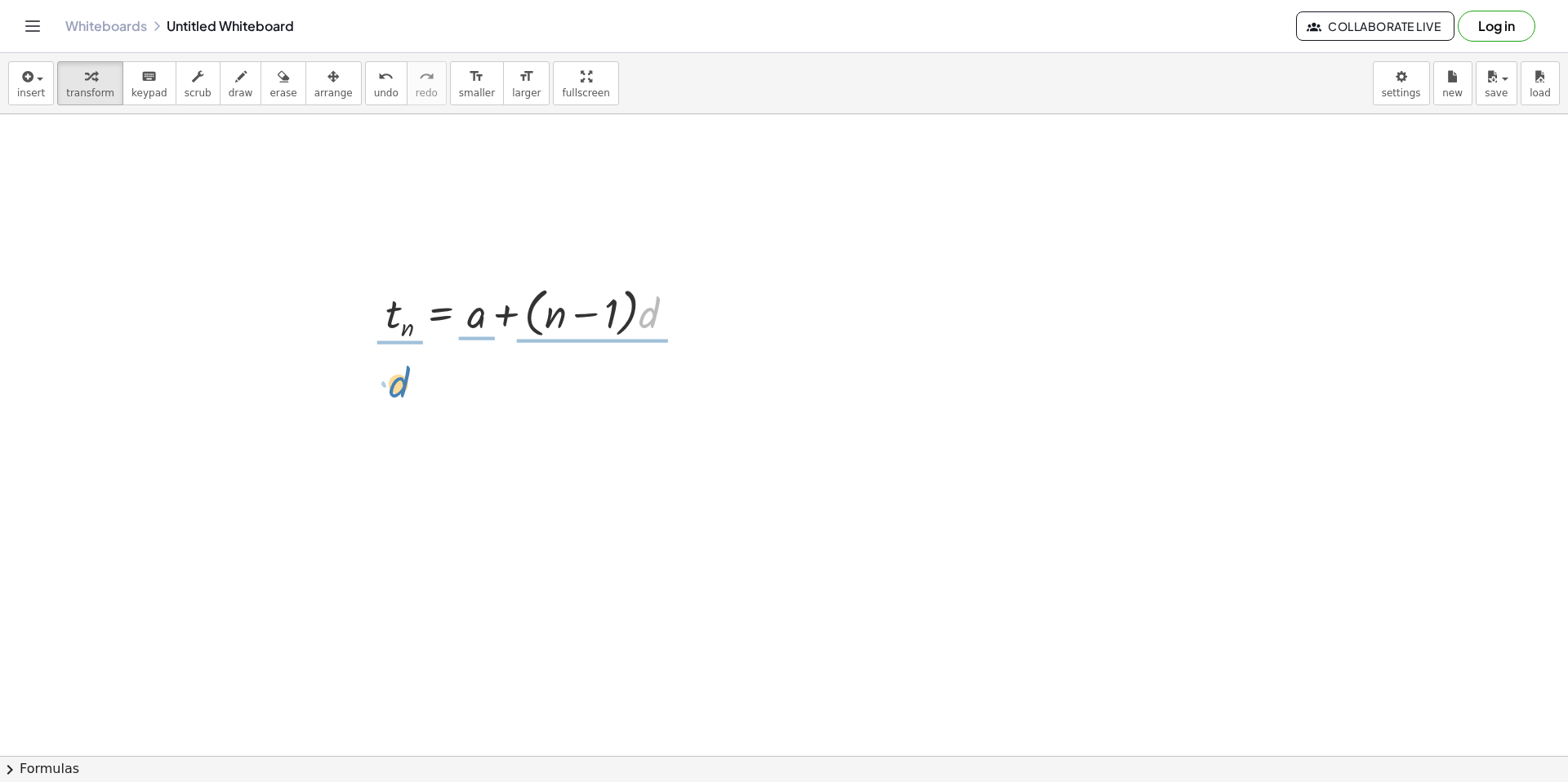
drag, startPoint x: 647, startPoint y: 322, endPoint x: 393, endPoint y: 391, distance: 263.2
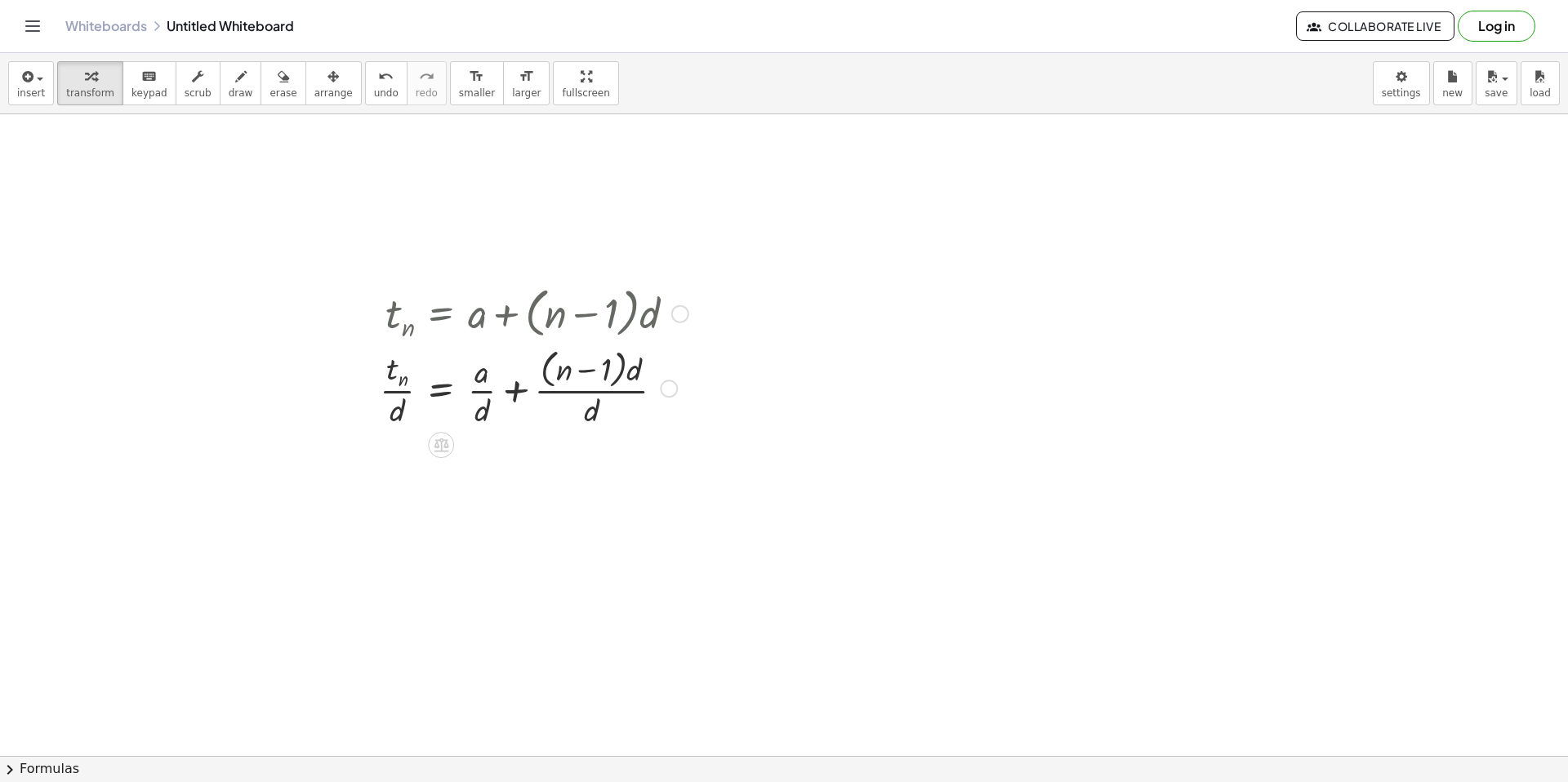
click at [625, 382] on div at bounding box center [534, 387] width 325 height 87
click at [647, 392] on div at bounding box center [534, 387] width 325 height 87
click at [605, 391] on div at bounding box center [534, 387] width 325 height 87
click at [605, 389] on div at bounding box center [534, 387] width 325 height 87
click at [672, 388] on div at bounding box center [668, 388] width 18 height 18
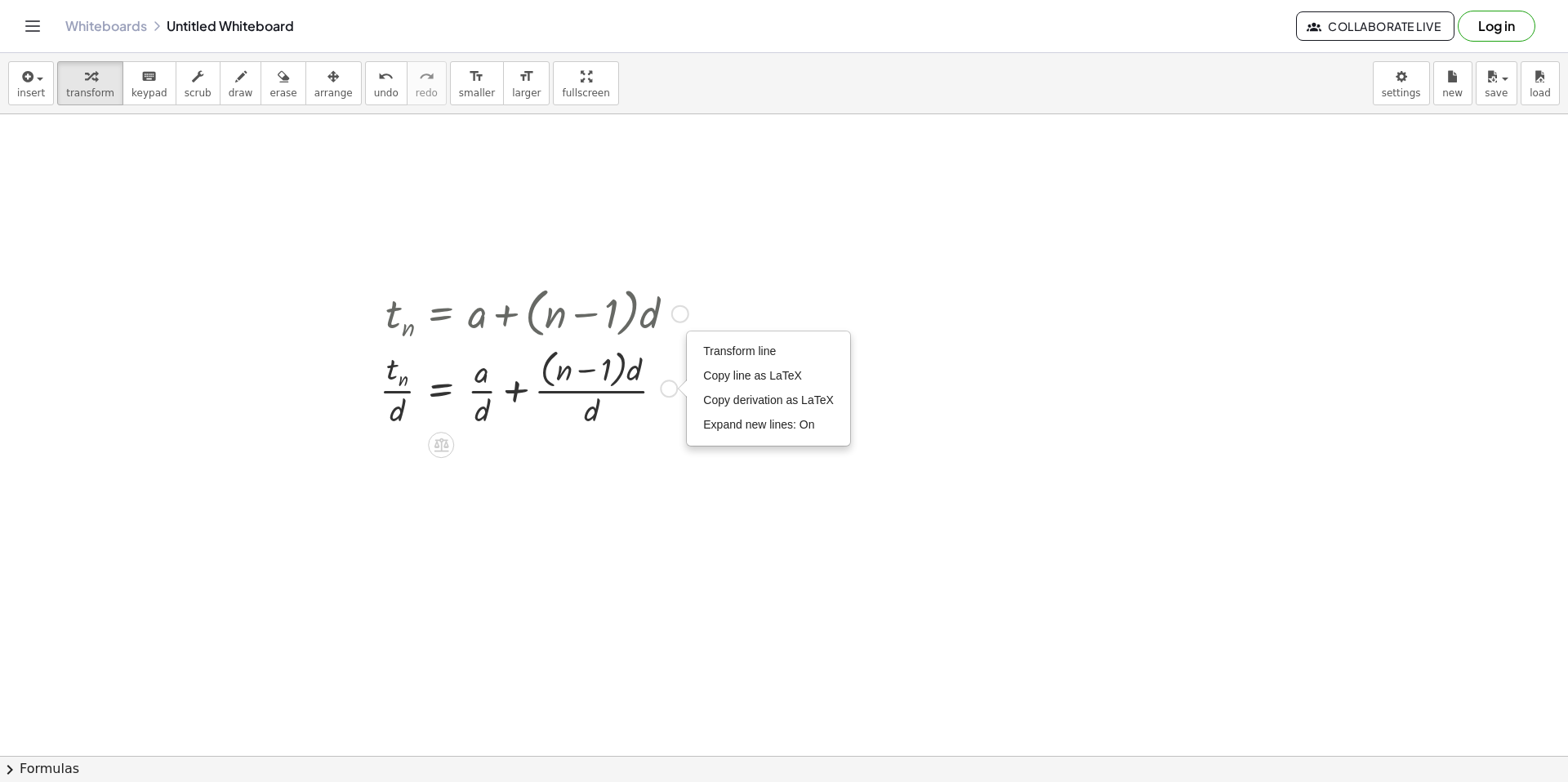
click at [675, 389] on div "Transform line Copy line as LaTeX Copy derivation as LaTeX Expand new lines: On" at bounding box center [668, 388] width 18 height 18
click at [635, 377] on div at bounding box center [534, 387] width 325 height 87
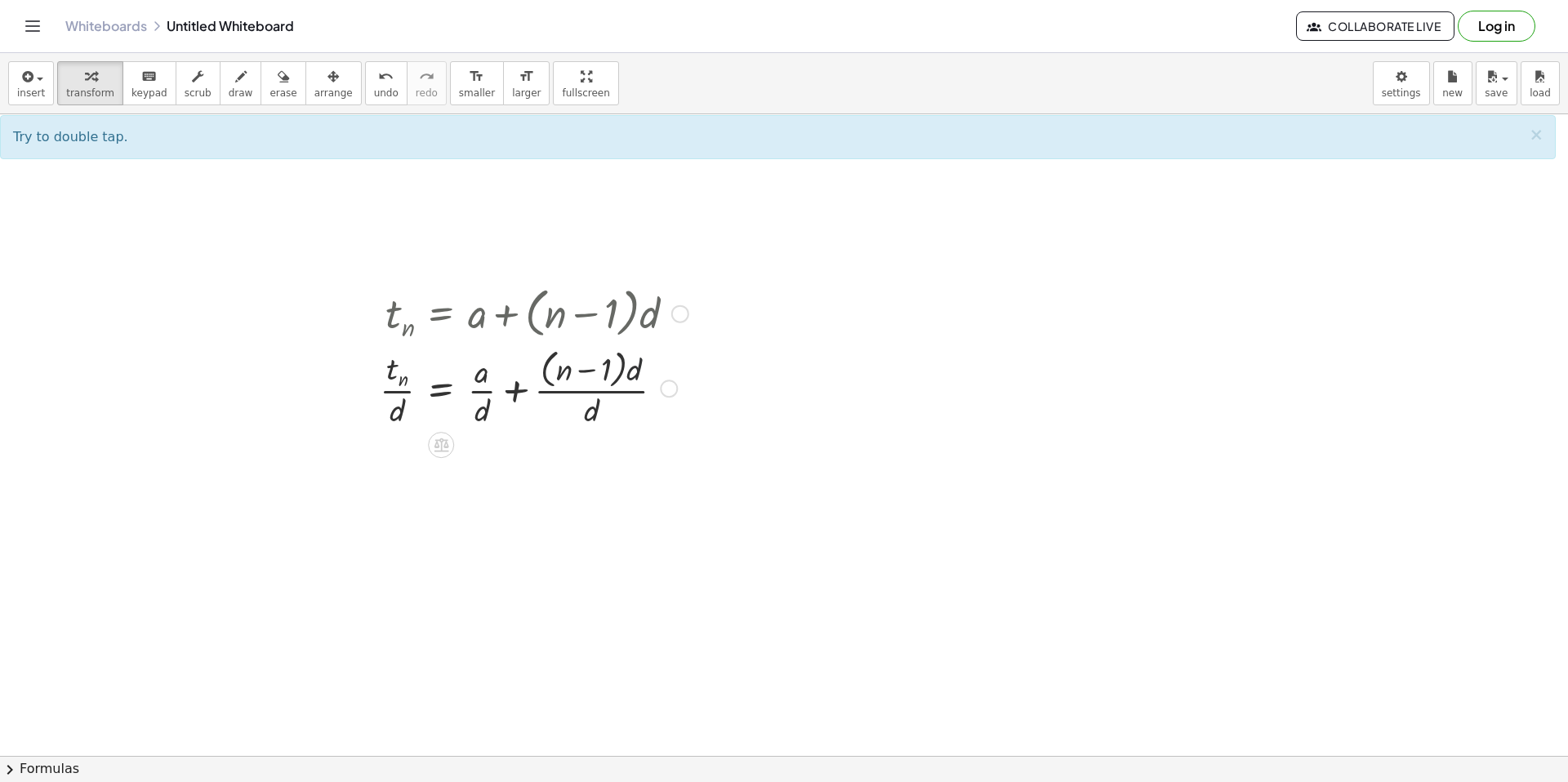
drag, startPoint x: 609, startPoint y: 399, endPoint x: 603, endPoint y: 409, distance: 11.7
click at [605, 407] on div at bounding box center [534, 387] width 325 height 87
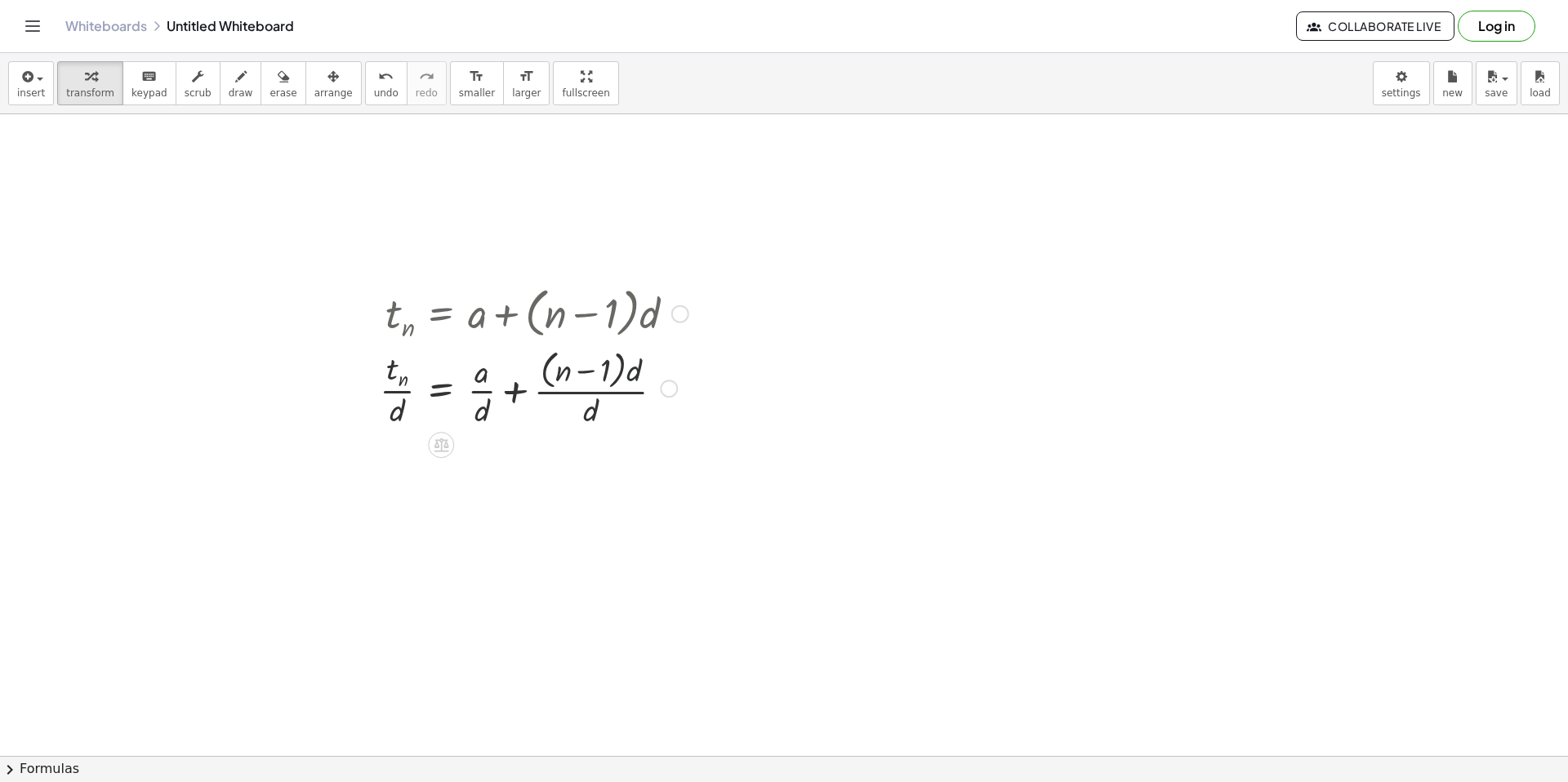
drag, startPoint x: 595, startPoint y: 411, endPoint x: 587, endPoint y: 418, distance: 10.6
click at [587, 418] on div at bounding box center [534, 387] width 325 height 87
drag, startPoint x: 592, startPoint y: 415, endPoint x: 638, endPoint y: 377, distance: 59.7
drag, startPoint x: 597, startPoint y: 409, endPoint x: 592, endPoint y: 373, distance: 36.3
click at [592, 373] on div at bounding box center [534, 387] width 325 height 87
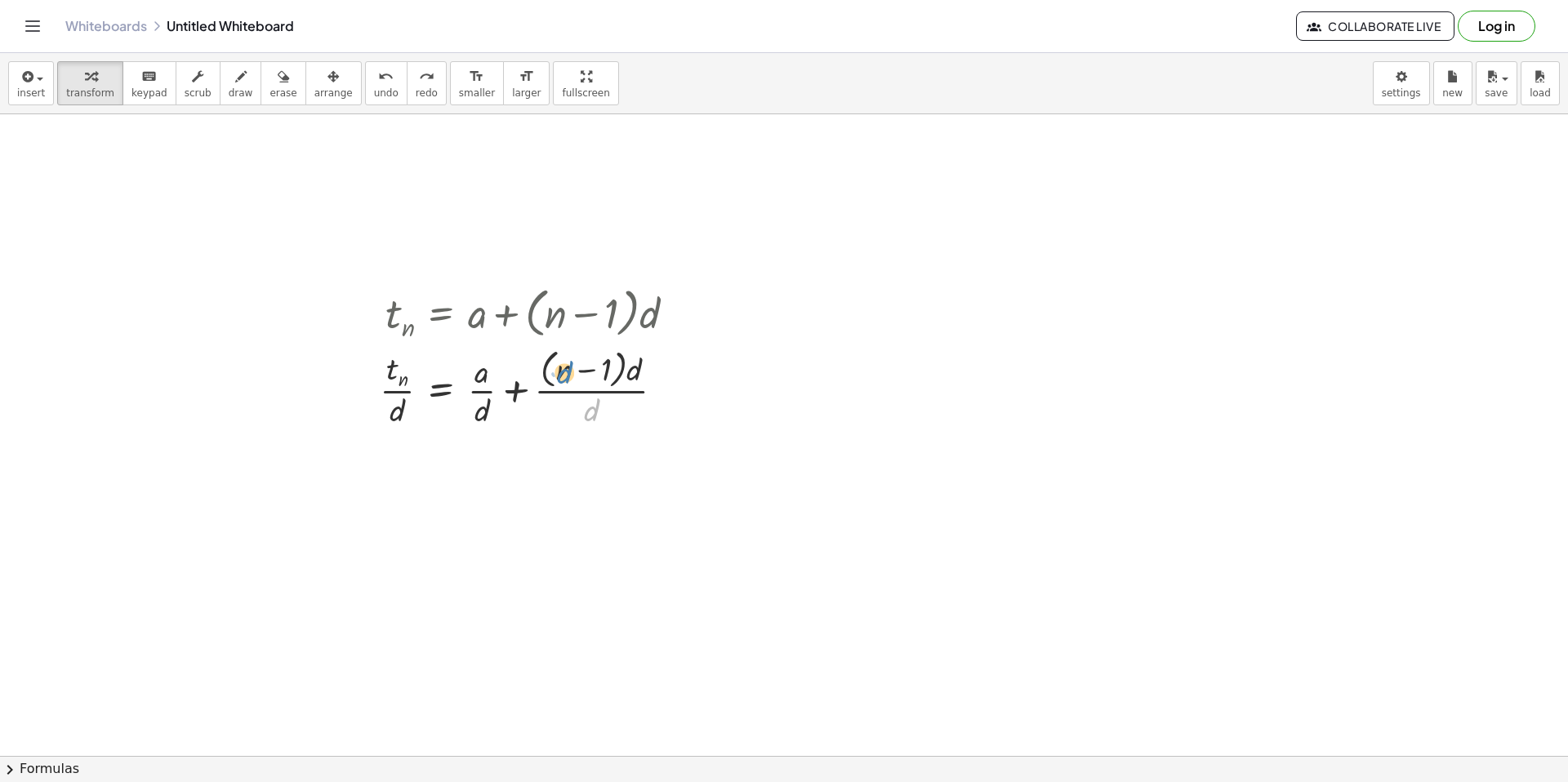
drag, startPoint x: 588, startPoint y: 410, endPoint x: 560, endPoint y: 372, distance: 47.2
click at [560, 372] on div at bounding box center [534, 387] width 325 height 87
click at [29, 57] on div "insert select one: Math Expression Function Text Youtube Video Graphing Geometr…" at bounding box center [784, 84] width 1568 height 62
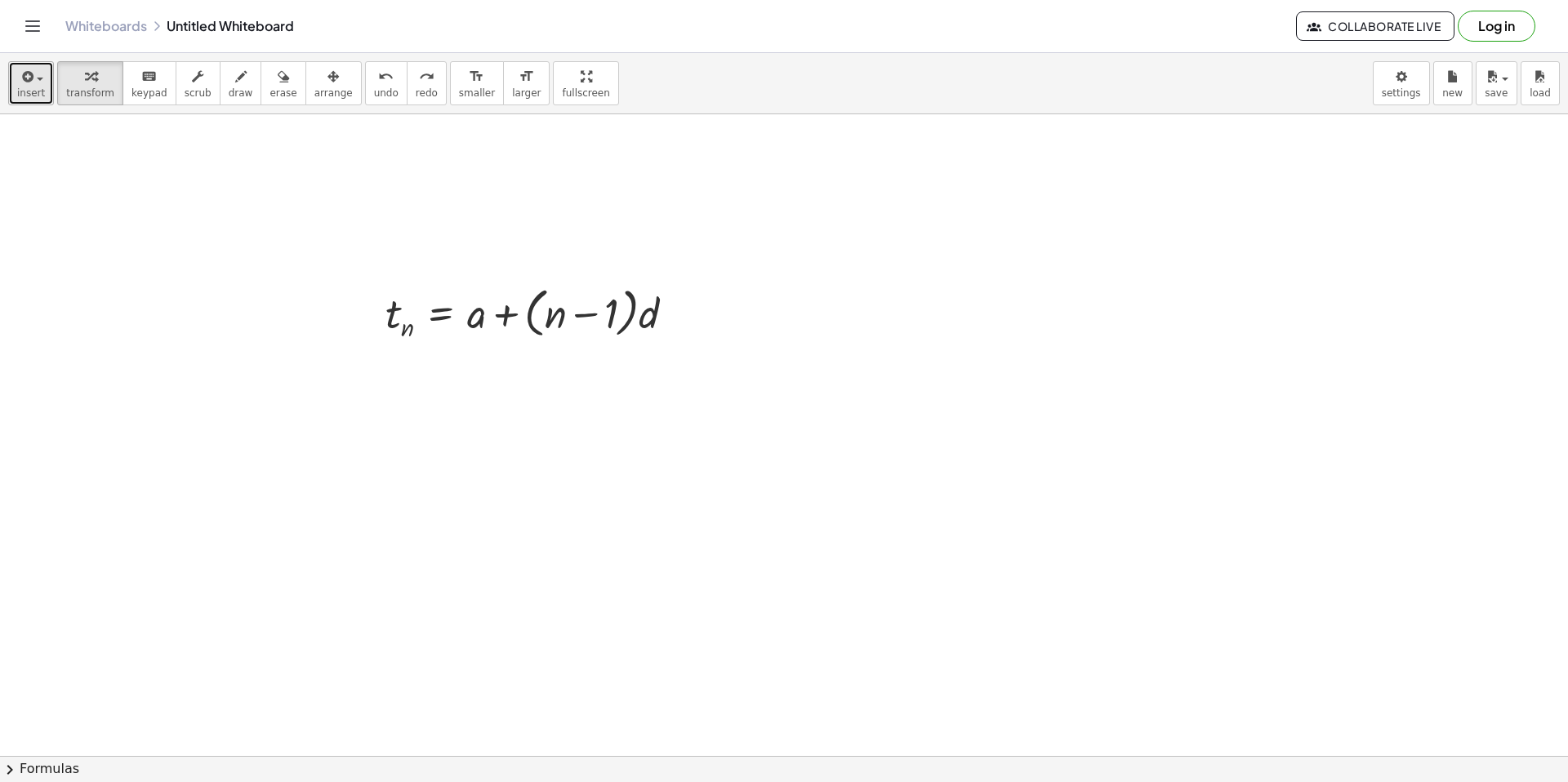
click at [37, 87] on span "insert" at bounding box center [30, 93] width 28 height 12
click at [292, 167] on div at bounding box center [784, 774] width 1568 height 1390
drag, startPoint x: 193, startPoint y: 488, endPoint x: 211, endPoint y: 486, distance: 18.1
click at [193, 488] on div at bounding box center [784, 774] width 1568 height 1390
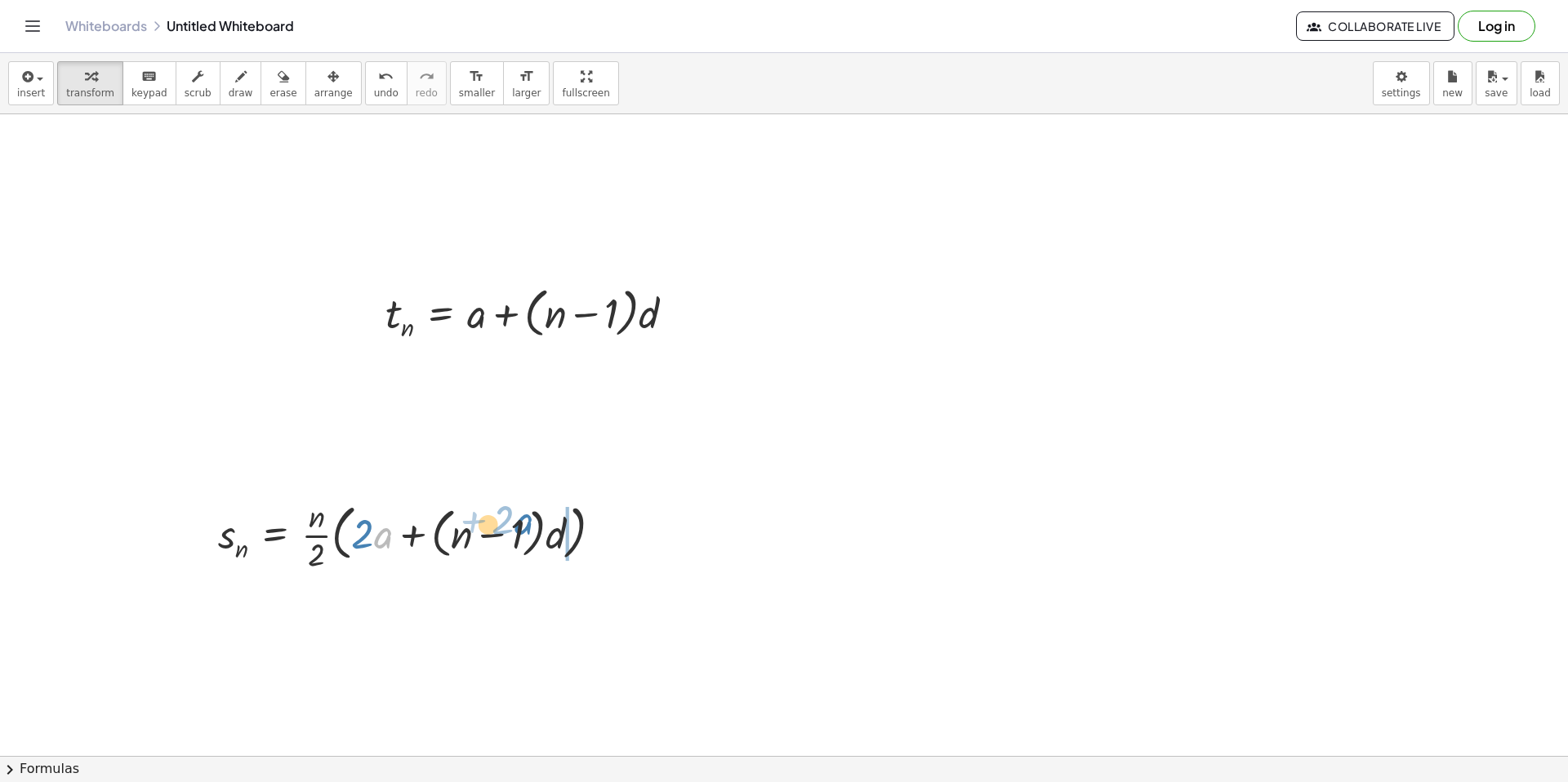
drag, startPoint x: 381, startPoint y: 544, endPoint x: 728, endPoint y: 475, distance: 353.8
click at [728, 475] on div "t n = + a + · ( + n − 1 ) · d · a + · 2 s n = · · n · 2 · ( + · 2 · a + · ( + n…" at bounding box center [784, 774] width 1568 height 1390
drag, startPoint x: 152, startPoint y: 474, endPoint x: 629, endPoint y: 584, distance: 489.5
click at [642, 587] on div at bounding box center [784, 774] width 1568 height 1390
drag, startPoint x: 191, startPoint y: 520, endPoint x: 226, endPoint y: 494, distance: 43.6
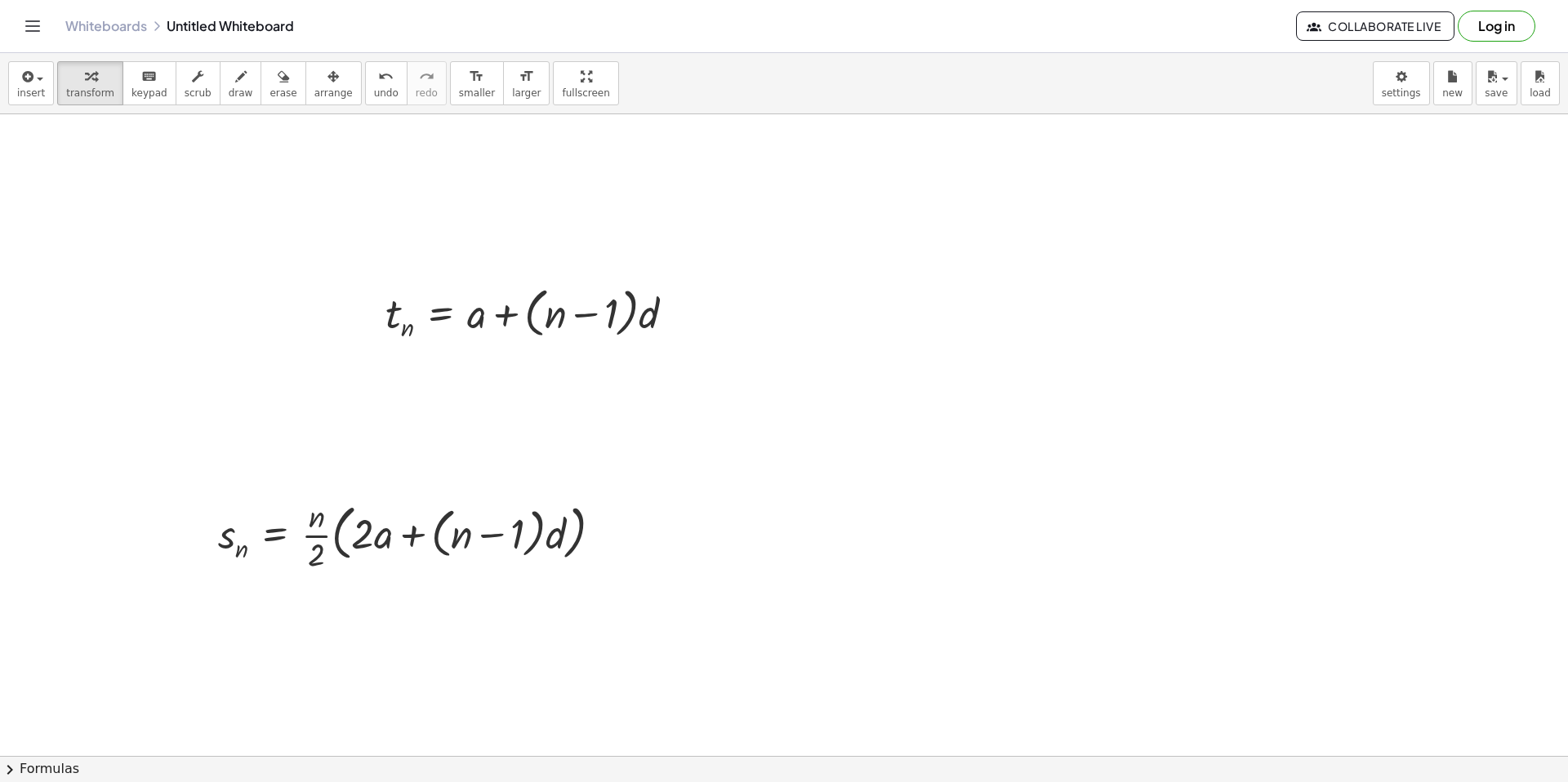
click at [229, 529] on div "t n = + a + · ( + n − 1 ) · d s n = · · n · 2 · ( + · 2 · a + · ( + n − 1 ) · d…" at bounding box center [784, 774] width 1568 height 1390
drag, startPoint x: 605, startPoint y: 533, endPoint x: 988, endPoint y: 425, distance: 397.9
click at [1082, 385] on div "t n = + a + · ( + n − 1 ) · d s n = · · n · 2 · ( + · 2 · a + · ( + n − 1 ) · d…" at bounding box center [784, 774] width 1568 height 1390
drag, startPoint x: 609, startPoint y: 534, endPoint x: 959, endPoint y: 306, distance: 417.7
click at [959, 306] on div "t n = + a + · ( + n − 1 ) · d s n = · · n · 2 · ( + · 2 · a + · ( + n − 1 ) · d…" at bounding box center [784, 774] width 1568 height 1390
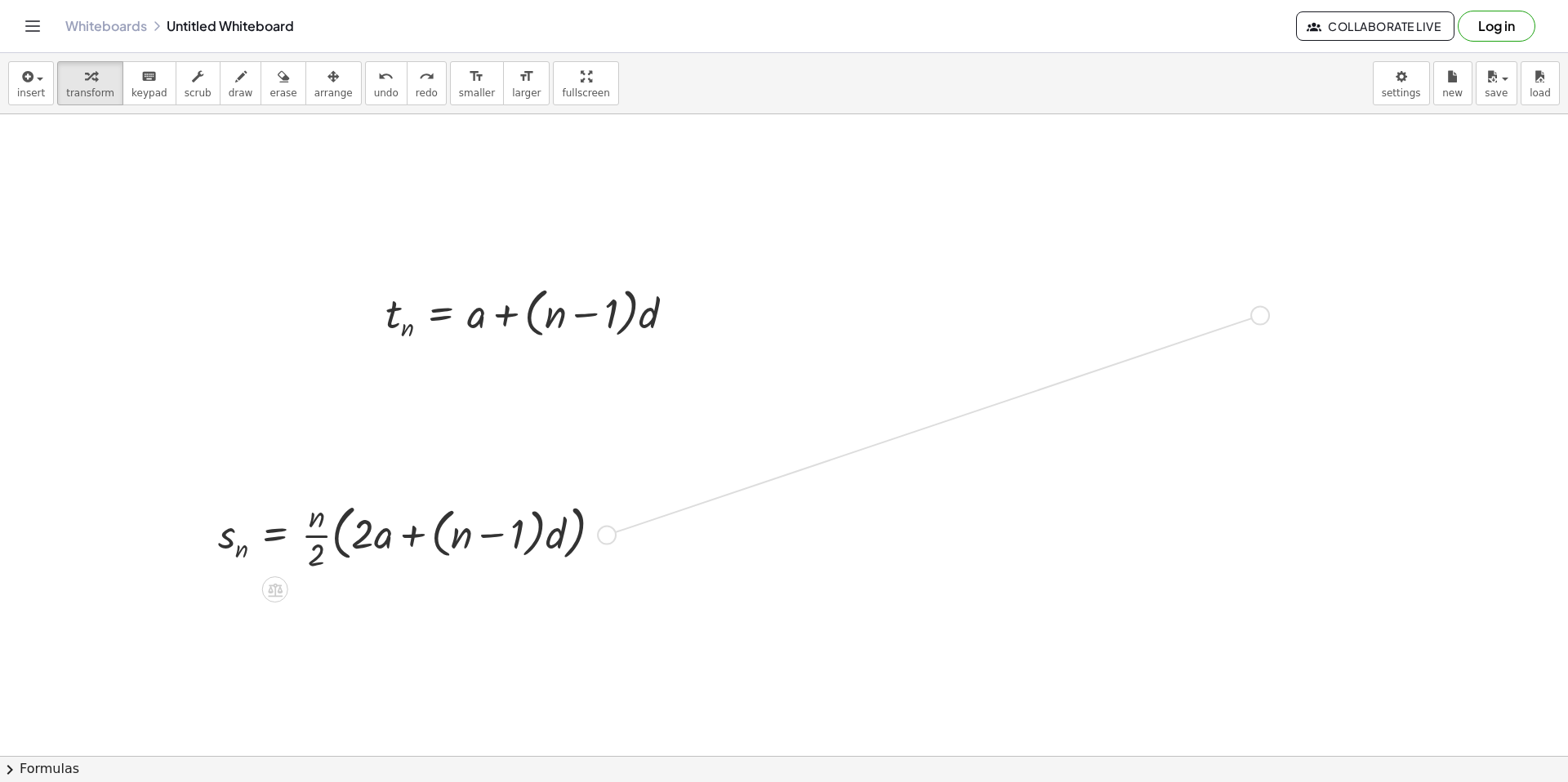
drag, startPoint x: 605, startPoint y: 534, endPoint x: 1267, endPoint y: 314, distance: 697.6
click at [1267, 314] on div "t n = + a + · ( + n − 1 ) · d s n = · · n · 2 · ( + · 2 · a + · ( + n − 1 ) · d…" at bounding box center [784, 774] width 1568 height 1390
click at [278, 82] on icon "button" at bounding box center [284, 76] width 12 height 19
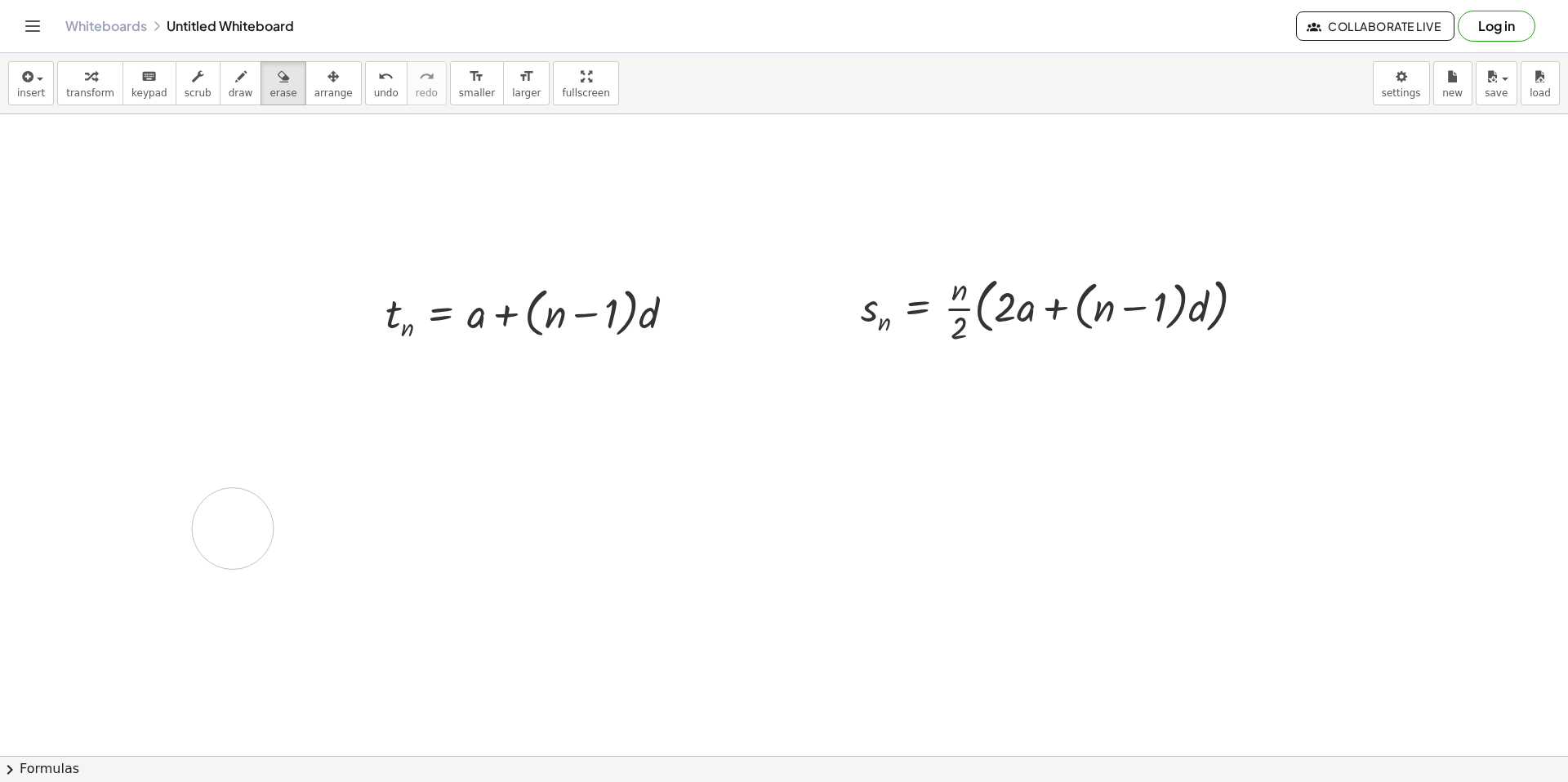
drag, startPoint x: 222, startPoint y: 524, endPoint x: 233, endPoint y: 529, distance: 12.1
click at [233, 529] on div at bounding box center [784, 774] width 1568 height 1390
click at [382, 435] on div at bounding box center [784, 774] width 1568 height 1390
drag, startPoint x: 183, startPoint y: 536, endPoint x: 420, endPoint y: 575, distance: 240.2
click at [420, 576] on div at bounding box center [784, 774] width 1568 height 1390
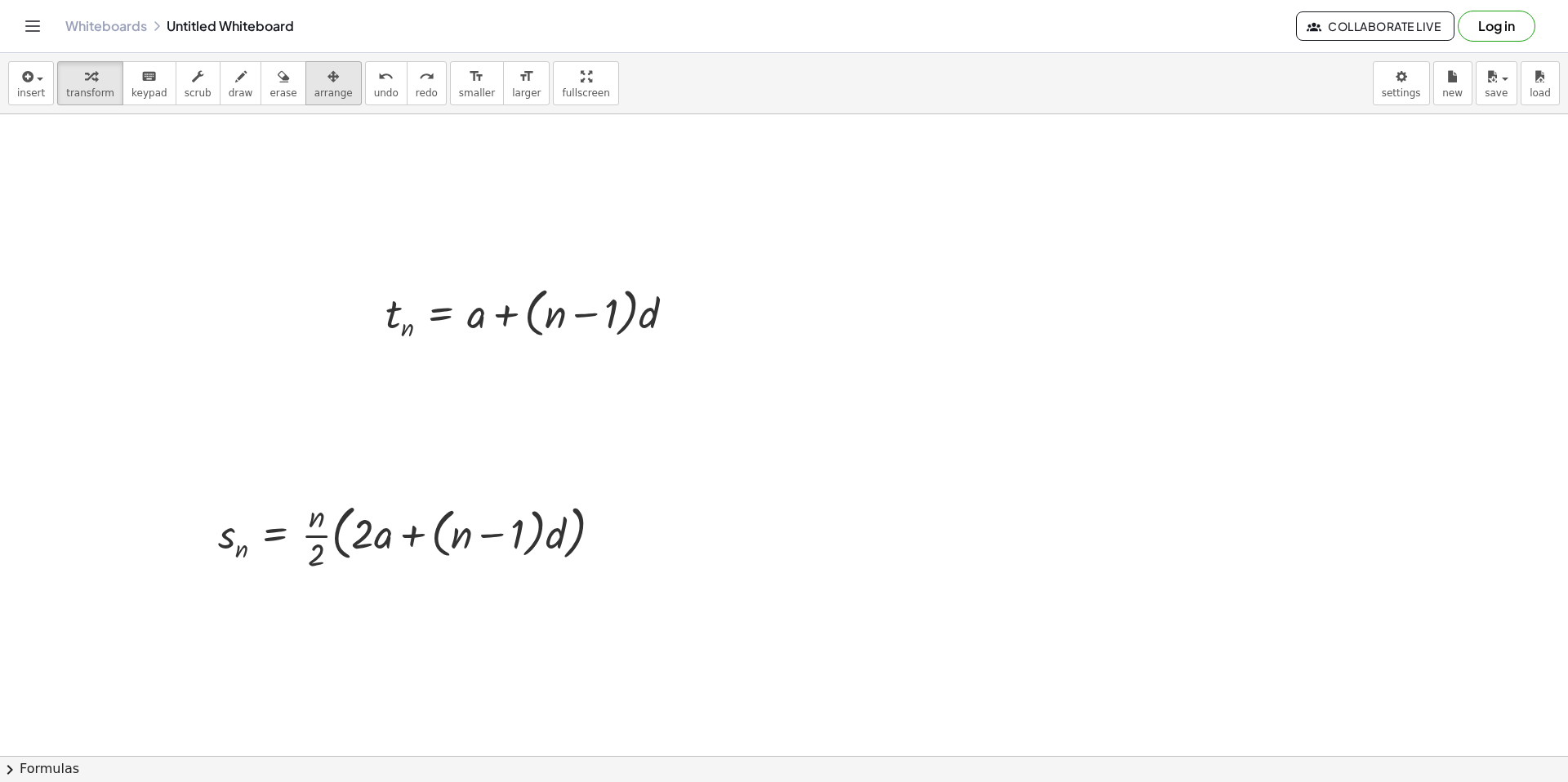
click at [306, 87] on button "arrange" at bounding box center [334, 84] width 57 height 44
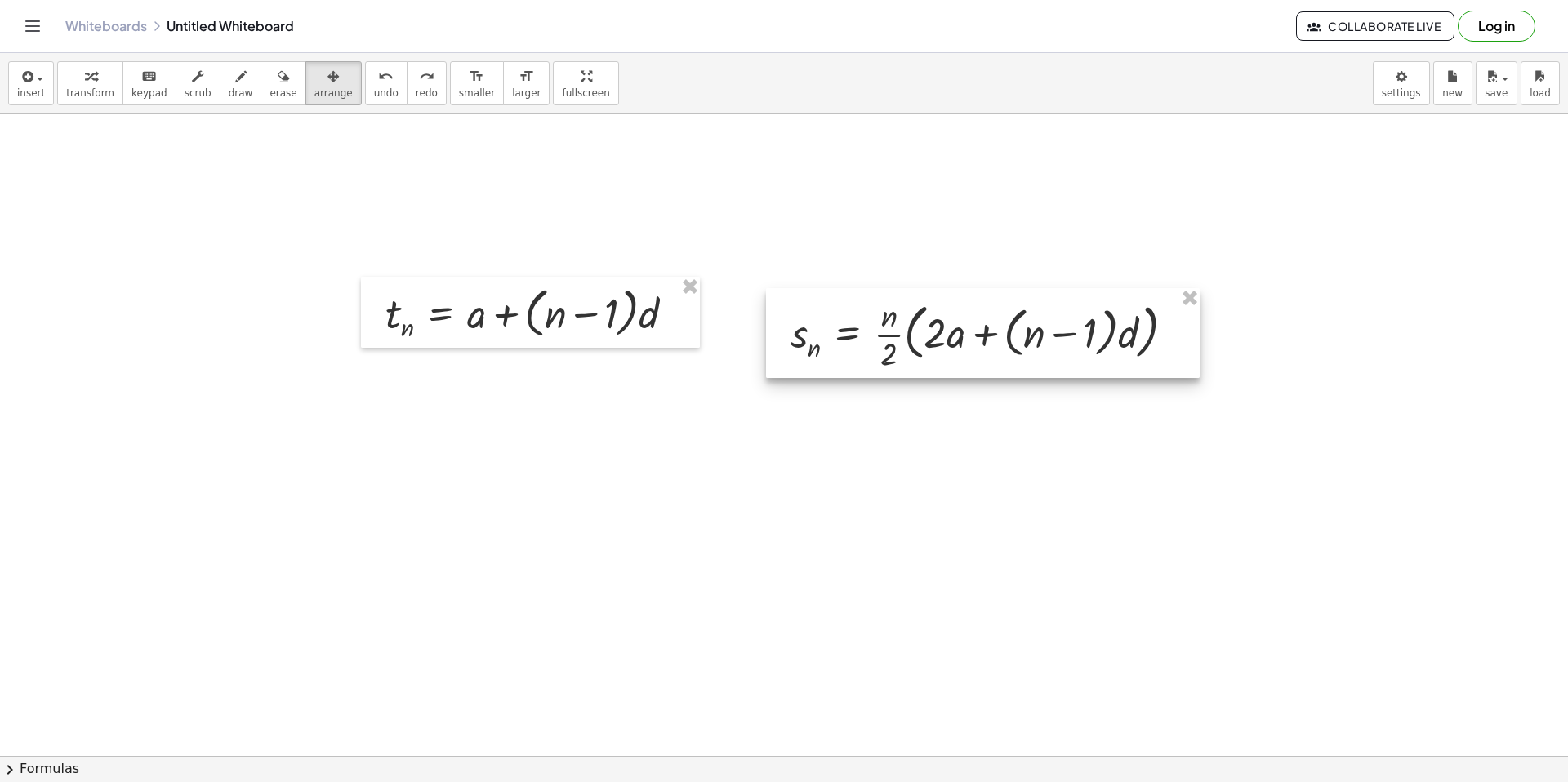
drag, startPoint x: 427, startPoint y: 525, endPoint x: 1025, endPoint y: 288, distance: 643.3
click at [1025, 288] on div at bounding box center [983, 333] width 434 height 90
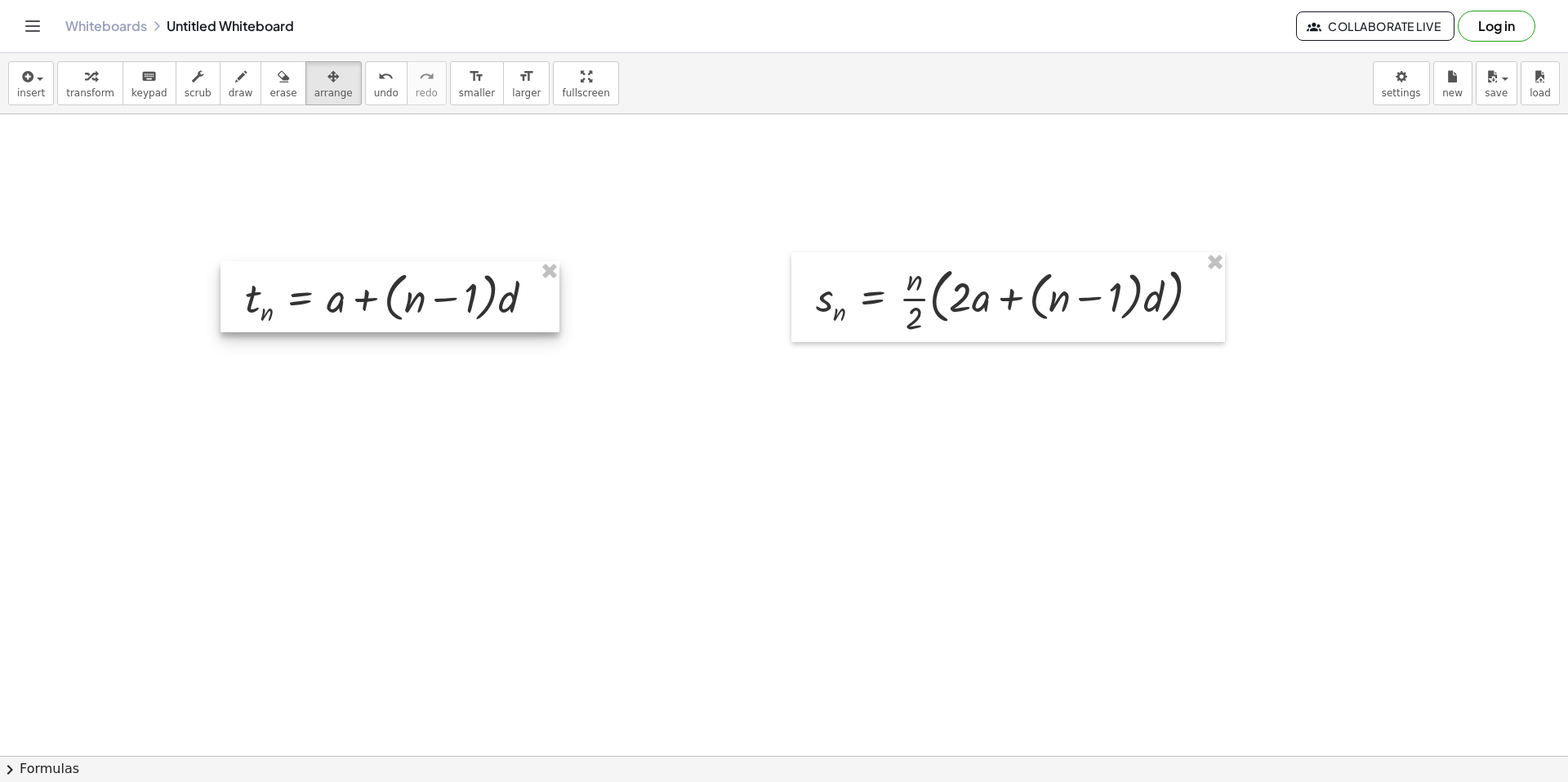
drag, startPoint x: 571, startPoint y: 326, endPoint x: 441, endPoint y: 311, distance: 130.9
click at [441, 311] on div at bounding box center [389, 296] width 339 height 71
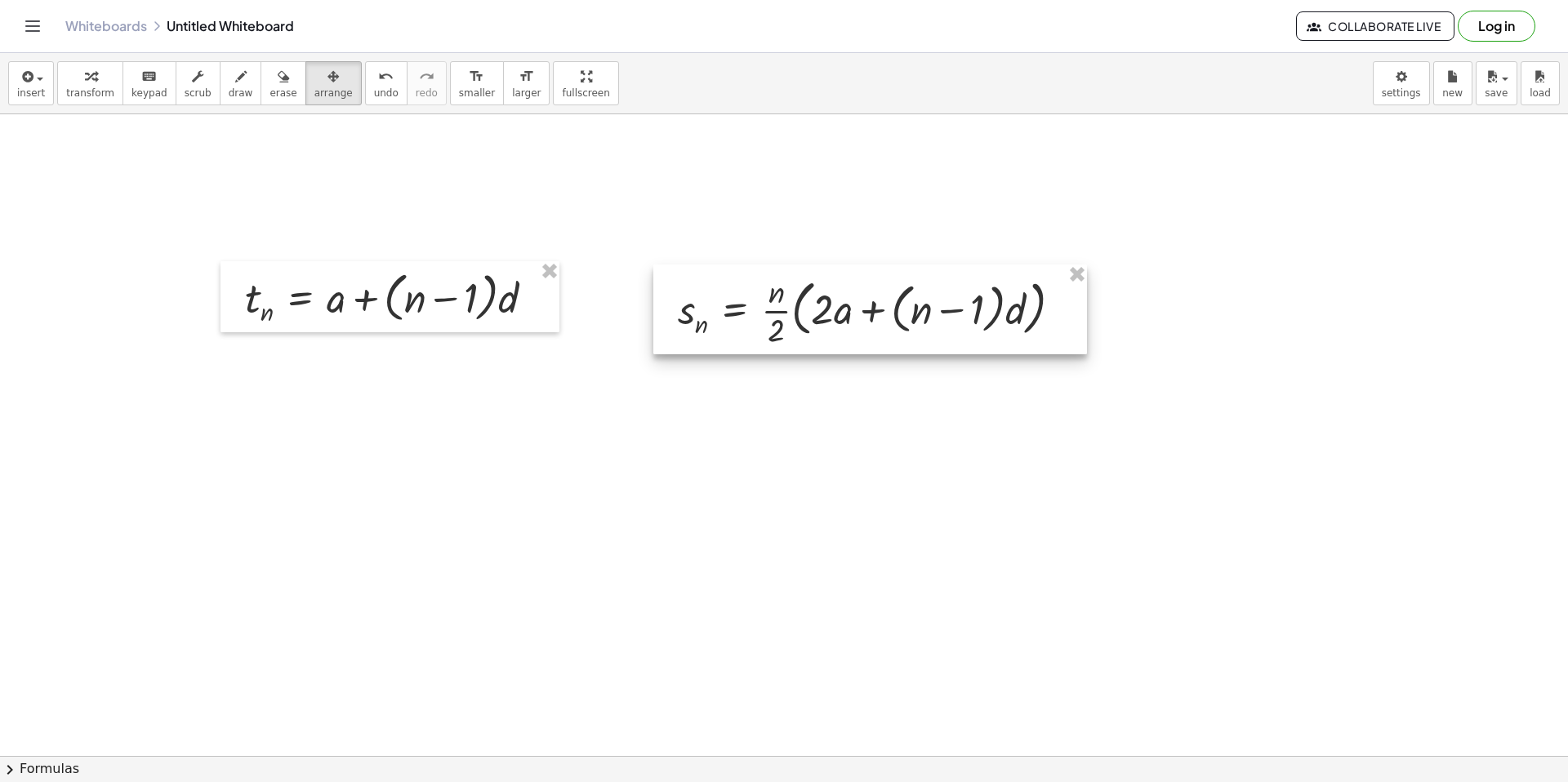
drag, startPoint x: 1002, startPoint y: 316, endPoint x: 864, endPoint y: 326, distance: 138.4
click at [864, 326] on div at bounding box center [871, 309] width 434 height 90
click at [780, 428] on div at bounding box center [784, 774] width 1568 height 1390
drag, startPoint x: 1041, startPoint y: 442, endPoint x: 1077, endPoint y: 428, distance: 38.6
click at [1043, 443] on div at bounding box center [784, 774] width 1568 height 1390
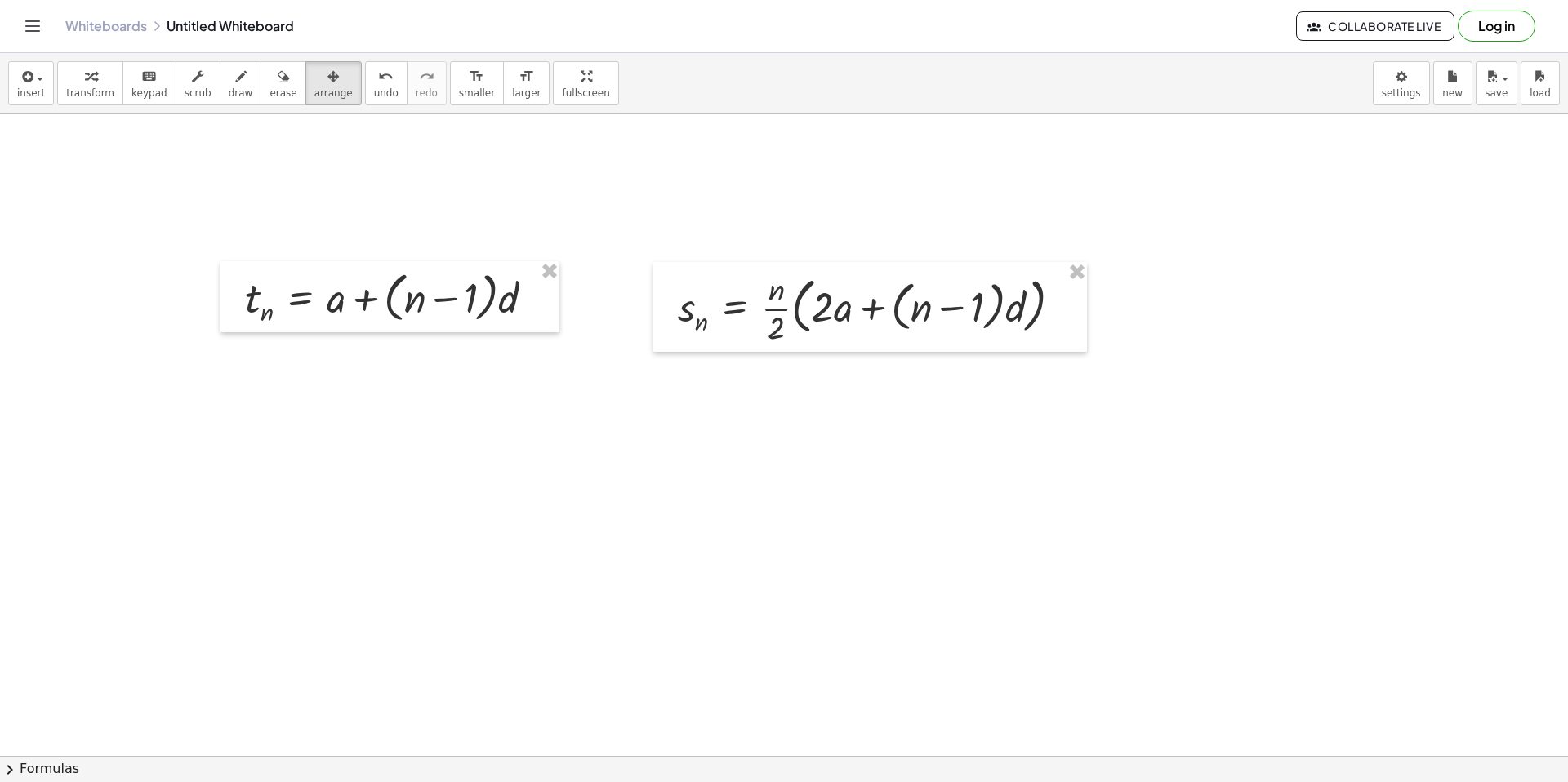
click at [1189, 383] on div at bounding box center [784, 774] width 1568 height 1390
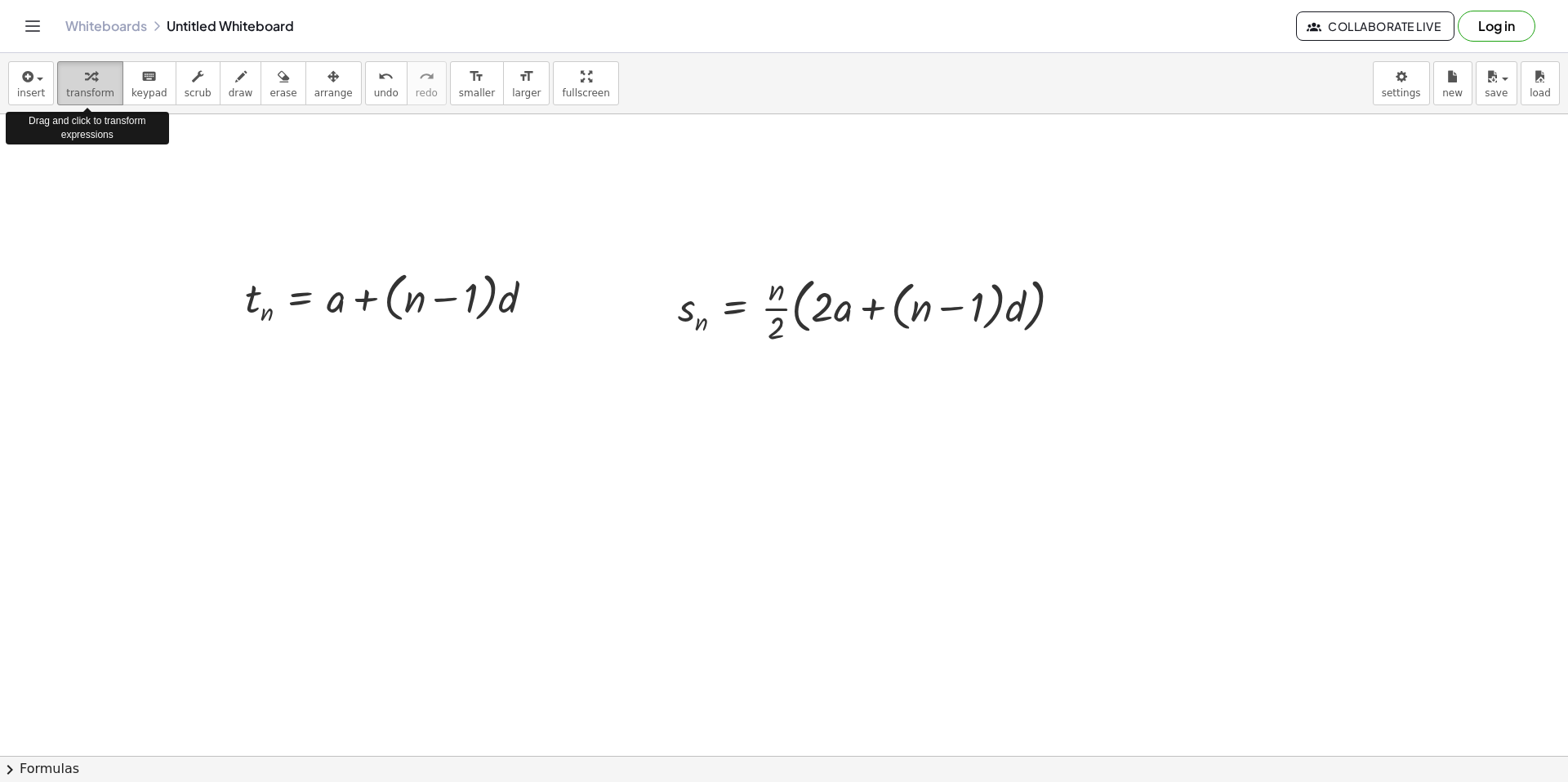
click at [71, 86] on button "transform" at bounding box center [90, 84] width 66 height 44
drag, startPoint x: 833, startPoint y: 321, endPoint x: 828, endPoint y: 356, distance: 35.4
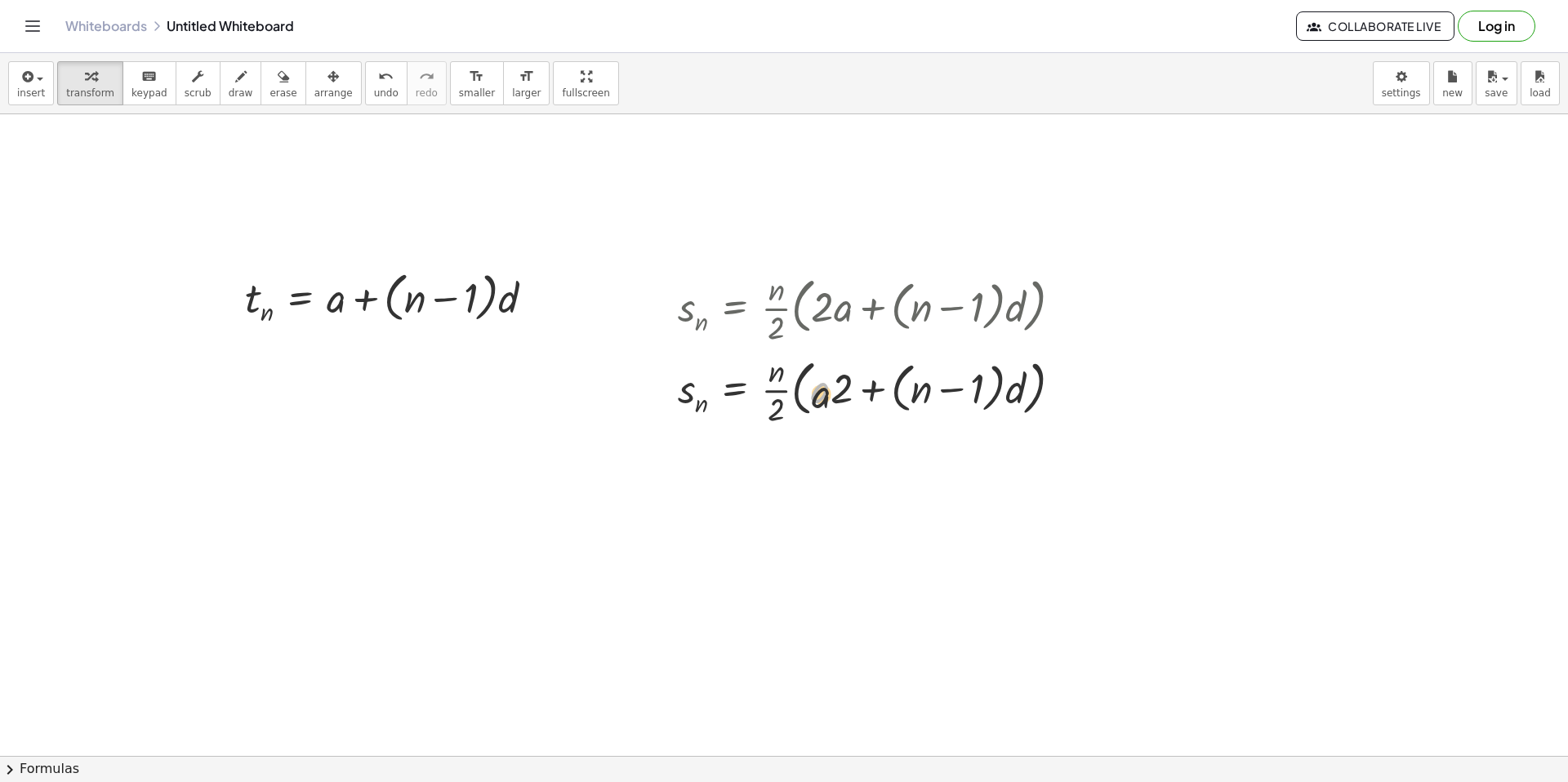
click at [818, 412] on div at bounding box center [876, 388] width 413 height 82
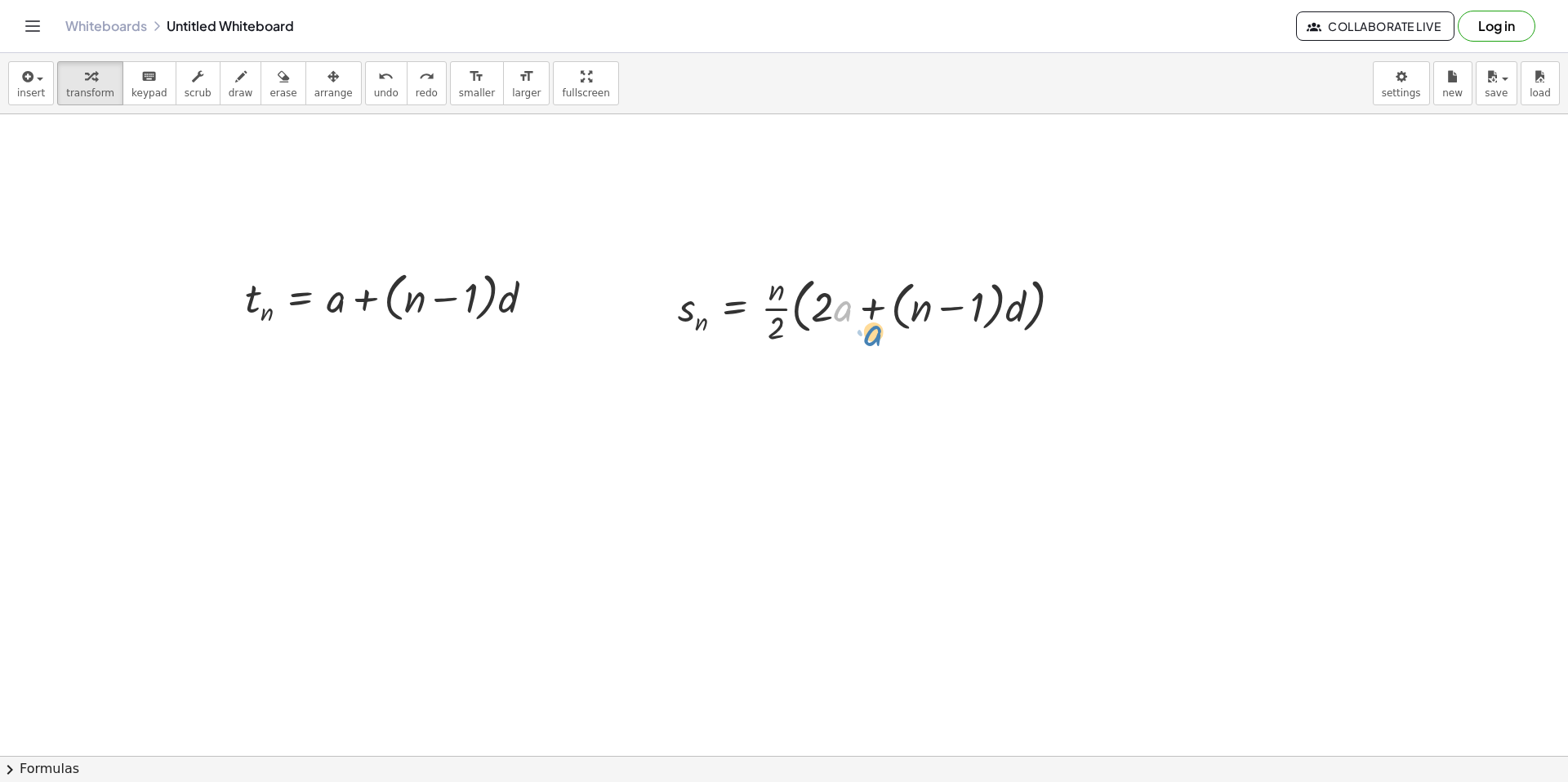
drag, startPoint x: 841, startPoint y: 316, endPoint x: 872, endPoint y: 340, distance: 39.2
click at [872, 340] on div at bounding box center [876, 307] width 413 height 82
click at [842, 304] on div at bounding box center [876, 307] width 413 height 82
click at [840, 317] on div at bounding box center [876, 307] width 413 height 82
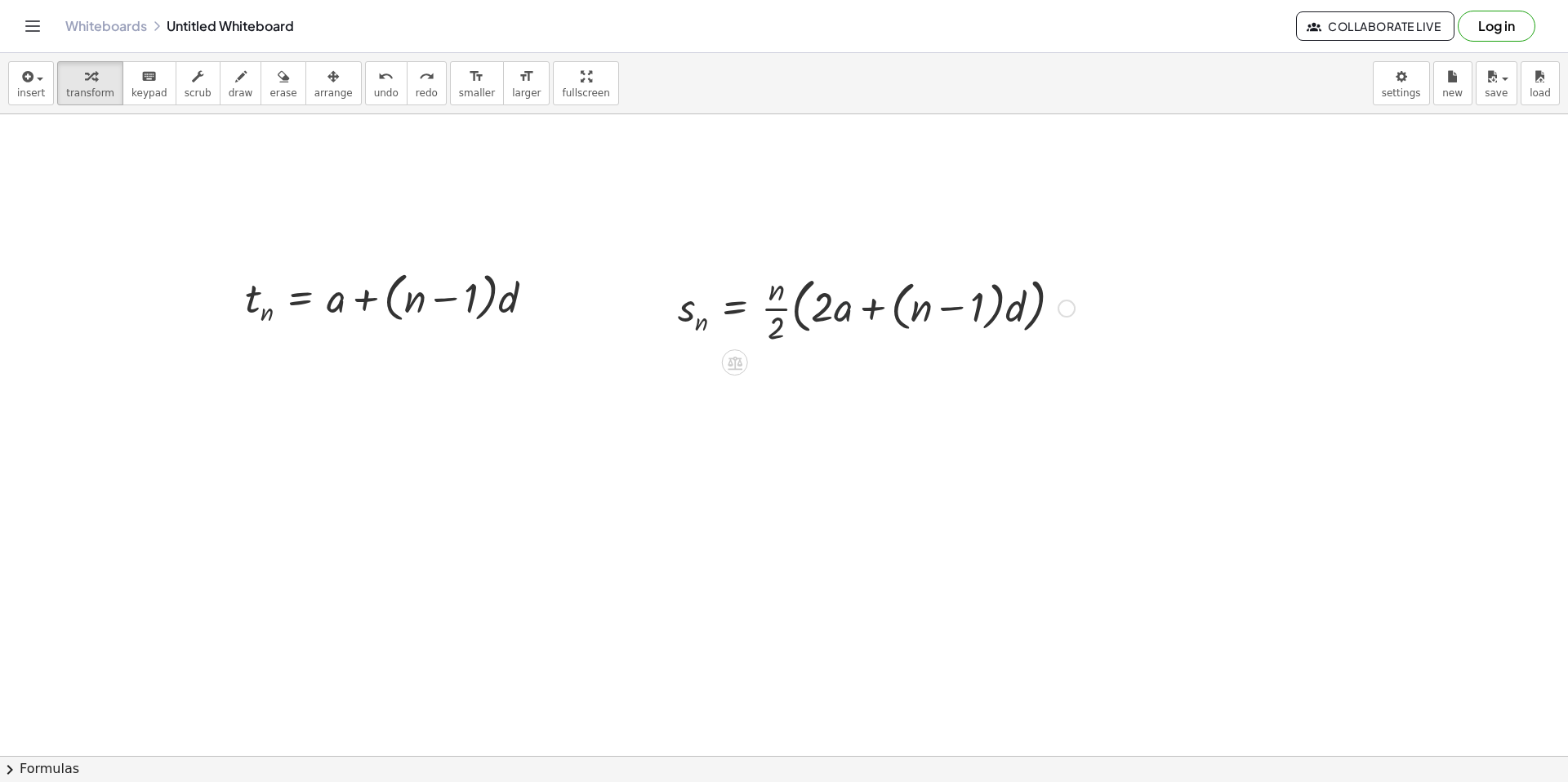
click at [840, 317] on div at bounding box center [876, 307] width 413 height 82
click at [746, 357] on div at bounding box center [735, 362] width 26 height 26
click at [673, 367] on span "+" at bounding box center [670, 363] width 10 height 24
click at [838, 311] on div at bounding box center [876, 307] width 413 height 82
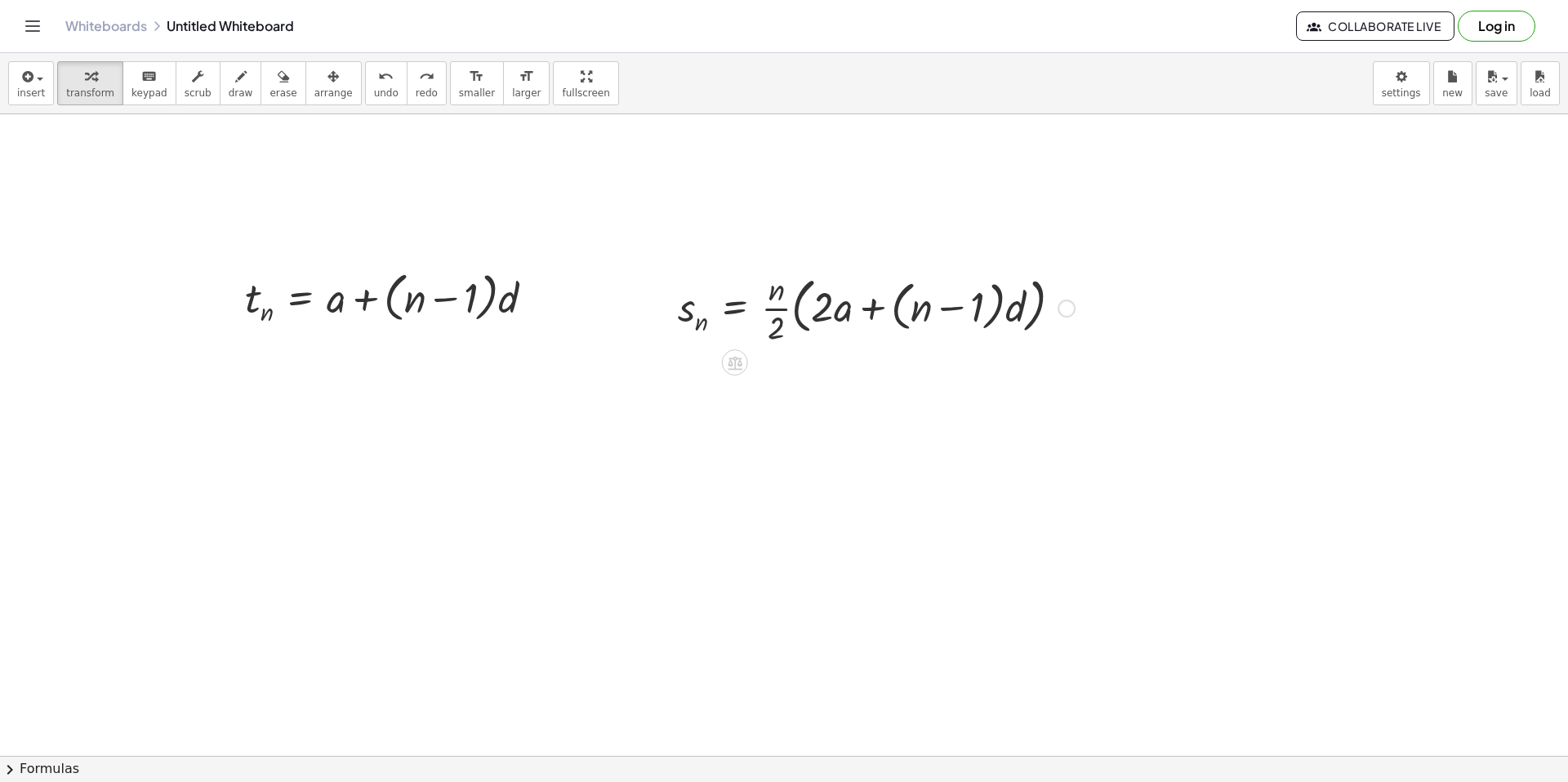
click at [843, 314] on div at bounding box center [876, 307] width 413 height 82
click at [740, 375] on div at bounding box center [741, 361] width 13 height 30
click at [738, 369] on icon at bounding box center [735, 363] width 14 height 14
click at [806, 362] on div at bounding box center [800, 362] width 26 height 26
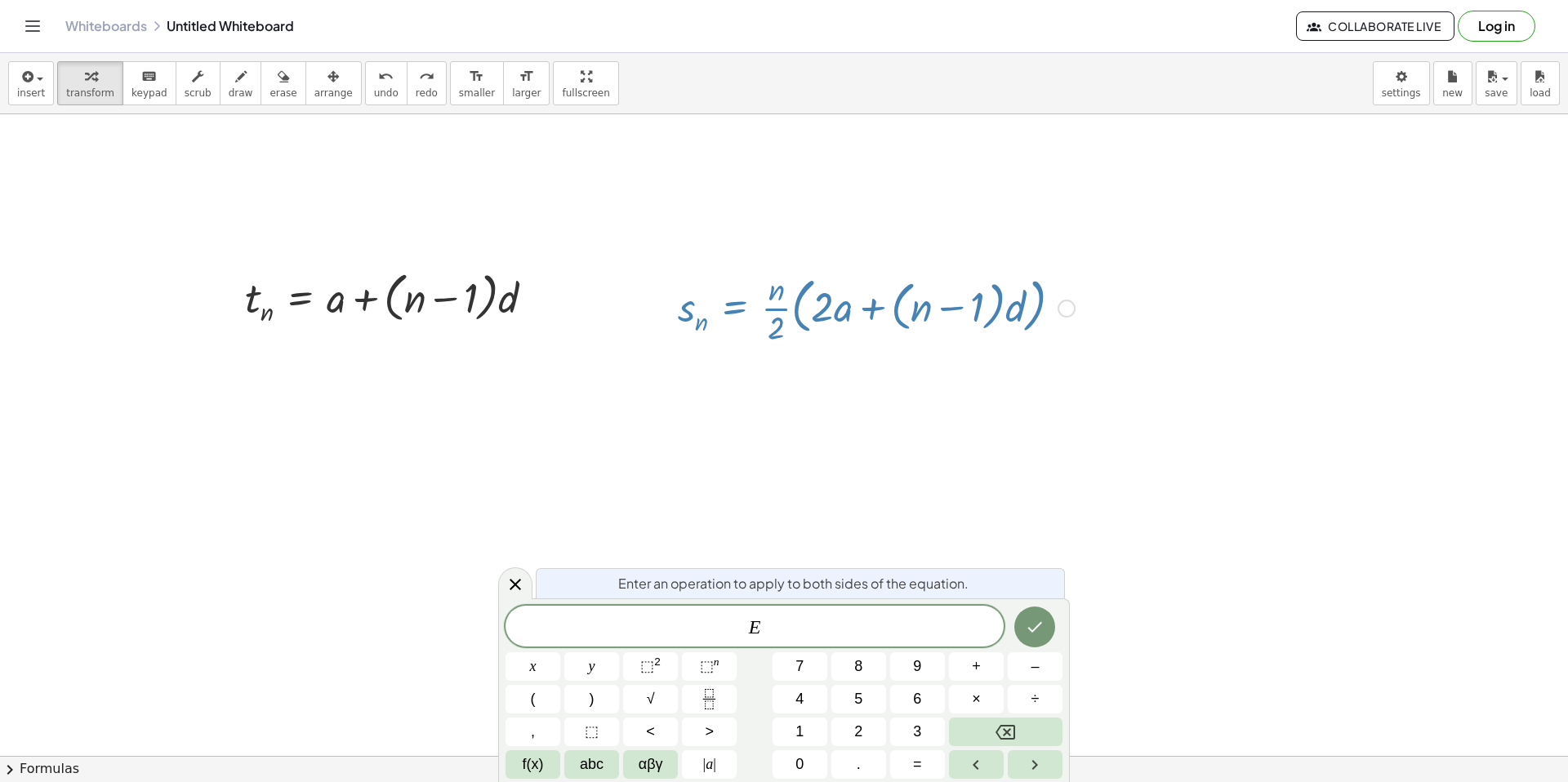
drag, startPoint x: 846, startPoint y: 304, endPoint x: 844, endPoint y: 319, distance: 15.1
click at [847, 319] on div at bounding box center [876, 307] width 413 height 82
click at [773, 633] on span "E ​" at bounding box center [755, 627] width 498 height 23
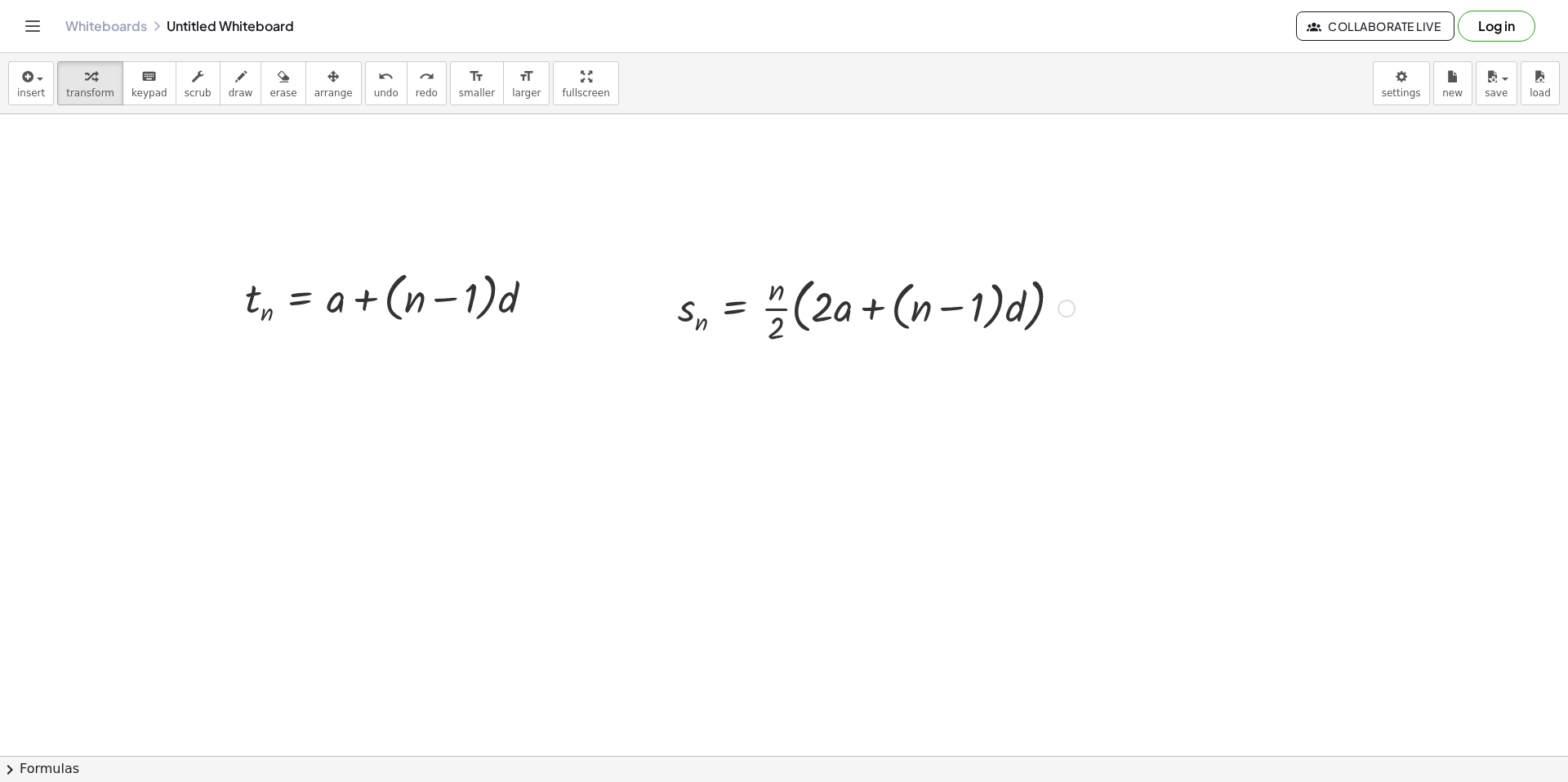
click at [760, 307] on div at bounding box center [876, 307] width 413 height 82
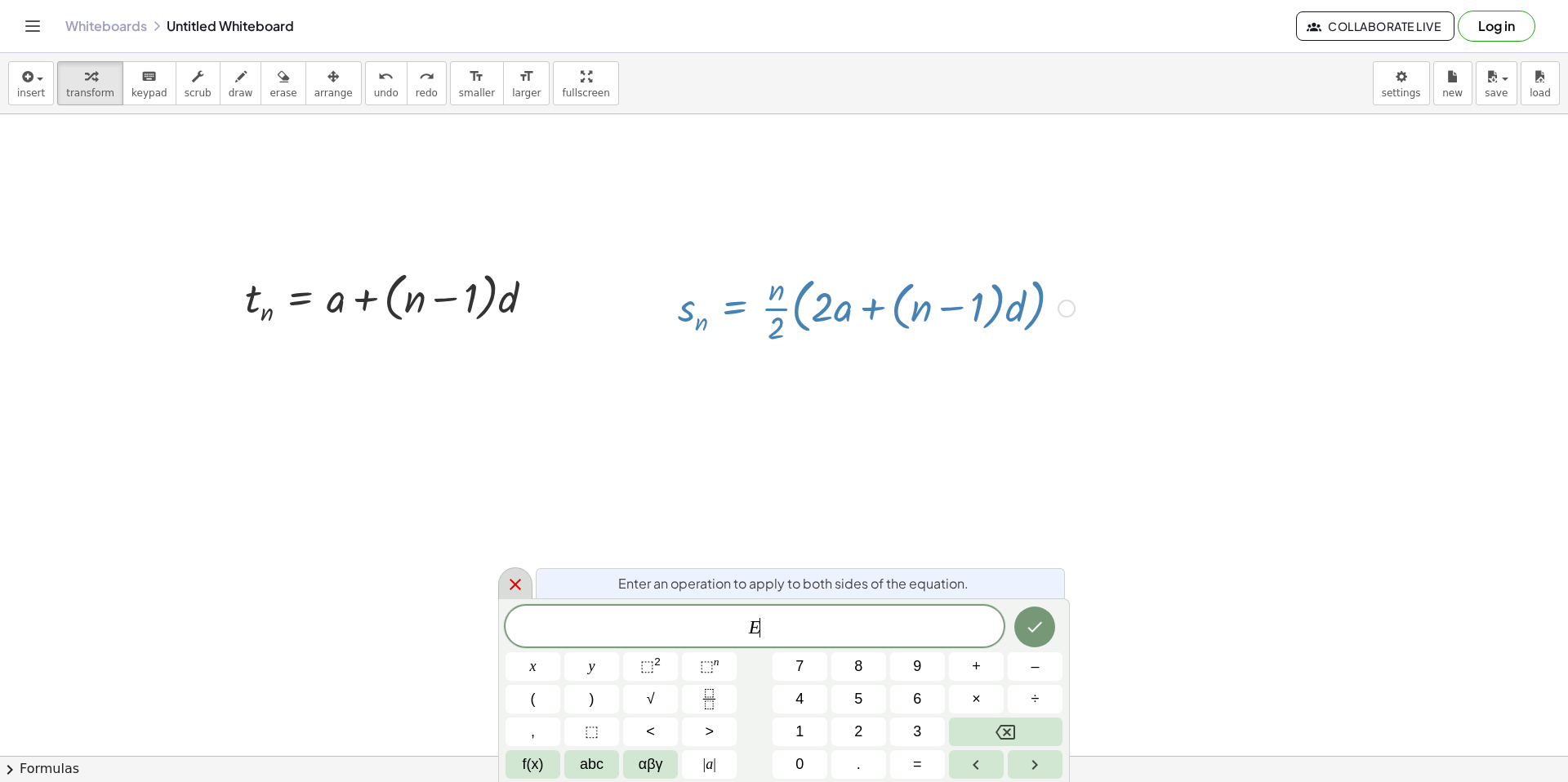
click at [517, 576] on icon at bounding box center [515, 584] width 19 height 19
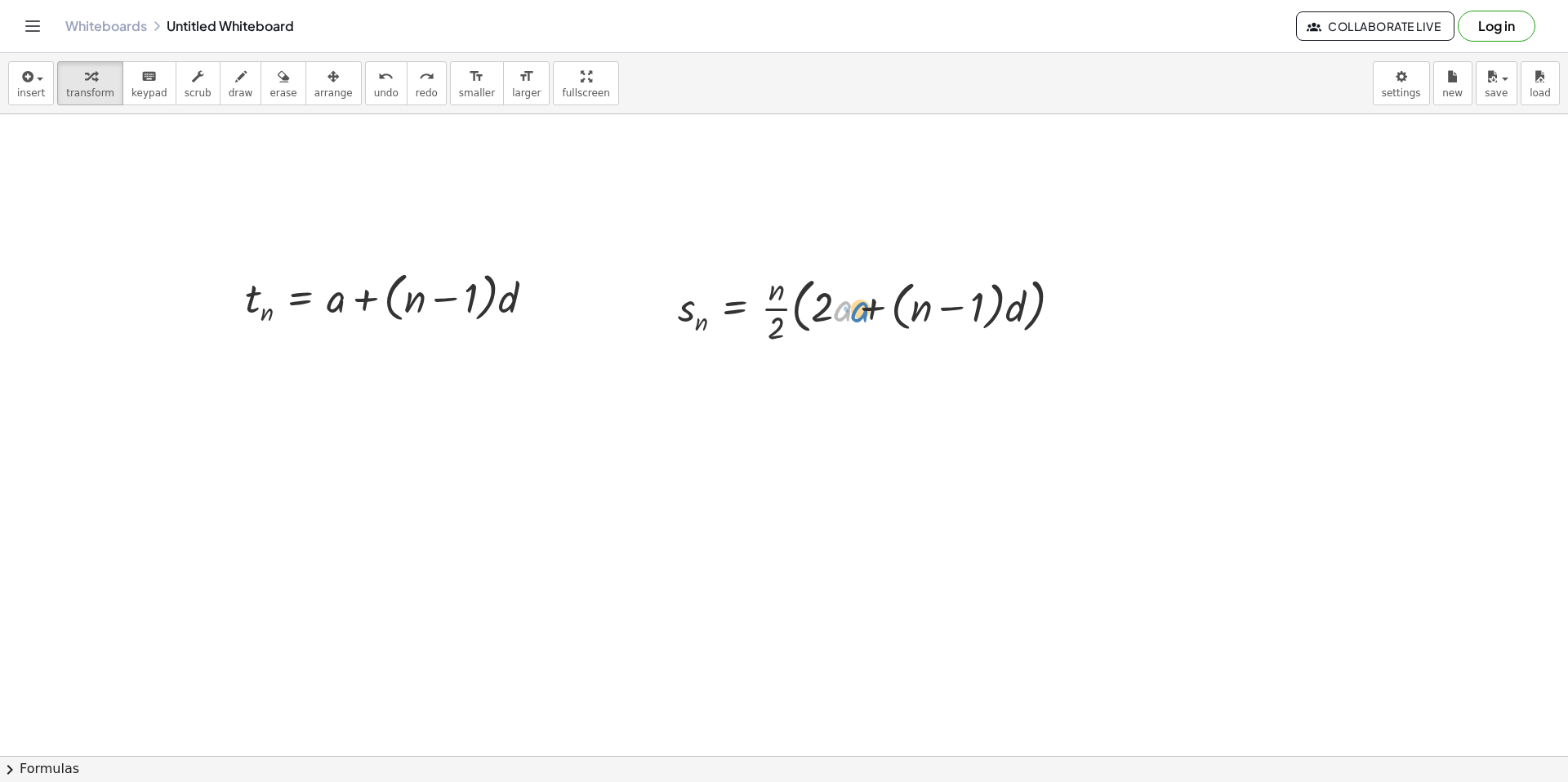
drag, startPoint x: 844, startPoint y: 315, endPoint x: 863, endPoint y: 316, distance: 19.0
click at [863, 316] on div at bounding box center [876, 307] width 413 height 82
drag, startPoint x: 830, startPoint y: 307, endPoint x: 825, endPoint y: 323, distance: 16.8
click at [827, 333] on div at bounding box center [876, 307] width 413 height 82
click at [829, 311] on div at bounding box center [876, 307] width 413 height 82
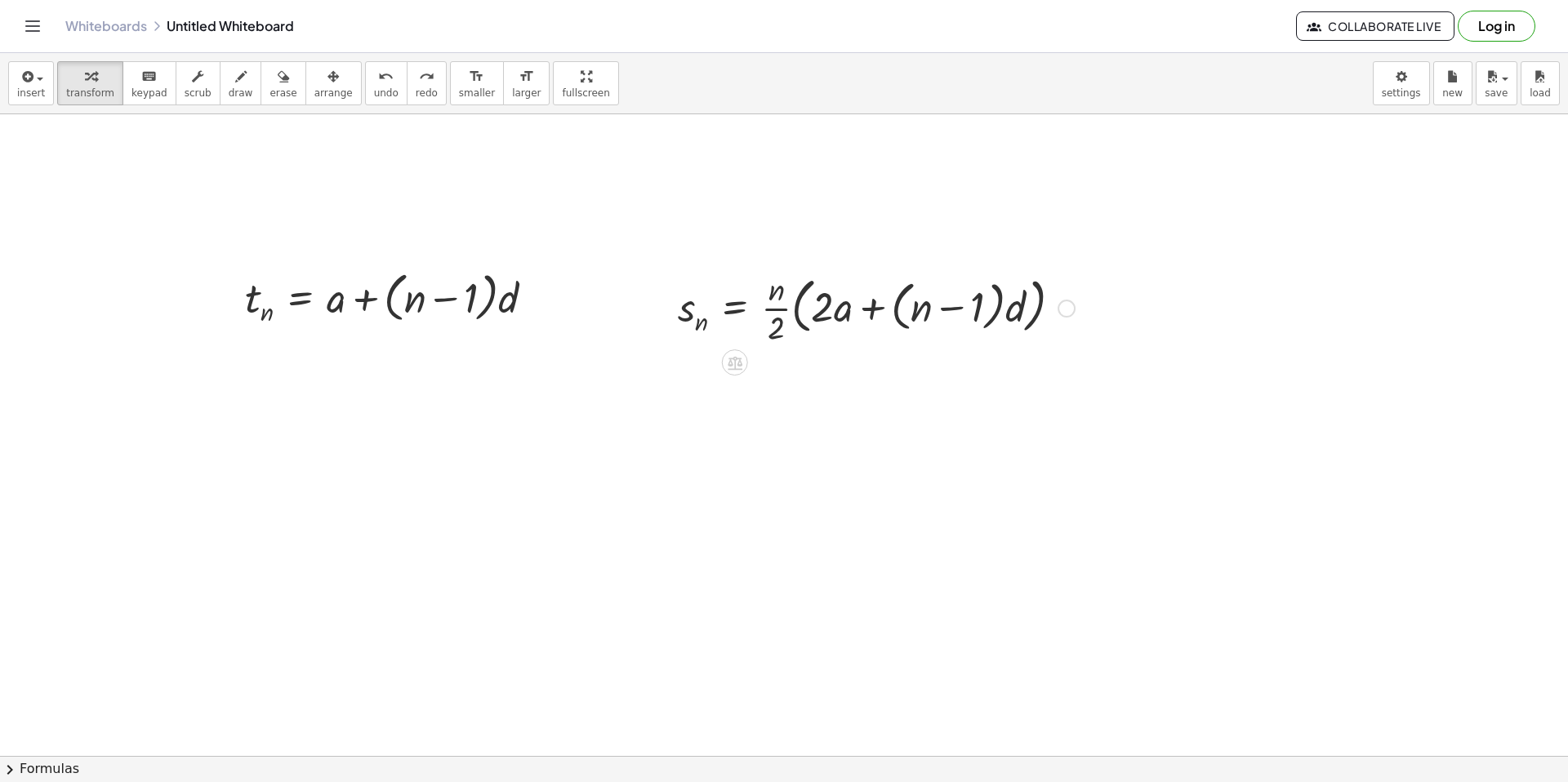
click at [755, 290] on div at bounding box center [876, 307] width 413 height 82
click at [756, 289] on div at bounding box center [876, 307] width 413 height 82
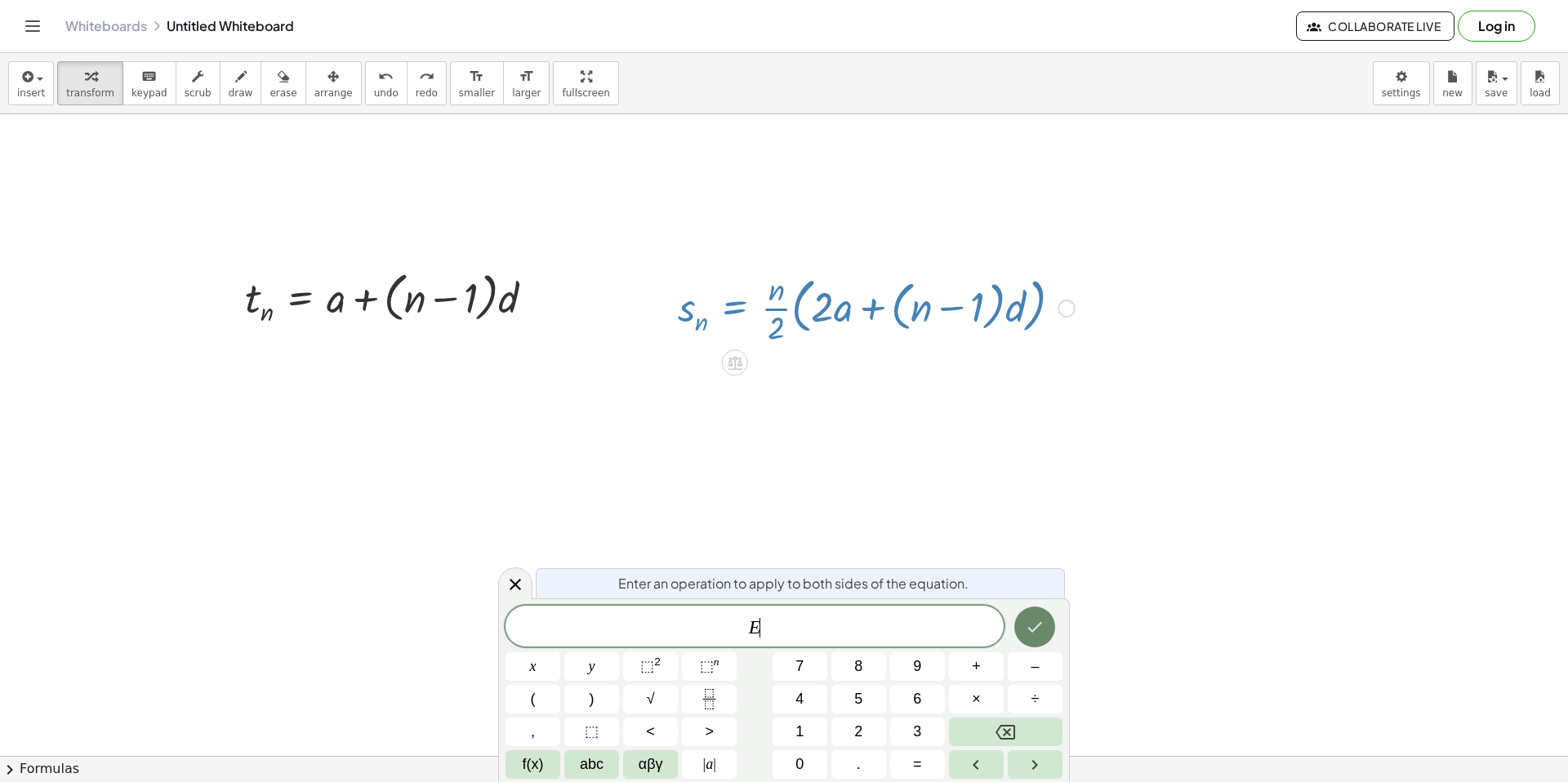
click at [1039, 619] on icon "Done" at bounding box center [1034, 627] width 19 height 19
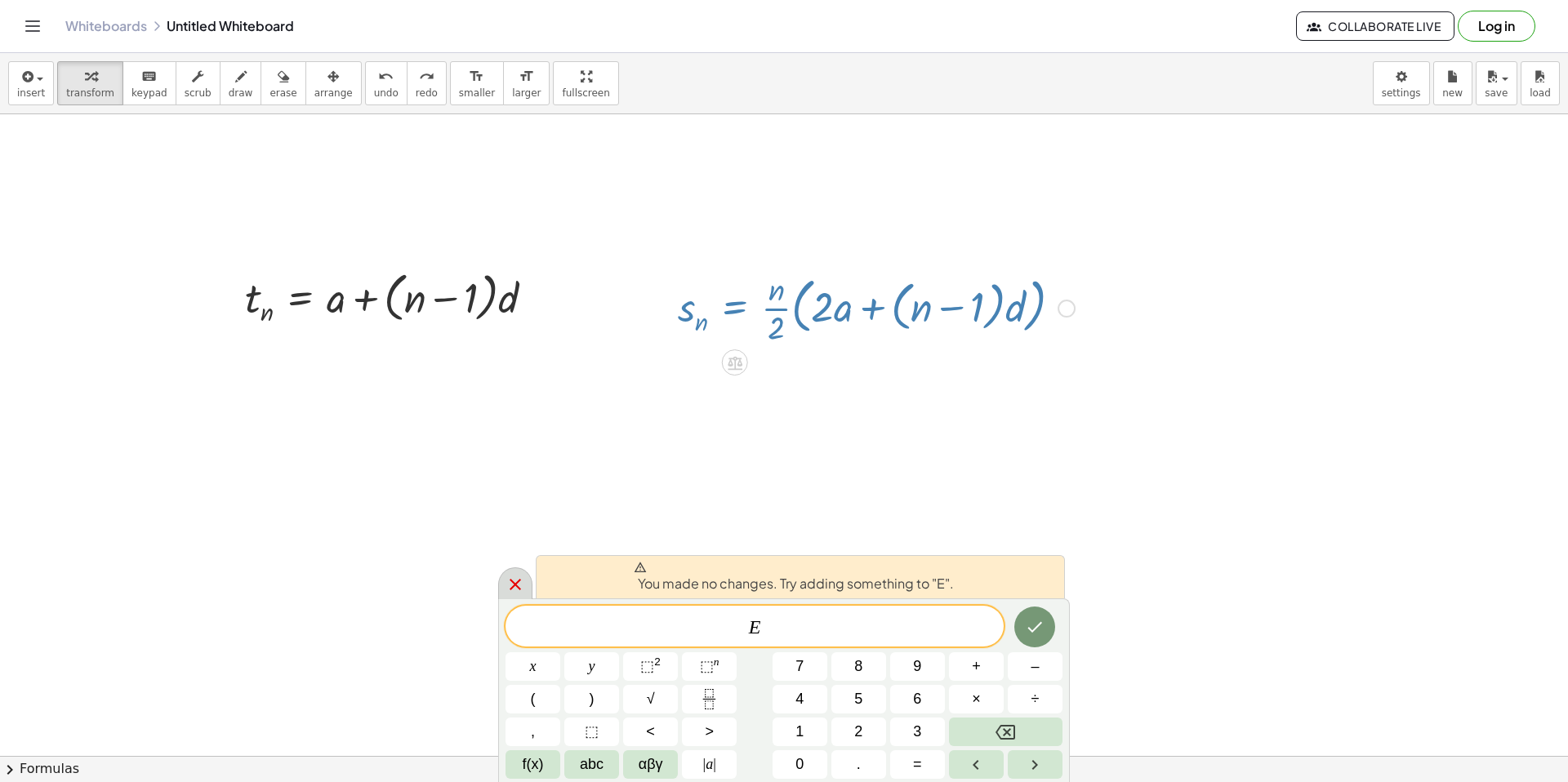
click at [502, 589] on div at bounding box center [515, 584] width 35 height 32
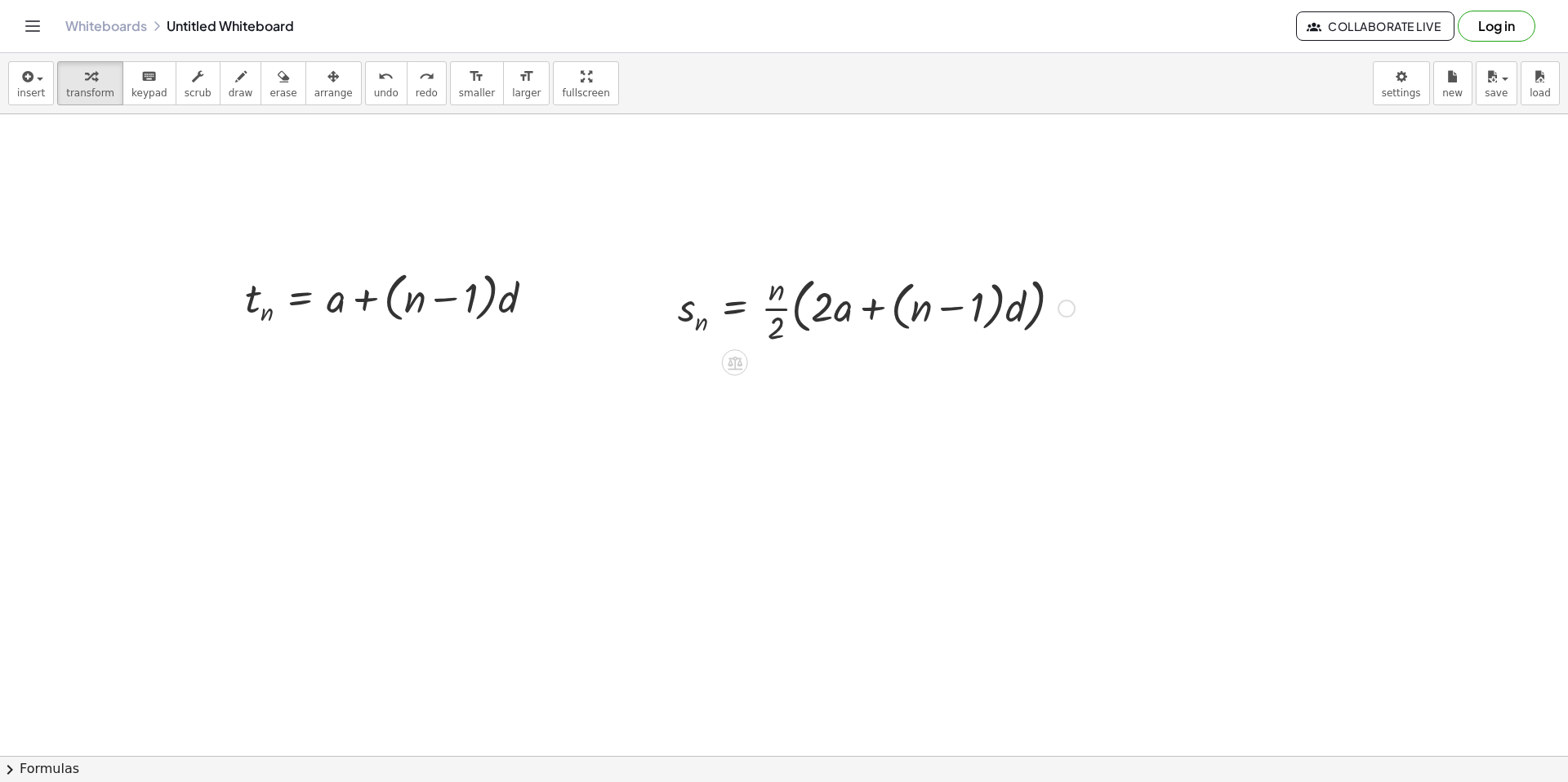
click at [530, 538] on div at bounding box center [784, 774] width 1568 height 1390
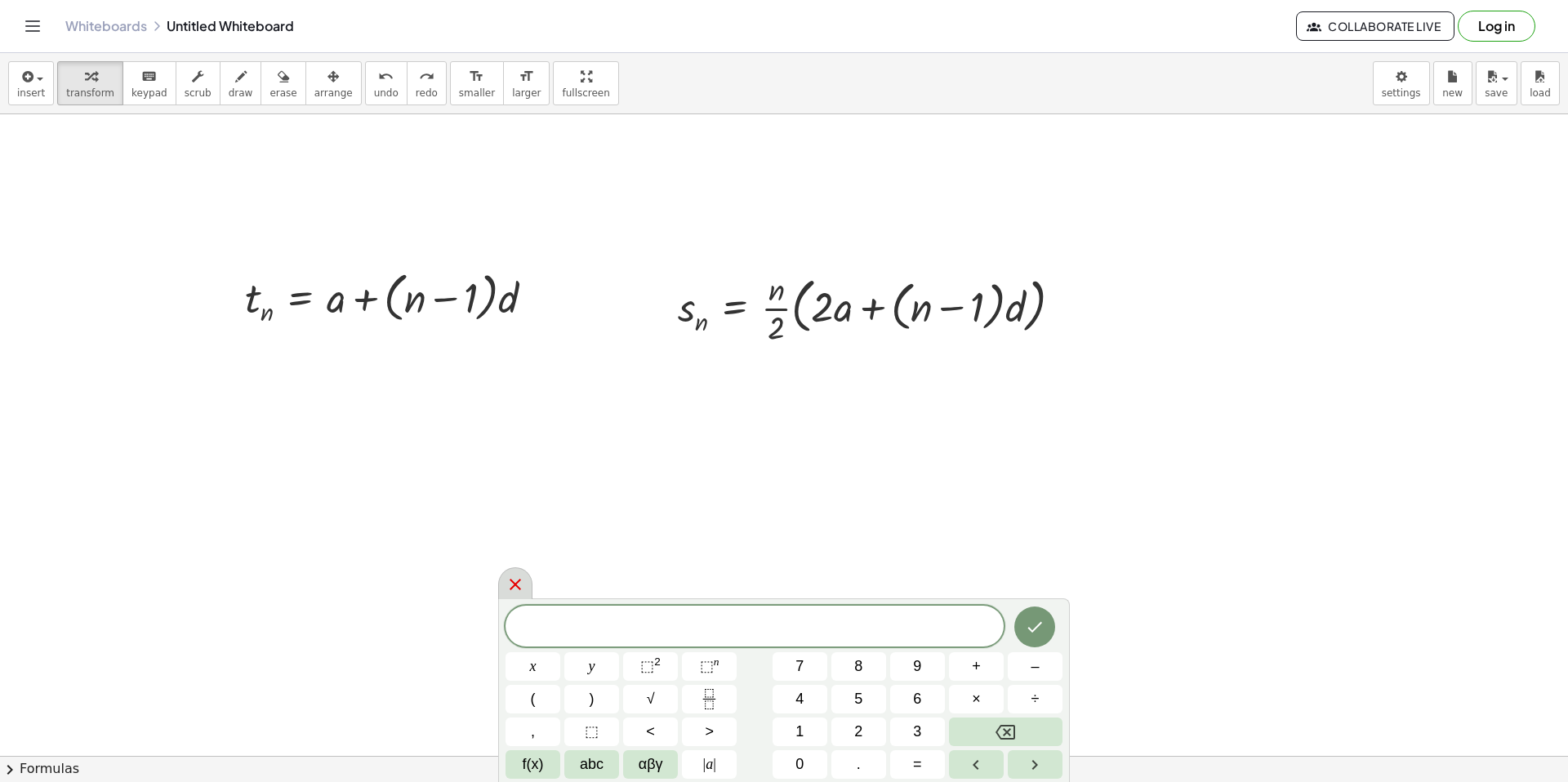
click at [517, 576] on icon at bounding box center [515, 584] width 19 height 19
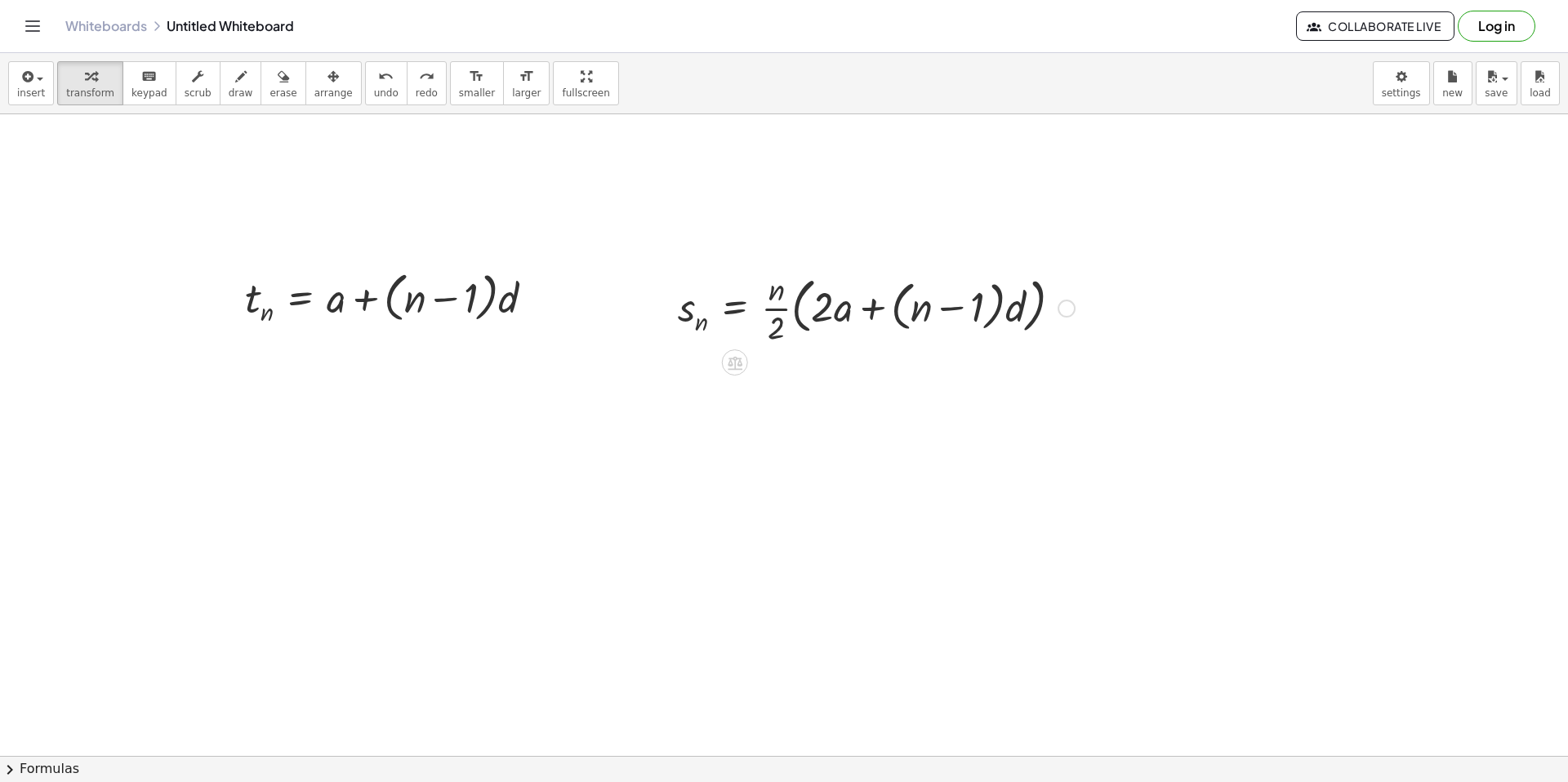
click at [837, 305] on div at bounding box center [876, 307] width 413 height 82
click at [42, 84] on div "button" at bounding box center [30, 75] width 28 height 19
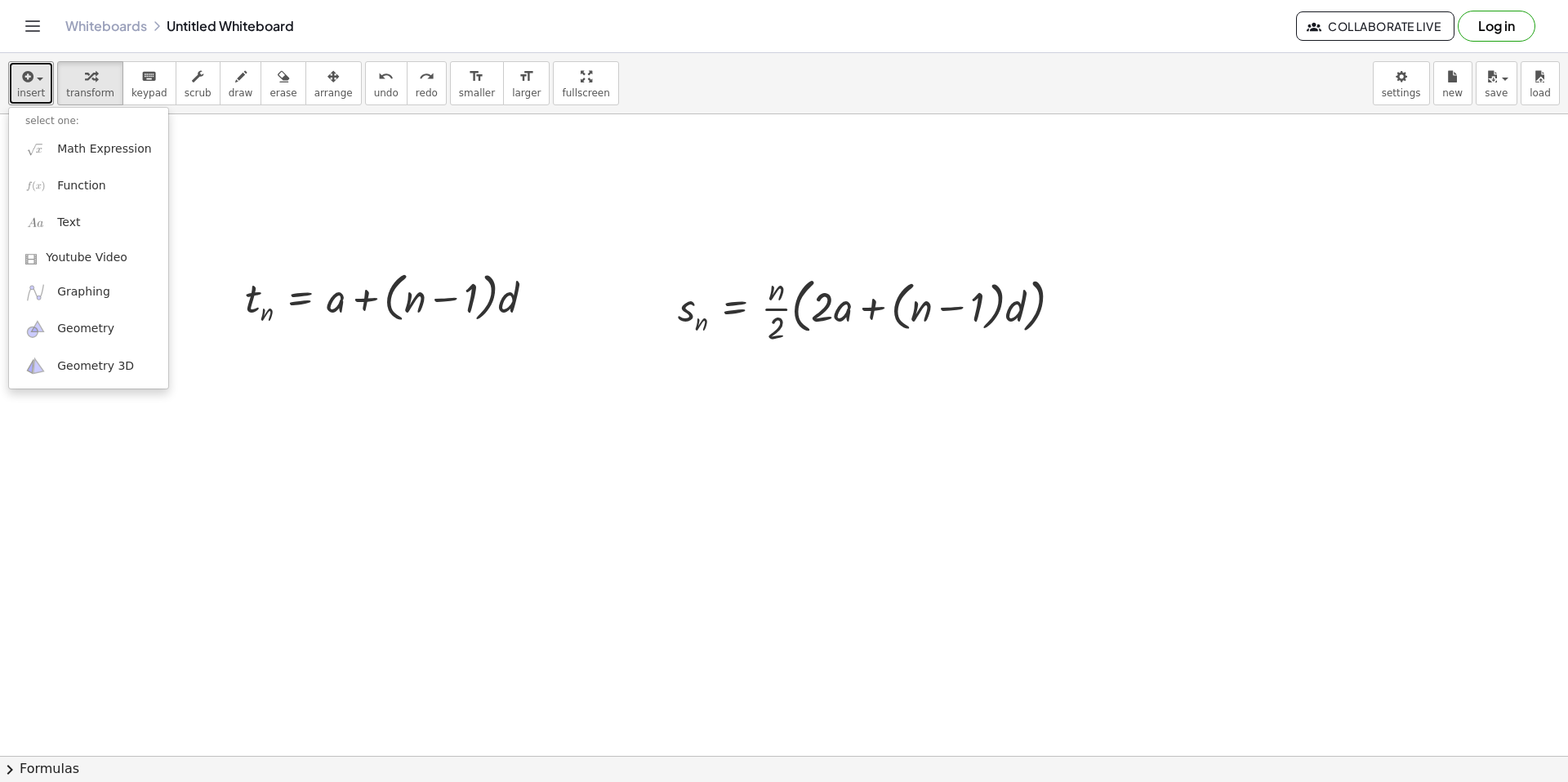
click at [317, 259] on div at bounding box center [784, 774] width 1568 height 1390
click at [638, 484] on div at bounding box center [784, 774] width 1568 height 1390
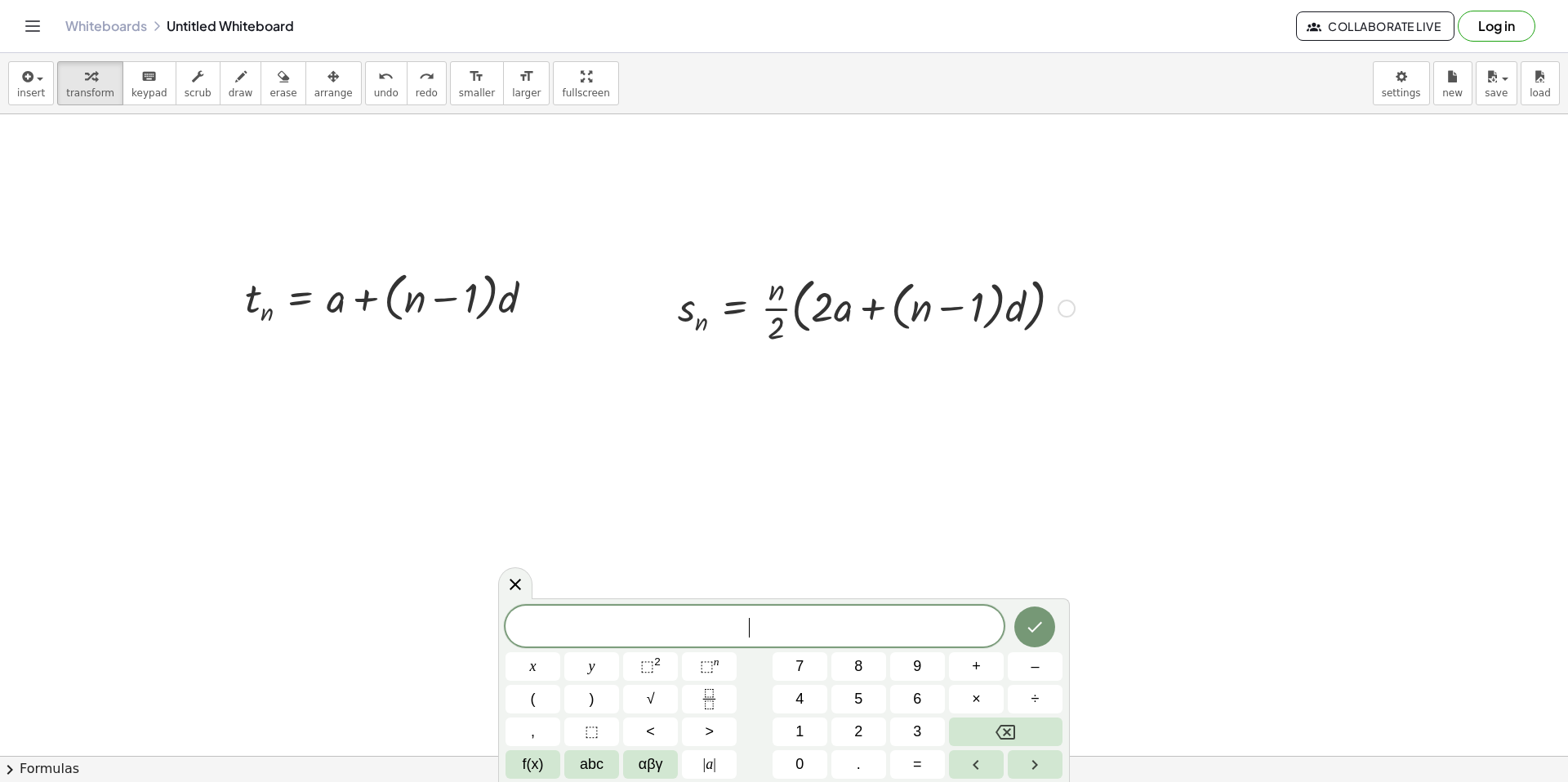
click at [727, 303] on div at bounding box center [876, 307] width 413 height 82
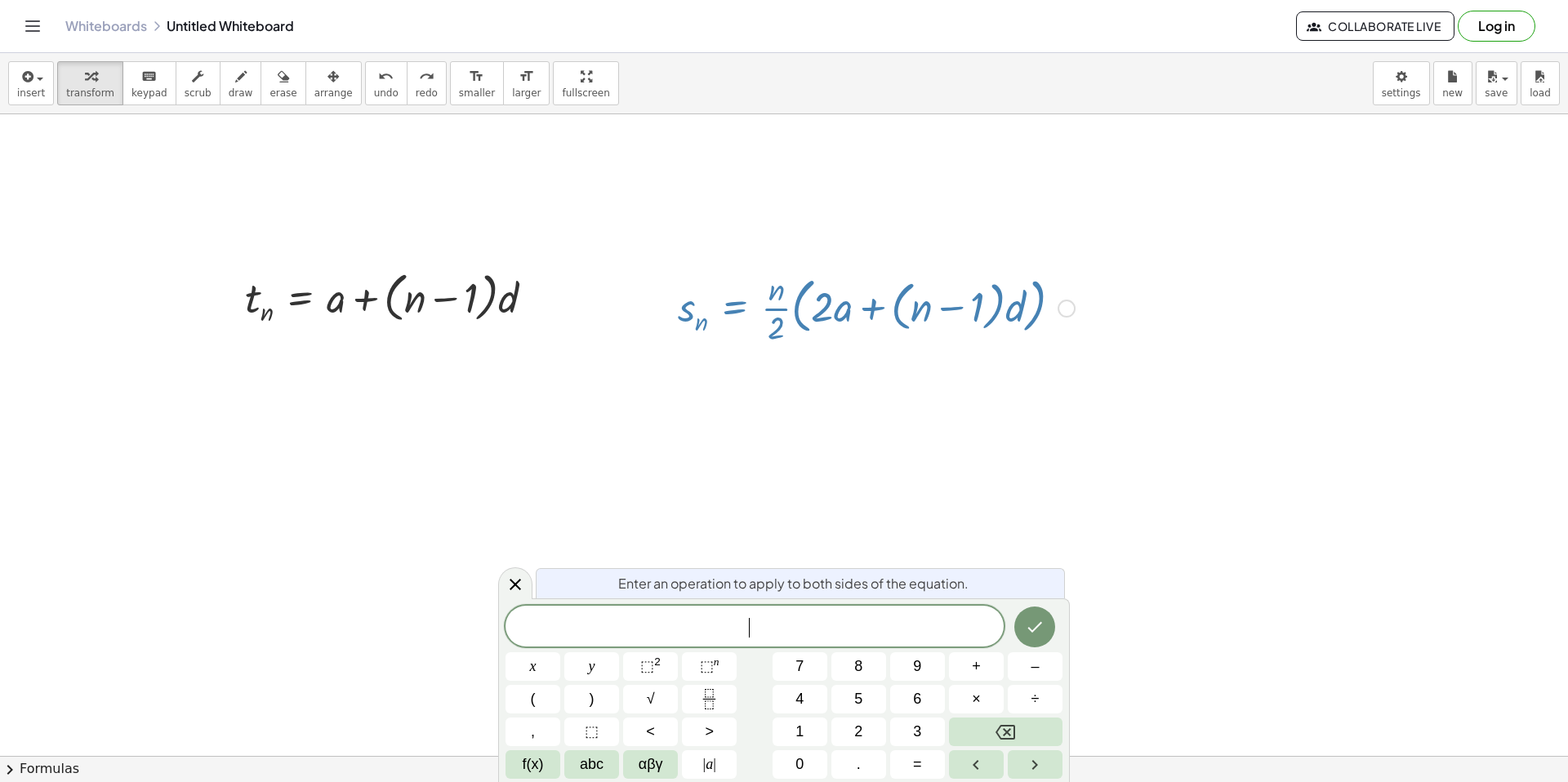
click at [718, 376] on div at bounding box center [784, 774] width 1568 height 1390
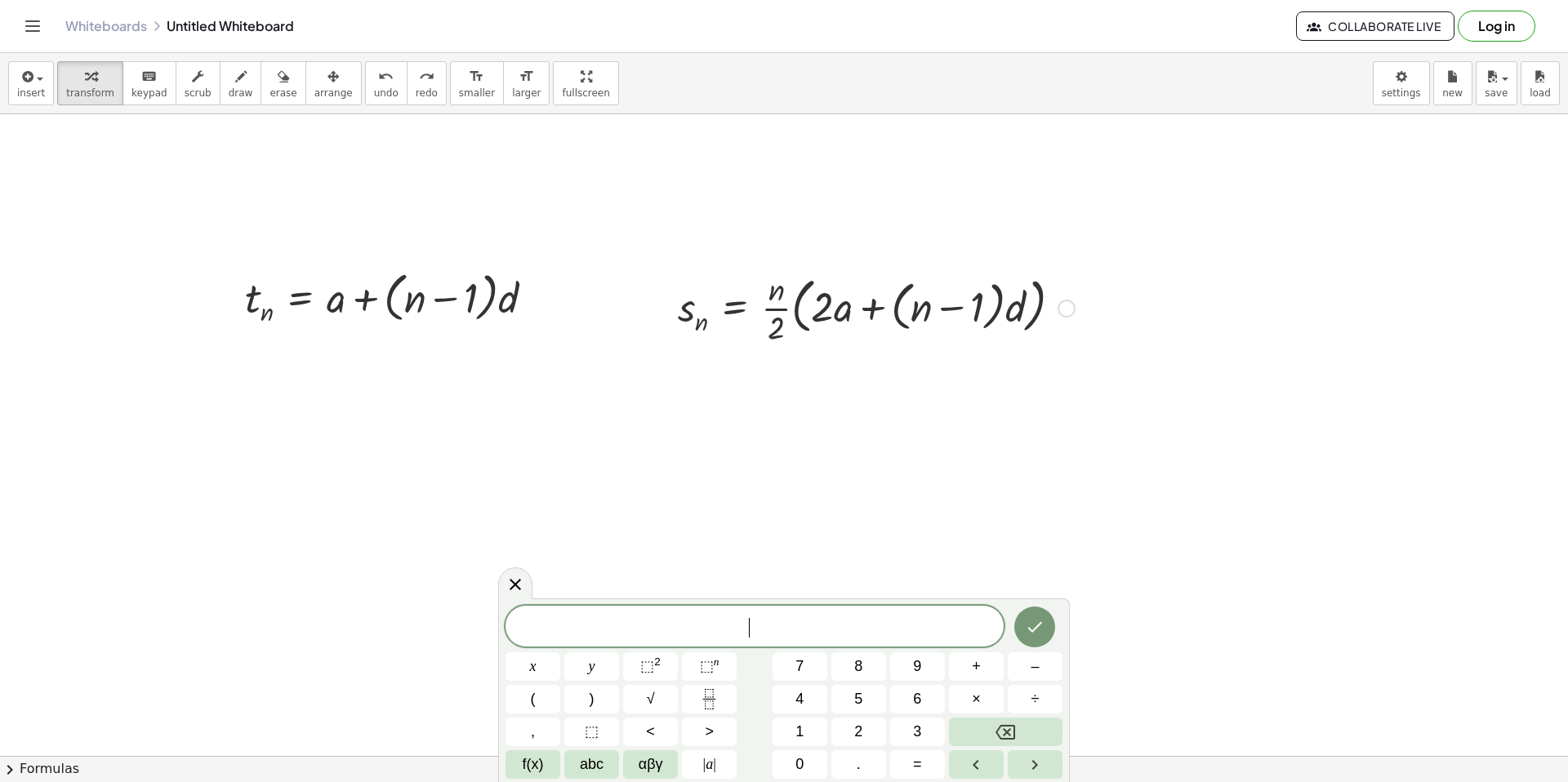
click at [670, 529] on div at bounding box center [784, 774] width 1568 height 1390
click at [715, 624] on span "​" at bounding box center [755, 627] width 498 height 23
click at [652, 673] on span "⬚" at bounding box center [647, 665] width 14 height 16
click at [1034, 618] on icon "Done" at bounding box center [1034, 623] width 19 height 19
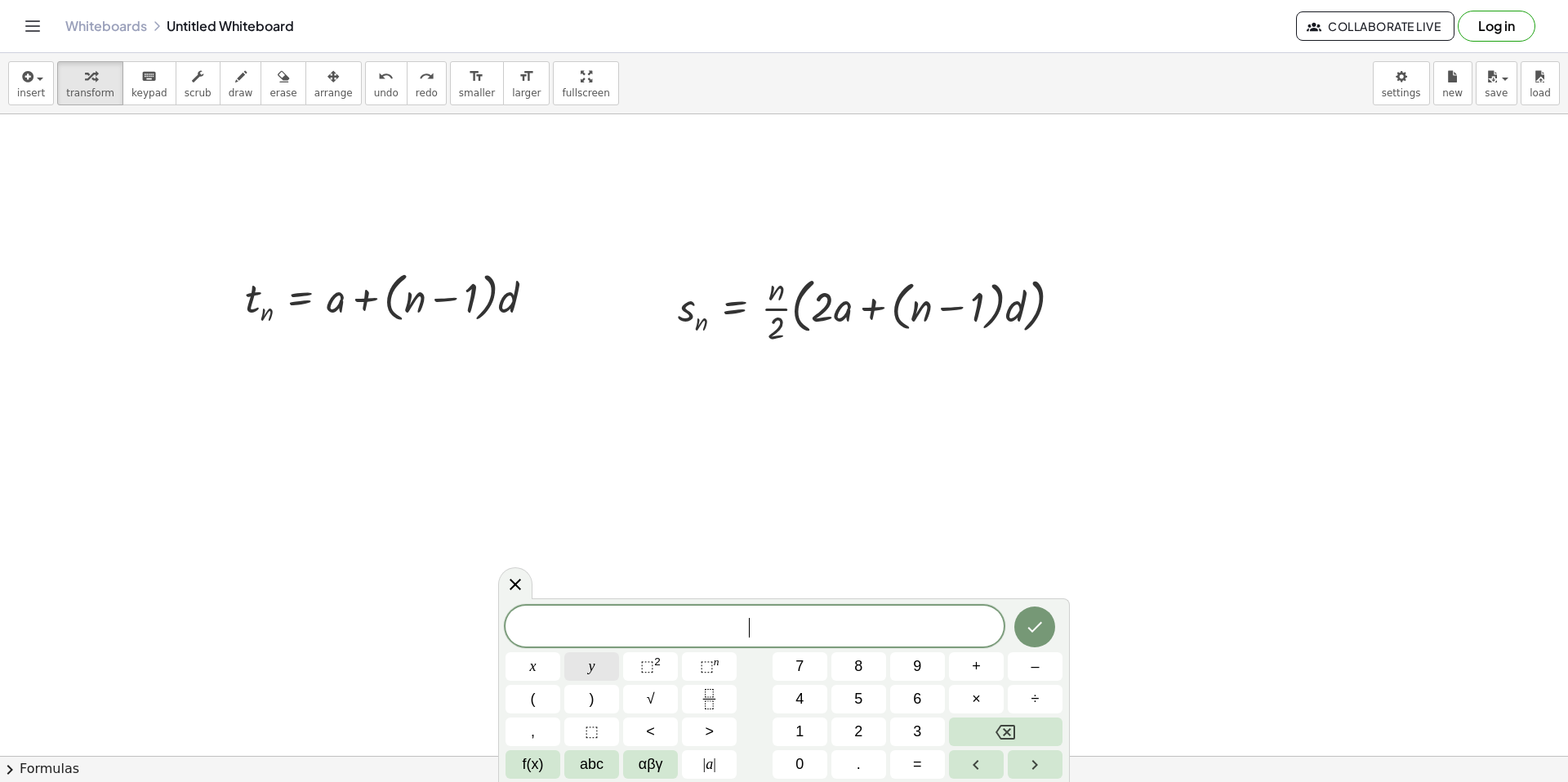
click at [610, 667] on button "y" at bounding box center [591, 667] width 55 height 29
click at [792, 698] on button "4" at bounding box center [800, 699] width 55 height 29
click at [904, 687] on button "6" at bounding box center [917, 699] width 55 height 29
click at [510, 592] on icon at bounding box center [515, 584] width 19 height 19
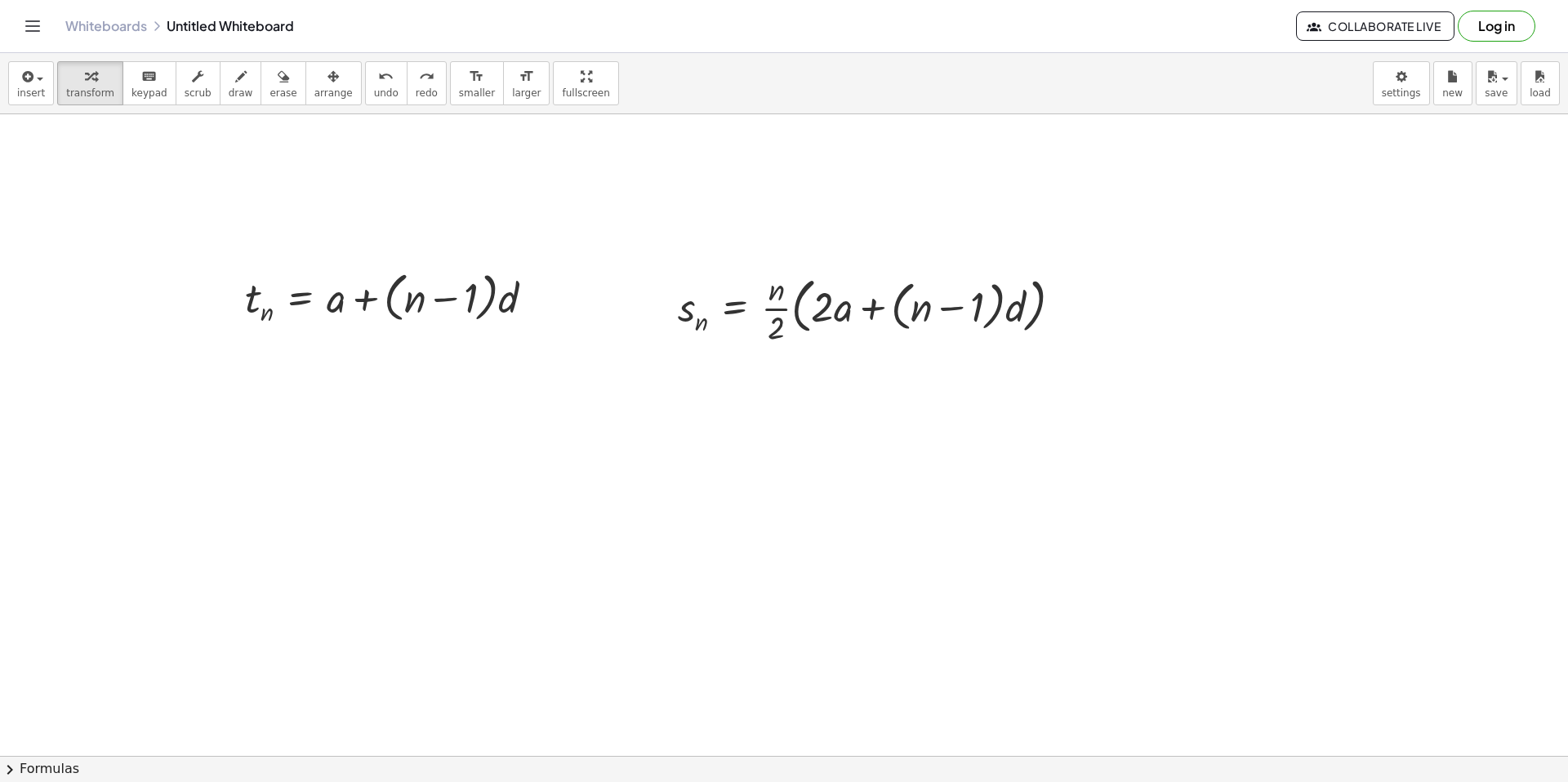
click at [510, 503] on div at bounding box center [784, 774] width 1568 height 1390
drag, startPoint x: 557, startPoint y: 555, endPoint x: 543, endPoint y: 559, distance: 14.6
click at [543, 559] on div at bounding box center [753, 549] width 453 height 82
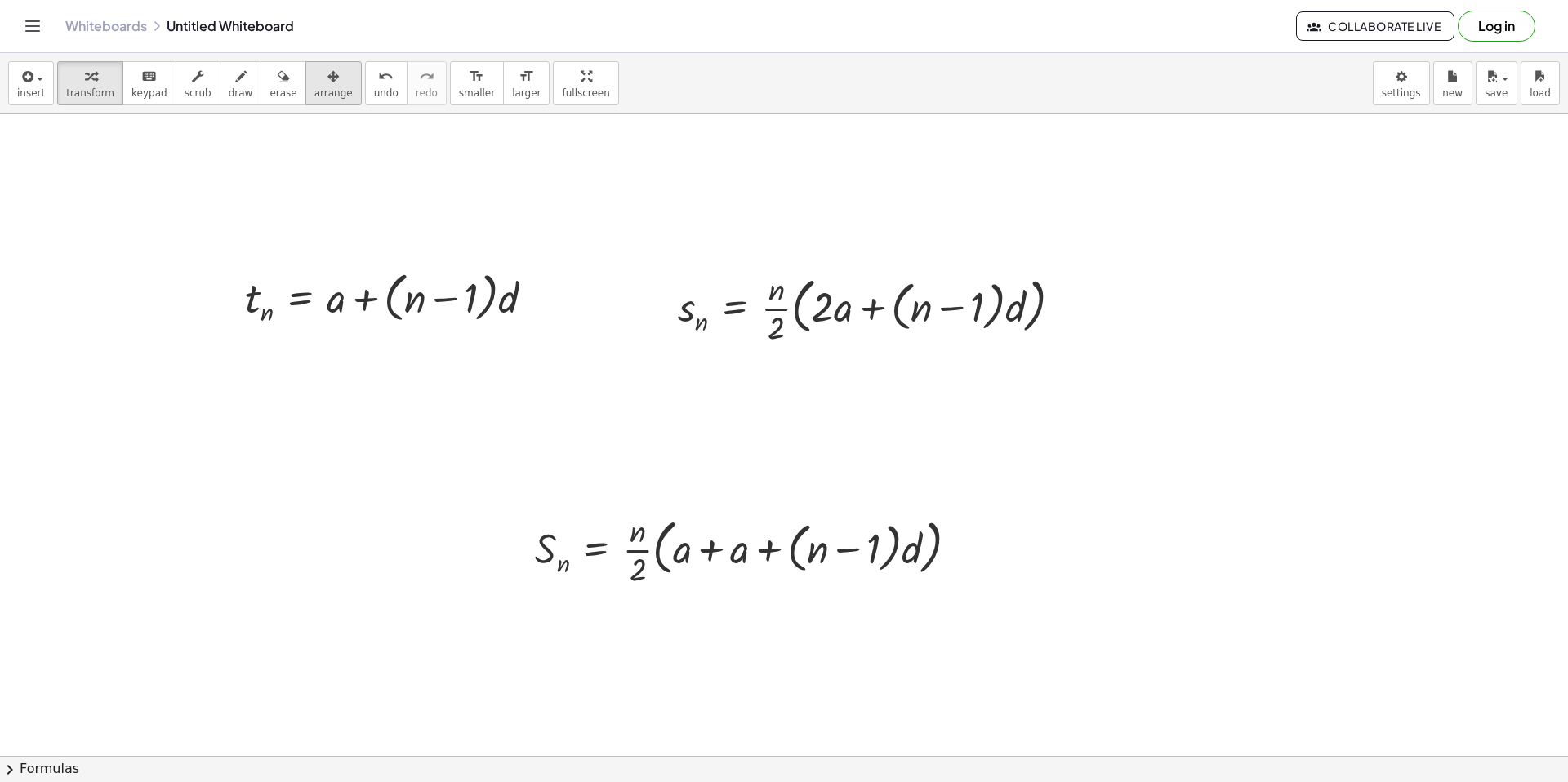
click at [333, 97] on span "arrange" at bounding box center [333, 93] width 38 height 12
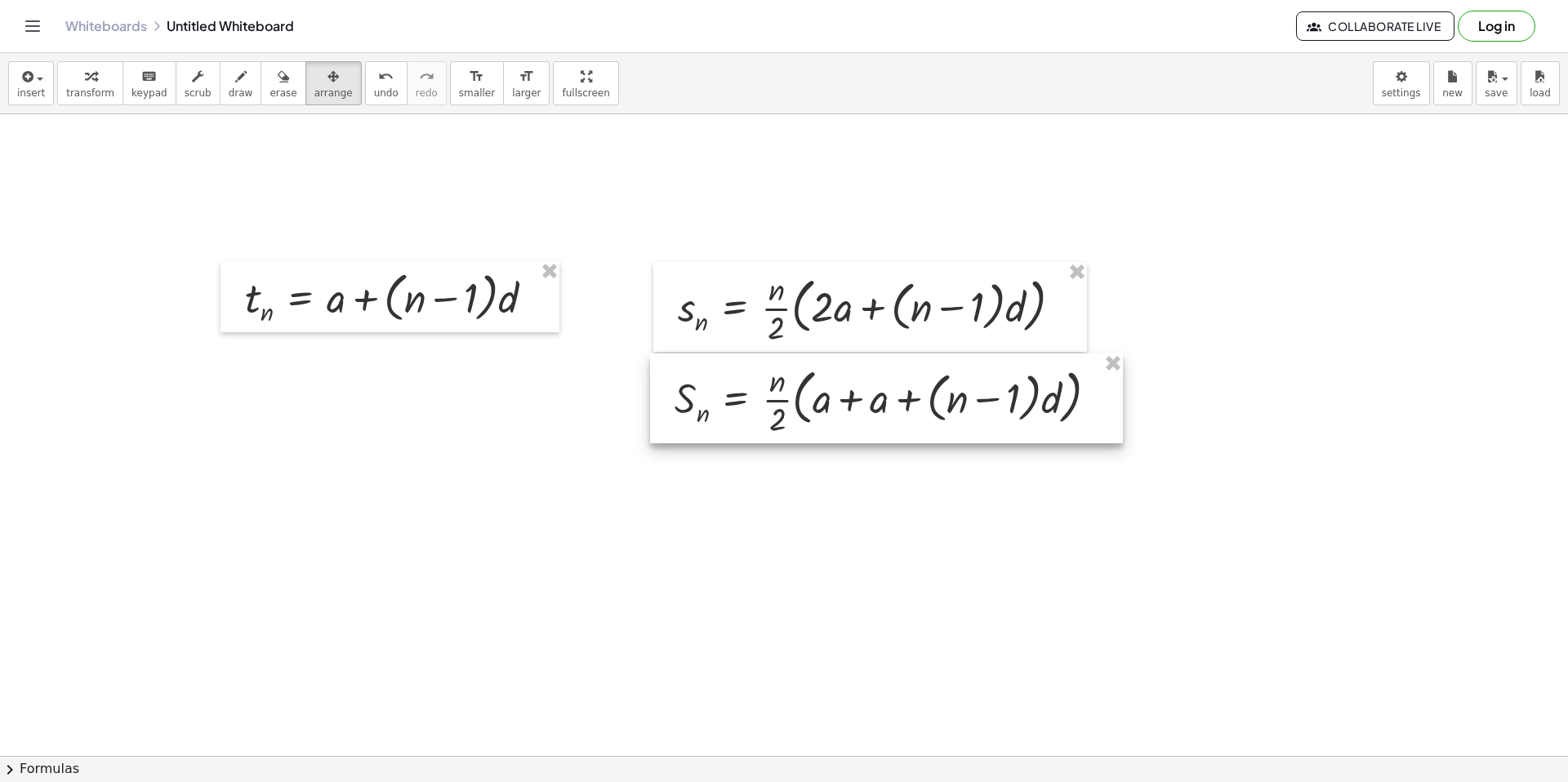
drag, startPoint x: 713, startPoint y: 542, endPoint x: 853, endPoint y: 392, distance: 205.2
click at [853, 392] on div at bounding box center [887, 399] width 473 height 90
click at [1177, 457] on div at bounding box center [784, 774] width 1568 height 1390
click at [1169, 563] on div at bounding box center [784, 774] width 1568 height 1390
click at [111, 66] on button "transform" at bounding box center [90, 84] width 66 height 44
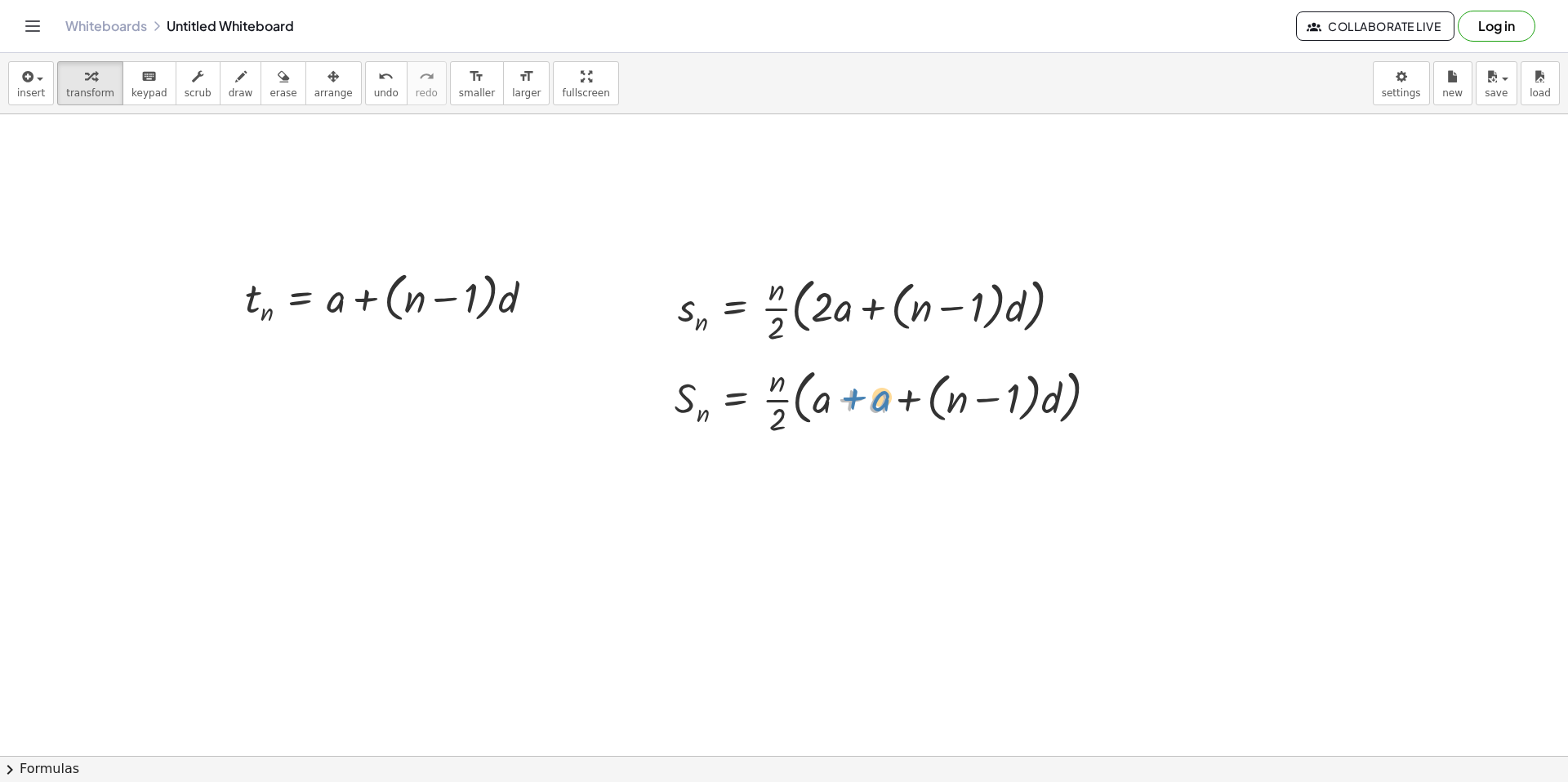
click at [882, 400] on div at bounding box center [893, 399] width 453 height 82
click at [768, 634] on div at bounding box center [784, 774] width 1568 height 1390
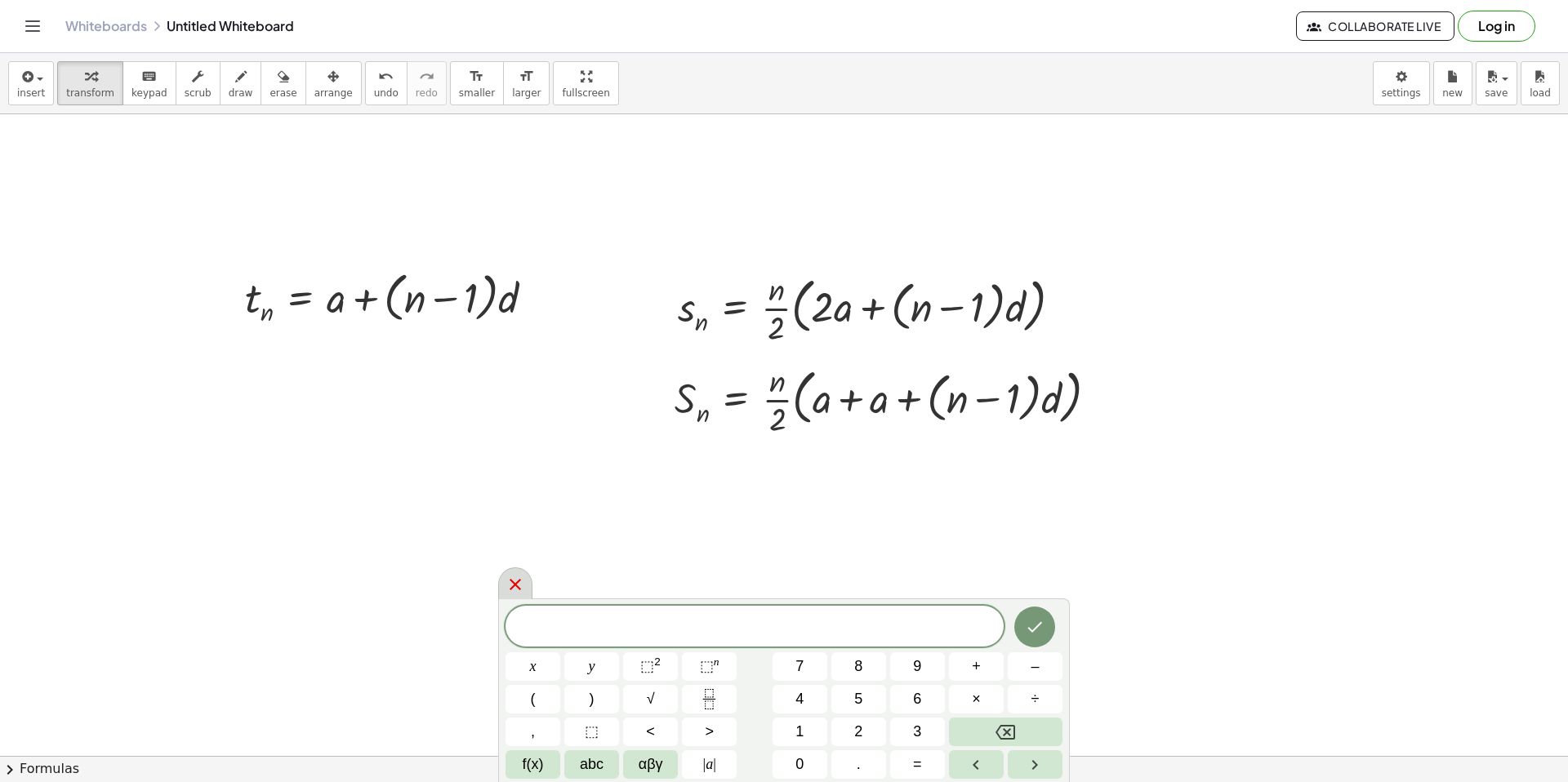
click at [505, 585] on div at bounding box center [515, 584] width 35 height 32
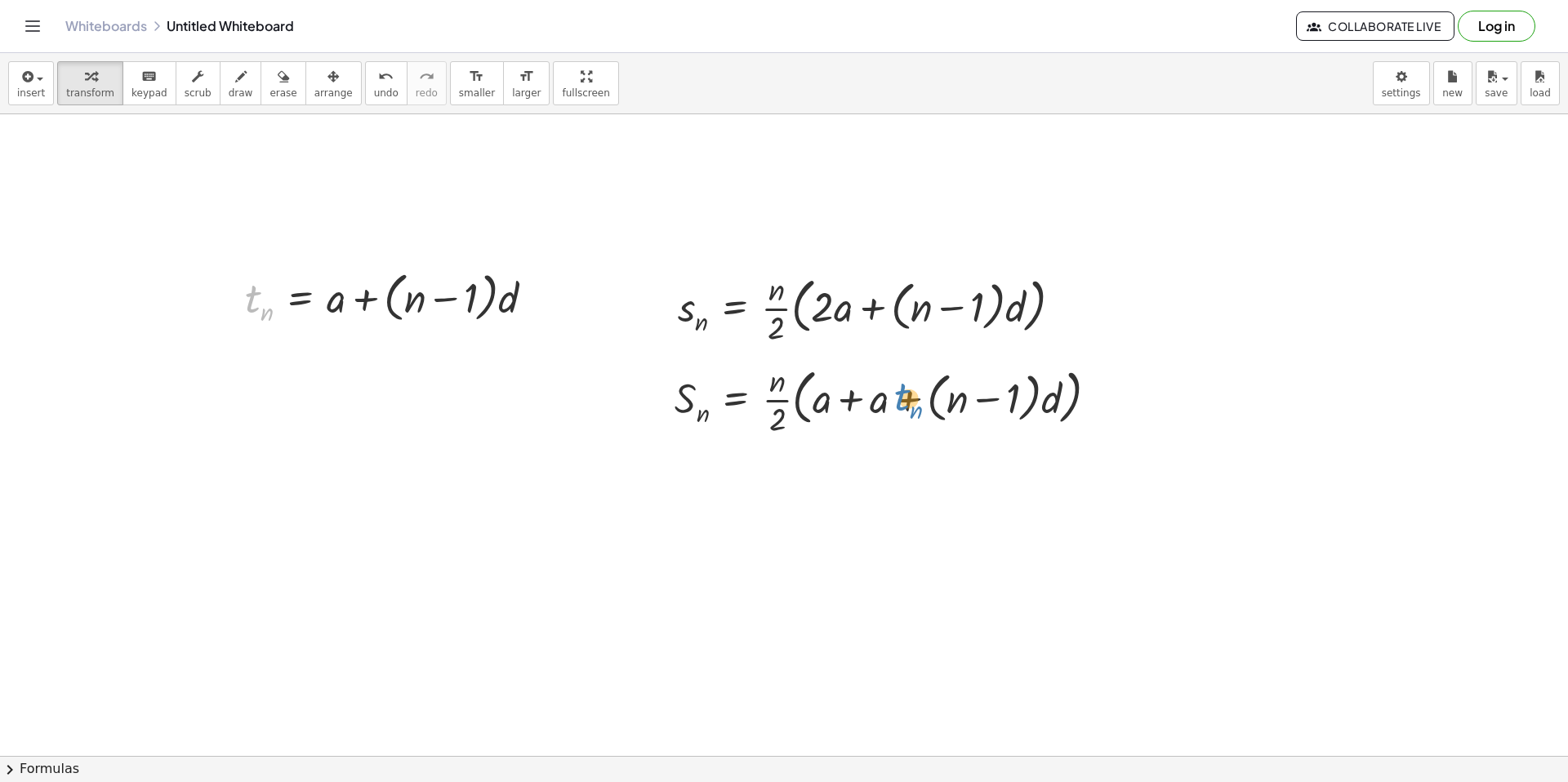
drag, startPoint x: 262, startPoint y: 310, endPoint x: 910, endPoint y: 407, distance: 655.2
drag, startPoint x: 256, startPoint y: 311, endPoint x: 873, endPoint y: 412, distance: 625.2
drag, startPoint x: 267, startPoint y: 313, endPoint x: 706, endPoint y: 329, distance: 439.3
click at [353, 302] on div at bounding box center [395, 296] width 318 height 62
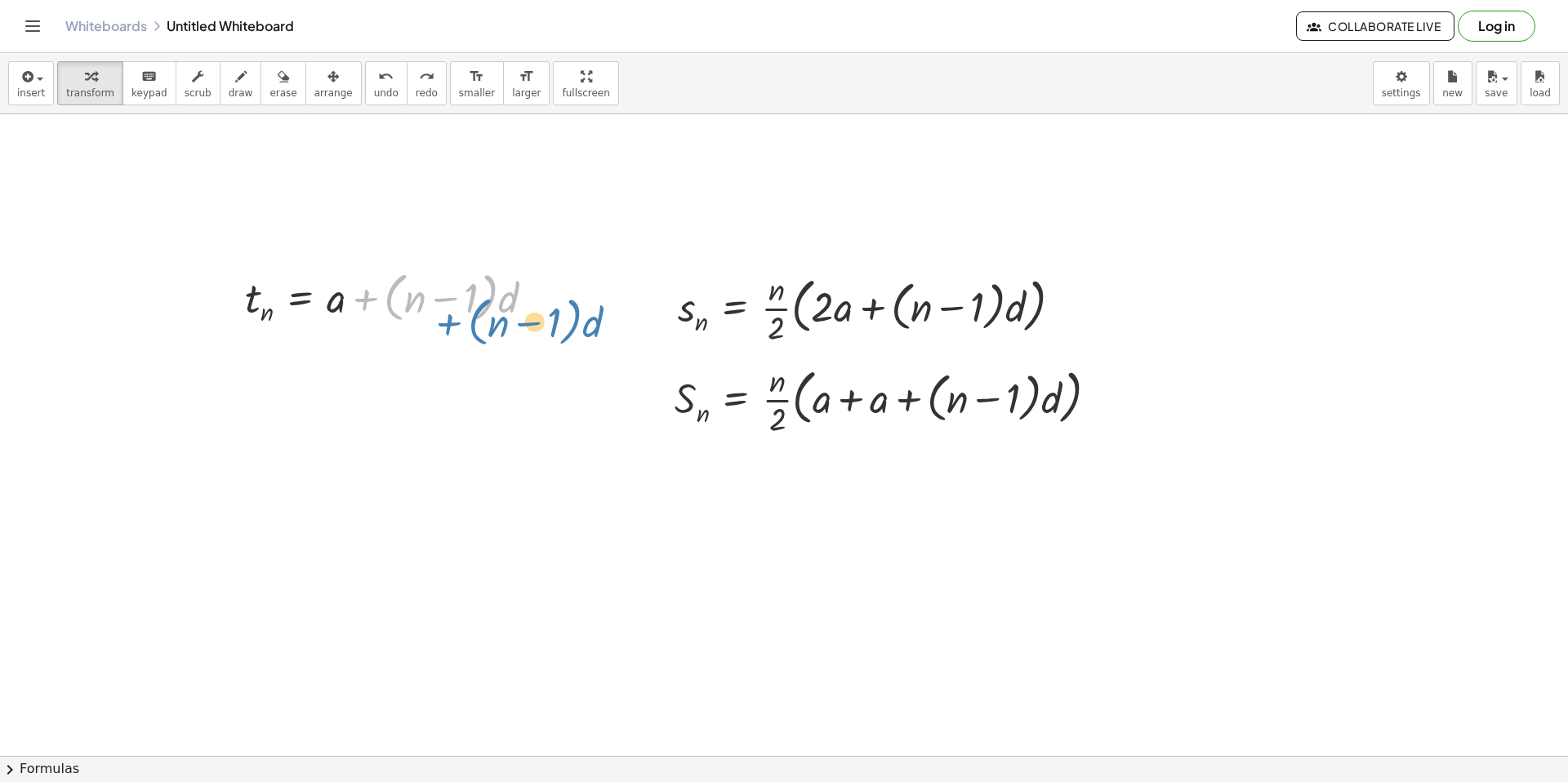
click at [415, 318] on div at bounding box center [395, 296] width 318 height 62
drag, startPoint x: 365, startPoint y: 300, endPoint x: 381, endPoint y: 305, distance: 16.8
click at [384, 305] on div at bounding box center [395, 296] width 318 height 62
drag, startPoint x: 339, startPoint y: 304, endPoint x: 354, endPoint y: 305, distance: 15.0
click at [339, 318] on div at bounding box center [395, 296] width 318 height 62
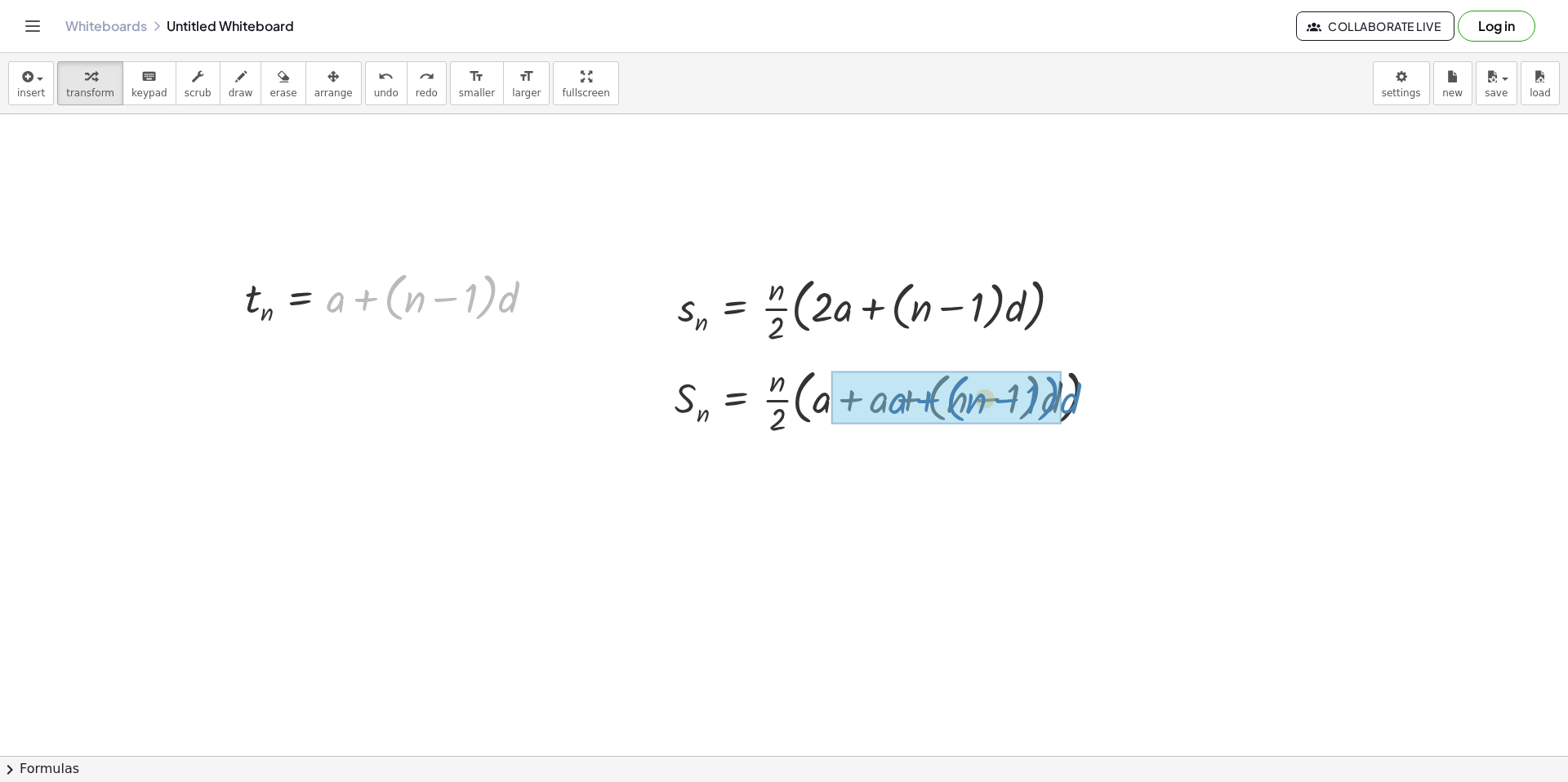
drag, startPoint x: 365, startPoint y: 303, endPoint x: 927, endPoint y: 405, distance: 571.2
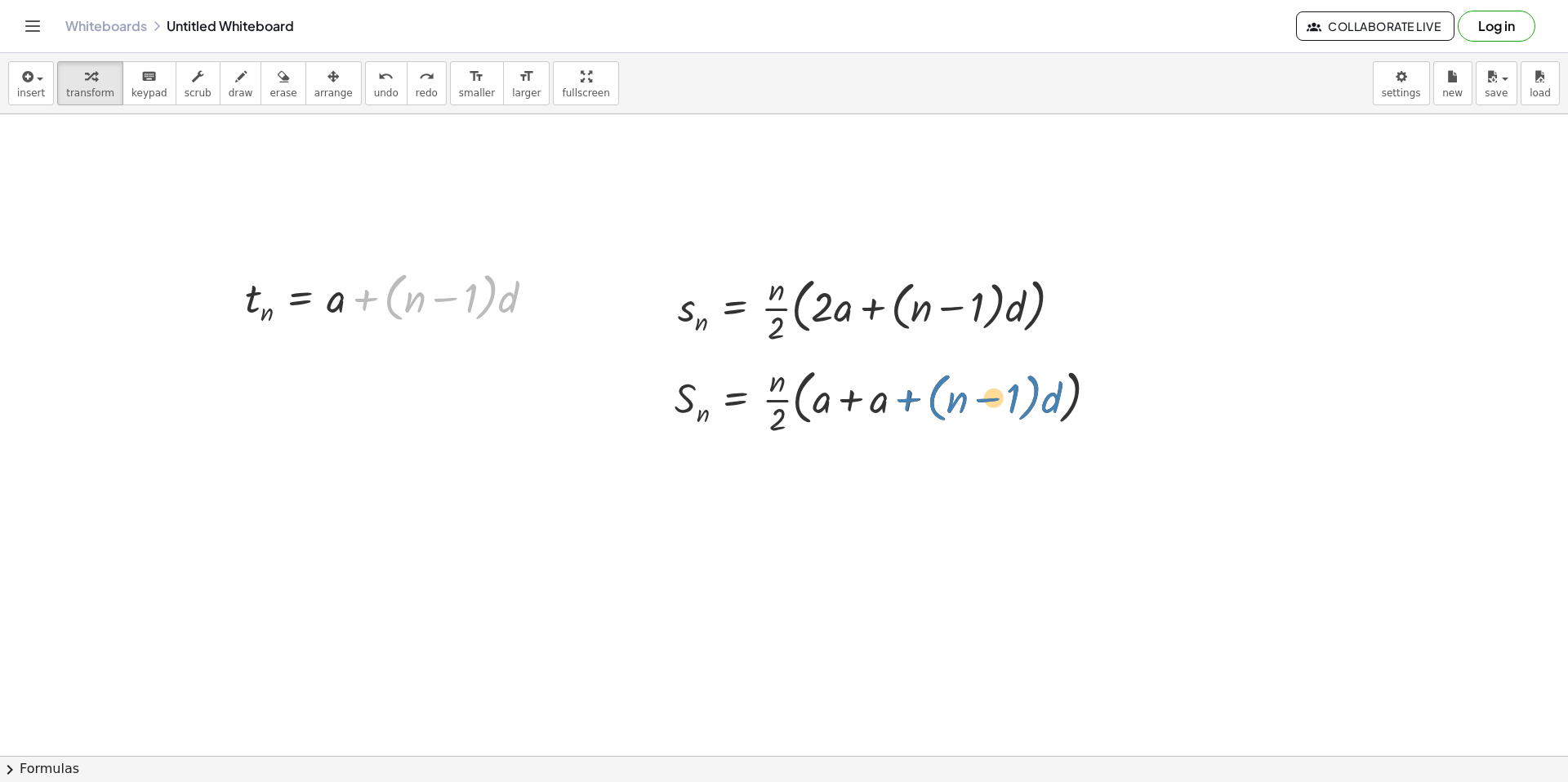
drag, startPoint x: 367, startPoint y: 301, endPoint x: 906, endPoint y: 399, distance: 547.8
click at [906, 399] on div "+ · ( + n − 1 ) · d t n = + a + · ( + n − 1 ) · d s n = · · n · 2 · ( + · 2 · a…" at bounding box center [784, 774] width 1568 height 1390
drag, startPoint x: 365, startPoint y: 300, endPoint x: 872, endPoint y: 406, distance: 518.0
click at [872, 406] on div "+ · ( + n − 1 ) · d t n = + a + · ( + n − 1 ) · d s n = · · n · 2 · ( + · 2 · a…" at bounding box center [784, 774] width 1568 height 1390
click at [632, 529] on div at bounding box center [784, 774] width 1568 height 1390
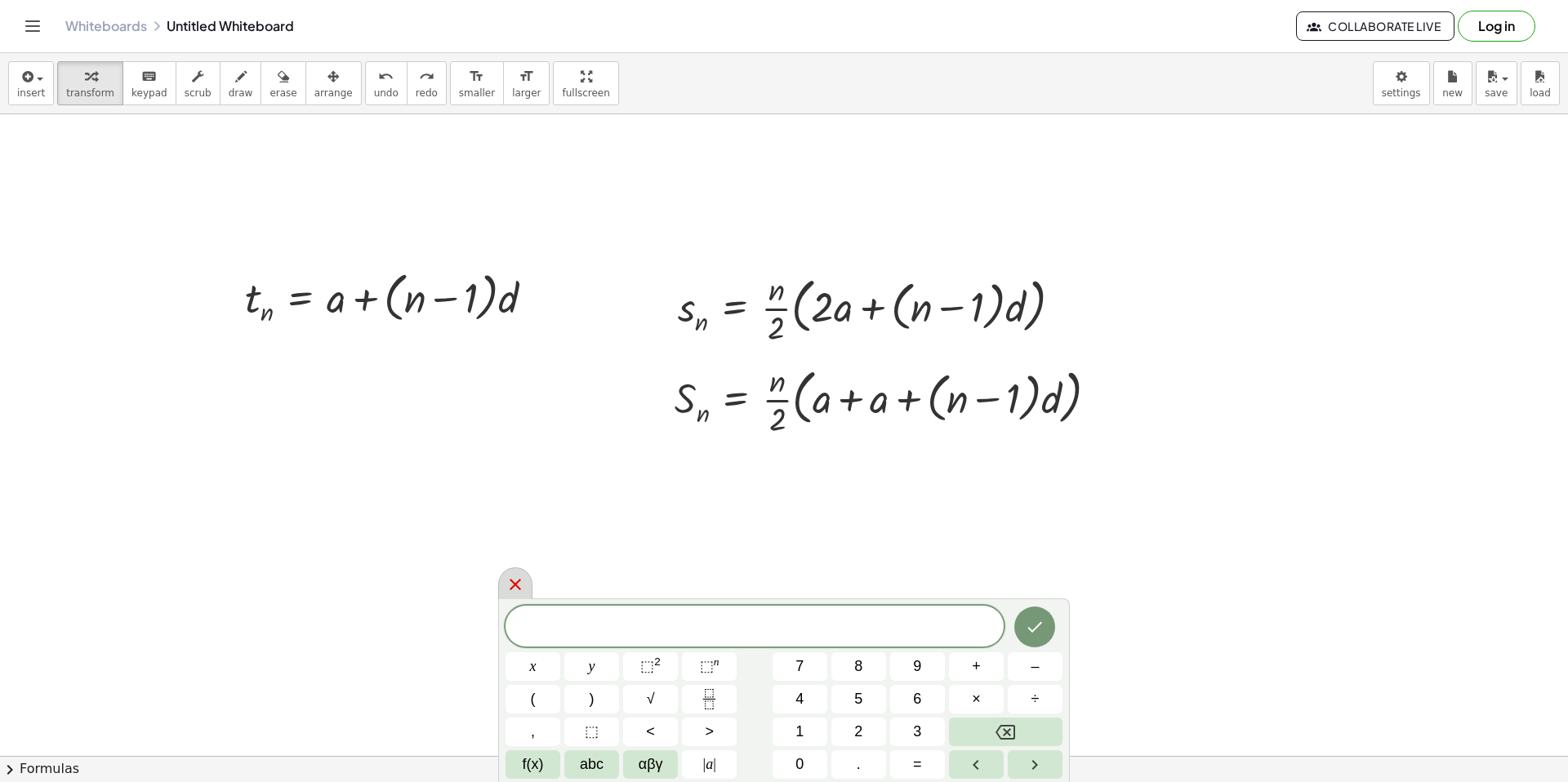
click at [500, 584] on div at bounding box center [515, 584] width 35 height 32
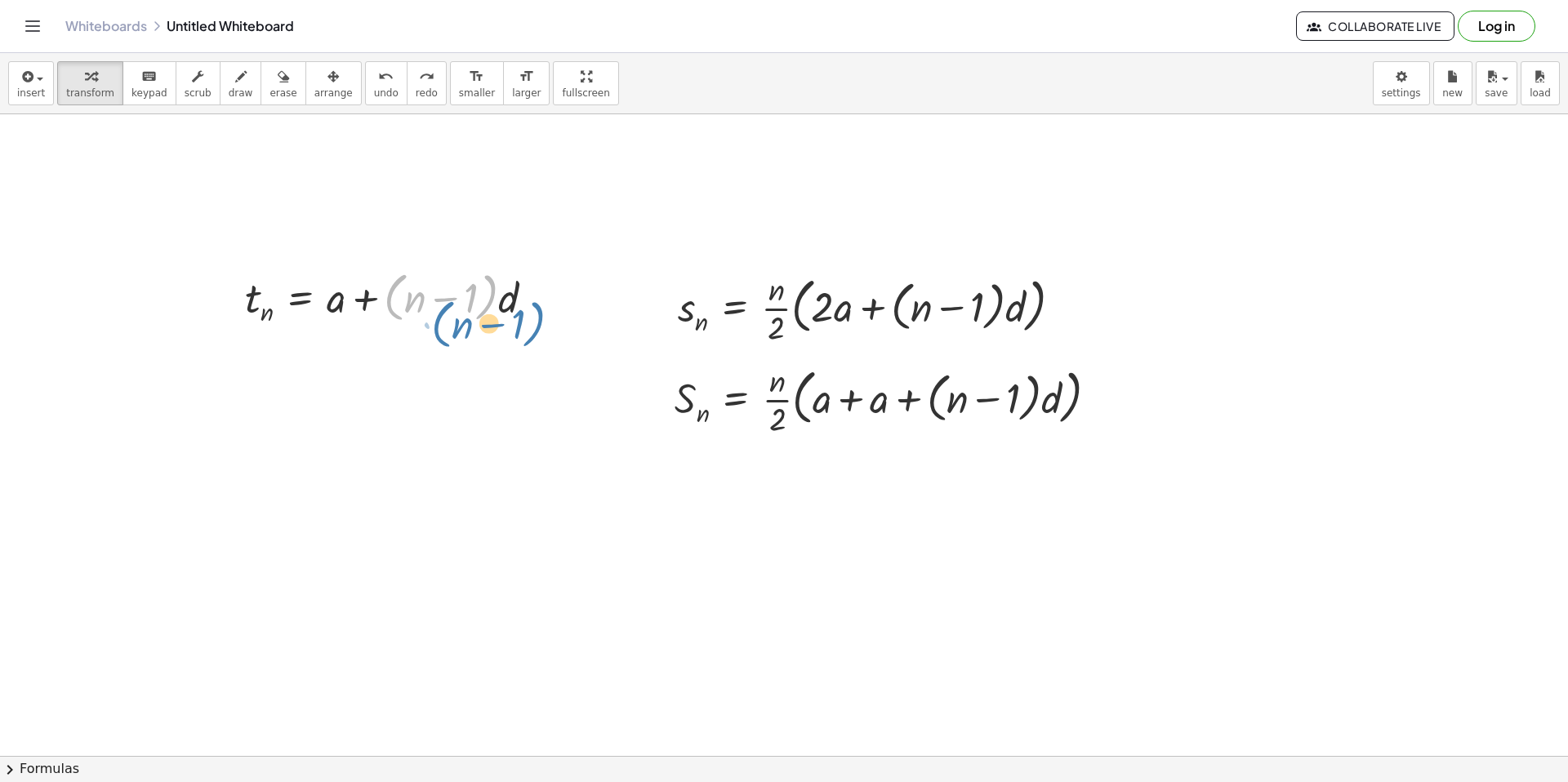
drag, startPoint x: 399, startPoint y: 300, endPoint x: 405, endPoint y: 321, distance: 21.8
click at [405, 321] on div at bounding box center [395, 296] width 318 height 62
drag, startPoint x: 366, startPoint y: 304, endPoint x: 792, endPoint y: 413, distance: 439.7
click at [792, 413] on div "+ · ( + n − 1 ) · d t n = + a + · ( + n − 1 ) · d s n = · · n · 2 · ( + · 2 · a…" at bounding box center [784, 774] width 1568 height 1390
drag, startPoint x: 339, startPoint y: 304, endPoint x: 960, endPoint y: 406, distance: 629.3
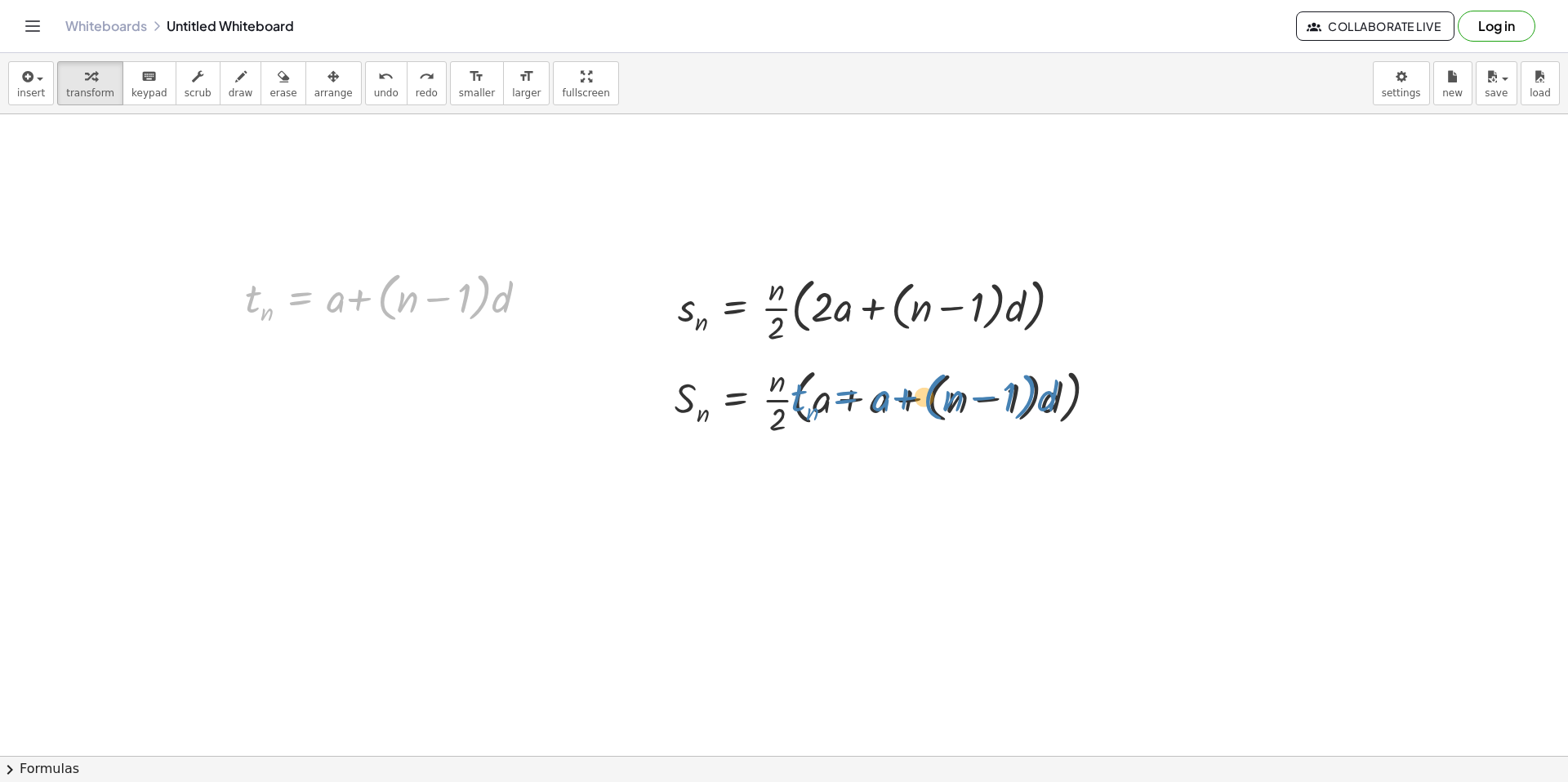
drag, startPoint x: 303, startPoint y: 305, endPoint x: 849, endPoint y: 404, distance: 554.9
click at [849, 404] on div "t n = + a + · ( + n − 1 ) · d t n = + a + · ( + n − 1 ) · d s n = · · n · 2 · (…" at bounding box center [784, 774] width 1568 height 1390
drag, startPoint x: 307, startPoint y: 299, endPoint x: 430, endPoint y: 329, distance: 126.6
click at [430, 329] on div "t n = + a + · ( + n − 1 ) · d t n = + a + · ( + n − 1 ) · d" at bounding box center [389, 296] width 339 height 71
click at [885, 408] on div at bounding box center [893, 399] width 453 height 82
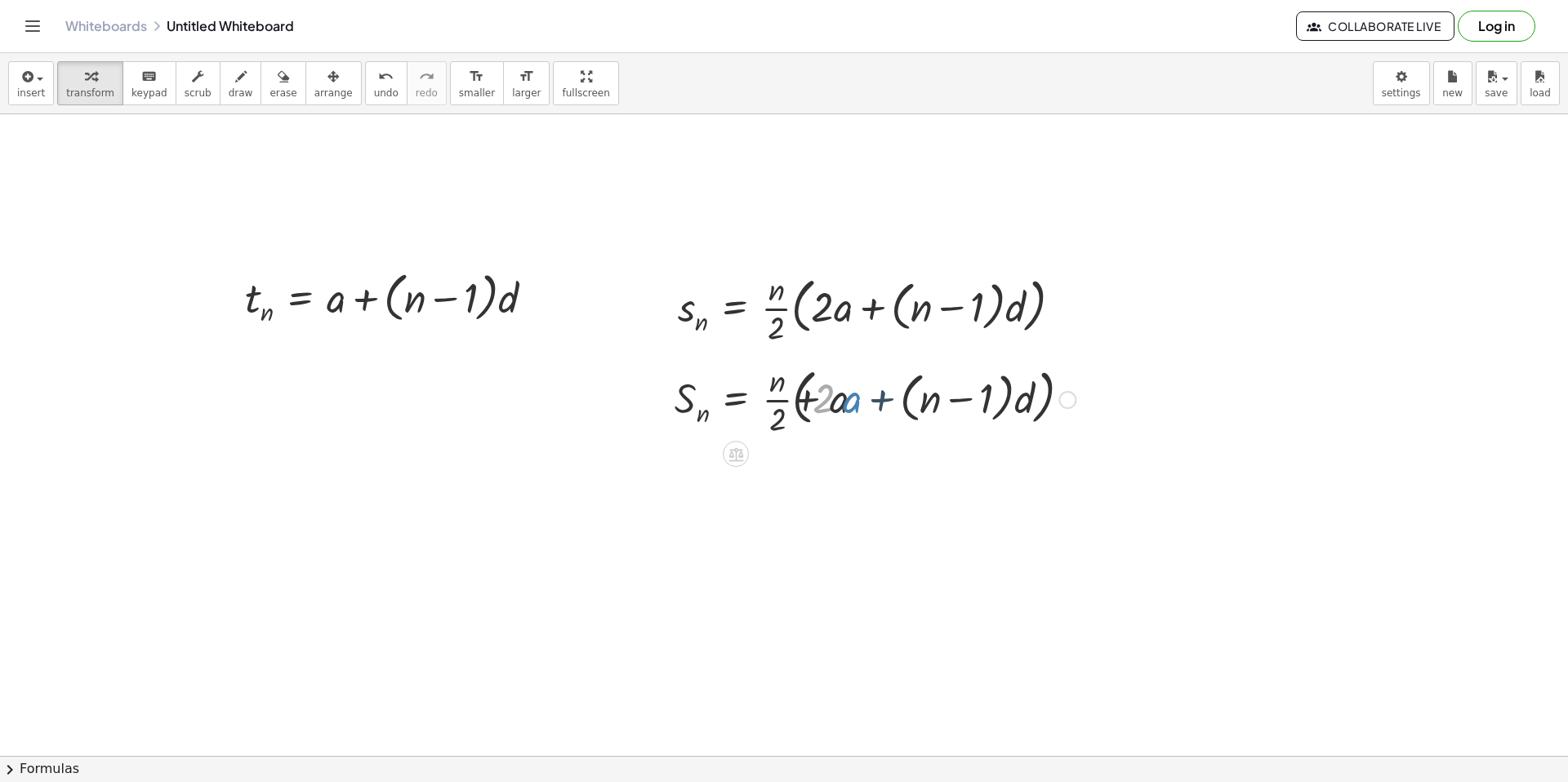
click at [885, 409] on div at bounding box center [875, 399] width 417 height 82
drag, startPoint x: 880, startPoint y: 405, endPoint x: 854, endPoint y: 409, distance: 26.3
click at [854, 409] on div at bounding box center [893, 399] width 453 height 82
click at [884, 407] on div at bounding box center [893, 399] width 453 height 82
click at [877, 408] on div at bounding box center [893, 399] width 453 height 82
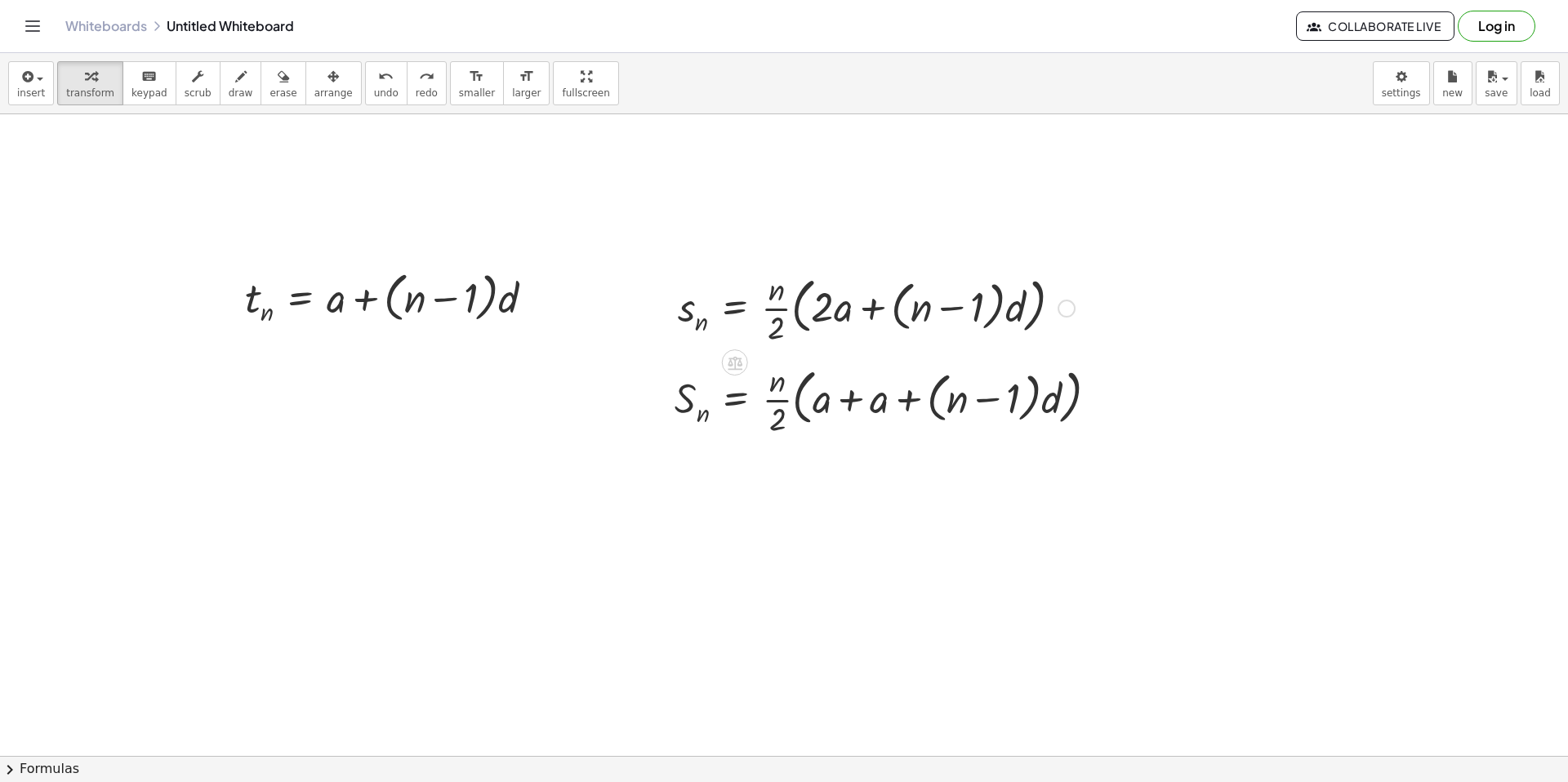
click at [838, 312] on div at bounding box center [876, 307] width 413 height 82
click at [843, 318] on div at bounding box center [876, 307] width 413 height 82
click at [835, 303] on div at bounding box center [876, 307] width 413 height 82
click at [827, 318] on div at bounding box center [876, 307] width 413 height 82
click at [806, 296] on div at bounding box center [876, 307] width 413 height 82
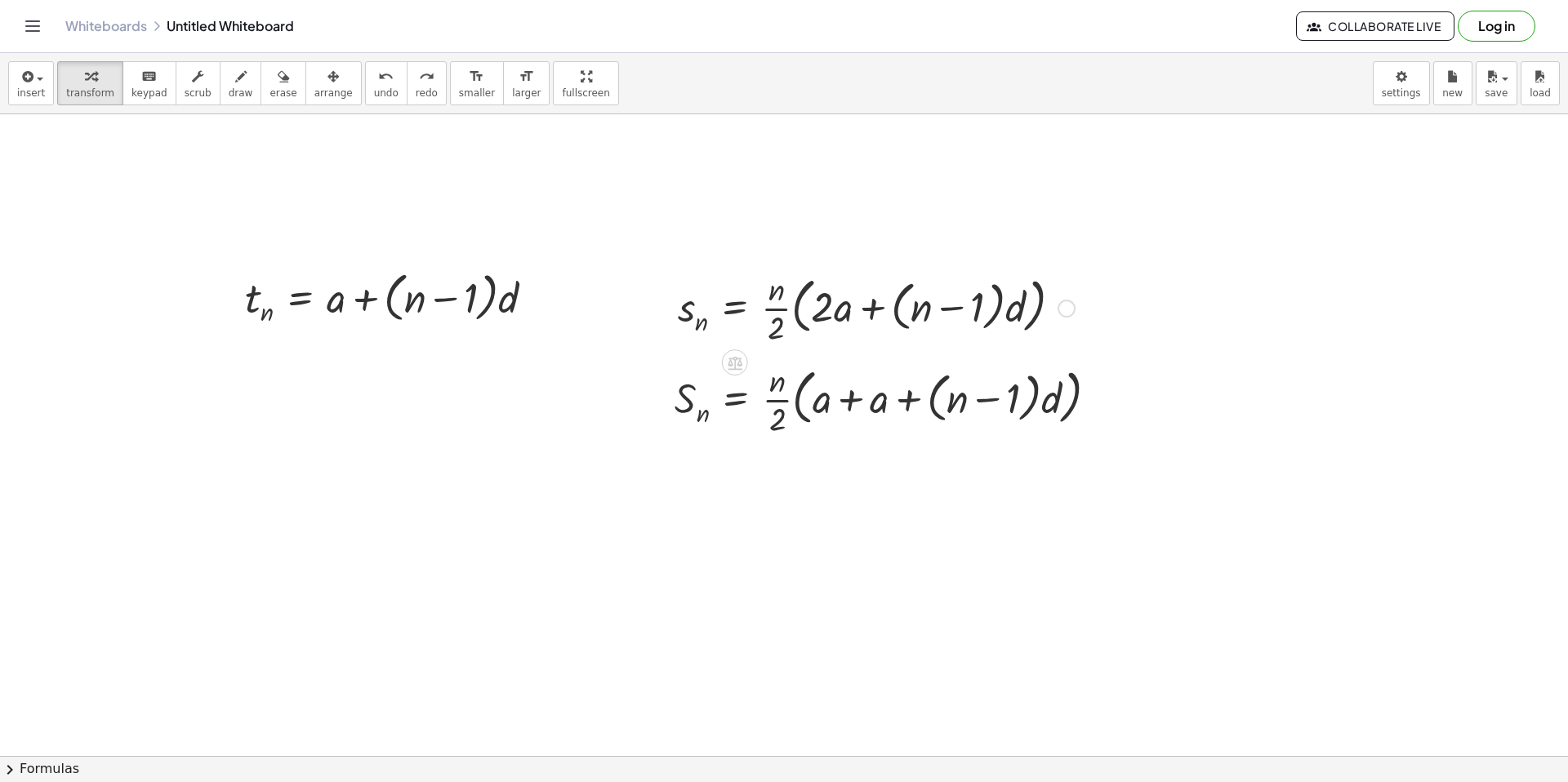
click at [806, 296] on div at bounding box center [876, 307] width 413 height 82
click at [806, 313] on div at bounding box center [852, 307] width 365 height 87
click at [816, 307] on div at bounding box center [876, 307] width 413 height 82
click at [786, 319] on div at bounding box center [876, 307] width 413 height 82
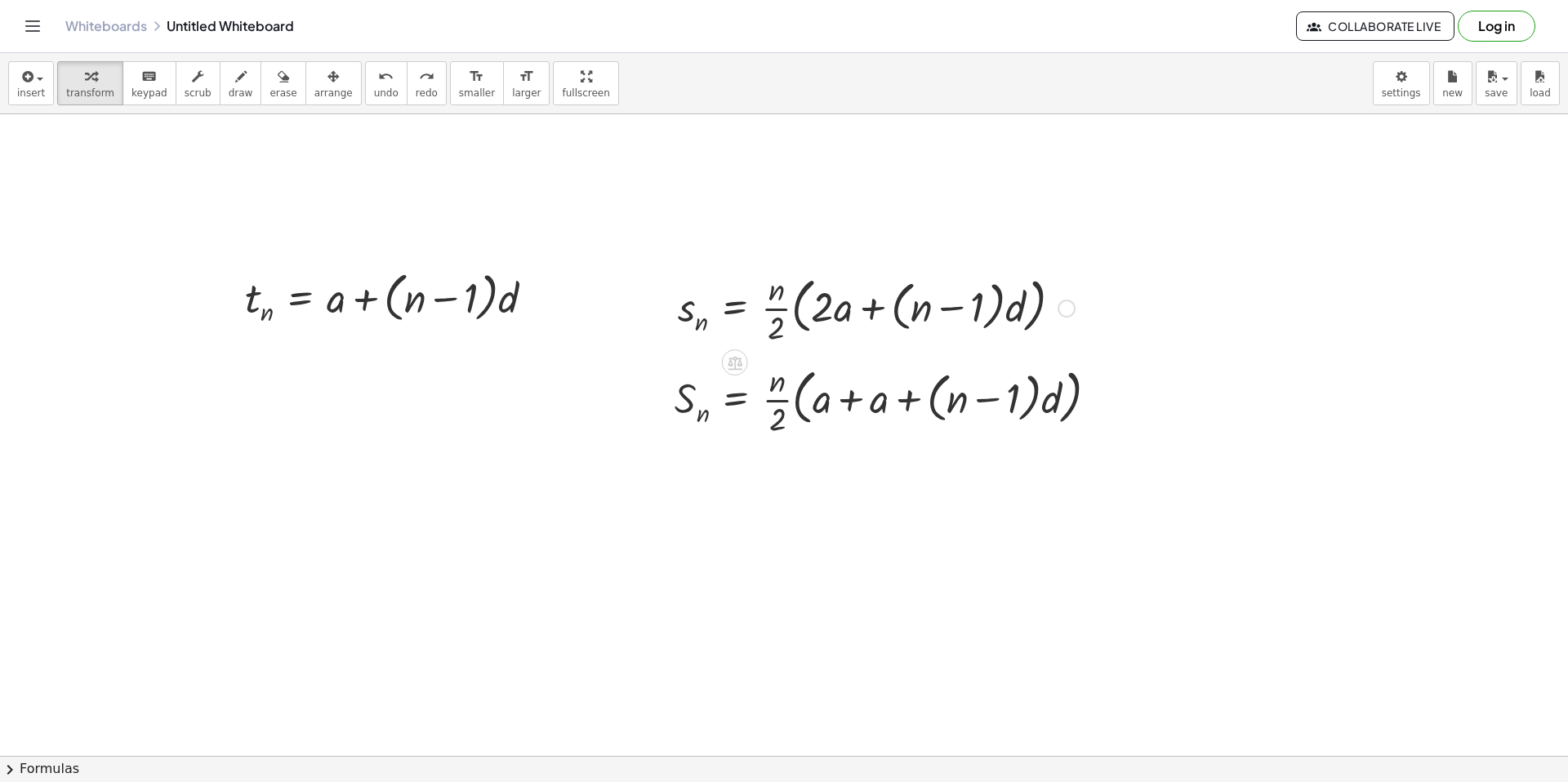
click at [795, 312] on div at bounding box center [876, 307] width 413 height 82
click at [781, 310] on div at bounding box center [876, 307] width 413 height 82
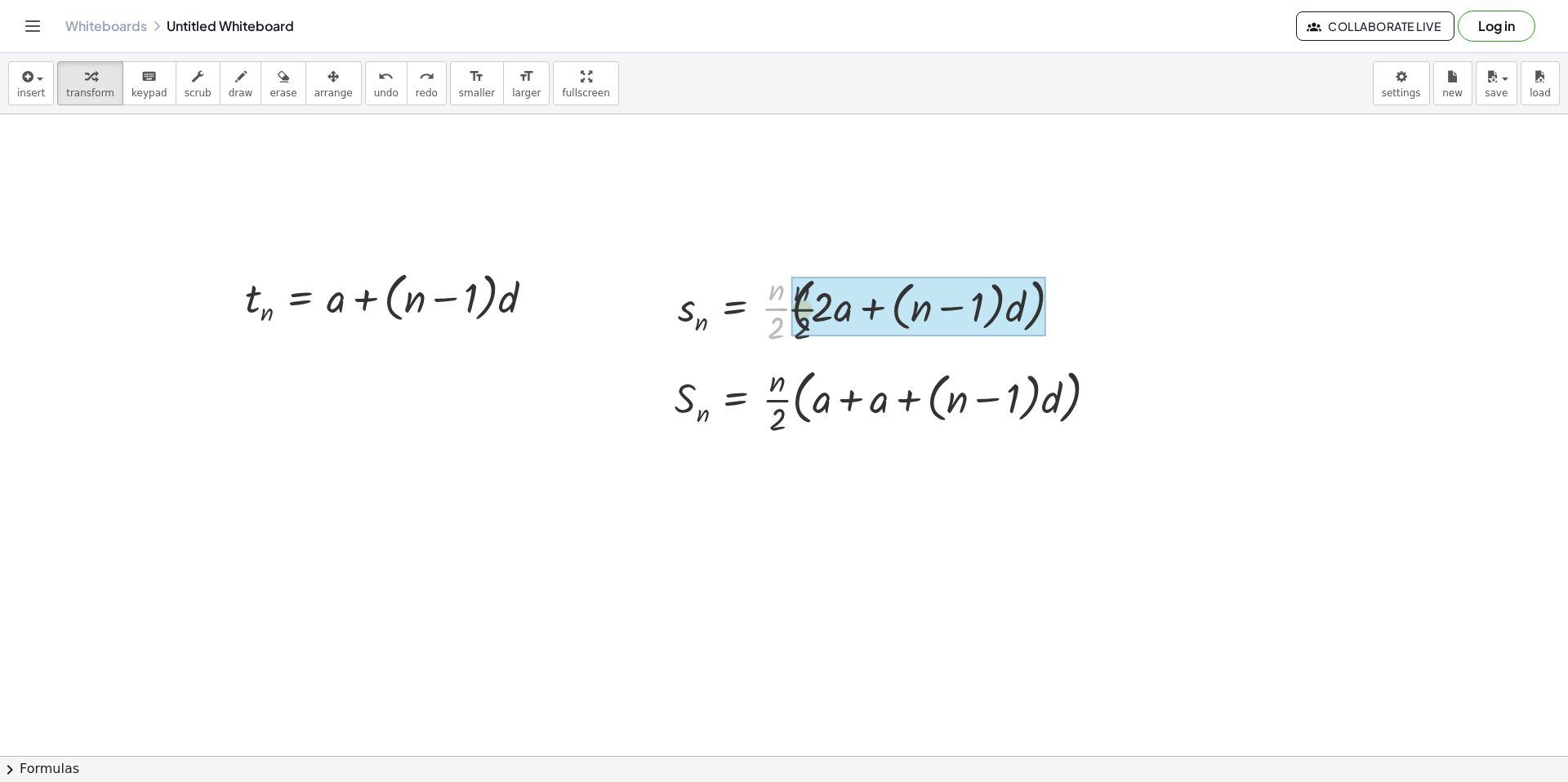
drag, startPoint x: 783, startPoint y: 313, endPoint x: 796, endPoint y: 312, distance: 13.0
drag, startPoint x: 783, startPoint y: 305, endPoint x: 807, endPoint y: 319, distance: 27.8
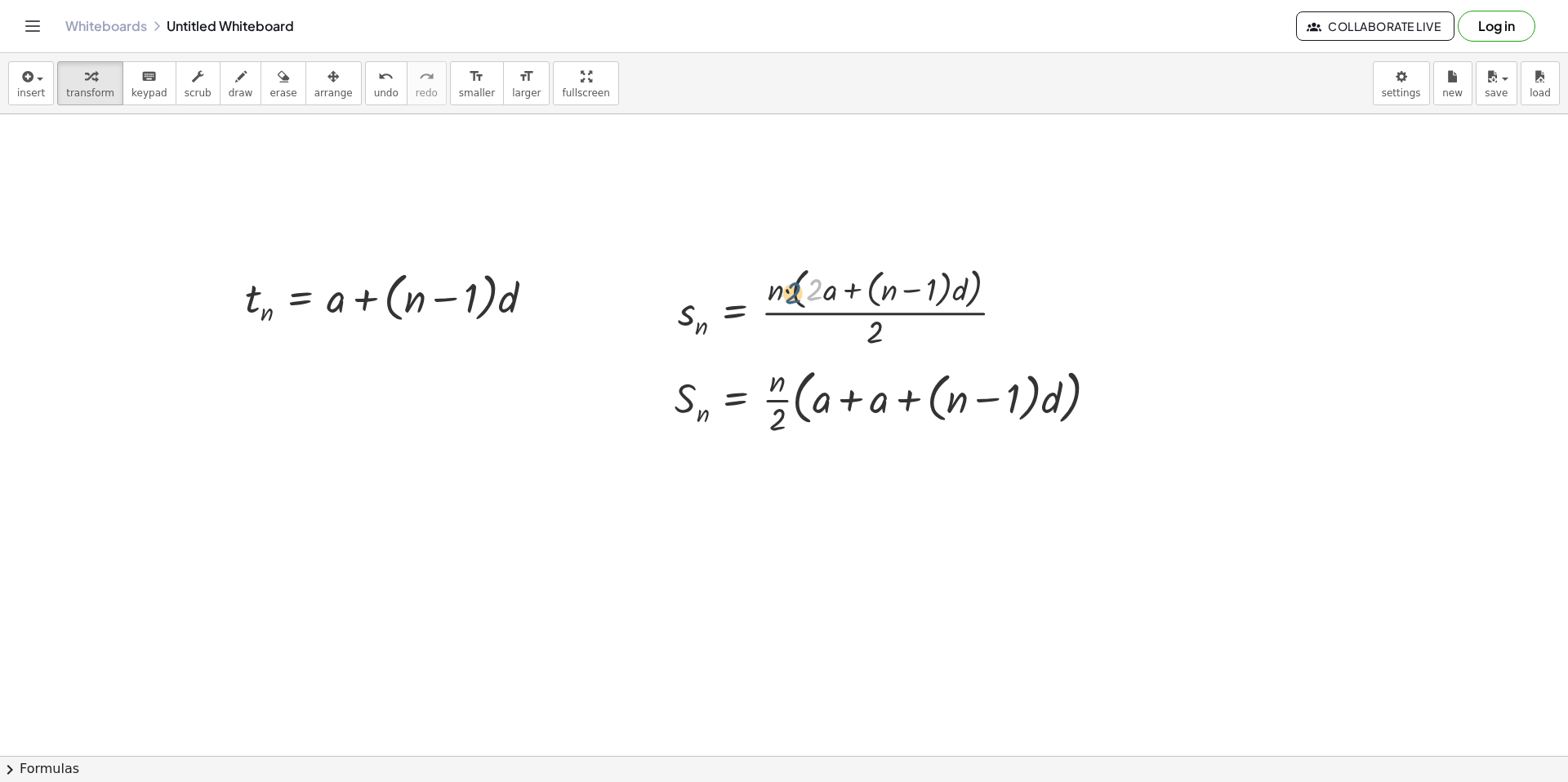
drag, startPoint x: 818, startPoint y: 295, endPoint x: 783, endPoint y: 300, distance: 35.4
click at [783, 300] on div at bounding box center [848, 306] width 356 height 90
drag, startPoint x: 827, startPoint y: 295, endPoint x: 786, endPoint y: 300, distance: 41.3
click at [786, 300] on div at bounding box center [848, 306] width 356 height 90
drag, startPoint x: 816, startPoint y: 297, endPoint x: 775, endPoint y: 298, distance: 41.0
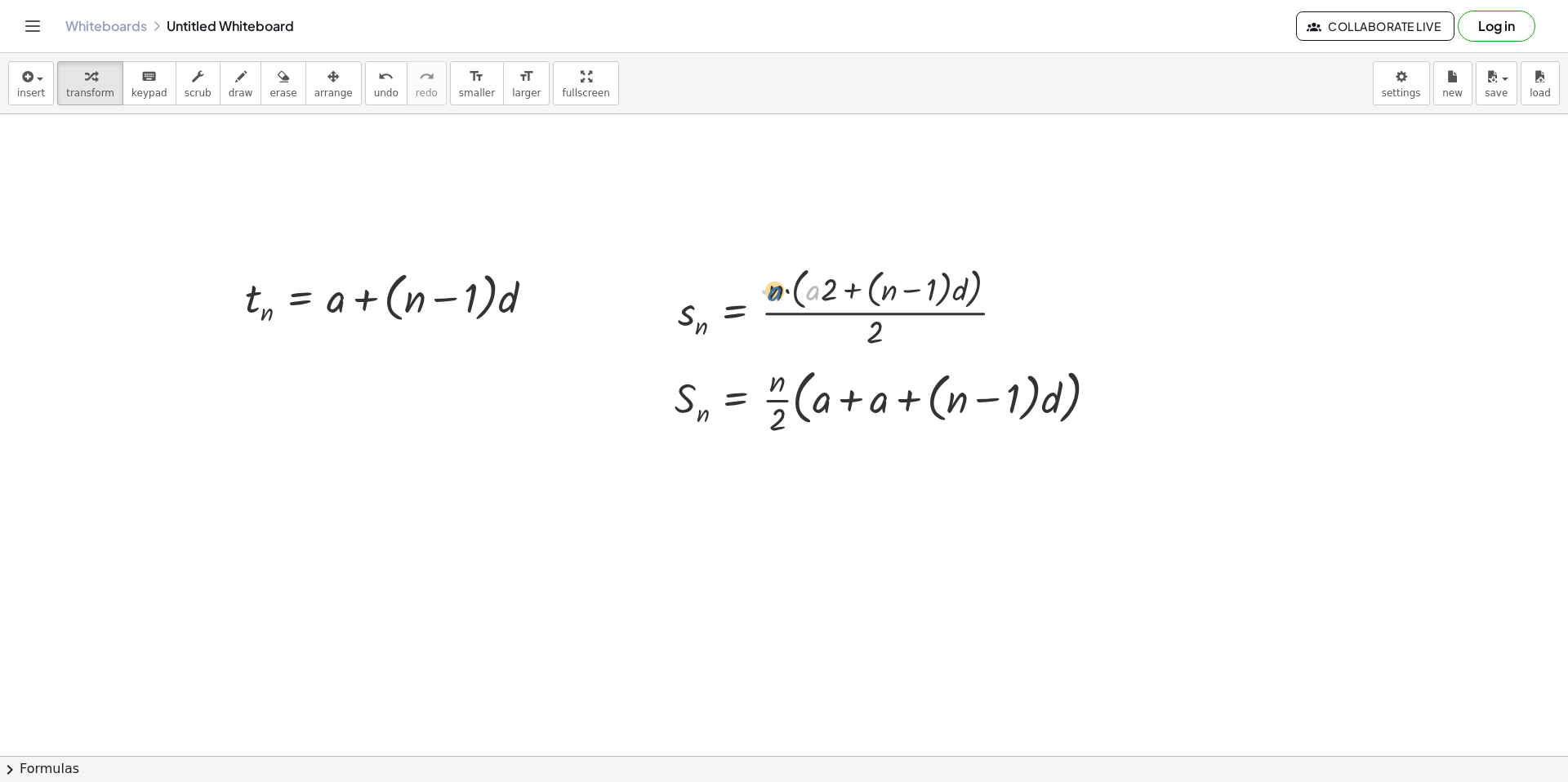
click at [775, 298] on div at bounding box center [848, 306] width 356 height 90
drag, startPoint x: 817, startPoint y: 299, endPoint x: 837, endPoint y: 298, distance: 20.0
